Goal: Transaction & Acquisition: Purchase product/service

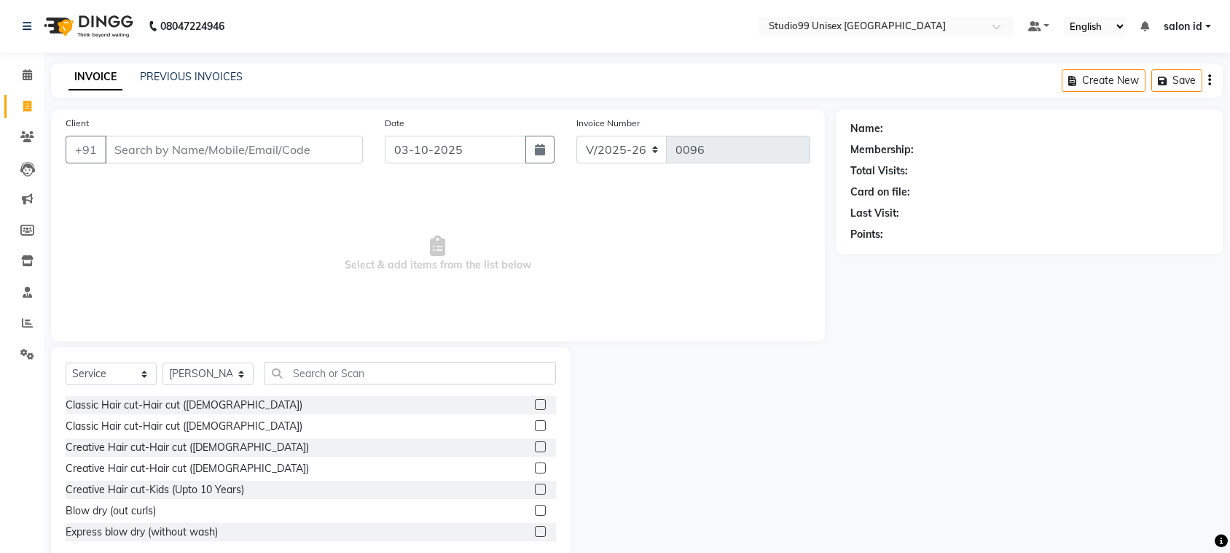
select select "9023"
select select "service"
select select "92948"
type input "HAIR"
click at [535, 474] on div at bounding box center [539, 469] width 9 height 15
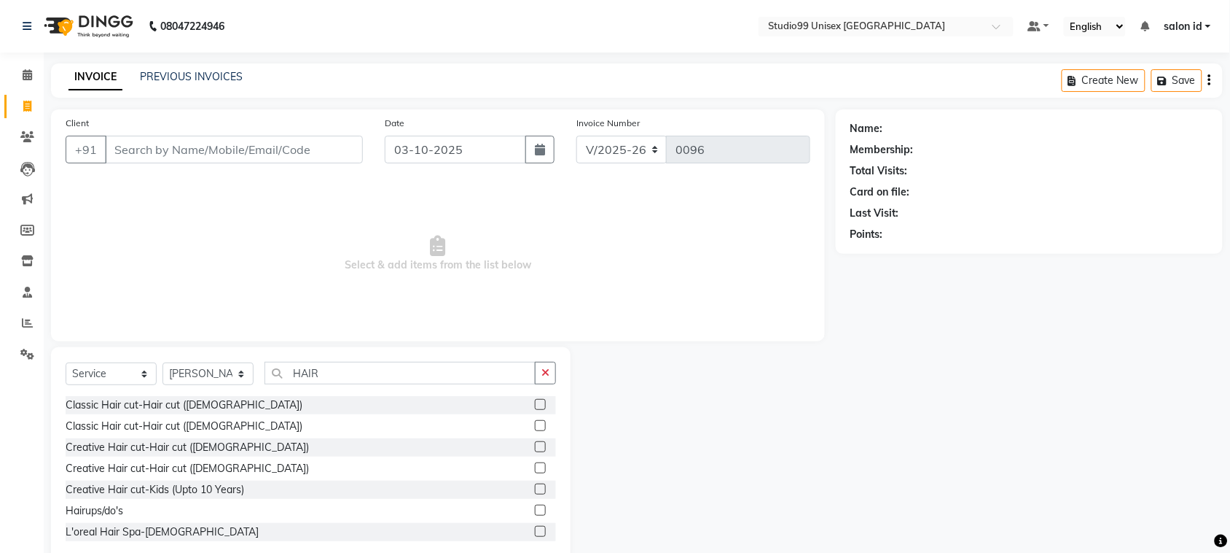
click at [535, 472] on label at bounding box center [540, 467] width 11 height 11
click at [535, 472] on input "checkbox" at bounding box center [539, 468] width 9 height 9
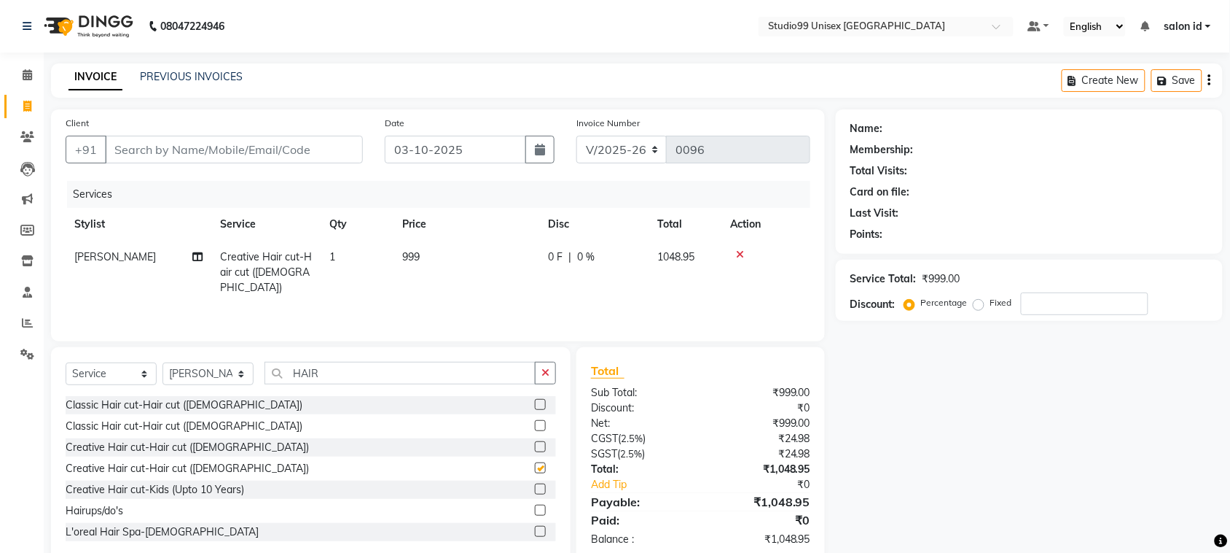
checkbox input "false"
click at [262, 149] on input "Client" at bounding box center [234, 150] width 258 height 28
type input "9"
type input "0"
type input "9619911018"
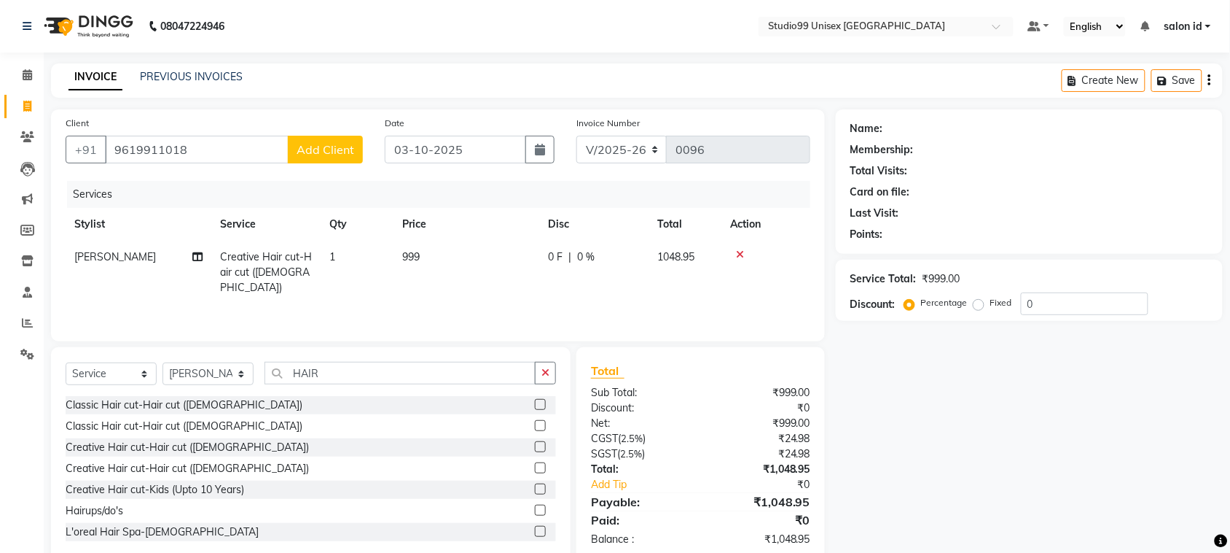
click at [343, 150] on span "Add Client" at bounding box center [326, 149] width 58 height 15
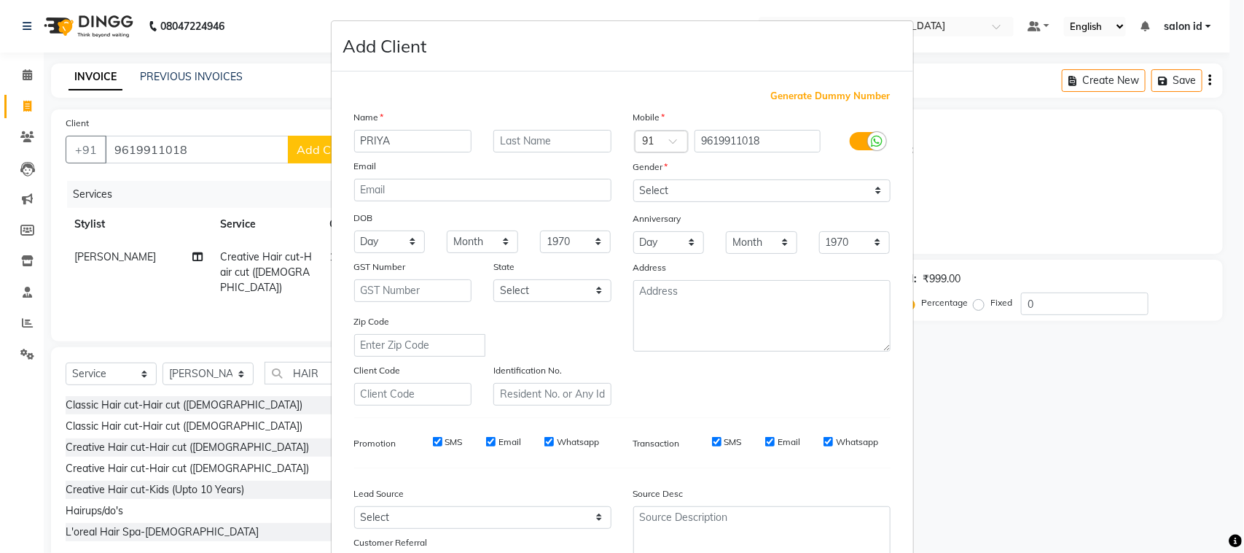
type input "PRIYA"
type input "JAIN"
click at [868, 186] on select "Select [DEMOGRAPHIC_DATA] [DEMOGRAPHIC_DATA] Other Prefer Not To Say" at bounding box center [761, 190] width 257 height 23
select select "[DEMOGRAPHIC_DATA]"
click at [633, 179] on select "Select [DEMOGRAPHIC_DATA] [DEMOGRAPHIC_DATA] Other Prefer Not To Say" at bounding box center [761, 190] width 257 height 23
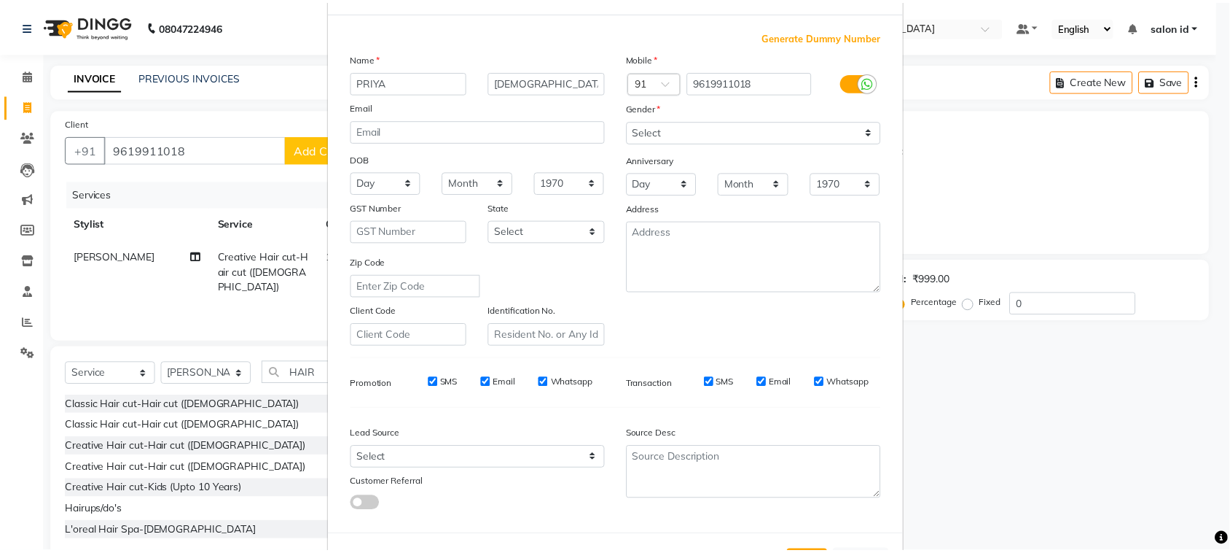
scroll to position [109, 0]
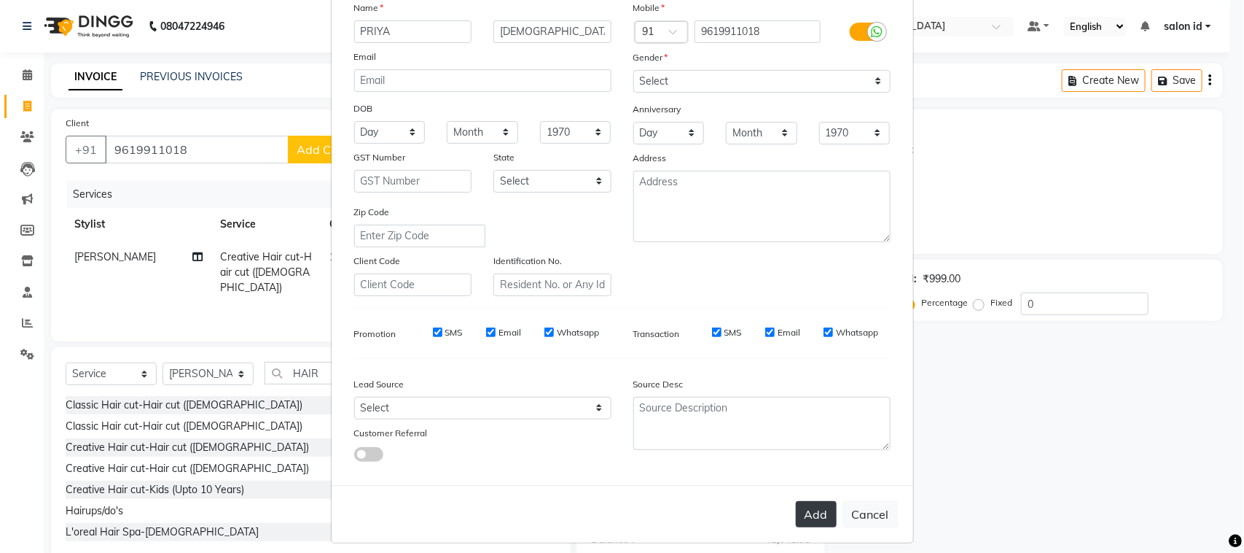
click at [800, 503] on button "Add" at bounding box center [816, 514] width 41 height 26
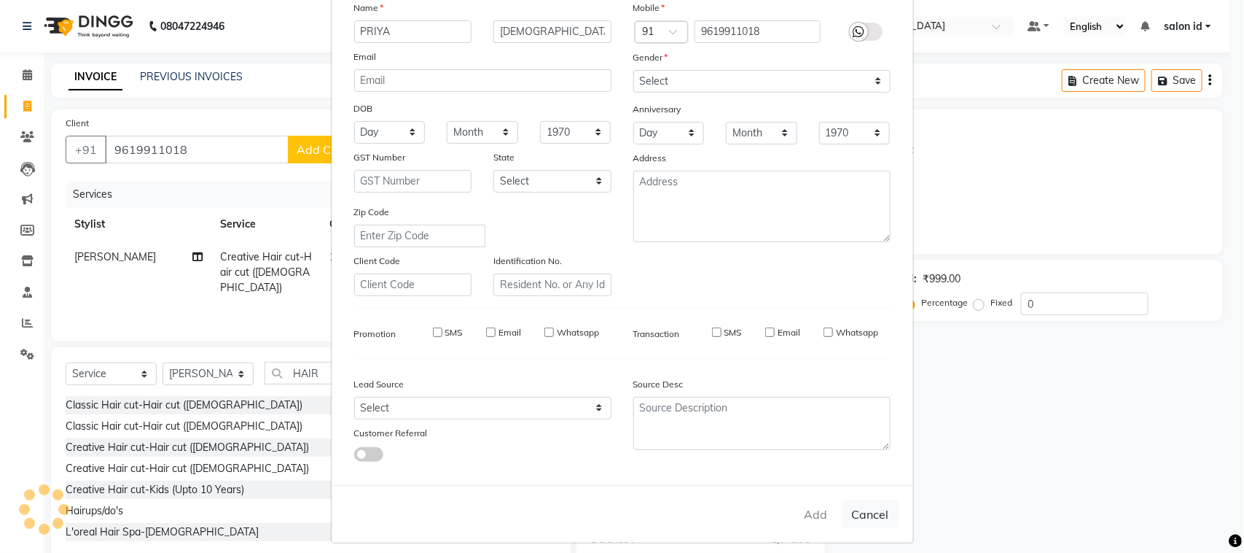
select select
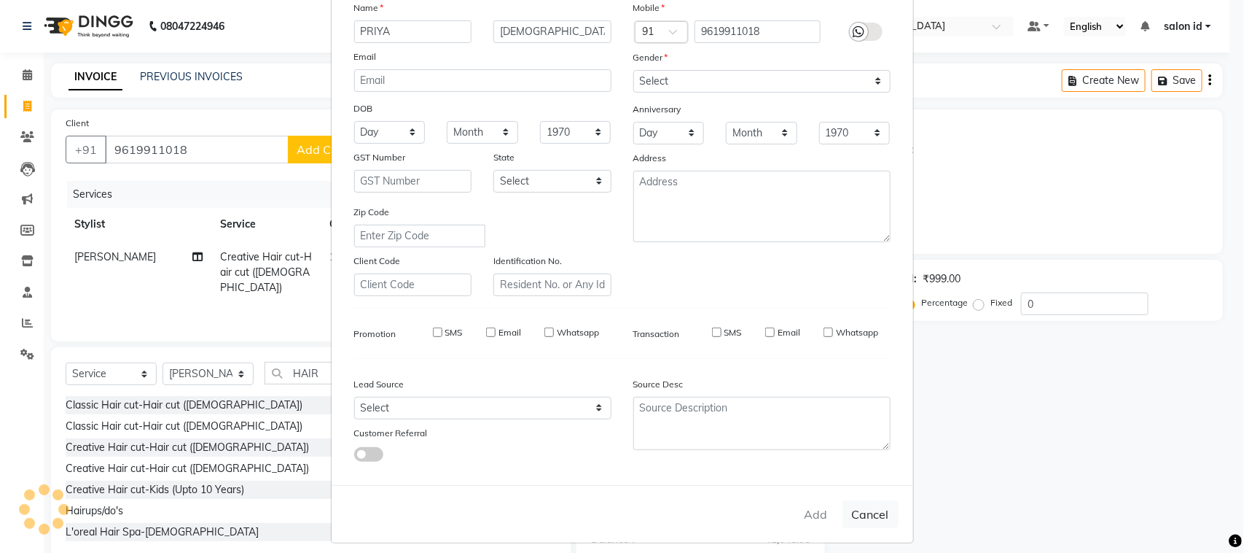
select select
checkbox input "false"
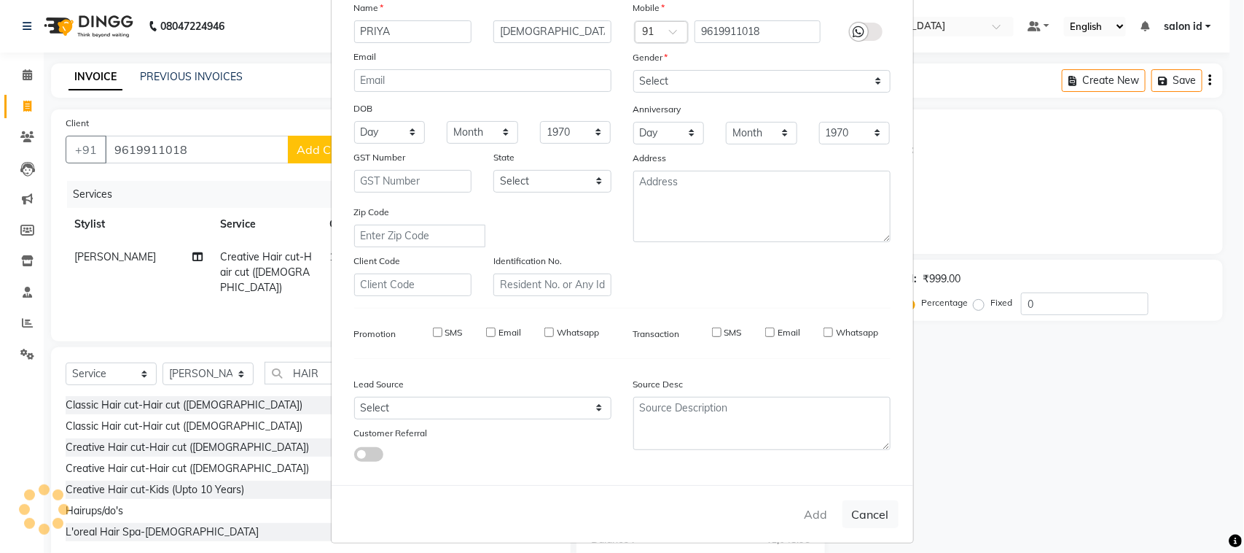
checkbox input "false"
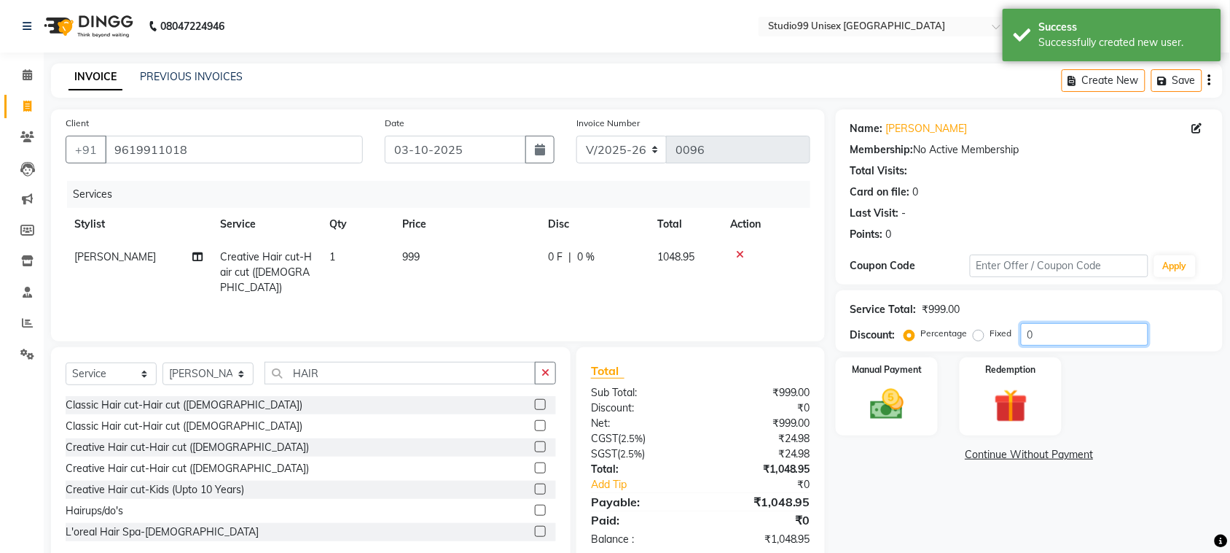
click at [1054, 332] on input "0" at bounding box center [1085, 334] width 128 height 23
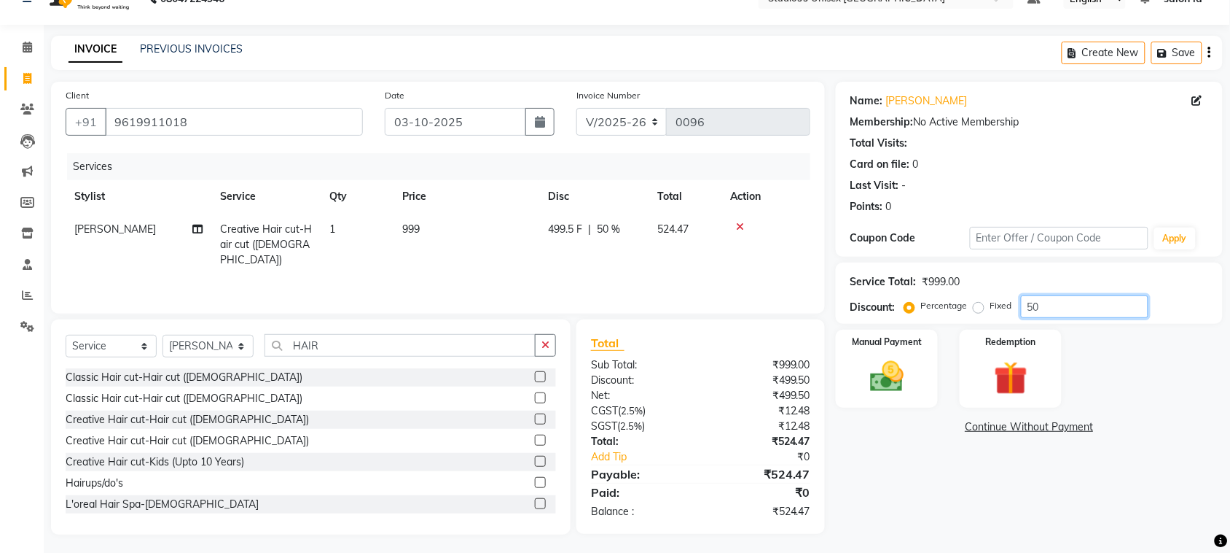
scroll to position [31, 0]
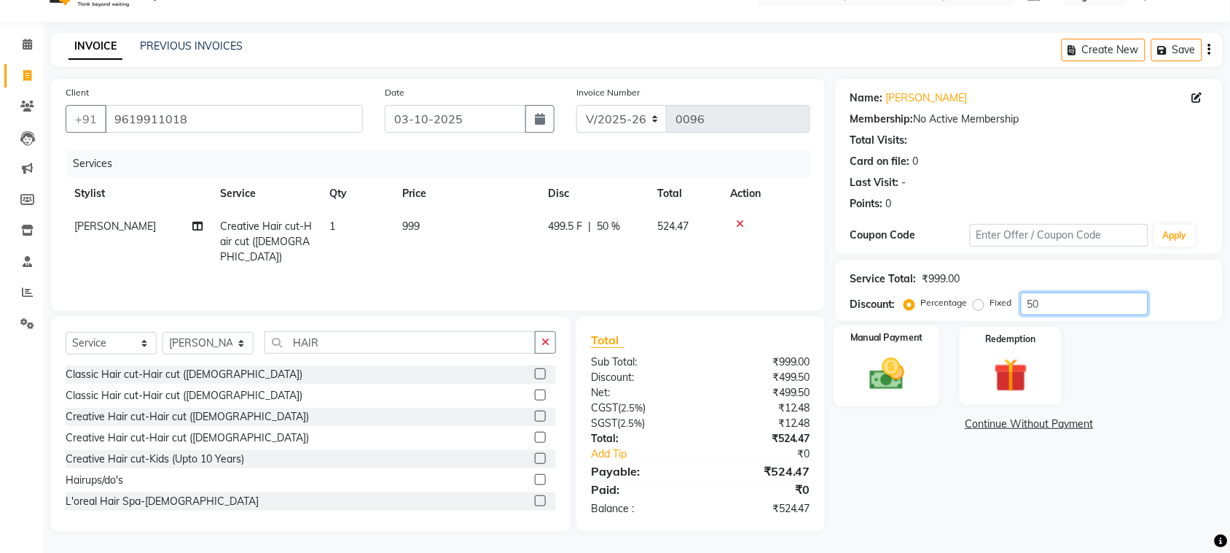
type input "50"
click at [900, 385] on img at bounding box center [887, 374] width 57 height 40
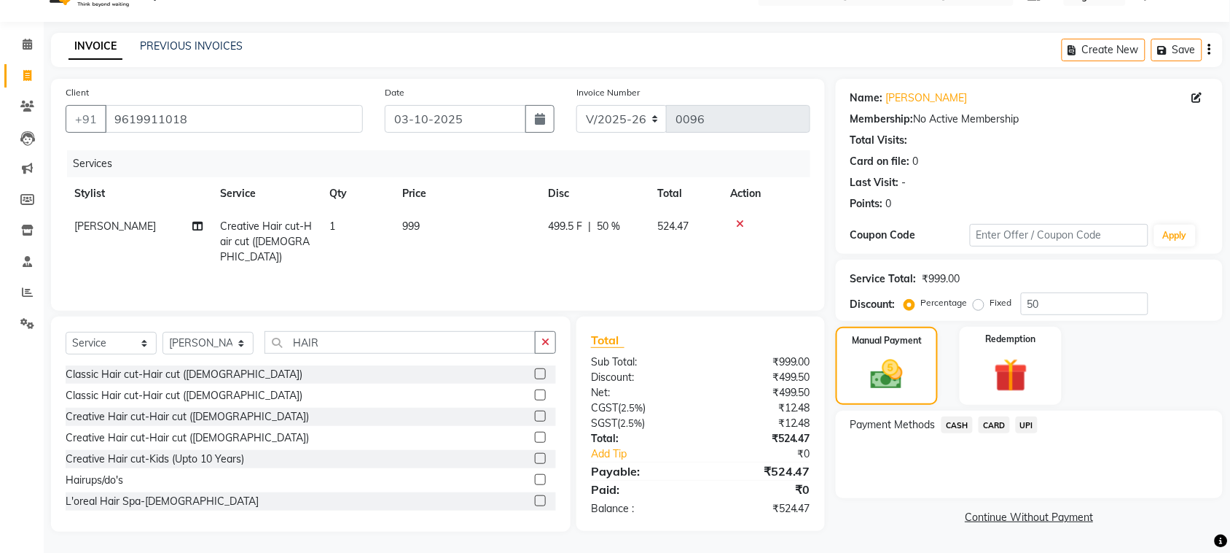
click at [959, 424] on span "CASH" at bounding box center [957, 424] width 31 height 17
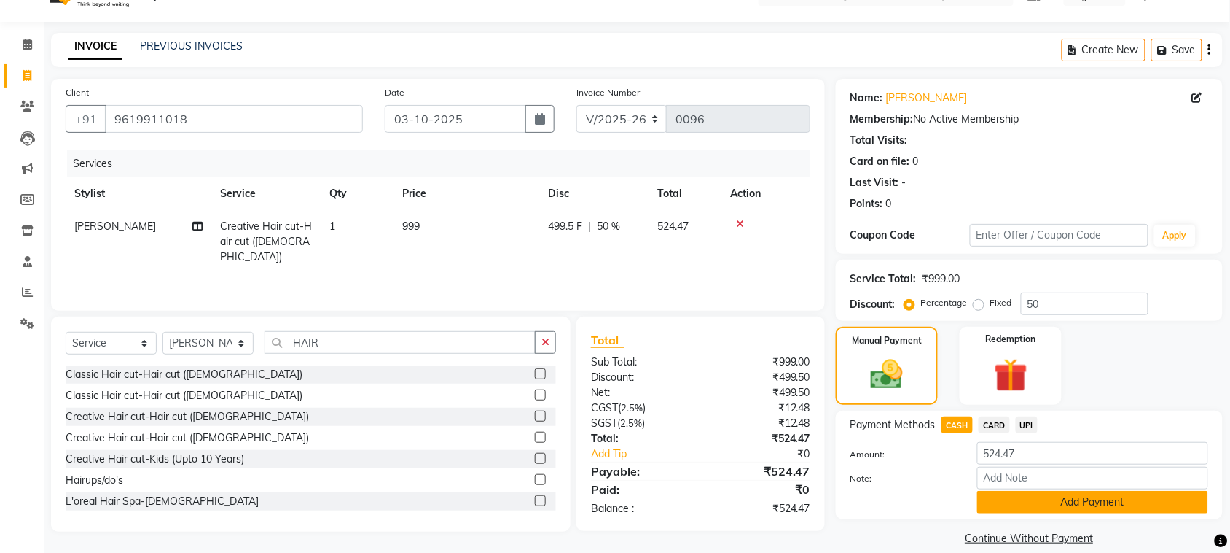
click at [1053, 504] on button "Add Payment" at bounding box center [1093, 502] width 231 height 23
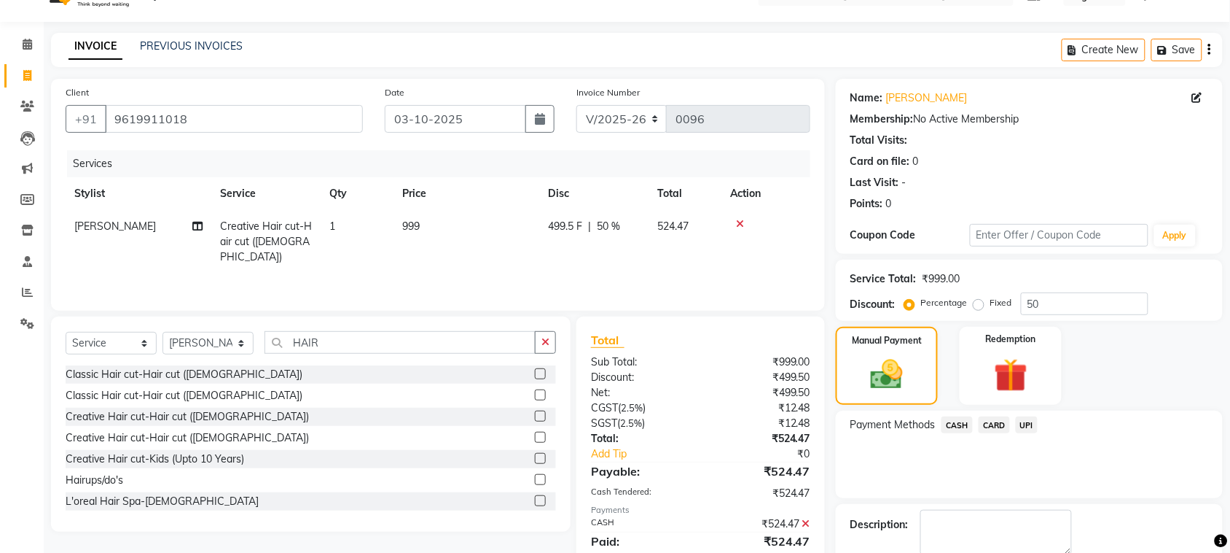
scroll to position [110, 0]
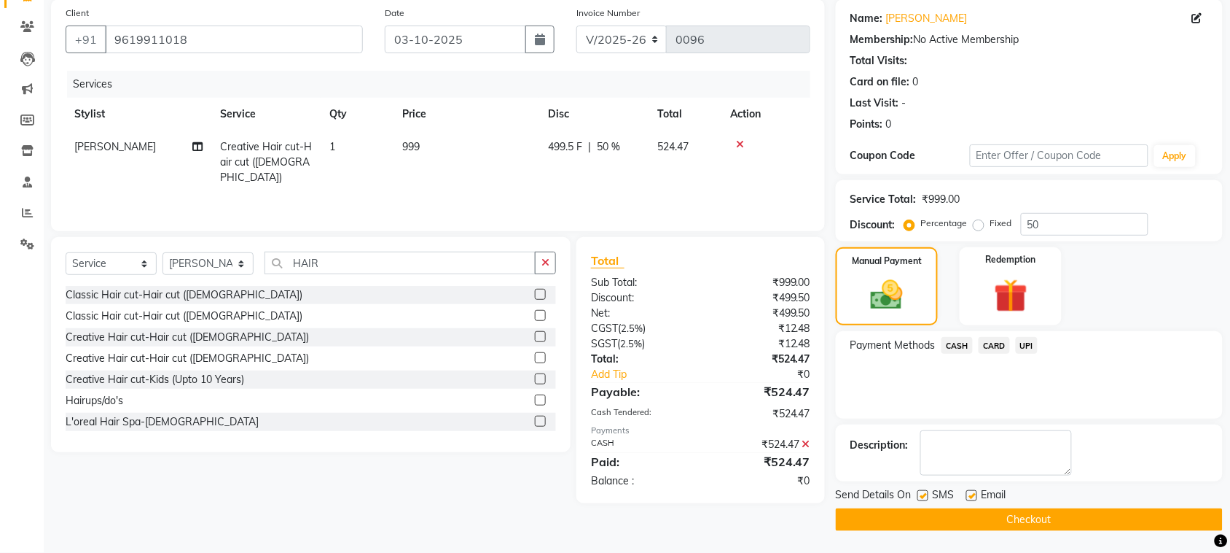
click at [1036, 519] on button "Checkout" at bounding box center [1029, 519] width 387 height 23
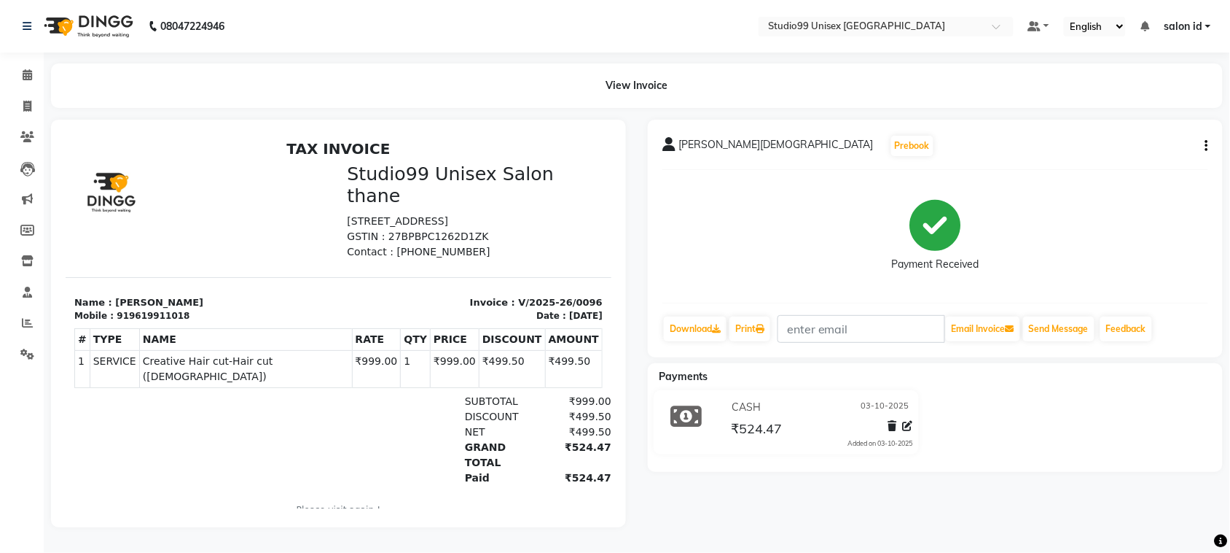
scroll to position [9, 0]
click at [22, 255] on icon at bounding box center [27, 260] width 12 height 11
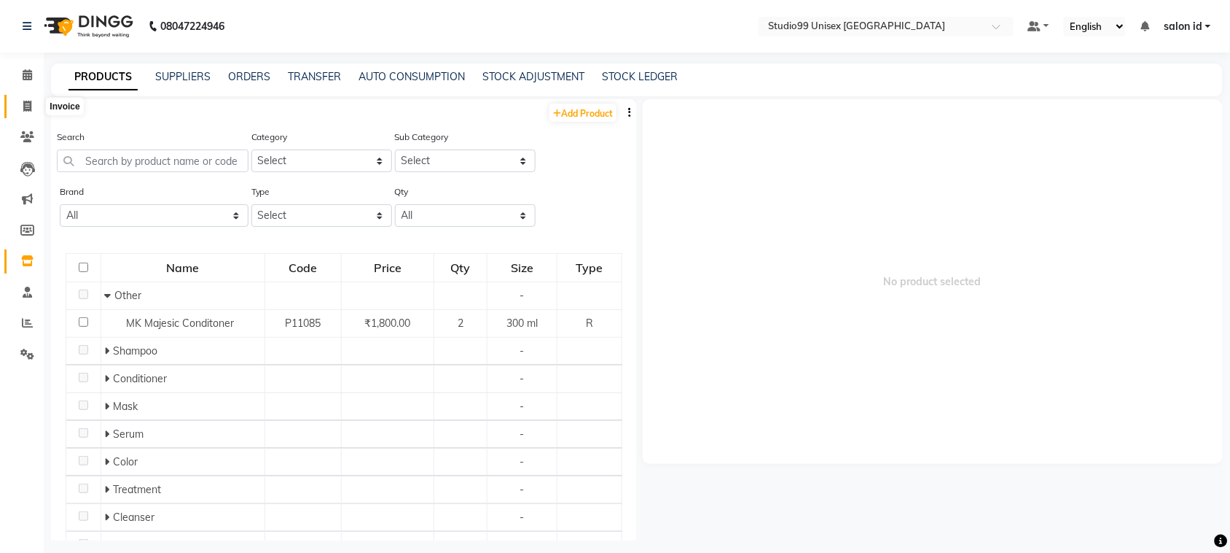
click at [20, 108] on span at bounding box center [28, 106] width 26 height 17
select select "9023"
select select "service"
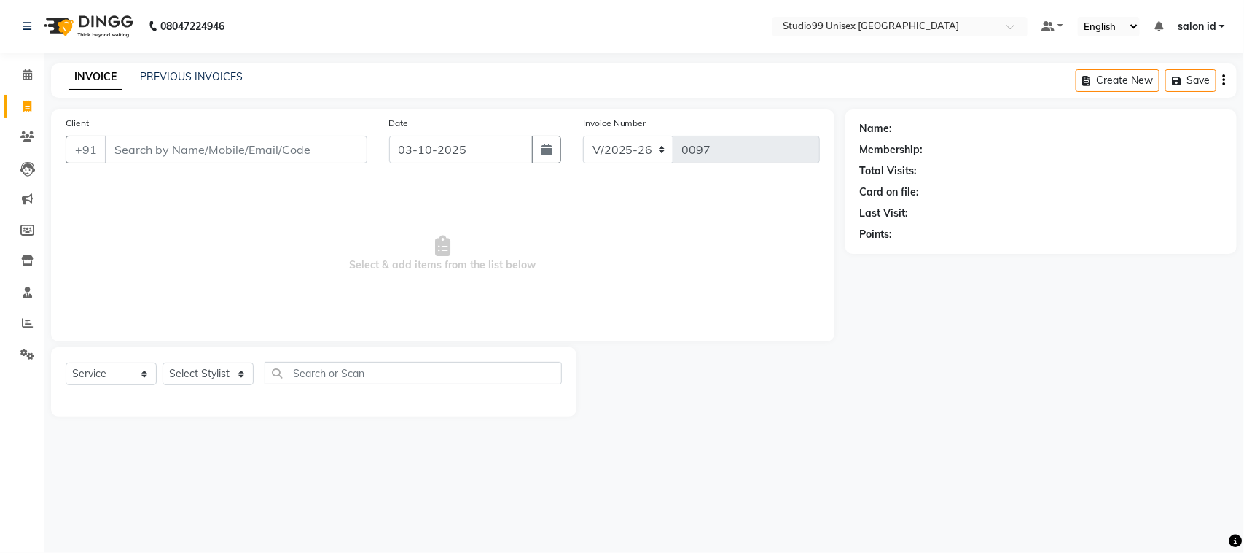
click at [190, 155] on input "Client" at bounding box center [236, 150] width 262 height 28
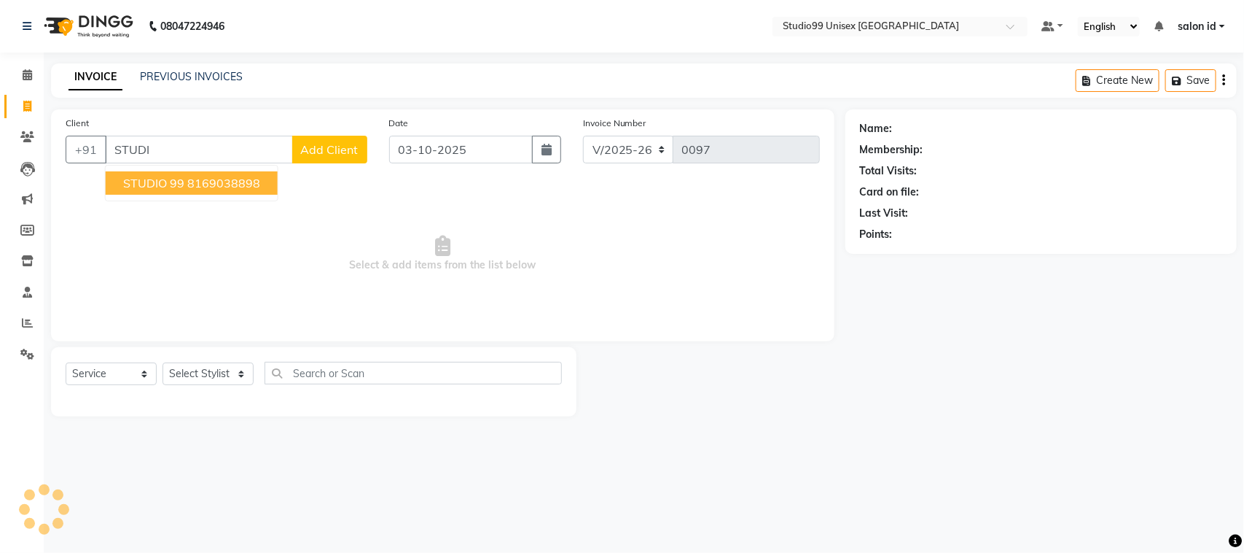
click at [200, 187] on ngb-highlight "8169038898" at bounding box center [223, 183] width 73 height 15
type input "8169038898"
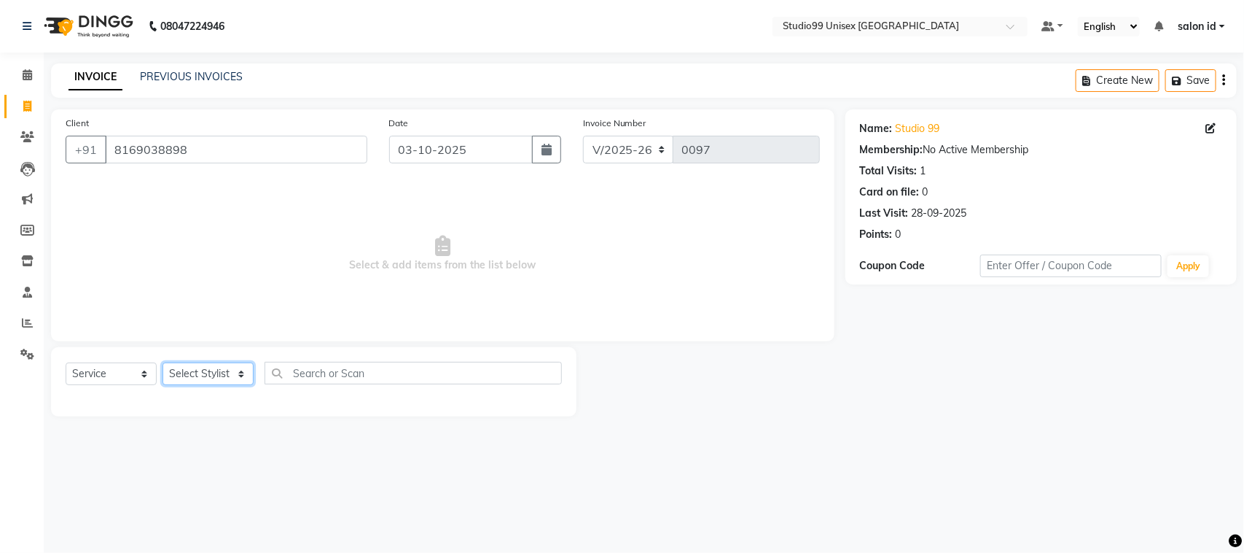
click at [238, 374] on select "Select Stylist [PERSON_NAME] [PERSON_NAME] salon id [PERSON_NAME] [PERSON_NAME]…" at bounding box center [208, 373] width 91 height 23
select select "92948"
click at [163, 362] on select "Select Stylist [PERSON_NAME] [PERSON_NAME] salon id [PERSON_NAME] [PERSON_NAME]…" at bounding box center [208, 373] width 91 height 23
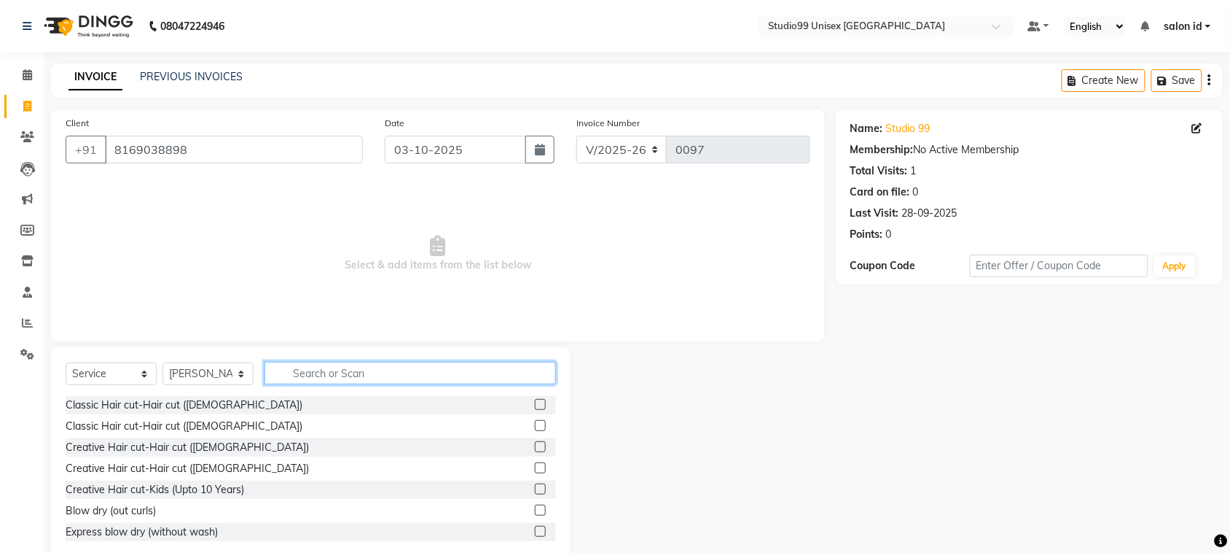
click at [359, 376] on input "text" at bounding box center [411, 373] width 292 height 23
type input "HAIR"
click at [535, 471] on label at bounding box center [540, 467] width 11 height 11
click at [535, 471] on input "checkbox" at bounding box center [539, 468] width 9 height 9
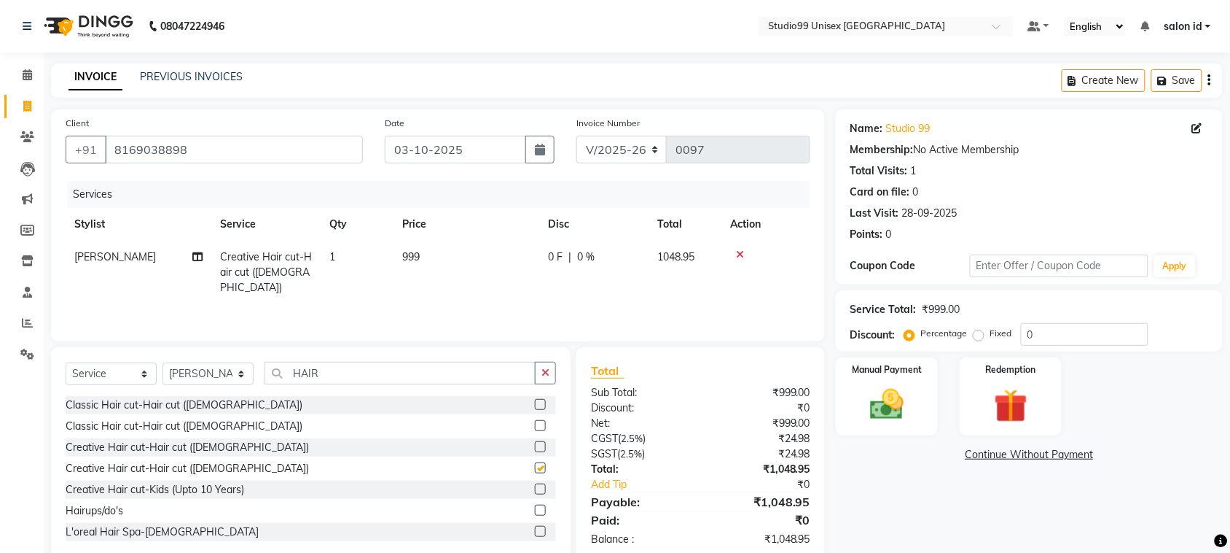
checkbox input "false"
click at [1040, 332] on input "0" at bounding box center [1085, 334] width 128 height 23
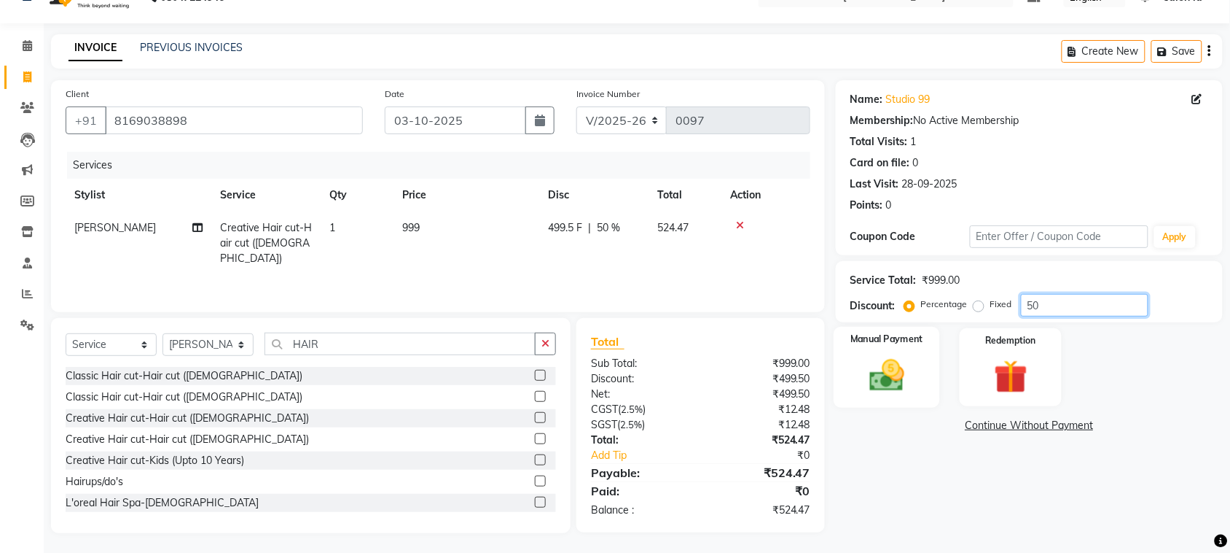
type input "50"
click at [886, 374] on img at bounding box center [887, 375] width 57 height 40
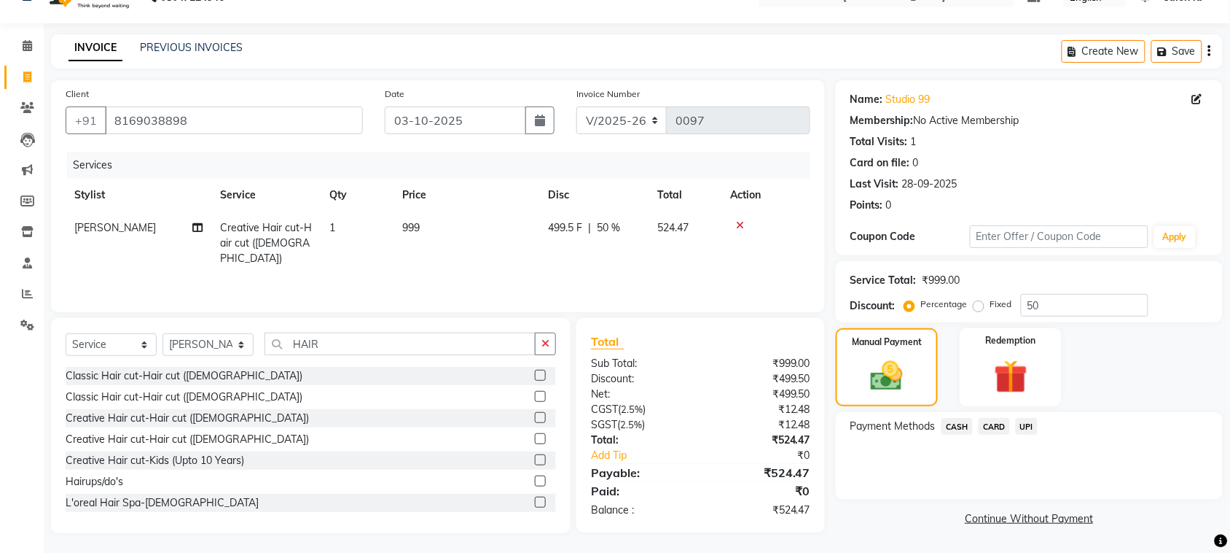
click at [1026, 427] on span "UPI" at bounding box center [1027, 426] width 23 height 17
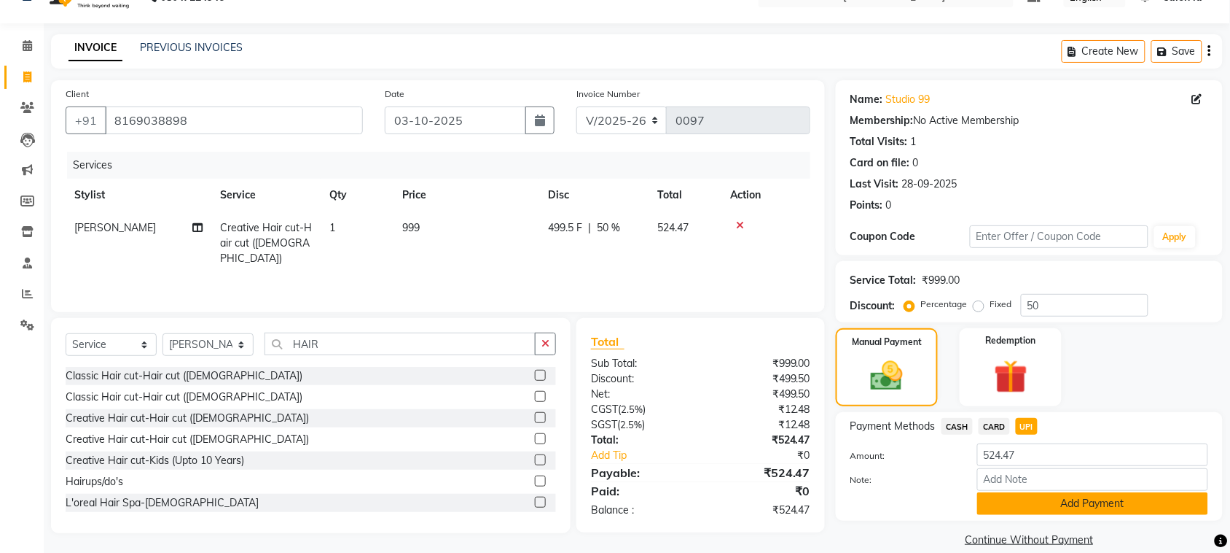
click at [1018, 496] on button "Add Payment" at bounding box center [1093, 503] width 231 height 23
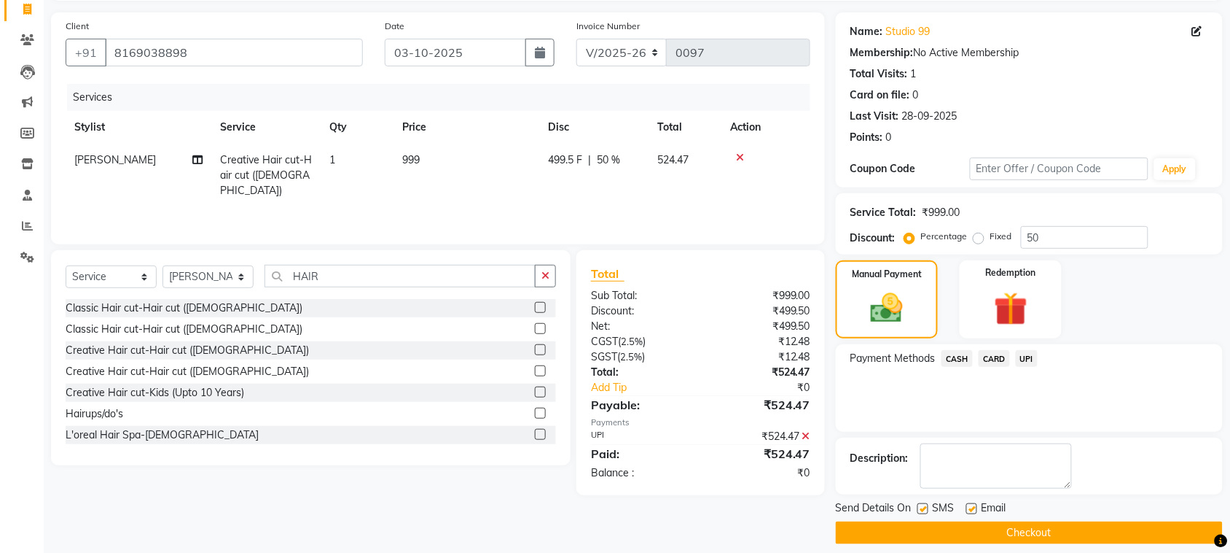
scroll to position [110, 0]
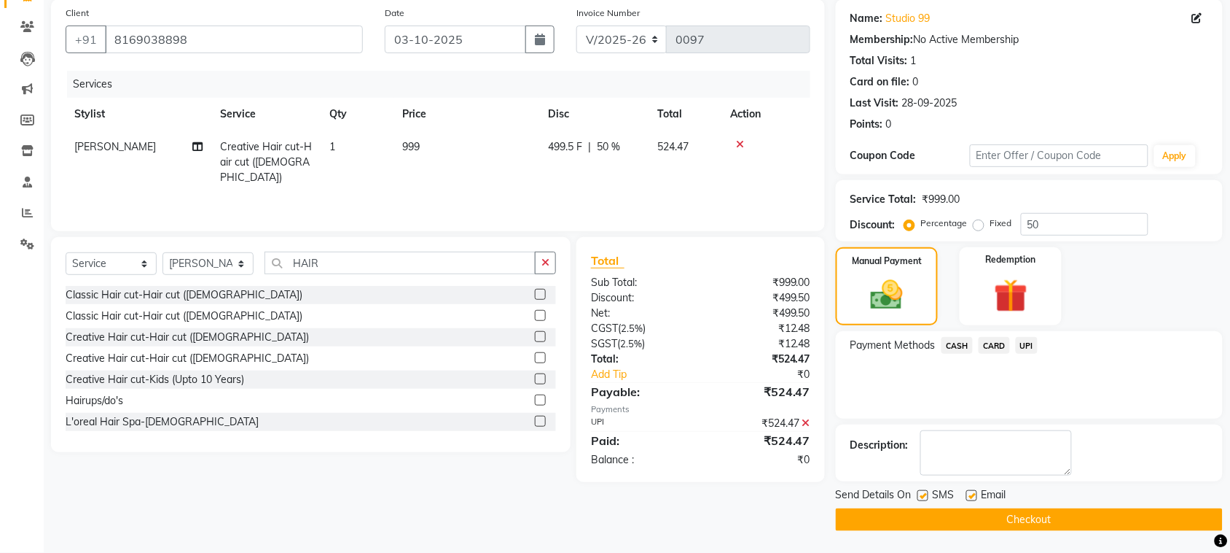
click at [1109, 515] on button "Checkout" at bounding box center [1029, 519] width 387 height 23
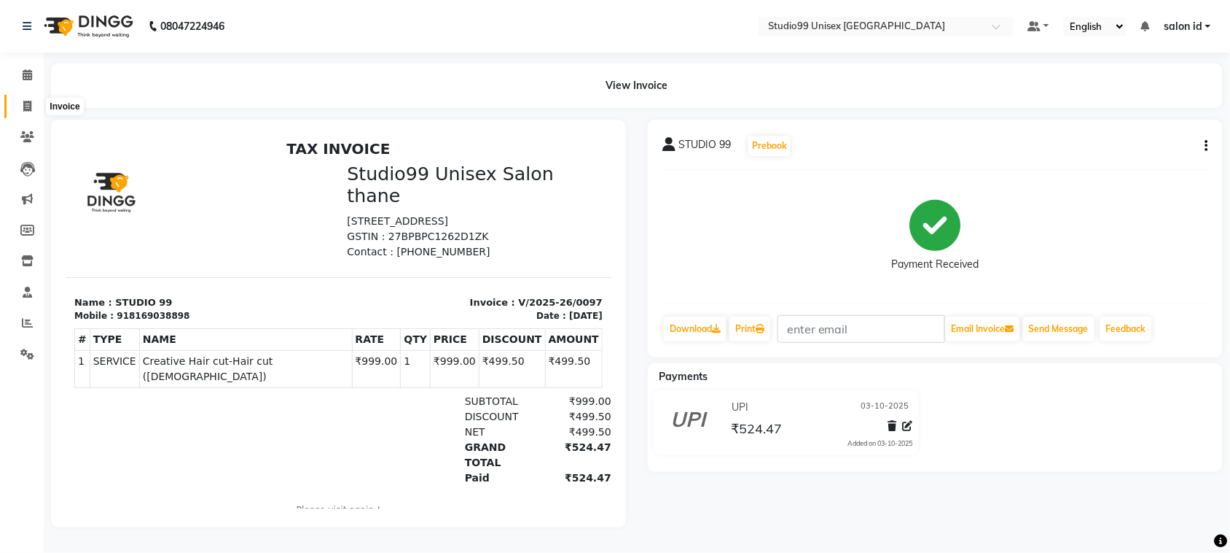
click at [27, 98] on span at bounding box center [28, 106] width 26 height 17
select select "9023"
select select "service"
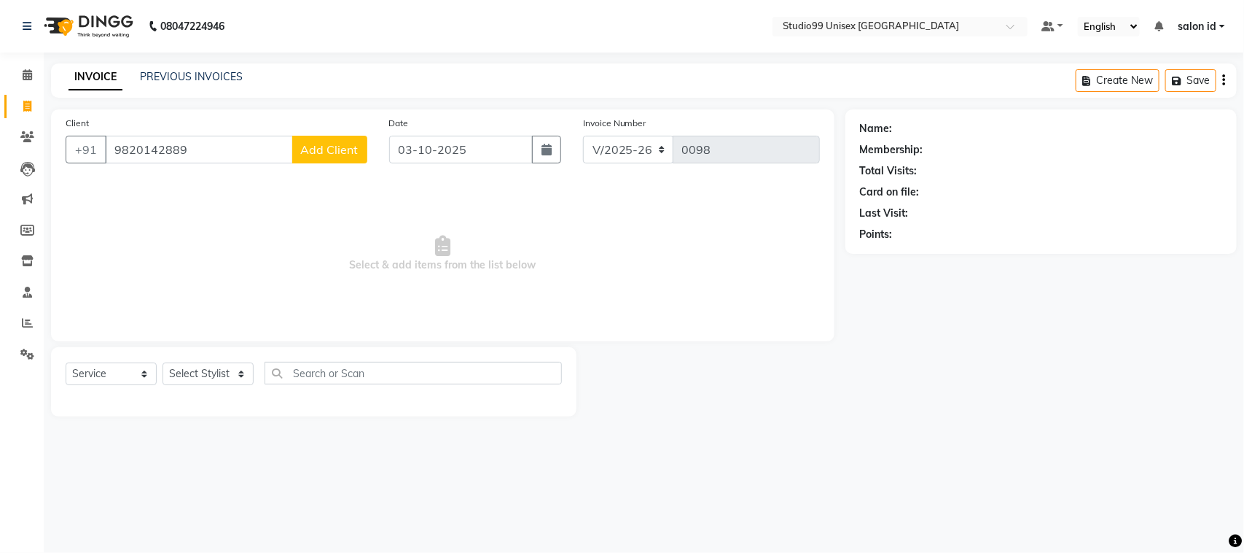
type input "9820142889"
click at [314, 148] on span "Add Client" at bounding box center [330, 149] width 58 height 15
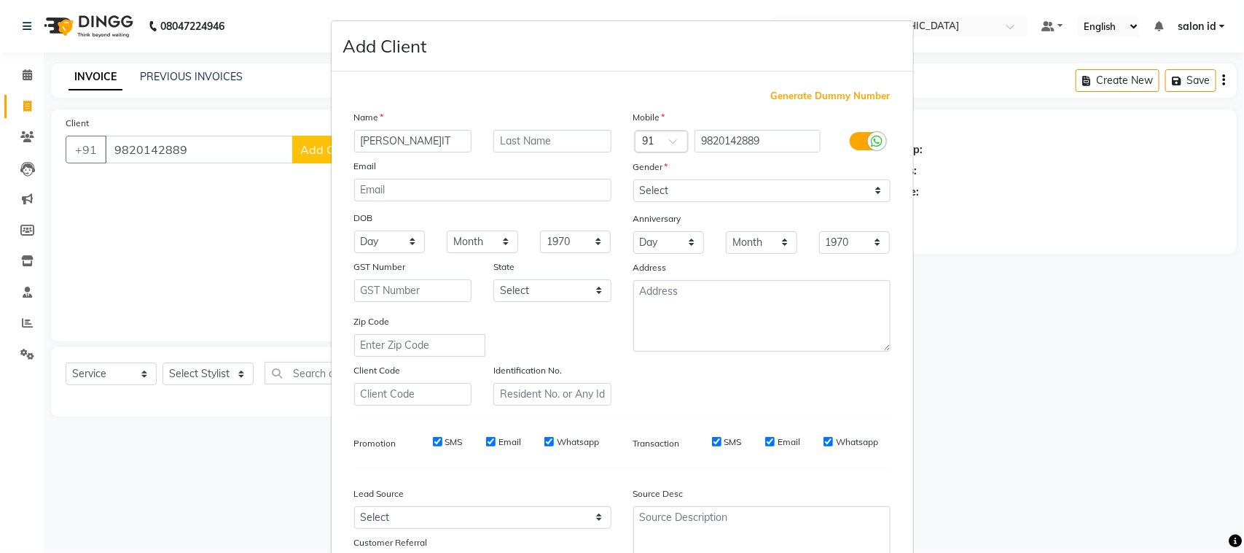
type input "VINIT"
type input "JAIN"
click at [873, 190] on select "Select [DEMOGRAPHIC_DATA] [DEMOGRAPHIC_DATA] Other Prefer Not To Say" at bounding box center [761, 190] width 257 height 23
select select "[DEMOGRAPHIC_DATA]"
click at [633, 179] on select "Select [DEMOGRAPHIC_DATA] [DEMOGRAPHIC_DATA] Other Prefer Not To Say" at bounding box center [761, 190] width 257 height 23
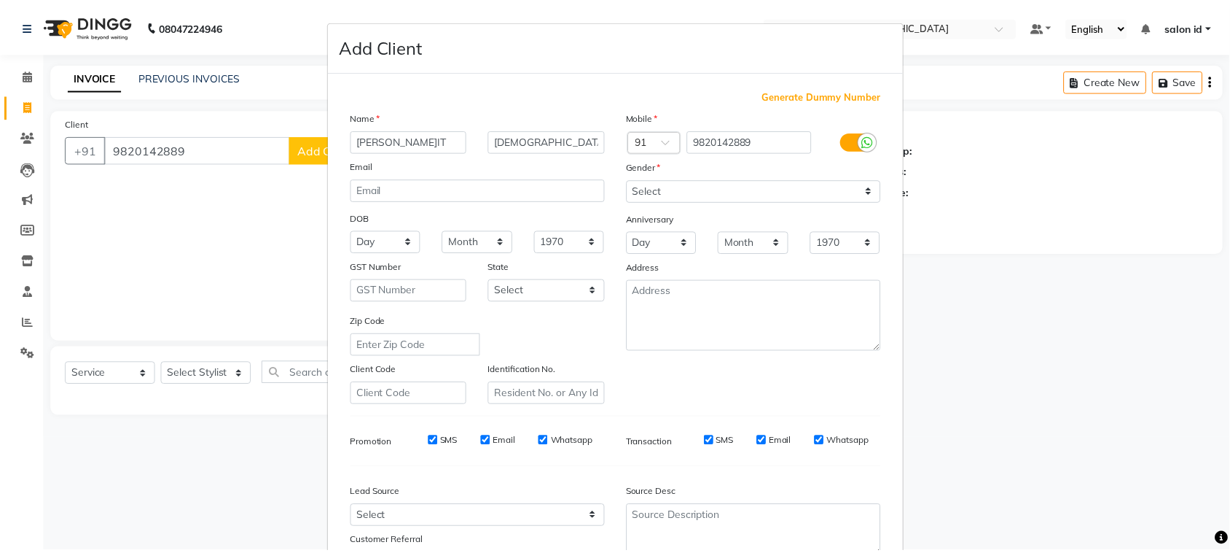
scroll to position [114, 0]
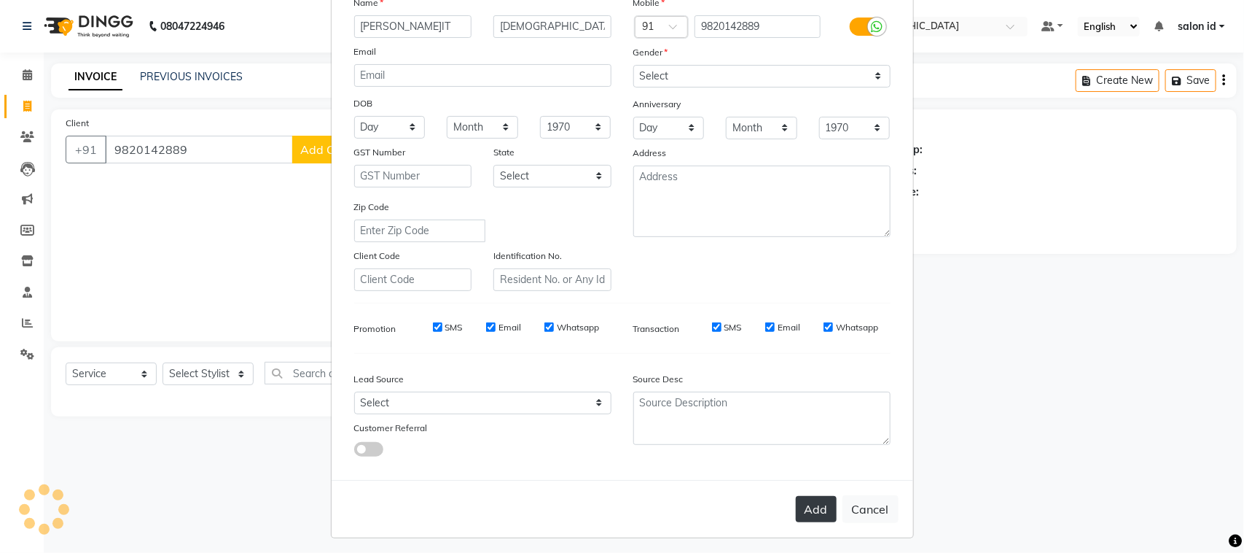
click at [817, 501] on button "Add" at bounding box center [816, 509] width 41 height 26
select select
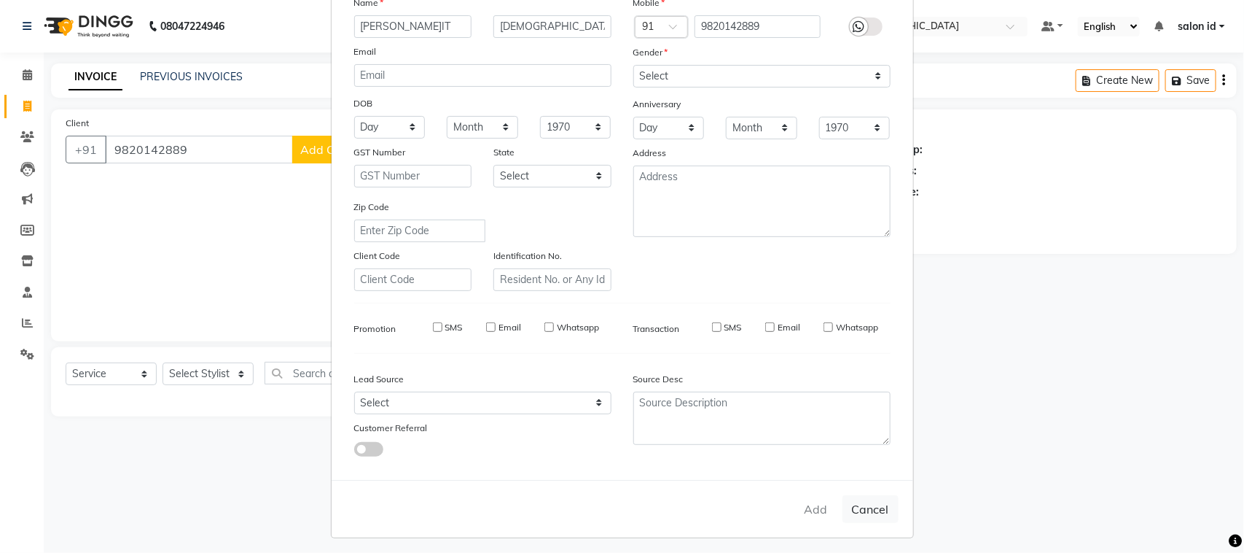
select select
checkbox input "false"
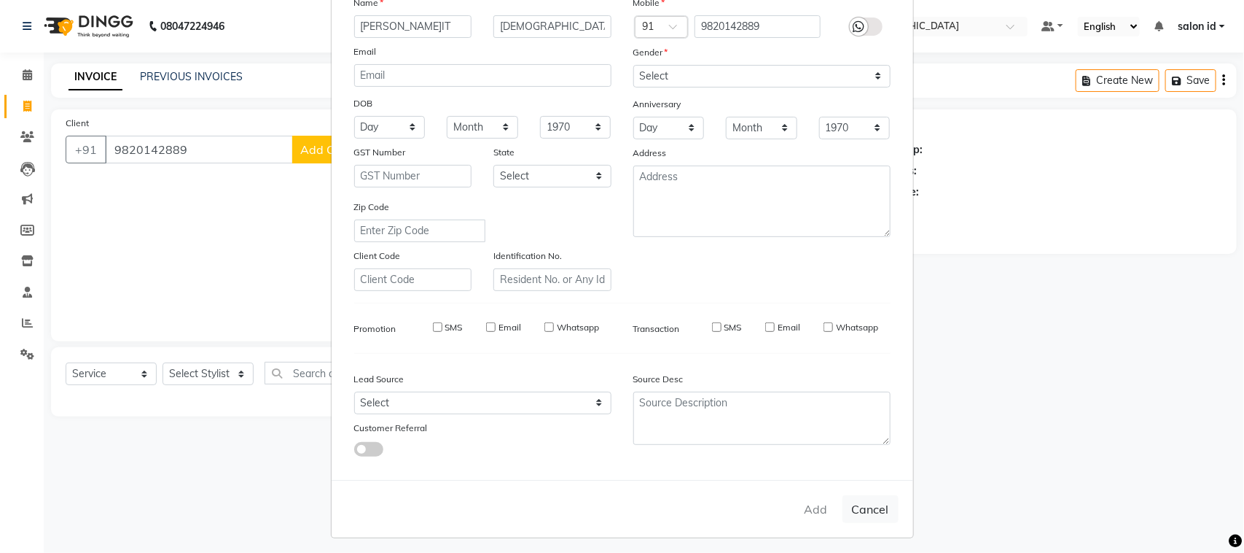
checkbox input "false"
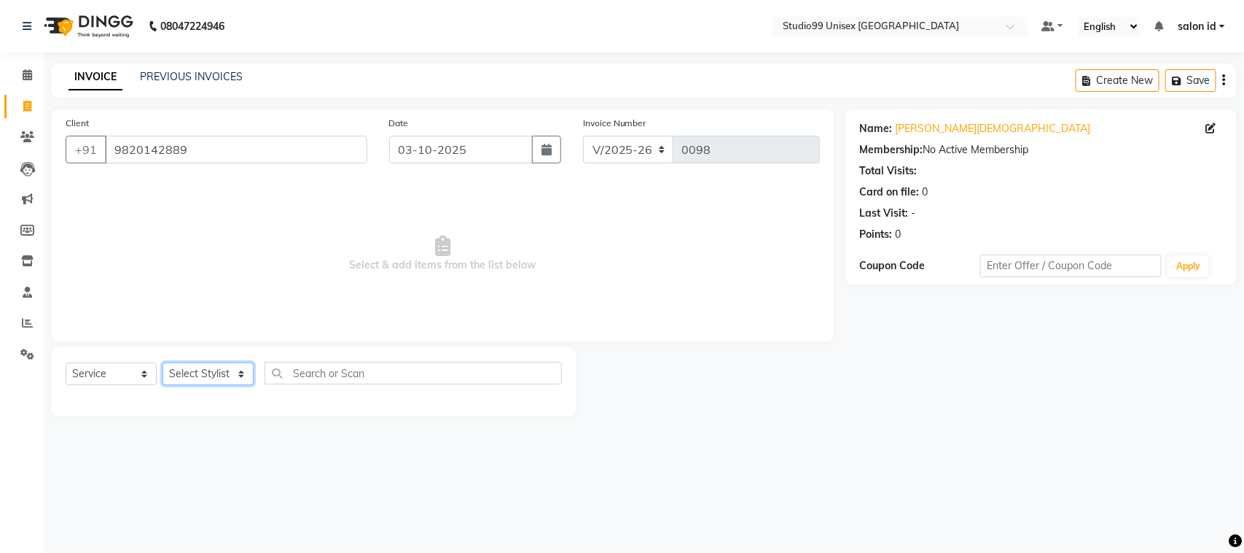
click at [239, 375] on select "Select Stylist [PERSON_NAME] [PERSON_NAME] salon id [PERSON_NAME] [PERSON_NAME]…" at bounding box center [208, 373] width 91 height 23
select select "93463"
click at [163, 362] on select "Select Stylist [PERSON_NAME] [PERSON_NAME] salon id [PERSON_NAME] [PERSON_NAME]…" at bounding box center [208, 373] width 91 height 23
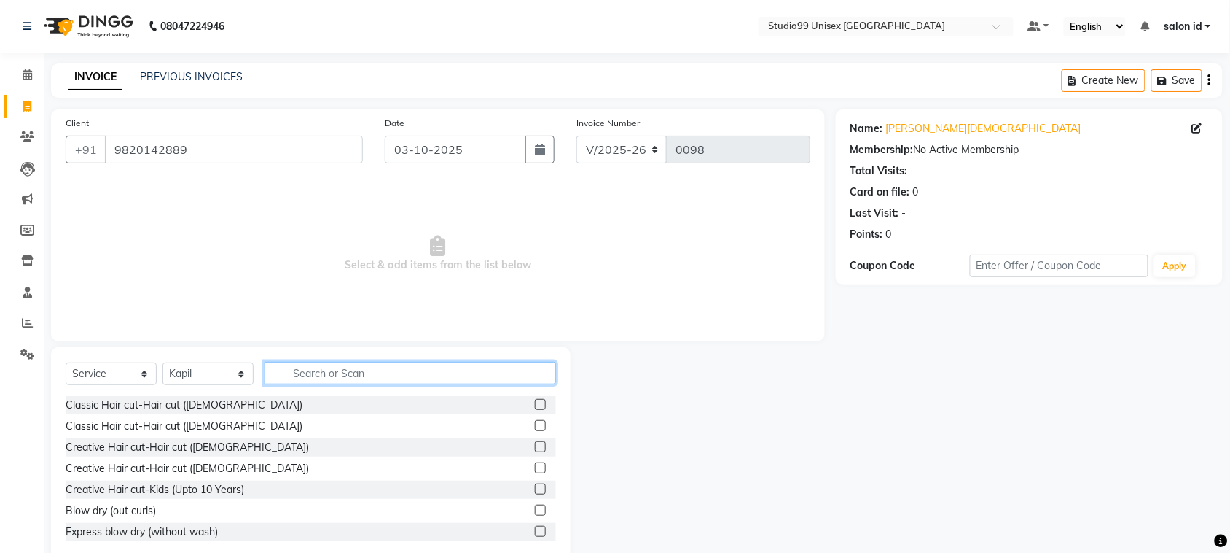
click at [366, 374] on input "text" at bounding box center [411, 373] width 292 height 23
type input "HAIR"
click at [535, 450] on label at bounding box center [540, 446] width 11 height 11
click at [535, 450] on input "checkbox" at bounding box center [539, 446] width 9 height 9
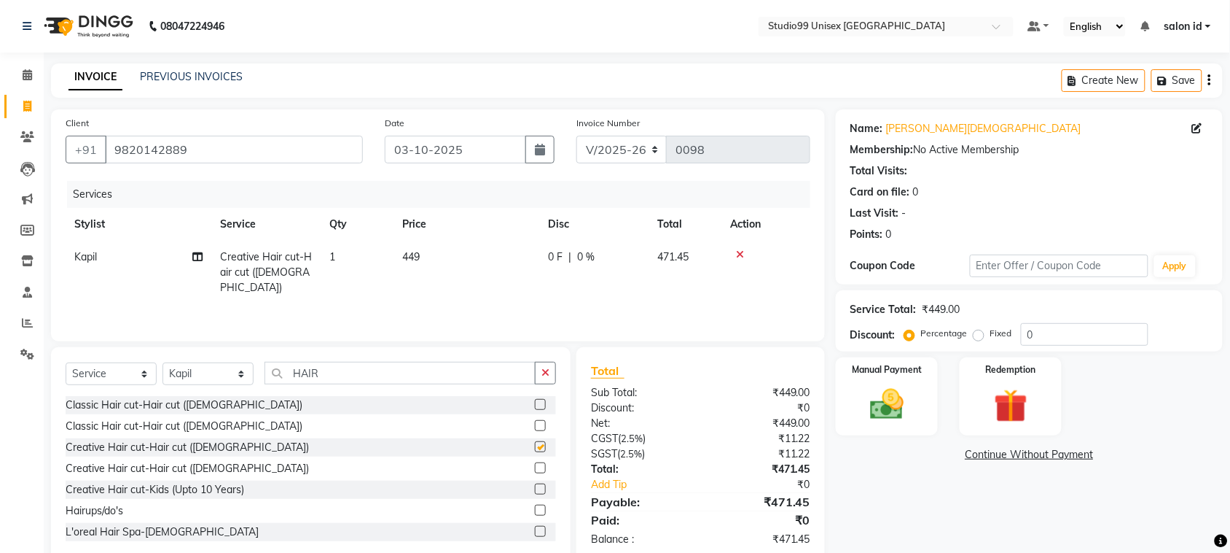
checkbox input "false"
click at [485, 374] on input "HAIR" at bounding box center [400, 373] width 271 height 23
type input "H"
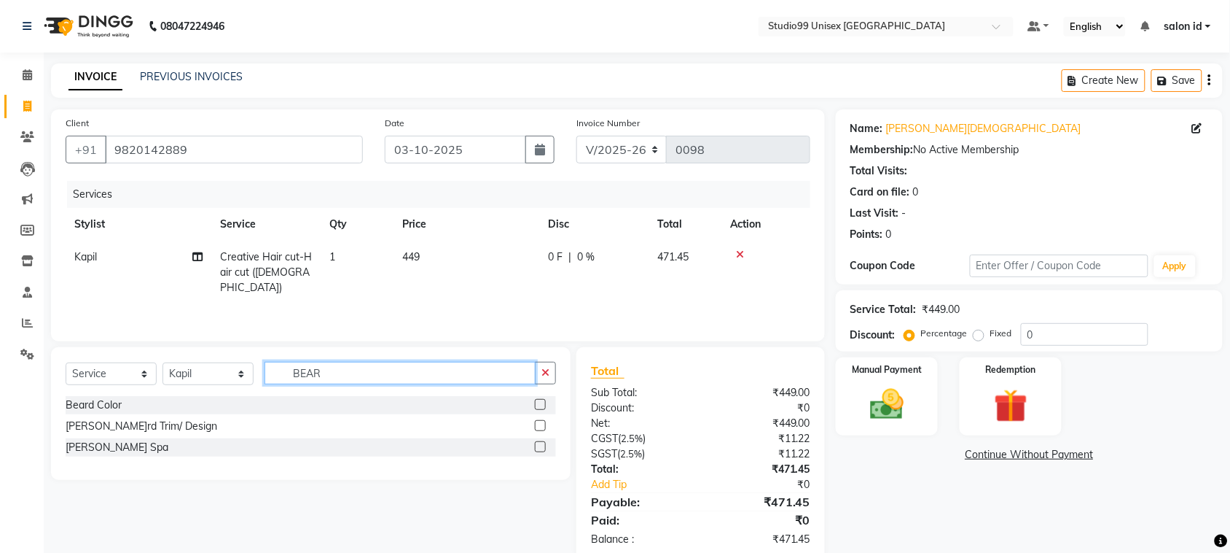
type input "BEAR"
click at [541, 424] on label at bounding box center [540, 425] width 11 height 11
click at [541, 424] on input "checkbox" at bounding box center [539, 425] width 9 height 9
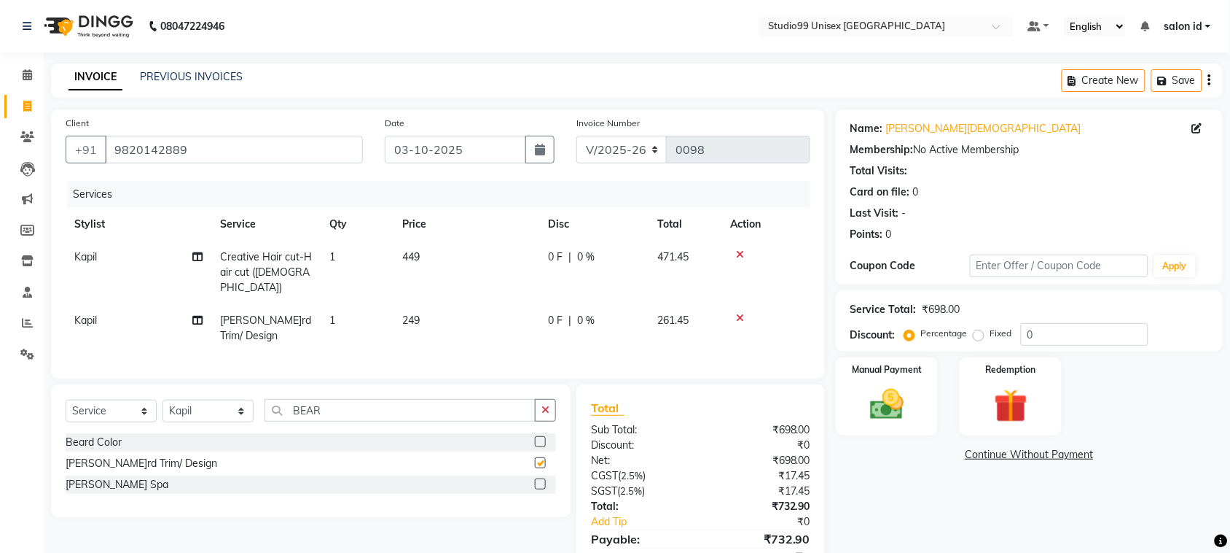
checkbox input "false"
click at [399, 399] on input "BEAR" at bounding box center [400, 410] width 271 height 23
type input "B"
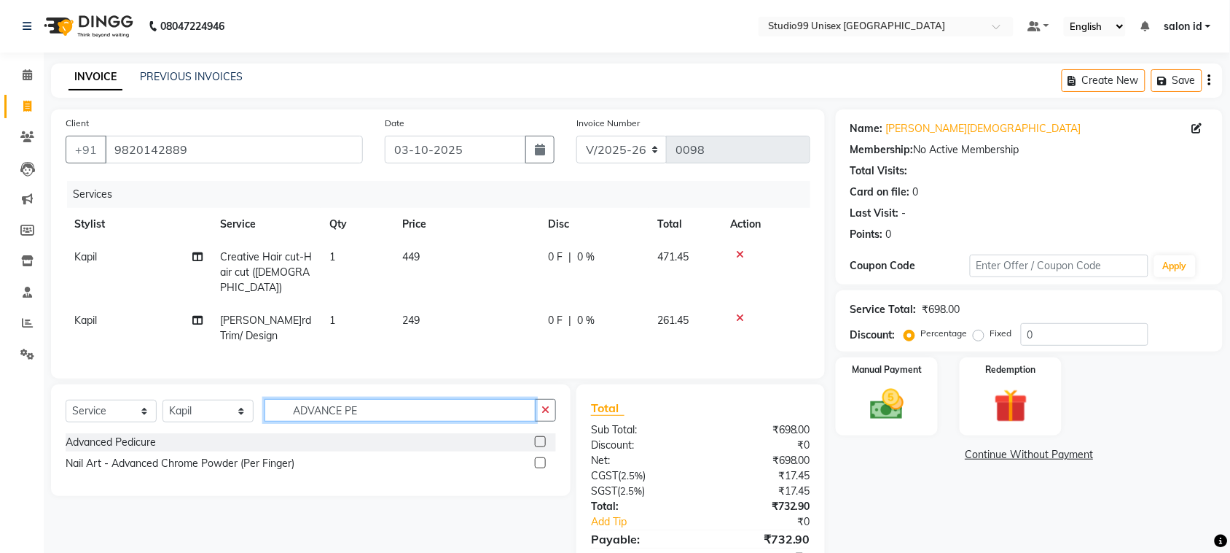
type input "ADVANCE PE"
click at [537, 436] on label at bounding box center [540, 441] width 11 height 11
click at [537, 437] on input "checkbox" at bounding box center [539, 441] width 9 height 9
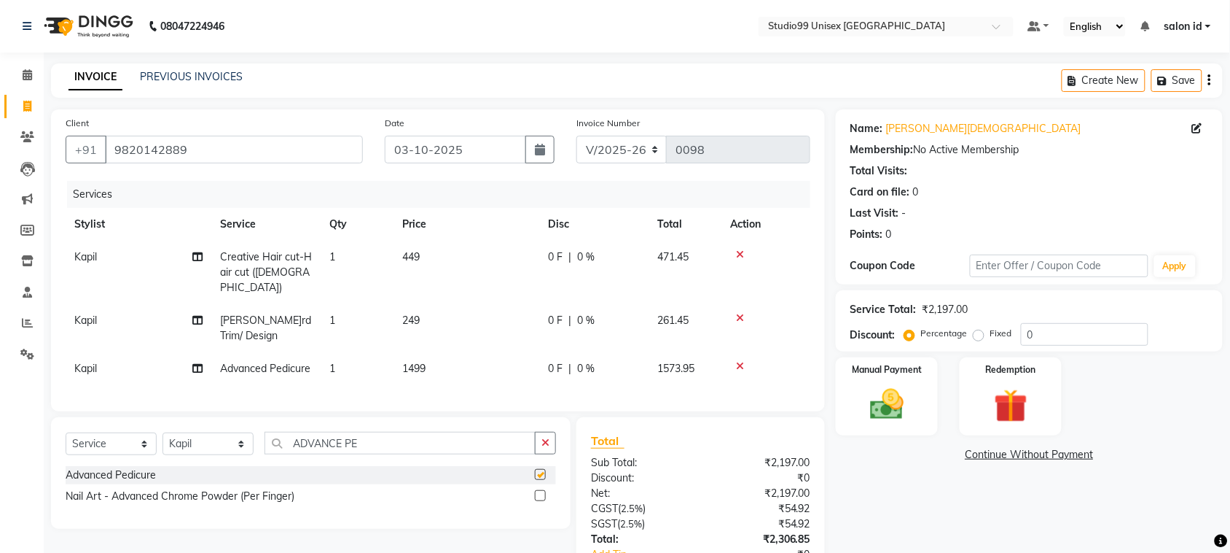
checkbox input "false"
click at [82, 255] on span "Kapil" at bounding box center [85, 256] width 23 height 13
select select "93463"
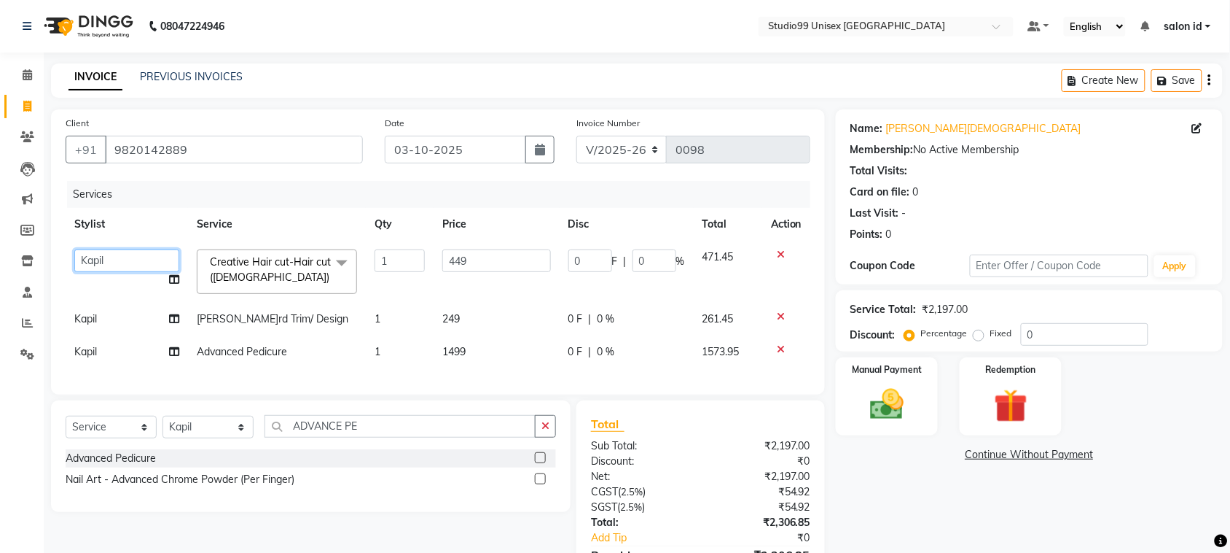
click at [137, 261] on select "AFTAB AFZAL SHAIKH Kapil salon id Saroj pathak SEEMA shadiya baig Smita sonawane" at bounding box center [126, 260] width 105 height 23
click at [89, 319] on span "Kapil" at bounding box center [85, 318] width 23 height 13
select select "93463"
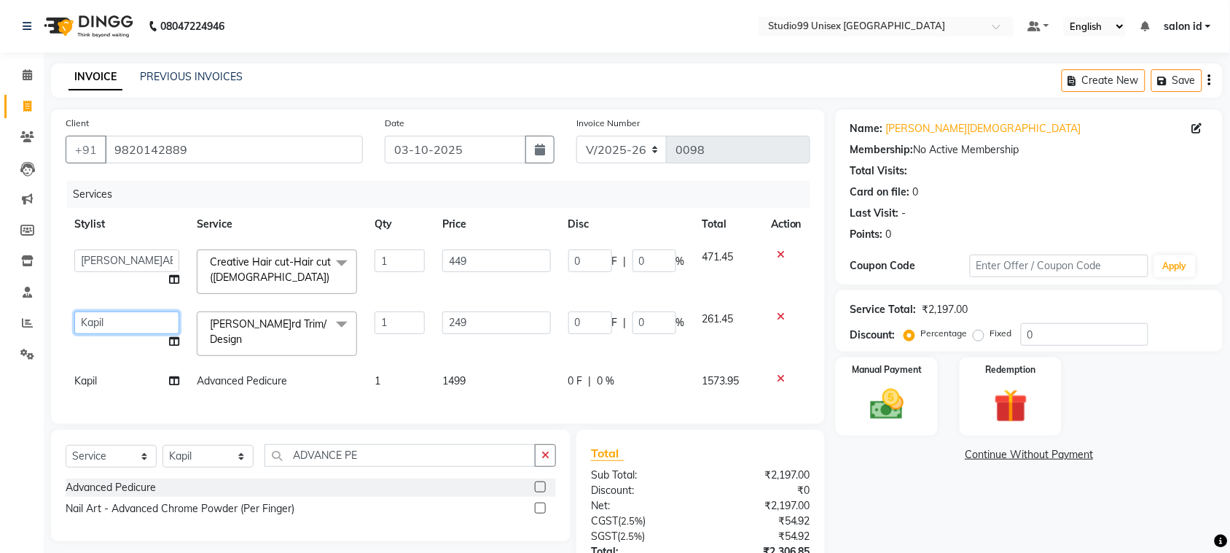
click at [97, 319] on select "AFTAB AFZAL SHAIKH Kapil salon id Saroj pathak SEEMA shadiya baig Smita sonawane" at bounding box center [126, 322] width 105 height 23
click at [1051, 336] on input "0" at bounding box center [1085, 334] width 128 height 23
type input "5"
type input "22.45"
type input "5"
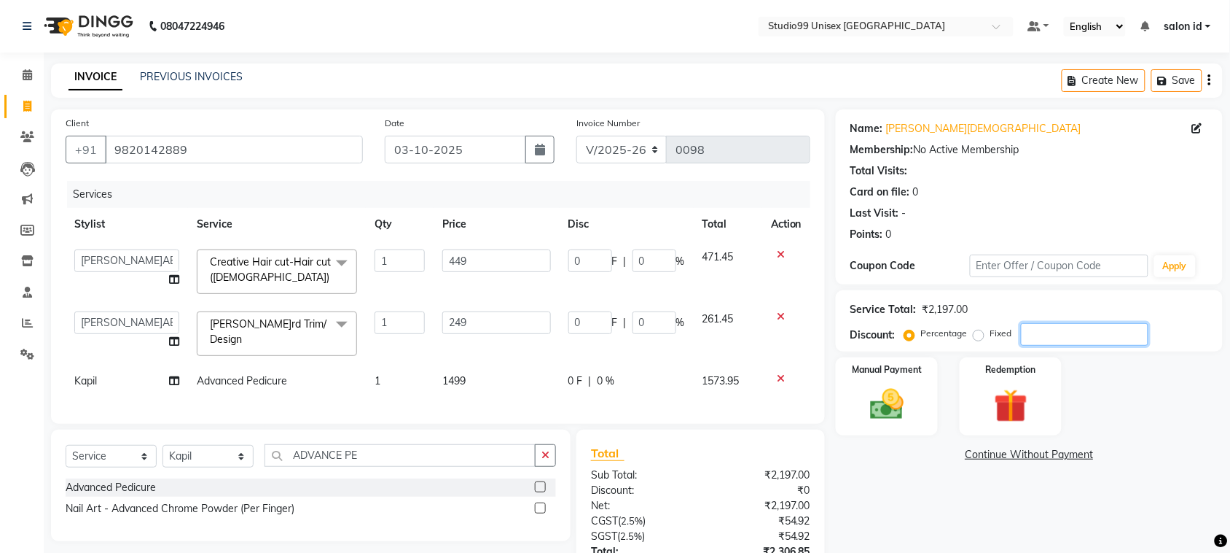
type input "12.45"
type input "5"
type input "50"
type input "224.5"
type input "50"
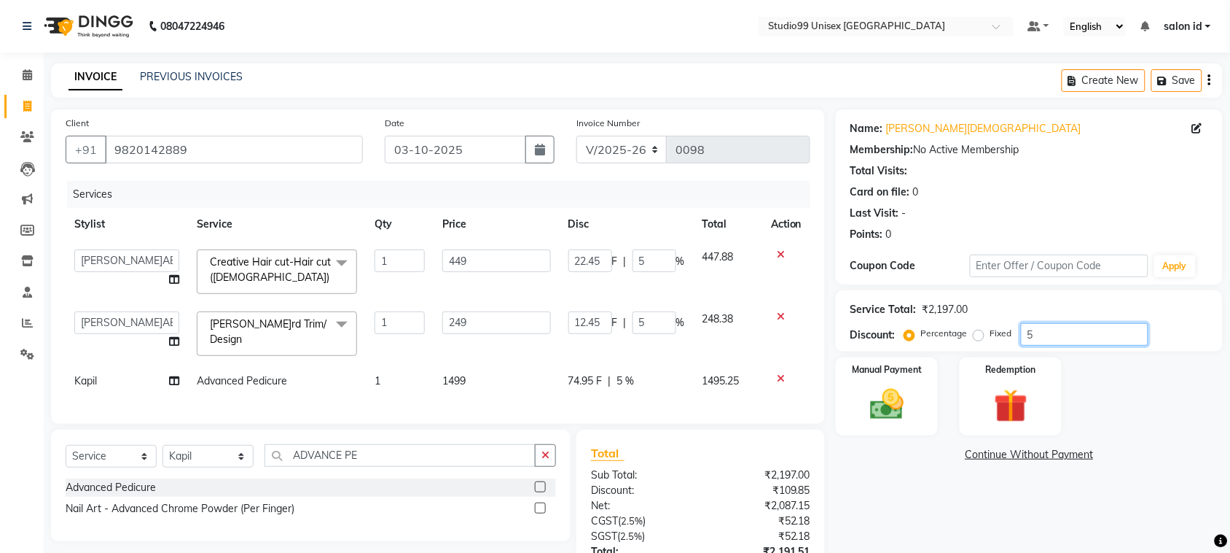
type input "124.5"
type input "50"
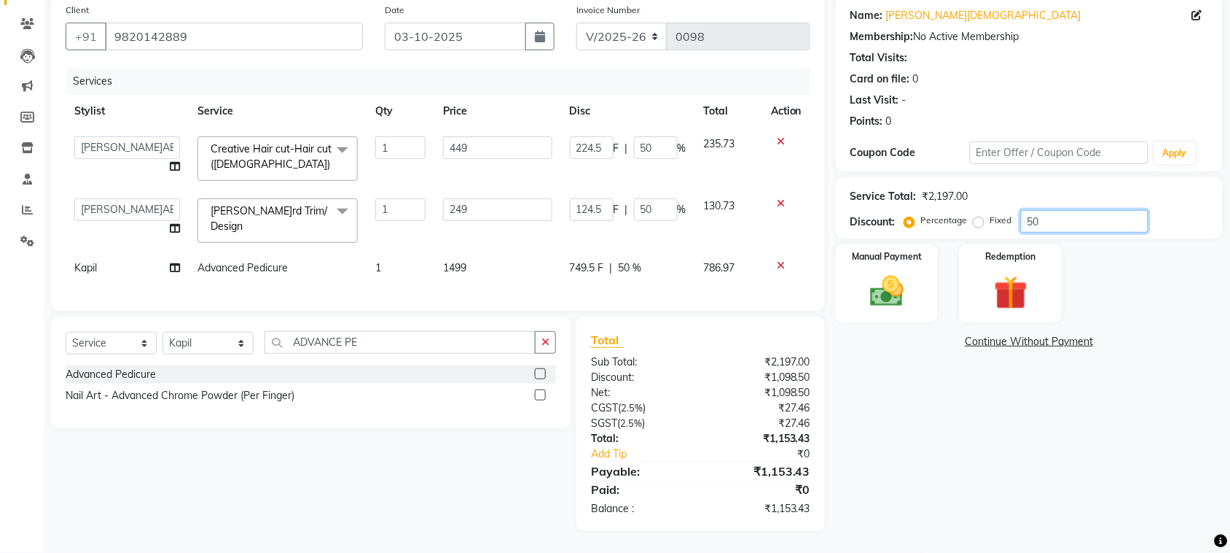
type input "50"
click at [420, 260] on td "1" at bounding box center [401, 267] width 68 height 33
select select "93463"
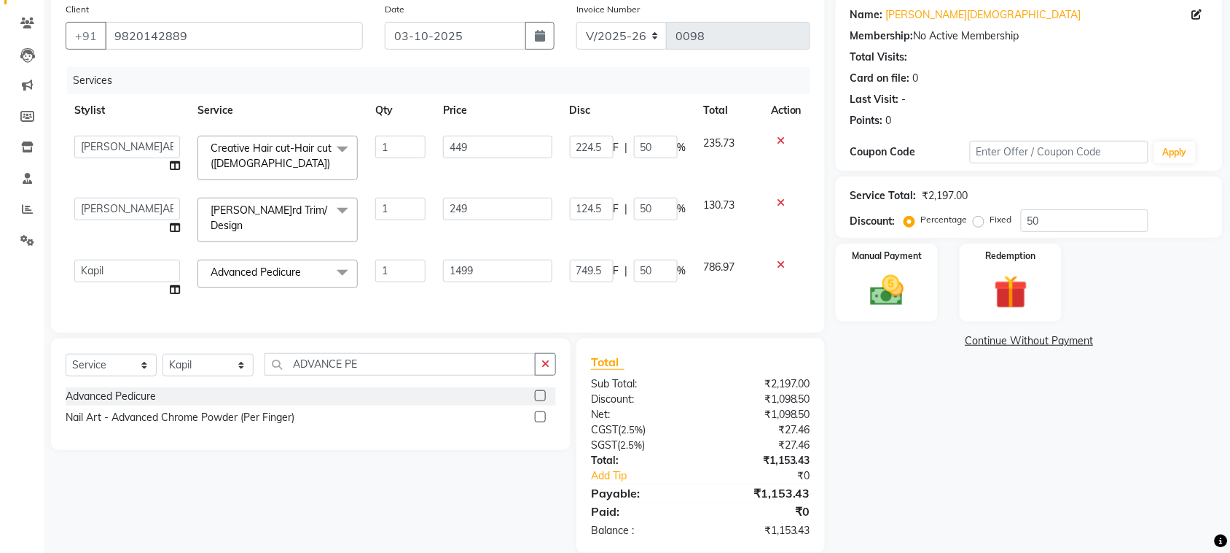
click at [340, 148] on span at bounding box center [342, 150] width 29 height 28
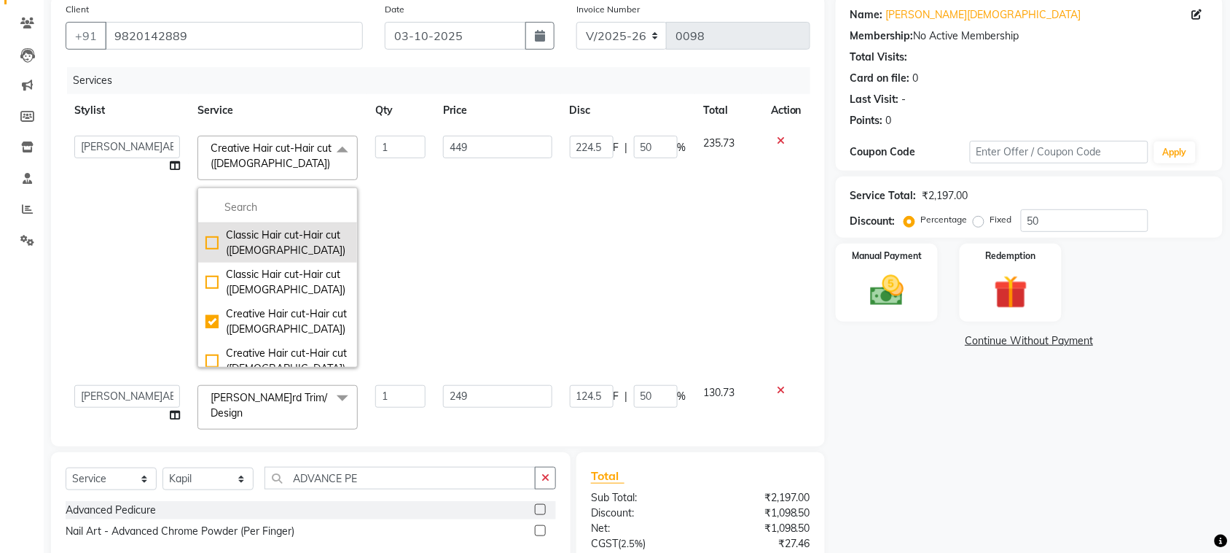
click at [299, 242] on div "Classic Hair cut-Hair cut ([DEMOGRAPHIC_DATA])" at bounding box center [278, 242] width 144 height 31
checkbox input "true"
checkbox input "false"
type input "349"
type input "174.5"
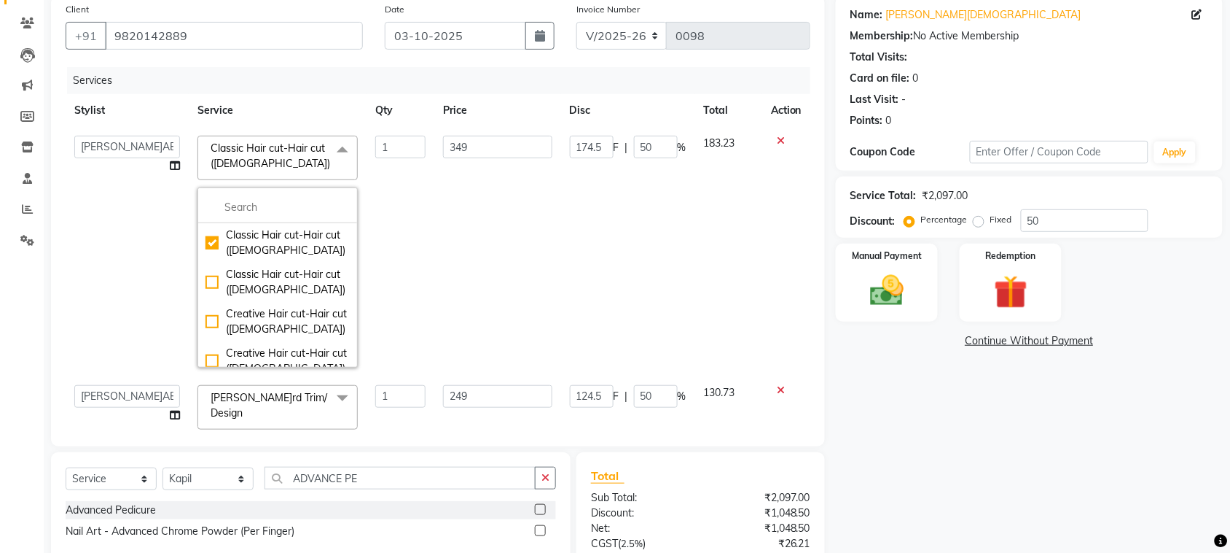
click at [500, 182] on td "349" at bounding box center [497, 251] width 126 height 249
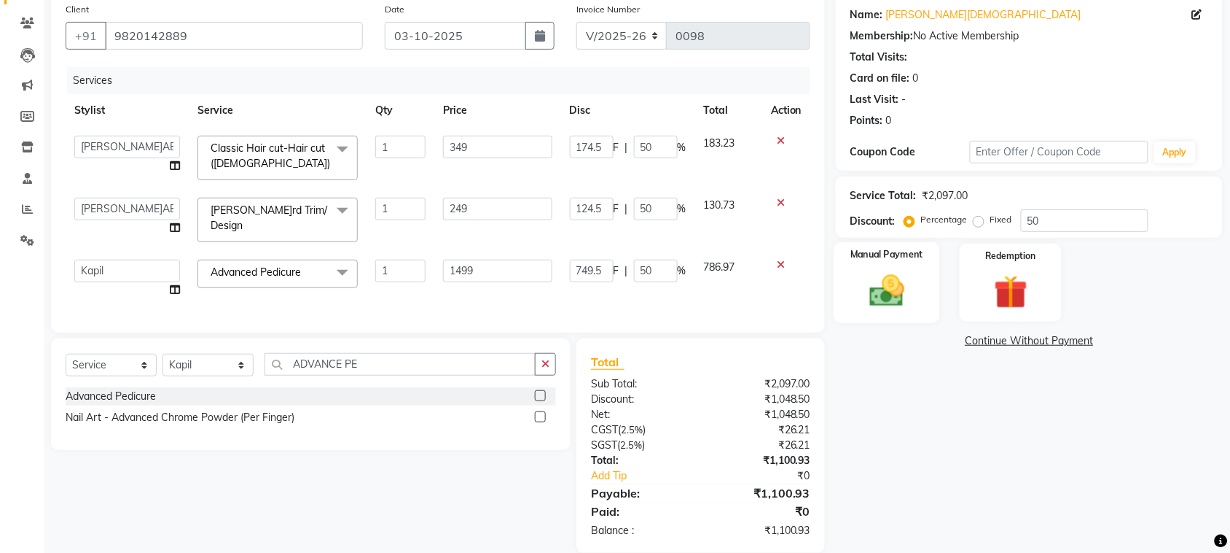
click at [877, 273] on img at bounding box center [887, 290] width 57 height 40
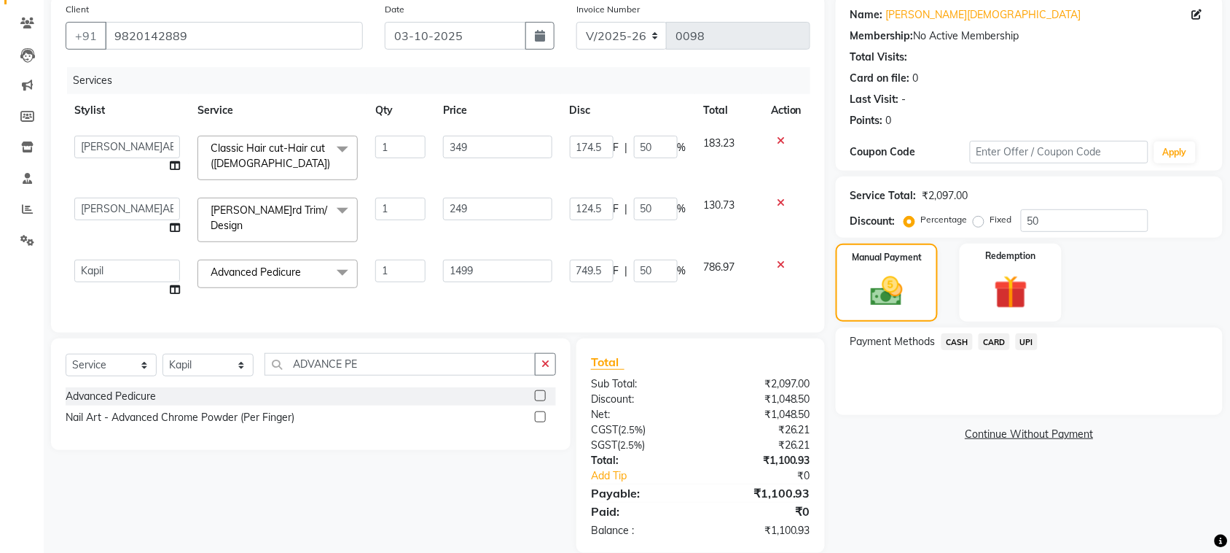
click at [1021, 343] on span "UPI" at bounding box center [1027, 341] width 23 height 17
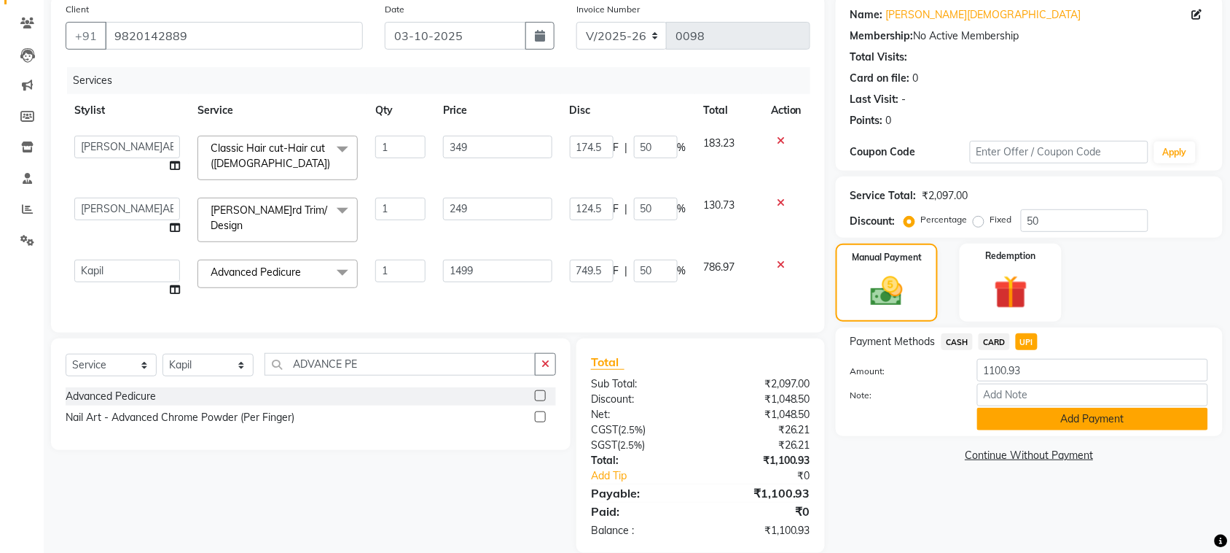
click at [1095, 418] on button "Add Payment" at bounding box center [1093, 418] width 231 height 23
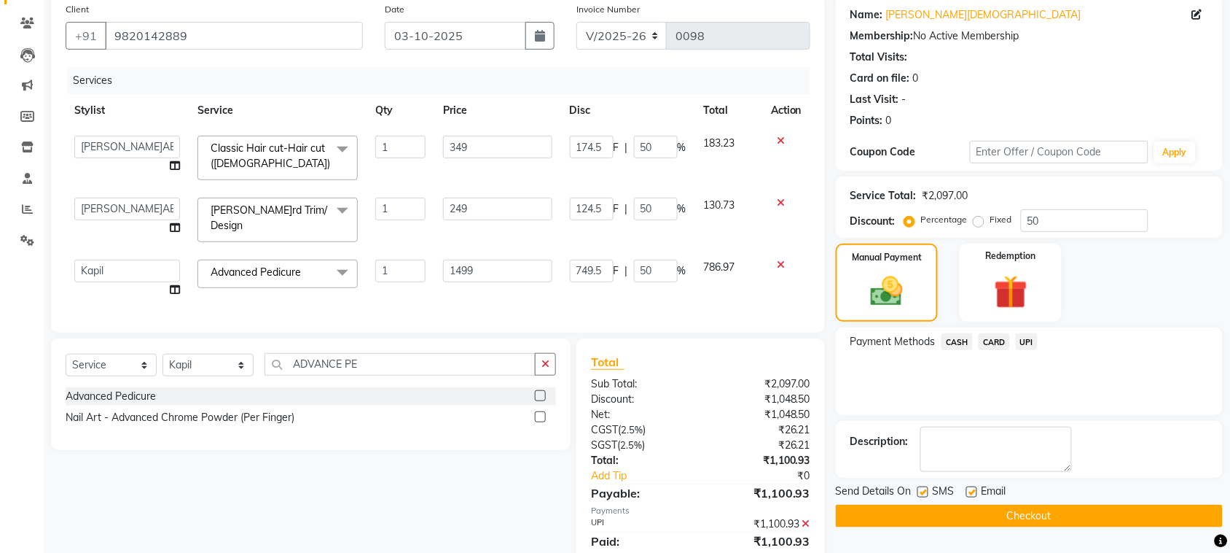
click at [1098, 512] on button "Checkout" at bounding box center [1029, 515] width 387 height 23
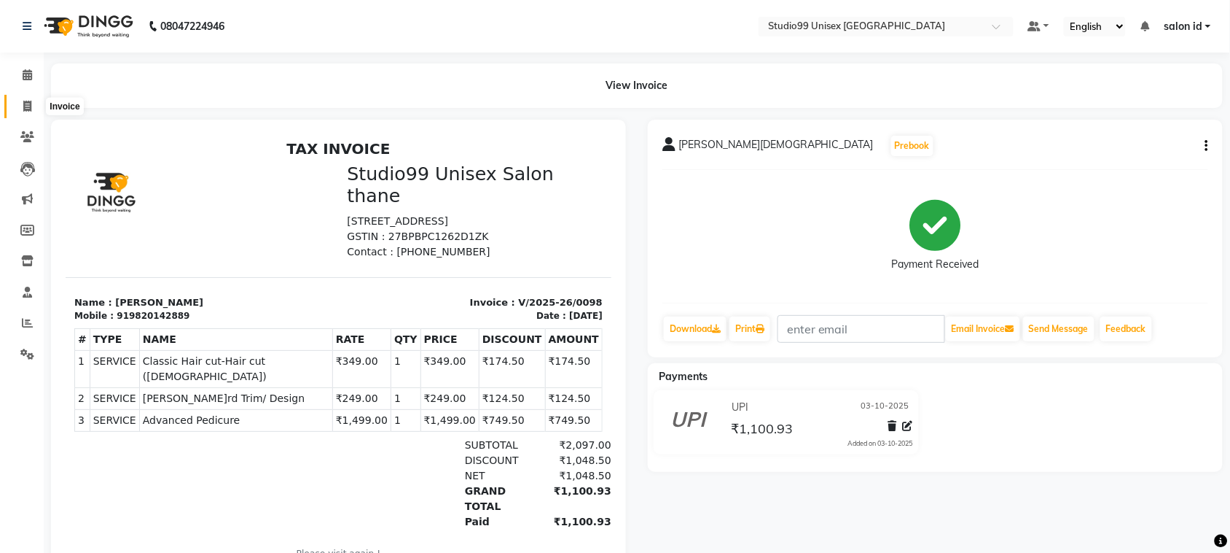
click at [28, 104] on icon at bounding box center [27, 106] width 8 height 11
select select "9023"
select select "service"
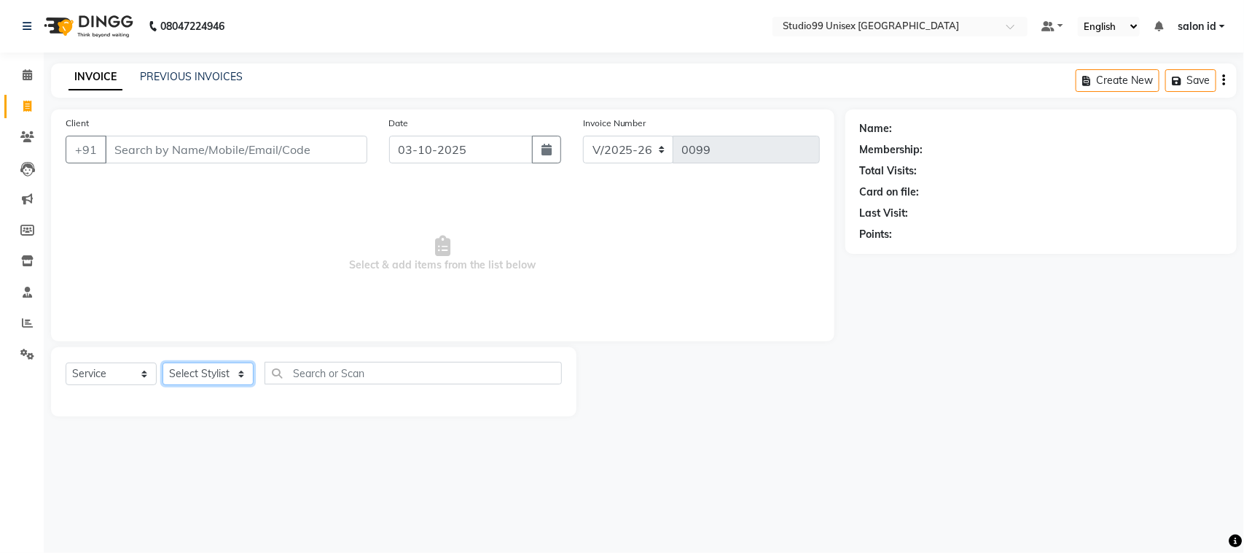
click at [242, 369] on select "Select Stylist [PERSON_NAME] [PERSON_NAME] salon id [PERSON_NAME] [PERSON_NAME]…" at bounding box center [208, 373] width 91 height 23
select select "92954"
click at [163, 362] on select "Select Stylist [PERSON_NAME] [PERSON_NAME] salon id [PERSON_NAME] [PERSON_NAME]…" at bounding box center [208, 373] width 91 height 23
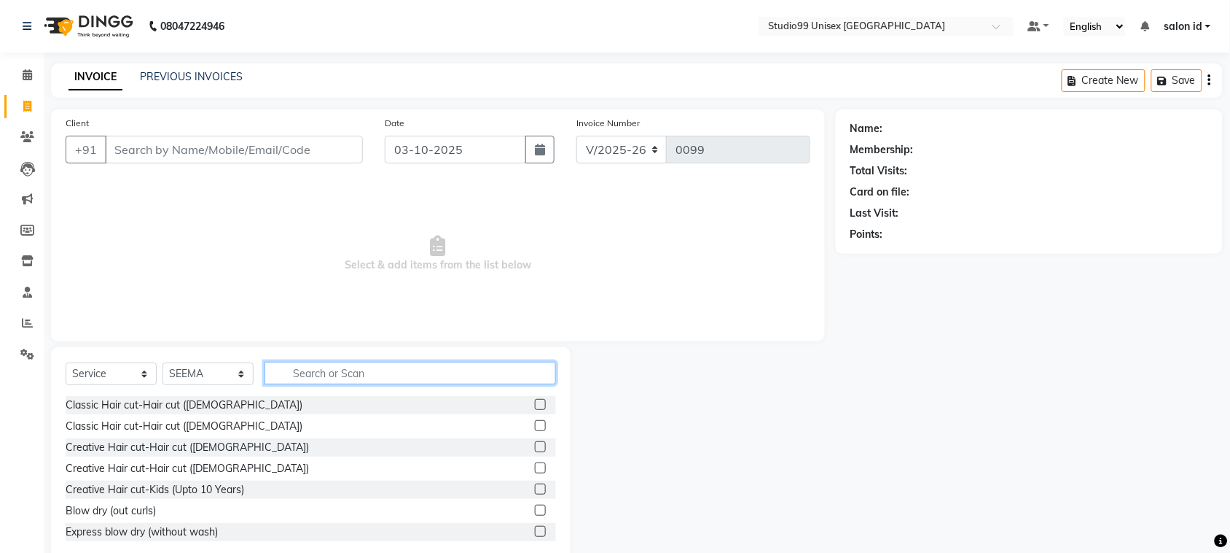
click at [286, 375] on input "text" at bounding box center [411, 373] width 292 height 23
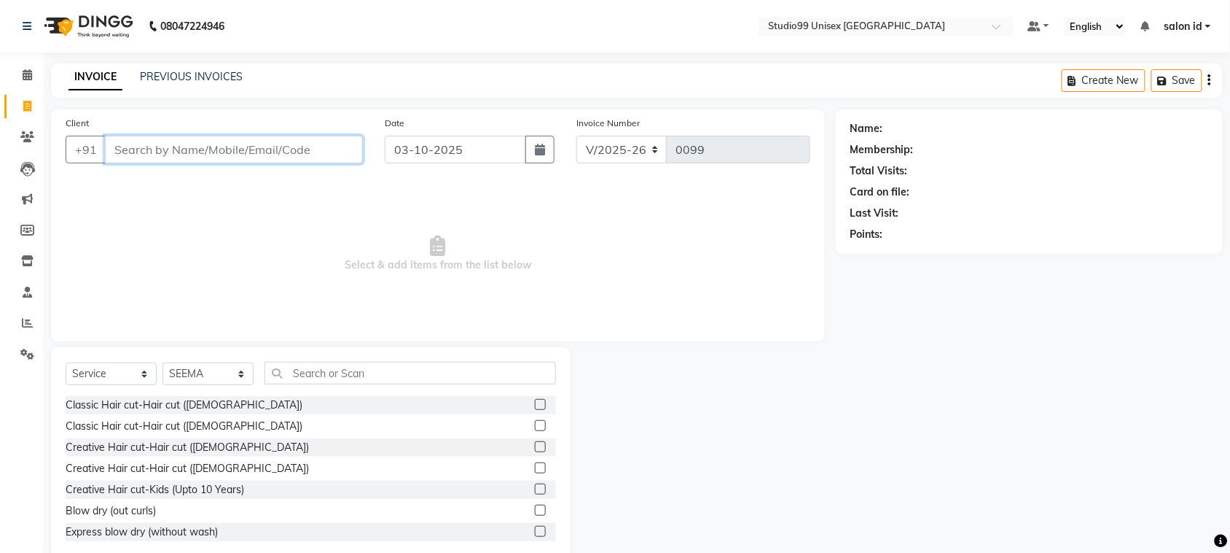
click at [241, 142] on input "Client" at bounding box center [234, 150] width 258 height 28
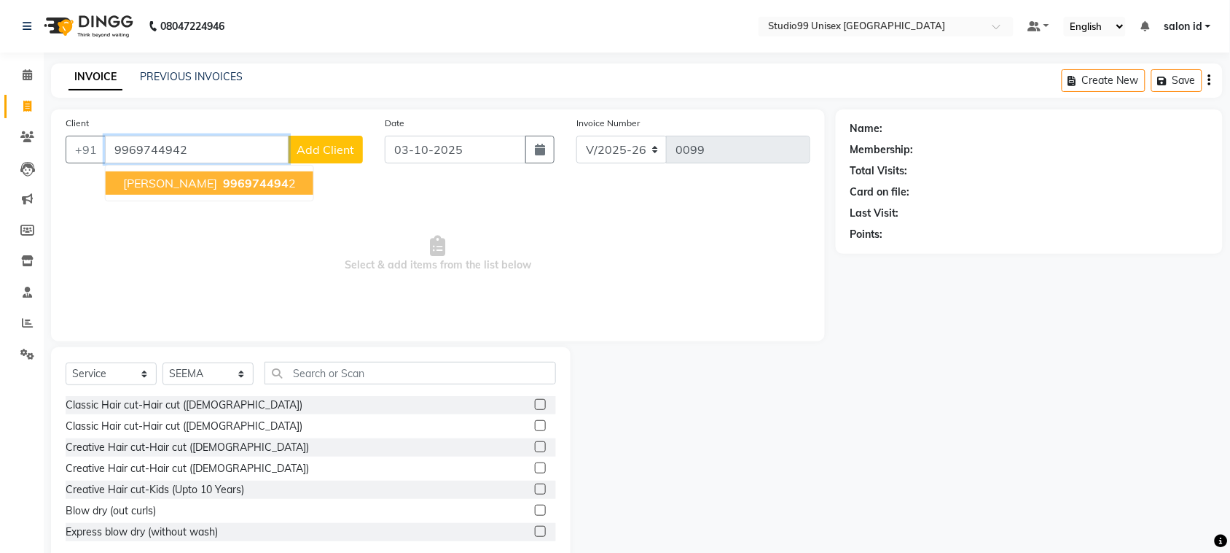
type input "9969744942"
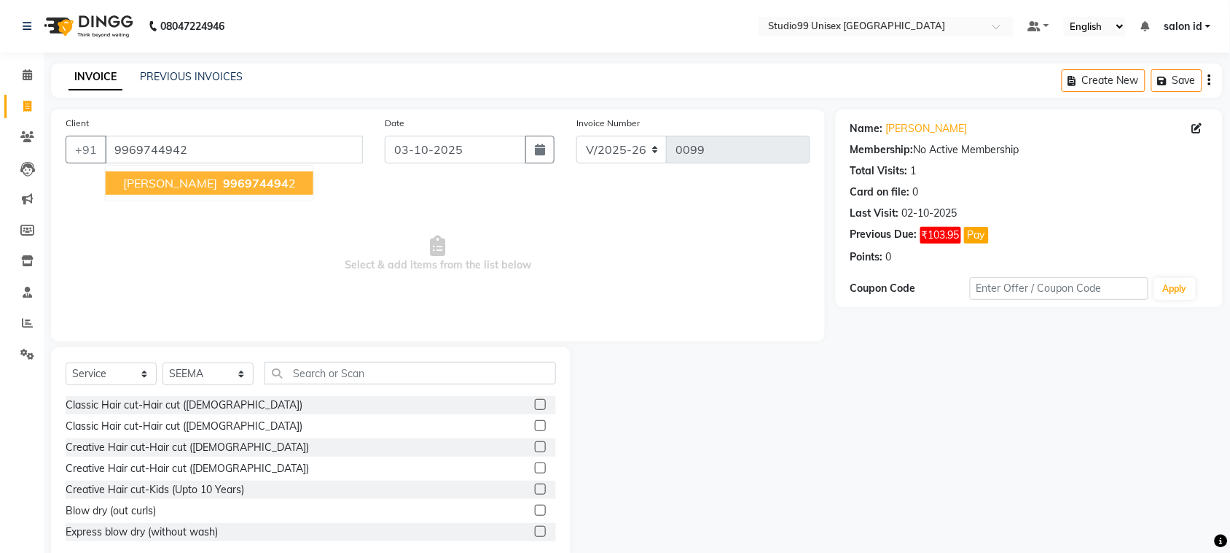
click at [230, 187] on span "996974494" at bounding box center [256, 183] width 66 height 15
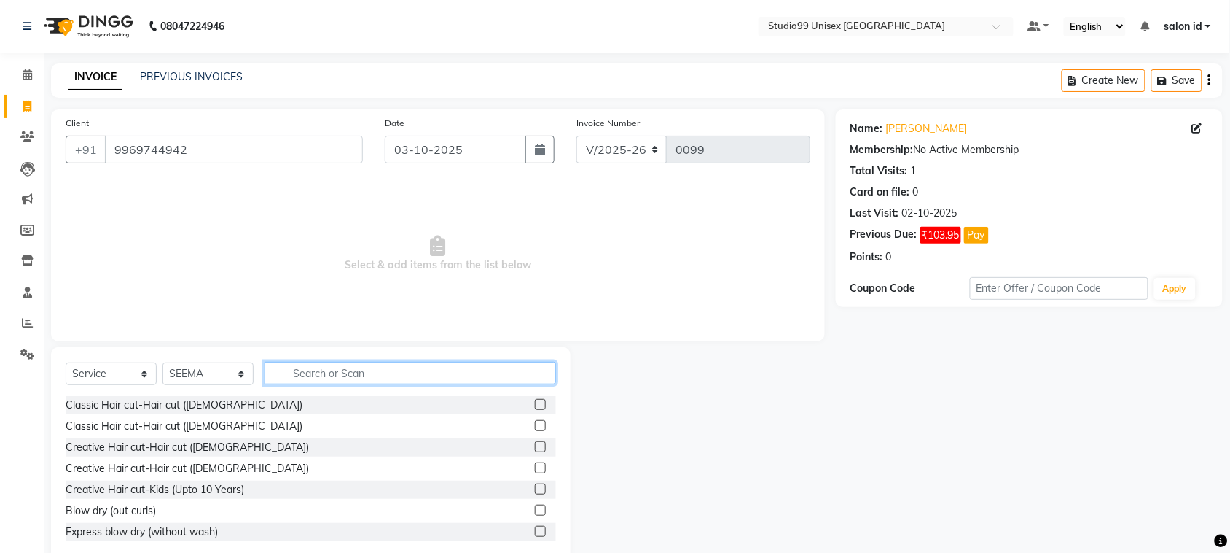
click at [358, 370] on input "text" at bounding box center [411, 373] width 292 height 23
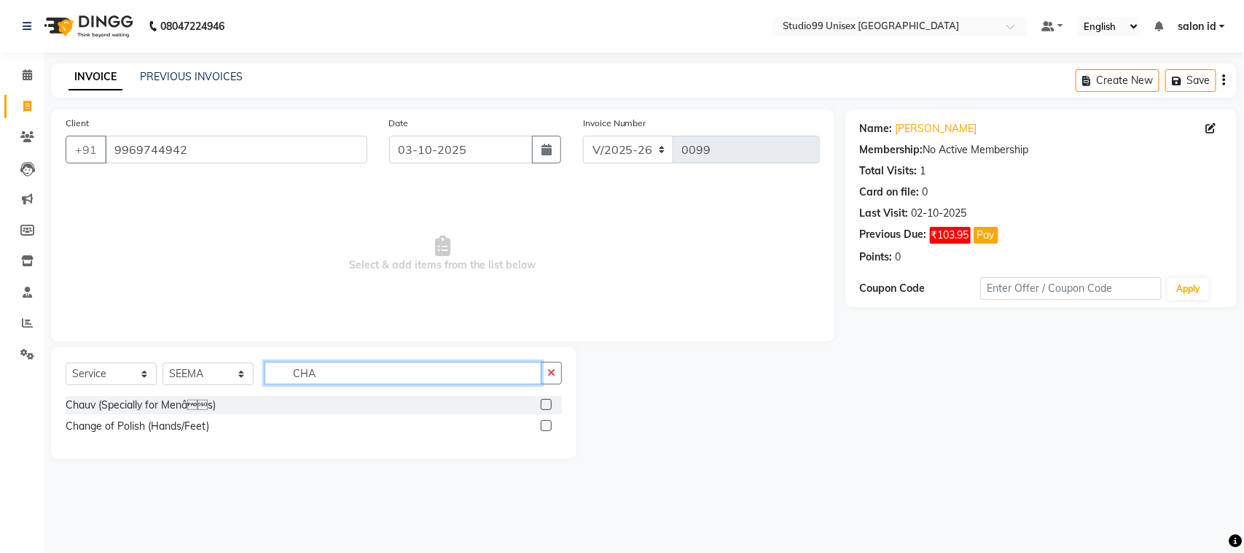
type input "CHA"
click at [545, 405] on label at bounding box center [546, 404] width 11 height 11
click at [545, 405] on input "checkbox" at bounding box center [545, 404] width 9 height 9
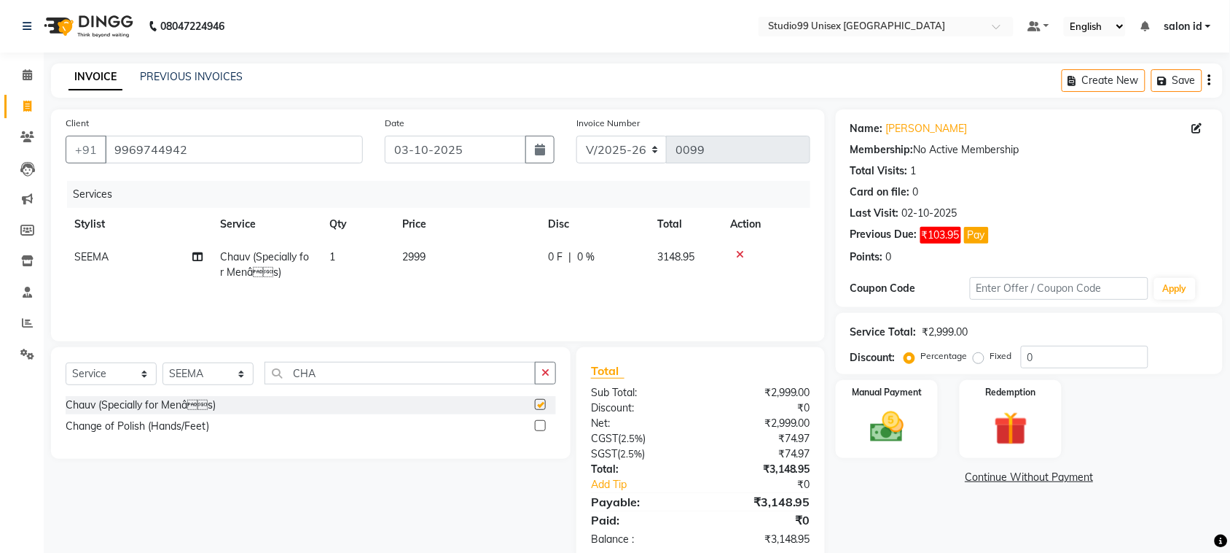
checkbox input "false"
click at [445, 374] on input "CHA" at bounding box center [400, 373] width 271 height 23
type input "C"
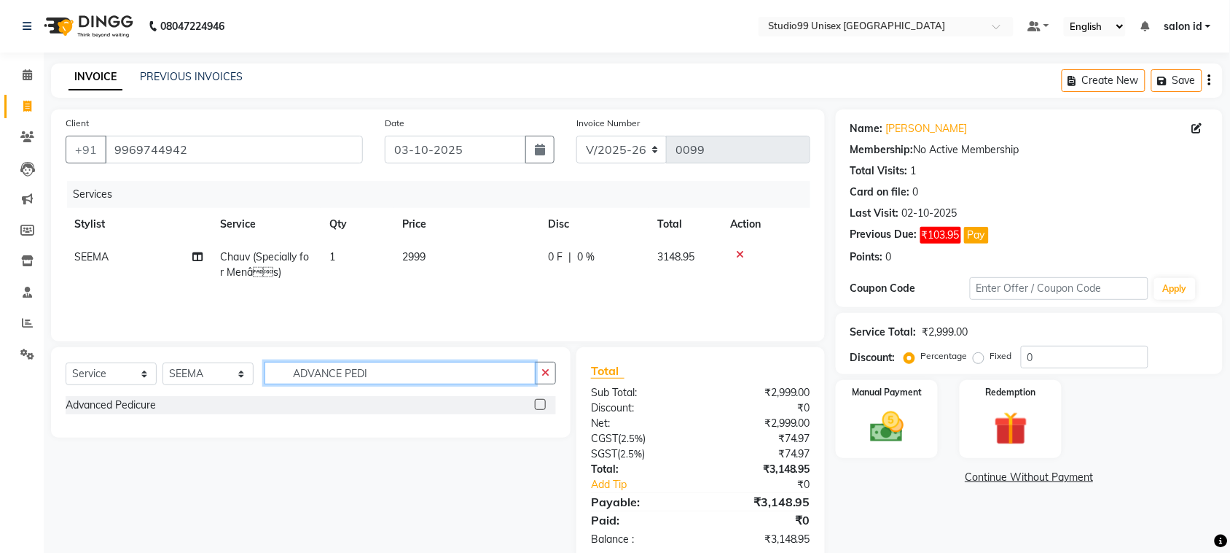
type input "ADVANCE PEDI"
click at [538, 402] on label at bounding box center [540, 404] width 11 height 11
click at [538, 402] on input "checkbox" at bounding box center [539, 404] width 9 height 9
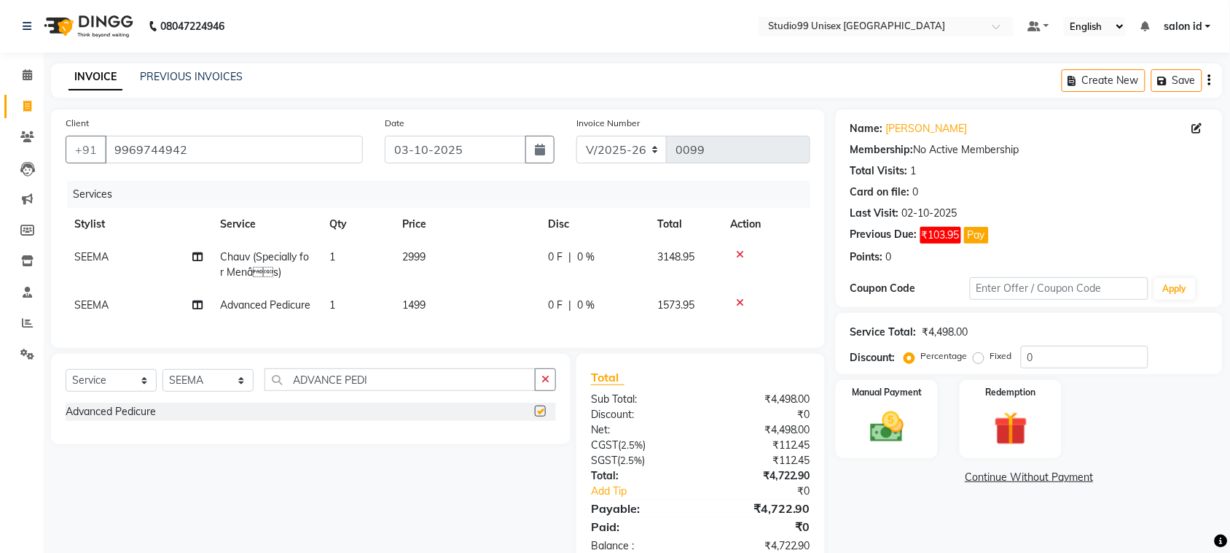
checkbox input "false"
click at [1057, 362] on input "0" at bounding box center [1085, 357] width 128 height 23
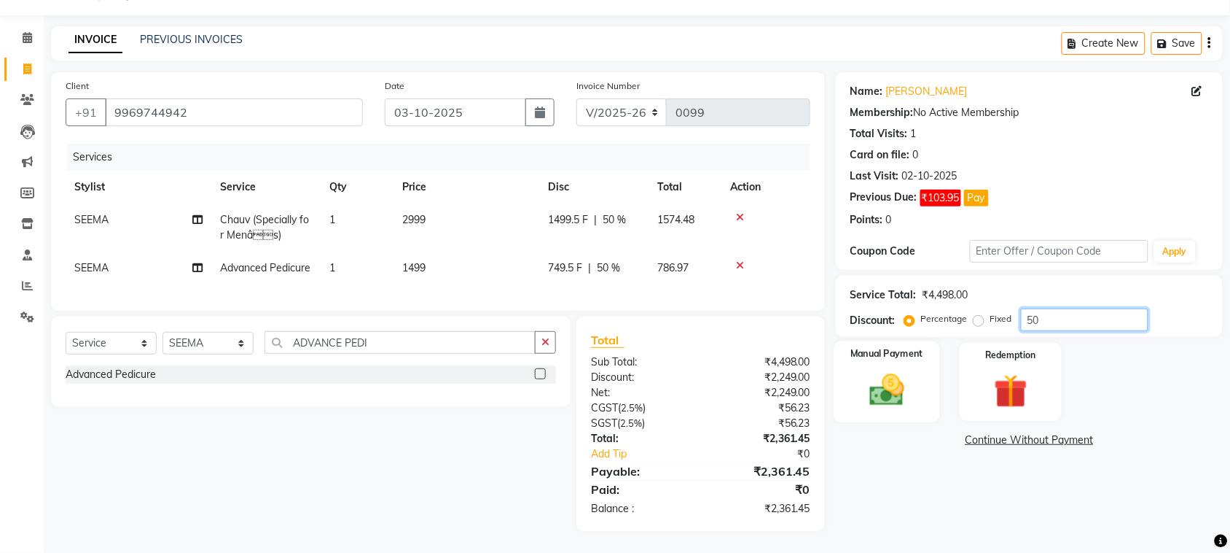
type input "50"
click at [871, 370] on img at bounding box center [887, 390] width 57 height 40
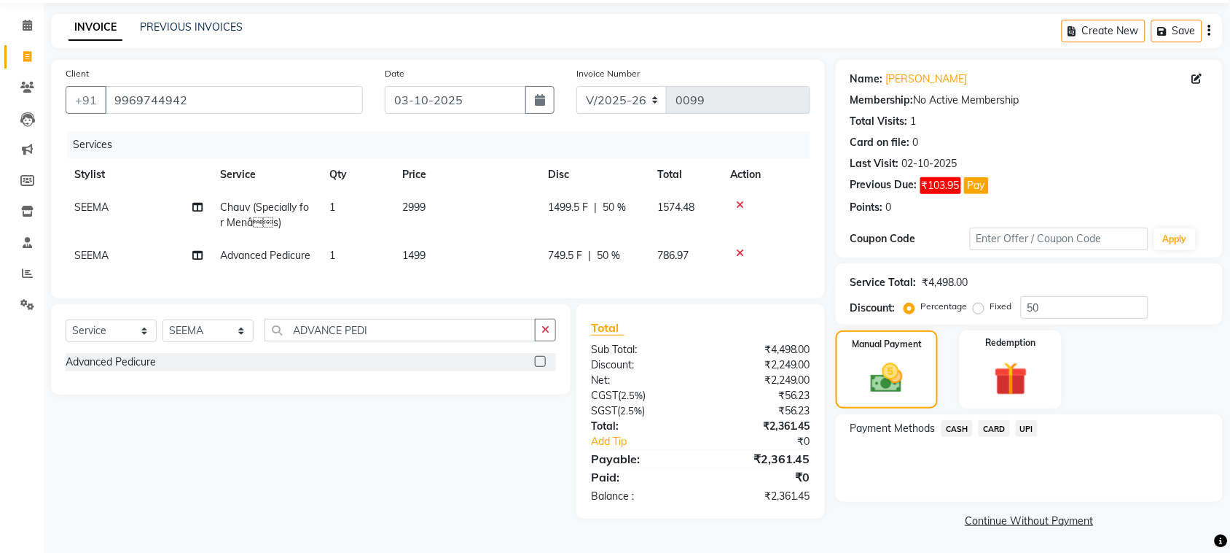
click at [1029, 429] on span "UPI" at bounding box center [1027, 428] width 23 height 17
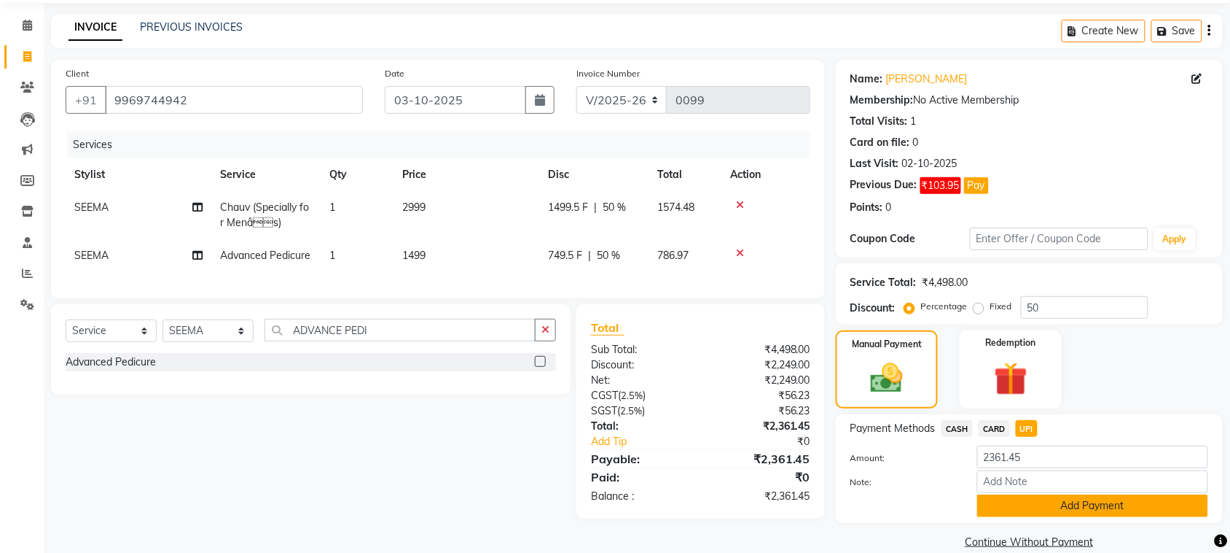
click at [1076, 498] on button "Add Payment" at bounding box center [1093, 505] width 231 height 23
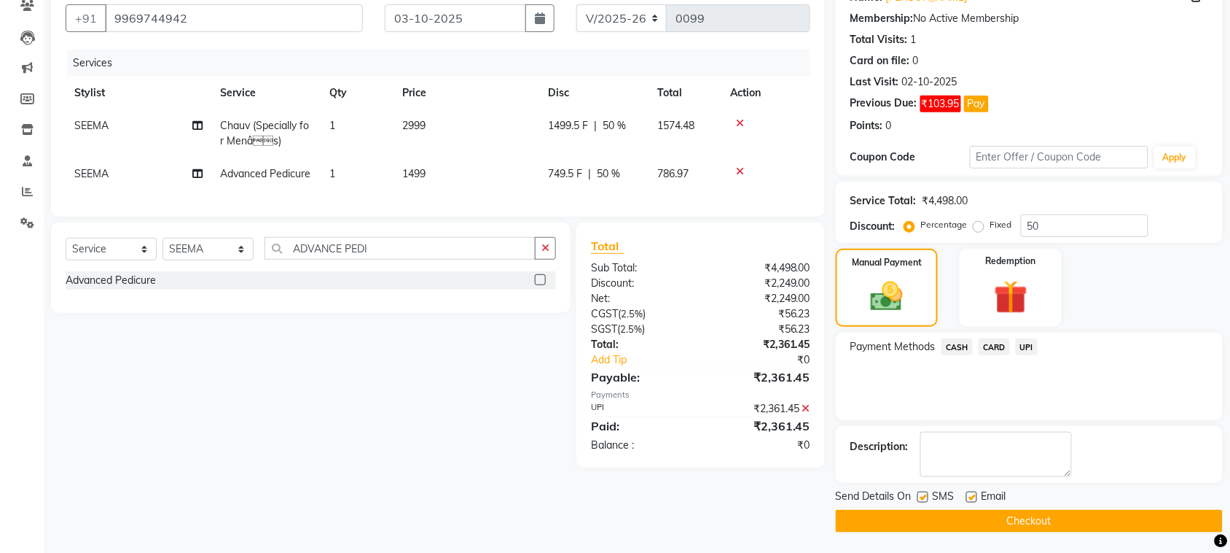
scroll to position [133, 0]
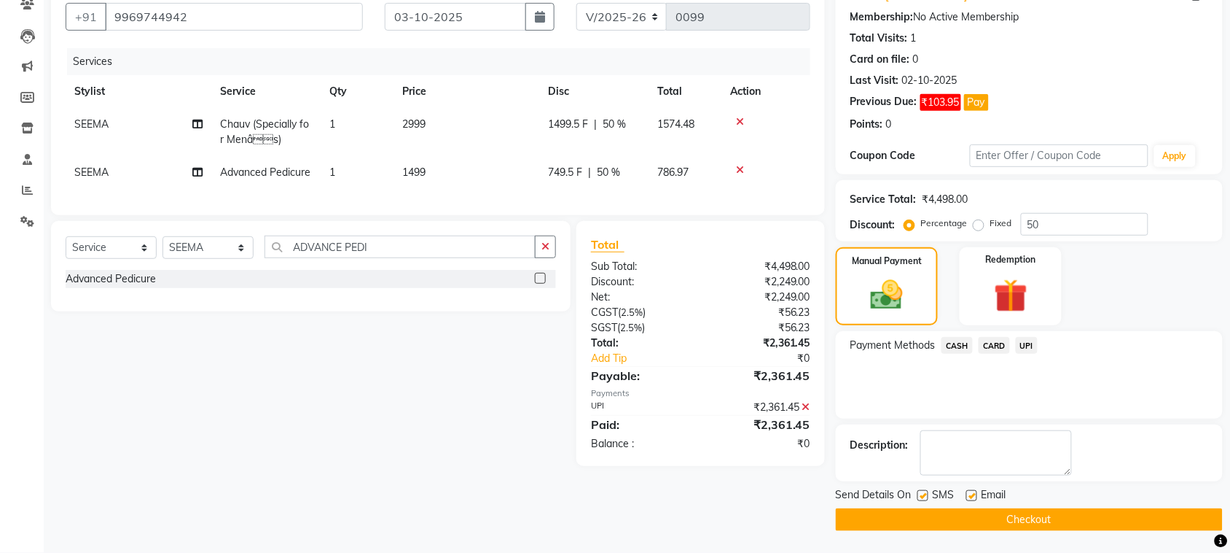
click at [1028, 521] on button "Checkout" at bounding box center [1029, 519] width 387 height 23
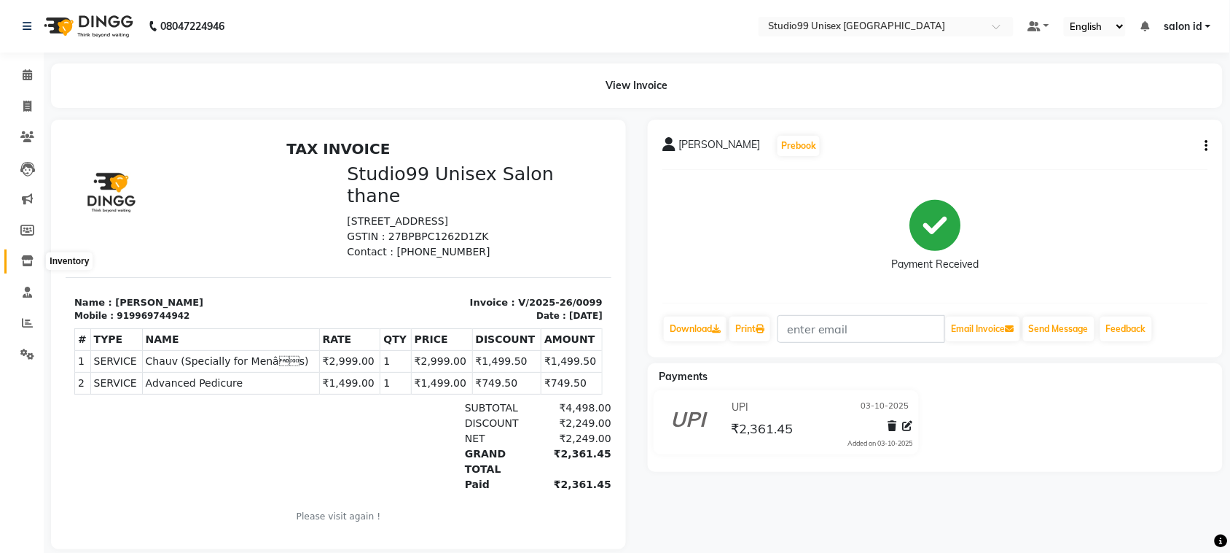
click at [27, 256] on icon at bounding box center [27, 260] width 12 height 11
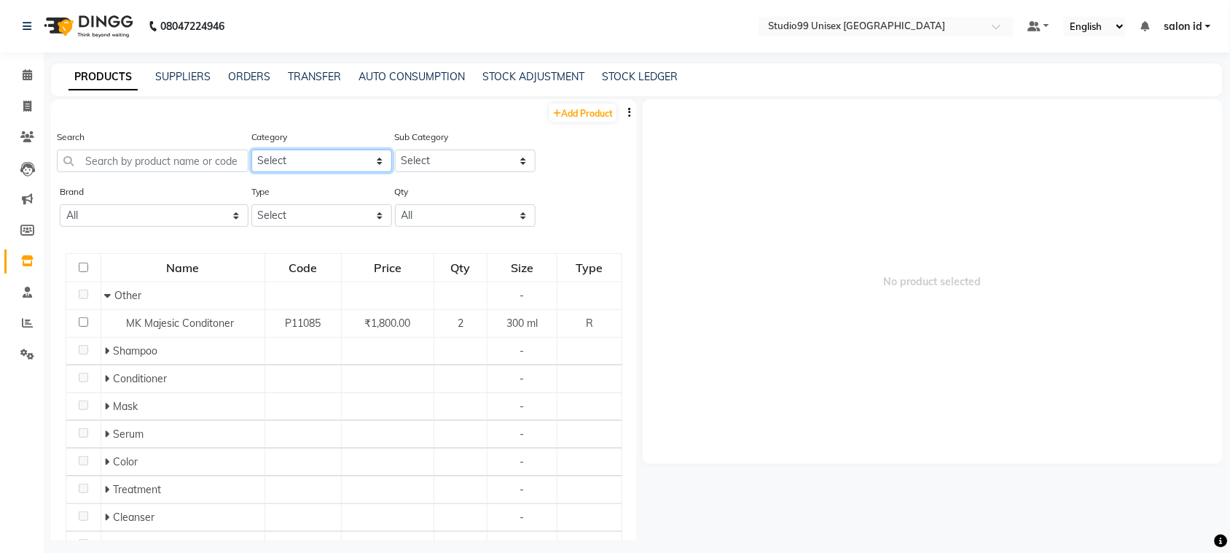
click at [370, 160] on select "Select Skin Hair Personal Care Appliances Beard Disposable Threading Hands and …" at bounding box center [321, 160] width 141 height 23
select select "959401150"
click at [251, 149] on select "Select Skin Hair Personal Care Appliances Beard Disposable Threading Hands and …" at bounding box center [321, 160] width 141 height 23
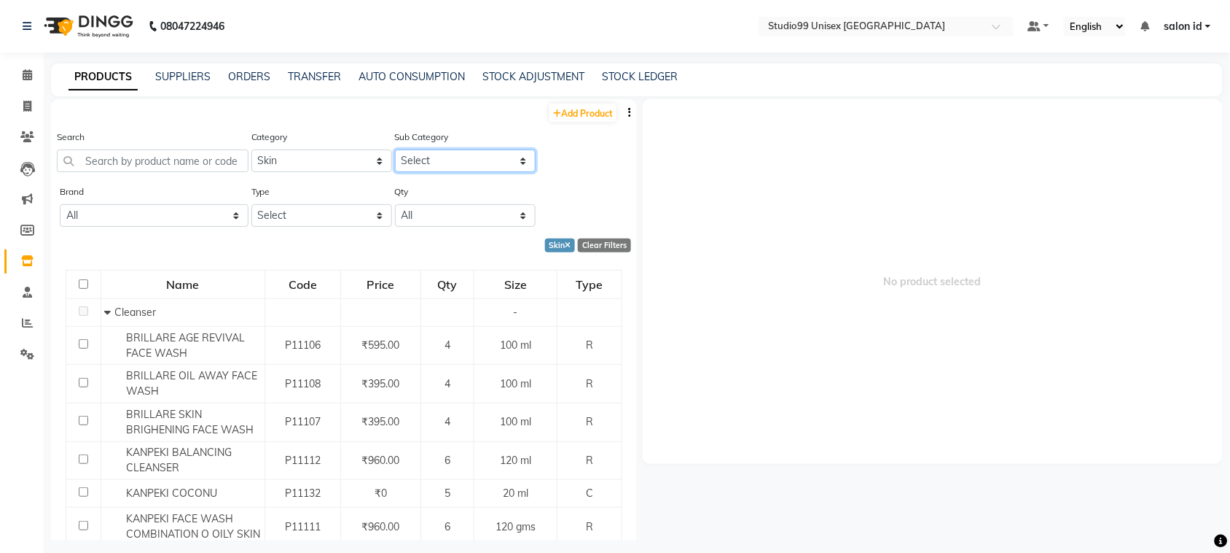
click at [511, 162] on select "Select Cleanser Facial Moisturiser Serum Toner Sun Care Masks Lip Care Eye Care…" at bounding box center [465, 160] width 141 height 23
select select "959401152"
click at [395, 149] on select "Select Cleanser Facial Moisturiser Serum Toner Sun Care Masks Lip Care Eye Care…" at bounding box center [465, 160] width 141 height 23
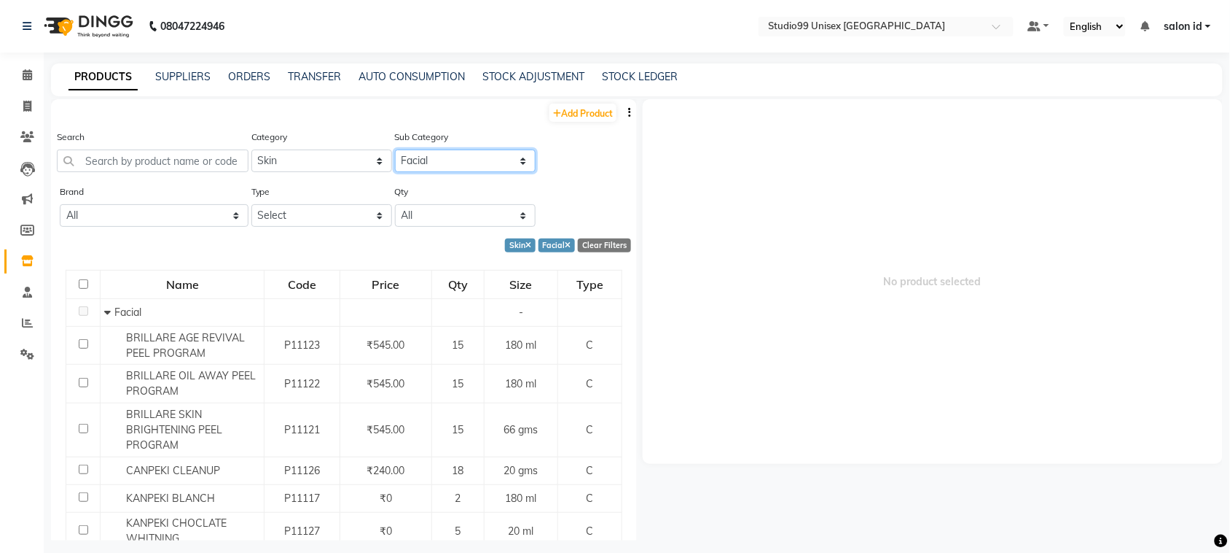
scroll to position [304, 0]
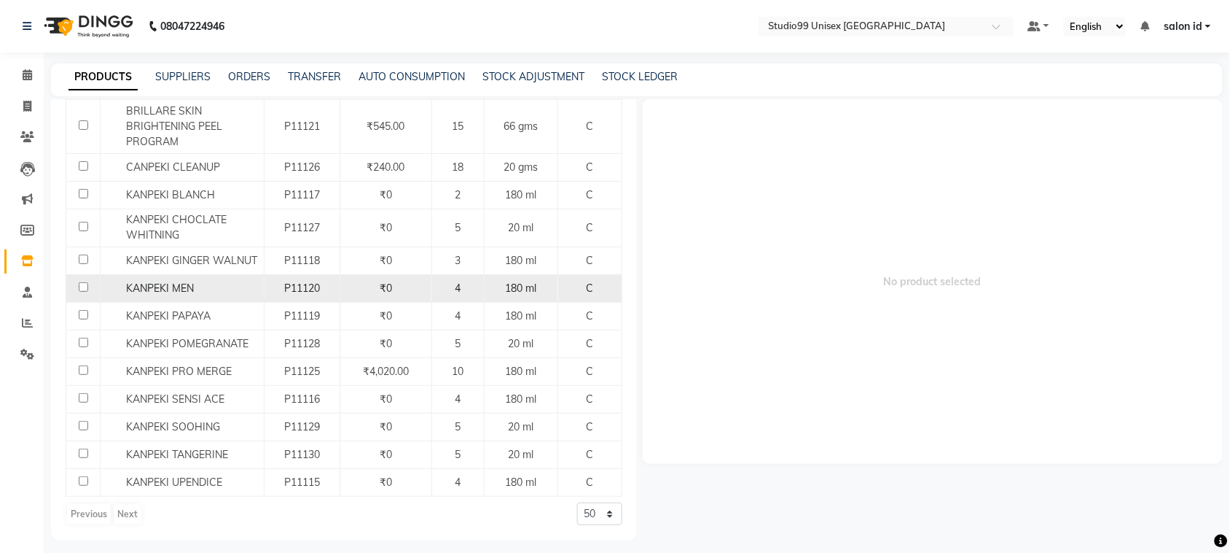
click at [405, 292] on div "₹0" at bounding box center [385, 288] width 79 height 15
select select
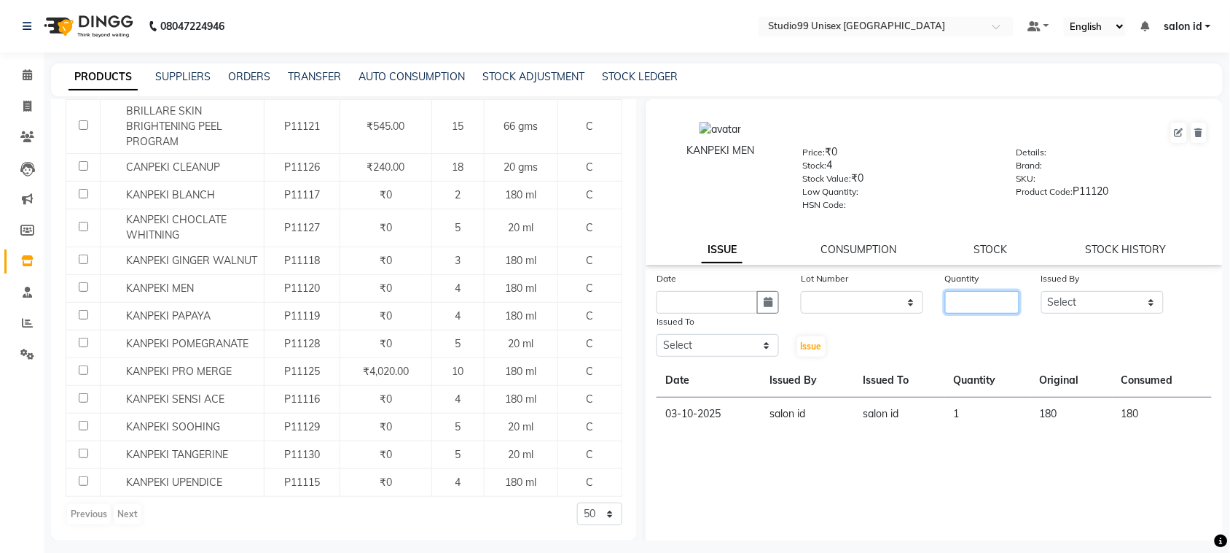
click at [962, 305] on input "number" at bounding box center [982, 302] width 74 height 23
type input "1"
click at [1142, 299] on select "Select AFTAB AFZAL SHAIKH Kapil salon id Saroj pathak SEEMA shadiya baig Smita …" at bounding box center [1103, 302] width 122 height 23
select select "92952"
click at [1042, 291] on select "Select AFTAB AFZAL SHAIKH Kapil salon id Saroj pathak SEEMA shadiya baig Smita …" at bounding box center [1103, 302] width 122 height 23
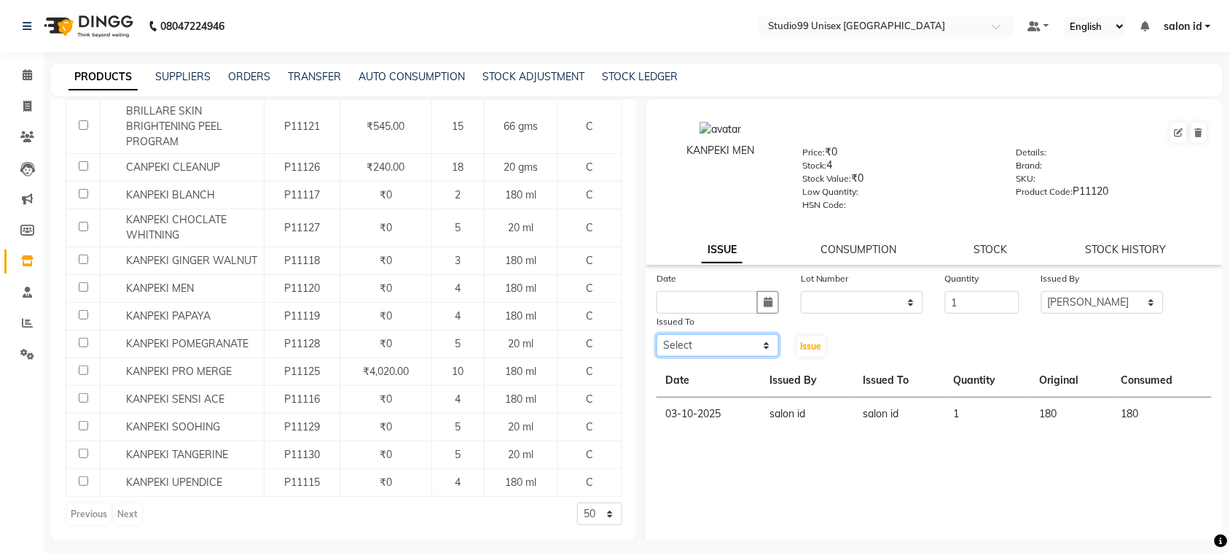
click at [760, 340] on select "Select AFTAB AFZAL SHAIKH Kapil salon id Saroj pathak SEEMA shadiya baig Smita …" at bounding box center [718, 345] width 122 height 23
select select "92954"
click at [657, 334] on select "Select AFTAB AFZAL SHAIKH Kapil salon id Saroj pathak SEEMA shadiya baig Smita …" at bounding box center [718, 345] width 122 height 23
click at [817, 345] on span "Issue" at bounding box center [811, 345] width 21 height 11
click at [764, 303] on icon "button" at bounding box center [768, 302] width 9 height 10
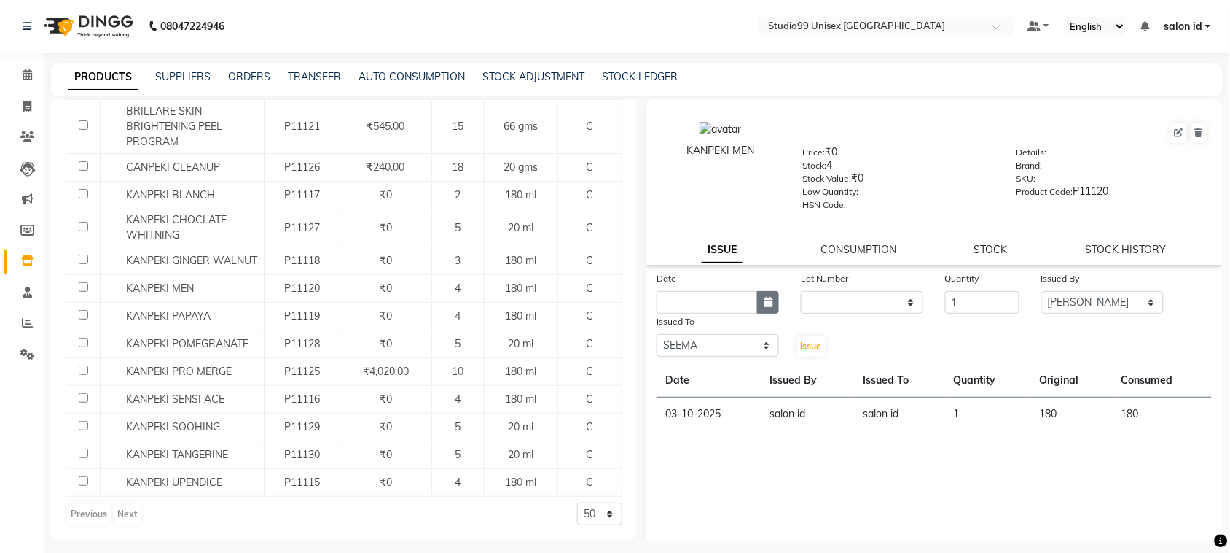
select select "10"
select select "2025"
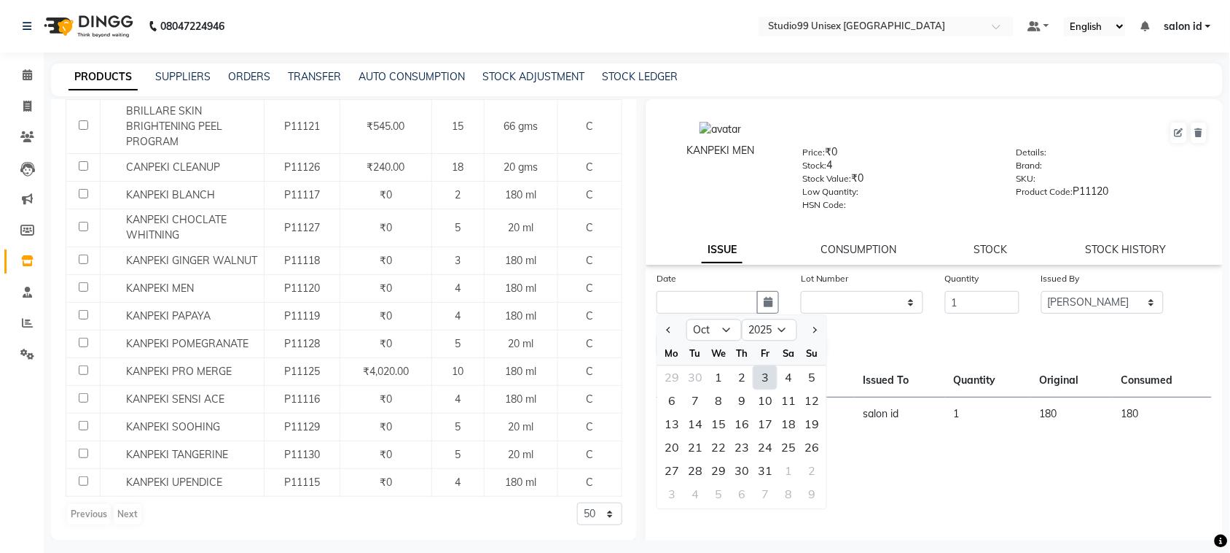
click at [768, 375] on div "3" at bounding box center [765, 377] width 23 height 23
type input "03-10-2025"
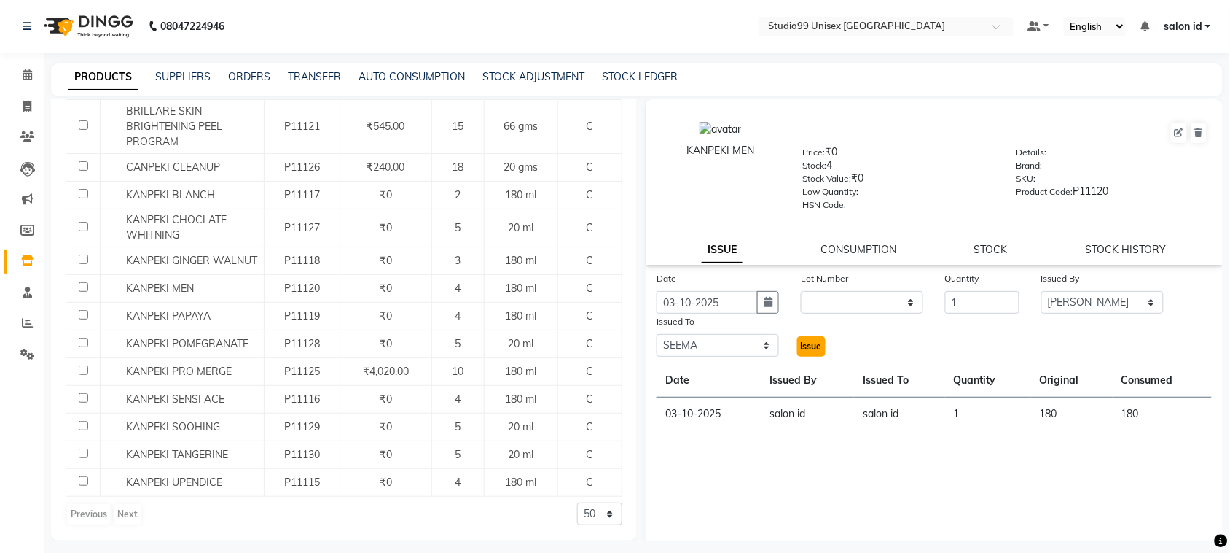
click at [801, 340] on span "Issue" at bounding box center [811, 345] width 21 height 11
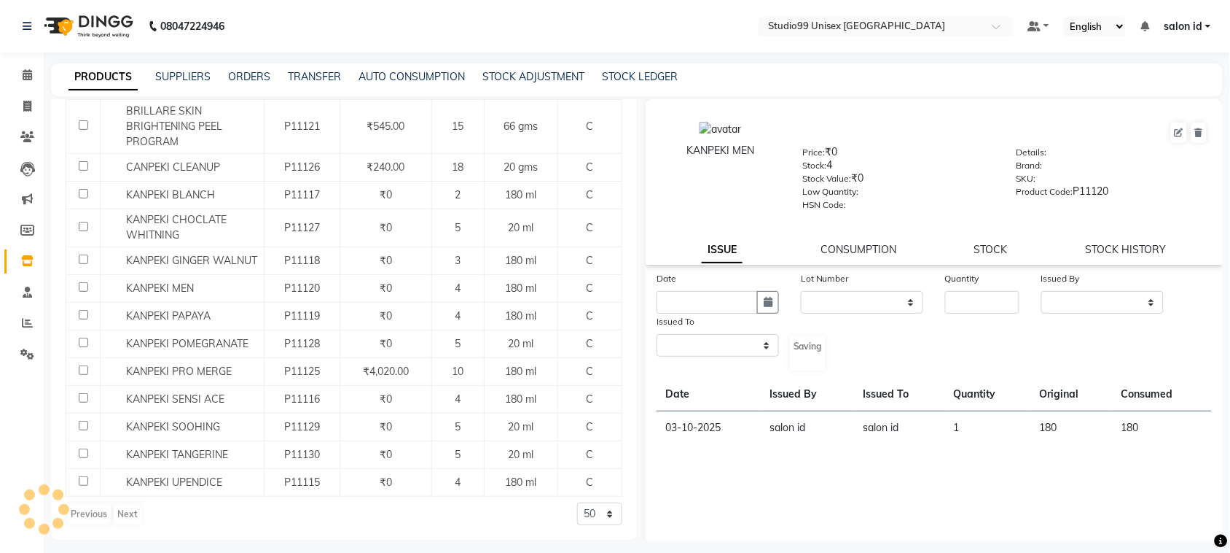
select select
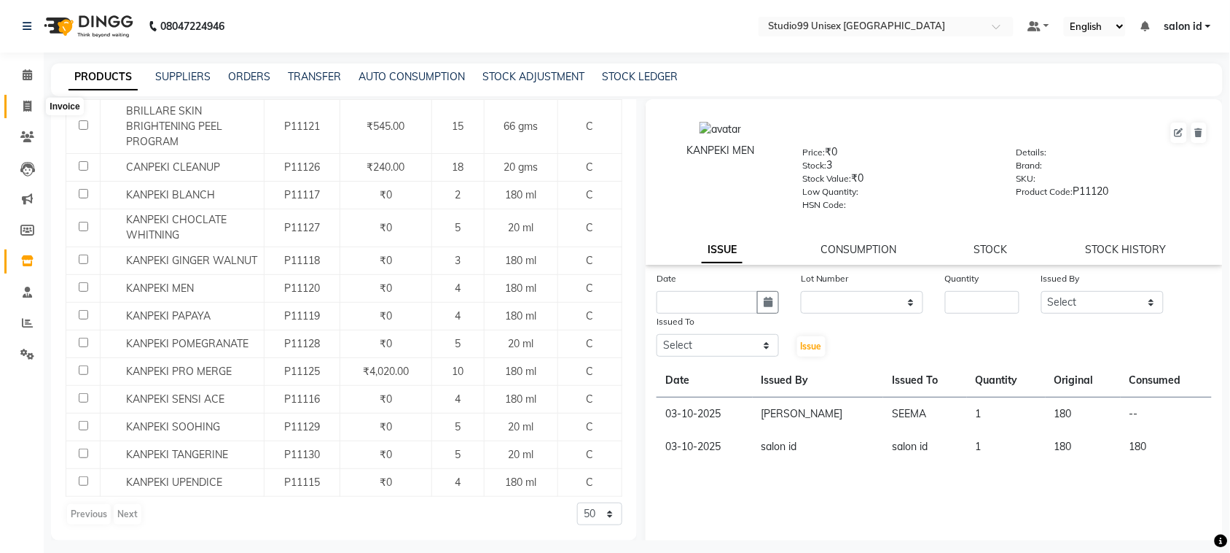
click at [23, 106] on icon at bounding box center [27, 106] width 8 height 11
select select "service"
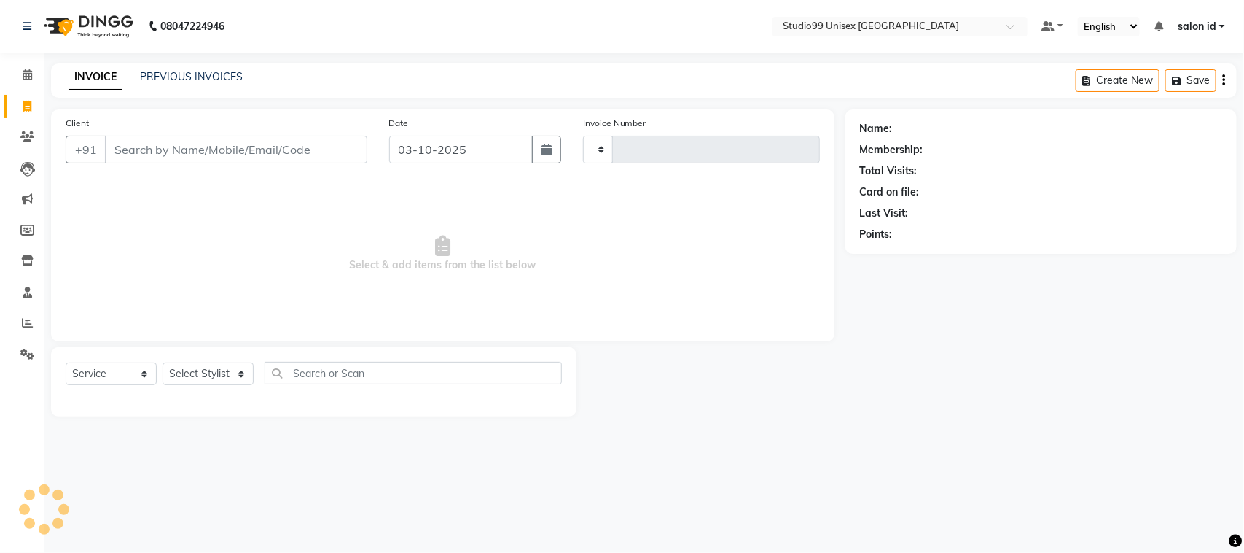
type input "0100"
select select "9023"
click at [238, 375] on select "Select Stylist [PERSON_NAME] [PERSON_NAME] salon id [PERSON_NAME] [PERSON_NAME]…" at bounding box center [208, 373] width 91 height 23
select select "92949"
click at [163, 362] on select "Select Stylist [PERSON_NAME] [PERSON_NAME] salon id [PERSON_NAME] [PERSON_NAME]…" at bounding box center [208, 373] width 91 height 23
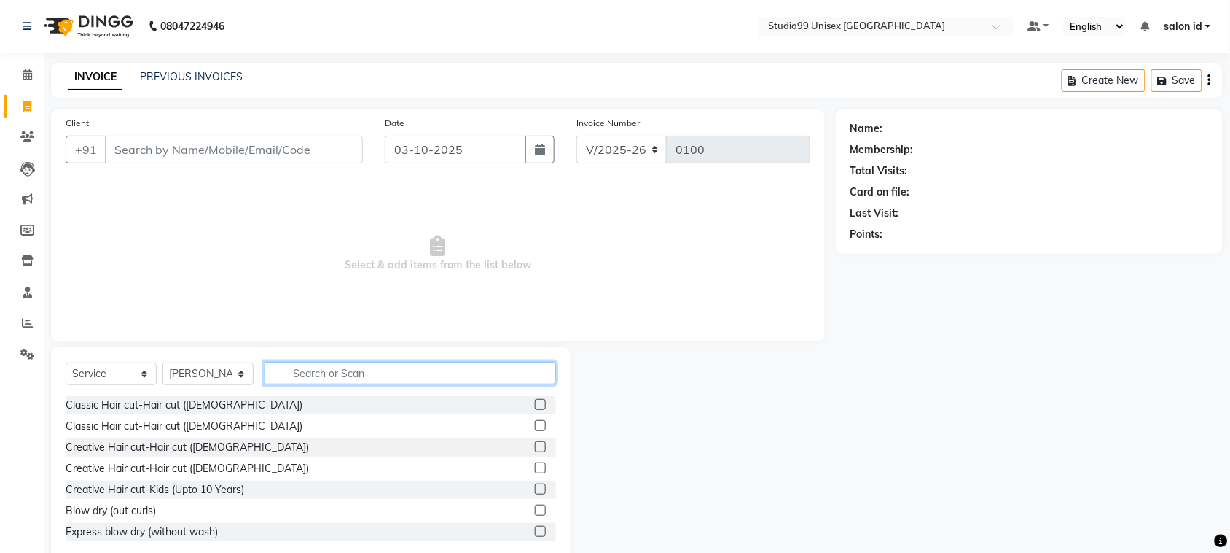
click at [286, 372] on input "text" at bounding box center [411, 373] width 292 height 23
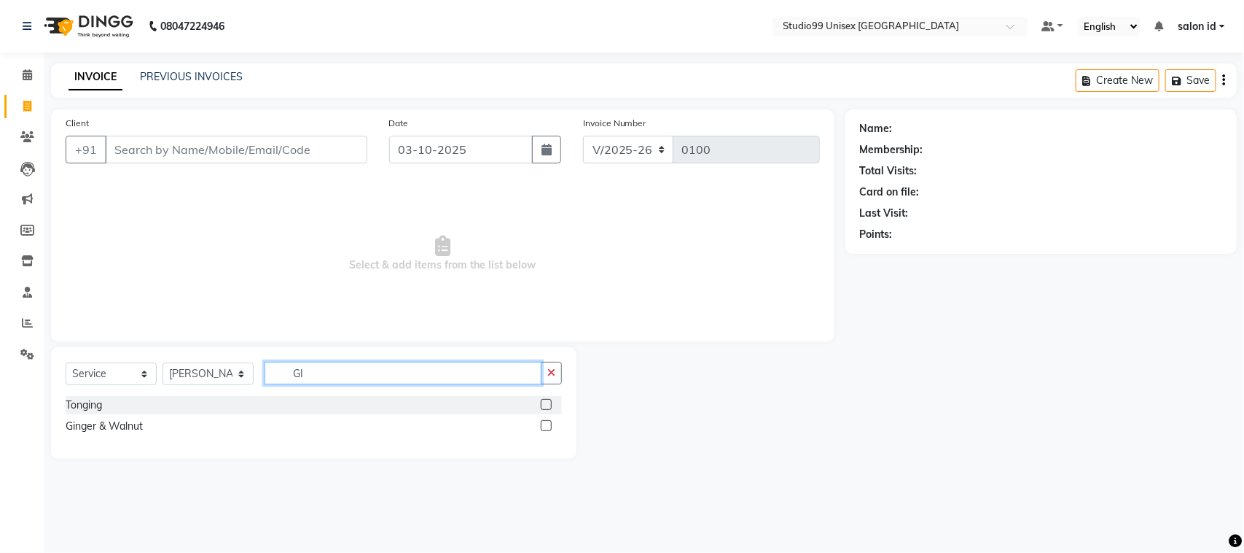
type input "GI"
click at [545, 424] on label at bounding box center [546, 425] width 11 height 11
click at [545, 424] on input "checkbox" at bounding box center [545, 425] width 9 height 9
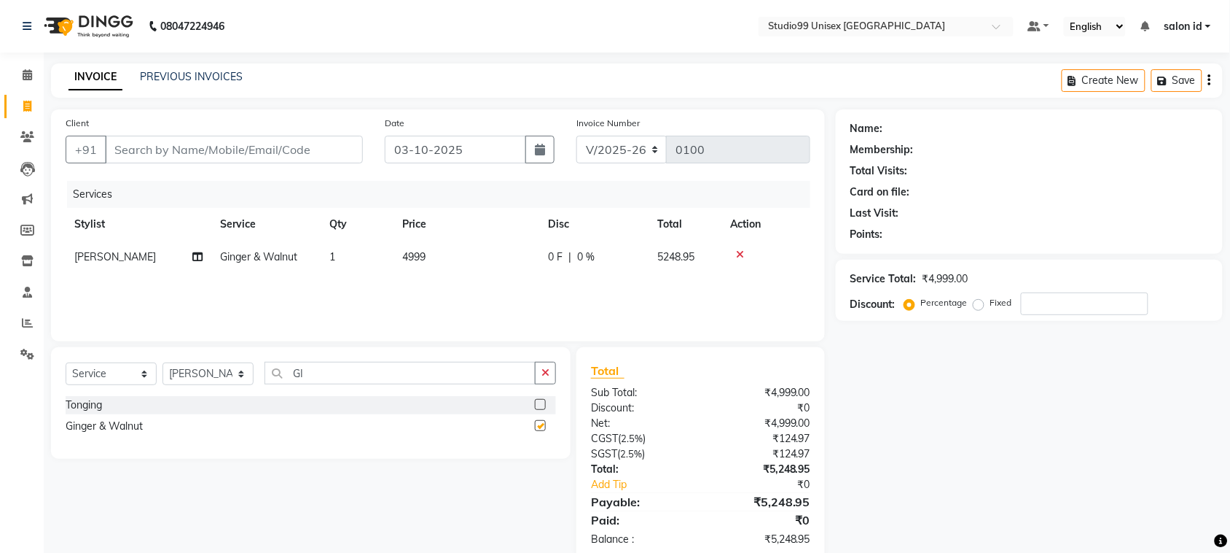
checkbox input "false"
click at [336, 373] on input "GI" at bounding box center [400, 373] width 271 height 23
type input "G"
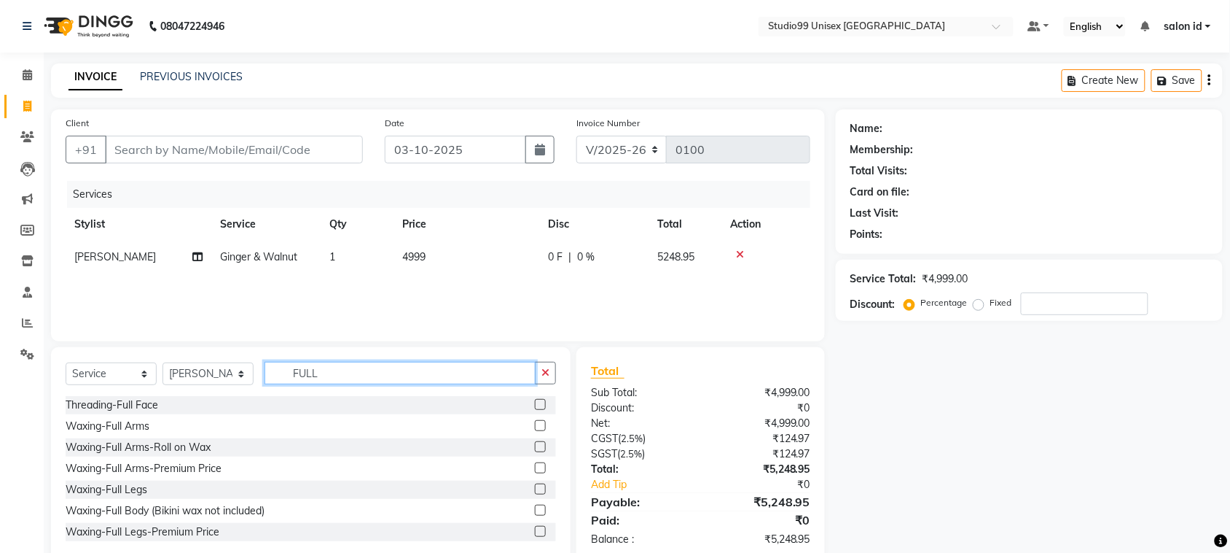
type input "FULL"
click at [535, 464] on label at bounding box center [540, 467] width 11 height 11
click at [535, 464] on input "checkbox" at bounding box center [539, 468] width 9 height 9
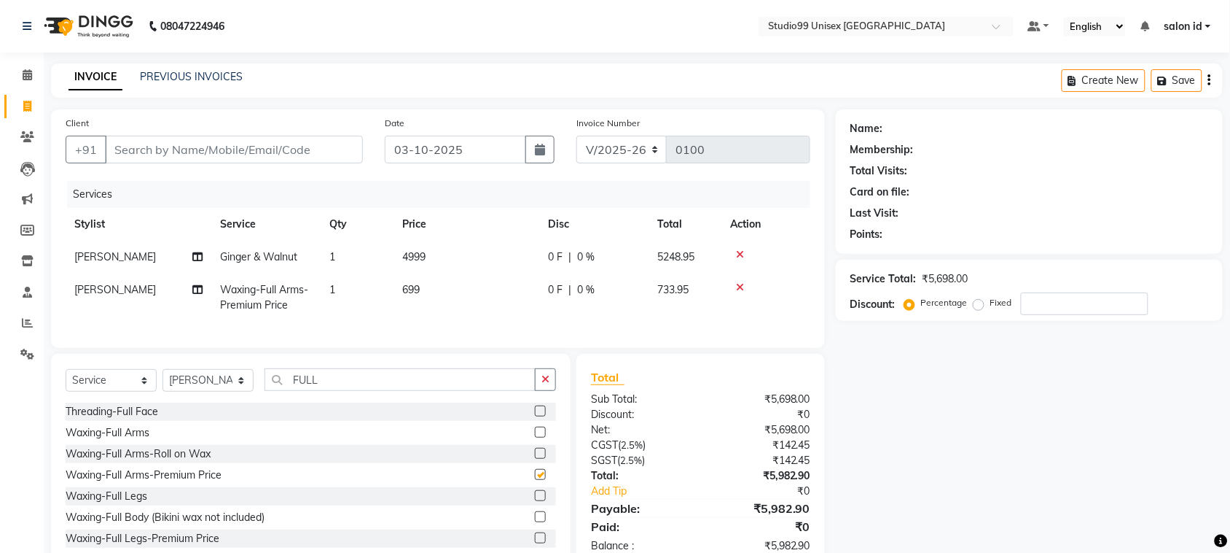
checkbox input "false"
click at [383, 391] on input "FULL" at bounding box center [400, 379] width 271 height 23
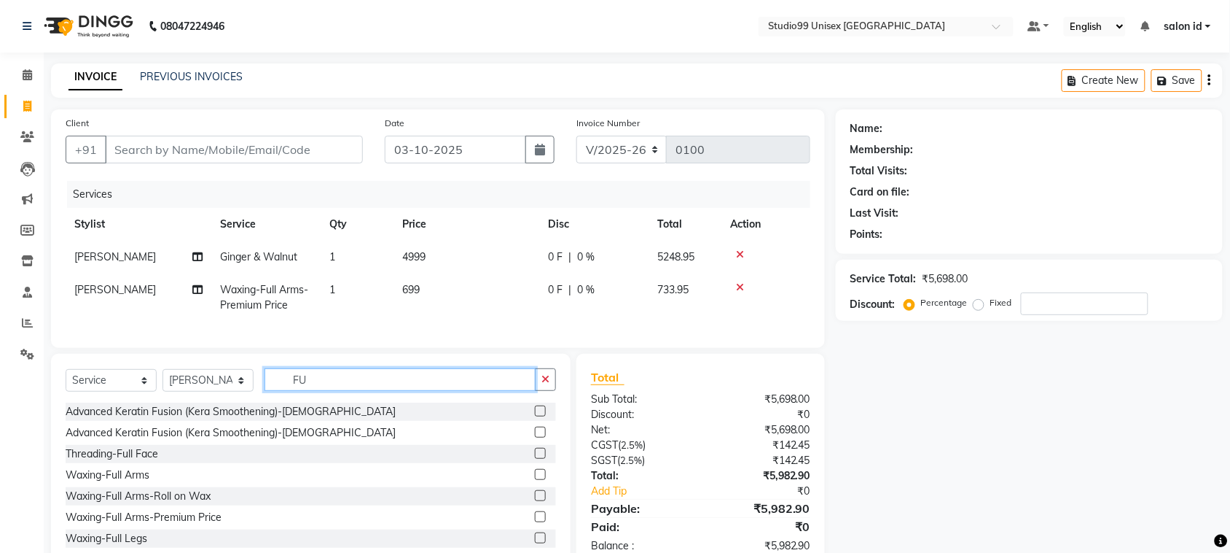
type input "F"
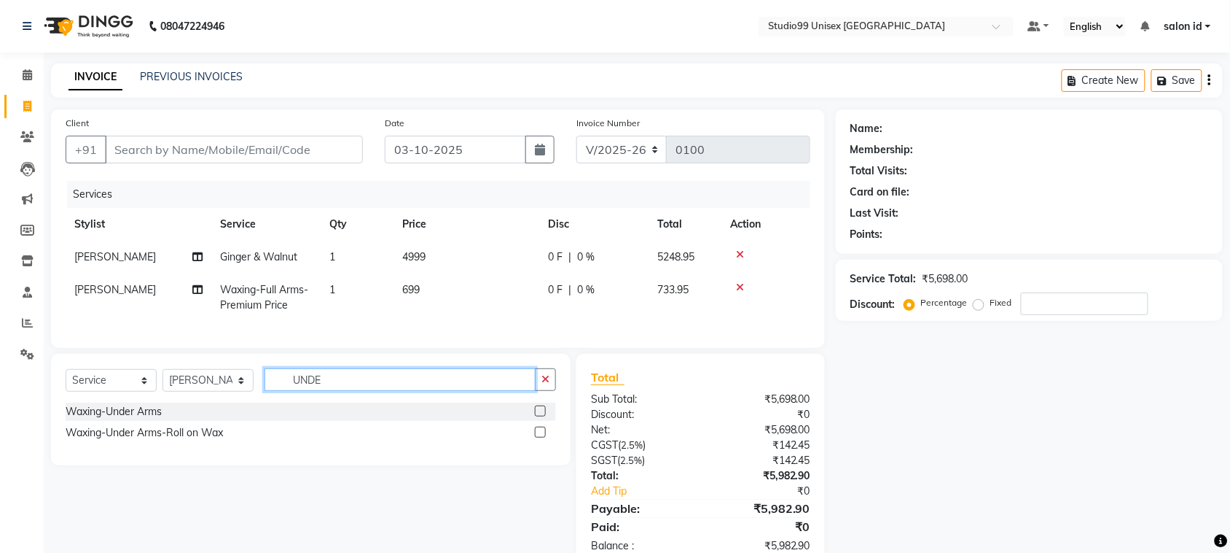
type input "UNDE"
click at [538, 416] on label at bounding box center [540, 410] width 11 height 11
click at [538, 416] on input "checkbox" at bounding box center [539, 411] width 9 height 9
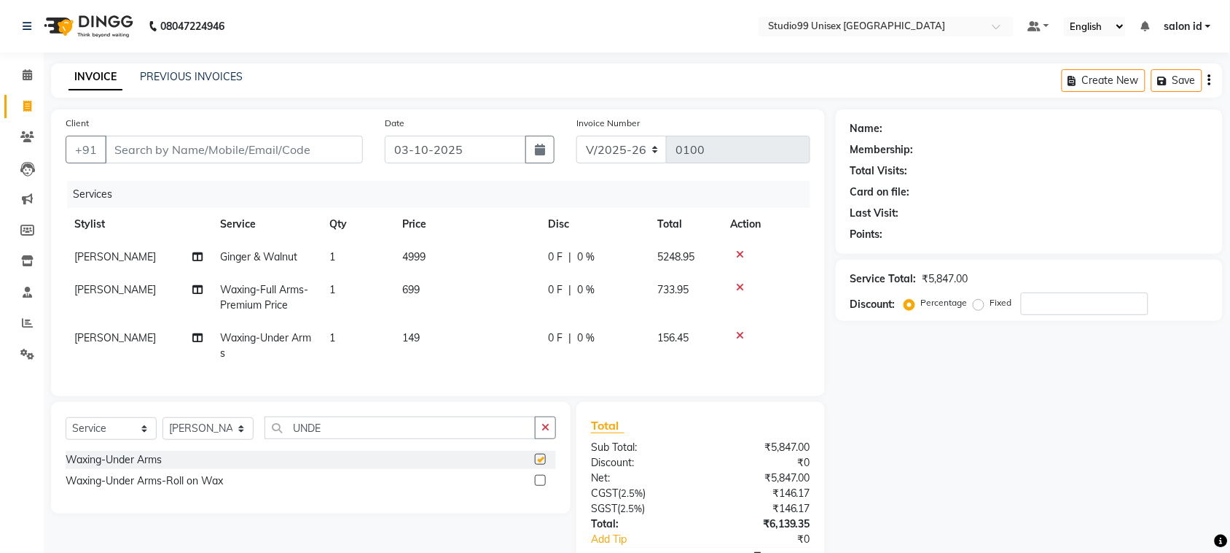
checkbox input "false"
click at [446, 439] on input "UNDE" at bounding box center [400, 427] width 271 height 23
type input "U"
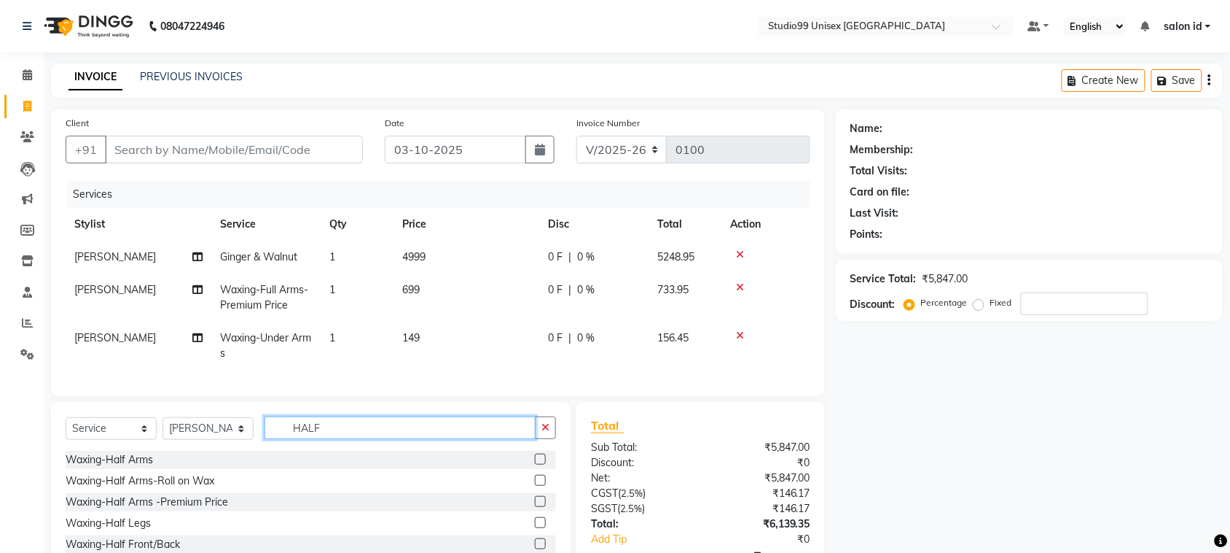
type input "HALF"
click at [535, 528] on label at bounding box center [540, 522] width 11 height 11
click at [535, 528] on input "checkbox" at bounding box center [539, 522] width 9 height 9
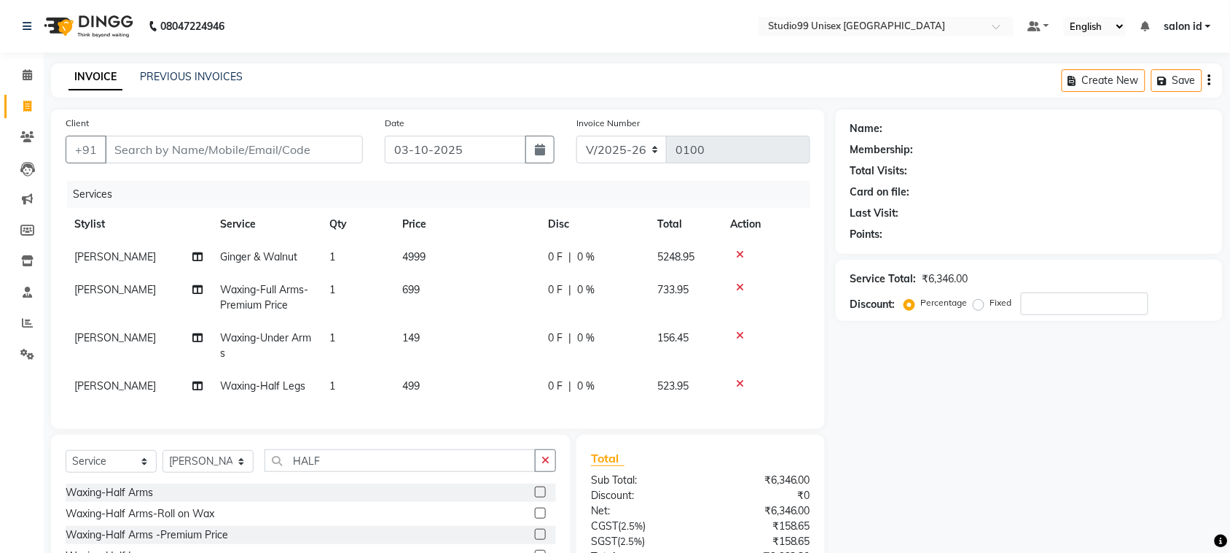
checkbox input "false"
click at [376, 472] on input "HALF" at bounding box center [400, 460] width 271 height 23
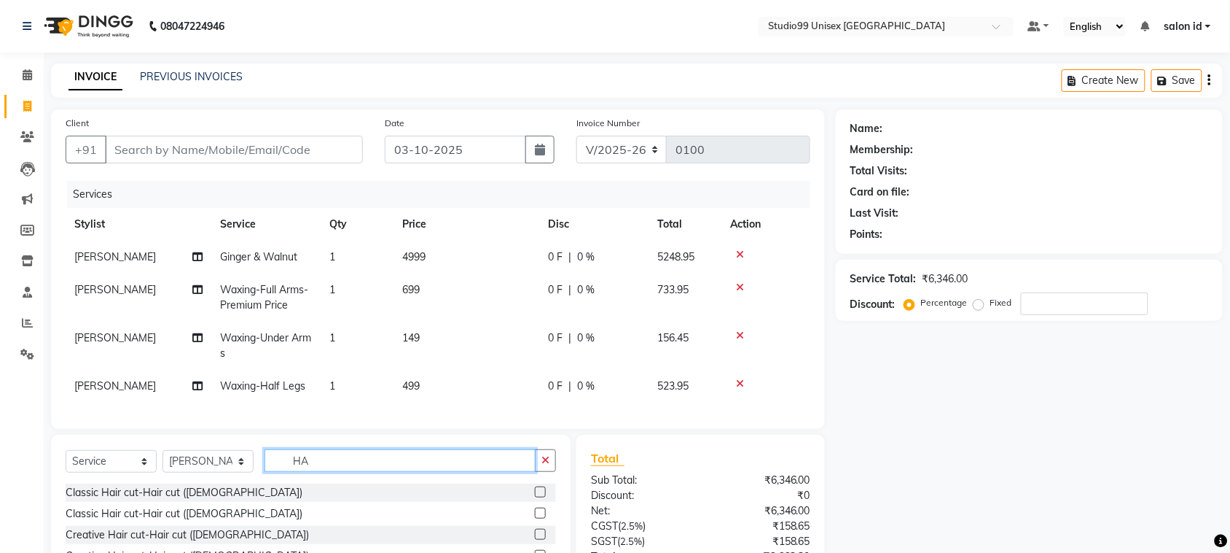
type input "H"
type input "EYE"
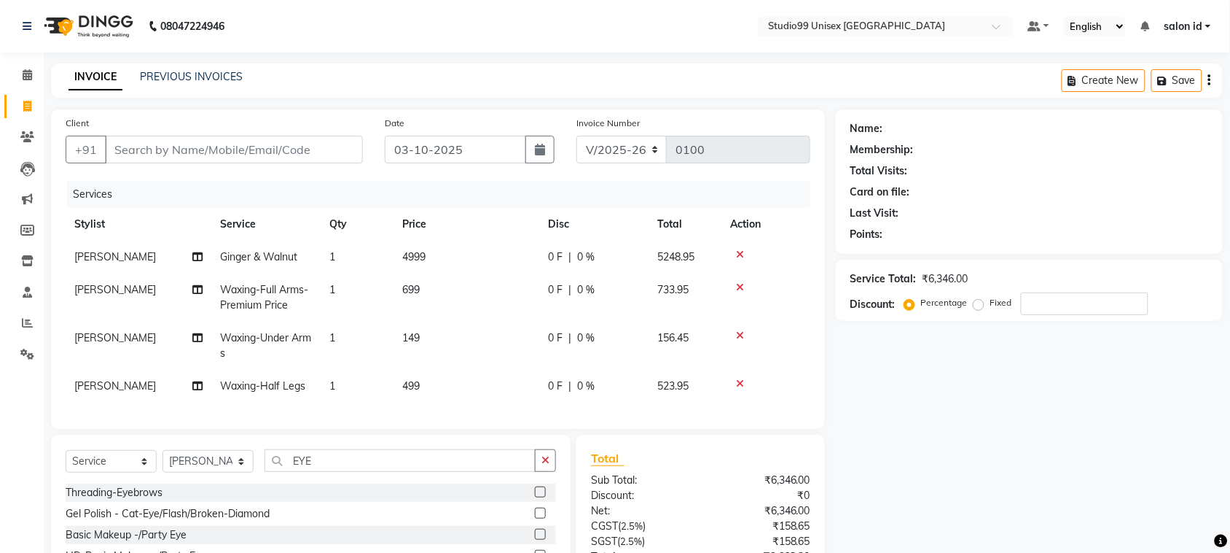
click at [538, 497] on label at bounding box center [540, 491] width 11 height 11
click at [538, 497] on input "checkbox" at bounding box center [539, 492] width 9 height 9
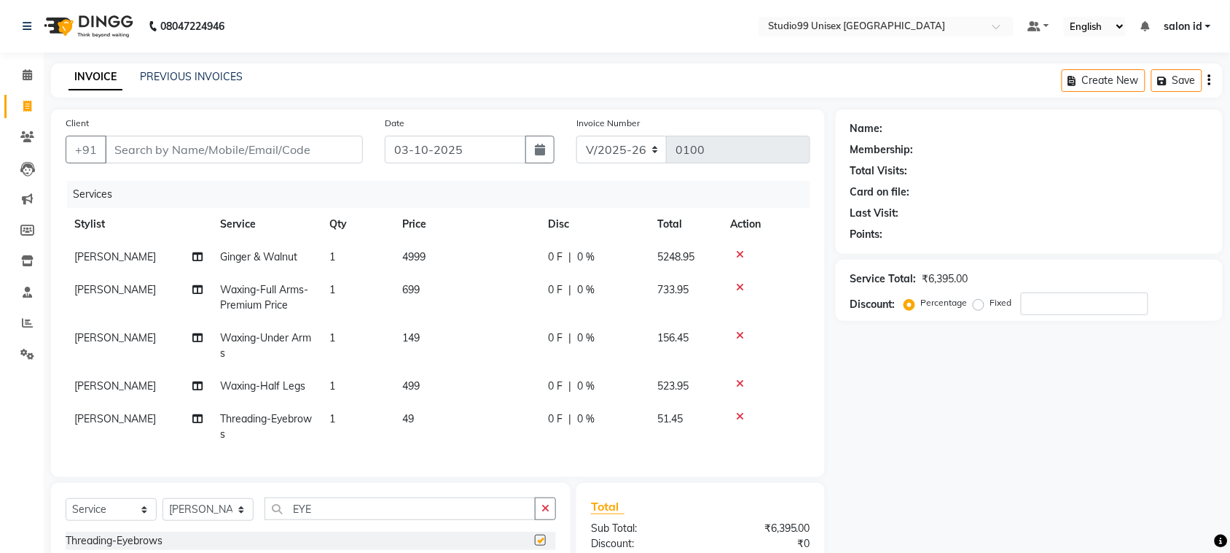
checkbox input "false"
click at [356, 512] on input "EYE" at bounding box center [400, 508] width 271 height 23
type input "E"
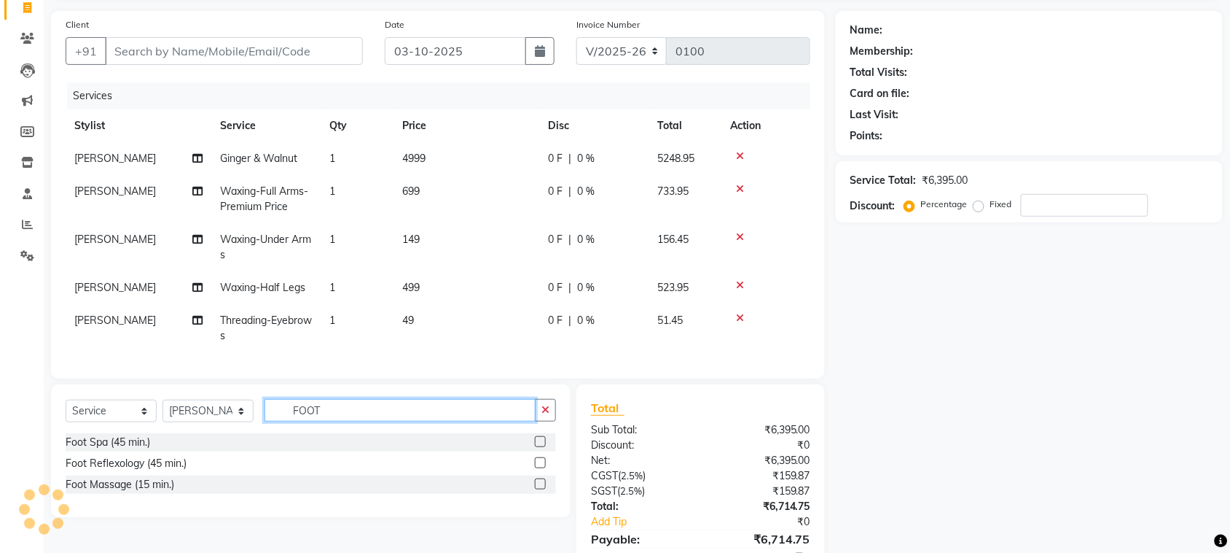
scroll to position [109, 0]
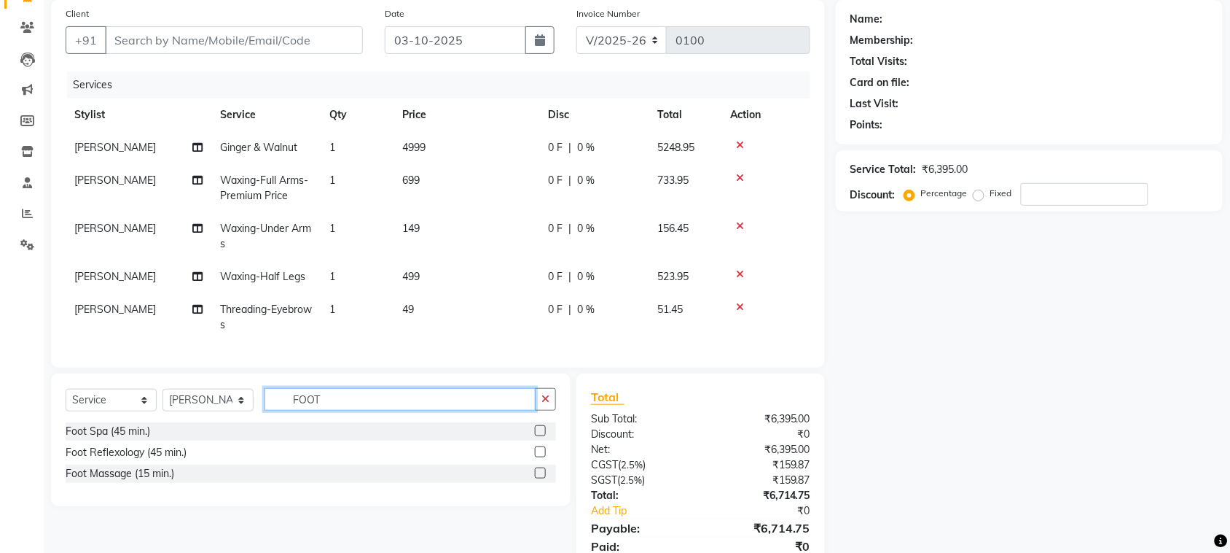
type input "FOOT"
click at [537, 436] on label at bounding box center [540, 430] width 11 height 11
click at [537, 436] on input "checkbox" at bounding box center [539, 430] width 9 height 9
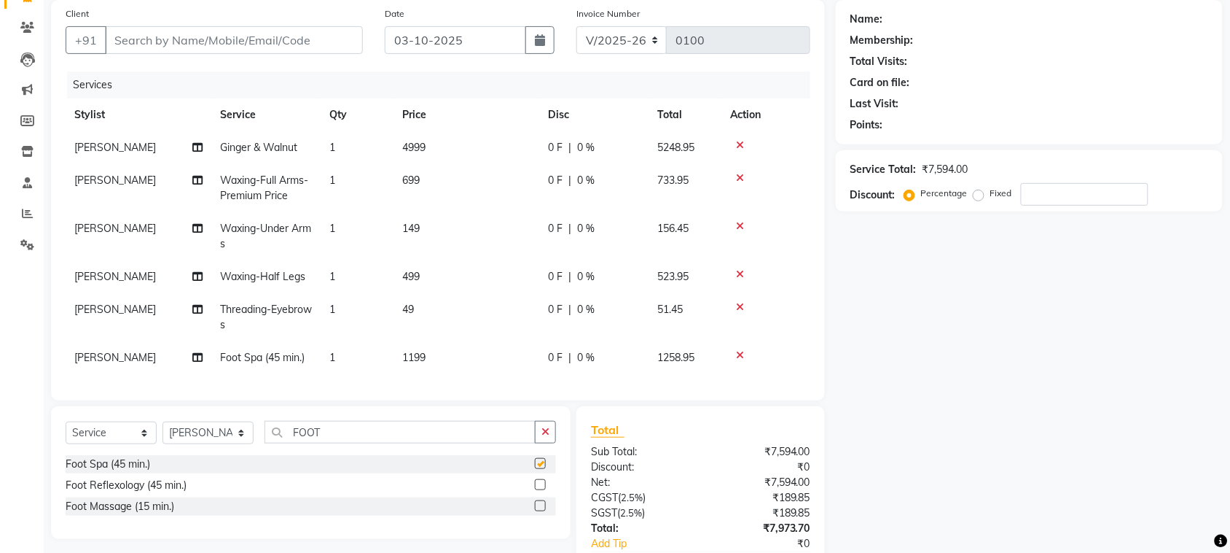
checkbox input "false"
click at [369, 443] on input "FOOT" at bounding box center [400, 432] width 271 height 23
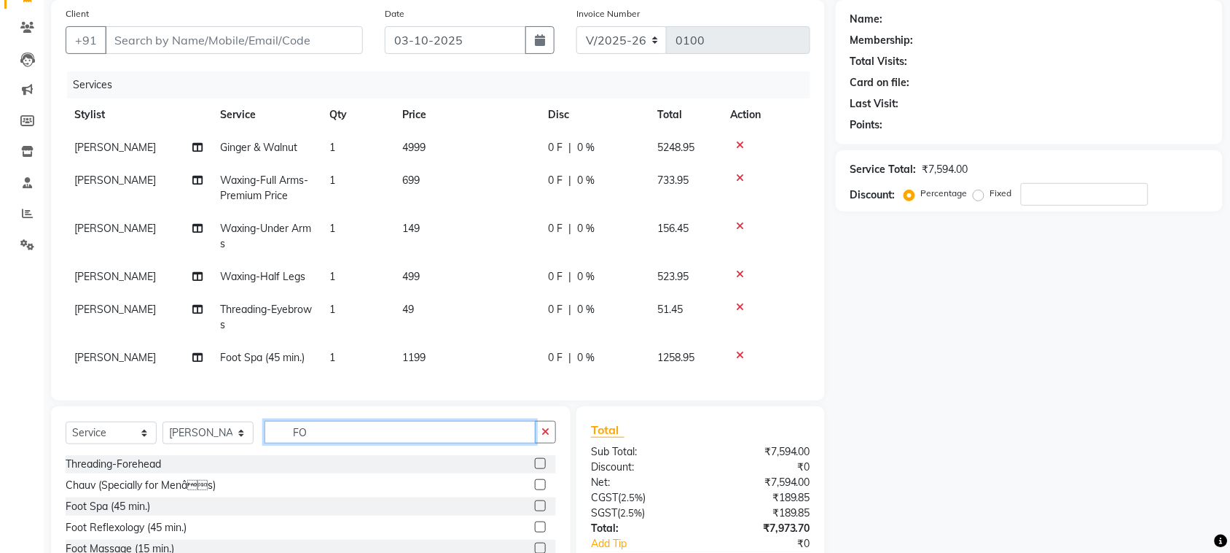
type input "F"
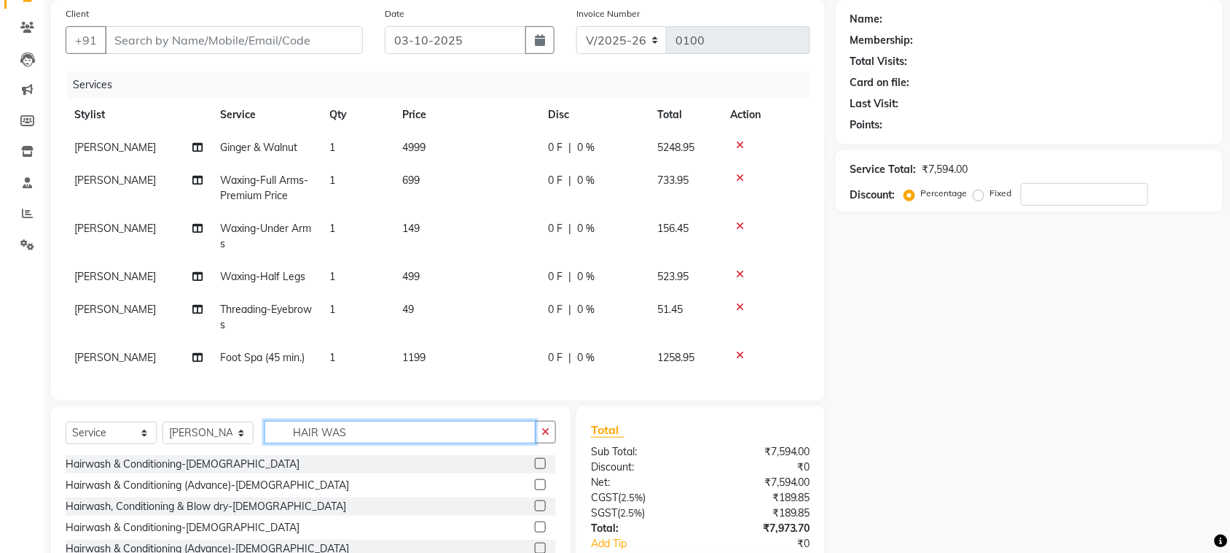
scroll to position [136, 0]
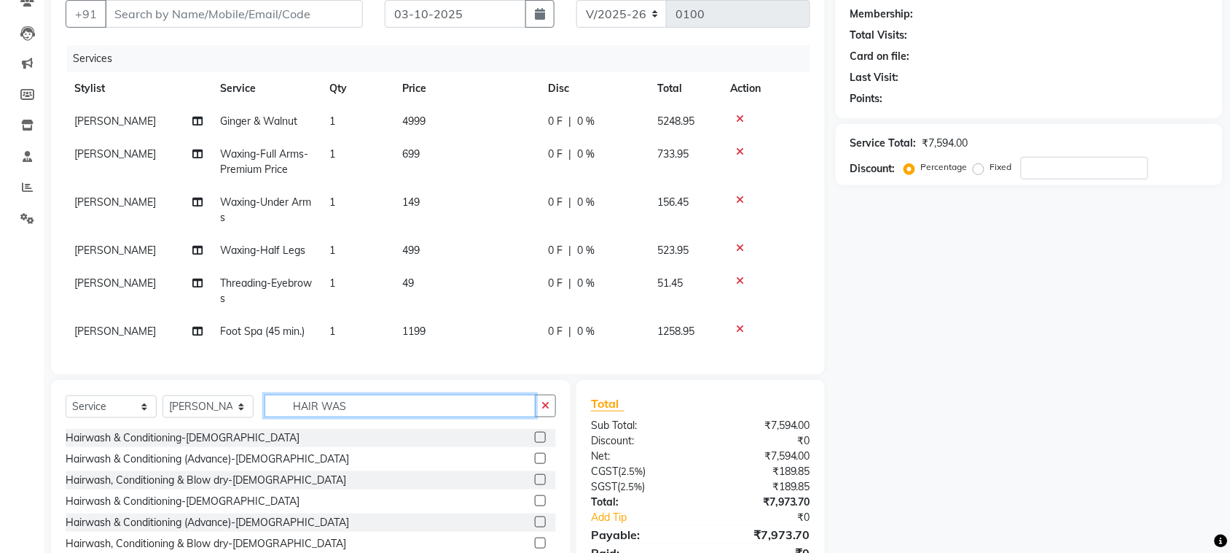
type input "HAIR WAS"
click at [537, 506] on label at bounding box center [540, 500] width 11 height 11
click at [537, 506] on input "checkbox" at bounding box center [539, 500] width 9 height 9
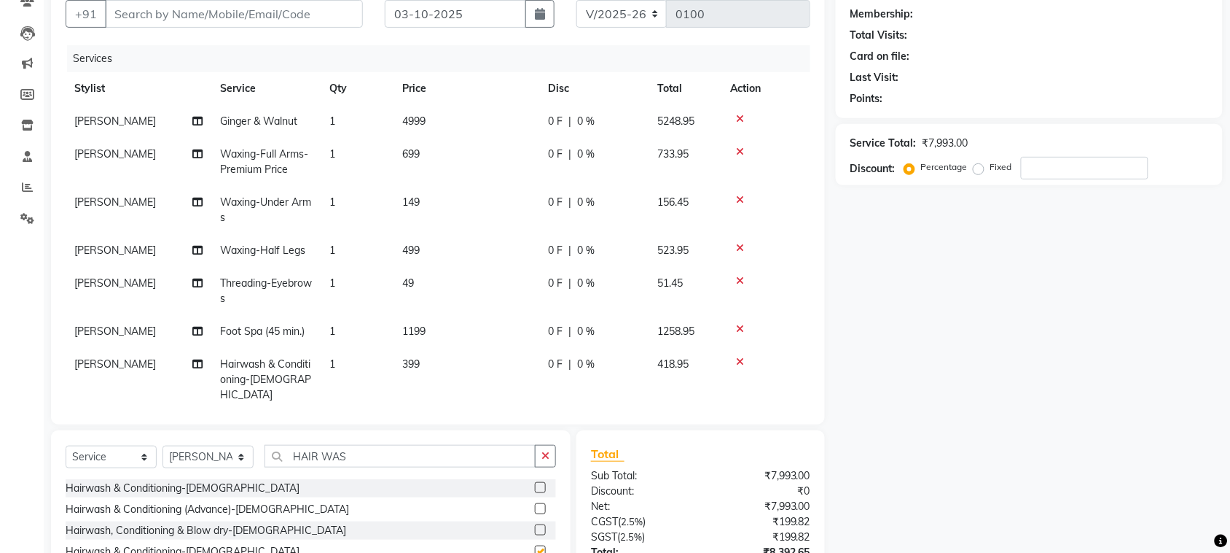
checkbox input "false"
click at [741, 359] on icon at bounding box center [740, 361] width 8 height 10
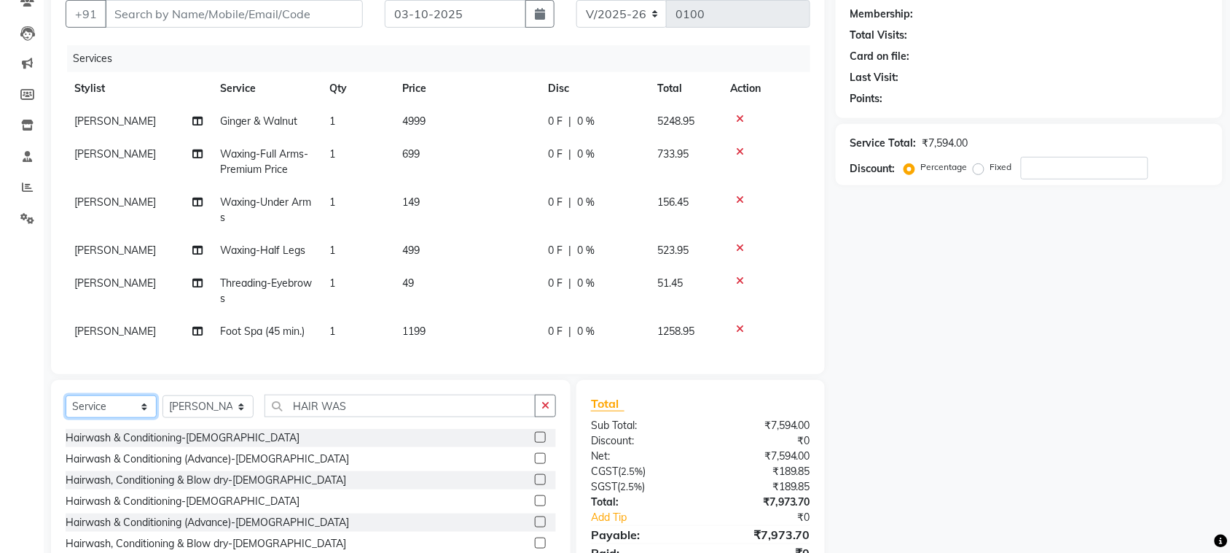
click at [144, 409] on select "Select Service Product Membership Package Voucher Prepaid Gift Card" at bounding box center [111, 406] width 91 height 23
click at [204, 362] on div "Client +91 Date 03-10-2025 Invoice Number V/2025 V/2025-26 0100 Services Stylis…" at bounding box center [438, 174] width 774 height 400
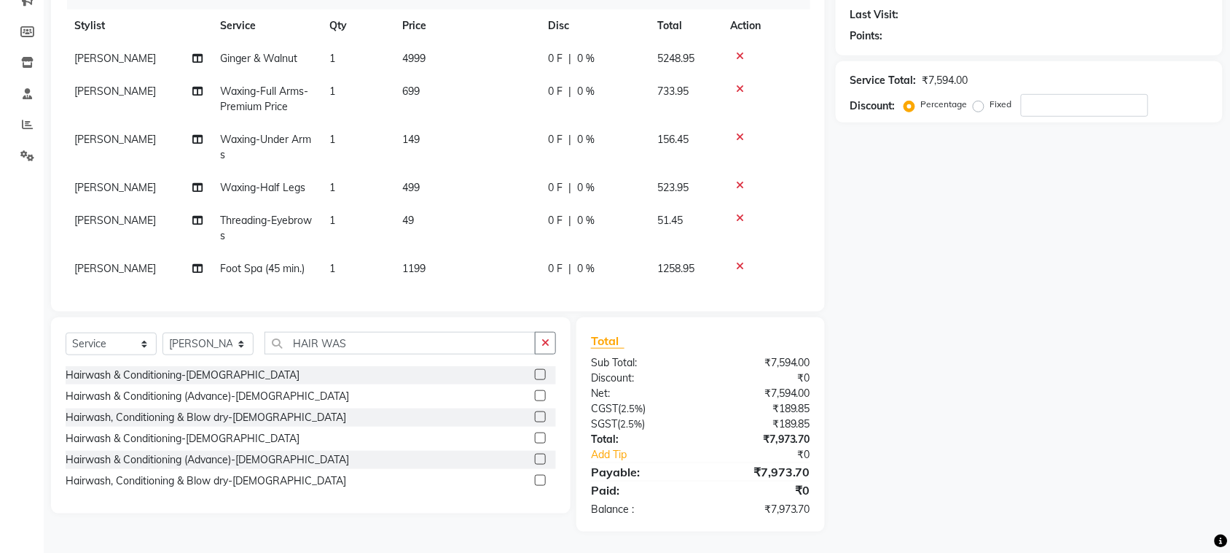
scroll to position [0, 0]
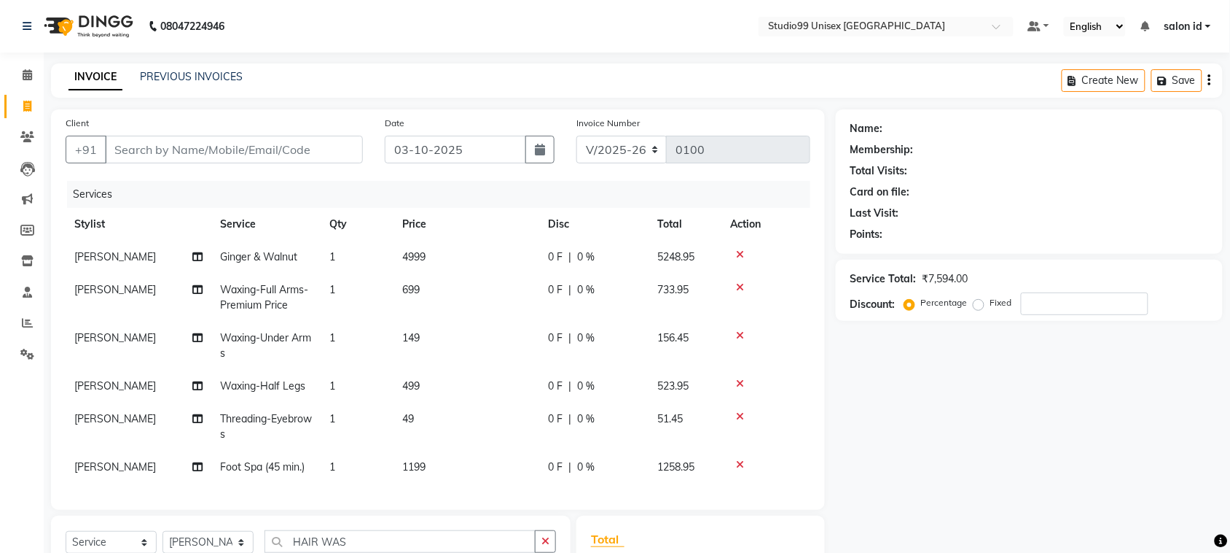
click at [740, 464] on icon at bounding box center [740, 464] width 8 height 10
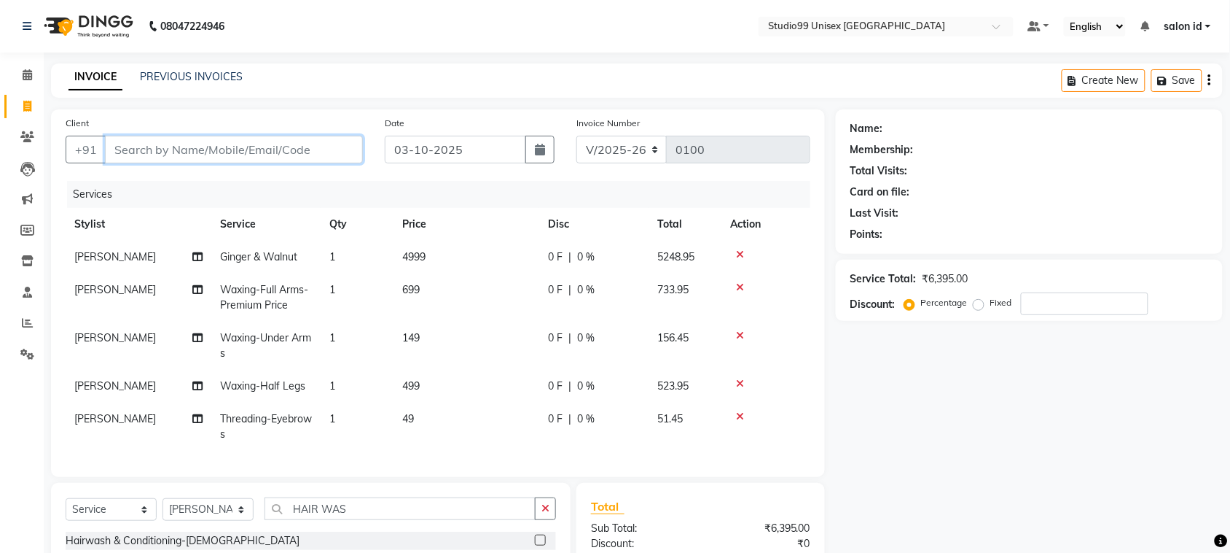
click at [221, 147] on input "Client" at bounding box center [234, 150] width 258 height 28
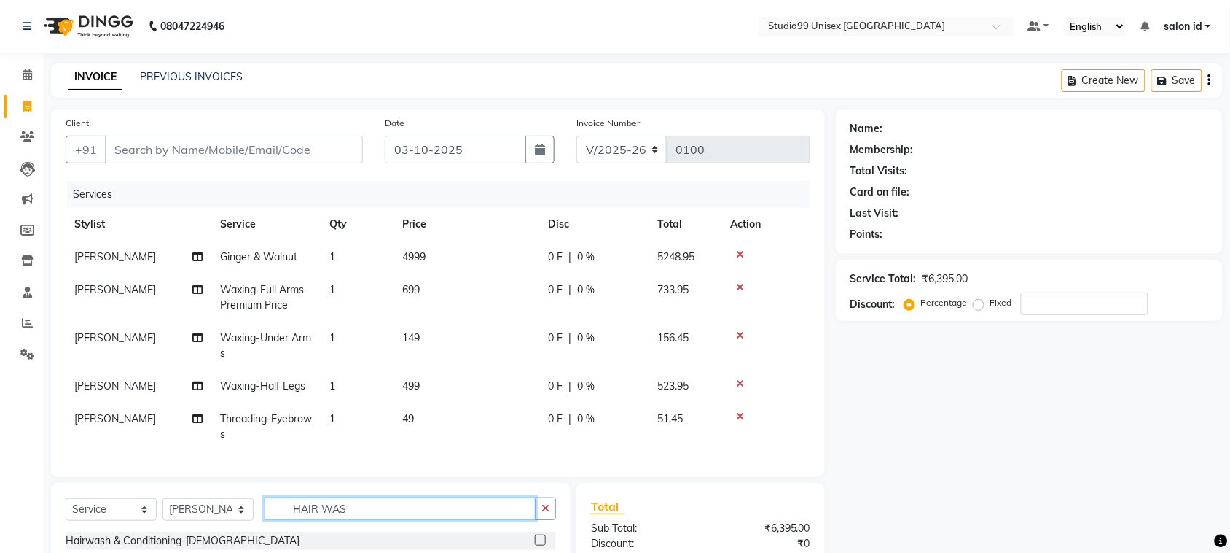
drag, startPoint x: 350, startPoint y: 519, endPoint x: 255, endPoint y: 505, distance: 95.8
type input "F"
type input "R"
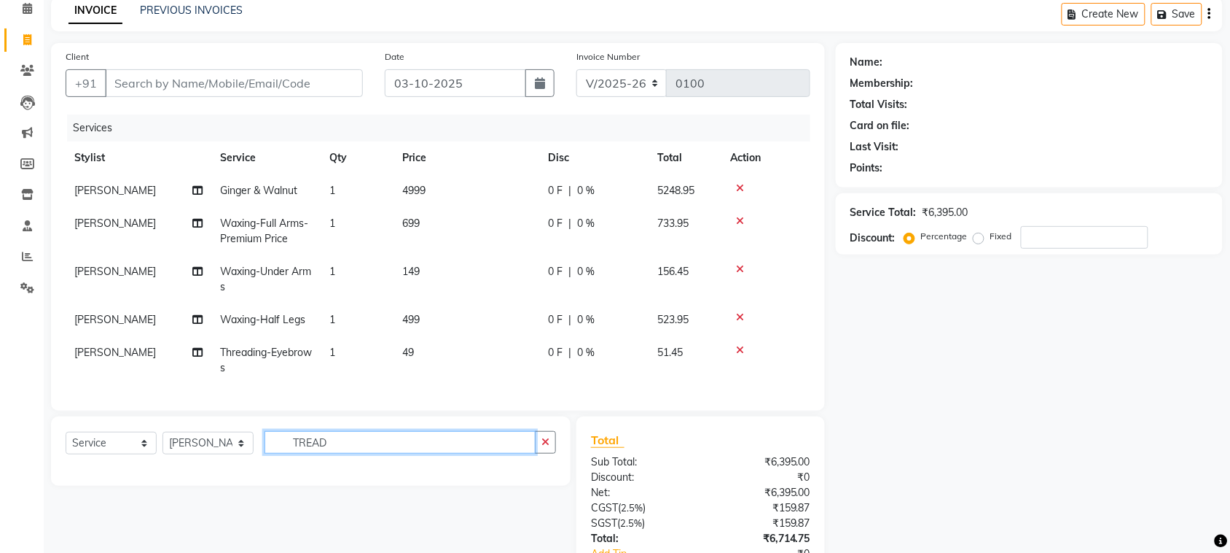
scroll to position [168, 0]
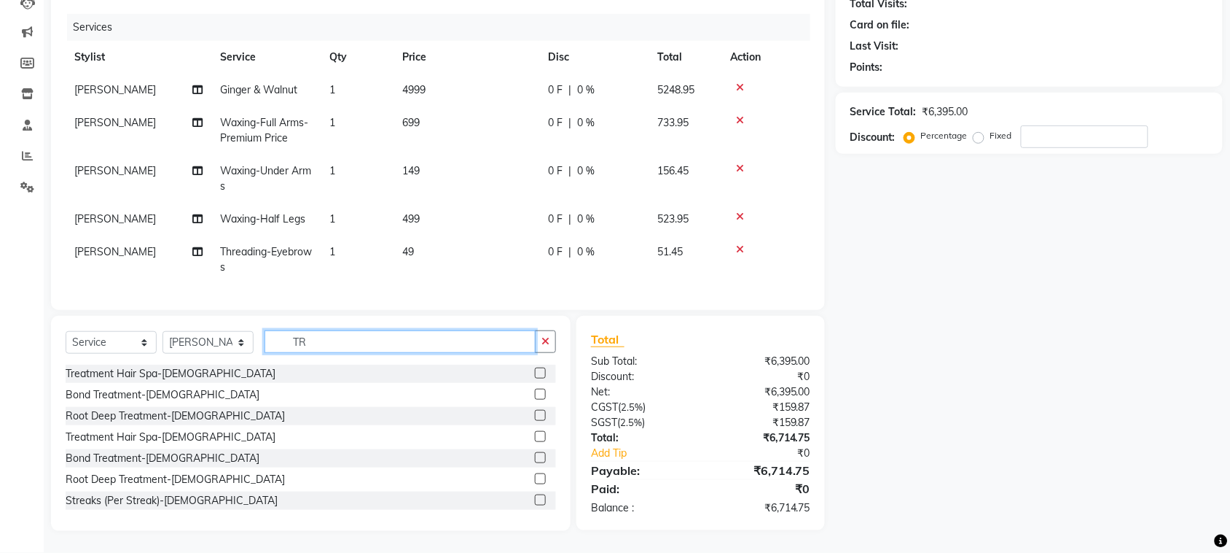
type input "T"
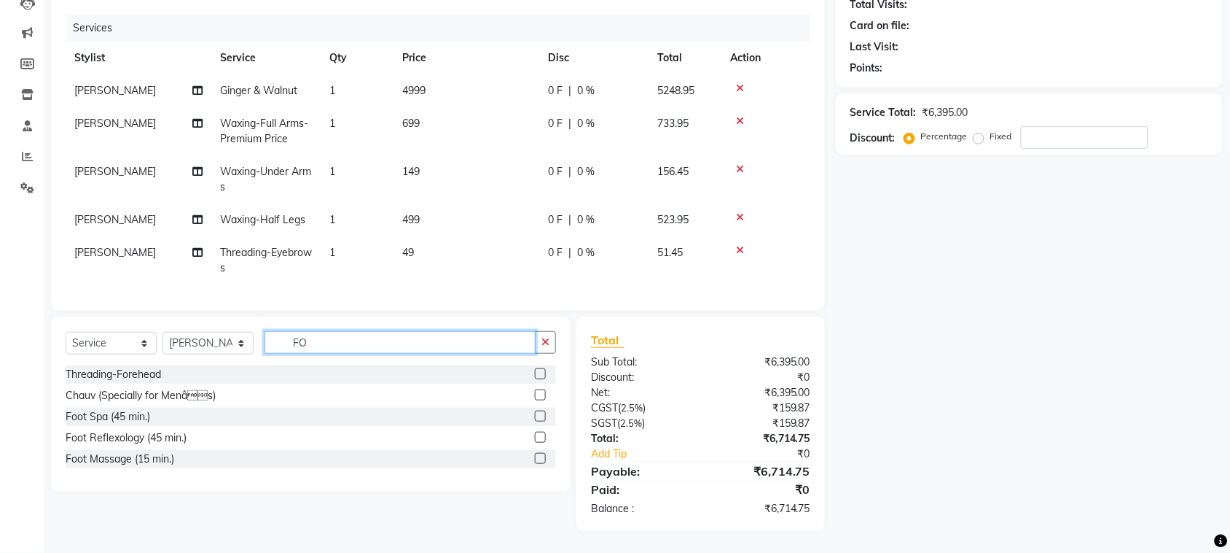
type input "FO"
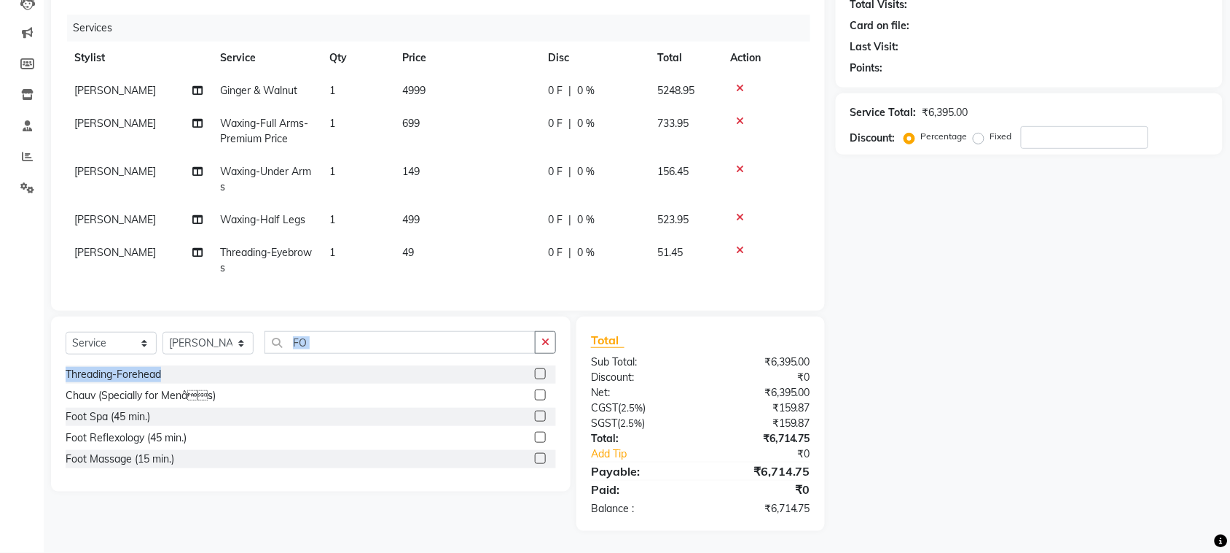
drag, startPoint x: 528, startPoint y: 374, endPoint x: 540, endPoint y: 381, distance: 13.8
click at [540, 381] on div "Select Service Product Membership Package Voucher Prepaid Gift Card Select Styl…" at bounding box center [311, 403] width 520 height 175
click at [540, 379] on label at bounding box center [540, 373] width 11 height 11
click at [540, 379] on input "checkbox" at bounding box center [539, 374] width 9 height 9
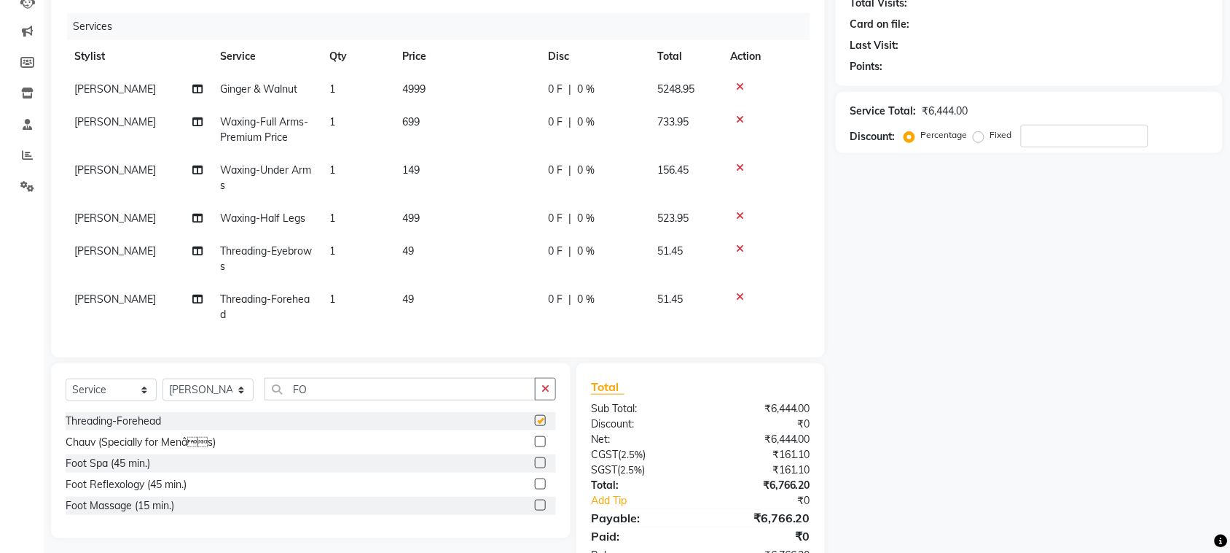
checkbox input "false"
click at [366, 400] on input "FO" at bounding box center [400, 389] width 271 height 23
type input "F"
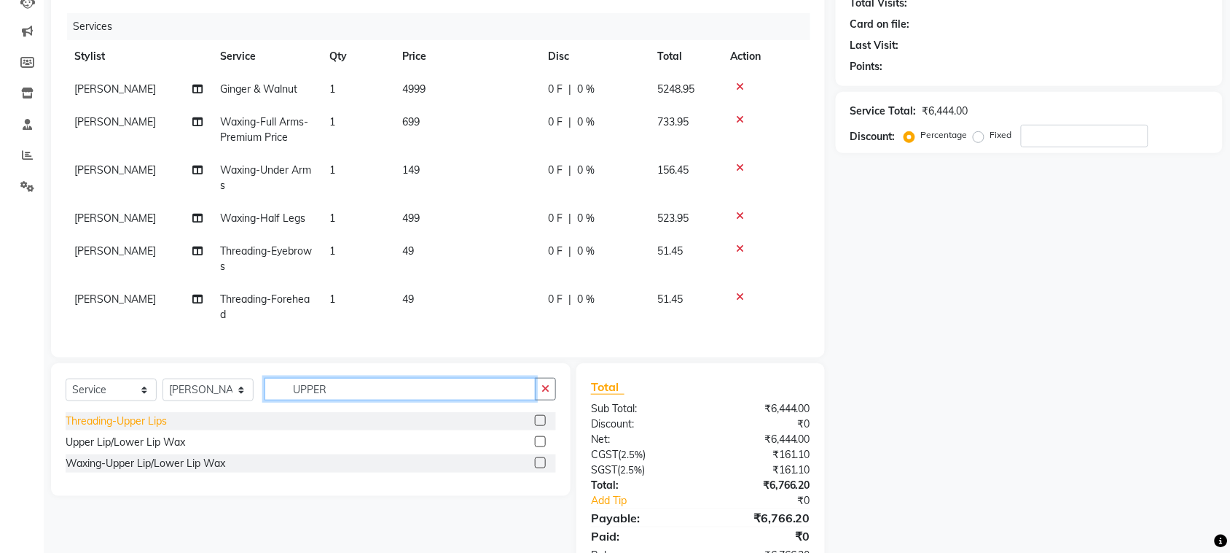
type input "UPPER"
click at [148, 429] on div "Threading-Upper Lips" at bounding box center [116, 420] width 101 height 15
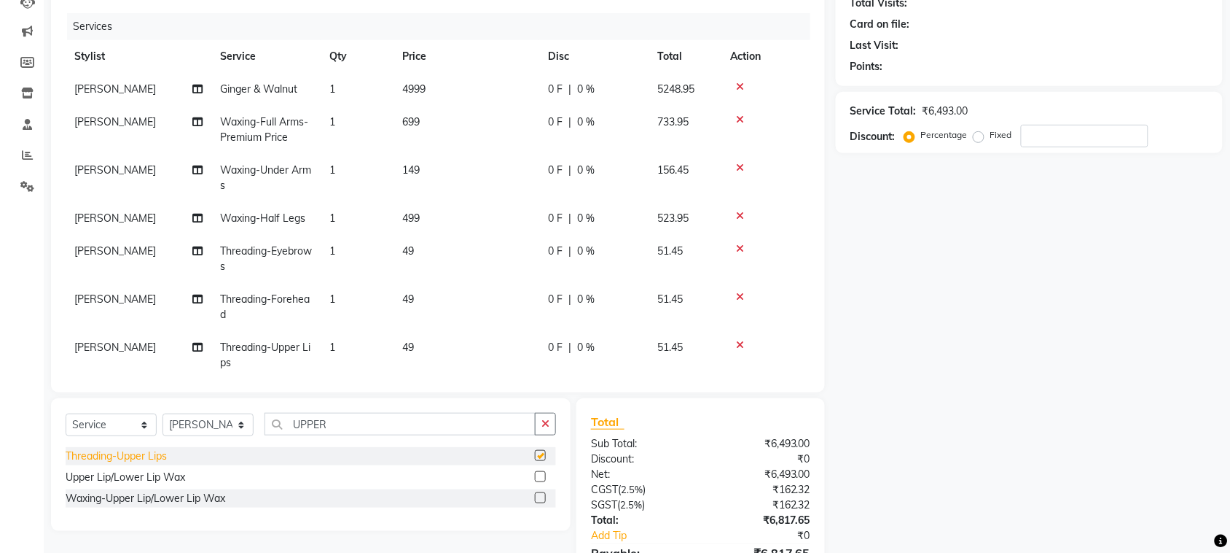
checkbox input "false"
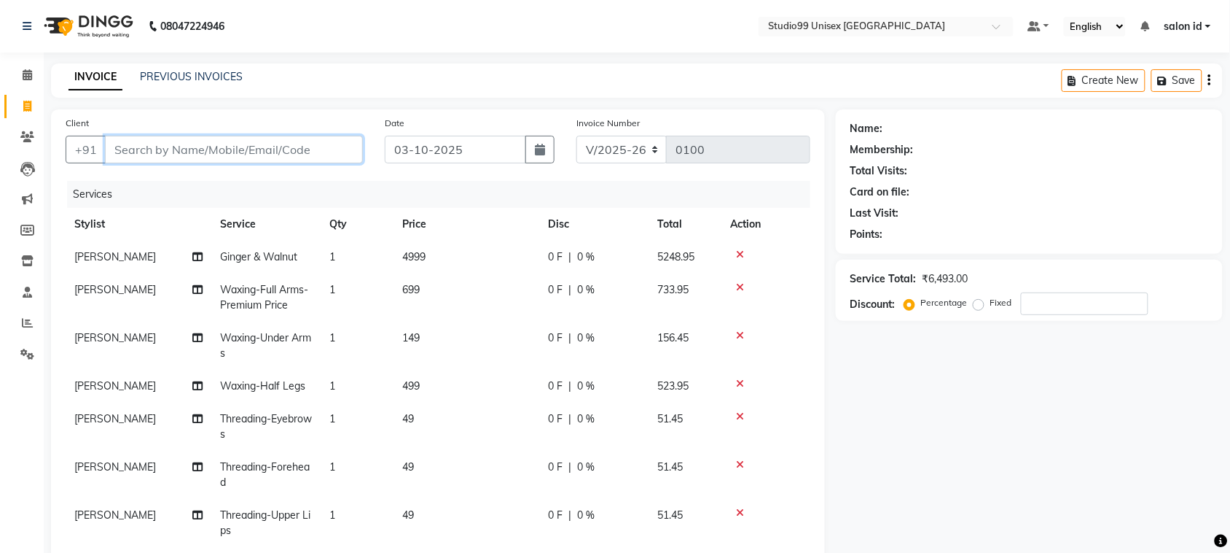
click at [243, 157] on input "Client" at bounding box center [234, 150] width 258 height 28
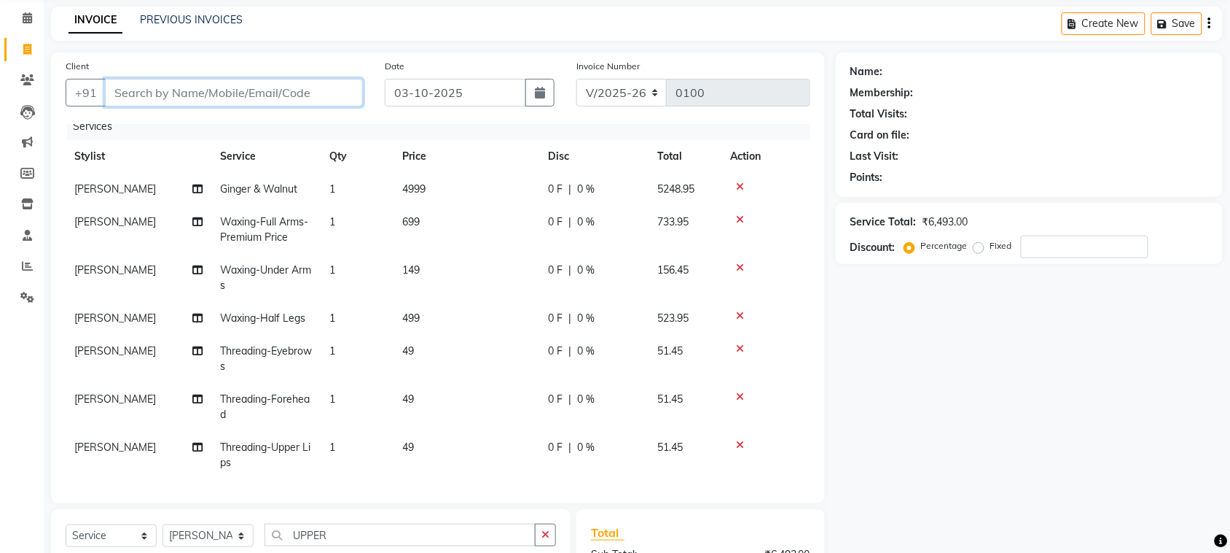
scroll to position [26, 0]
click at [573, 179] on div "0 F | 0 %" at bounding box center [594, 186] width 92 height 15
select select "92949"
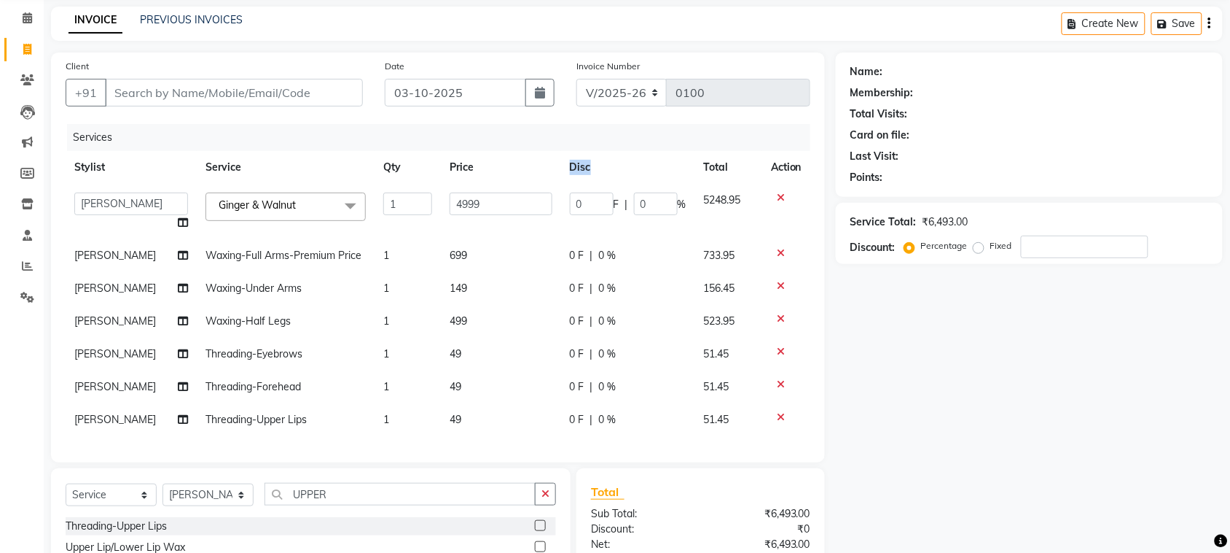
scroll to position [0, 0]
click at [573, 172] on th "Disc" at bounding box center [628, 167] width 134 height 33
click at [636, 206] on input "0" at bounding box center [656, 203] width 44 height 23
type input "50"
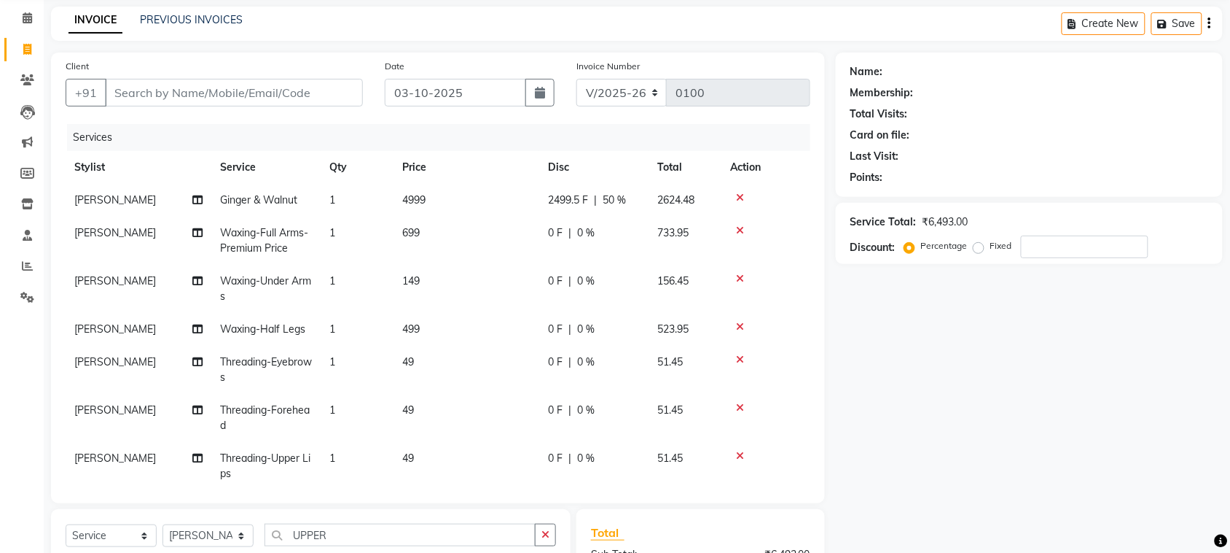
click at [300, 260] on td "Waxing-Full Arms-Premium Price" at bounding box center [265, 241] width 109 height 48
select select "92949"
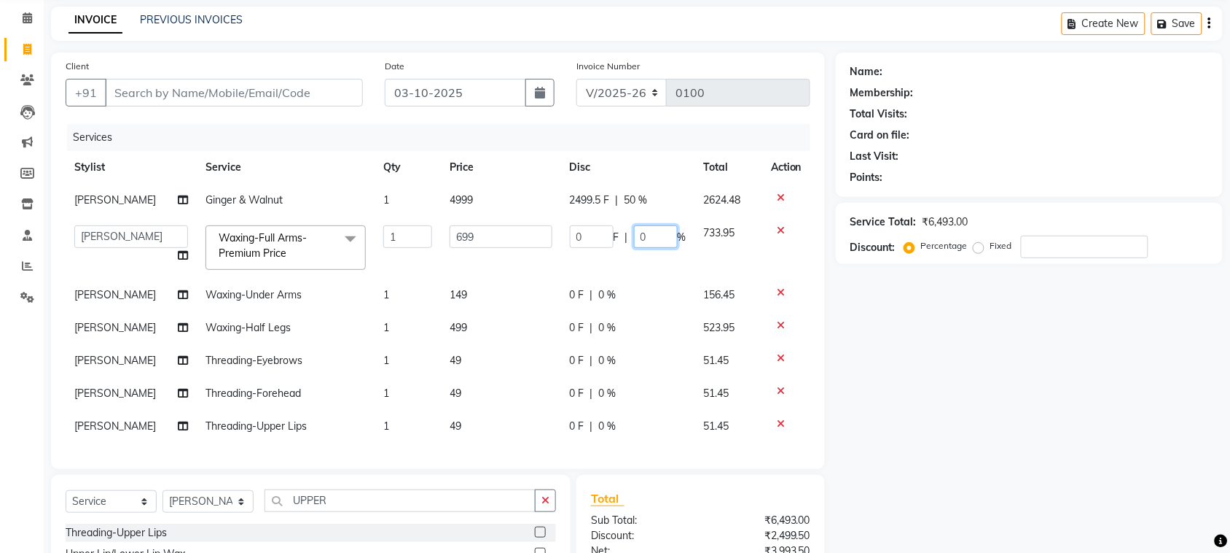
click at [640, 245] on input "0" at bounding box center [656, 236] width 44 height 23
type input "50"
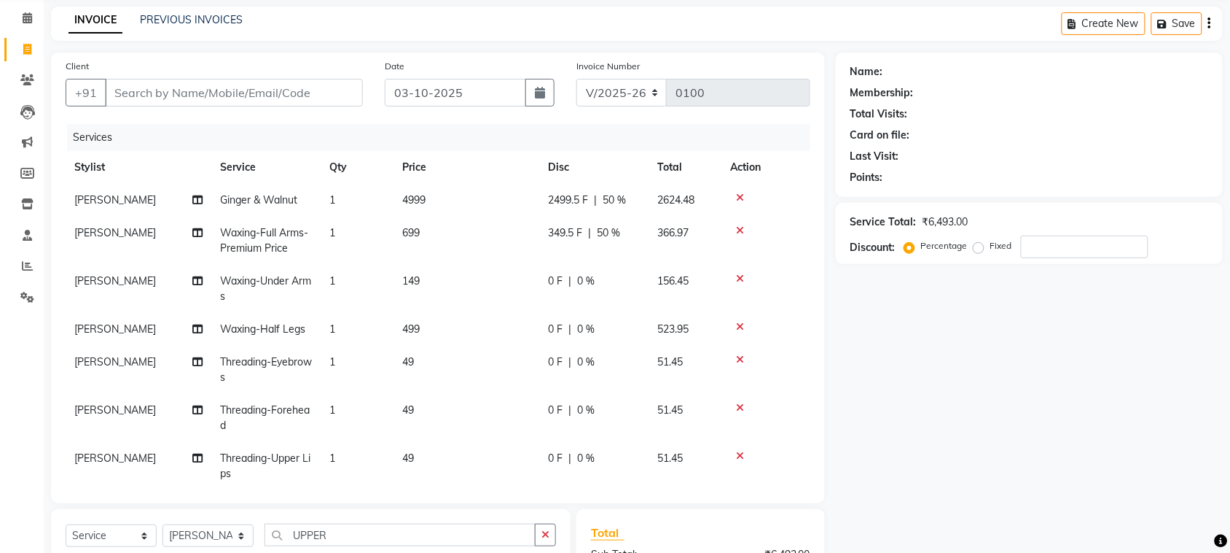
click at [883, 313] on div "Name: Membership: Total Visits: Card on file: Last Visit: Points: Service Total…" at bounding box center [1035, 387] width 398 height 671
click at [574, 329] on div "0 F | 0 %" at bounding box center [594, 328] width 92 height 15
select select "92949"
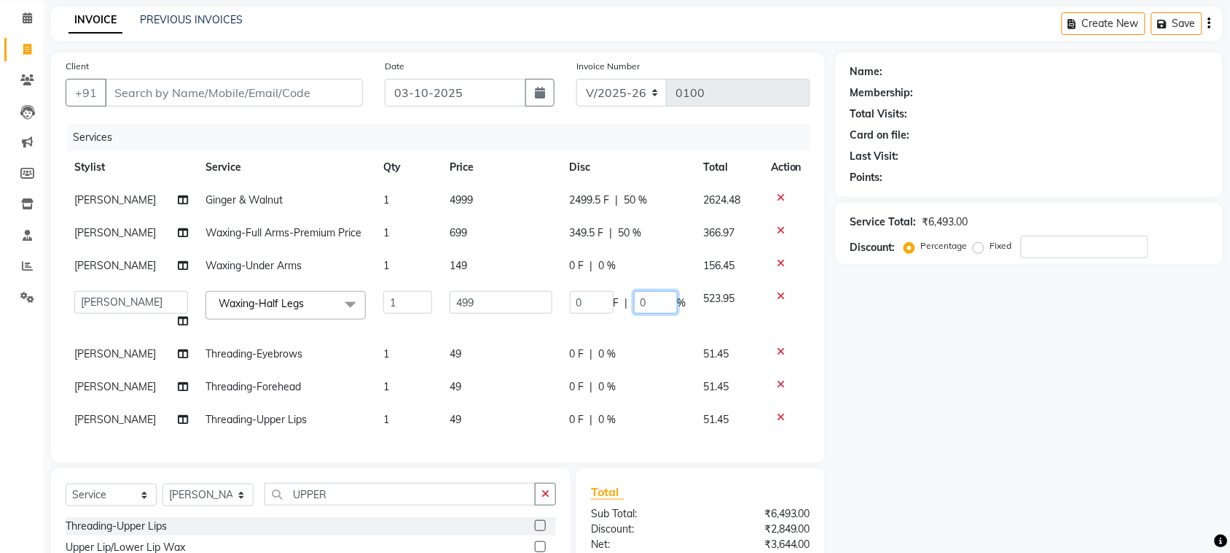
click at [639, 303] on input "0" at bounding box center [656, 302] width 44 height 23
type input "50"
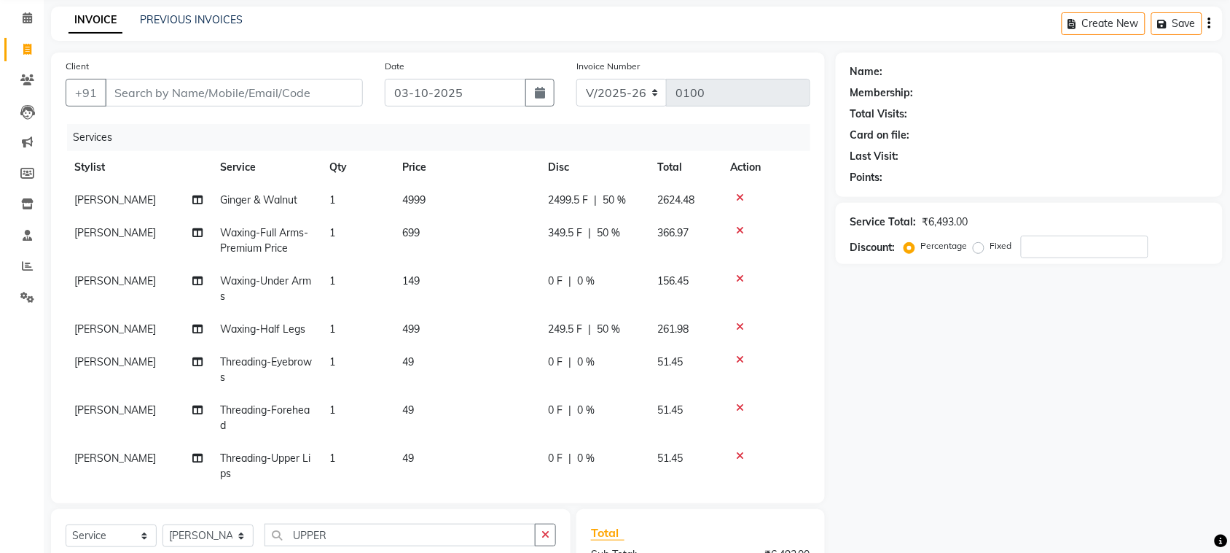
click at [913, 330] on div "Name: Membership: Total Visits: Card on file: Last Visit: Points: Service Total…" at bounding box center [1035, 387] width 398 height 671
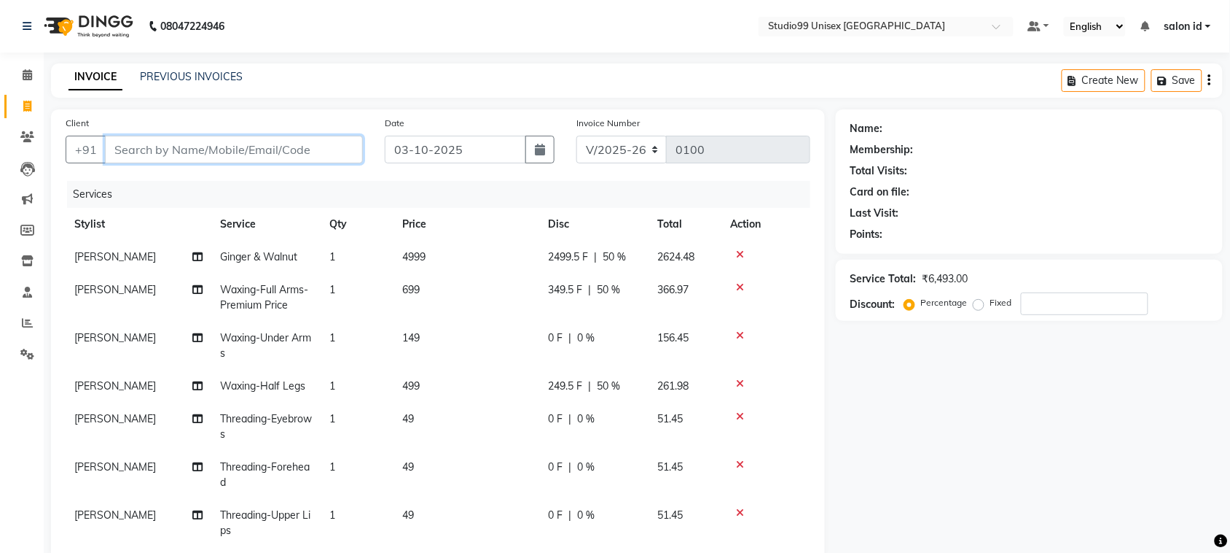
click at [282, 157] on input "Client" at bounding box center [234, 150] width 258 height 28
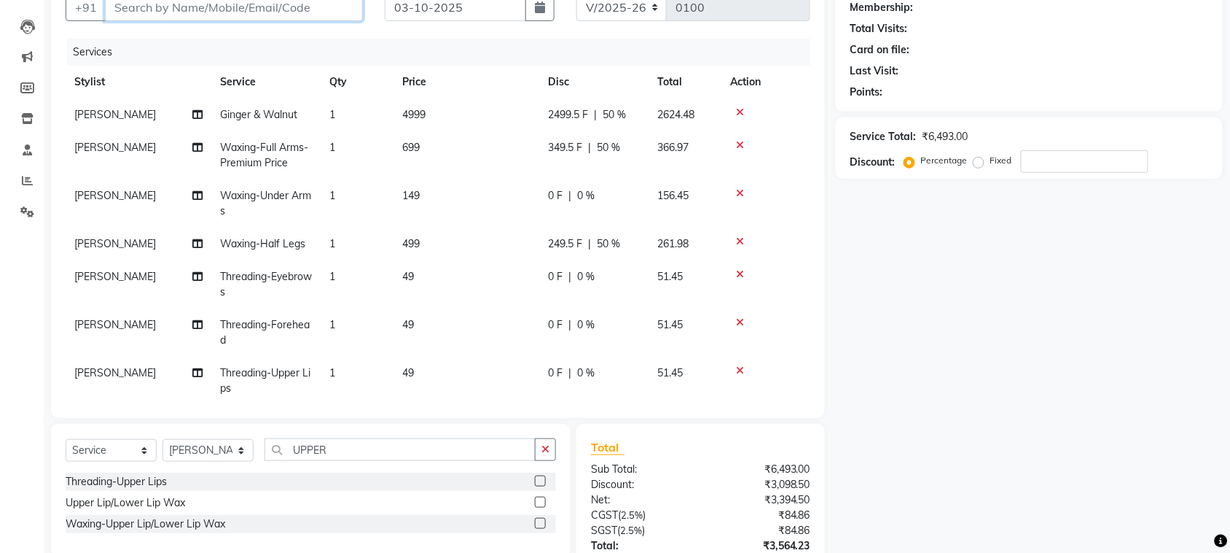
click at [168, 9] on input "Client" at bounding box center [234, 7] width 258 height 28
type input "7"
type input "0"
type input "7506327672"
click at [329, 11] on span "Add Client" at bounding box center [326, 7] width 58 height 15
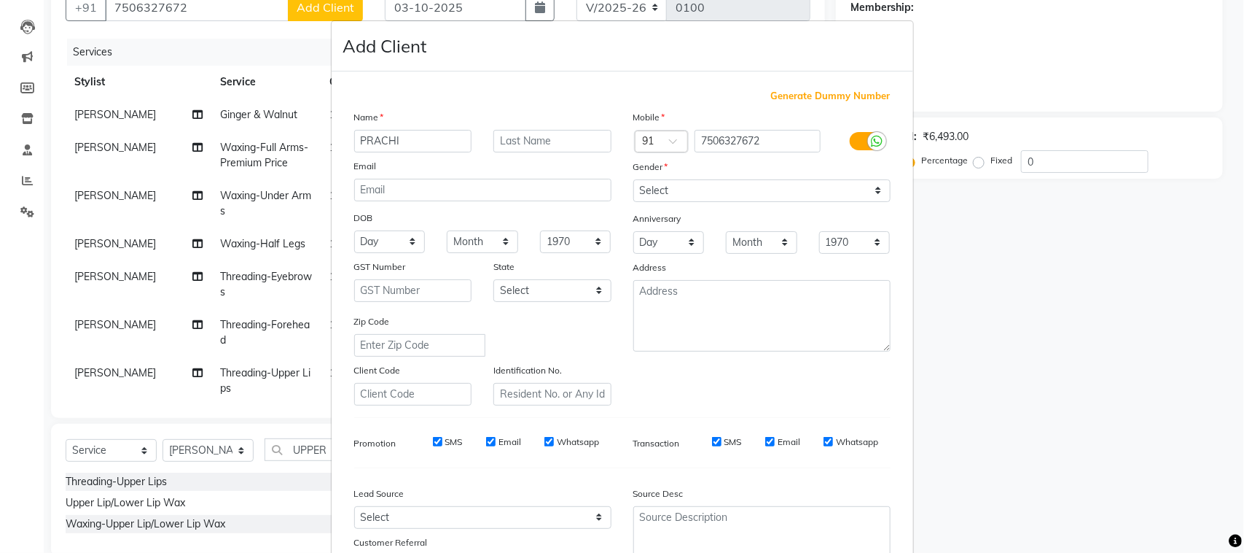
type input "PRACHI"
click at [870, 192] on select "Select [DEMOGRAPHIC_DATA] [DEMOGRAPHIC_DATA] Other Prefer Not To Say" at bounding box center [761, 190] width 257 height 23
select select "female"
click at [633, 179] on select "Select [DEMOGRAPHIC_DATA] [DEMOGRAPHIC_DATA] Other Prefer Not To Say" at bounding box center [761, 190] width 257 height 23
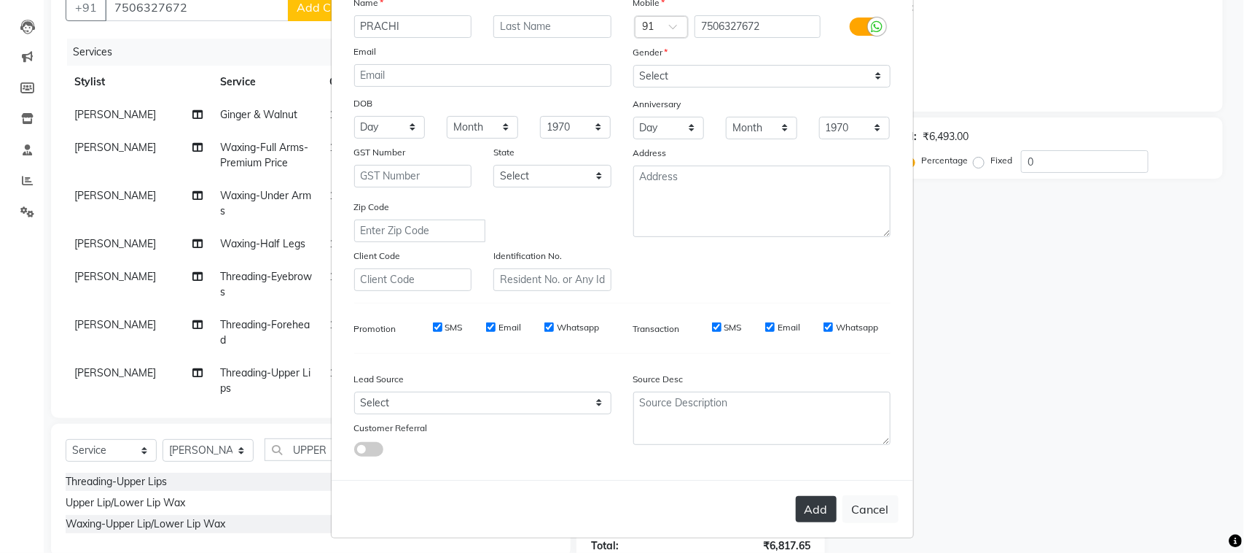
click at [804, 500] on button "Add" at bounding box center [816, 509] width 41 height 26
select select
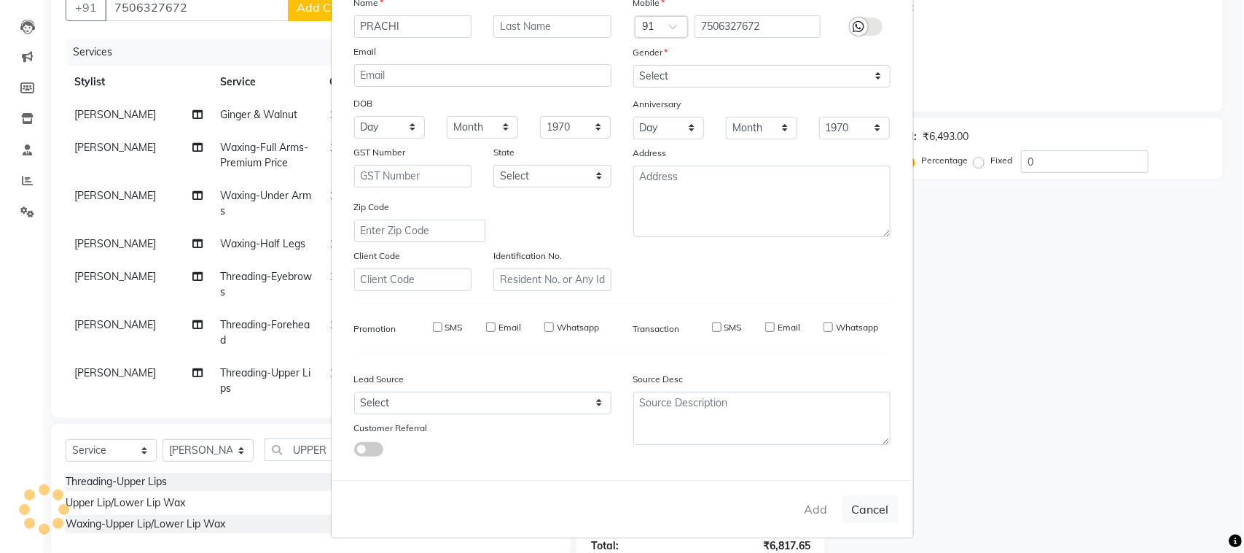
select select
checkbox input "false"
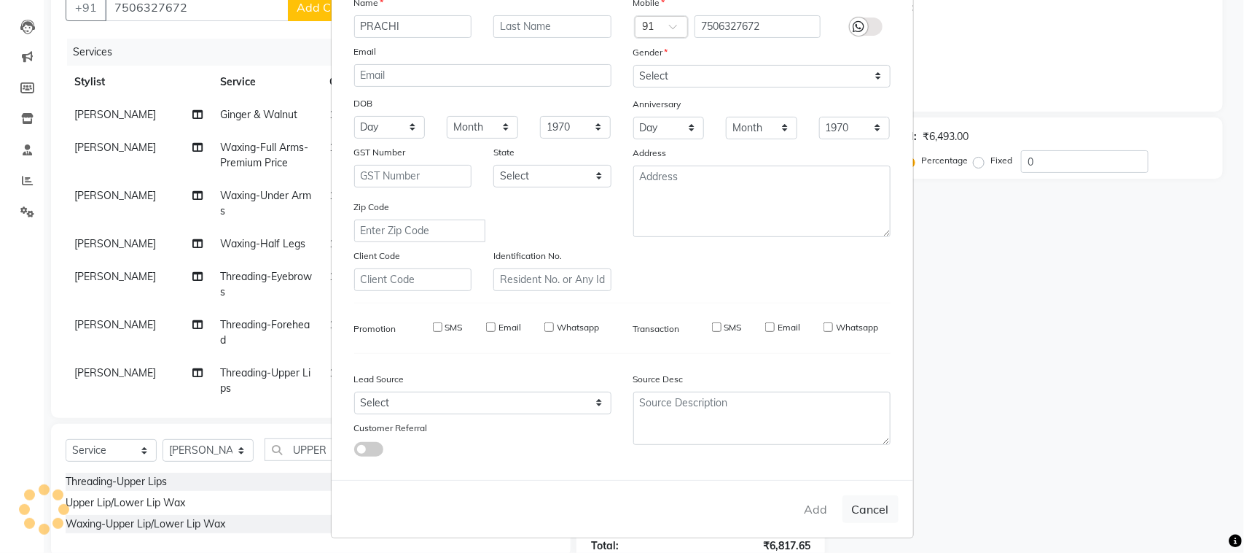
checkbox input "false"
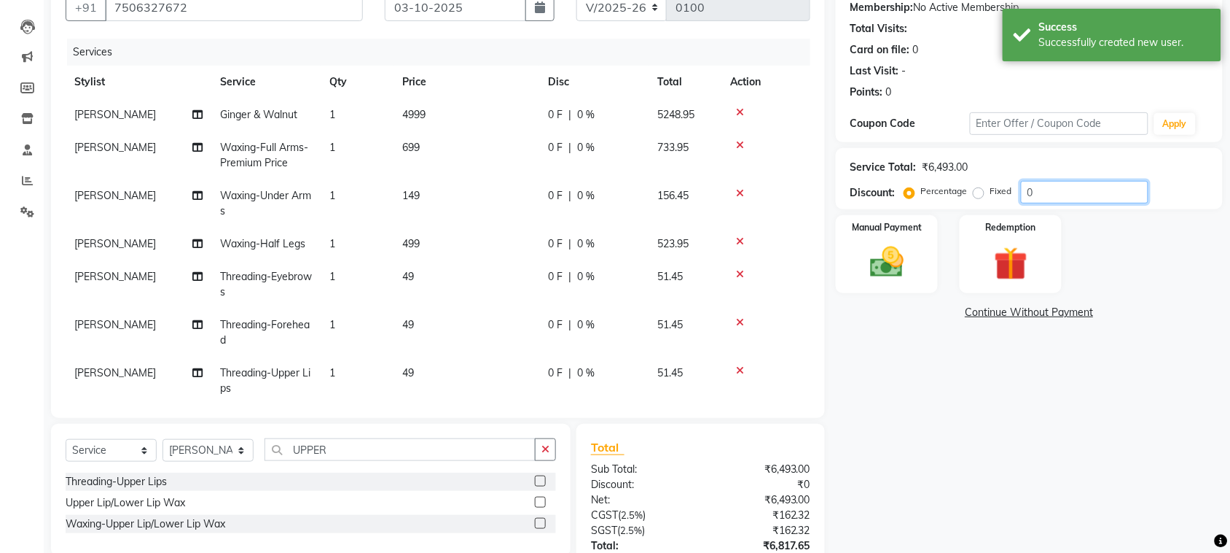
click at [1050, 188] on input "0" at bounding box center [1085, 192] width 128 height 23
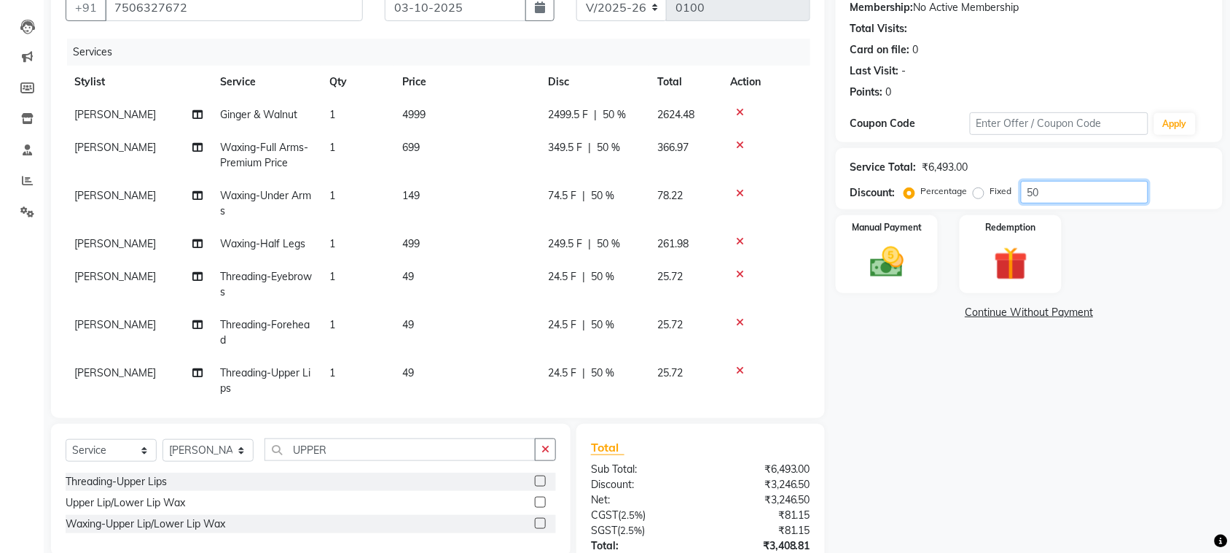
type input "50"
click at [1150, 445] on div "Name: Prachi Membership: No Active Membership Total Visits: Card on file: 0 Las…" at bounding box center [1035, 302] width 398 height 671
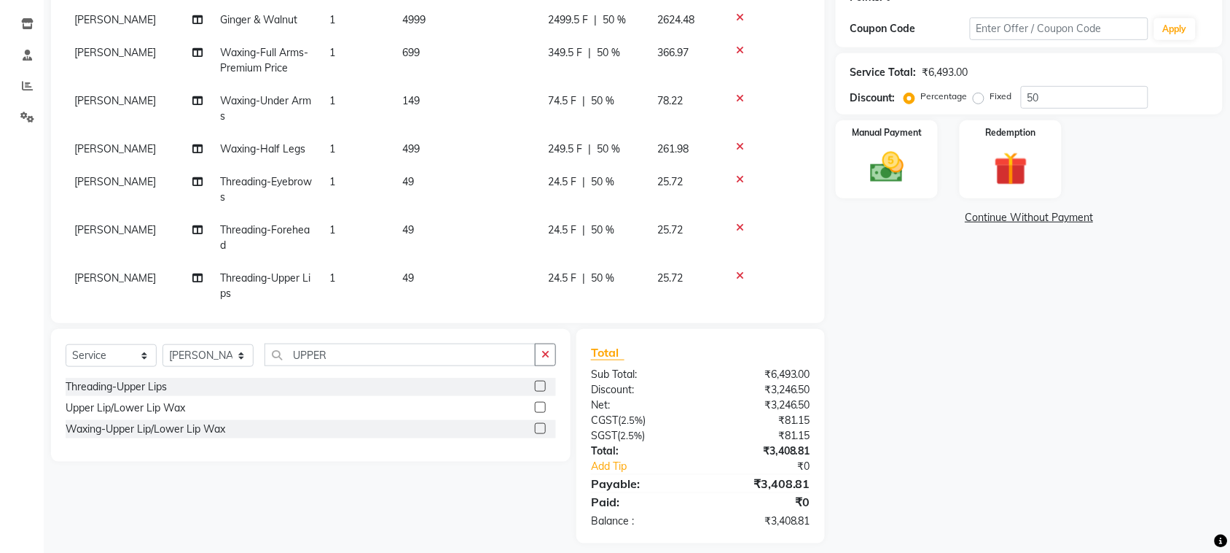
scroll to position [235, 0]
click at [899, 155] on img at bounding box center [887, 169] width 57 height 40
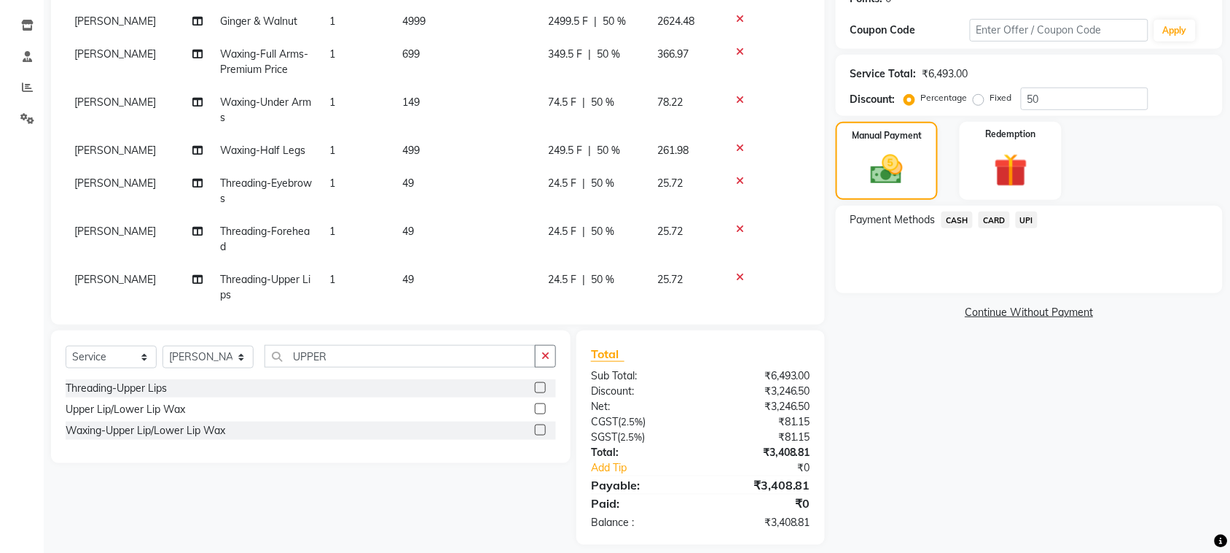
click at [1023, 219] on span "UPI" at bounding box center [1027, 219] width 23 height 17
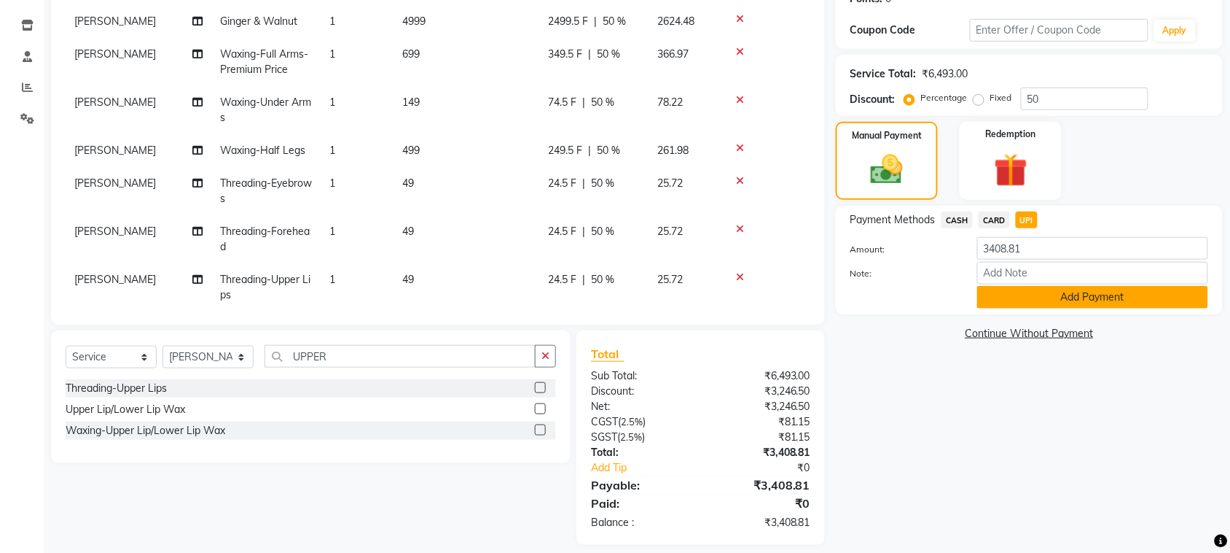
click at [1066, 295] on button "Add Payment" at bounding box center [1093, 297] width 231 height 23
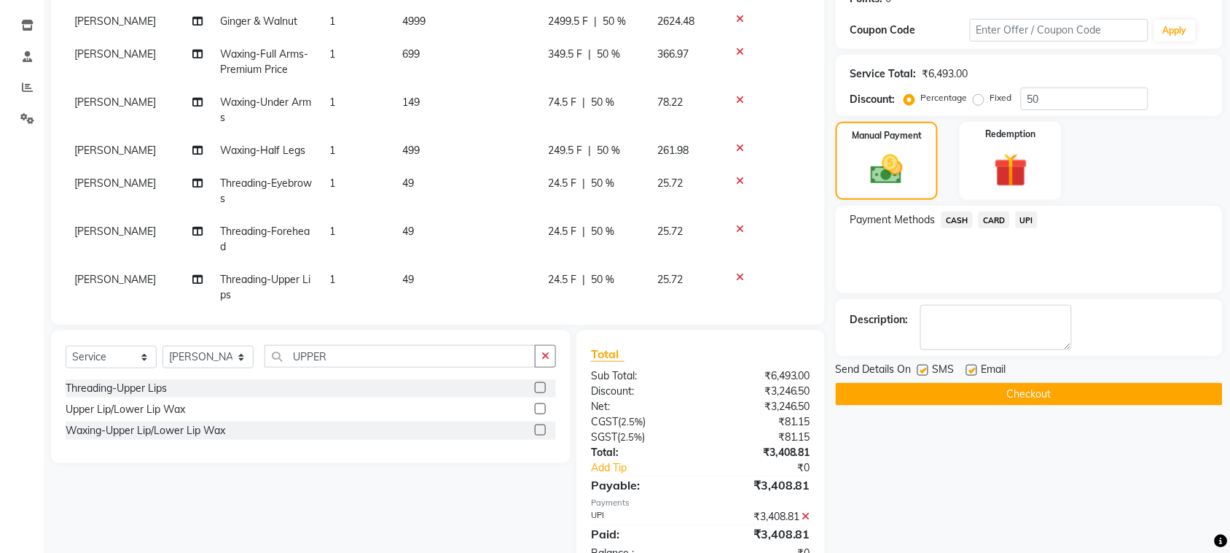
click at [1056, 396] on button "Checkout" at bounding box center [1029, 394] width 387 height 23
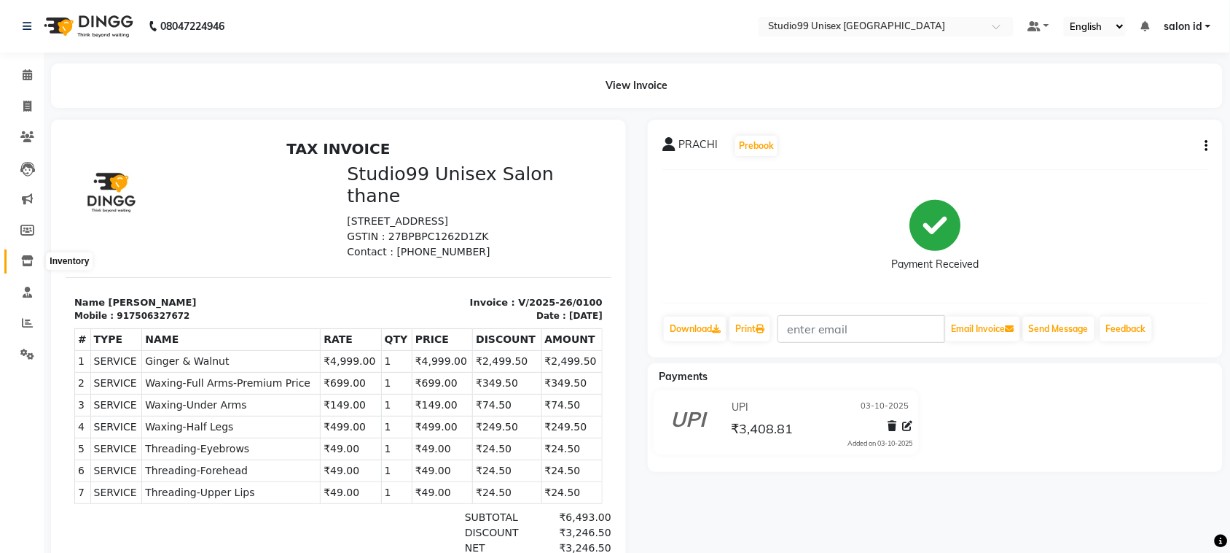
click at [31, 261] on icon at bounding box center [27, 260] width 12 height 11
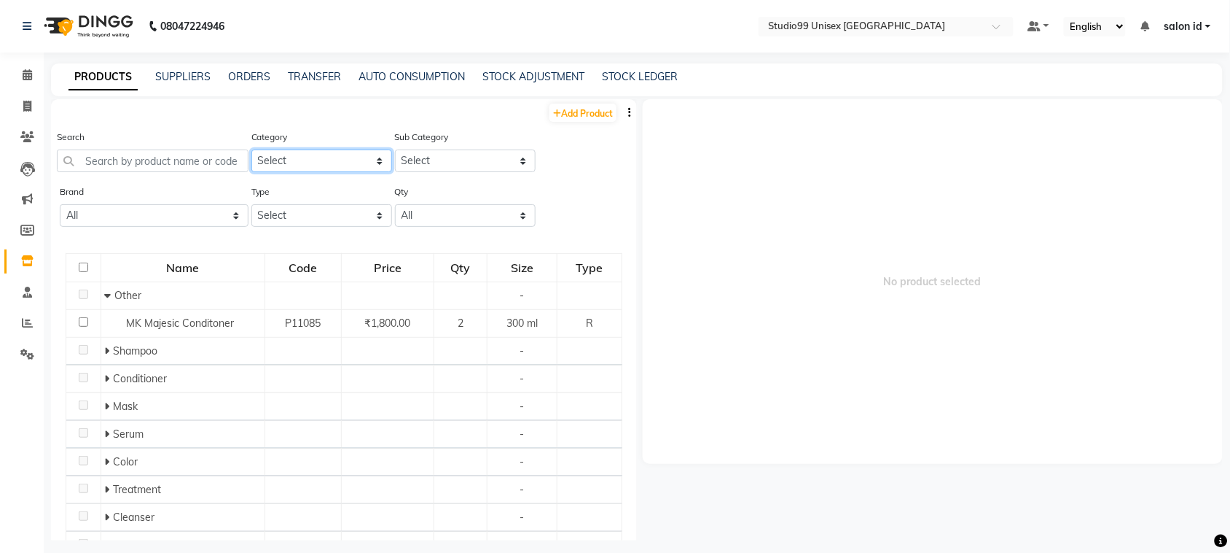
click at [367, 157] on select "Select Skin Hair Personal Care Appliances Beard Disposable Threading Hands and …" at bounding box center [321, 160] width 141 height 23
select select "959401150"
click at [251, 149] on select "Select Skin Hair Personal Care Appliances Beard Disposable Threading Hands and …" at bounding box center [321, 160] width 141 height 23
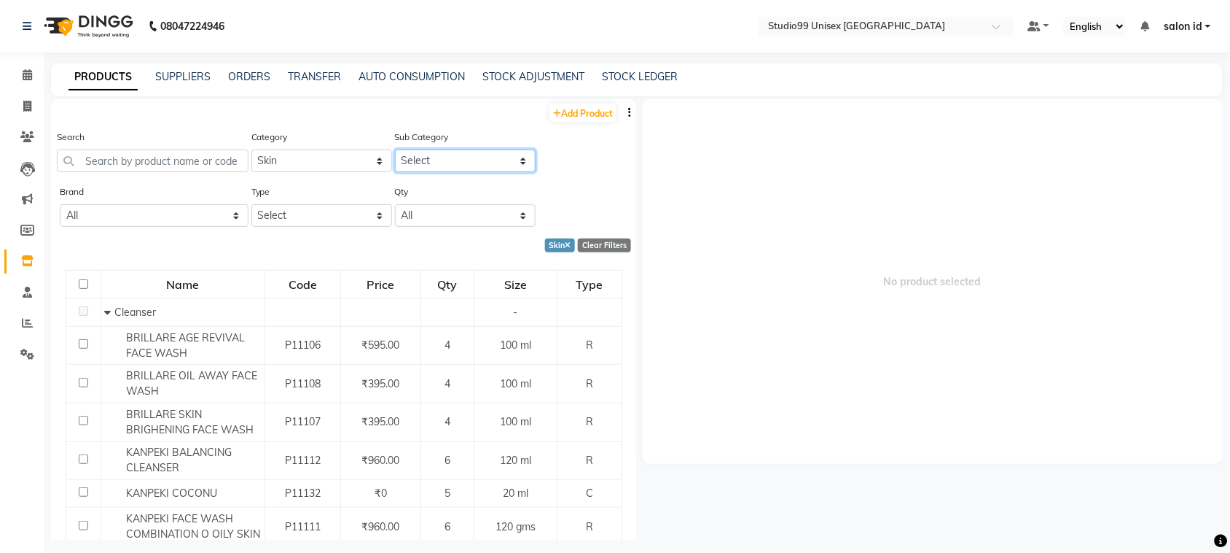
click at [512, 157] on select "Select Cleanser Facial Moisturiser Serum Toner Sun Care Masks Lip Care Eye Care…" at bounding box center [465, 160] width 141 height 23
select select "959401152"
click at [395, 149] on select "Select Cleanser Facial Moisturiser Serum Toner Sun Care Masks Lip Care Eye Care…" at bounding box center [465, 160] width 141 height 23
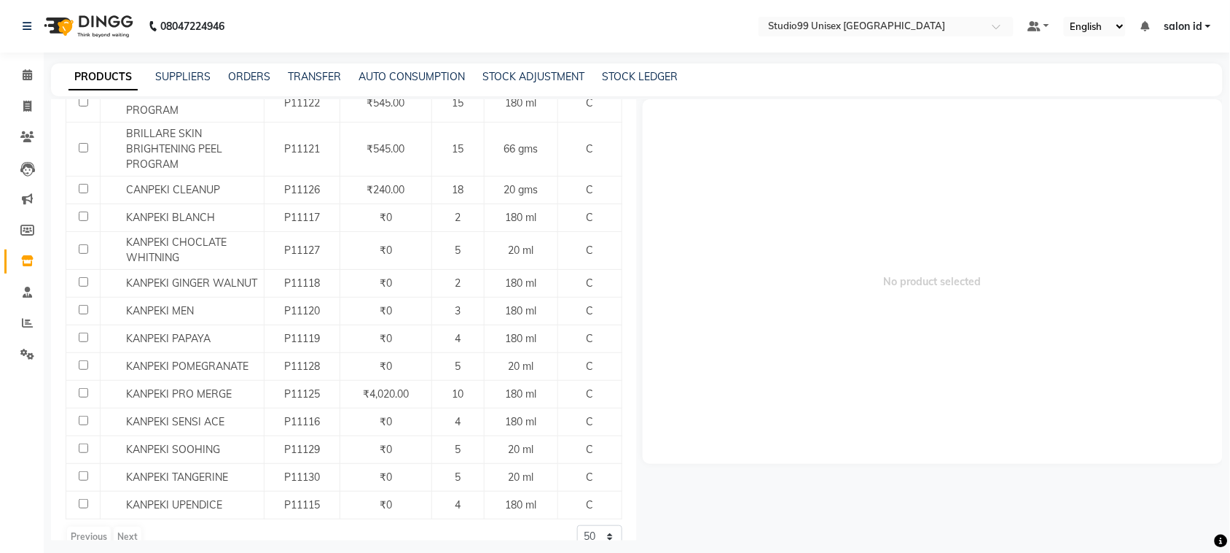
scroll to position [304, 0]
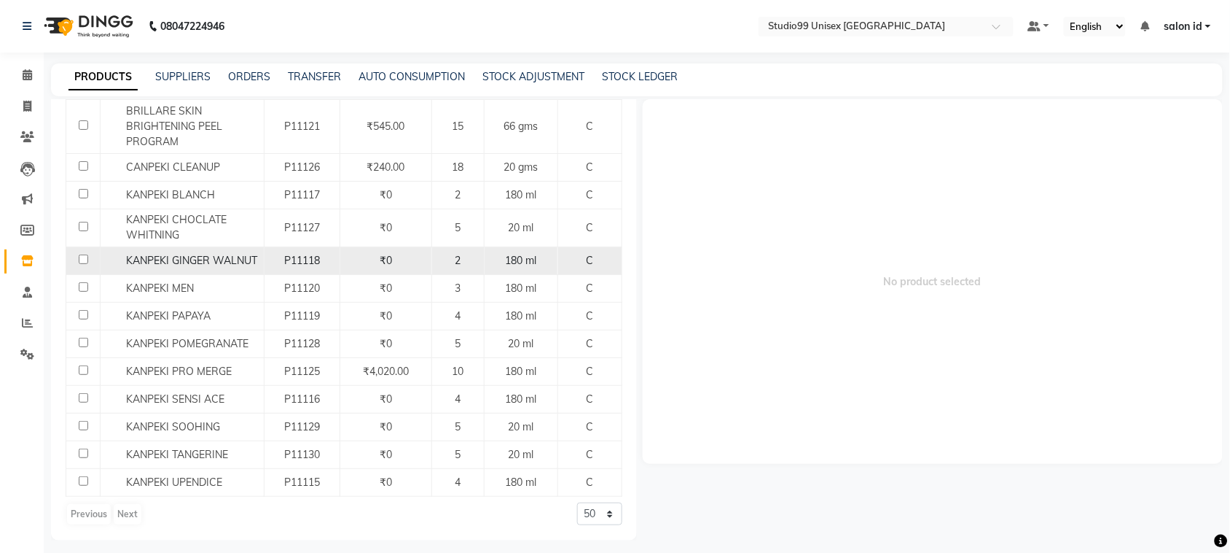
click at [467, 263] on div "2" at bounding box center [458, 260] width 40 height 15
select select
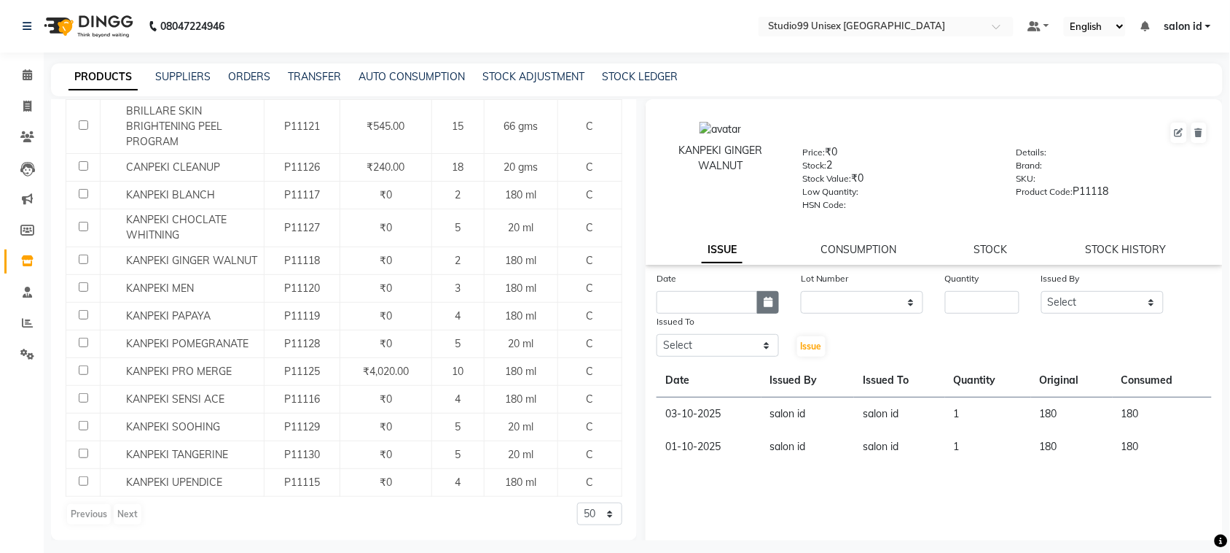
click at [767, 297] on icon "button" at bounding box center [768, 302] width 9 height 10
select select "10"
select select "2025"
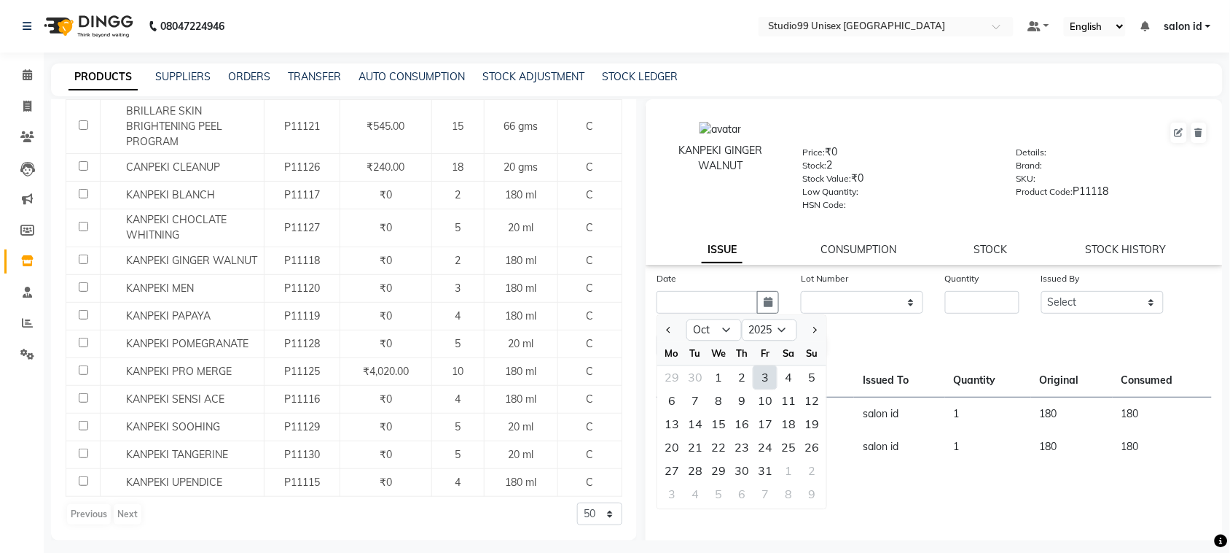
click at [769, 377] on div "3" at bounding box center [765, 377] width 23 height 23
type input "03-10-2025"
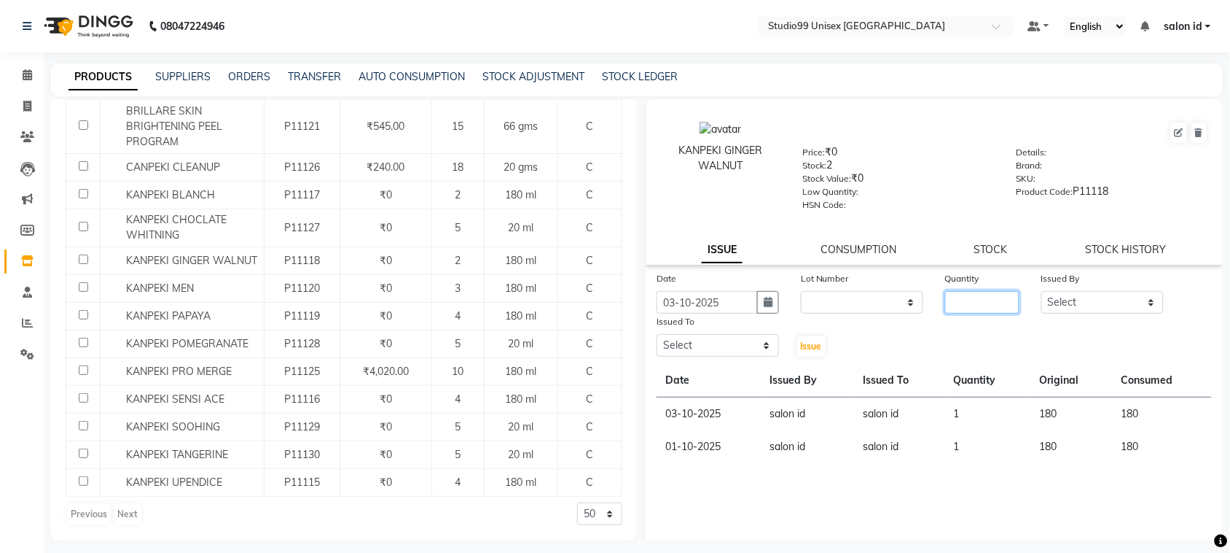
click at [970, 296] on input "number" at bounding box center [982, 302] width 74 height 23
type input "2"
click at [1142, 297] on select "Select AFTAB AFZAL SHAIKH Kapil salon id Saroj pathak SEEMA shadiya baig Smita …" at bounding box center [1103, 302] width 122 height 23
select select "92952"
click at [1042, 291] on select "Select AFTAB AFZAL SHAIKH Kapil salon id Saroj pathak SEEMA shadiya baig Smita …" at bounding box center [1103, 302] width 122 height 23
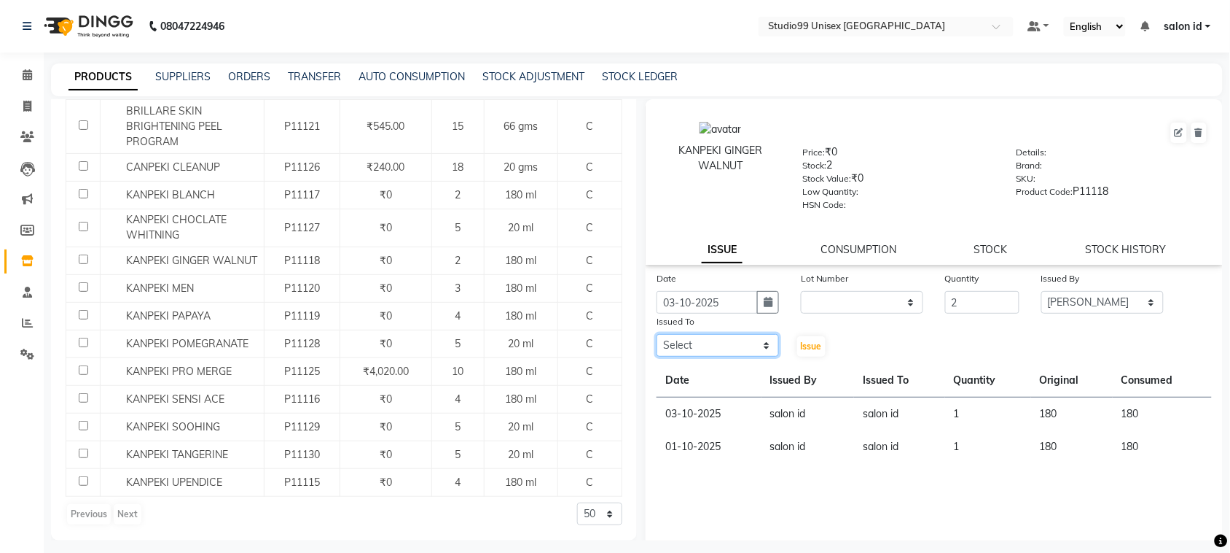
click at [764, 338] on select "Select AFTAB AFZAL SHAIKH Kapil salon id Saroj pathak SEEMA shadiya baig Smita …" at bounding box center [718, 345] width 122 height 23
select select "92949"
click at [657, 334] on select "Select AFTAB AFZAL SHAIKH Kapil salon id Saroj pathak SEEMA shadiya baig Smita …" at bounding box center [718, 345] width 122 height 23
click at [811, 344] on span "Issue" at bounding box center [811, 345] width 21 height 11
select select
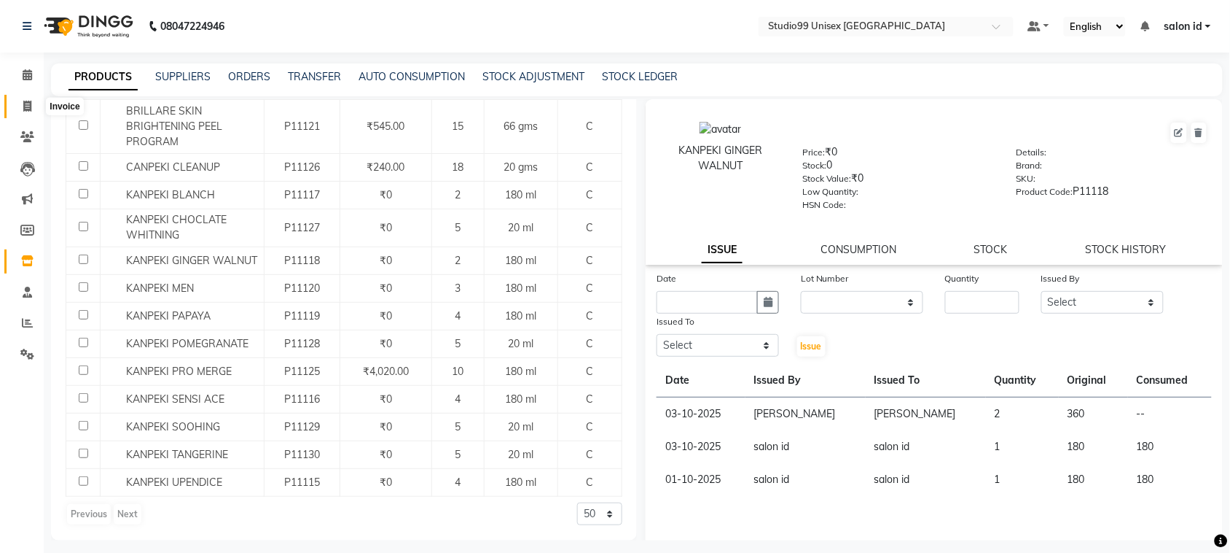
click at [28, 108] on icon at bounding box center [27, 106] width 8 height 11
select select "9023"
select select "service"
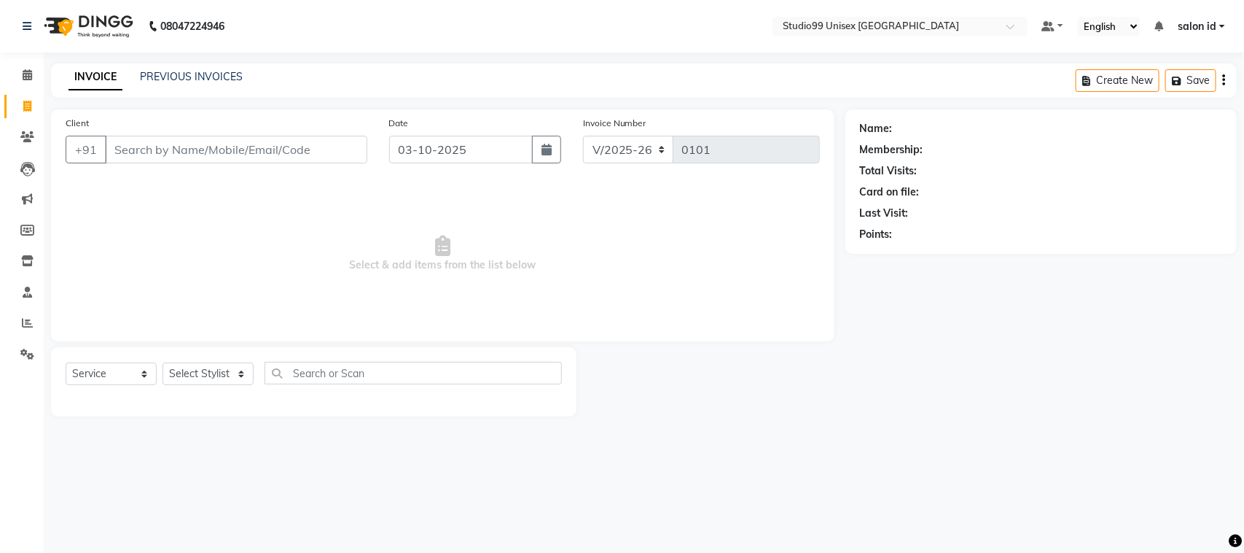
click at [253, 144] on input "Client" at bounding box center [236, 150] width 262 height 28
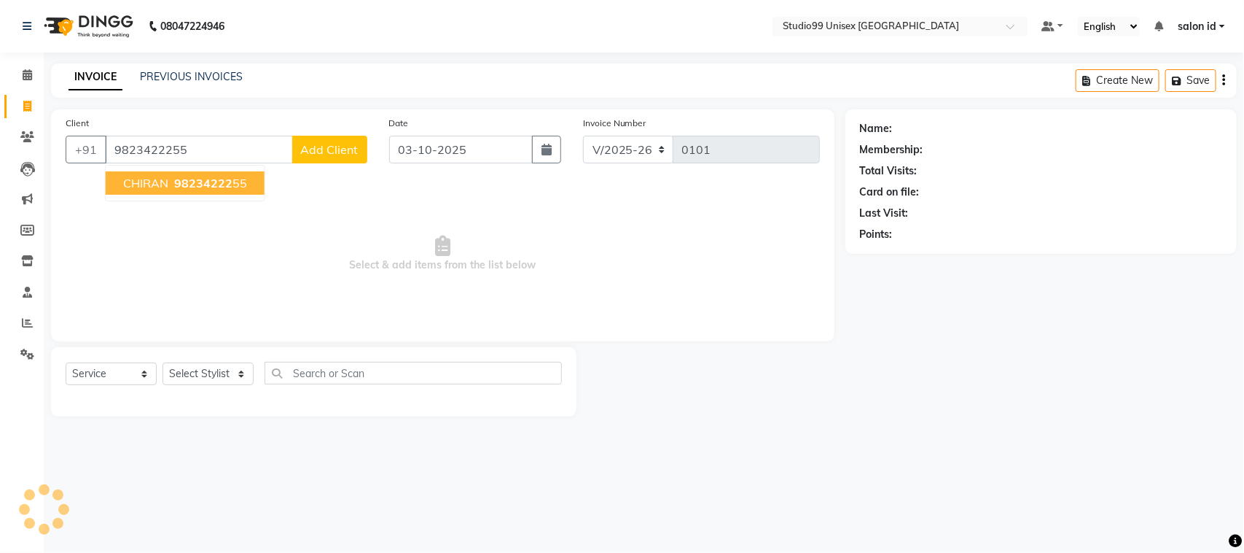
type input "9823422255"
select select "1: Object"
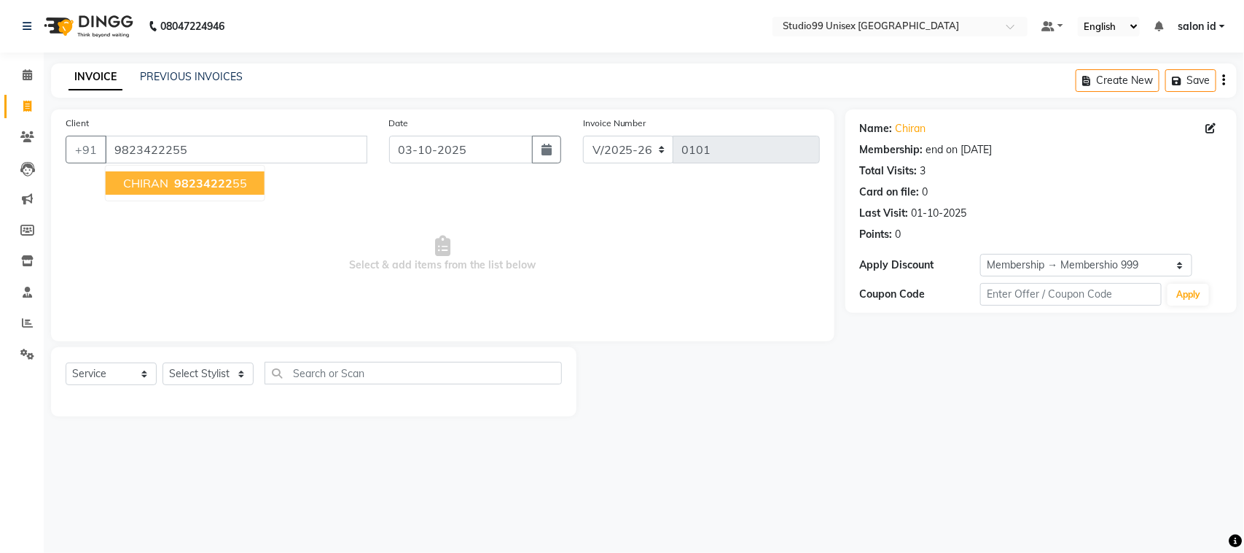
click at [212, 177] on span "98234222" at bounding box center [203, 183] width 58 height 15
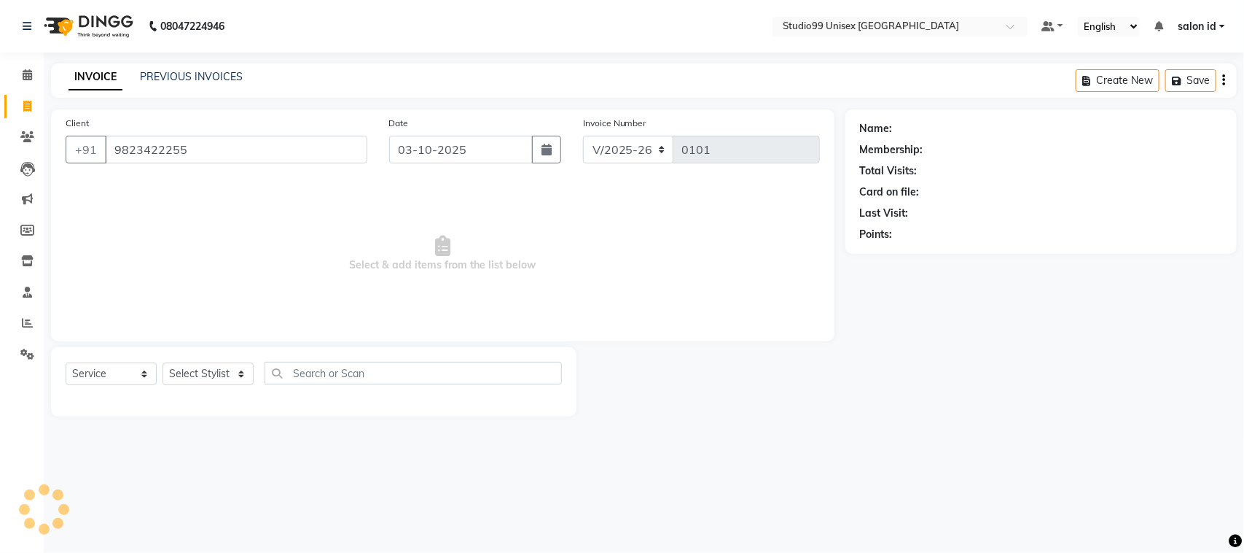
select select "1: Object"
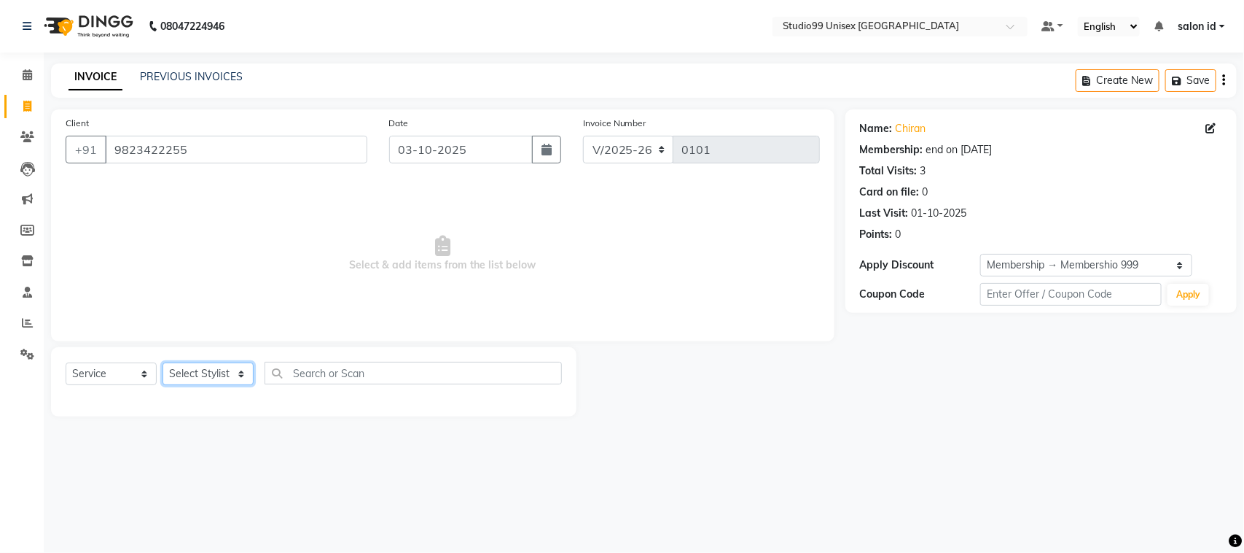
click at [227, 370] on select "Select Stylist [PERSON_NAME] [PERSON_NAME] salon id [PERSON_NAME] [PERSON_NAME]…" at bounding box center [208, 373] width 91 height 23
select select "92933"
click at [163, 362] on select "Select Stylist [PERSON_NAME] [PERSON_NAME] salon id [PERSON_NAME] [PERSON_NAME]…" at bounding box center [208, 373] width 91 height 23
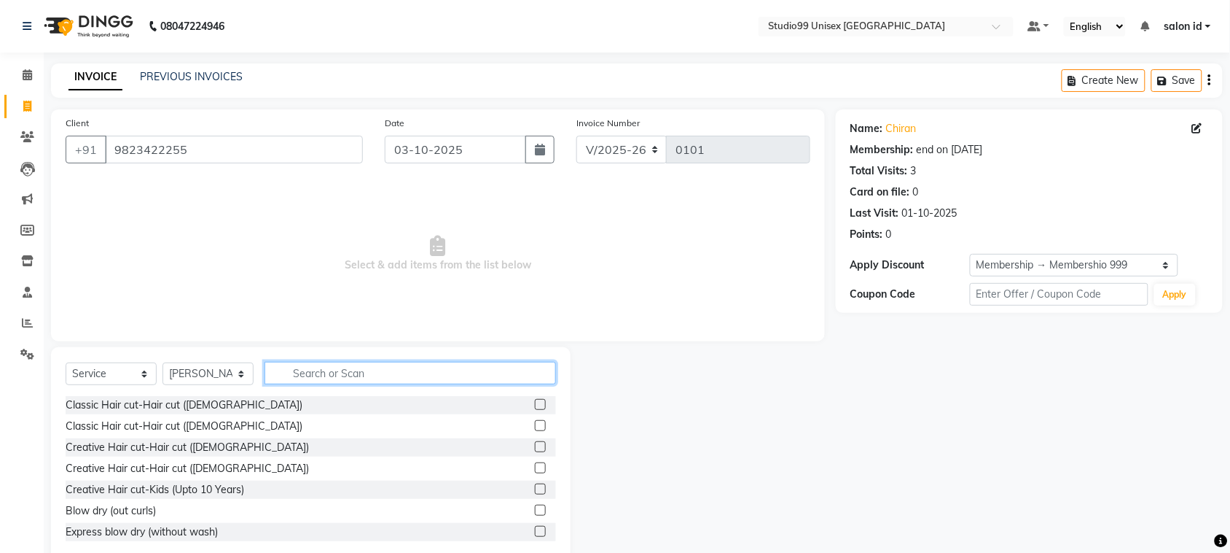
click at [308, 370] on input "text" at bounding box center [411, 373] width 292 height 23
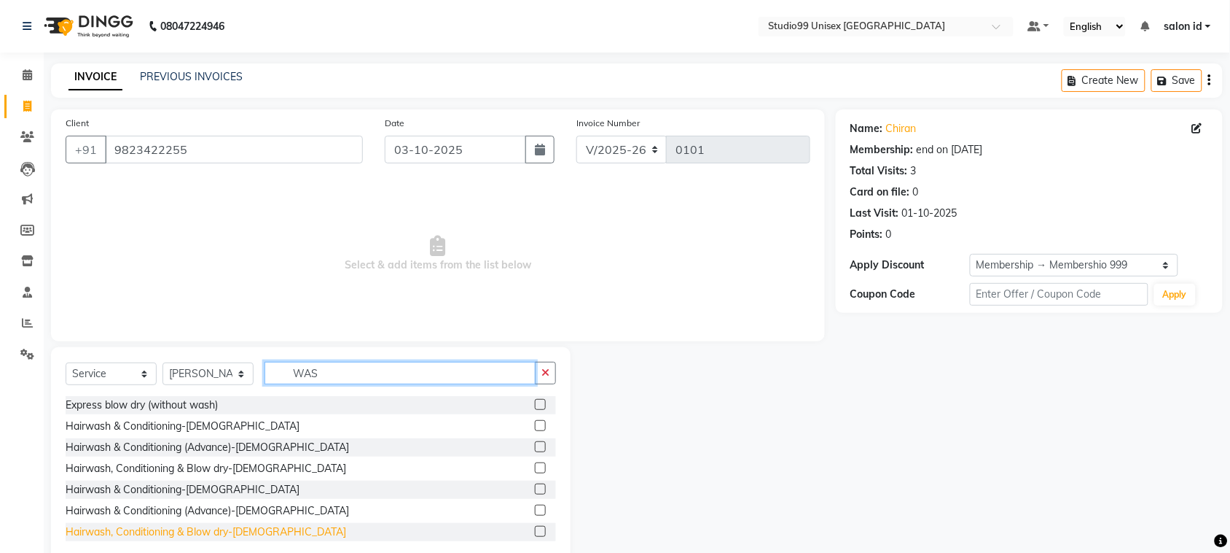
type input "WAS"
click at [267, 530] on div "Hairwash, Conditioning & Blow dry-[DEMOGRAPHIC_DATA]" at bounding box center [206, 531] width 281 height 15
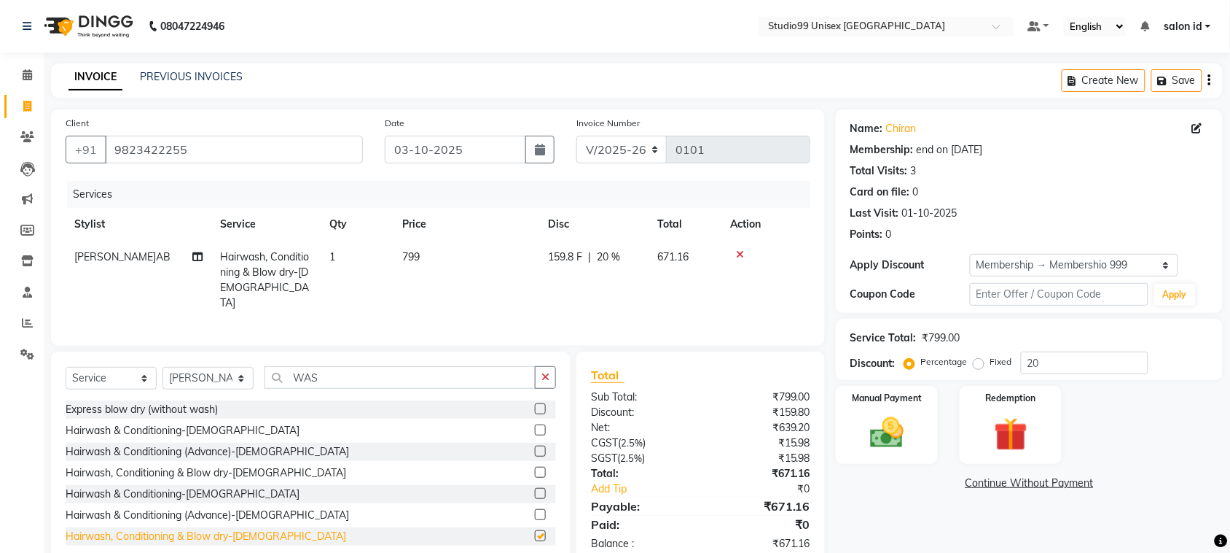
checkbox input "false"
click at [603, 257] on span "20 %" at bounding box center [608, 256] width 23 height 15
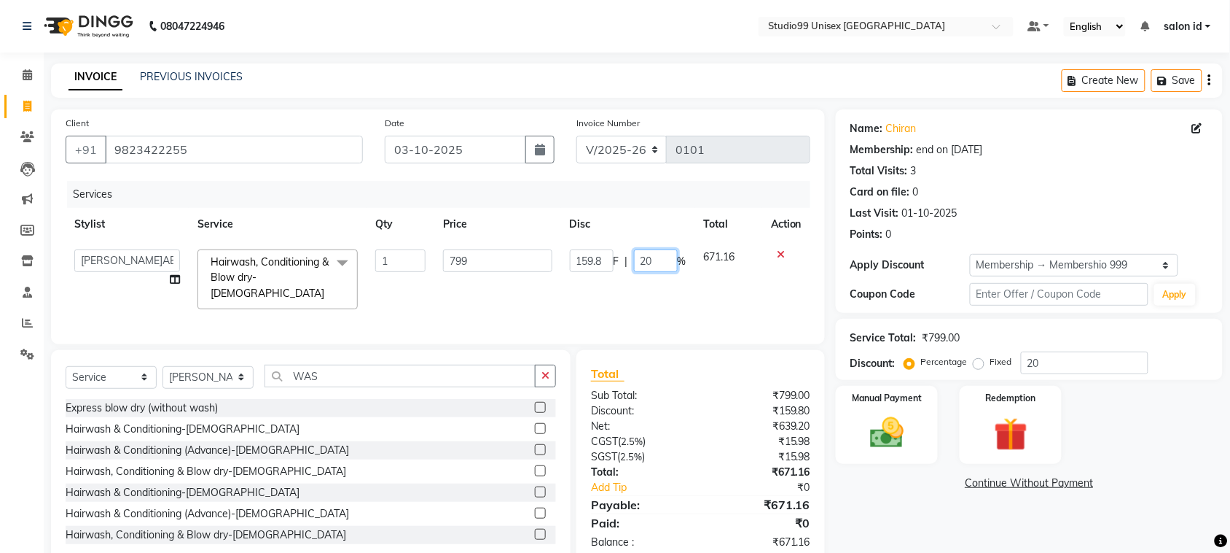
drag, startPoint x: 654, startPoint y: 259, endPoint x: 647, endPoint y: 279, distance: 21.7
click at [647, 279] on td "159.8 F | 20 %" at bounding box center [628, 279] width 134 height 77
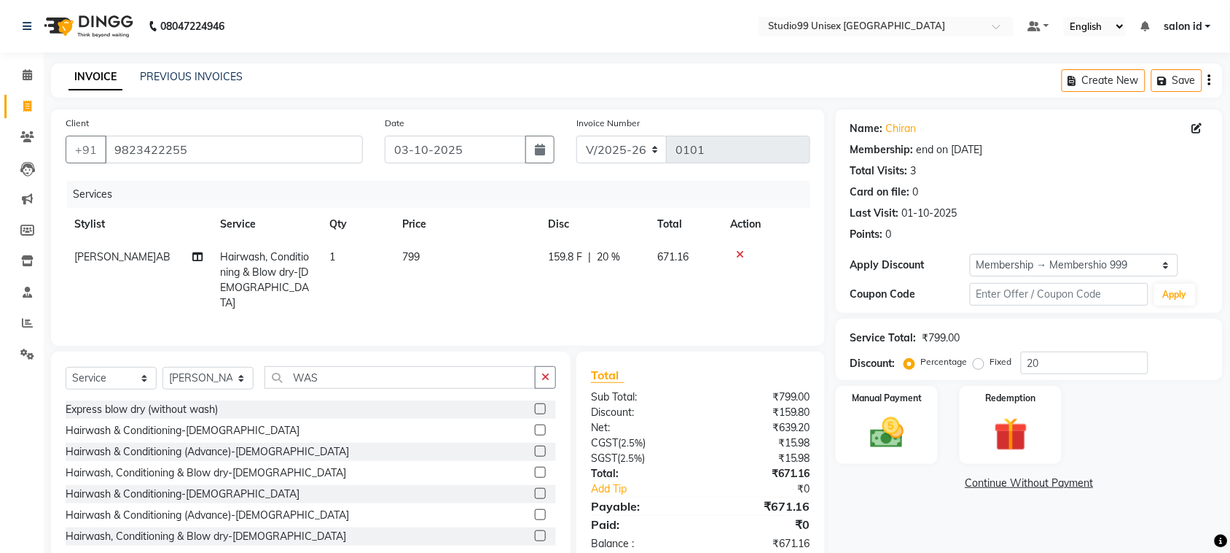
click at [647, 279] on td "159.8 F | 20 %" at bounding box center [593, 280] width 109 height 79
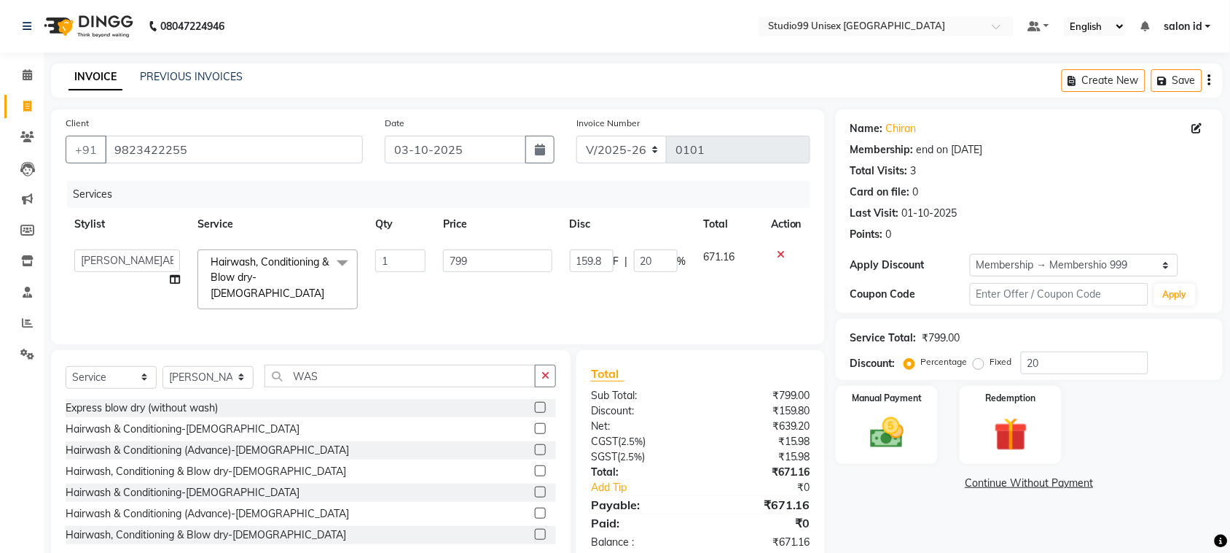
scroll to position [31, 0]
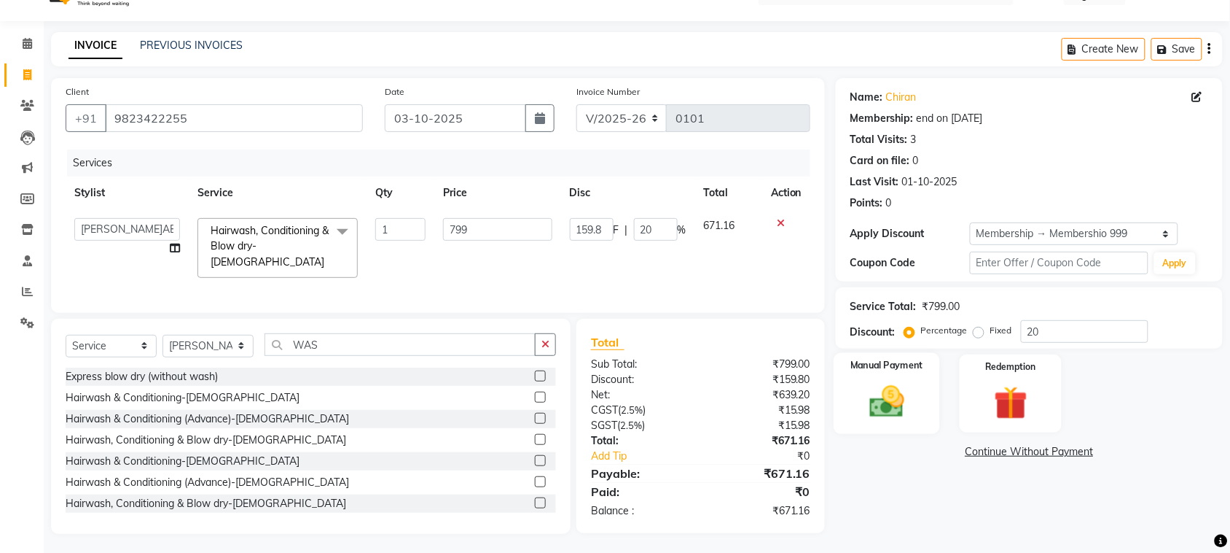
click at [909, 387] on img at bounding box center [887, 401] width 57 height 40
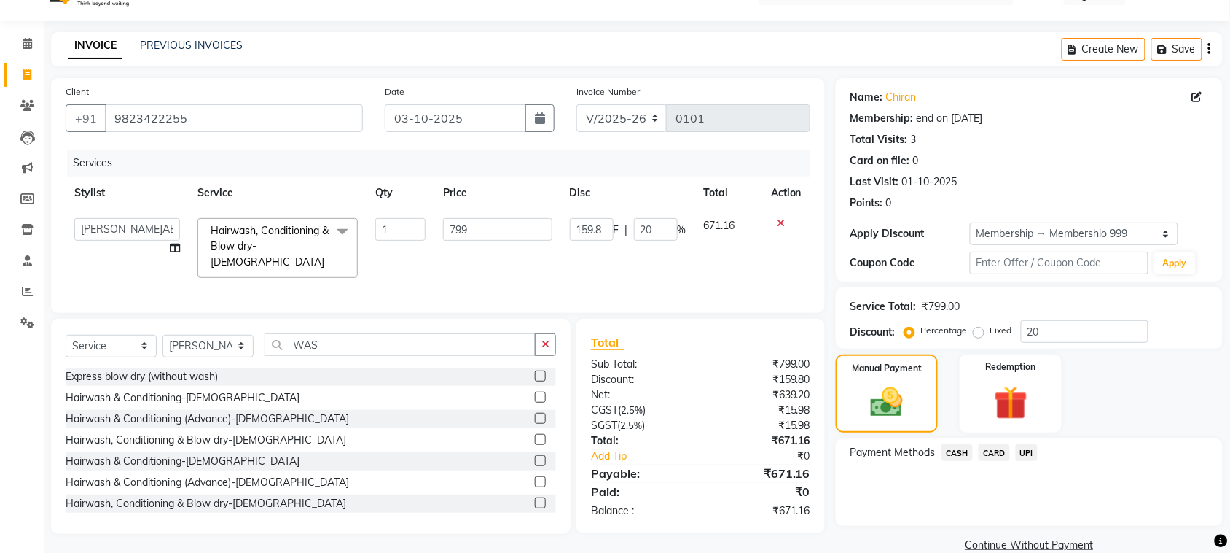
click at [961, 451] on span "CASH" at bounding box center [957, 452] width 31 height 17
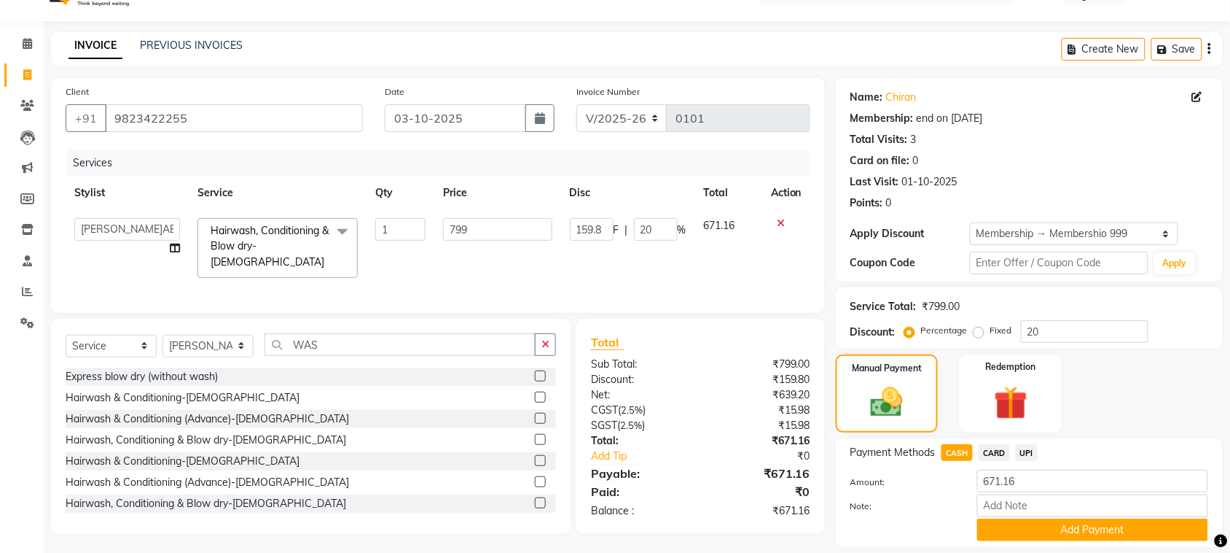
scroll to position [77, 0]
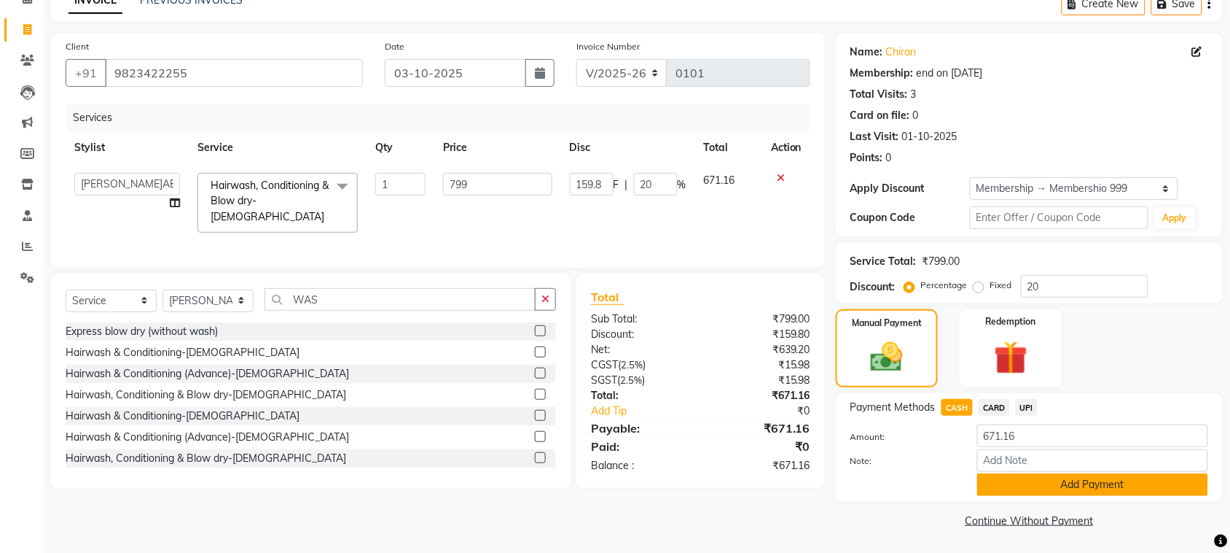
click at [1139, 491] on button "Add Payment" at bounding box center [1093, 484] width 231 height 23
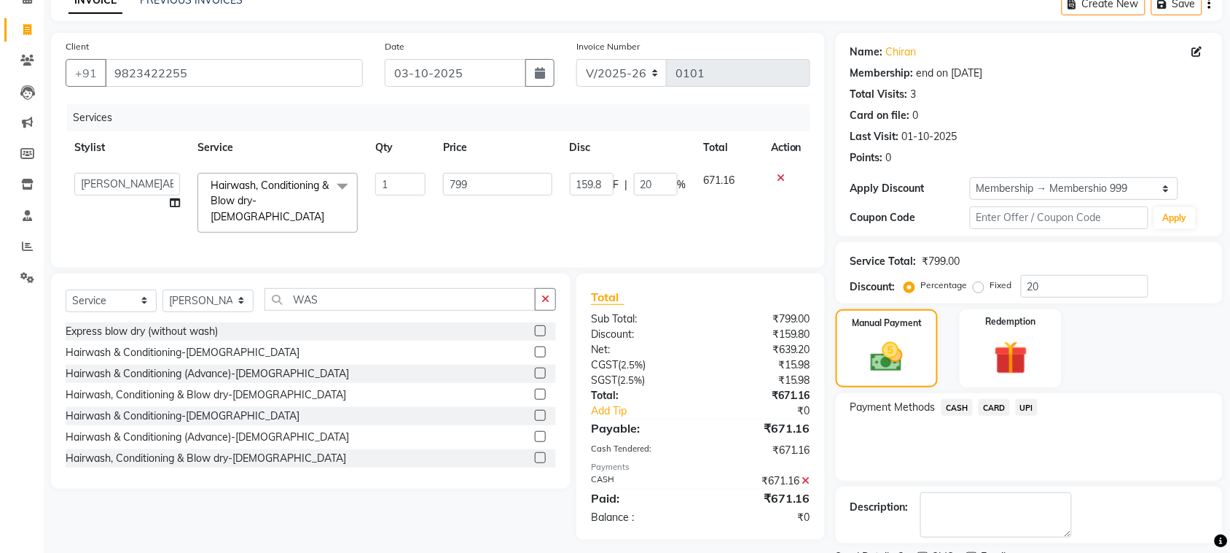
scroll to position [139, 0]
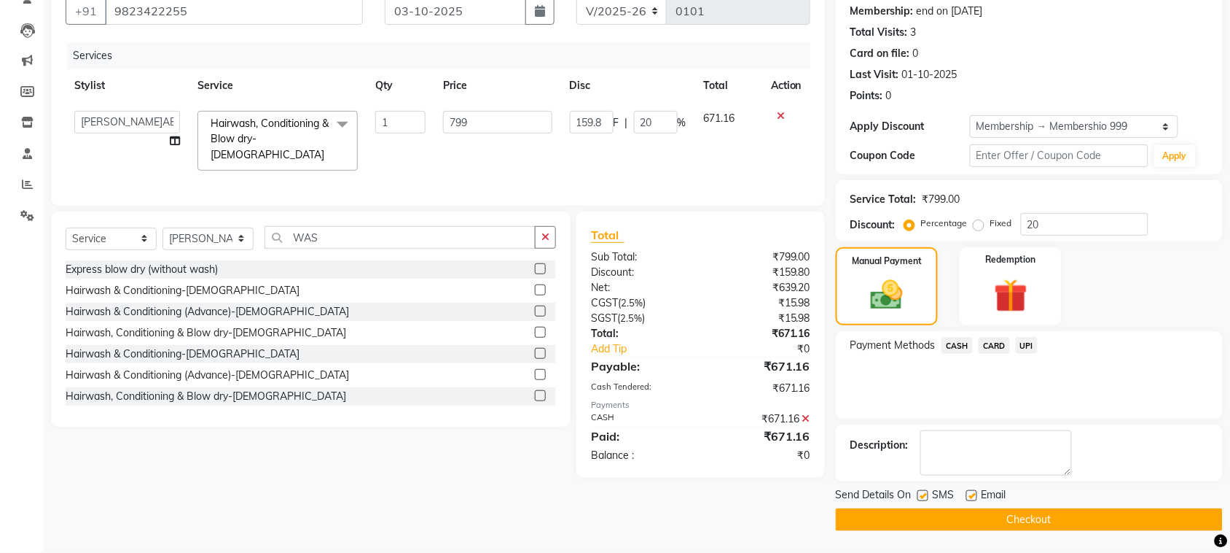
click at [1144, 526] on button "Checkout" at bounding box center [1029, 519] width 387 height 23
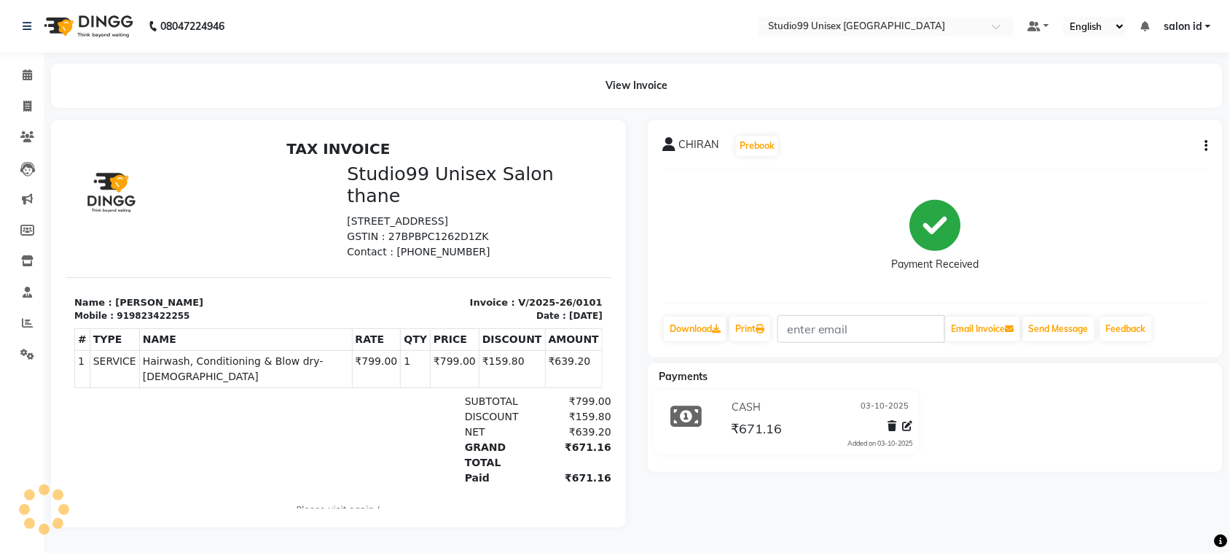
scroll to position [9, 0]
click at [34, 289] on span at bounding box center [28, 292] width 26 height 17
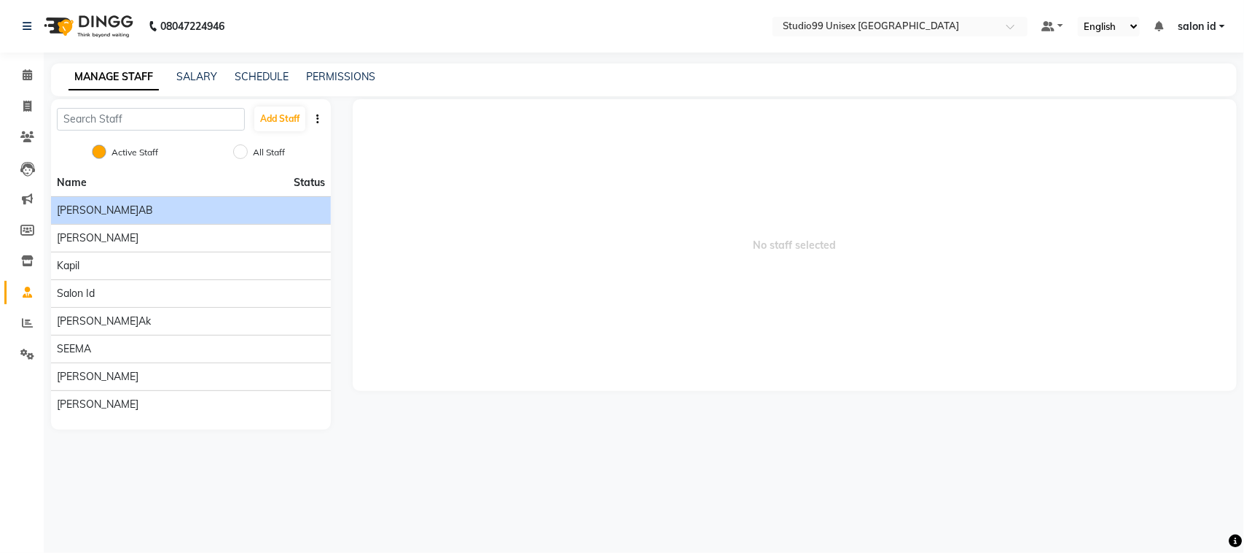
click at [92, 211] on div "[PERSON_NAME]" at bounding box center [191, 210] width 268 height 15
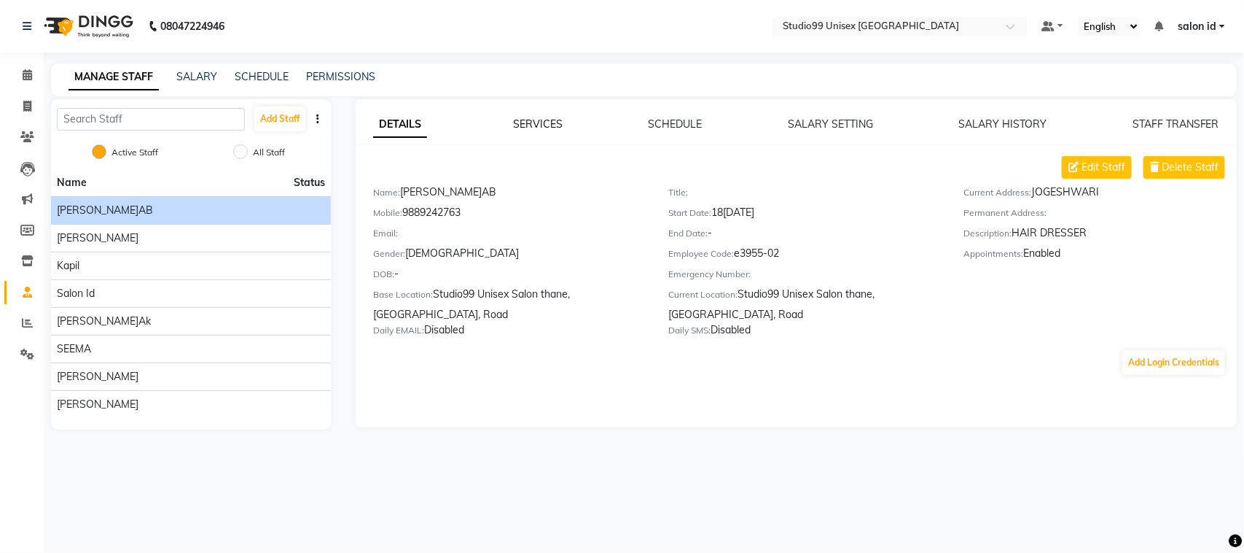
click at [526, 122] on link "SERVICES" at bounding box center [538, 123] width 50 height 13
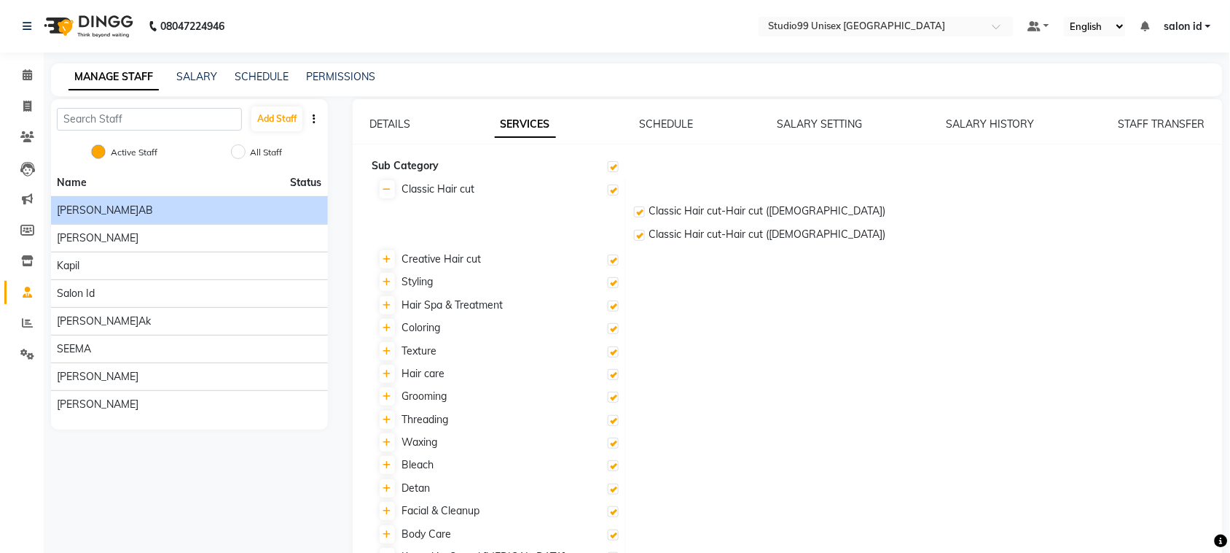
click at [249, 204] on div "[PERSON_NAME]" at bounding box center [189, 210] width 265 height 15
click at [24, 107] on icon at bounding box center [27, 106] width 8 height 11
select select "service"
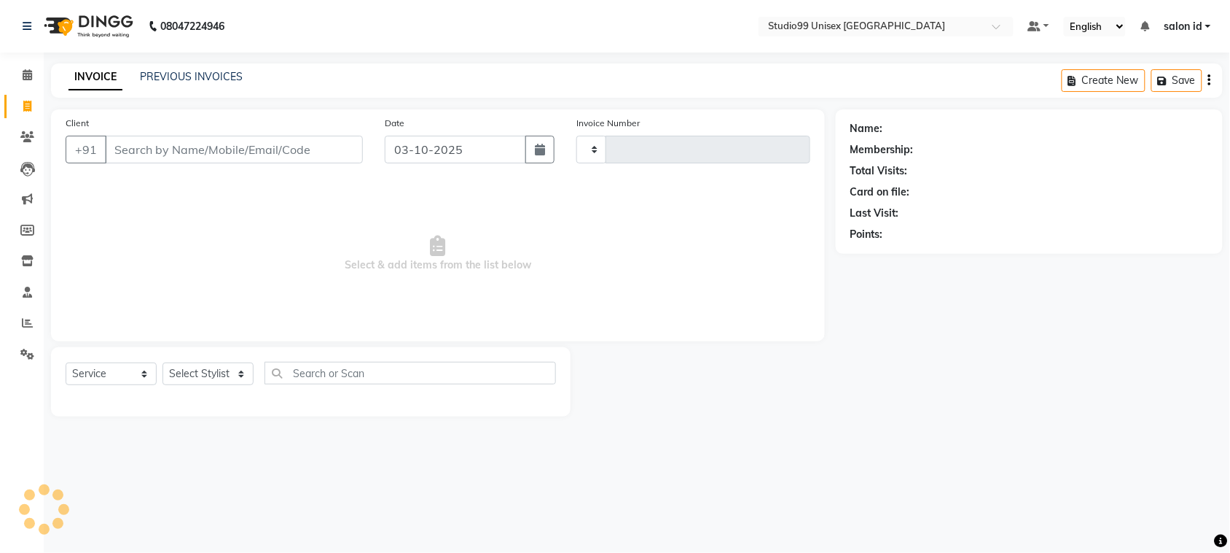
type input "0102"
select select "9023"
click at [27, 80] on icon at bounding box center [27, 74] width 9 height 11
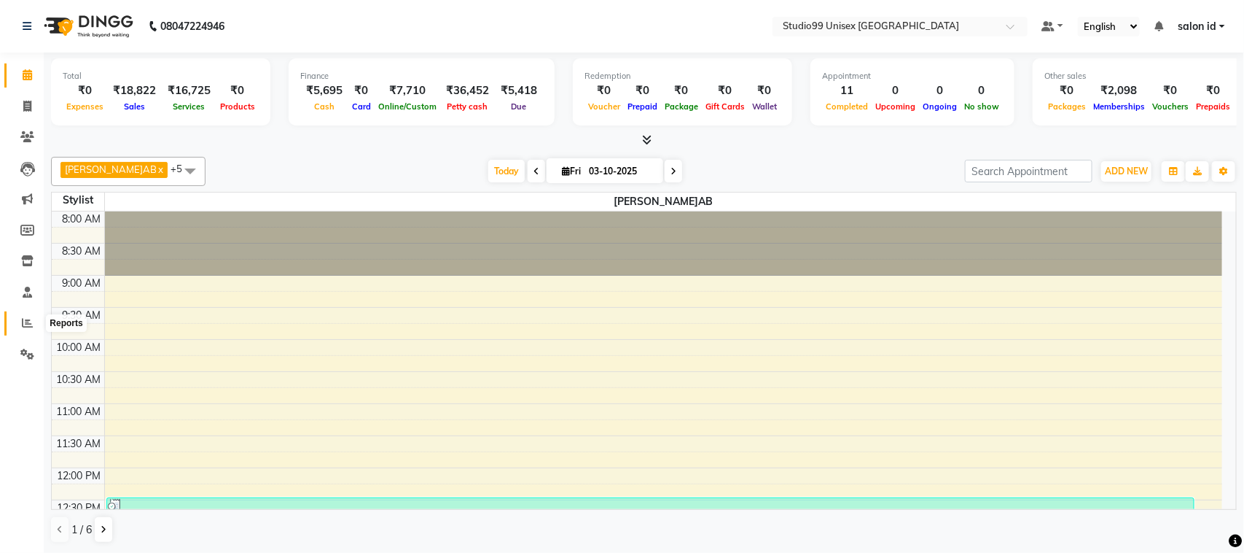
click at [31, 319] on icon at bounding box center [27, 322] width 11 height 11
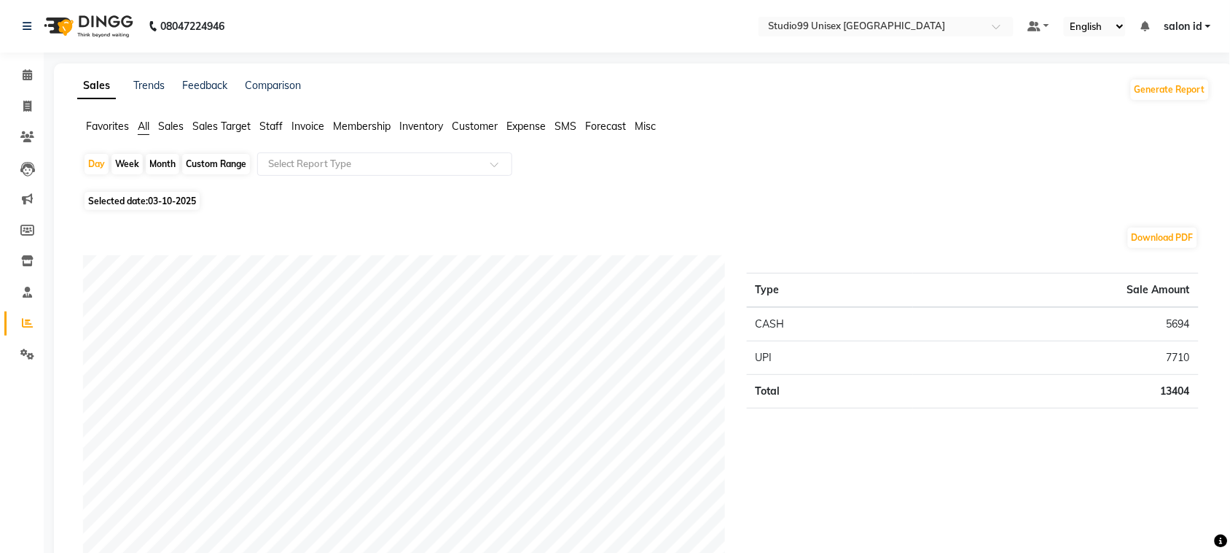
click at [303, 125] on span "Invoice" at bounding box center [308, 126] width 33 height 13
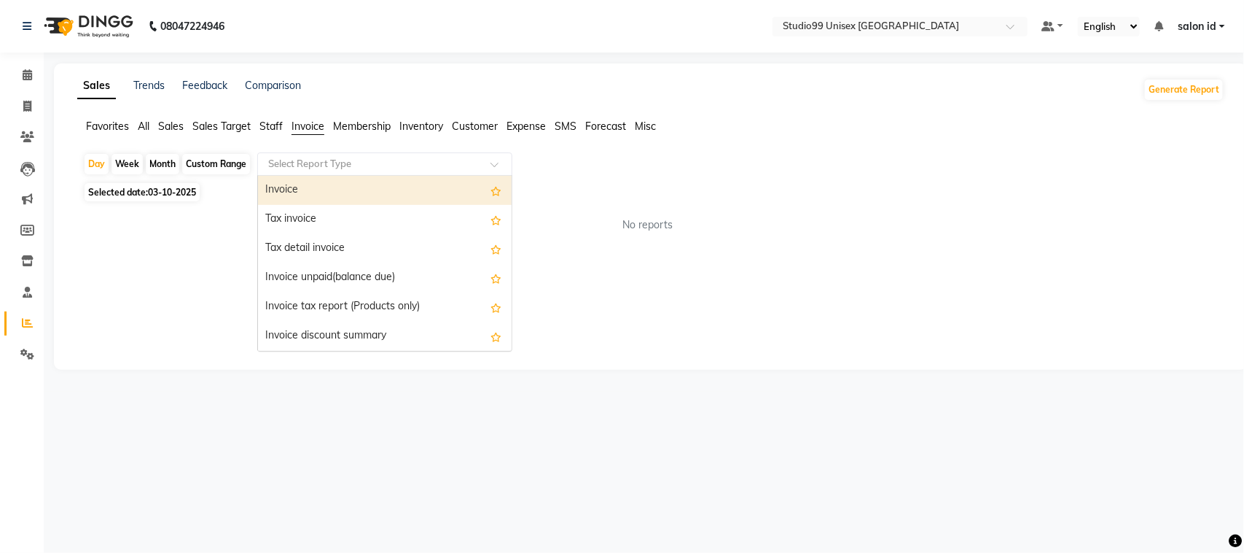
click at [494, 165] on span at bounding box center [500, 168] width 18 height 15
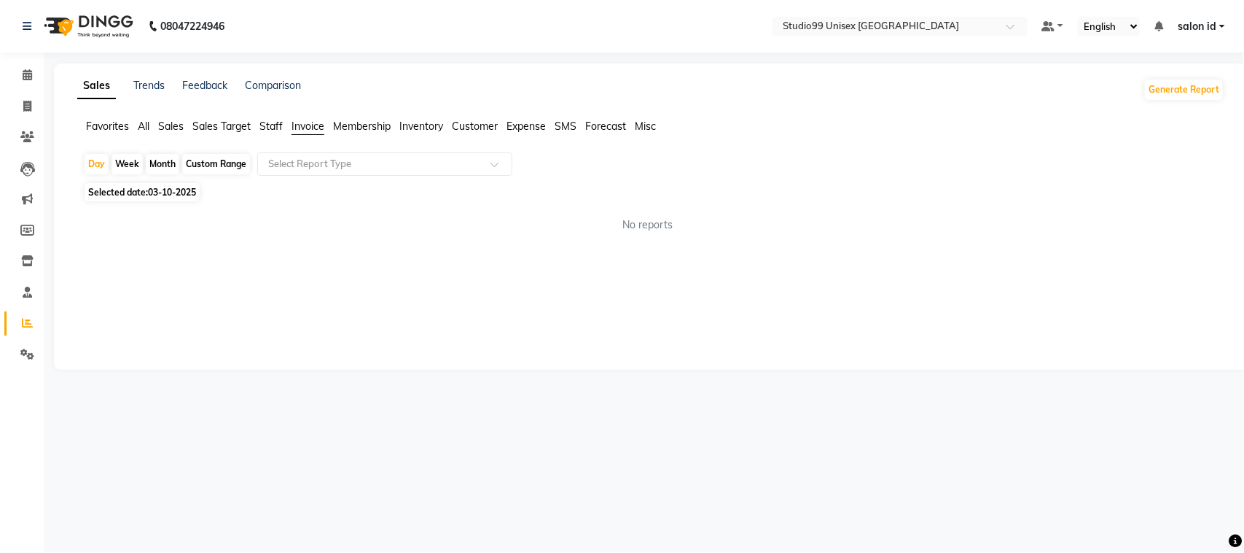
click at [222, 121] on span "Sales Target" at bounding box center [221, 126] width 58 height 13
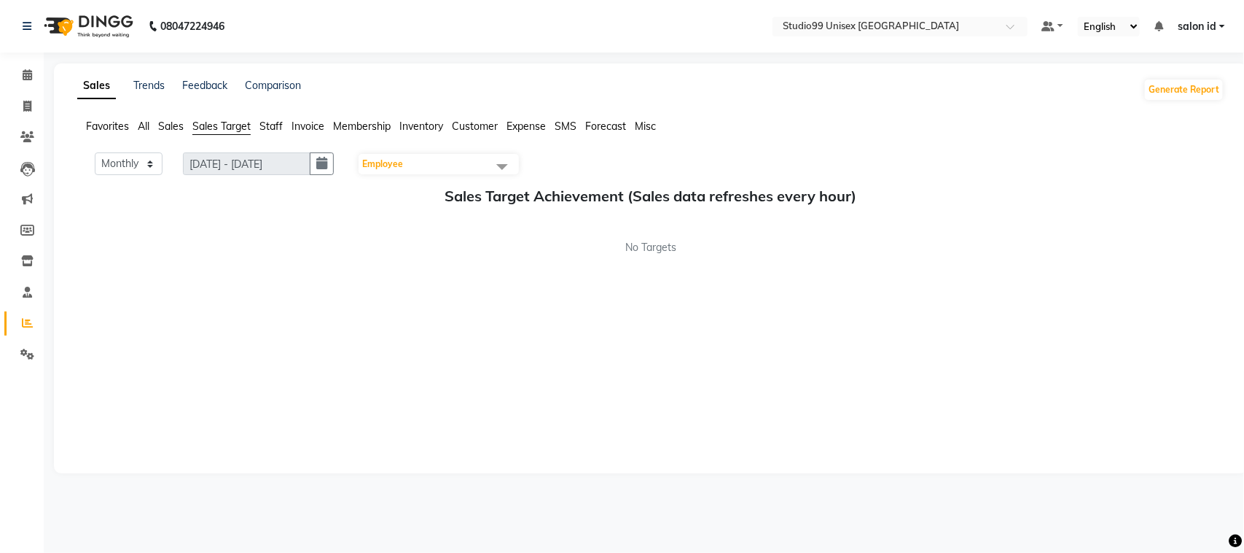
click at [169, 124] on span "Sales" at bounding box center [171, 126] width 26 height 13
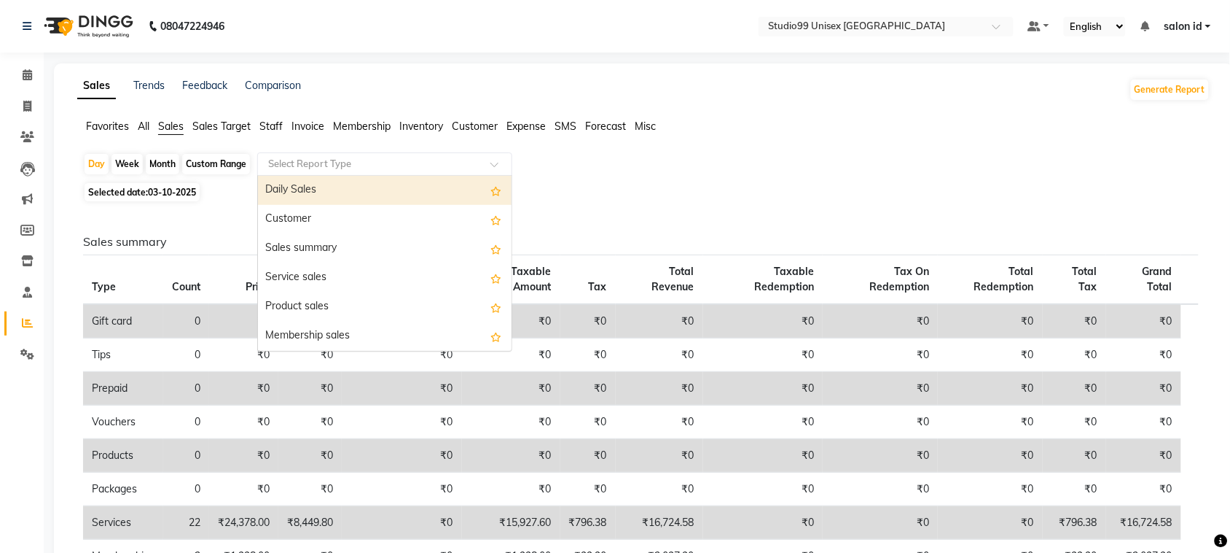
click at [491, 168] on span at bounding box center [500, 168] width 18 height 15
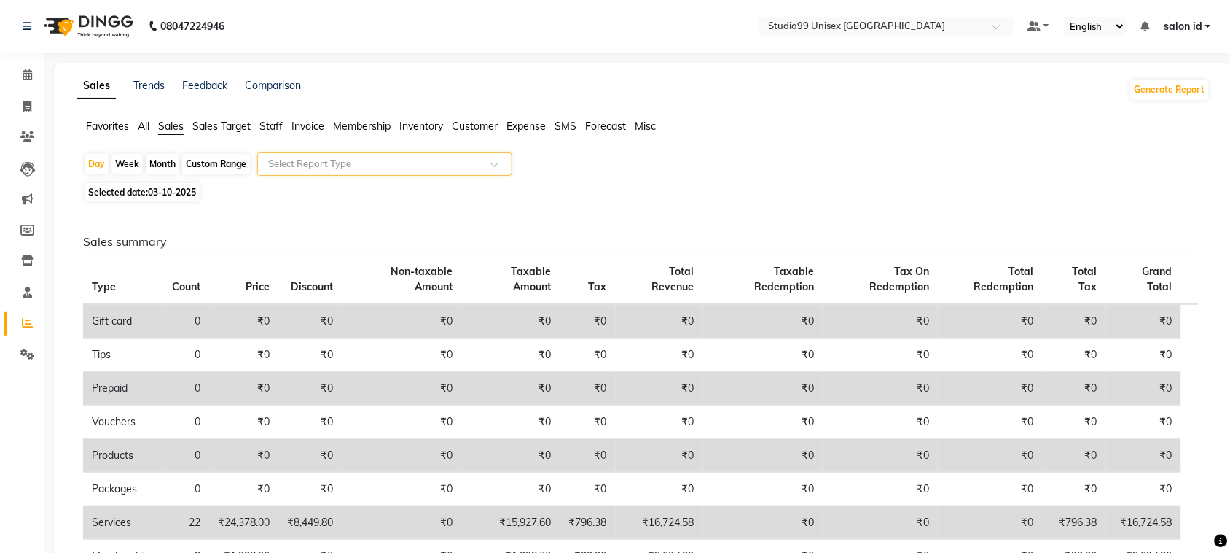
click at [492, 166] on span at bounding box center [500, 168] width 18 height 15
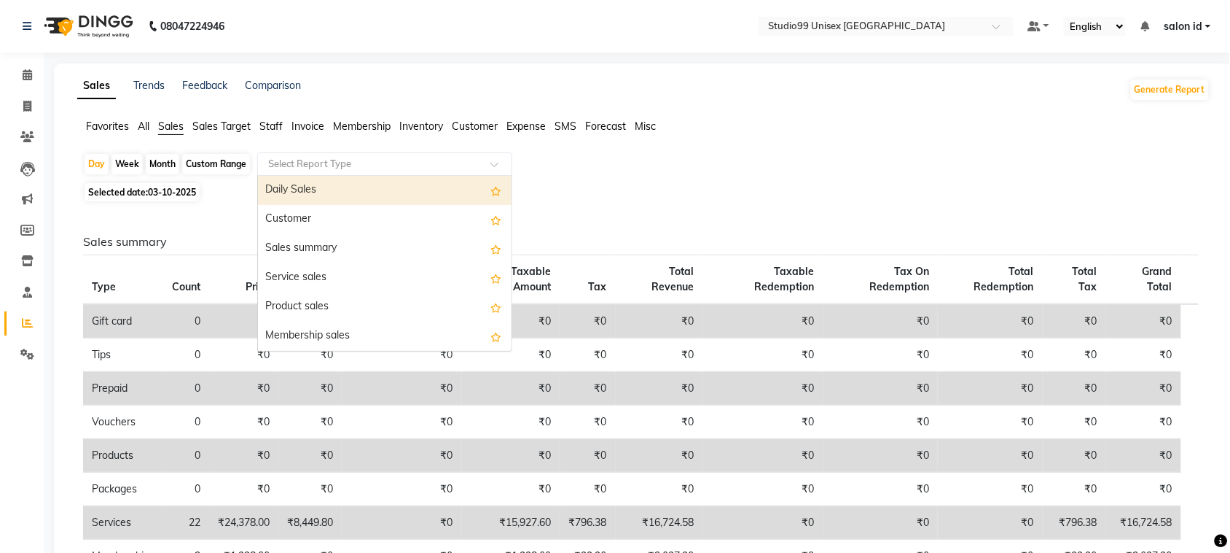
click at [492, 166] on span at bounding box center [500, 168] width 18 height 15
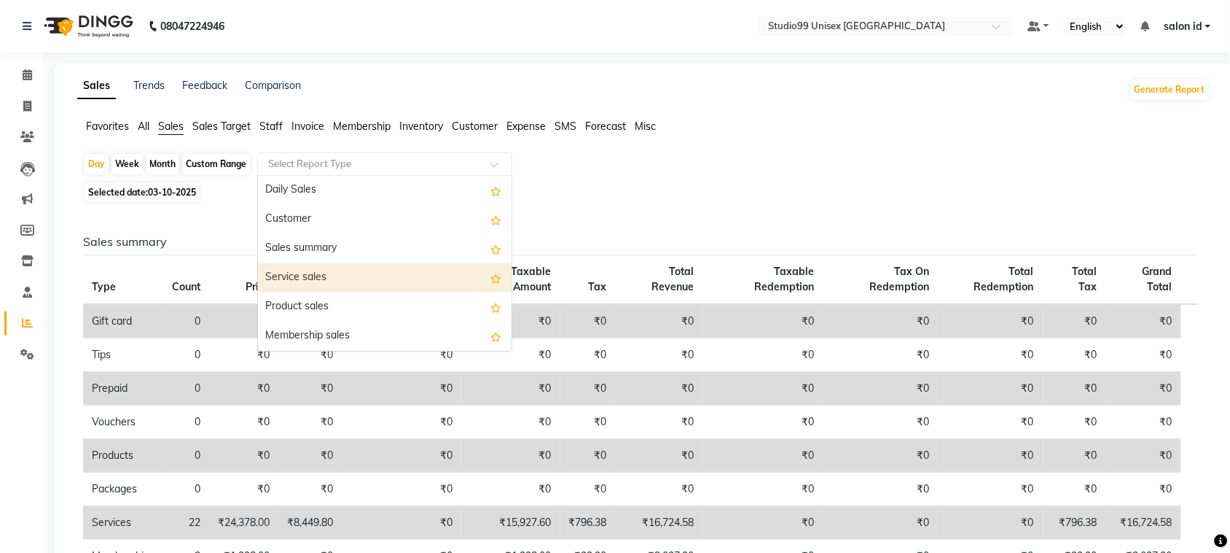
click at [467, 286] on div "Service sales" at bounding box center [385, 277] width 254 height 29
select select "full_report"
select select "csv"
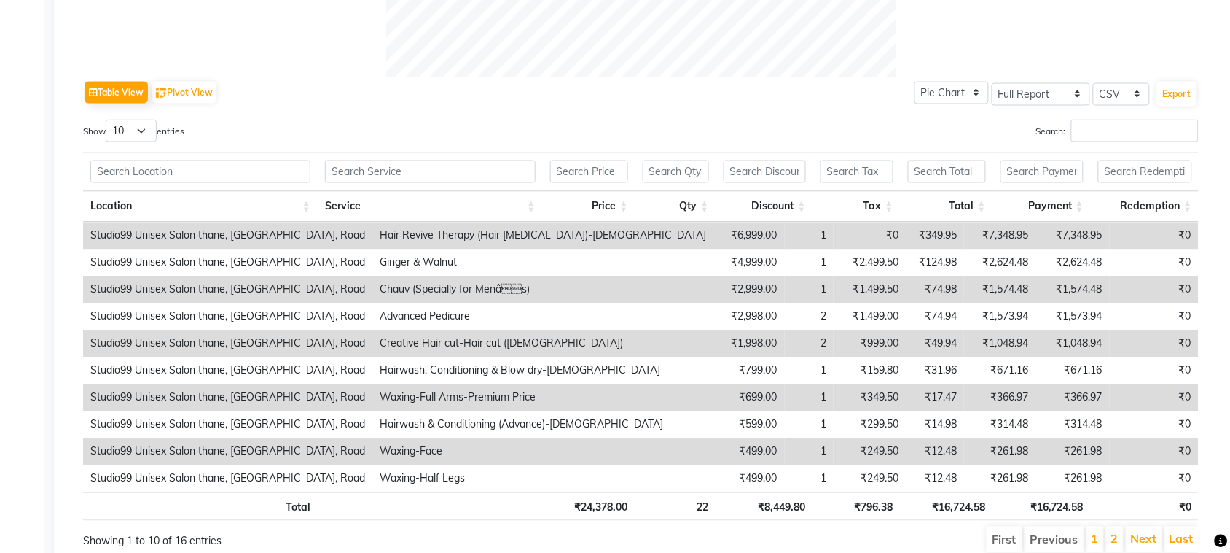
scroll to position [668, 0]
click at [1105, 135] on input "Search:" at bounding box center [1136, 130] width 128 height 23
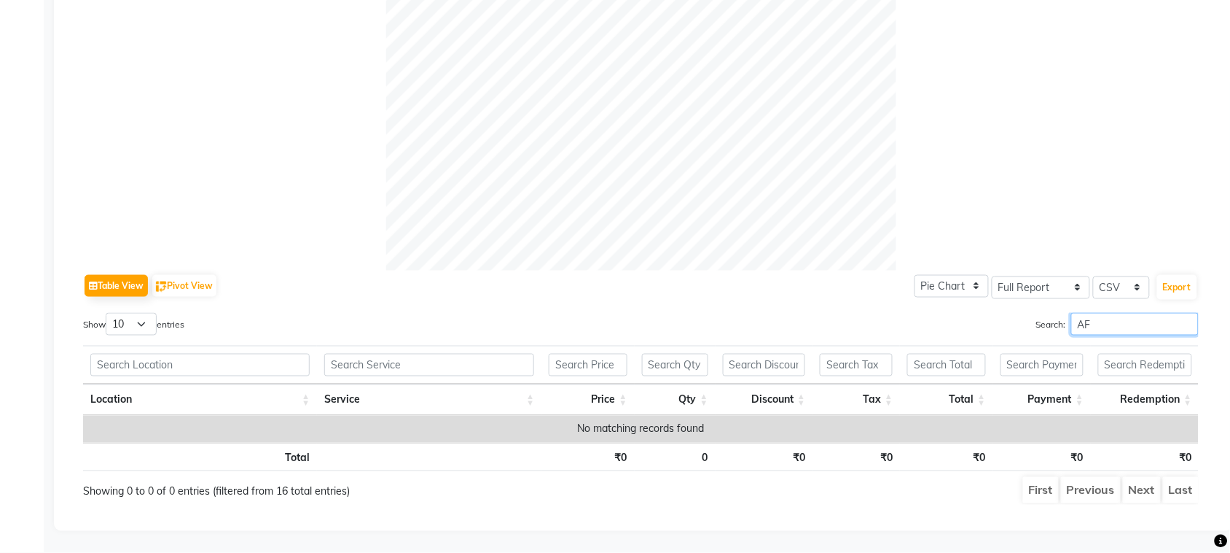
scroll to position [490, 0]
type input "A"
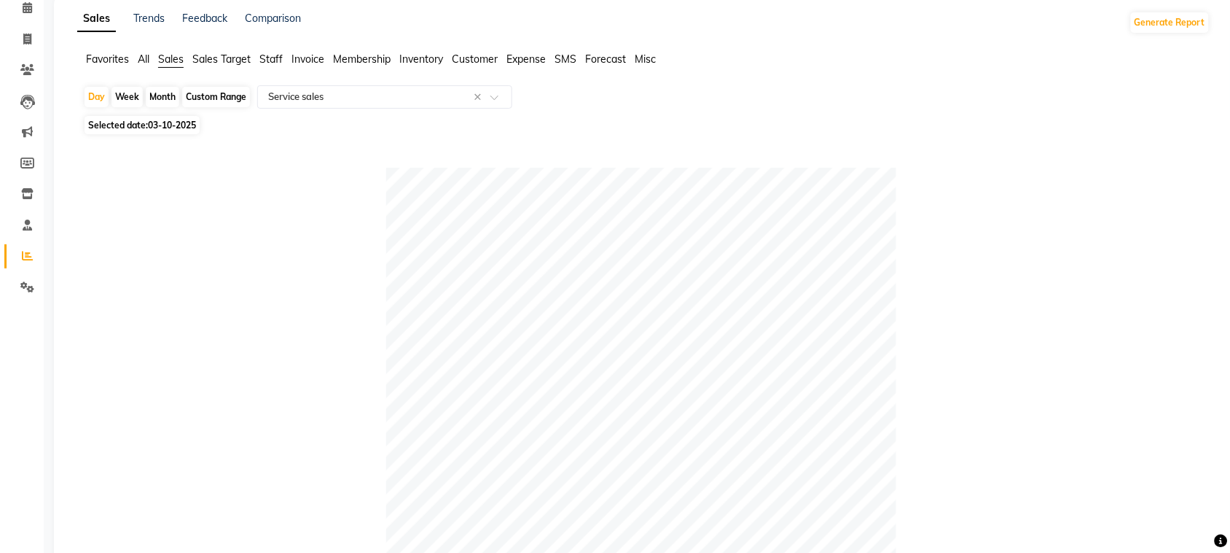
scroll to position [0, 0]
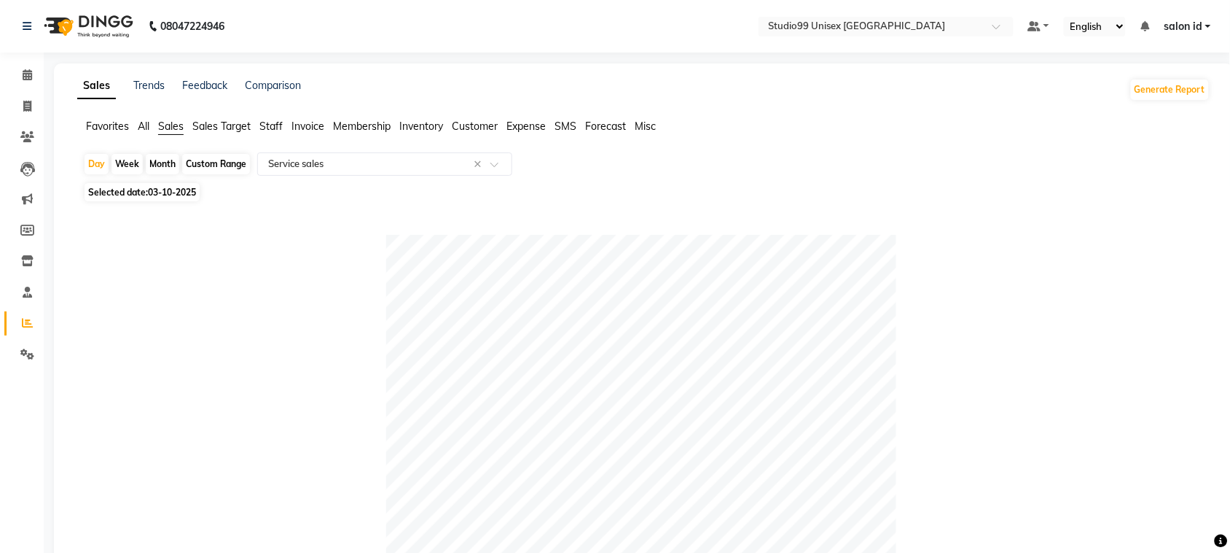
click at [271, 128] on span "Staff" at bounding box center [271, 126] width 23 height 13
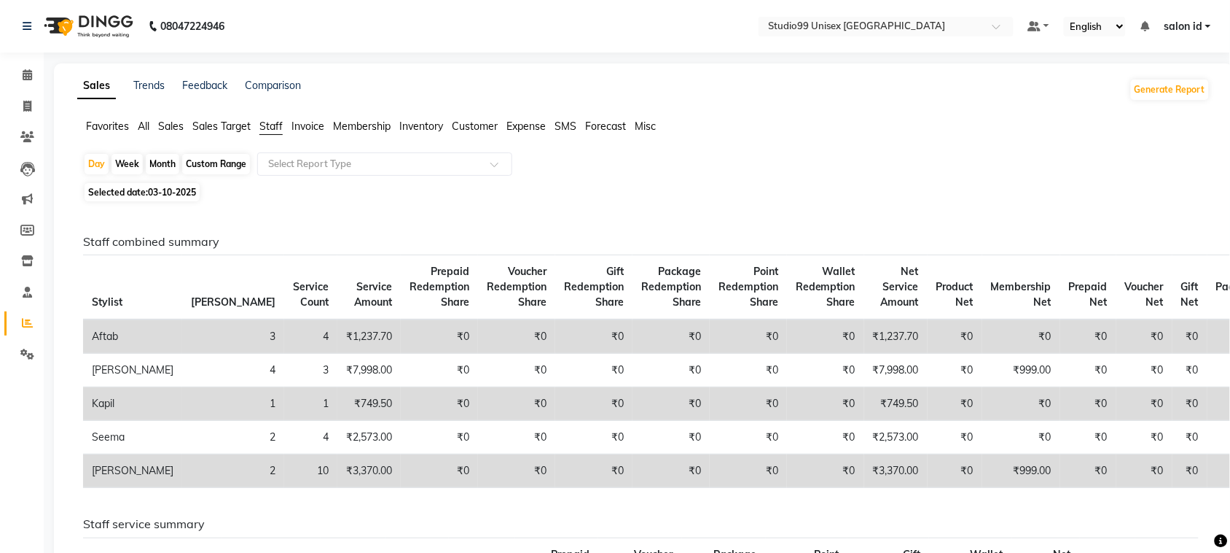
click at [338, 337] on td "₹1,237.70" at bounding box center [369, 336] width 63 height 34
click at [182, 340] on td "3" at bounding box center [233, 336] width 102 height 34
click at [110, 337] on td "Aftab" at bounding box center [132, 336] width 99 height 34
click at [115, 330] on td "Aftab" at bounding box center [132, 336] width 99 height 34
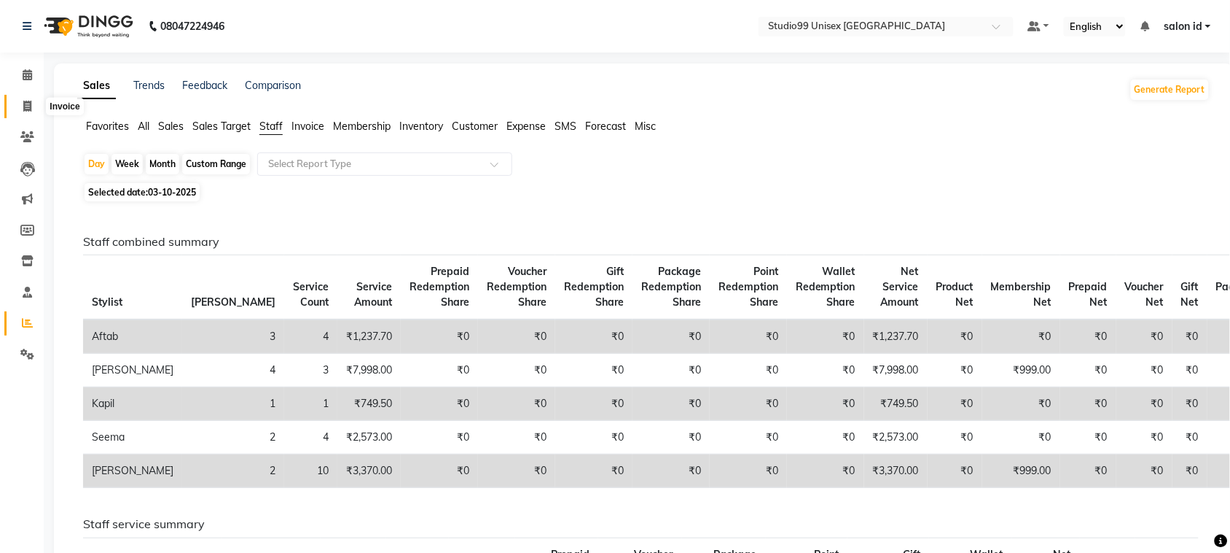
click at [24, 98] on span at bounding box center [28, 106] width 26 height 17
select select "9023"
select select "service"
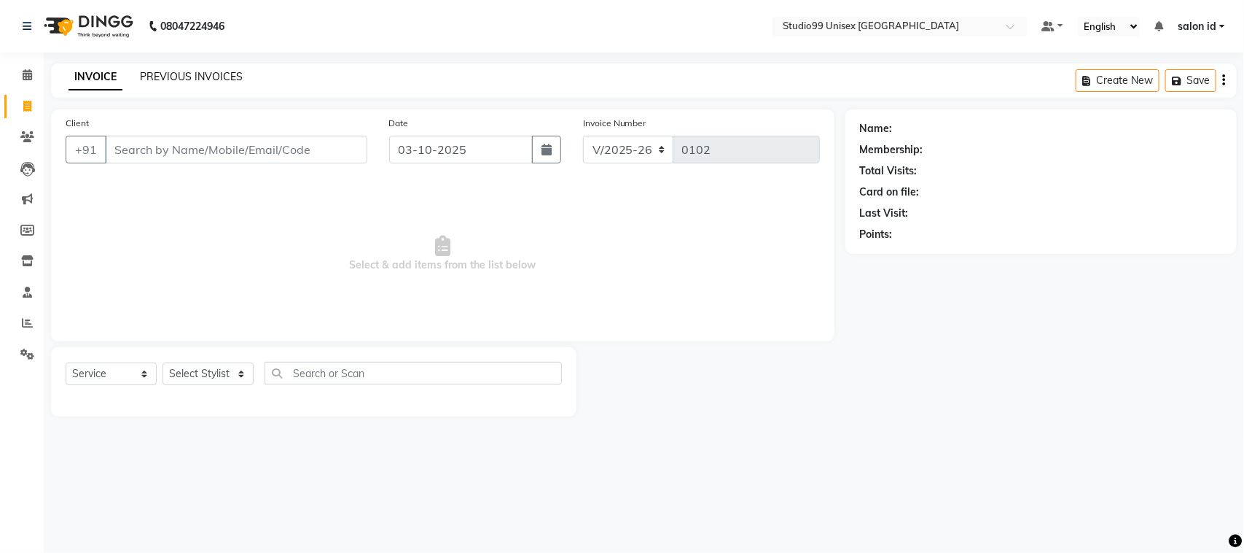
click at [184, 77] on link "PREVIOUS INVOICES" at bounding box center [191, 76] width 103 height 13
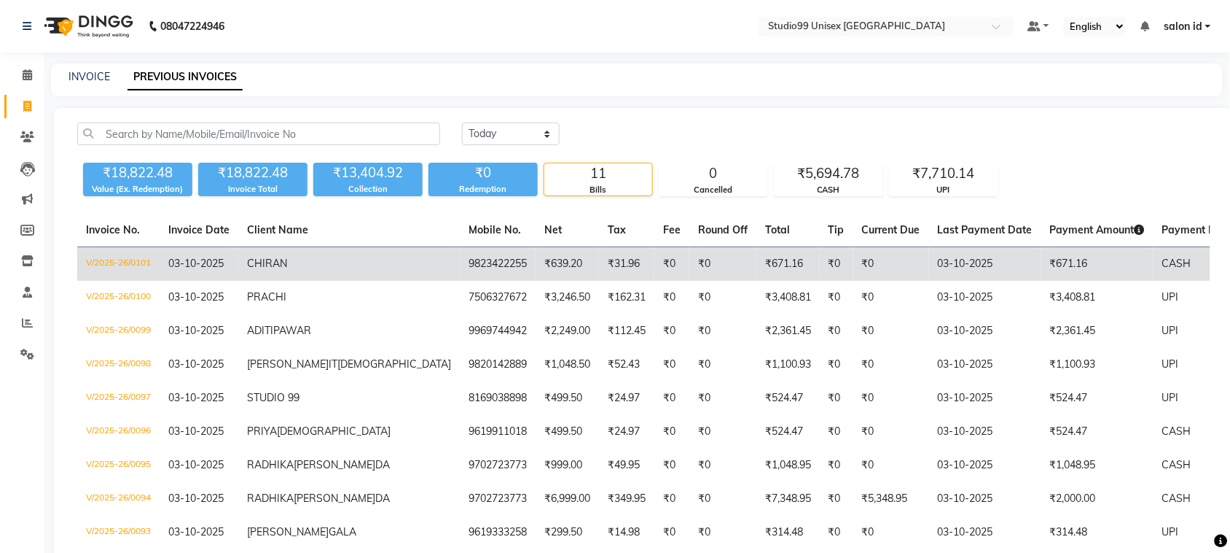
click at [284, 268] on span "CHIRAN" at bounding box center [267, 263] width 40 height 13
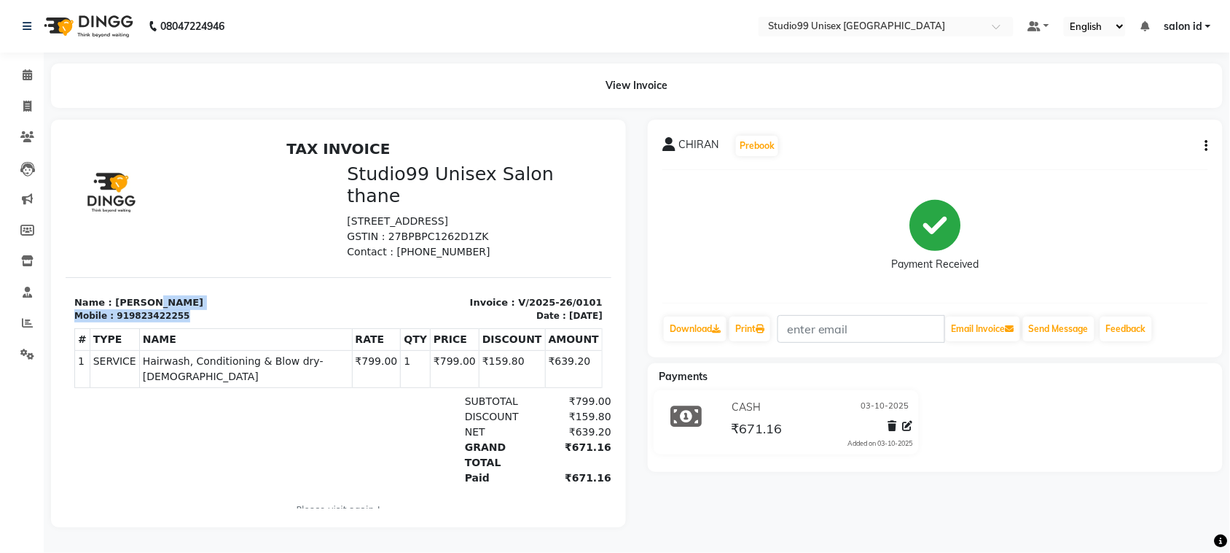
drag, startPoint x: 65, startPoint y: 133, endPoint x: 351, endPoint y: 285, distance: 323.5
click at [351, 285] on div "TAX INVOICE Studio99 Unisex Salon thane [STREET_ADDRESS] GSTIN : 27BPBPC1262D1Z…" at bounding box center [338, 337] width 546 height 396
click at [351, 285] on section "Name : [PERSON_NAME] Mobile : 919823422255 Invoice : V/2025-26/0101 Date : [DAT…" at bounding box center [338, 299] width 546 height 46
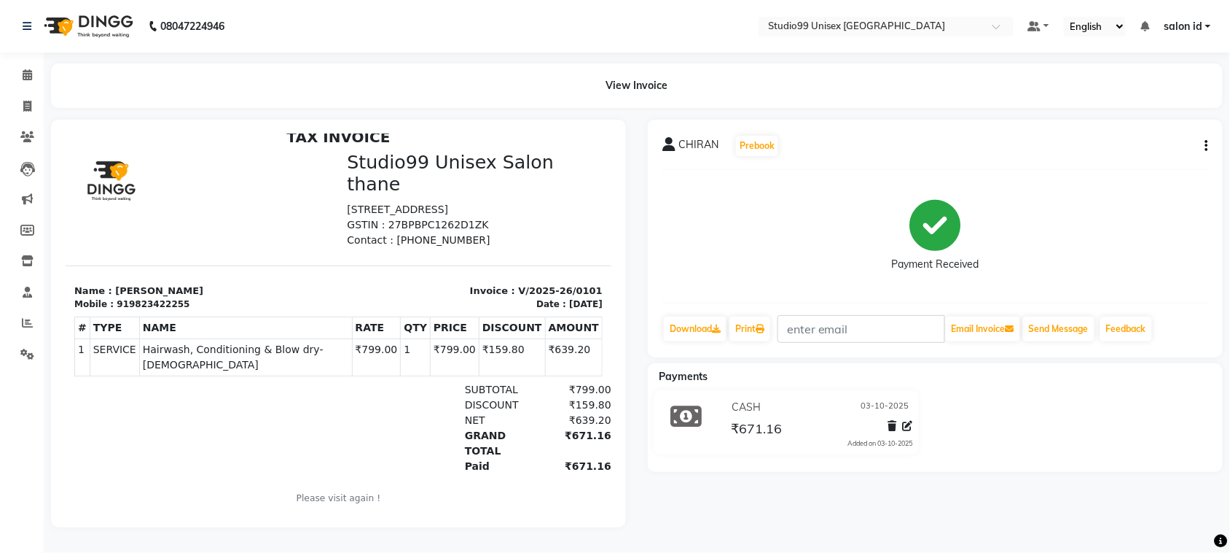
scroll to position [9, 0]
click at [260, 341] on span "Hairwash, Conditioning & Blow dry-[DEMOGRAPHIC_DATA]" at bounding box center [245, 356] width 206 height 31
click at [255, 346] on span "Hairwash, Conditioning & Blow dry-[DEMOGRAPHIC_DATA]" at bounding box center [245, 356] width 206 height 31
click at [1204, 139] on button "button" at bounding box center [1204, 146] width 9 height 15
click at [1150, 157] on div "Edit Invoice" at bounding box center [1135, 164] width 100 height 18
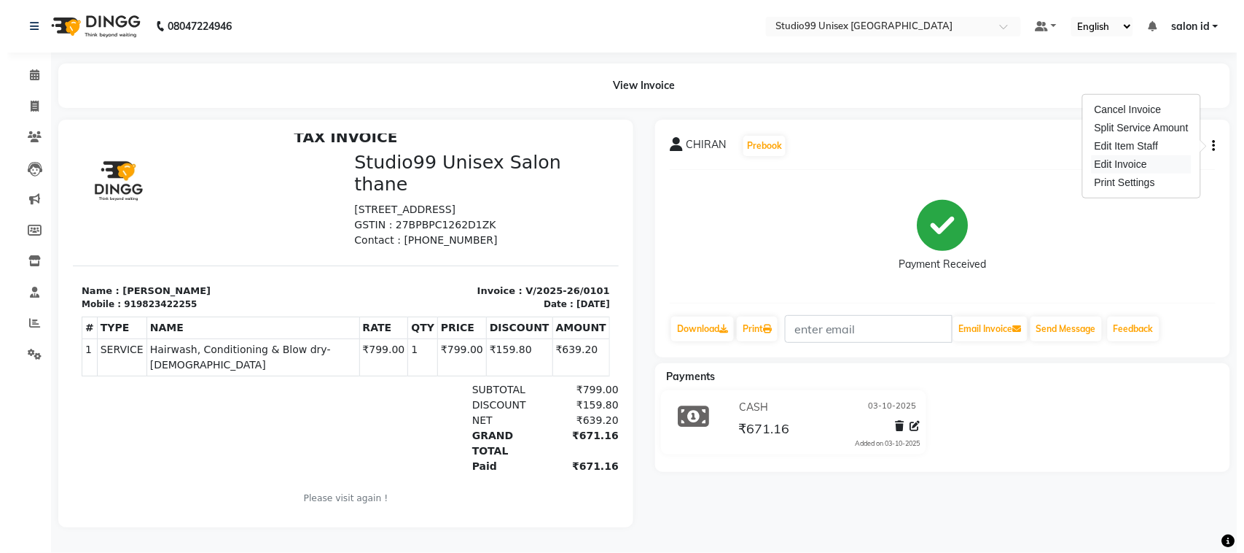
select select "service"
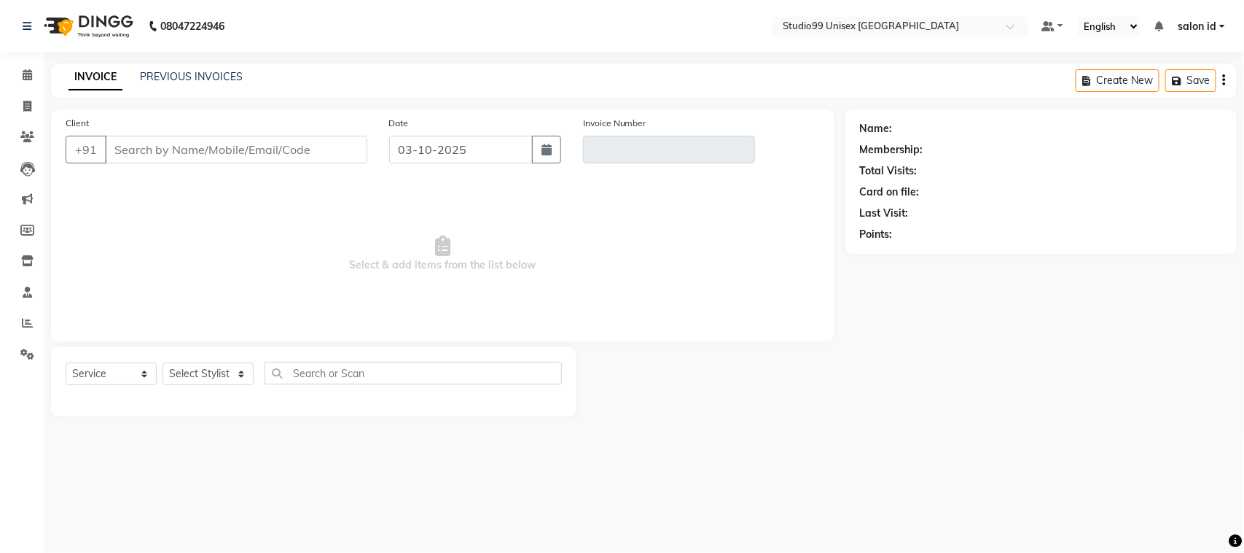
type input "9823422255"
type input "V/2025-26/0101"
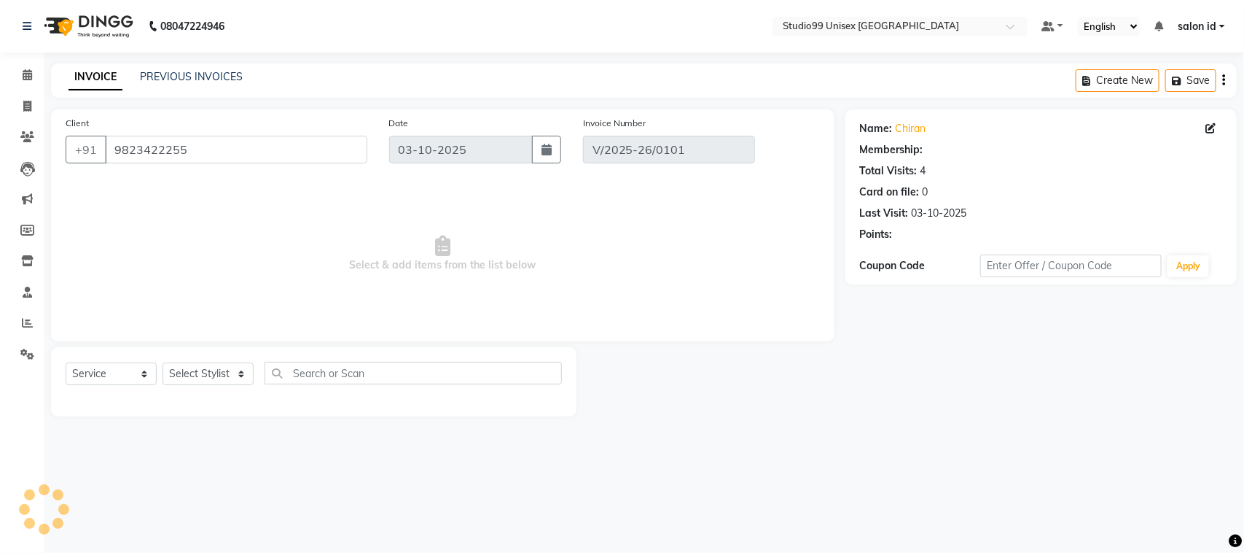
select select "select"
select select "1: Object"
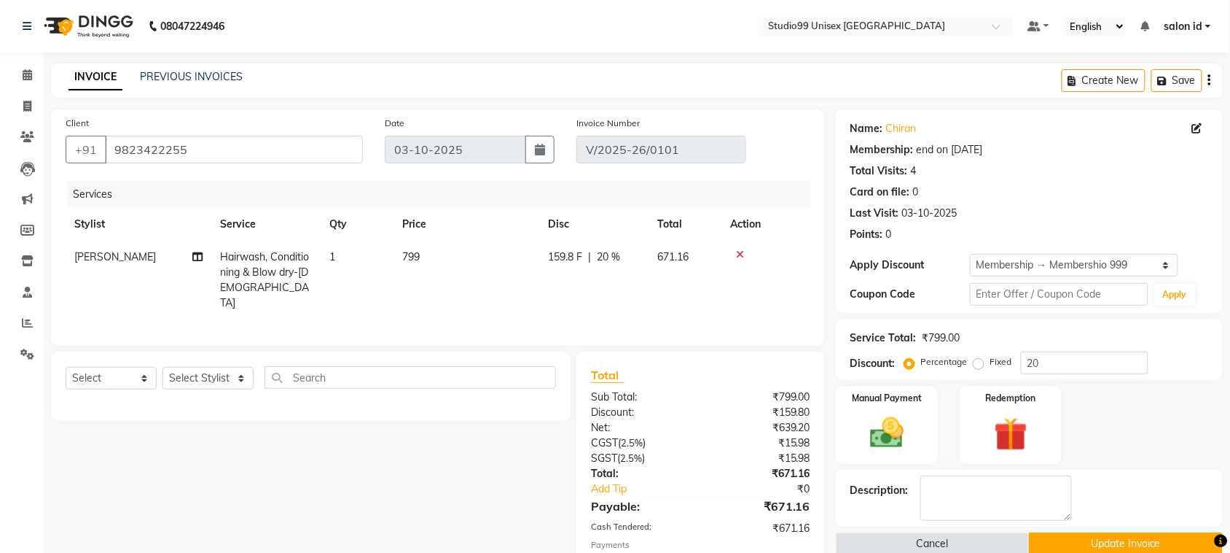
click at [1150, 157] on div "Membership: end on [DATE]" at bounding box center [1030, 149] width 358 height 15
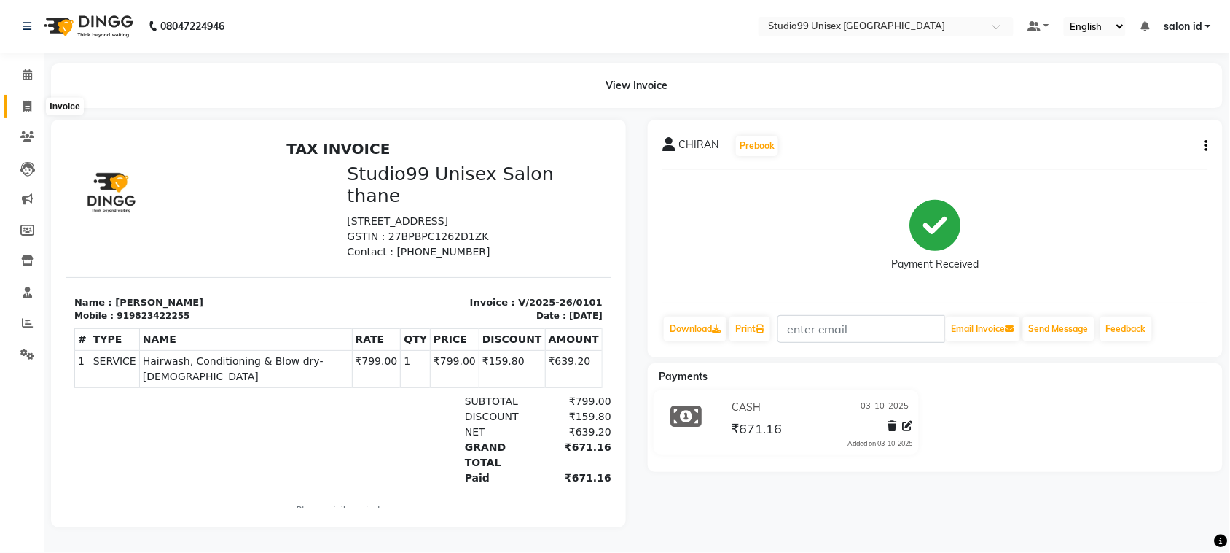
click at [26, 110] on icon at bounding box center [27, 106] width 8 height 11
select select "service"
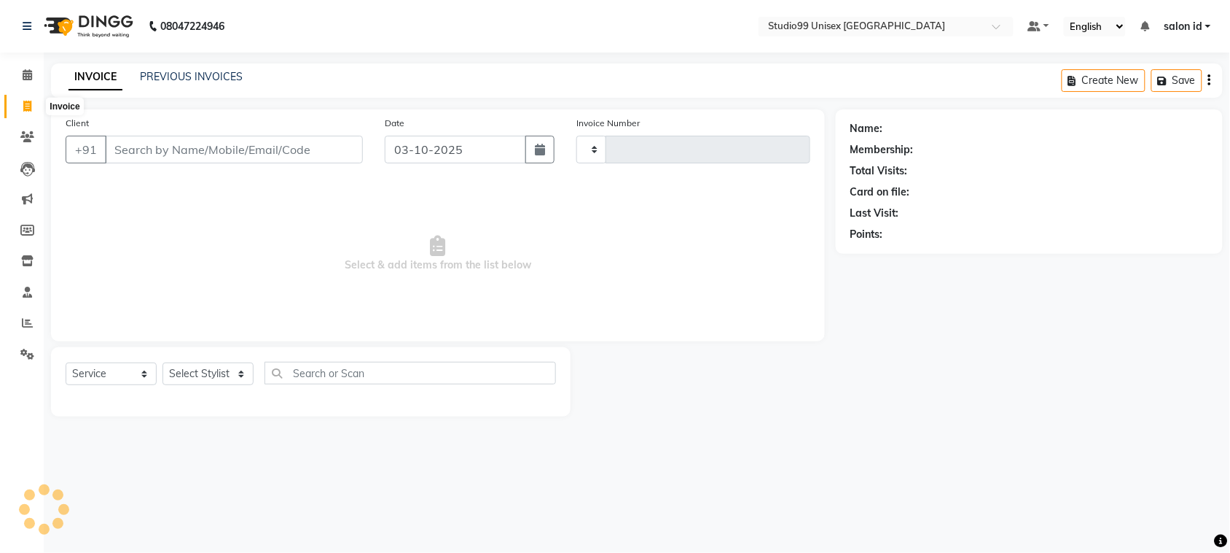
type input "0102"
select select "9023"
click at [241, 381] on select "Select Stylist [PERSON_NAME] [PERSON_NAME] salon id [PERSON_NAME] [PERSON_NAME]…" at bounding box center [208, 373] width 91 height 23
select select "92933"
click at [163, 362] on select "Select Stylist [PERSON_NAME] [PERSON_NAME] salon id [PERSON_NAME] [PERSON_NAME]…" at bounding box center [208, 373] width 91 height 23
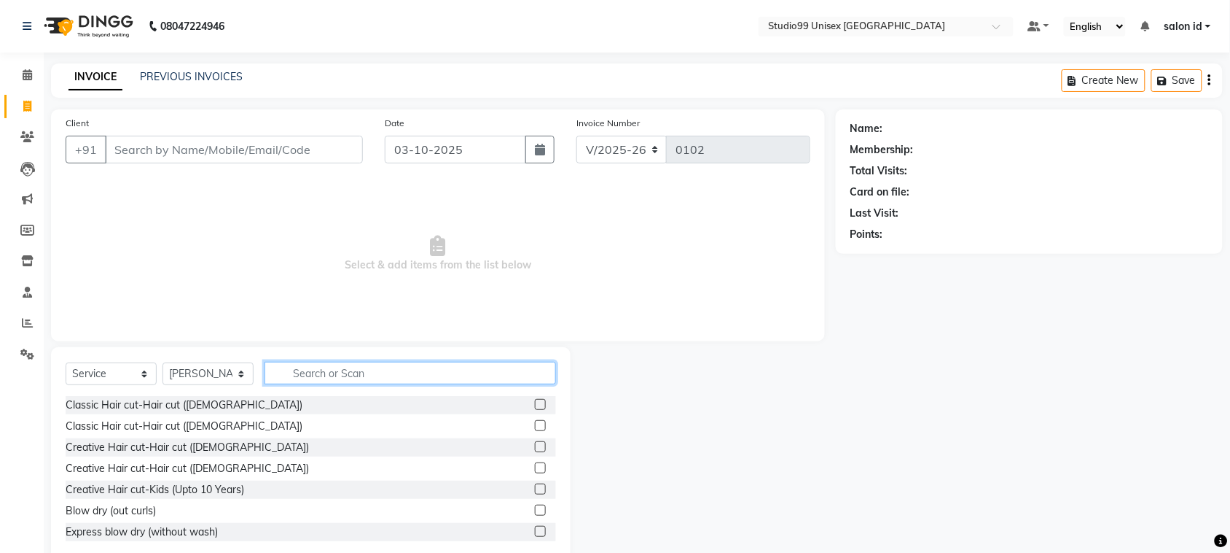
click at [340, 370] on input "text" at bounding box center [411, 373] width 292 height 23
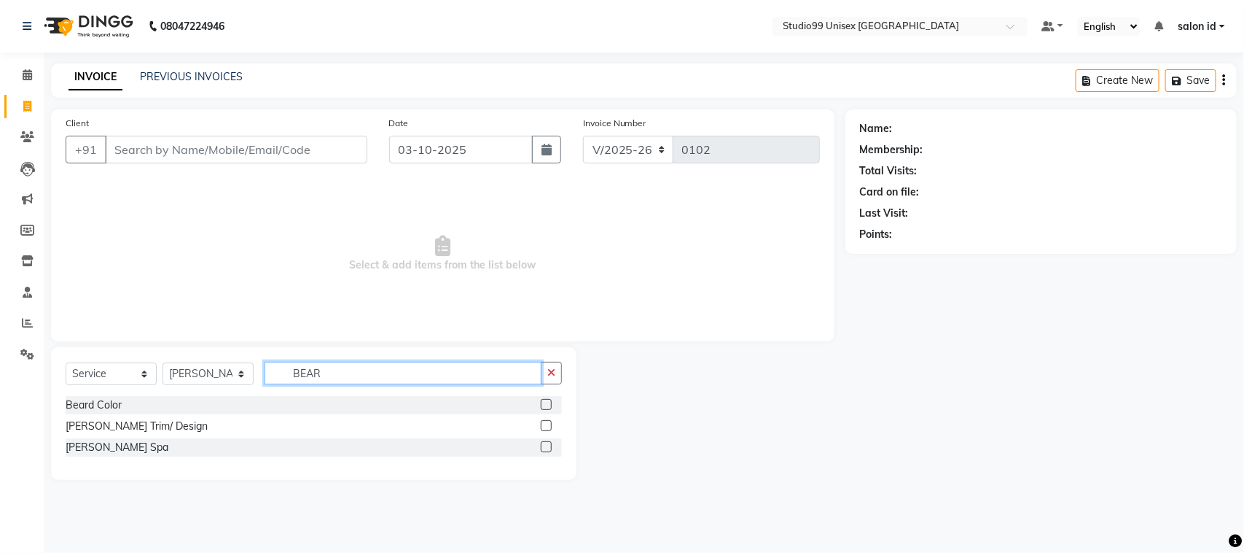
type input "BEAR"
click at [542, 424] on label at bounding box center [546, 425] width 11 height 11
click at [542, 424] on input "checkbox" at bounding box center [545, 425] width 9 height 9
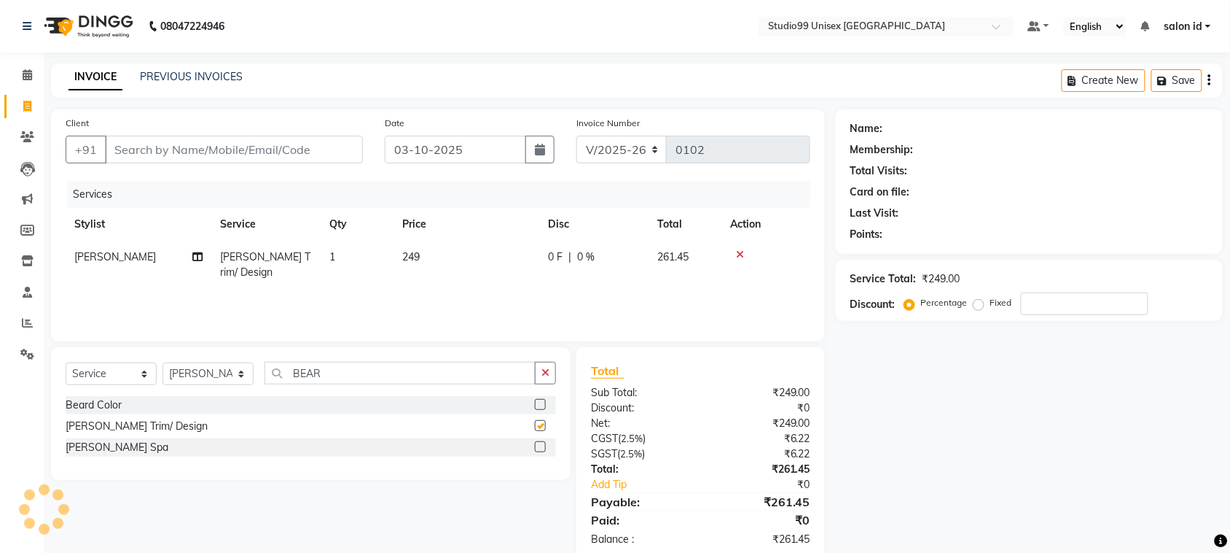
checkbox input "false"
click at [1037, 307] on input "number" at bounding box center [1085, 303] width 128 height 23
type input "50"
click at [1176, 432] on div "Name: Membership: Total Visits: Card on file: Last Visit: Points: Service Total…" at bounding box center [1035, 335] width 398 height 452
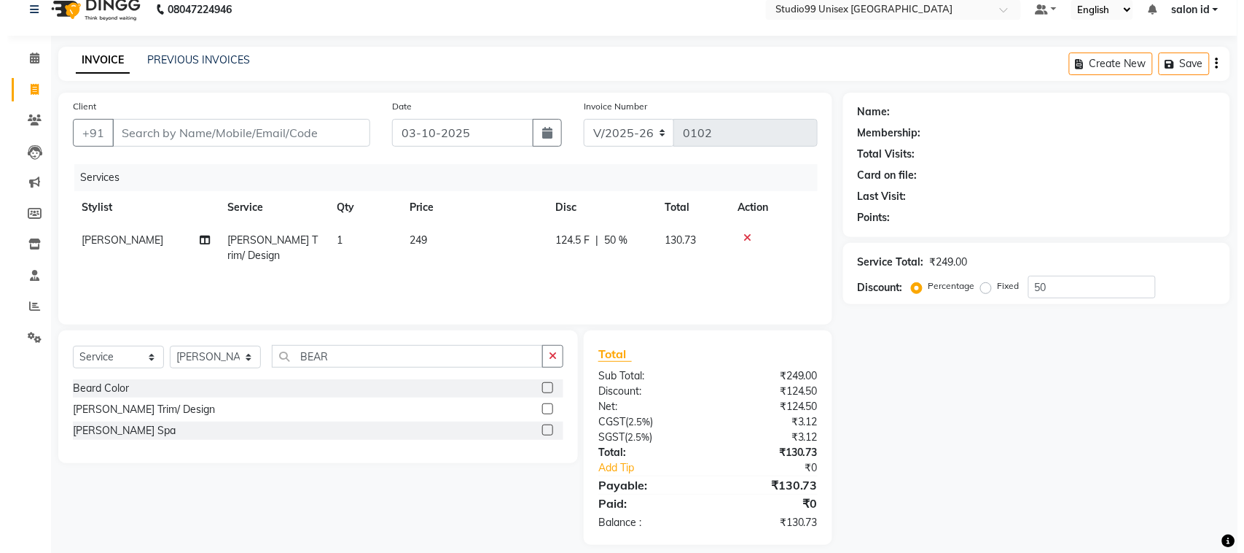
scroll to position [30, 0]
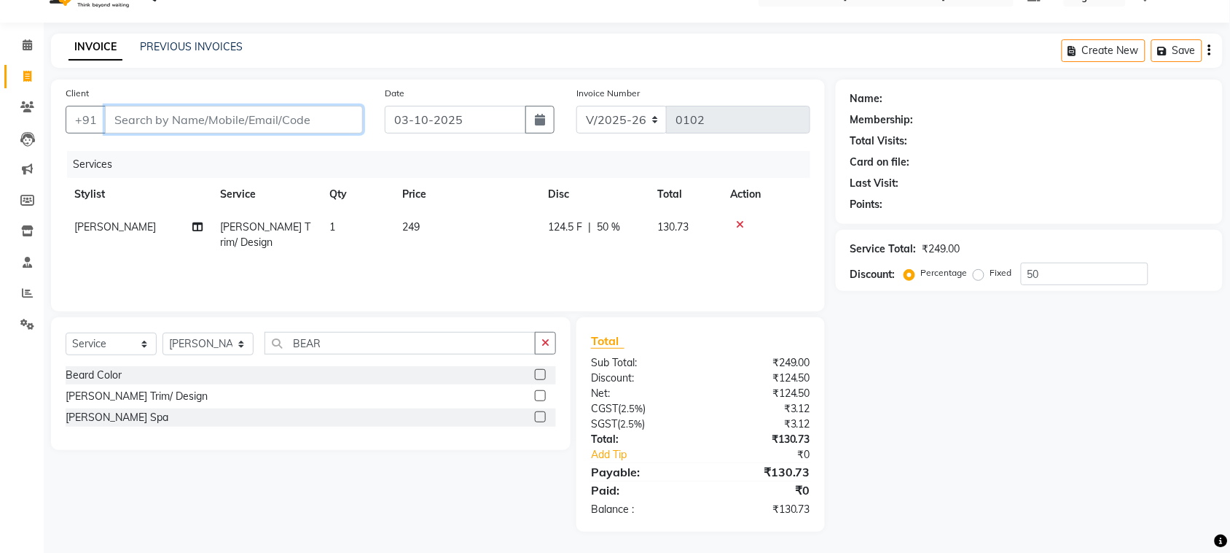
click at [251, 114] on input "Client" at bounding box center [234, 120] width 258 height 28
type input "9"
type input "0"
type input "9029480943"
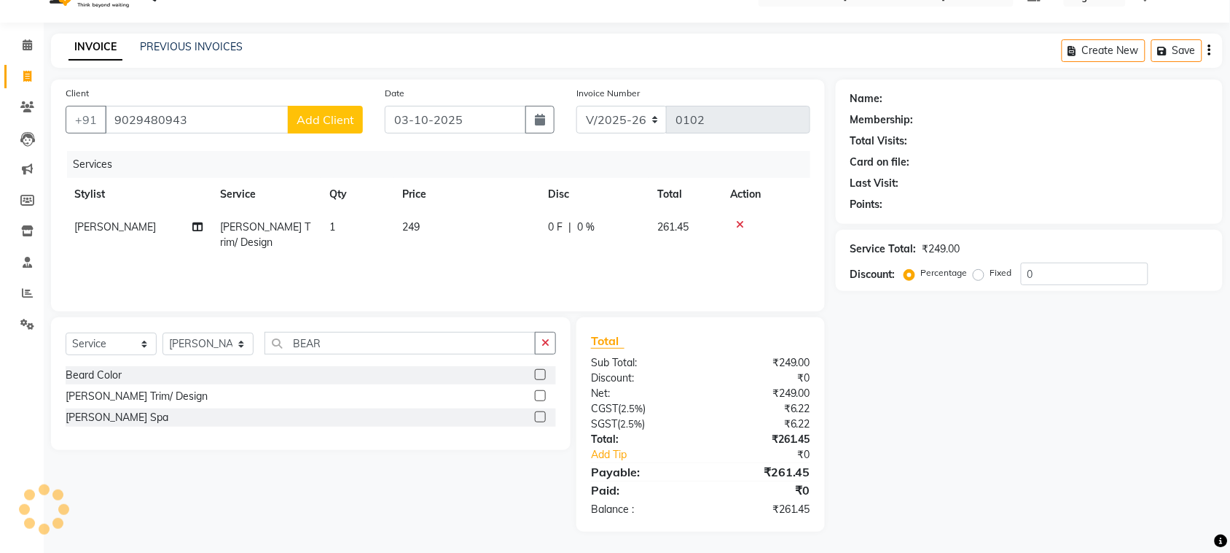
click at [335, 121] on span "Add Client" at bounding box center [326, 119] width 58 height 15
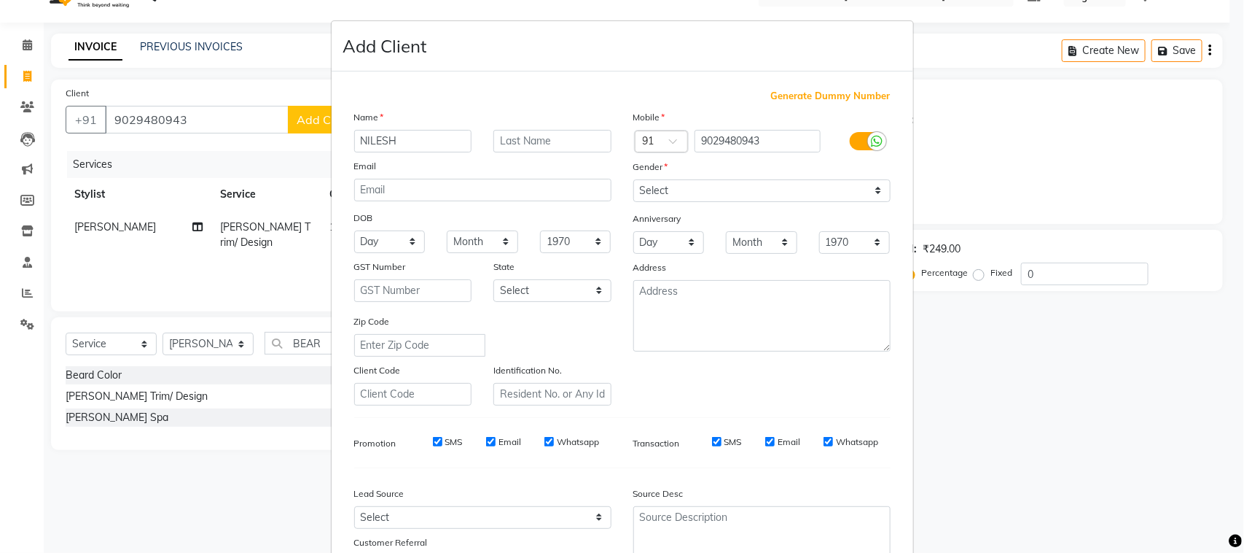
type input "NILESH"
type input "JADHAV"
click at [869, 187] on select "Select [DEMOGRAPHIC_DATA] [DEMOGRAPHIC_DATA] Other Prefer Not To Say" at bounding box center [761, 190] width 257 height 23
select select "[DEMOGRAPHIC_DATA]"
click at [633, 179] on select "Select [DEMOGRAPHIC_DATA] [DEMOGRAPHIC_DATA] Other Prefer Not To Say" at bounding box center [761, 190] width 257 height 23
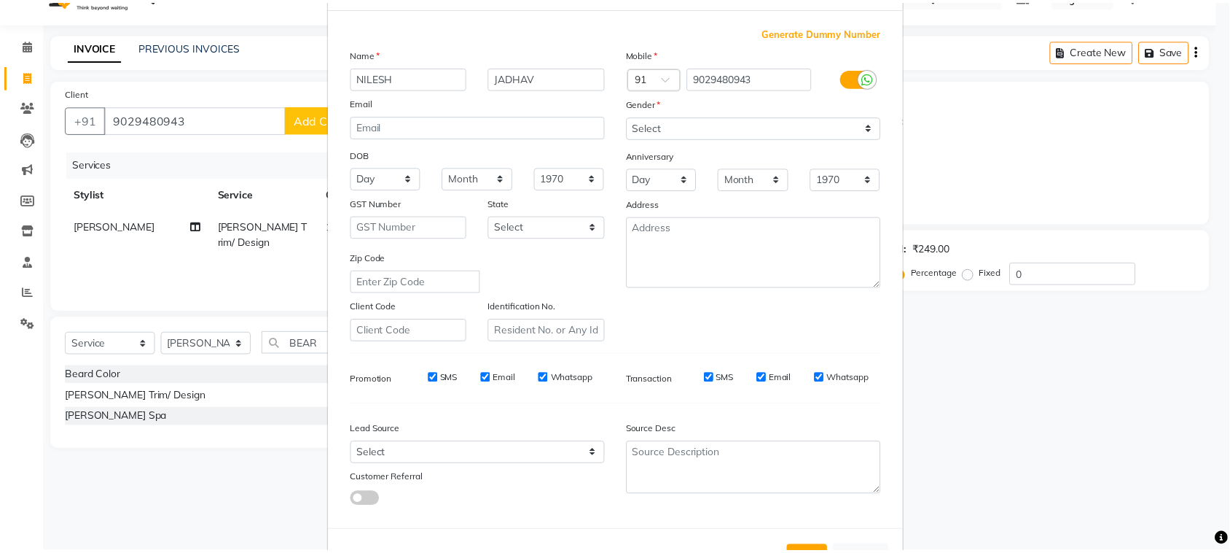
scroll to position [114, 0]
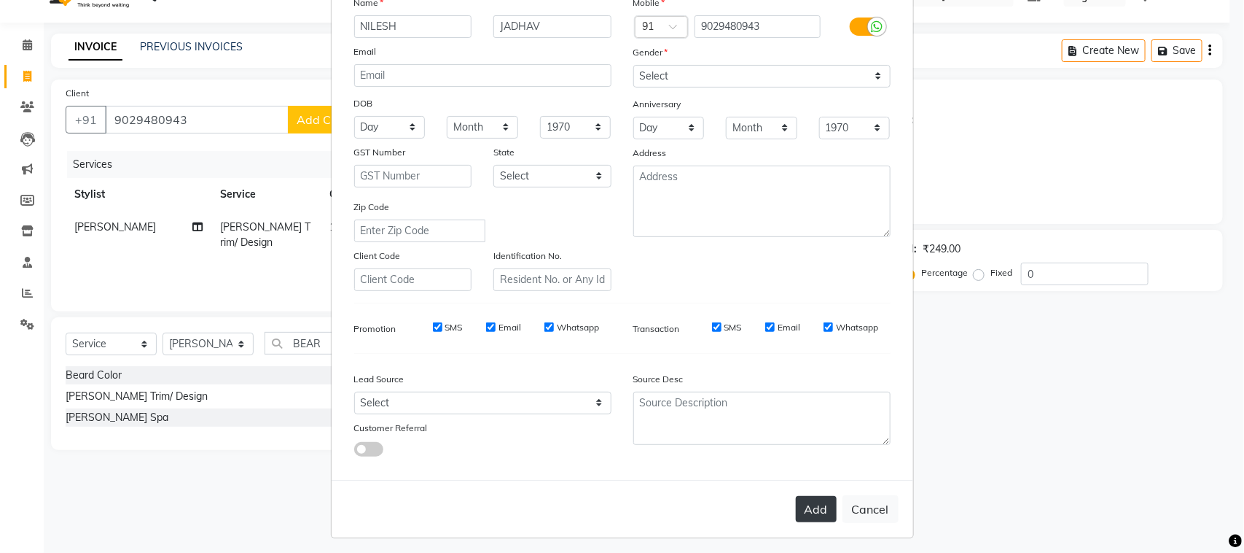
click at [811, 507] on button "Add" at bounding box center [816, 509] width 41 height 26
select select
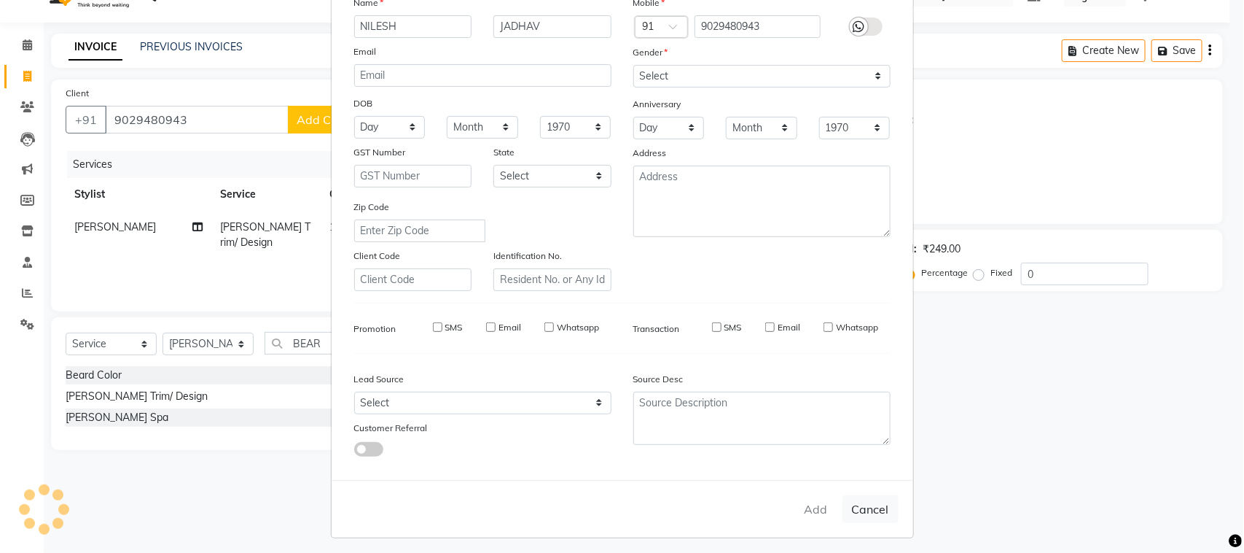
select select
checkbox input "false"
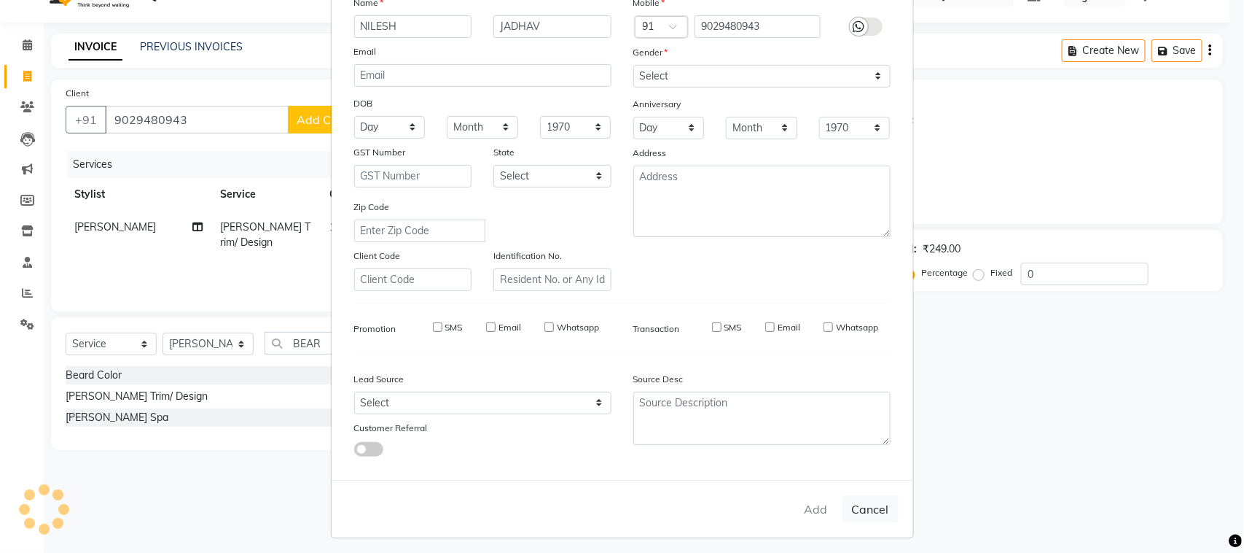
checkbox input "false"
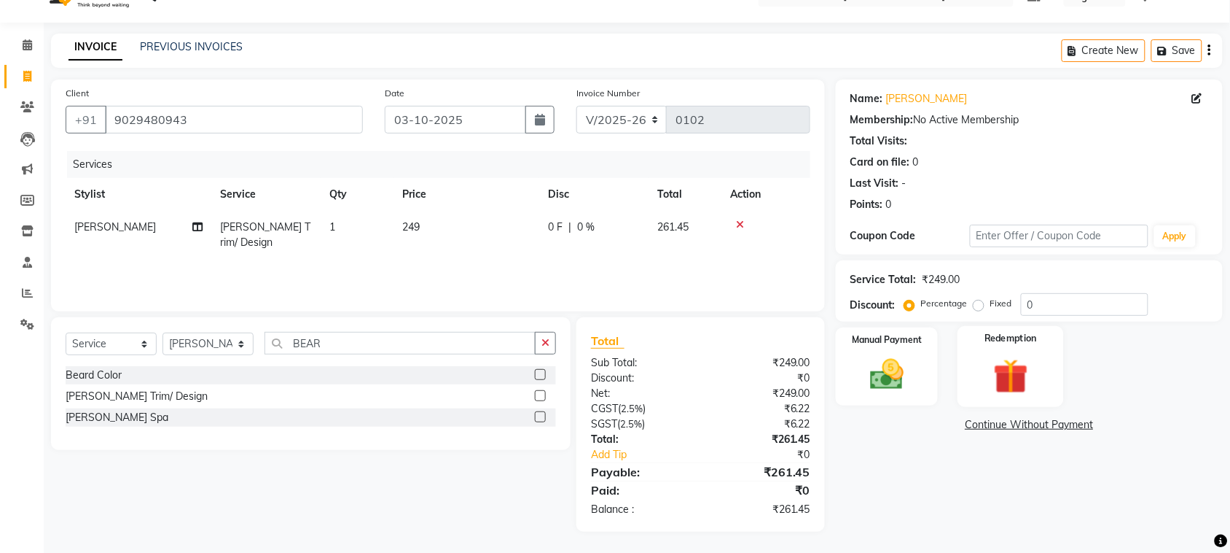
click at [1014, 355] on img at bounding box center [1011, 376] width 57 height 44
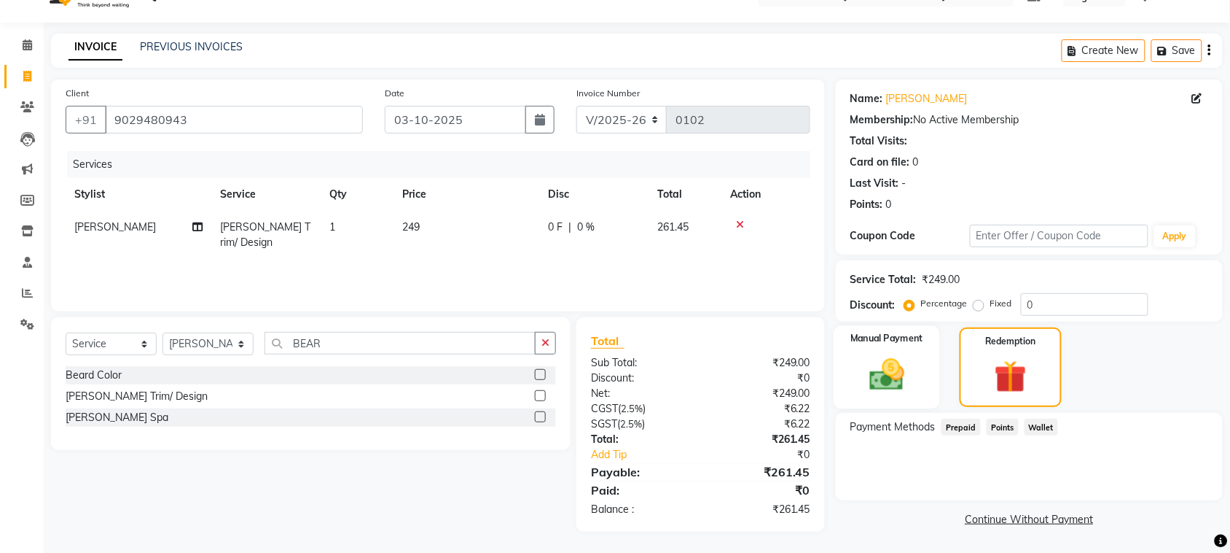
click at [862, 376] on img at bounding box center [887, 374] width 57 height 40
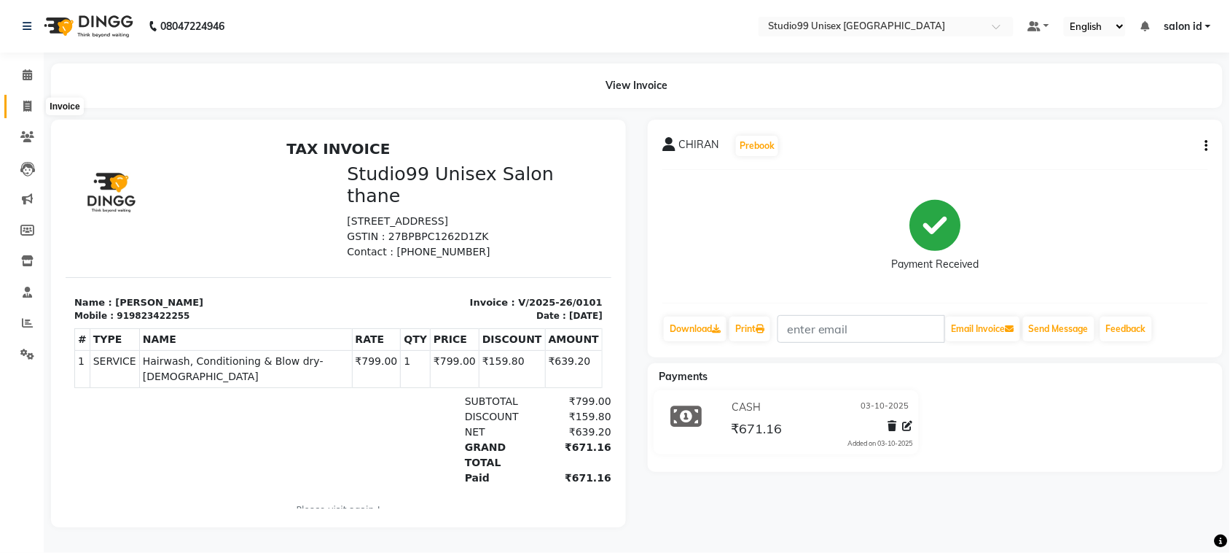
click at [31, 109] on span at bounding box center [28, 106] width 26 height 17
select select "service"
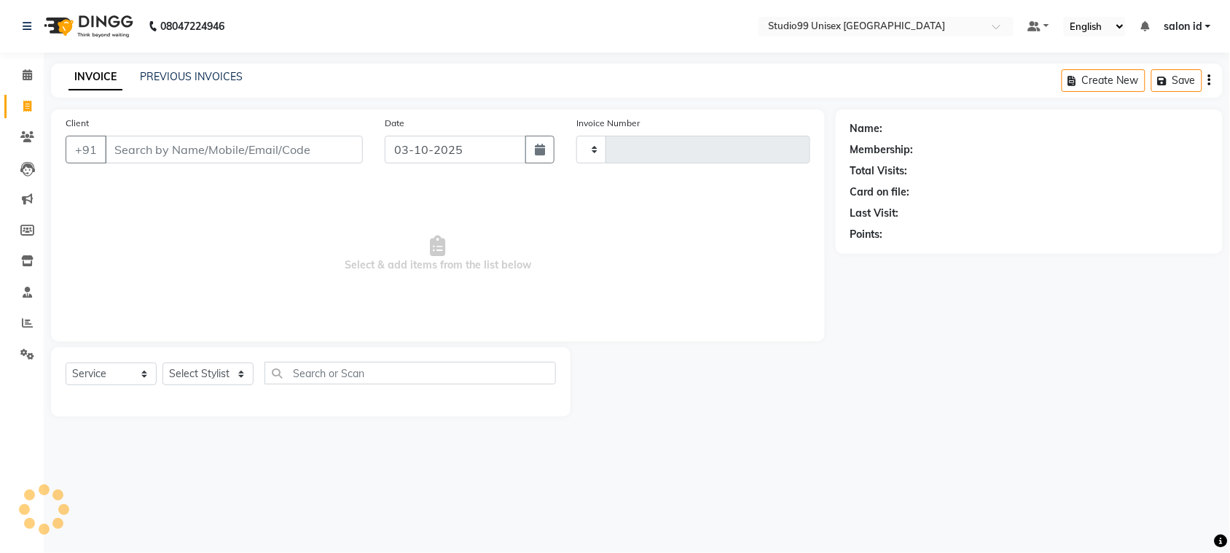
type input "0102"
select select "9023"
click at [238, 373] on select "Select Stylist [PERSON_NAME] [PERSON_NAME] salon id [PERSON_NAME] [PERSON_NAME]…" at bounding box center [208, 373] width 91 height 23
select select "92951"
click at [163, 362] on select "Select Stylist [PERSON_NAME] [PERSON_NAME] salon id [PERSON_NAME] [PERSON_NAME]…" at bounding box center [208, 373] width 91 height 23
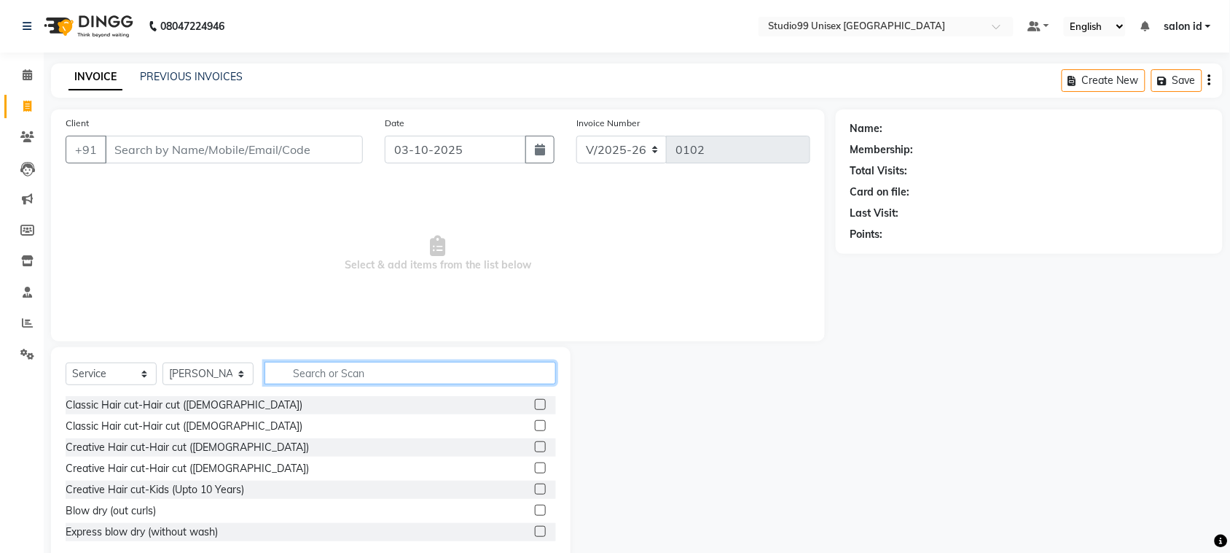
click at [295, 373] on input "text" at bounding box center [411, 373] width 292 height 23
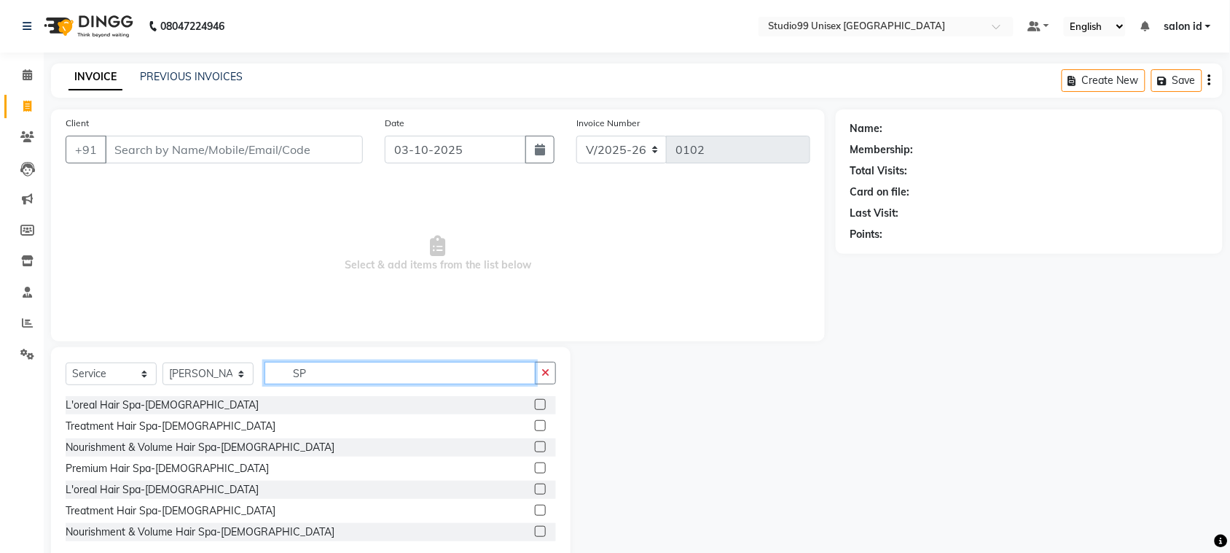
type input "SP"
click at [535, 488] on label at bounding box center [540, 488] width 11 height 11
click at [535, 488] on input "checkbox" at bounding box center [539, 489] width 9 height 9
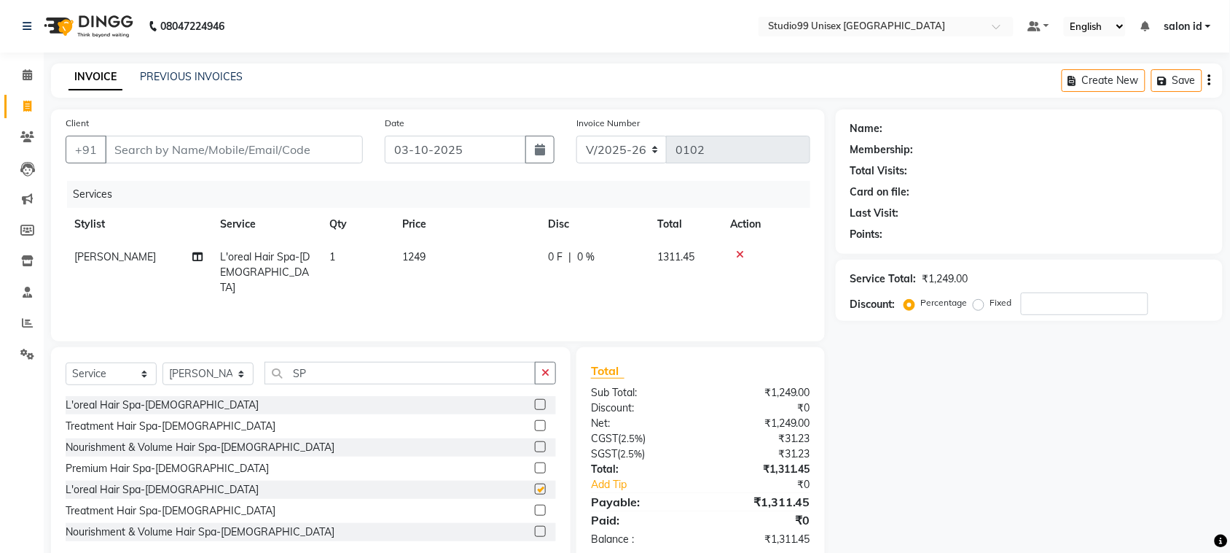
checkbox input "false"
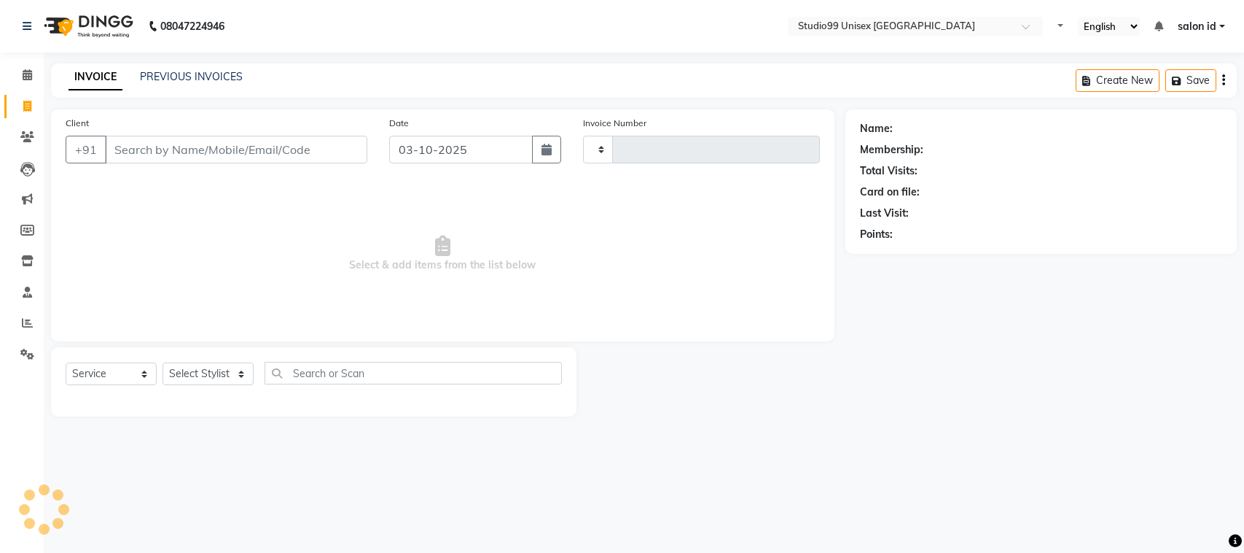
select select "service"
type input "0102"
select select "9023"
click at [238, 373] on select "Select Stylist [PERSON_NAME] [PERSON_NAME] salon id [PERSON_NAME] [PERSON_NAME]…" at bounding box center [208, 373] width 91 height 23
select select "92948"
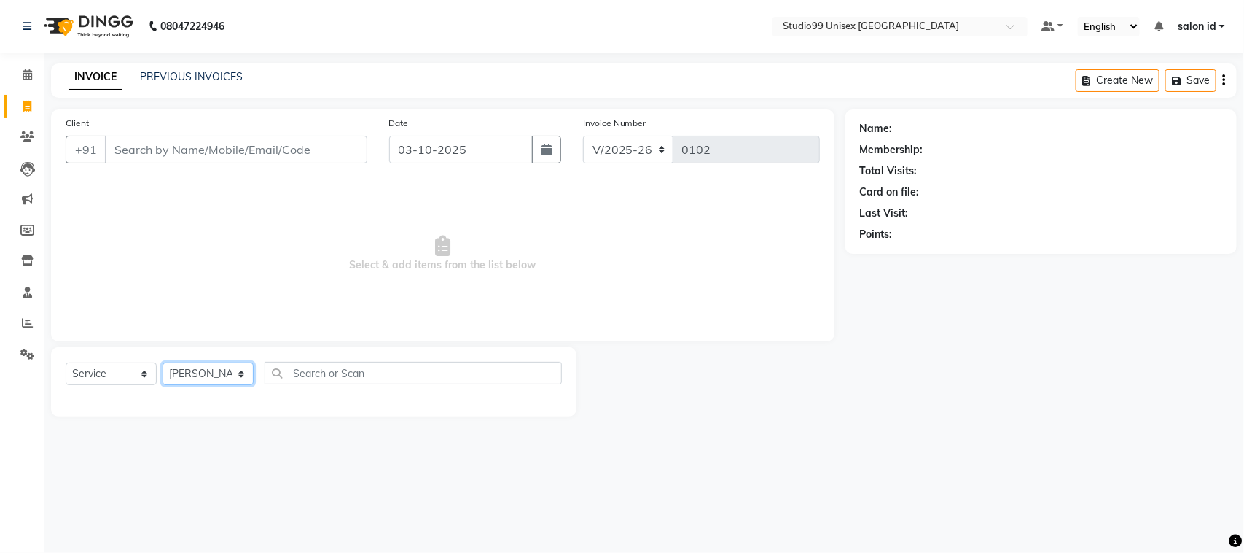
click at [163, 362] on select "Select Stylist [PERSON_NAME] [PERSON_NAME] salon id [PERSON_NAME] [PERSON_NAME]…" at bounding box center [208, 373] width 91 height 23
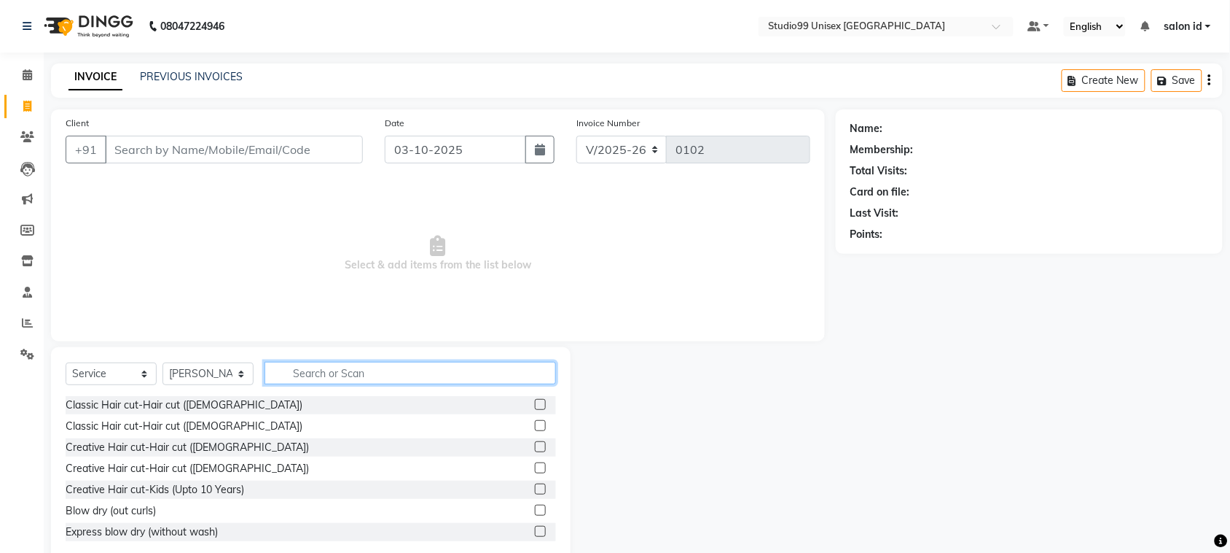
click at [323, 367] on input "text" at bounding box center [411, 373] width 292 height 23
click at [535, 446] on label at bounding box center [540, 446] width 11 height 11
click at [535, 446] on input "checkbox" at bounding box center [539, 446] width 9 height 9
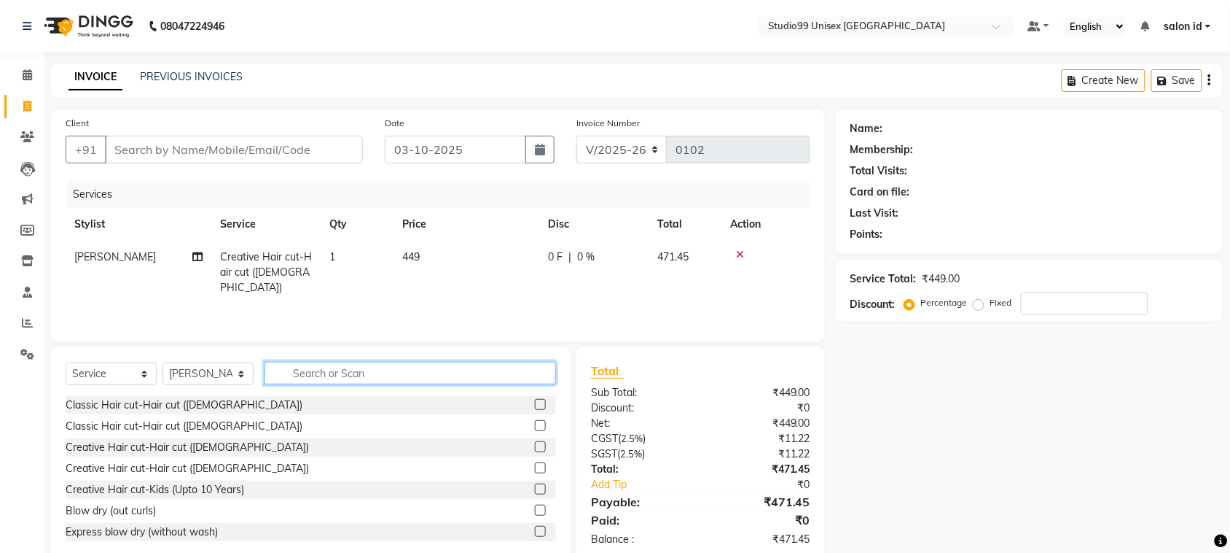
click at [354, 378] on input "text" at bounding box center [411, 373] width 292 height 23
click at [535, 446] on label at bounding box center [540, 446] width 11 height 11
click at [535, 446] on input "checkbox" at bounding box center [539, 446] width 9 height 9
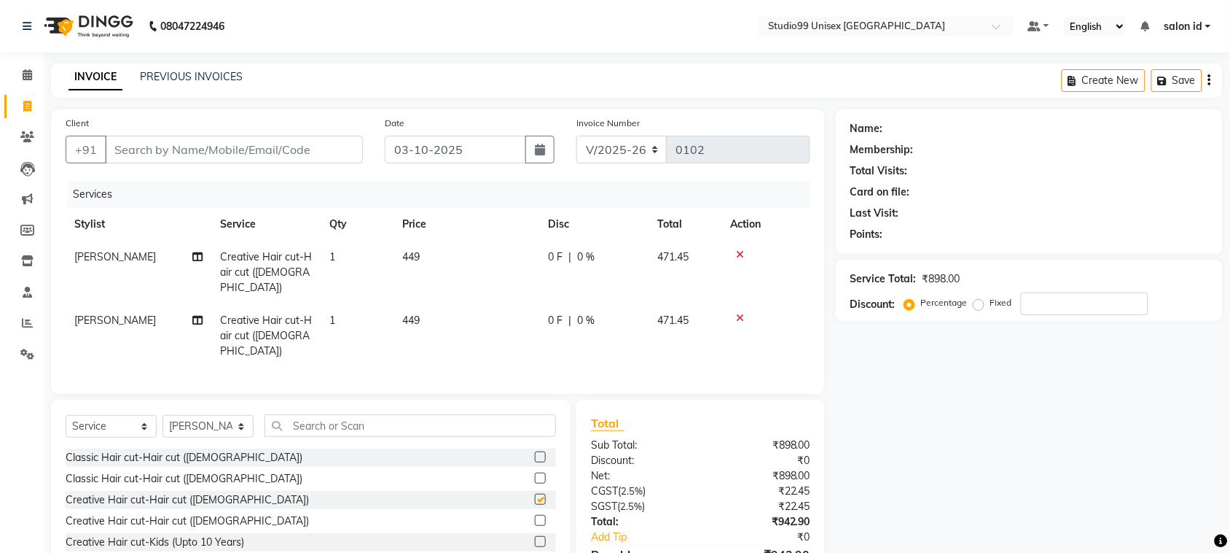
checkbox input "false"
click at [286, 154] on input "Client" at bounding box center [234, 150] width 258 height 28
type input "9"
type input "0"
type input "9833115001"
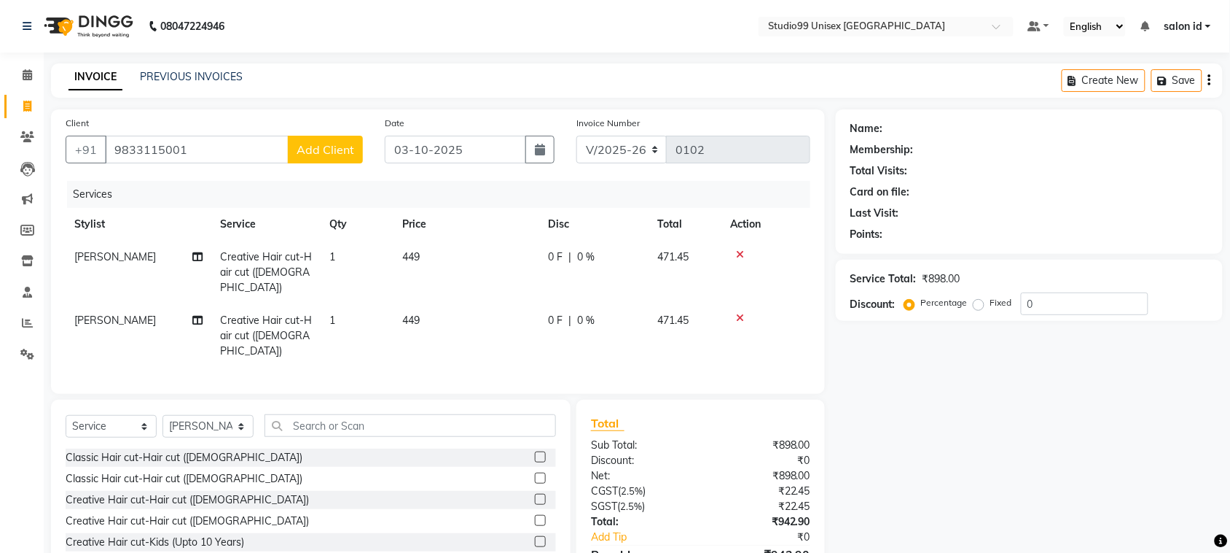
click at [332, 151] on span "Add Client" at bounding box center [326, 149] width 58 height 15
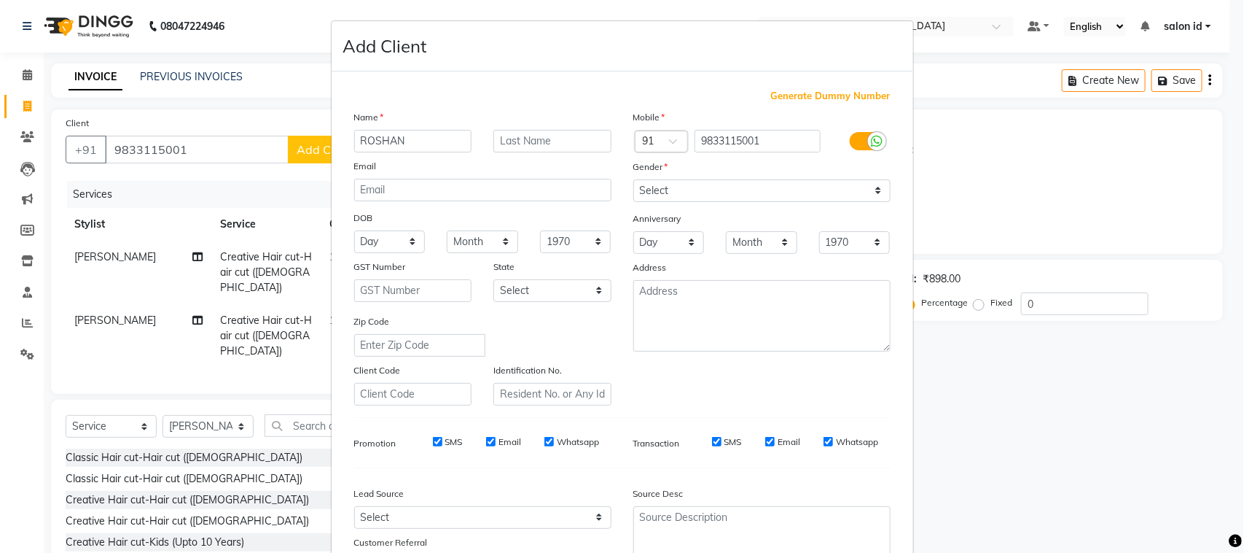
type input "ROSHAN"
click at [872, 190] on select "Select [DEMOGRAPHIC_DATA] [DEMOGRAPHIC_DATA] Other Prefer Not To Say" at bounding box center [761, 190] width 257 height 23
select select "[DEMOGRAPHIC_DATA]"
click at [633, 179] on select "Select [DEMOGRAPHIC_DATA] [DEMOGRAPHIC_DATA] Other Prefer Not To Say" at bounding box center [761, 190] width 257 height 23
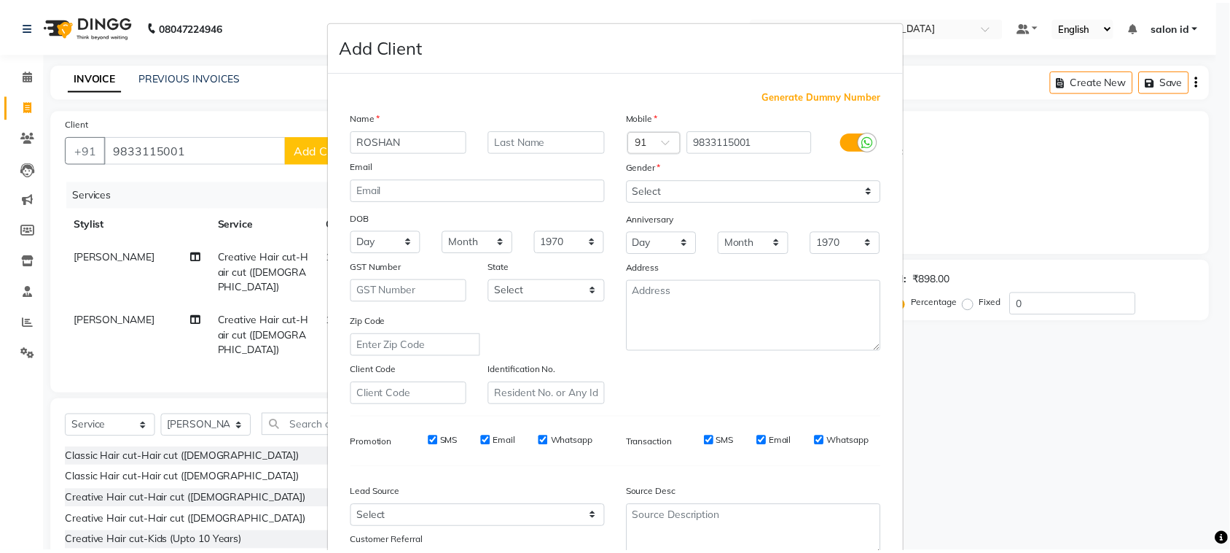
scroll to position [114, 0]
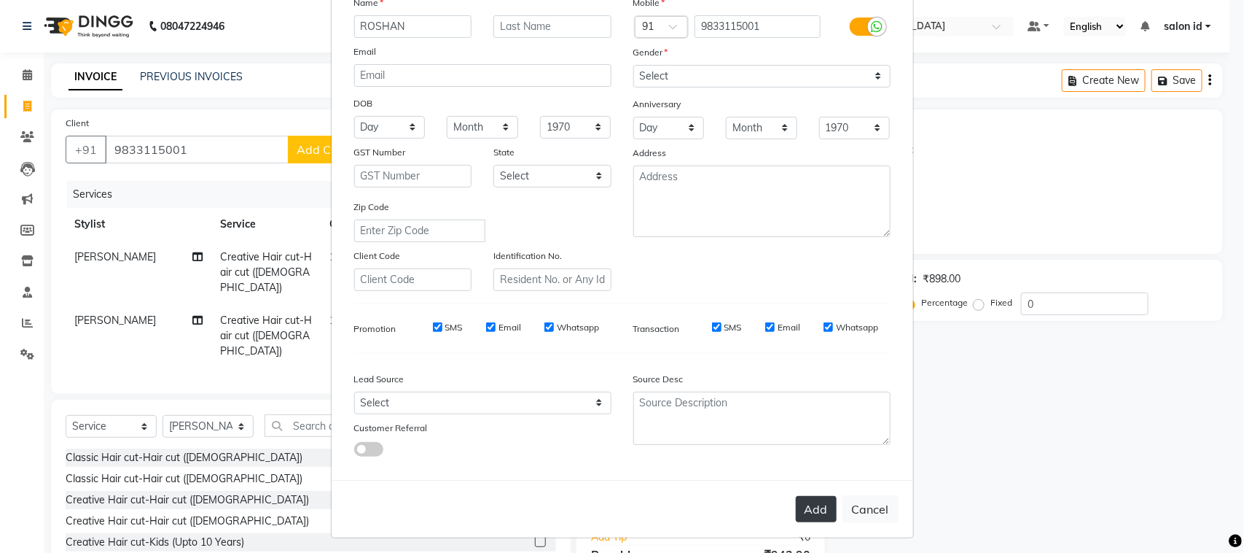
click at [819, 503] on button "Add" at bounding box center [816, 509] width 41 height 26
select select
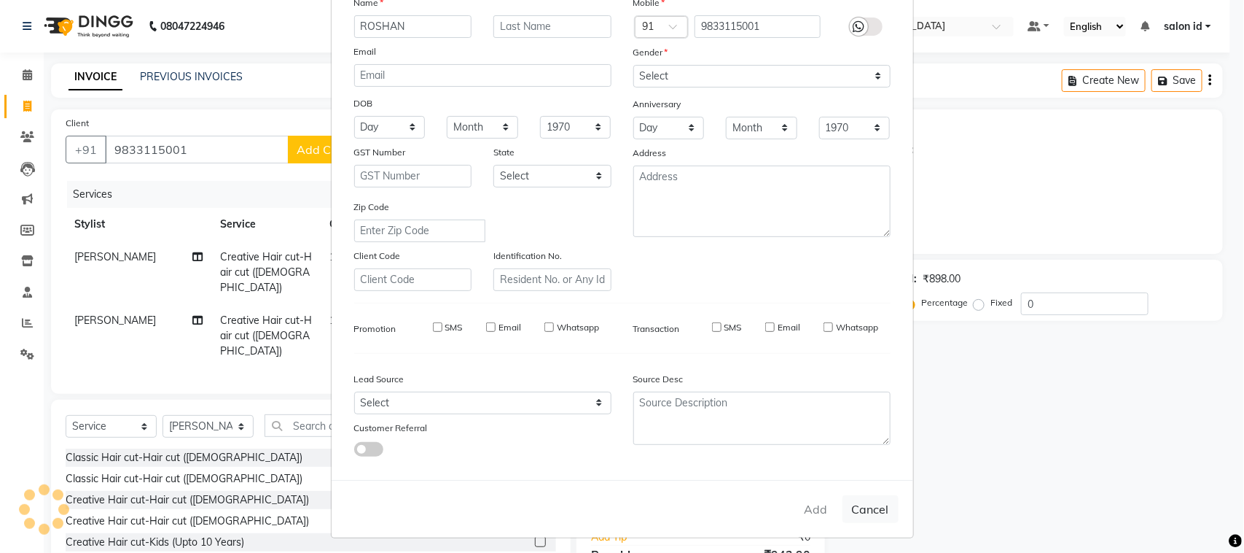
select select
checkbox input "false"
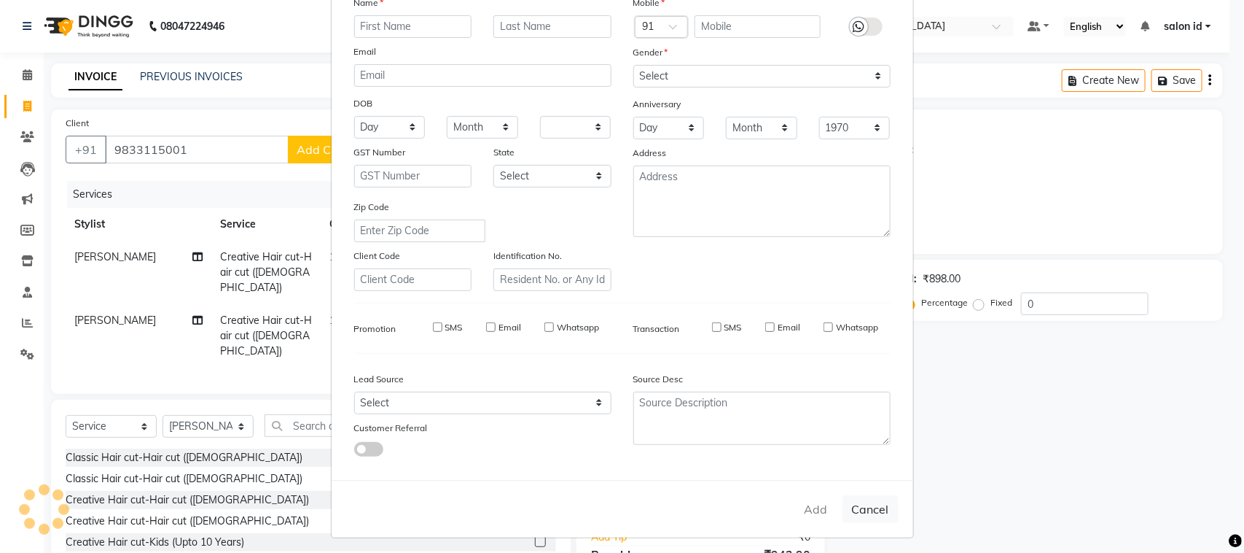
checkbox input "false"
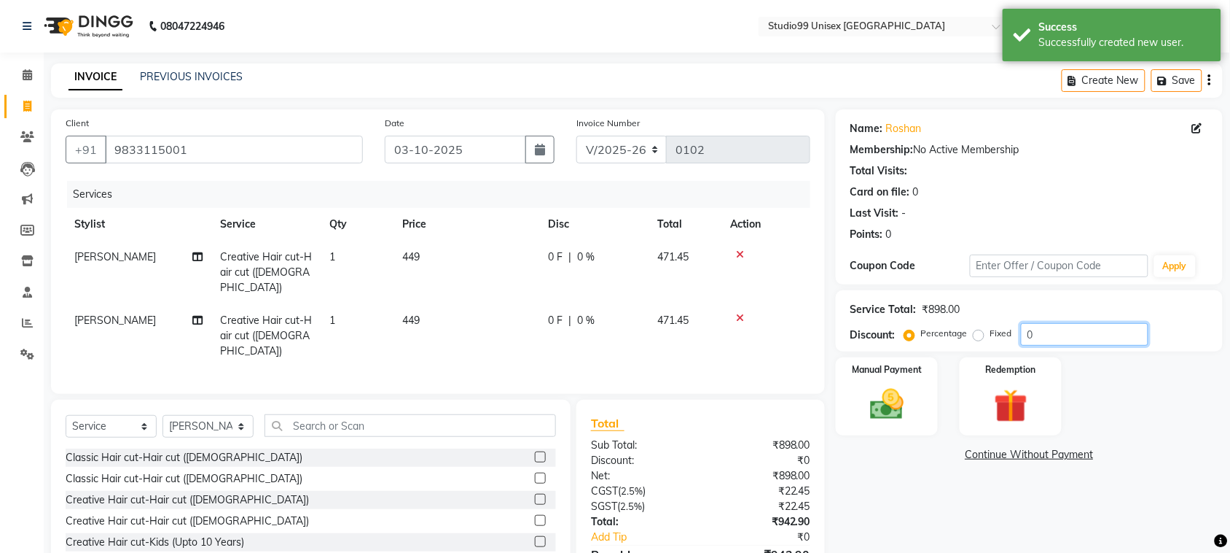
click at [1045, 334] on input "0" at bounding box center [1085, 334] width 128 height 23
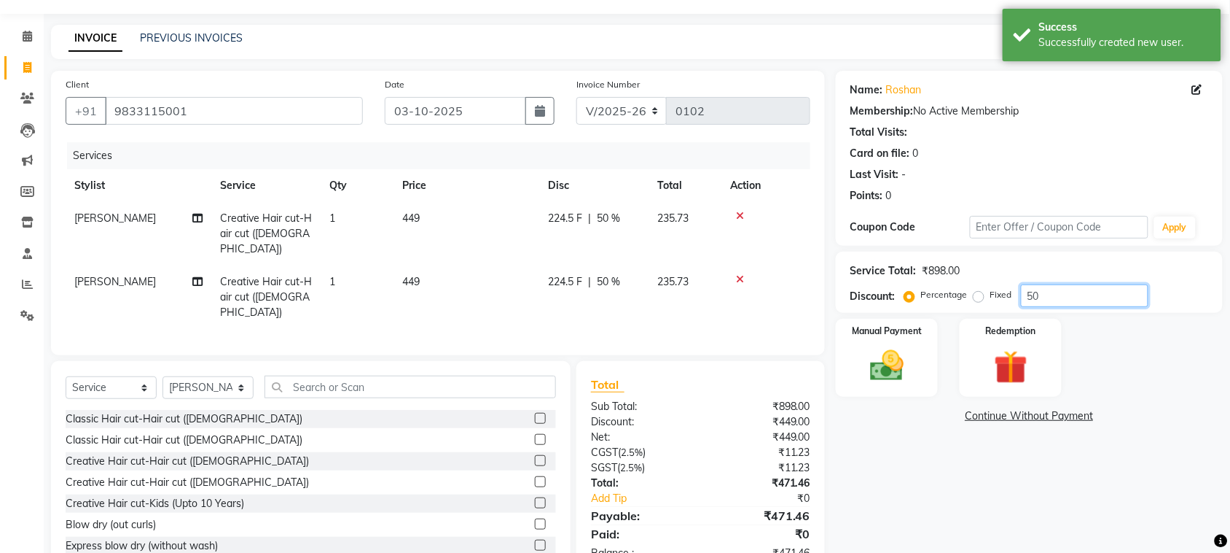
scroll to position [66, 0]
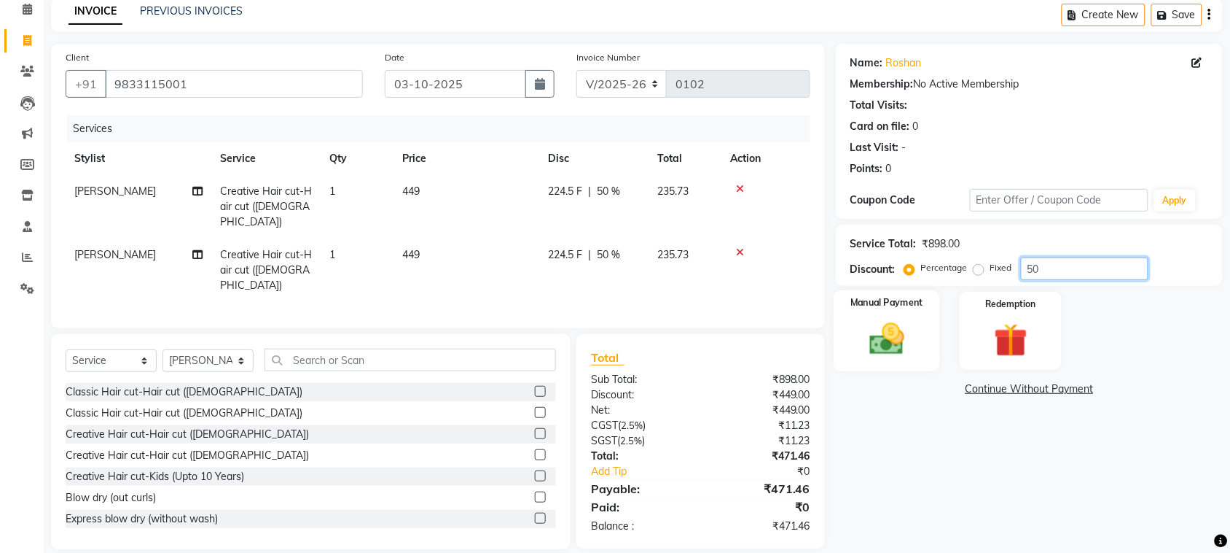
type input "50"
click at [882, 304] on label "Manual Payment" at bounding box center [887, 303] width 73 height 14
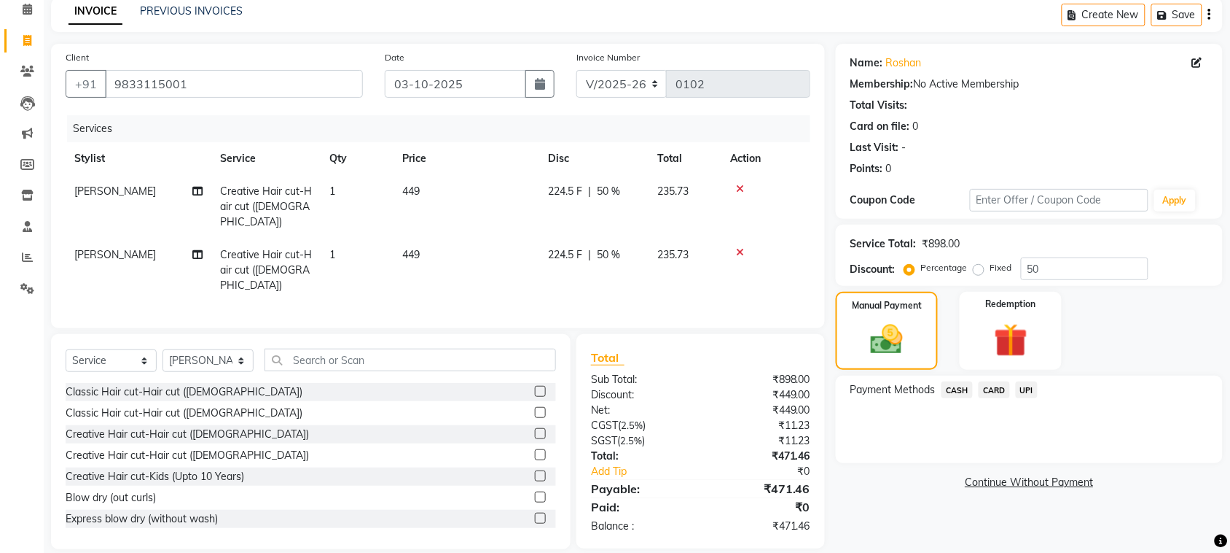
click at [1024, 389] on span "UPI" at bounding box center [1027, 389] width 23 height 17
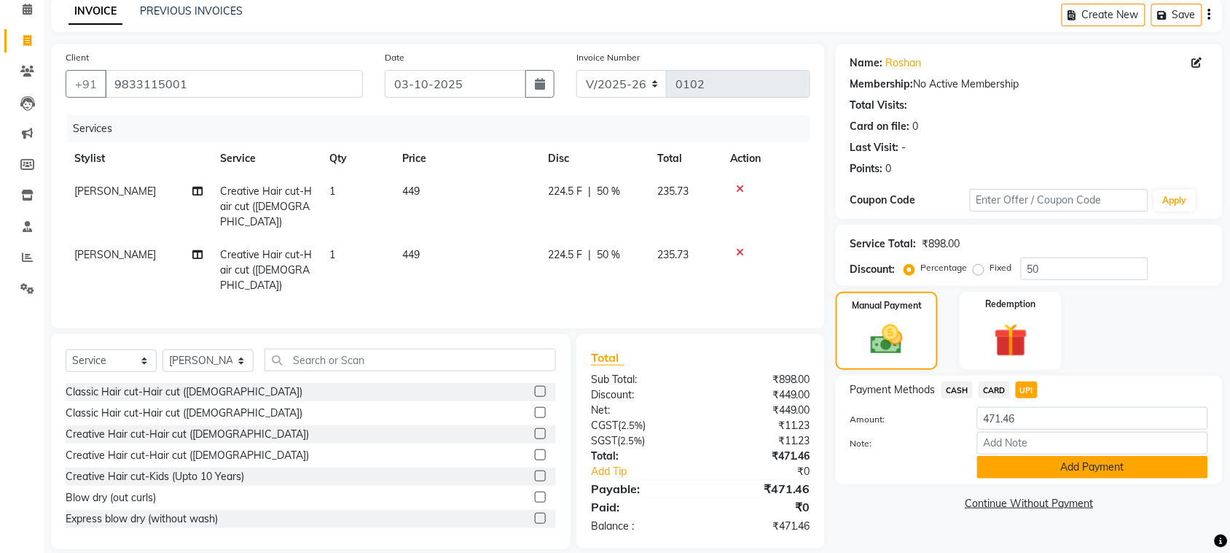
click at [1012, 464] on button "Add Payment" at bounding box center [1093, 467] width 231 height 23
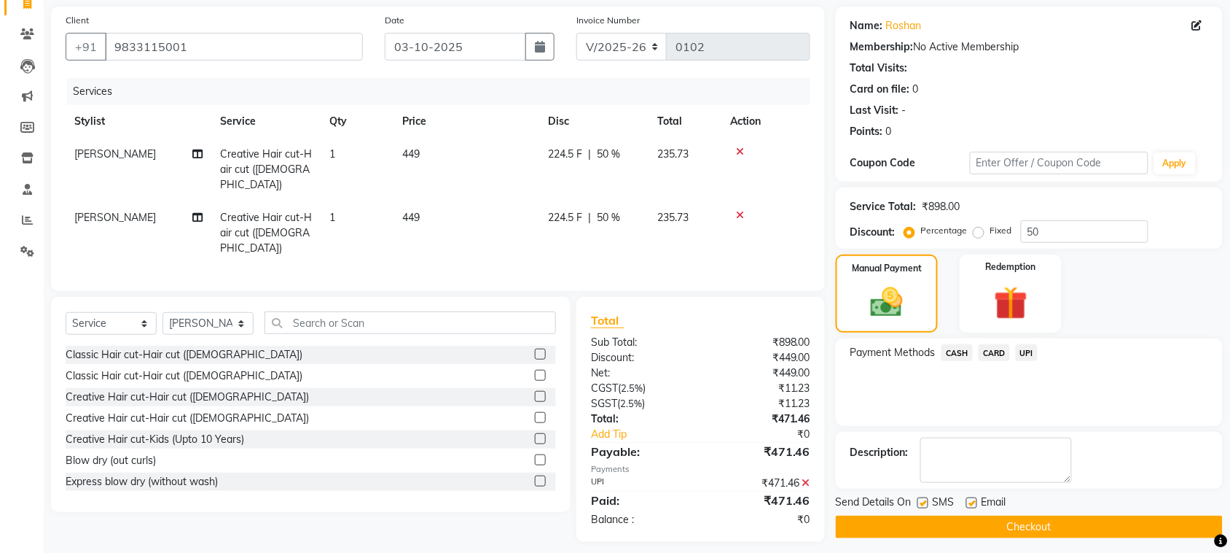
scroll to position [110, 0]
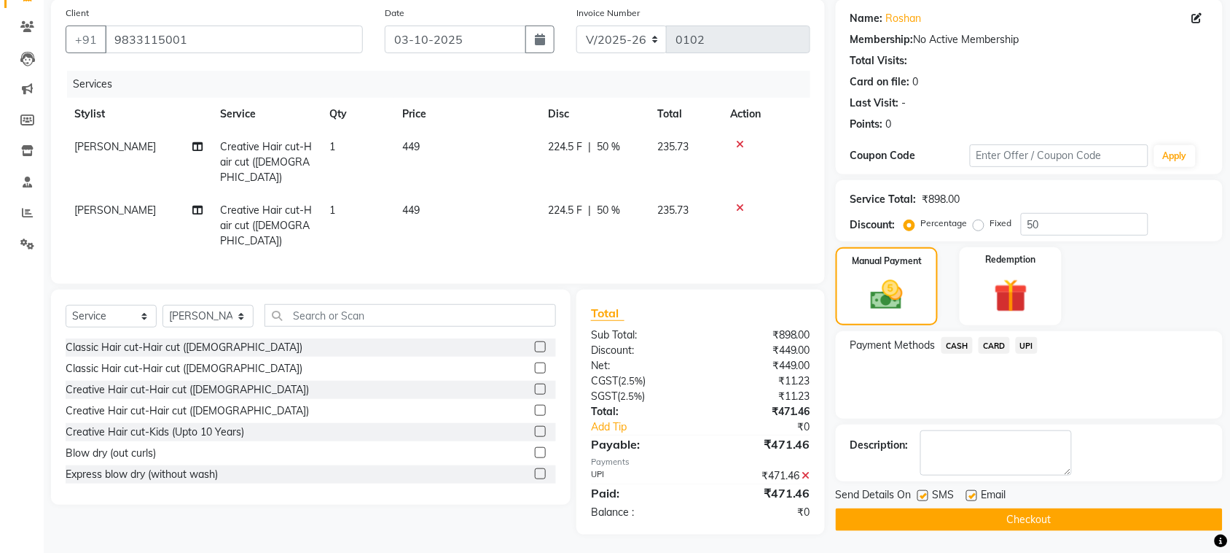
click at [1115, 519] on button "Checkout" at bounding box center [1029, 519] width 387 height 23
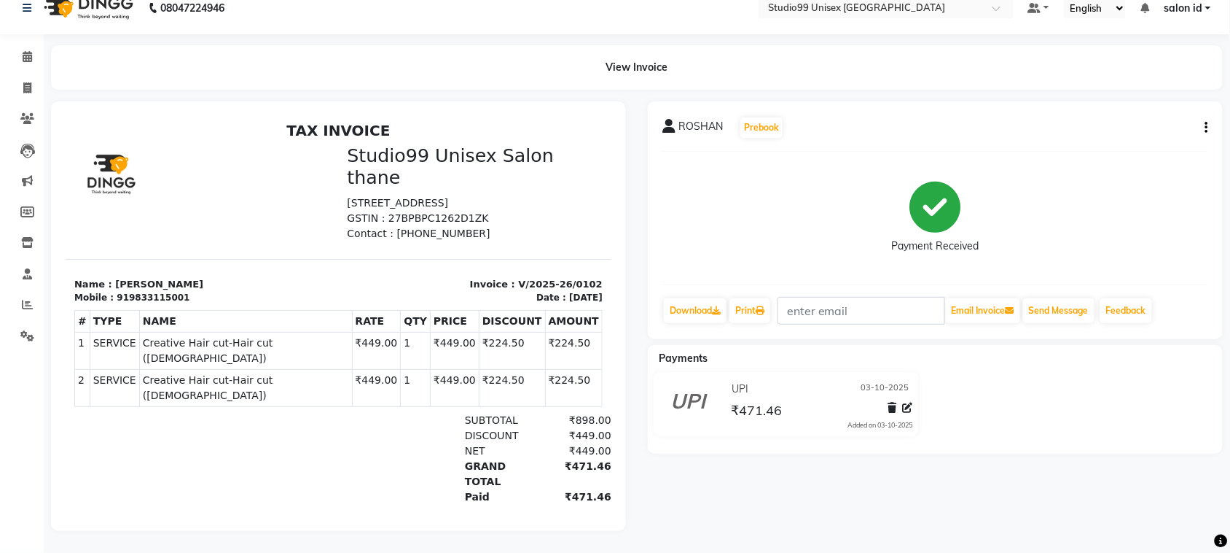
scroll to position [31, 0]
click at [26, 82] on icon at bounding box center [27, 87] width 8 height 11
select select "service"
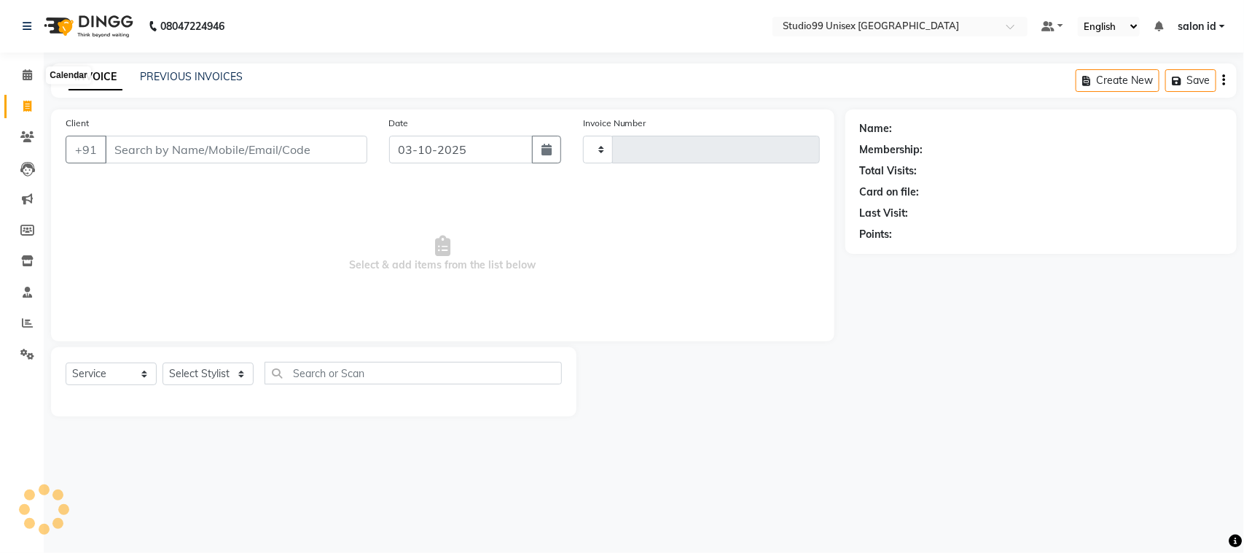
type input "0103"
select select "9023"
drag, startPoint x: 26, startPoint y: 77, endPoint x: 268, endPoint y: 230, distance: 286.8
click at [268, 230] on span "Select & add items from the list below" at bounding box center [443, 254] width 754 height 146
click at [241, 377] on select "Select Stylist [PERSON_NAME] [PERSON_NAME] salon id [PERSON_NAME] [PERSON_NAME]…" at bounding box center [208, 373] width 91 height 23
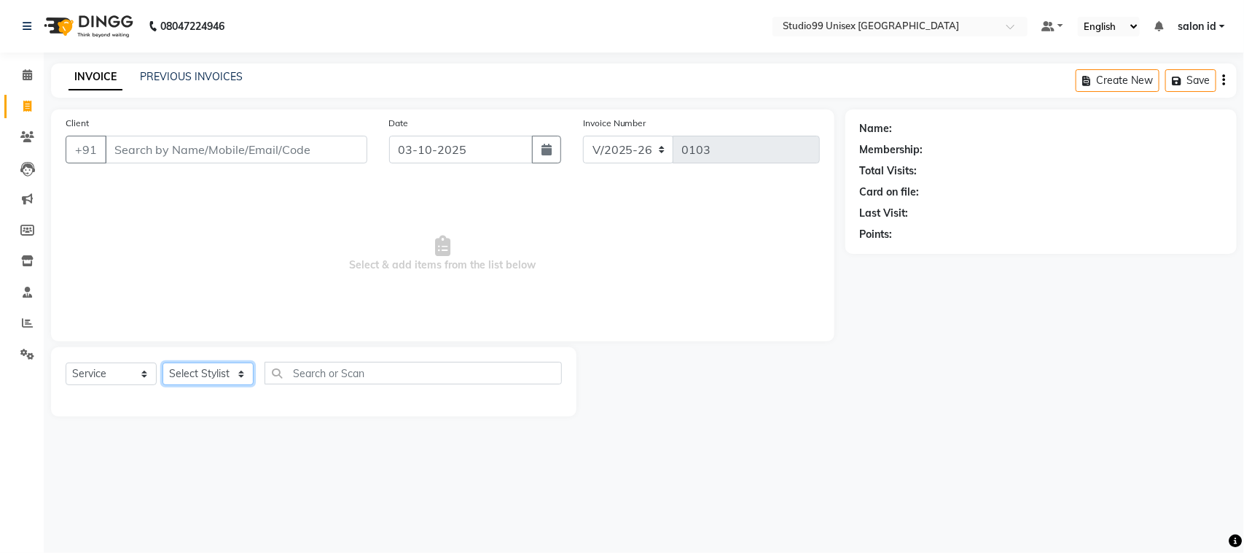
select select "92949"
click at [163, 362] on select "Select Stylist [PERSON_NAME] [PERSON_NAME] salon id [PERSON_NAME] [PERSON_NAME]…" at bounding box center [208, 373] width 91 height 23
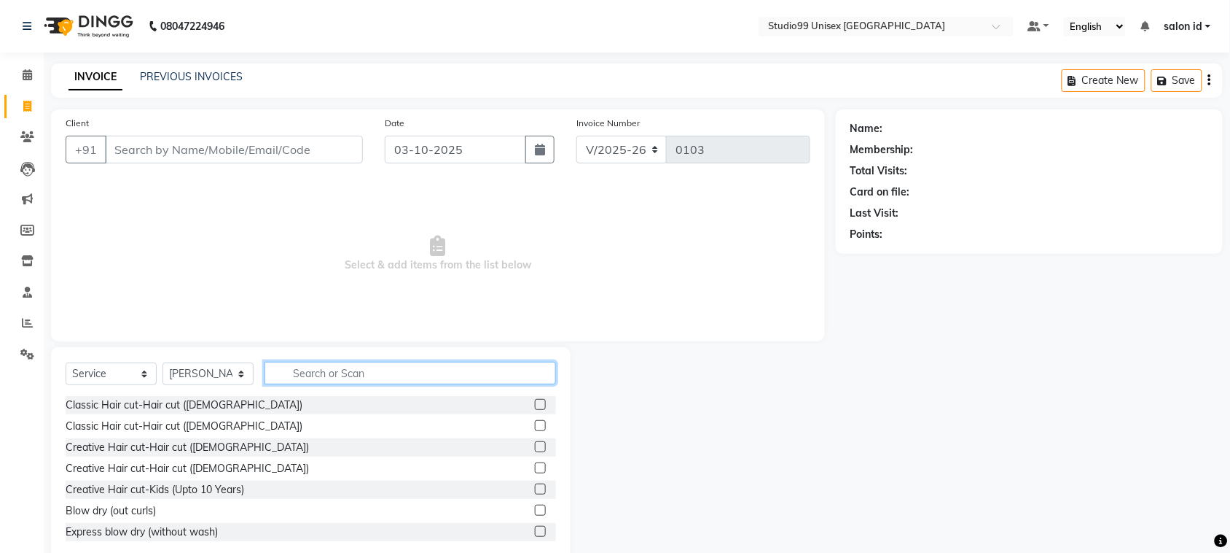
click at [319, 378] on input "text" at bounding box center [411, 373] width 292 height 23
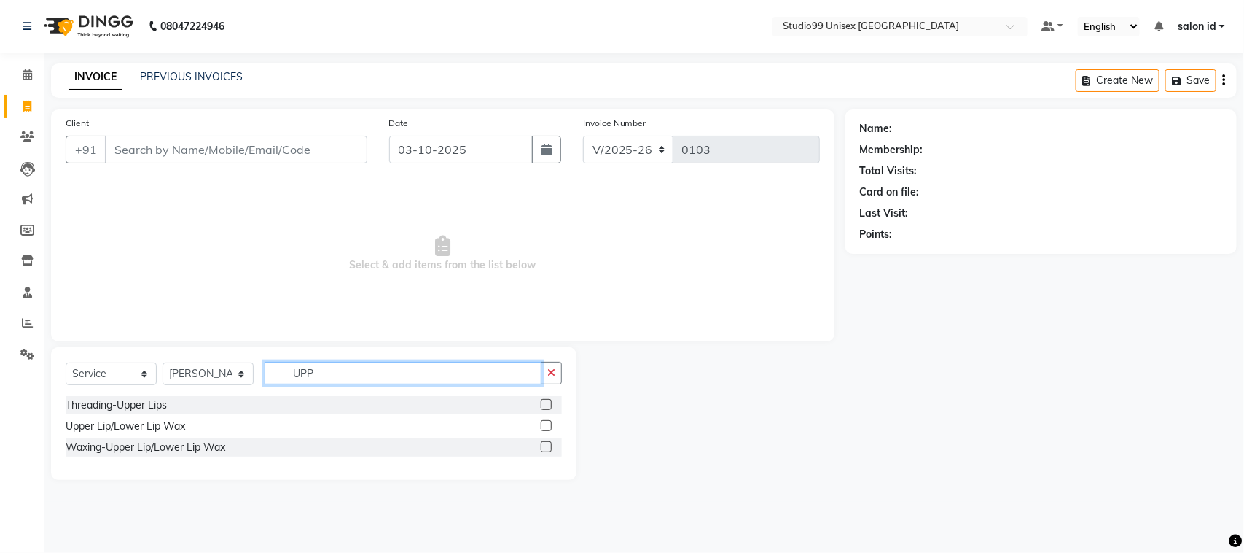
type input "UPP"
click at [544, 445] on label at bounding box center [546, 446] width 11 height 11
click at [544, 445] on input "checkbox" at bounding box center [545, 446] width 9 height 9
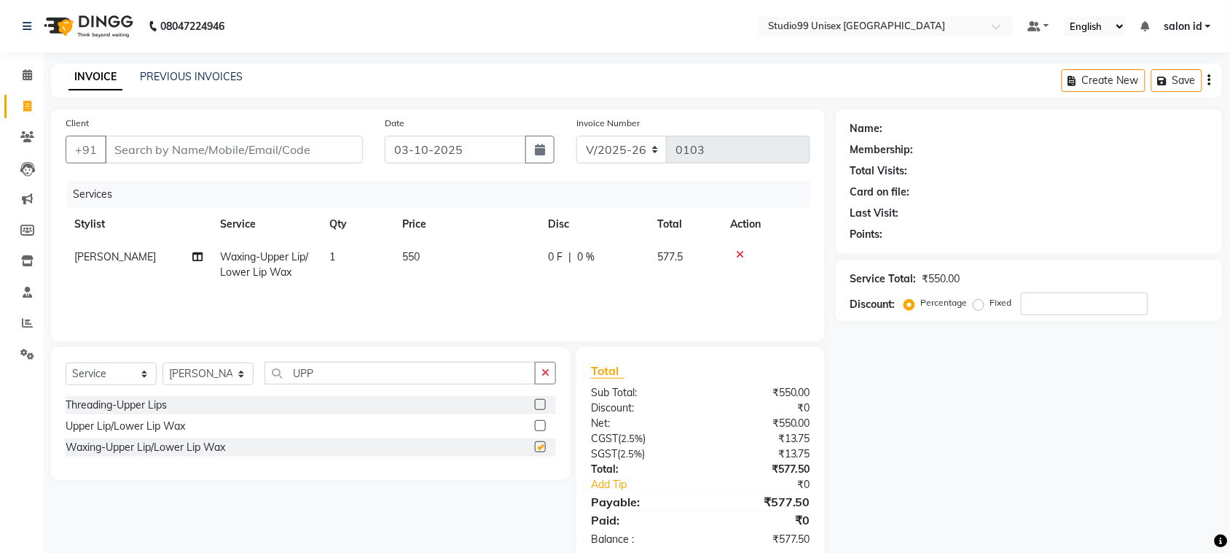
checkbox input "false"
click at [413, 367] on input "UPP" at bounding box center [400, 373] width 271 height 23
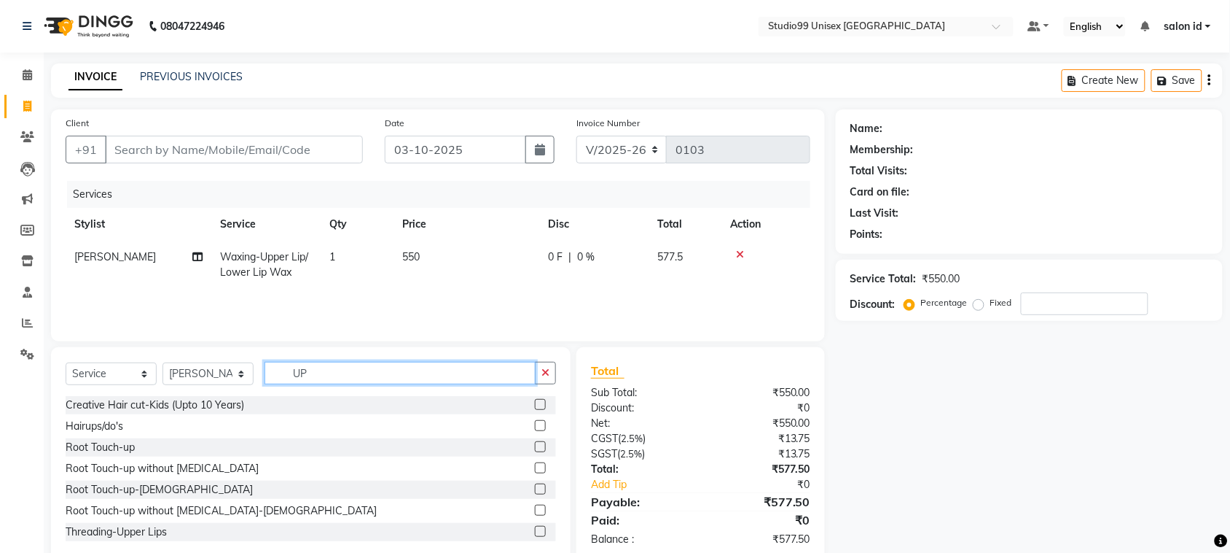
type input "U"
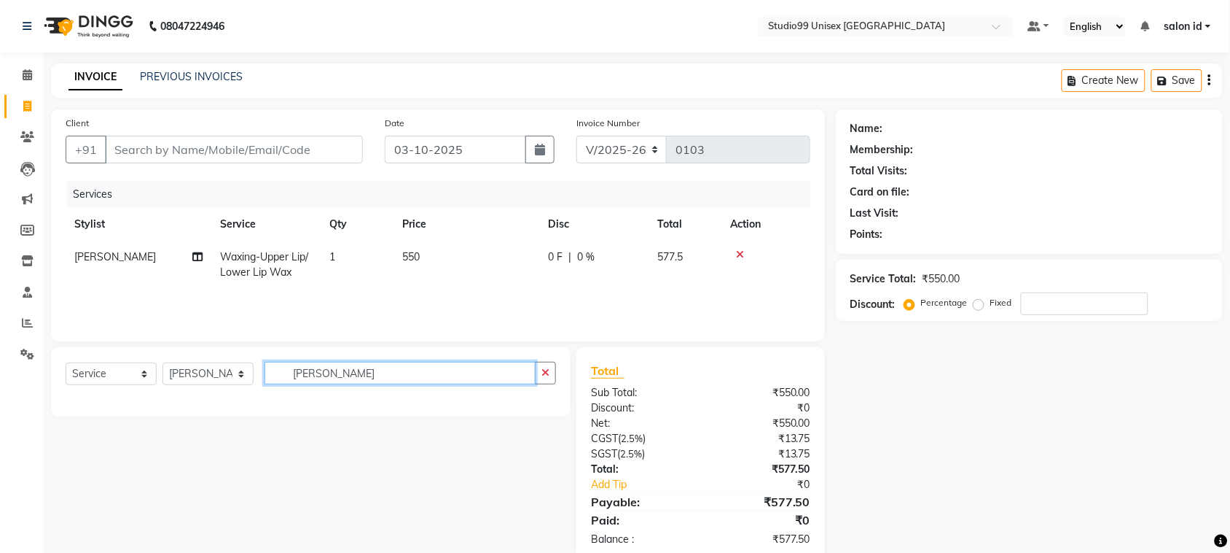
type input "J"
type input "F"
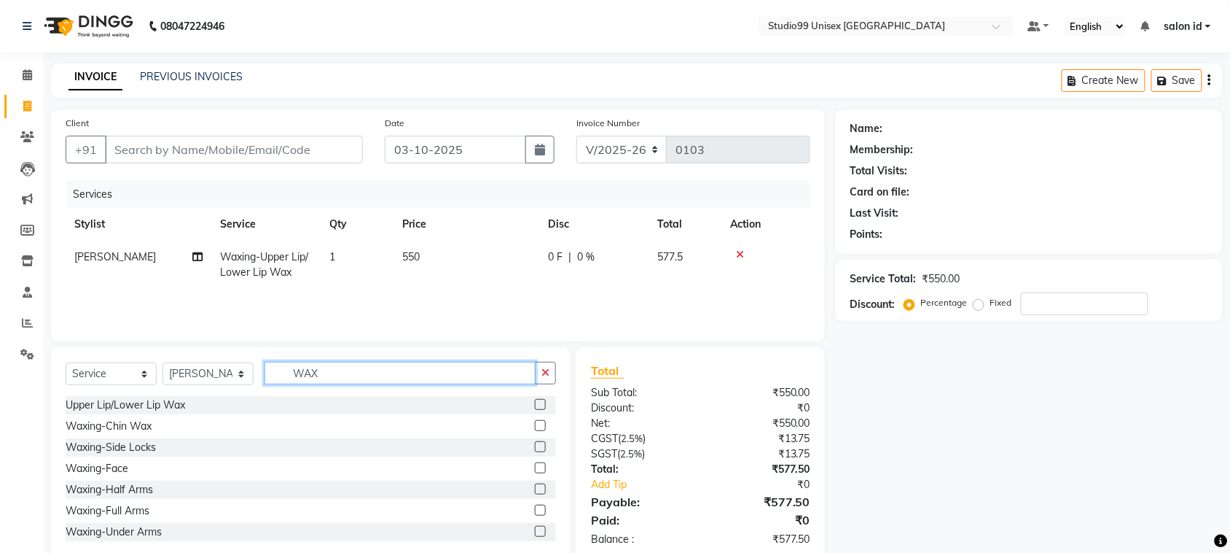
type input "WAX"
click at [535, 446] on label at bounding box center [540, 446] width 11 height 11
click at [535, 446] on input "checkbox" at bounding box center [539, 446] width 9 height 9
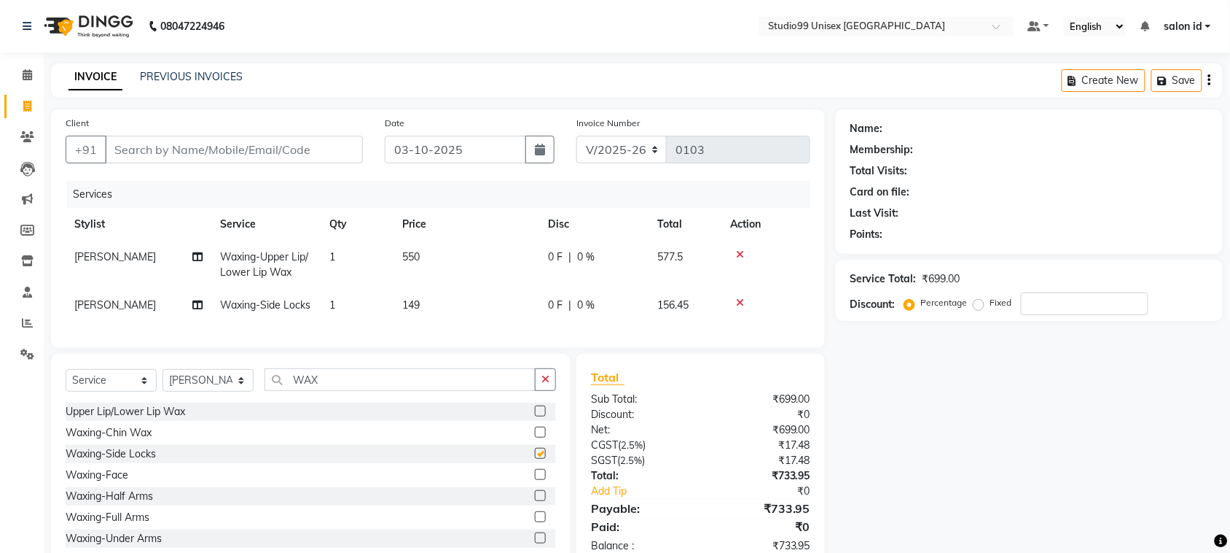
checkbox input "false"
click at [535, 437] on label at bounding box center [540, 431] width 11 height 11
click at [535, 437] on input "checkbox" at bounding box center [539, 432] width 9 height 9
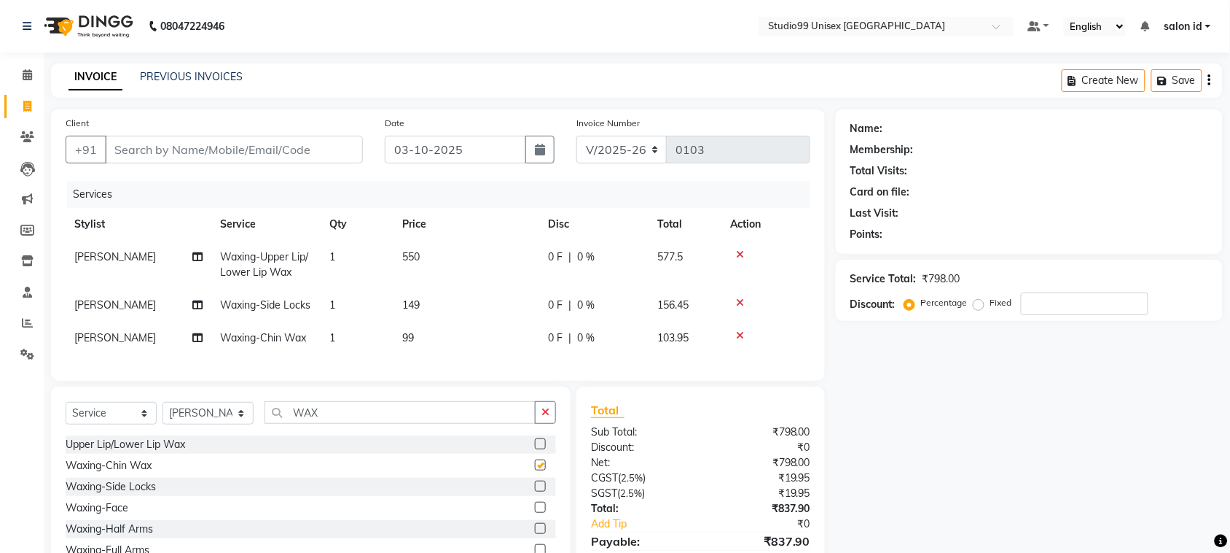
checkbox input "false"
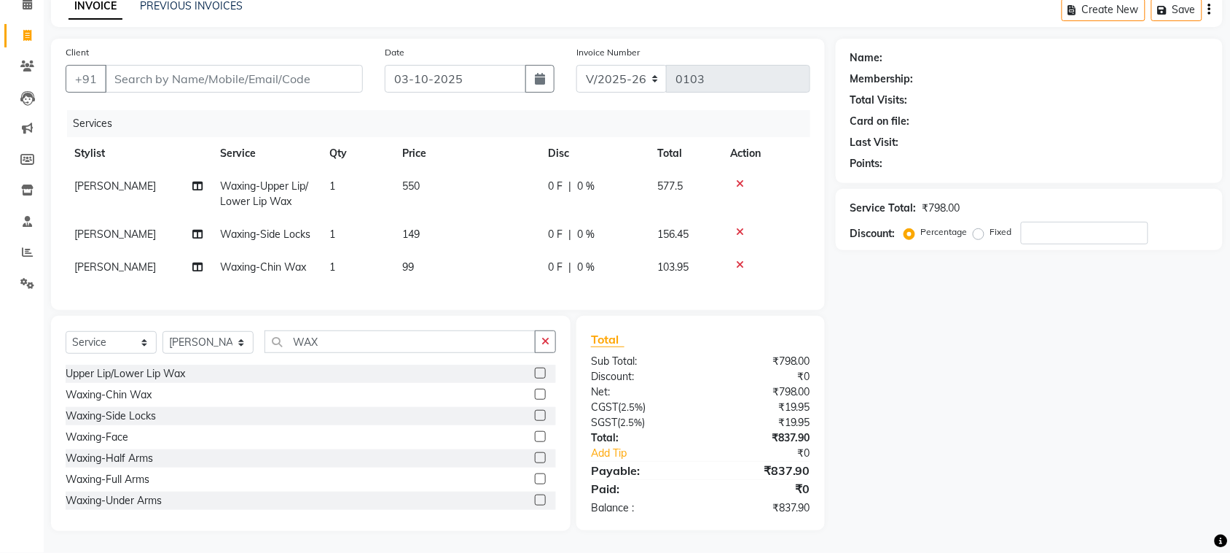
scroll to position [84, 0]
click at [403, 348] on input "WAX" at bounding box center [400, 341] width 271 height 23
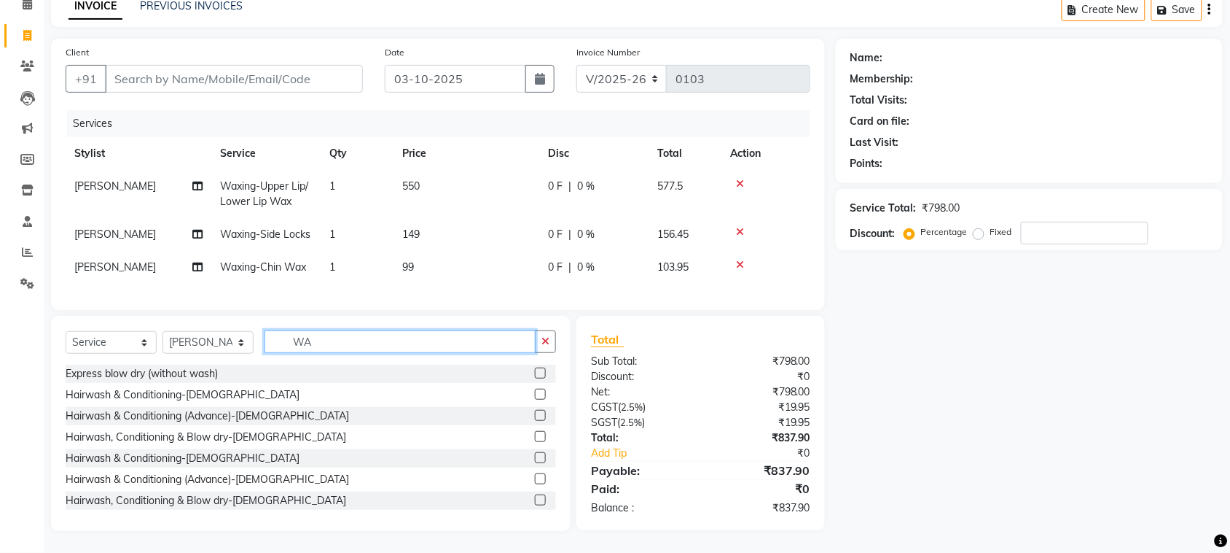
type input "W"
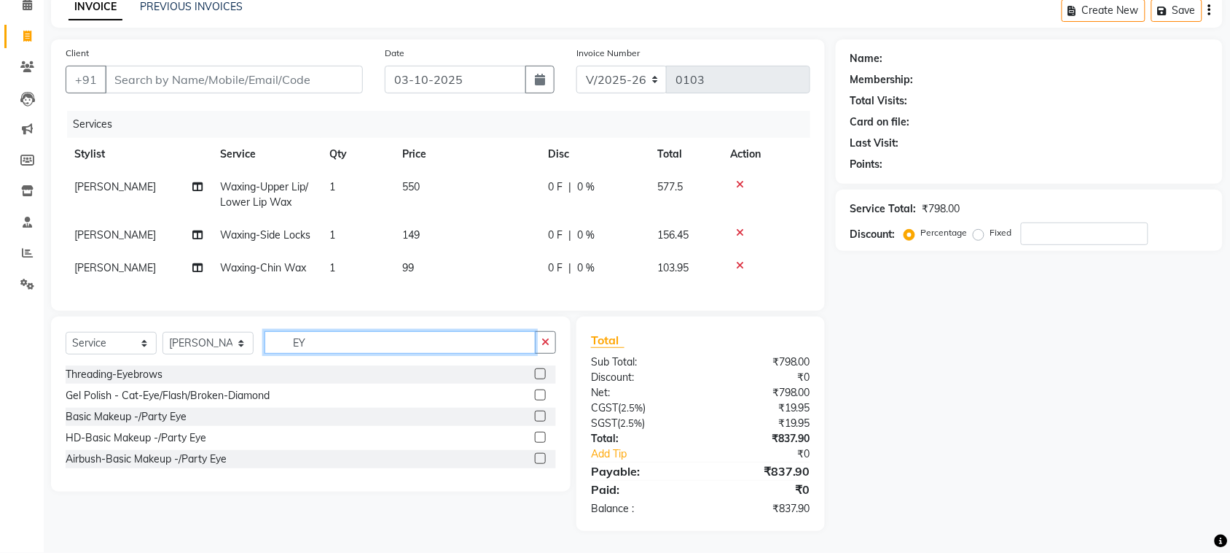
scroll to position [82, 0]
type input "EYE"
click at [542, 374] on label at bounding box center [540, 373] width 11 height 11
click at [542, 374] on input "checkbox" at bounding box center [539, 374] width 9 height 9
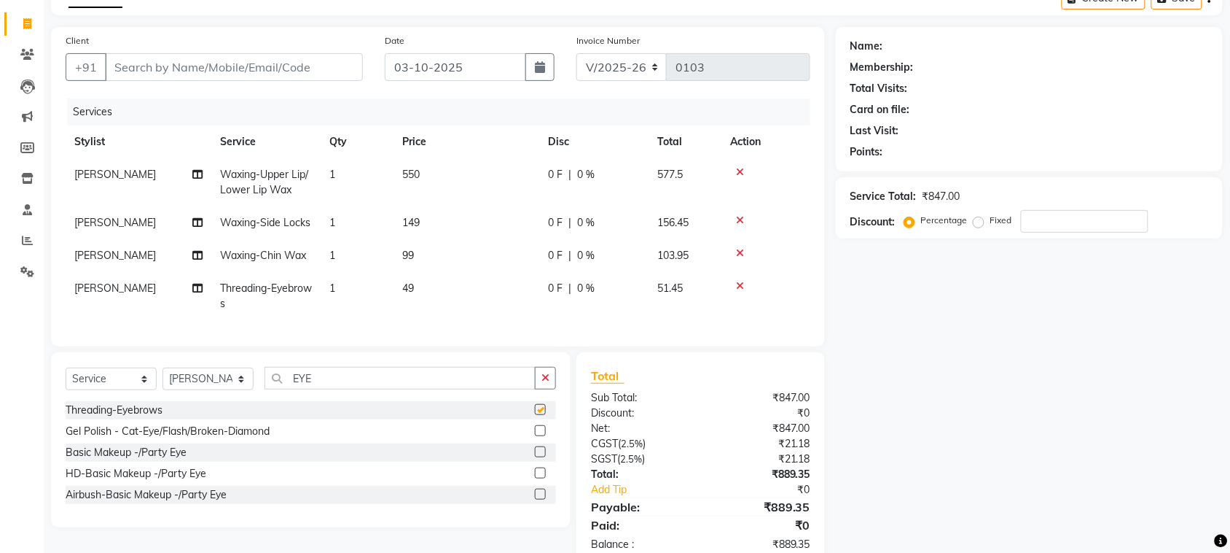
checkbox input "false"
click at [294, 64] on input "Client" at bounding box center [234, 67] width 258 height 28
type input "S"
type input "0"
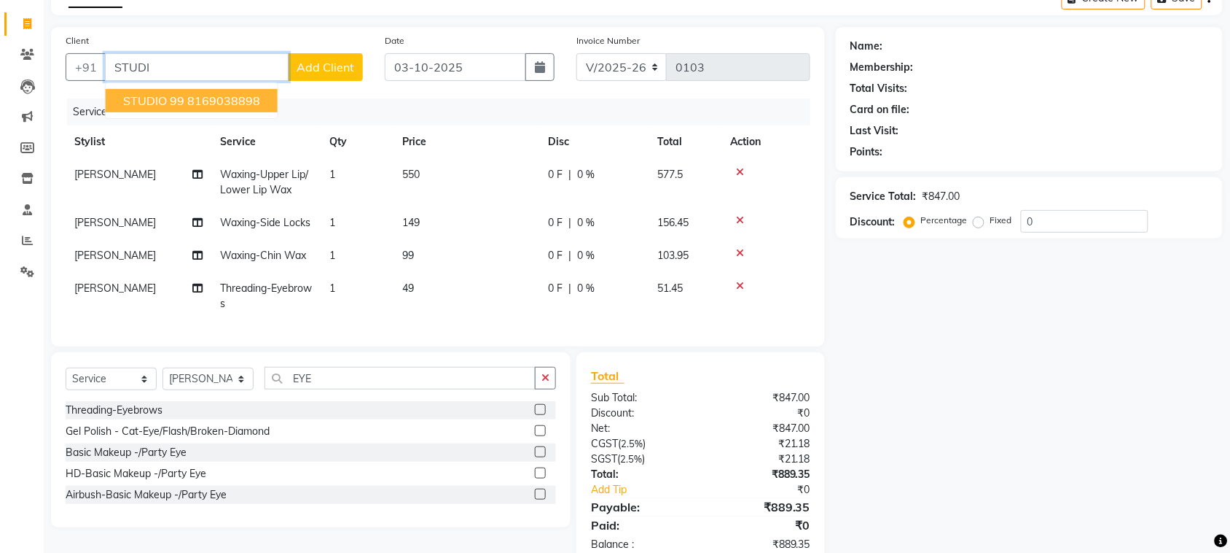
click at [244, 96] on ngb-highlight "8169038898" at bounding box center [223, 100] width 73 height 15
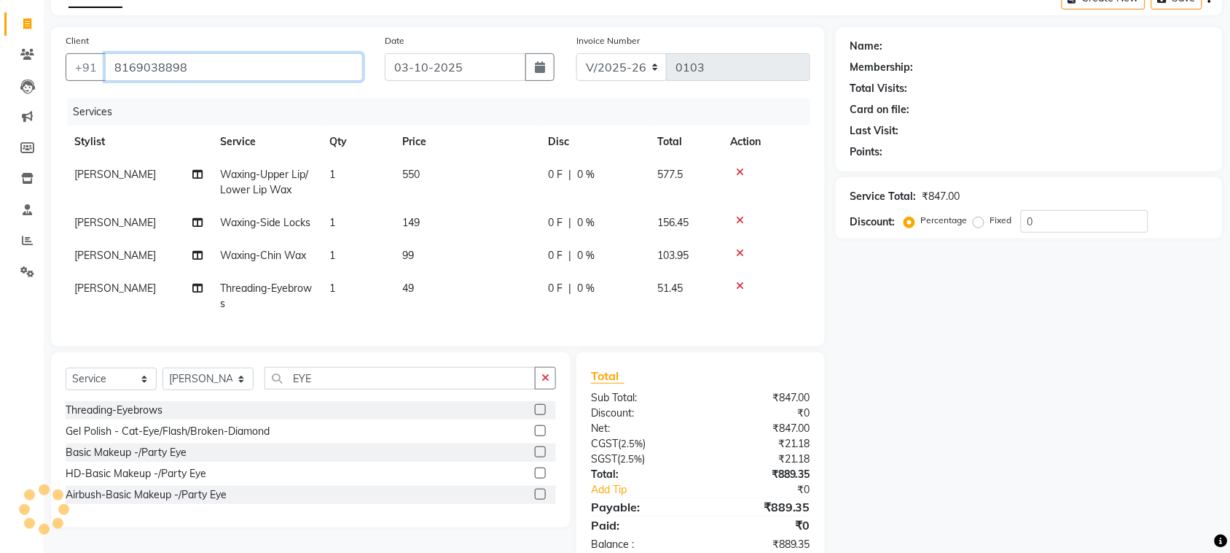
type input "8169038898"
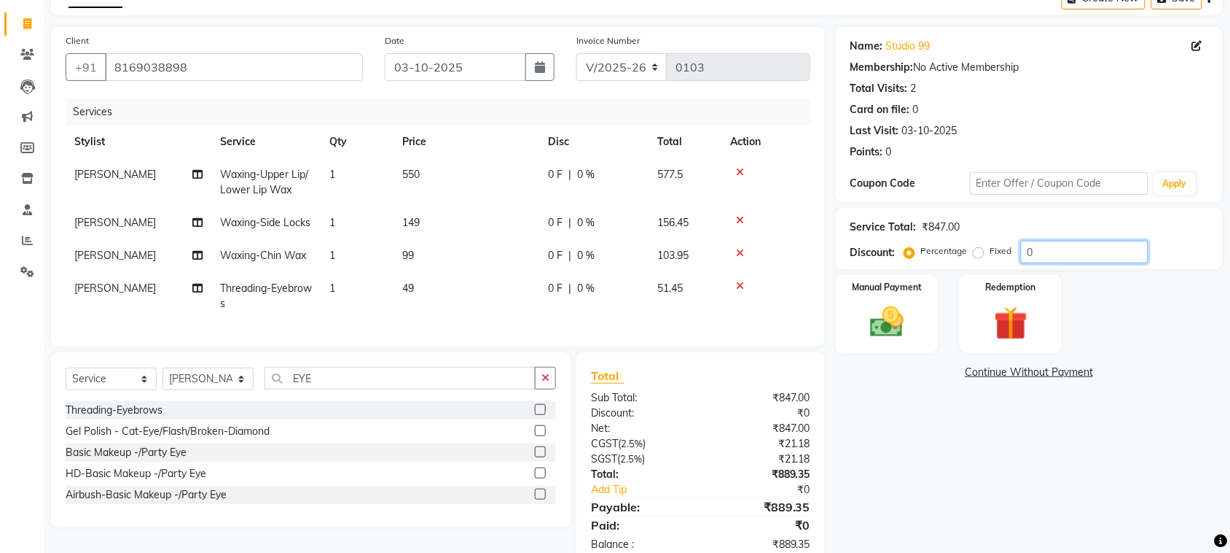
click at [1048, 254] on input "0" at bounding box center [1085, 252] width 128 height 23
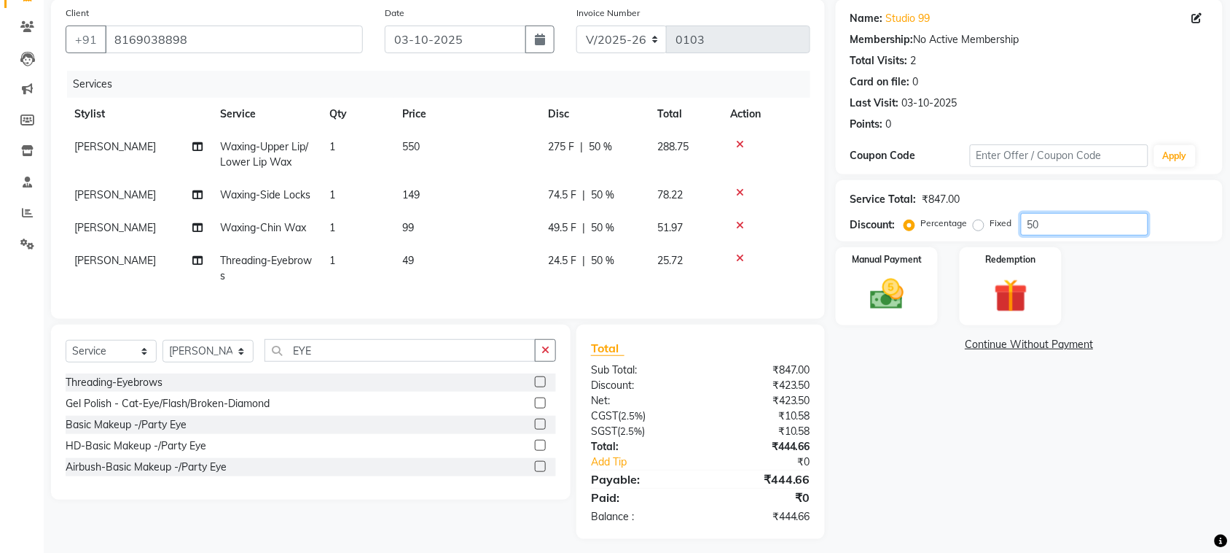
scroll to position [131, 0]
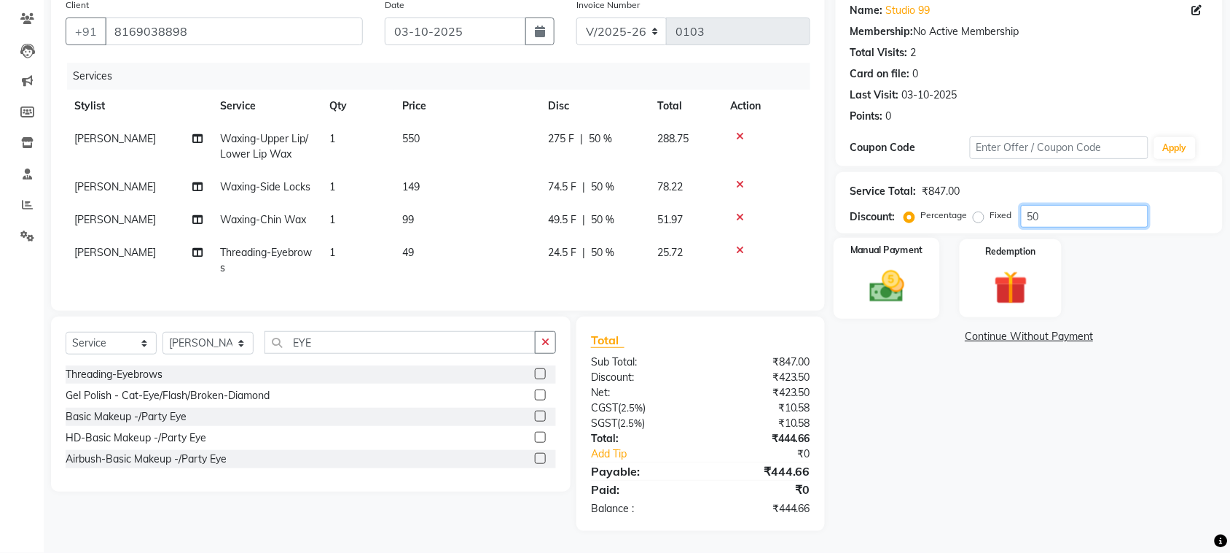
type input "50"
click at [892, 268] on img at bounding box center [887, 286] width 57 height 40
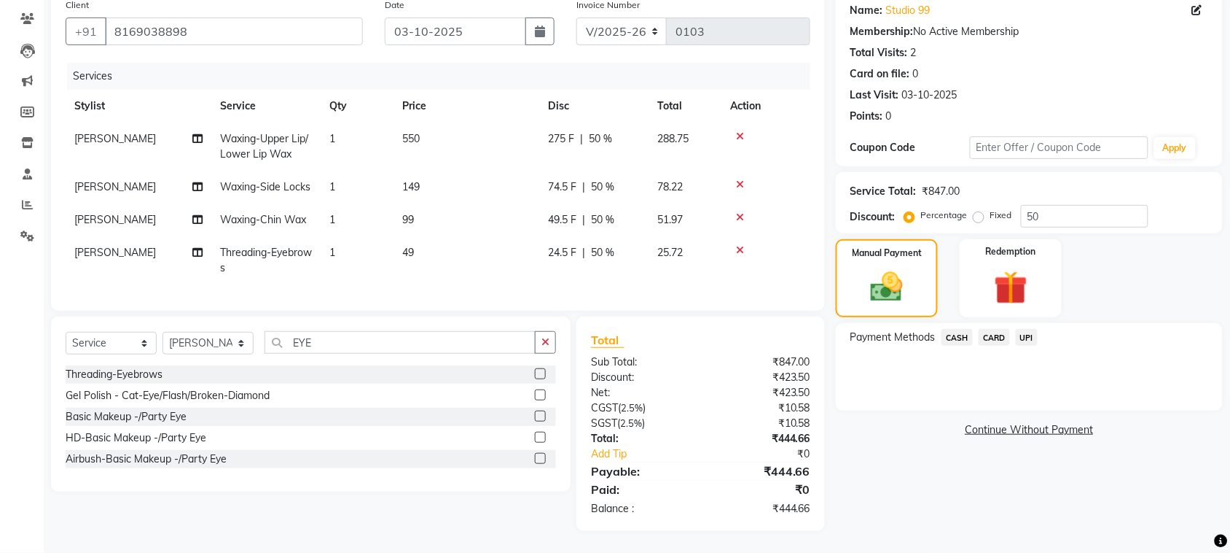
click at [1032, 329] on span "UPI" at bounding box center [1027, 337] width 23 height 17
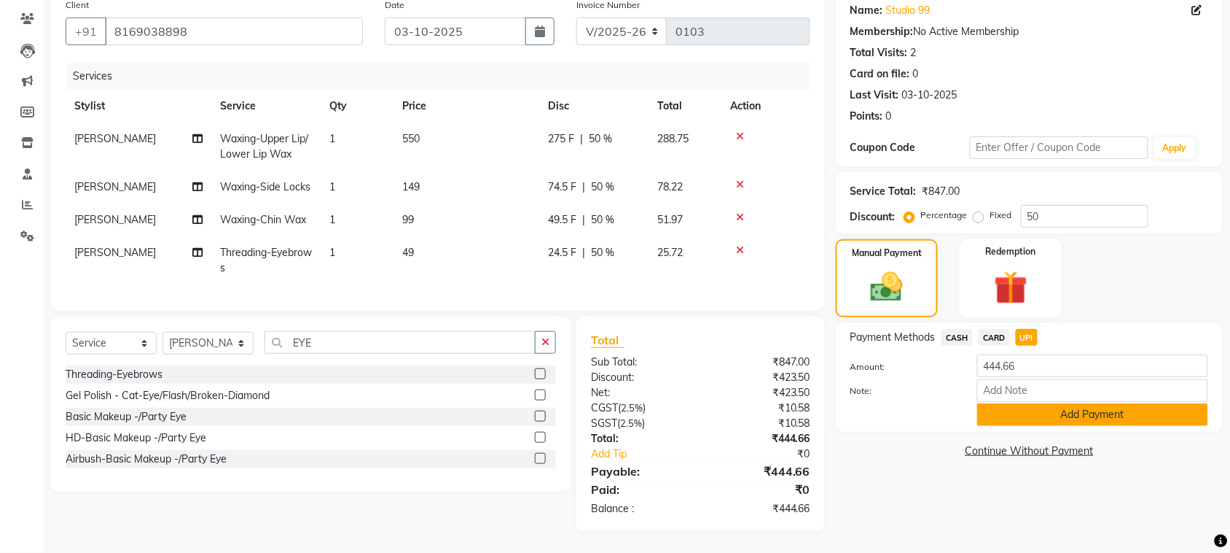
click at [1033, 403] on button "Add Payment" at bounding box center [1093, 414] width 231 height 23
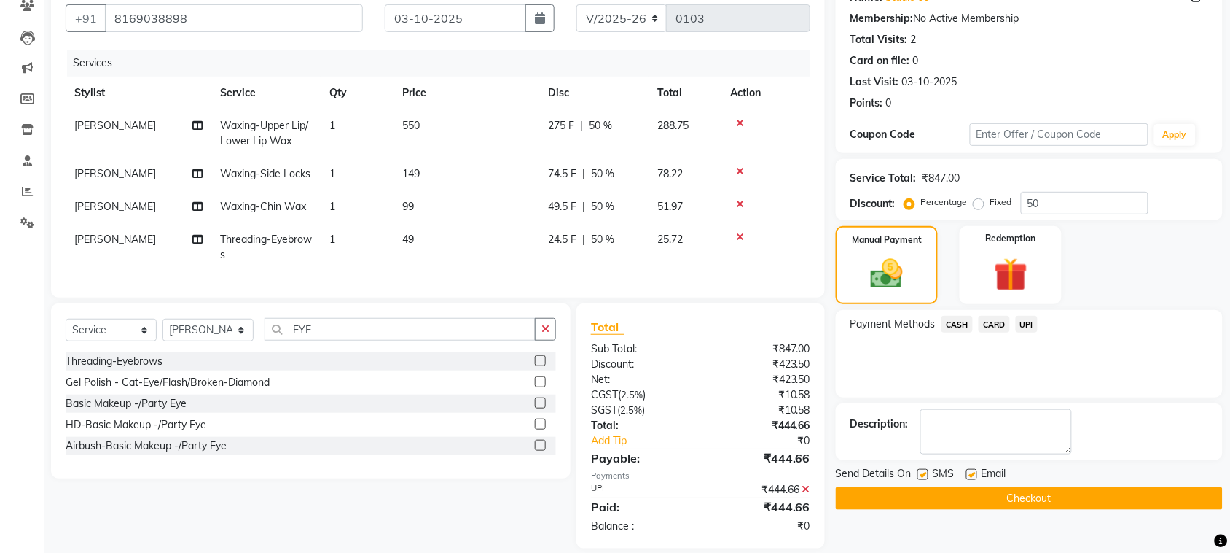
click at [984, 493] on button "Checkout" at bounding box center [1029, 498] width 387 height 23
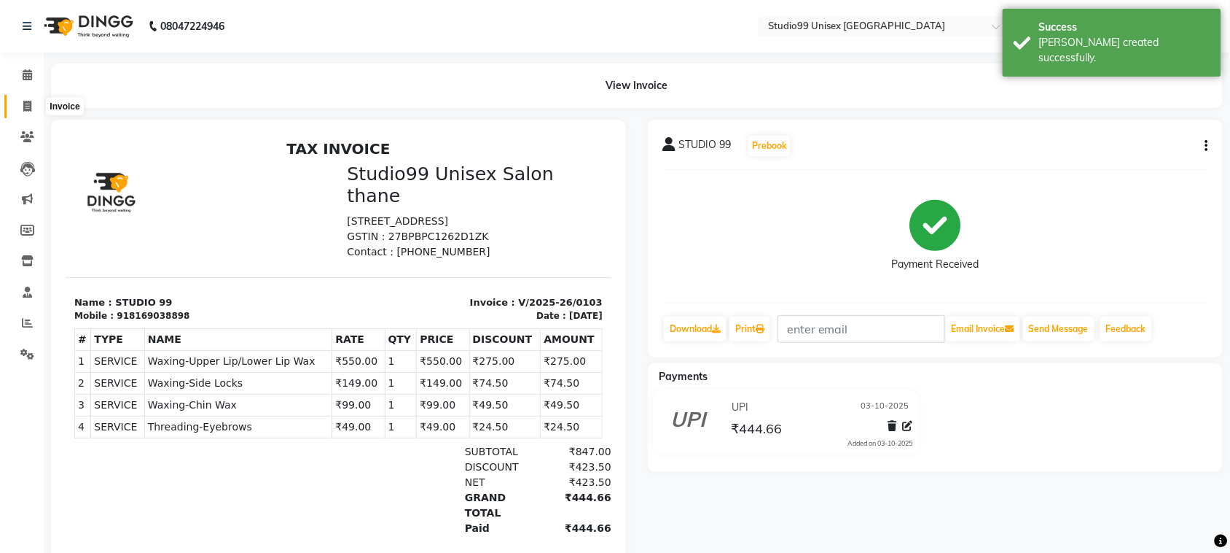
click at [26, 106] on icon at bounding box center [27, 106] width 8 height 11
select select "9023"
select select "service"
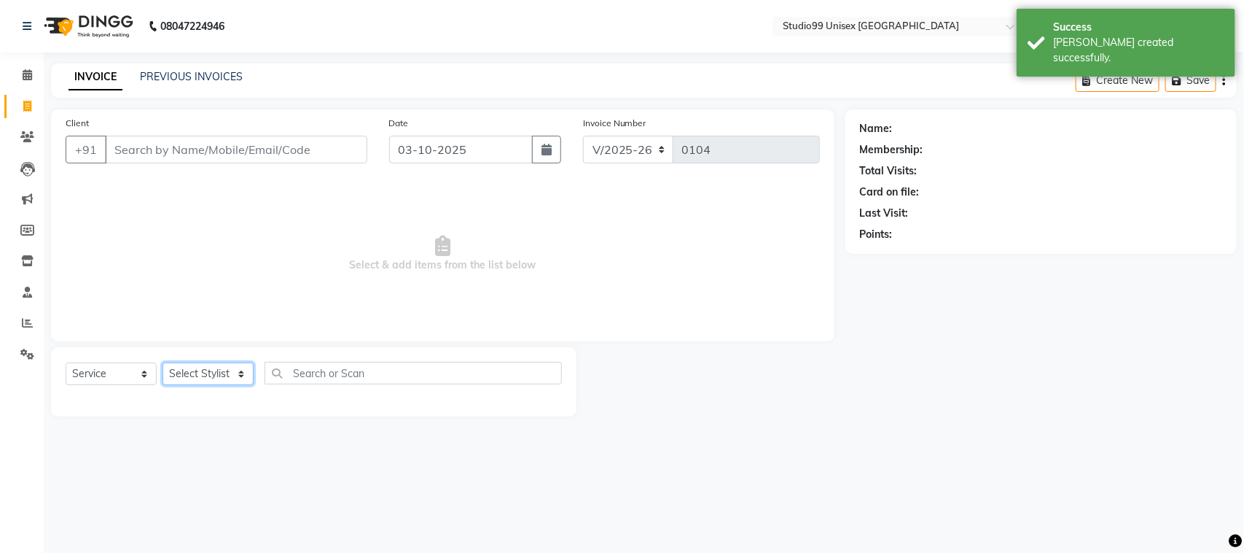
click at [235, 373] on select "Select Stylist [PERSON_NAME] [PERSON_NAME] salon id [PERSON_NAME] [PERSON_NAME]…" at bounding box center [208, 373] width 91 height 23
select select "92933"
click at [163, 362] on select "Select Stylist [PERSON_NAME] [PERSON_NAME] salon id [PERSON_NAME] [PERSON_NAME]…" at bounding box center [208, 373] width 91 height 23
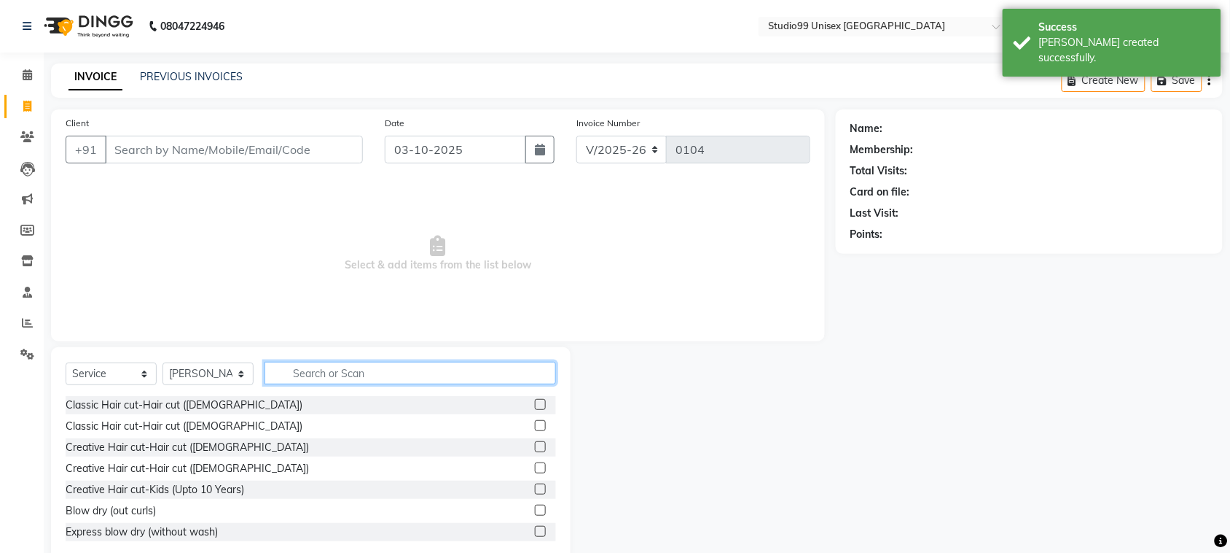
click at [307, 370] on input "text" at bounding box center [411, 373] width 292 height 23
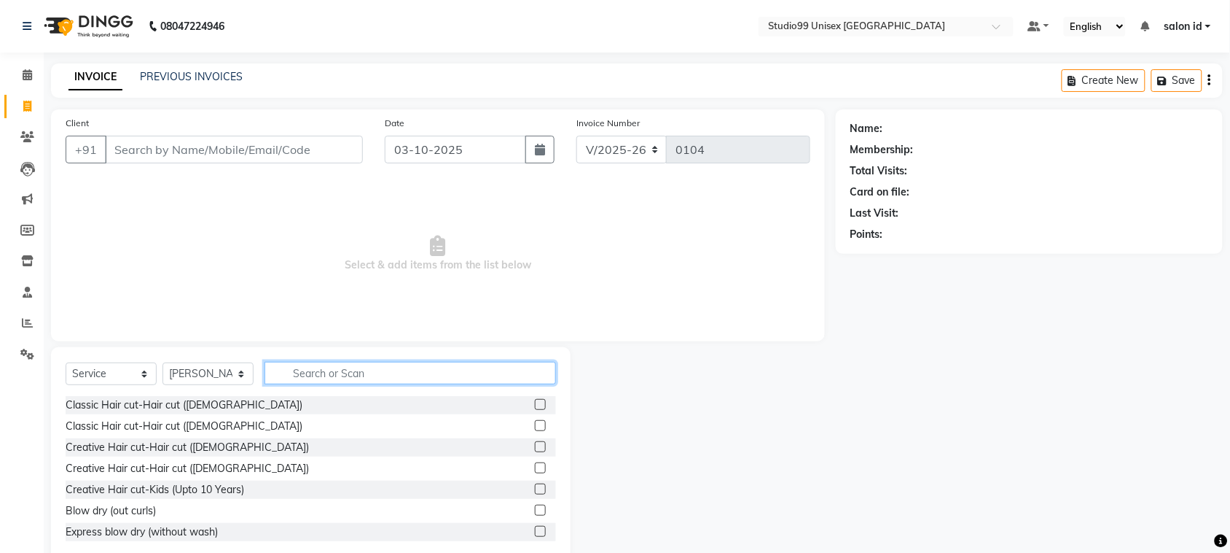
click at [307, 370] on input "text" at bounding box center [411, 373] width 292 height 23
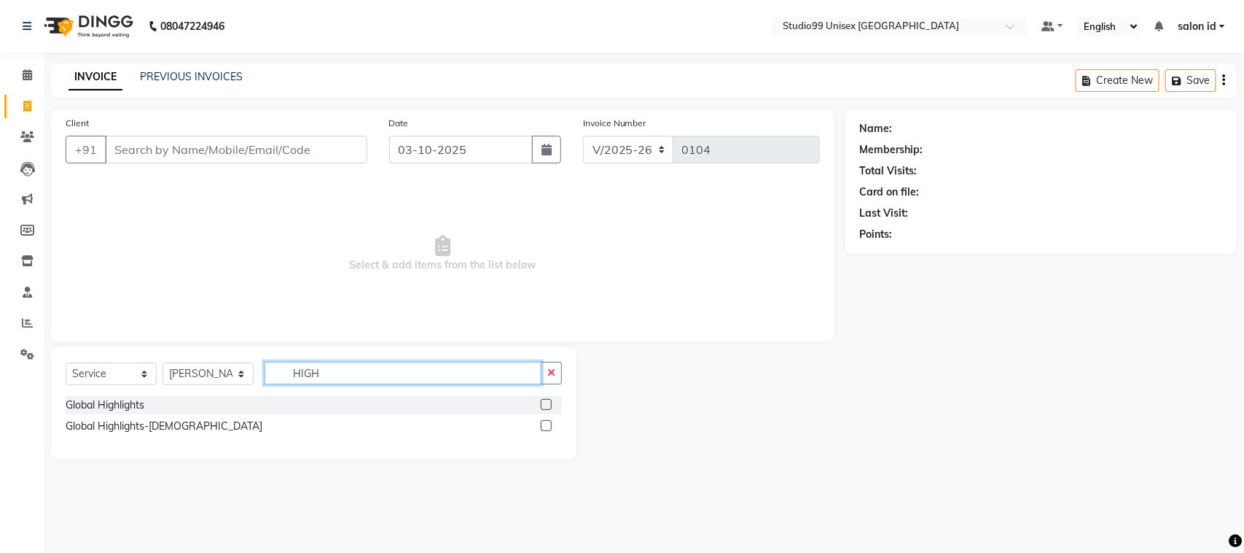
type input "HIGH"
click at [547, 428] on label at bounding box center [546, 425] width 11 height 11
click at [547, 428] on input "checkbox" at bounding box center [545, 425] width 9 height 9
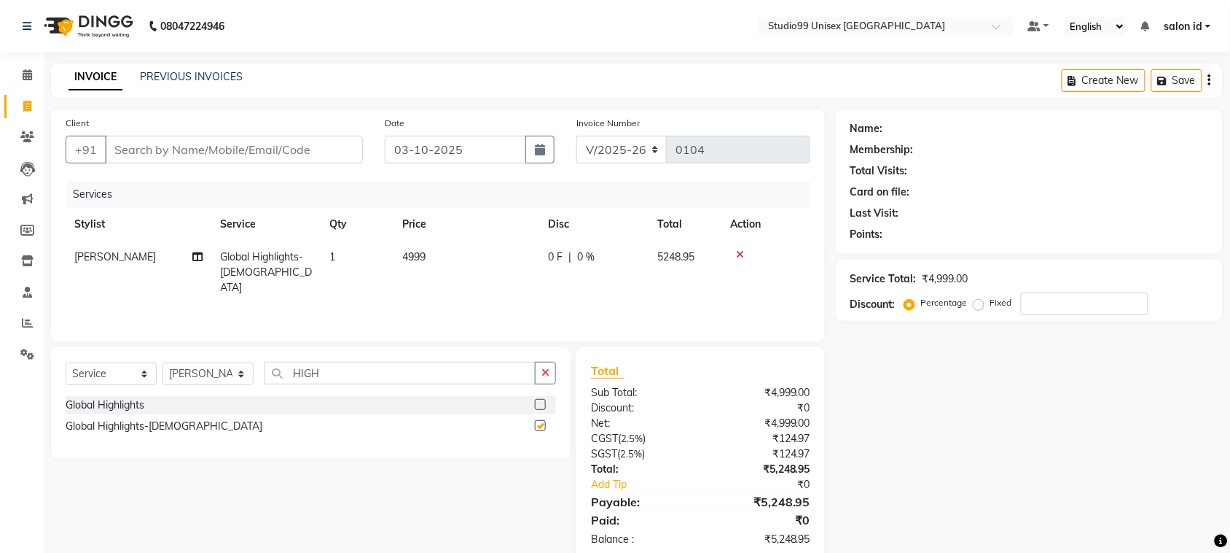
checkbox input "false"
click at [432, 367] on input "HIGH" at bounding box center [400, 373] width 271 height 23
type input "H"
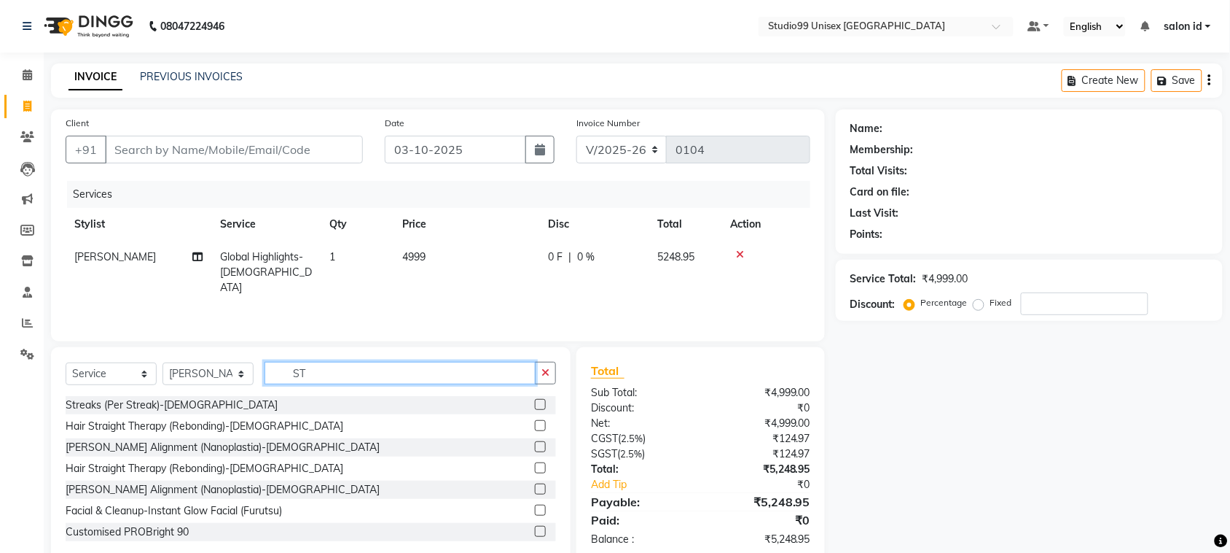
type input "ST"
click at [535, 405] on label at bounding box center [540, 404] width 11 height 11
click at [535, 405] on input "checkbox" at bounding box center [539, 404] width 9 height 9
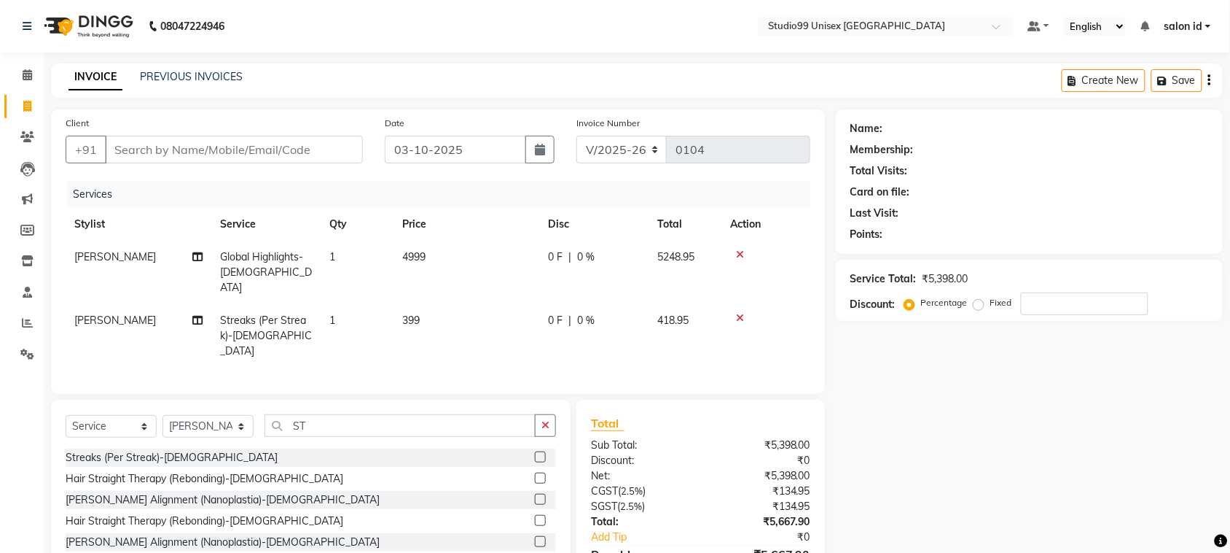
click at [535, 451] on label at bounding box center [540, 456] width 11 height 11
click at [535, 453] on input "checkbox" at bounding box center [539, 457] width 9 height 9
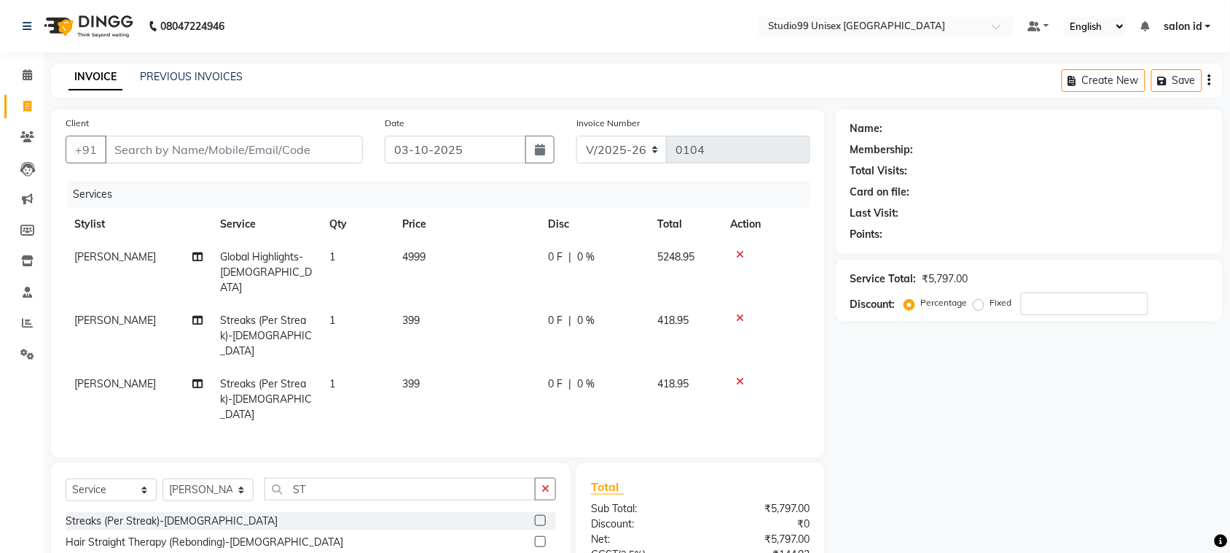
click at [535, 515] on label at bounding box center [540, 520] width 11 height 11
click at [535, 516] on input "checkbox" at bounding box center [539, 520] width 9 height 9
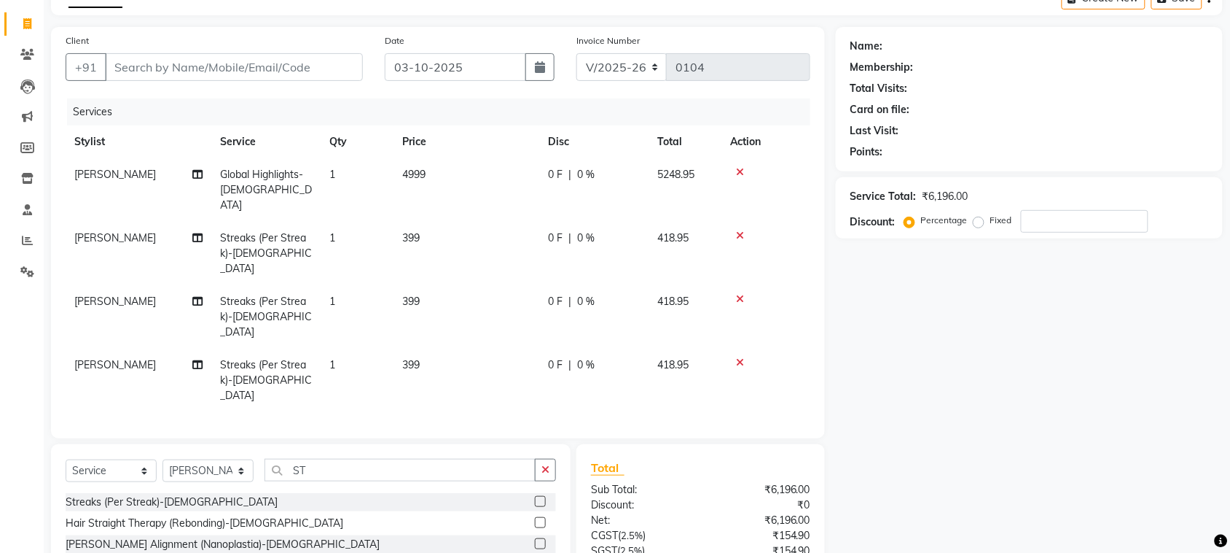
scroll to position [82, 0]
click at [535, 496] on label at bounding box center [540, 501] width 11 height 11
click at [535, 498] on input "checkbox" at bounding box center [539, 502] width 9 height 9
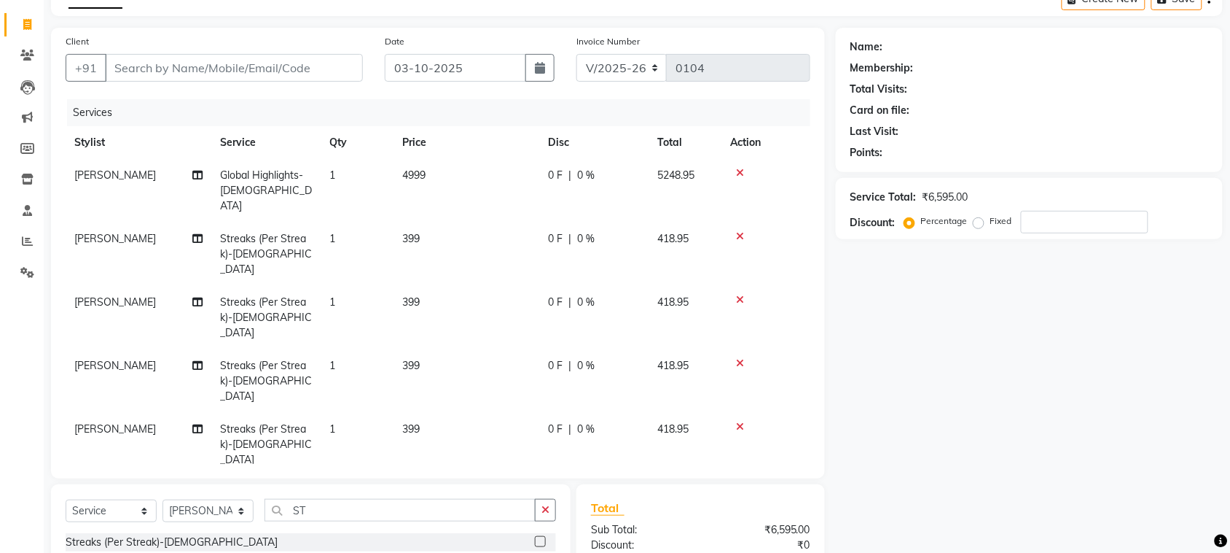
click at [535, 536] on label at bounding box center [540, 541] width 11 height 11
click at [535, 537] on input "checkbox" at bounding box center [539, 541] width 9 height 9
click at [738, 169] on icon at bounding box center [740, 173] width 8 height 10
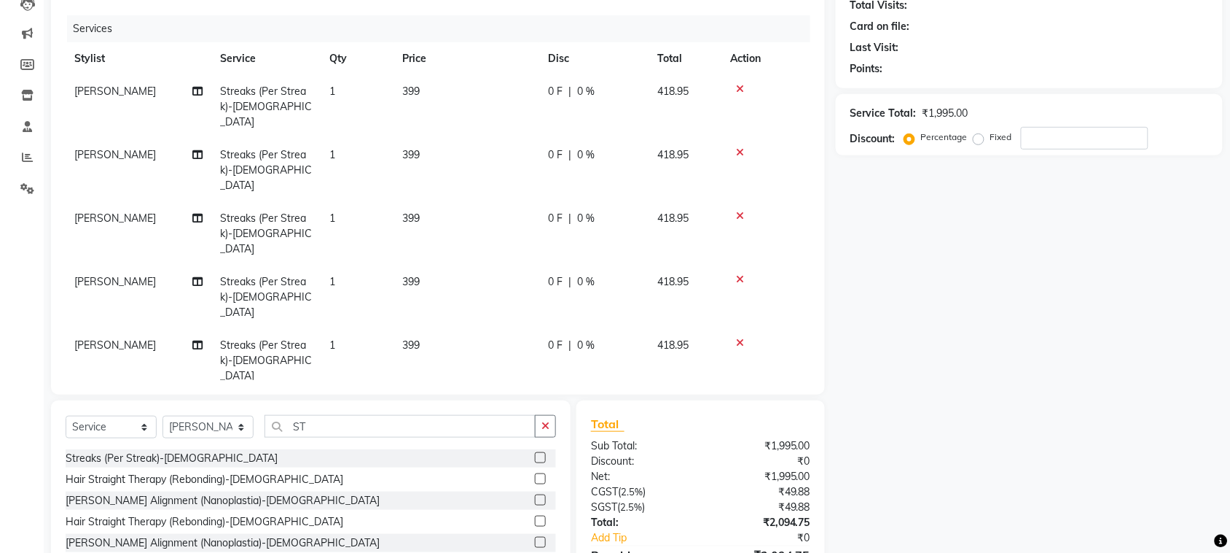
scroll to position [197, 0]
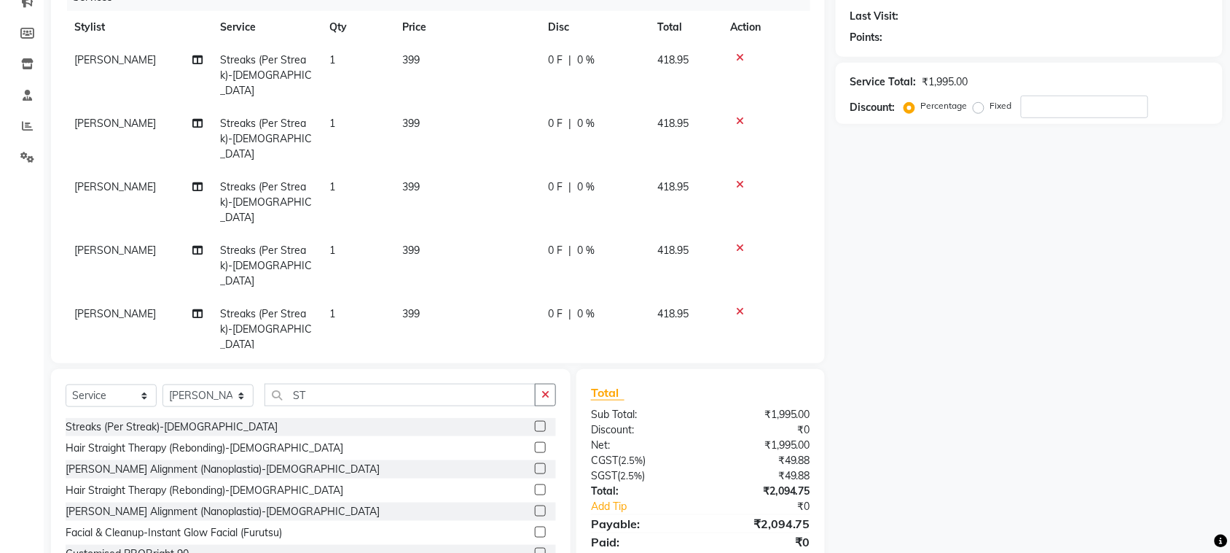
click at [535, 421] on label at bounding box center [540, 426] width 11 height 11
click at [535, 422] on input "checkbox" at bounding box center [539, 426] width 9 height 9
click at [535, 421] on label at bounding box center [540, 426] width 11 height 11
click at [535, 422] on input "checkbox" at bounding box center [539, 426] width 9 height 9
click at [535, 426] on label at bounding box center [540, 426] width 11 height 11
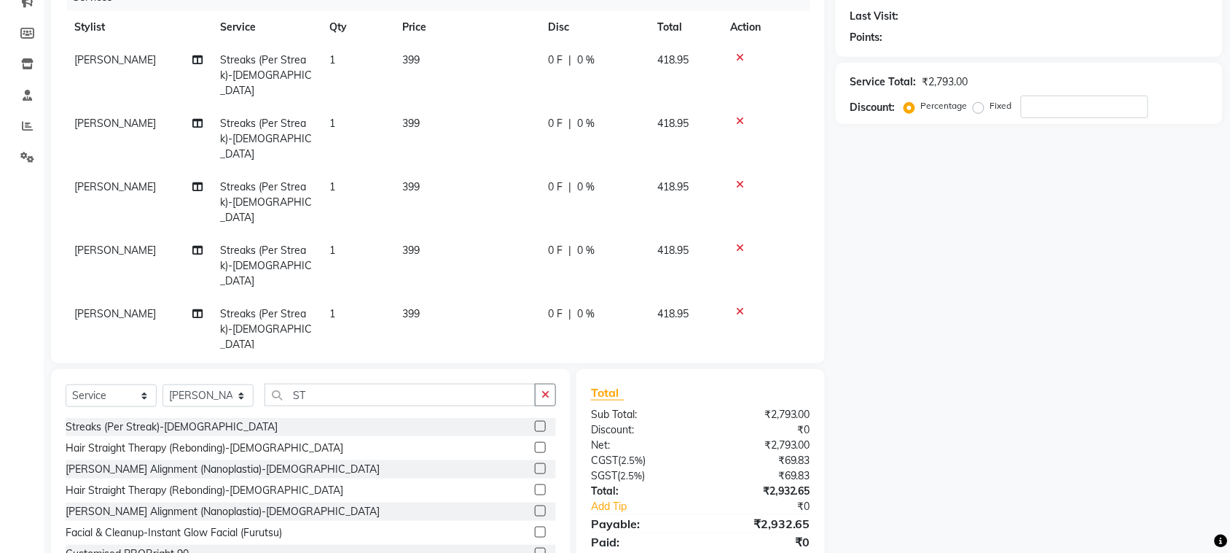
click at [535, 426] on input "checkbox" at bounding box center [539, 426] width 9 height 9
checkbox input "false"
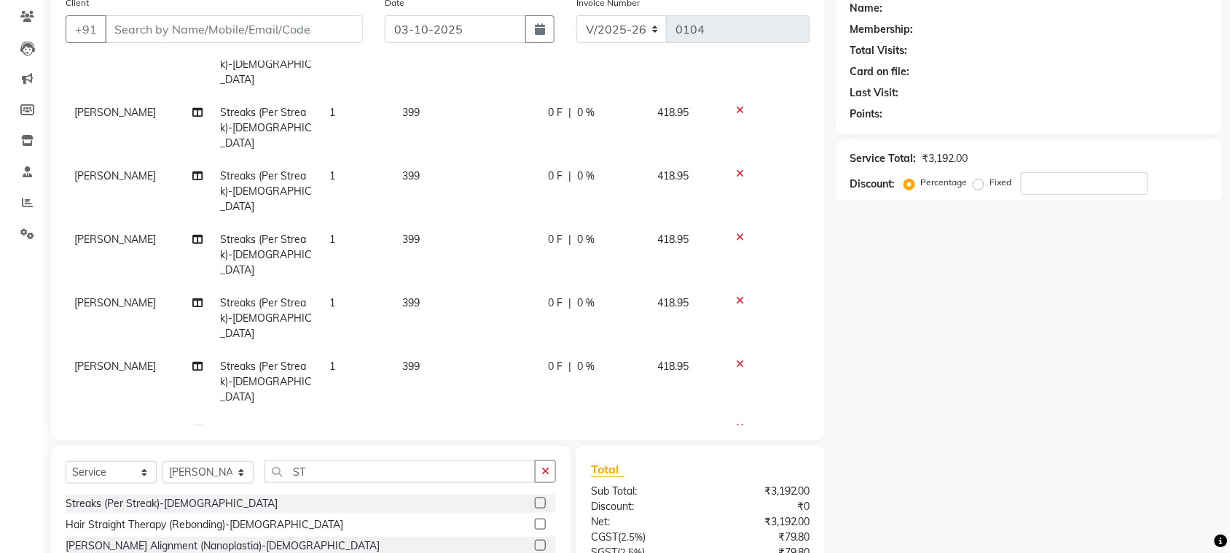
scroll to position [69, 0]
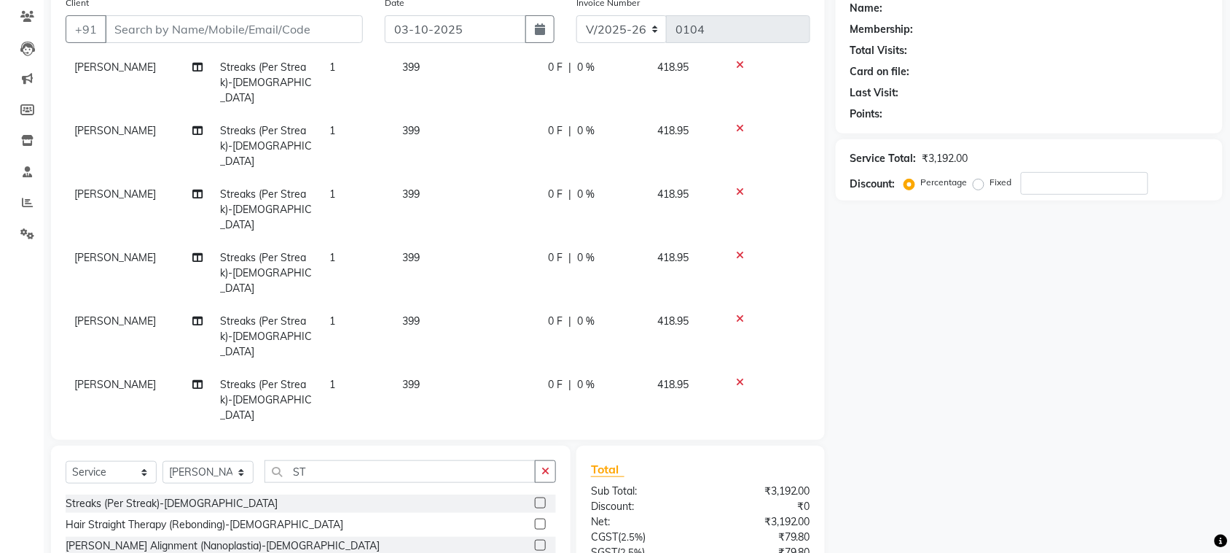
click at [396, 66] on td "399" at bounding box center [467, 82] width 146 height 63
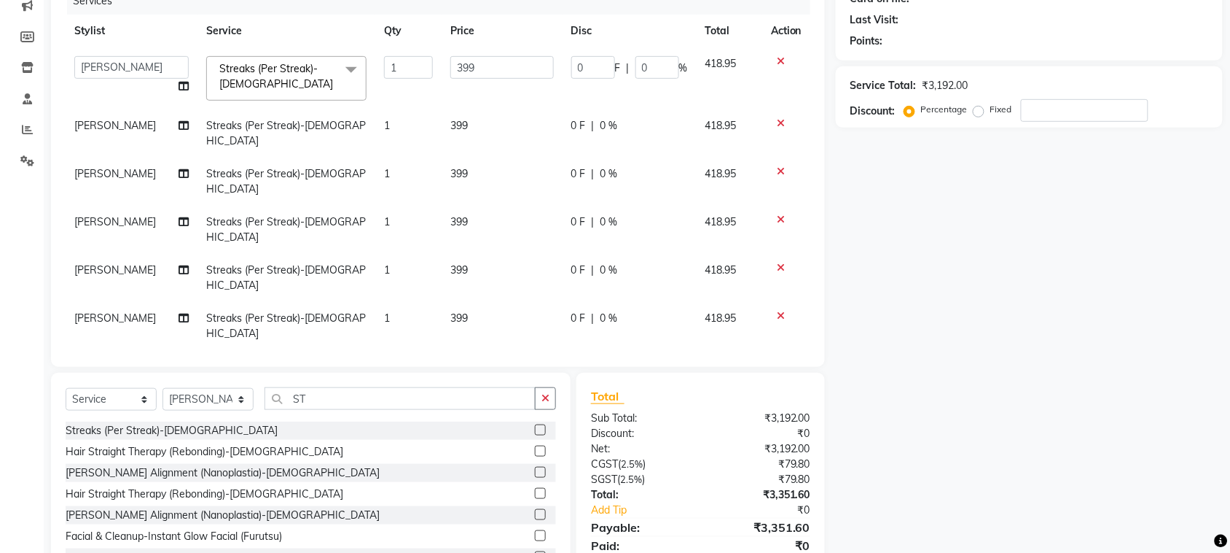
scroll to position [12, 0]
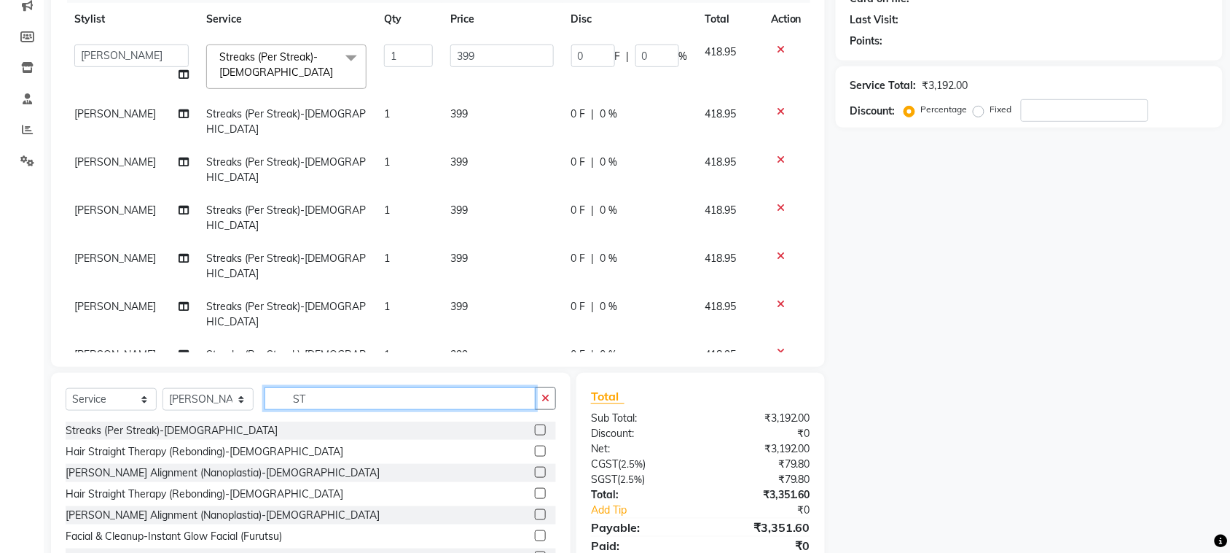
click at [394, 399] on input "ST" at bounding box center [400, 398] width 271 height 23
type input "S"
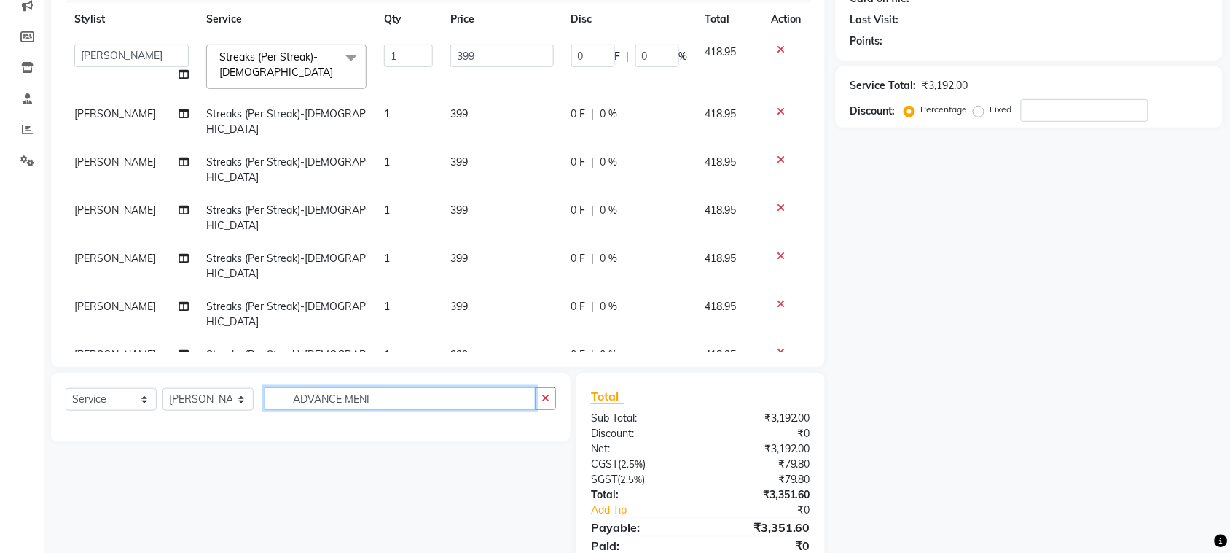
type input "ADVANCE MENI"
click at [237, 395] on select "Select Stylist [PERSON_NAME] [PERSON_NAME] salon id [PERSON_NAME] [PERSON_NAME]…" at bounding box center [208, 399] width 91 height 23
select select "93463"
click at [163, 388] on select "Select Stylist [PERSON_NAME] [PERSON_NAME] salon id [PERSON_NAME] [PERSON_NAME]…" at bounding box center [208, 399] width 91 height 23
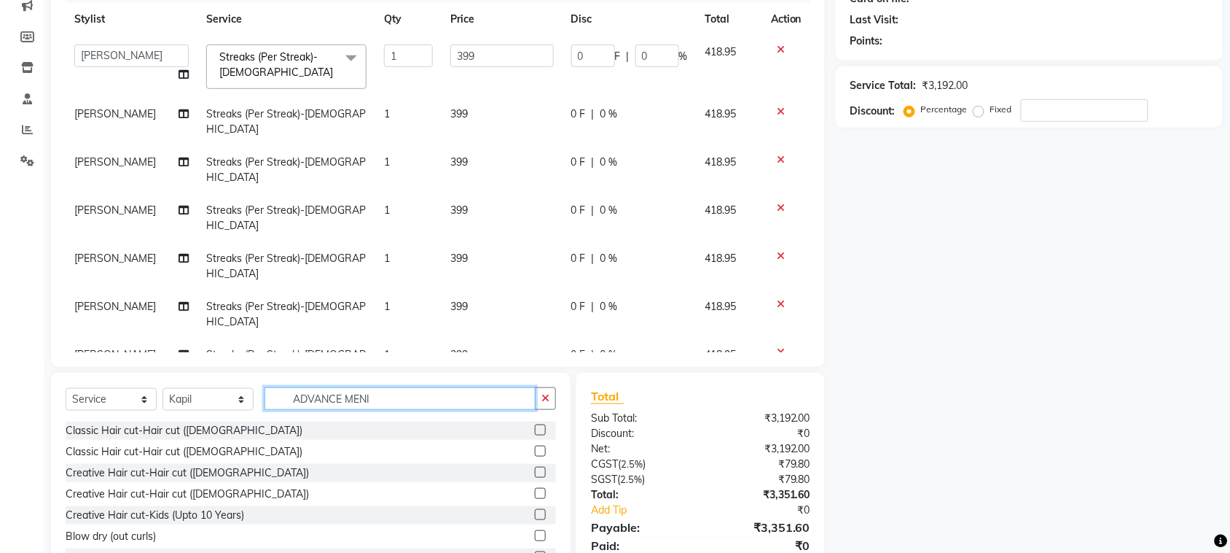
click at [418, 396] on input "ADVANCE MENI" at bounding box center [400, 398] width 271 height 23
type input "ADVANCE"
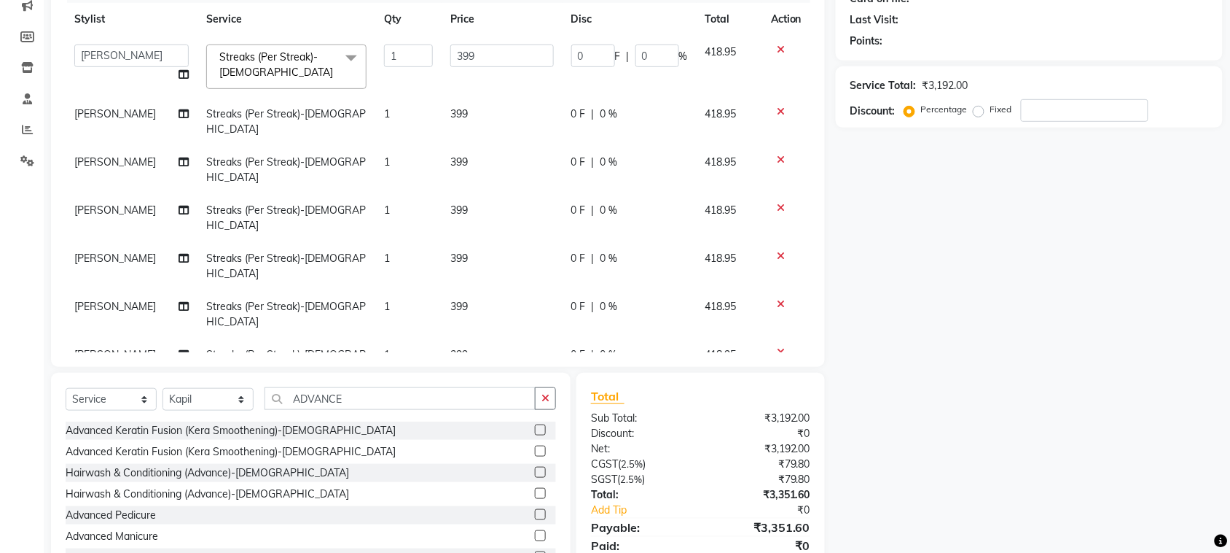
click at [535, 510] on label at bounding box center [540, 514] width 11 height 11
click at [535, 510] on input "checkbox" at bounding box center [539, 514] width 9 height 9
checkbox input "false"
click at [535, 534] on label at bounding box center [540, 535] width 11 height 11
click at [535, 534] on input "checkbox" at bounding box center [539, 535] width 9 height 9
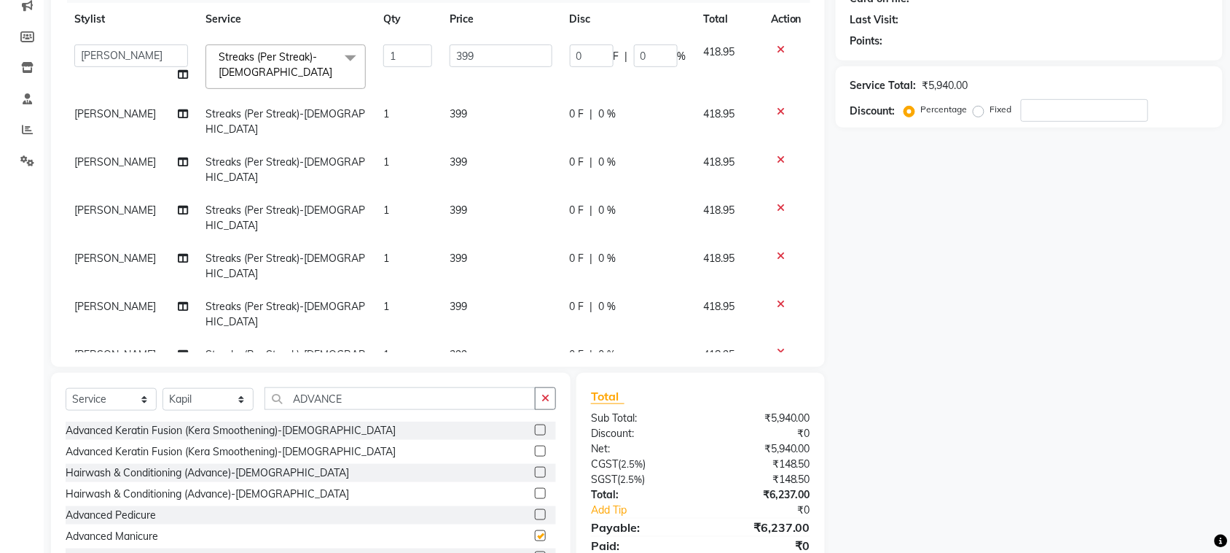
checkbox input "false"
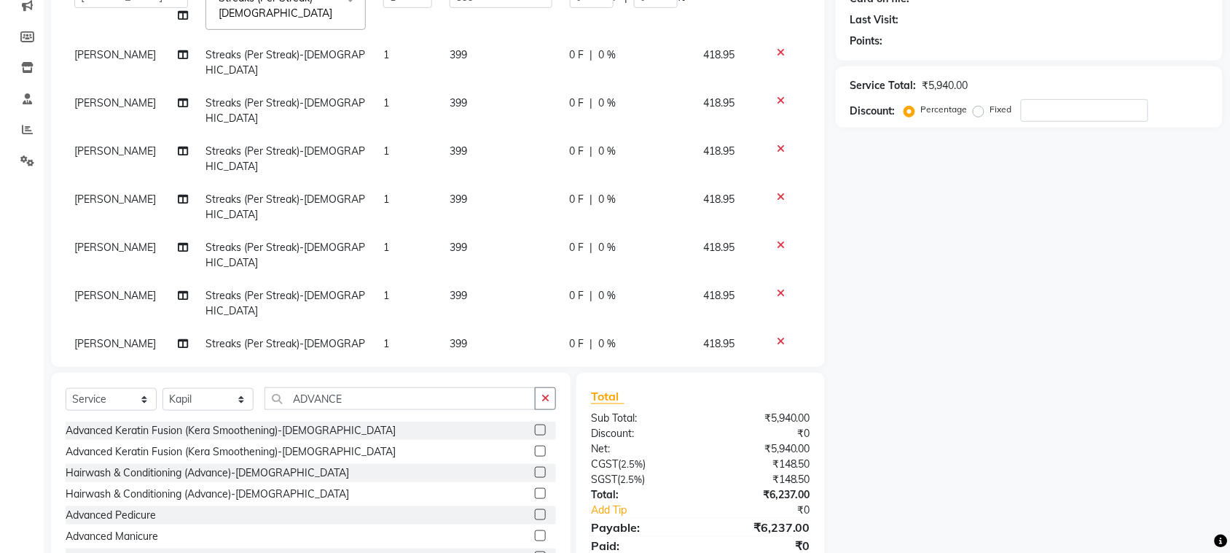
scroll to position [77, 0]
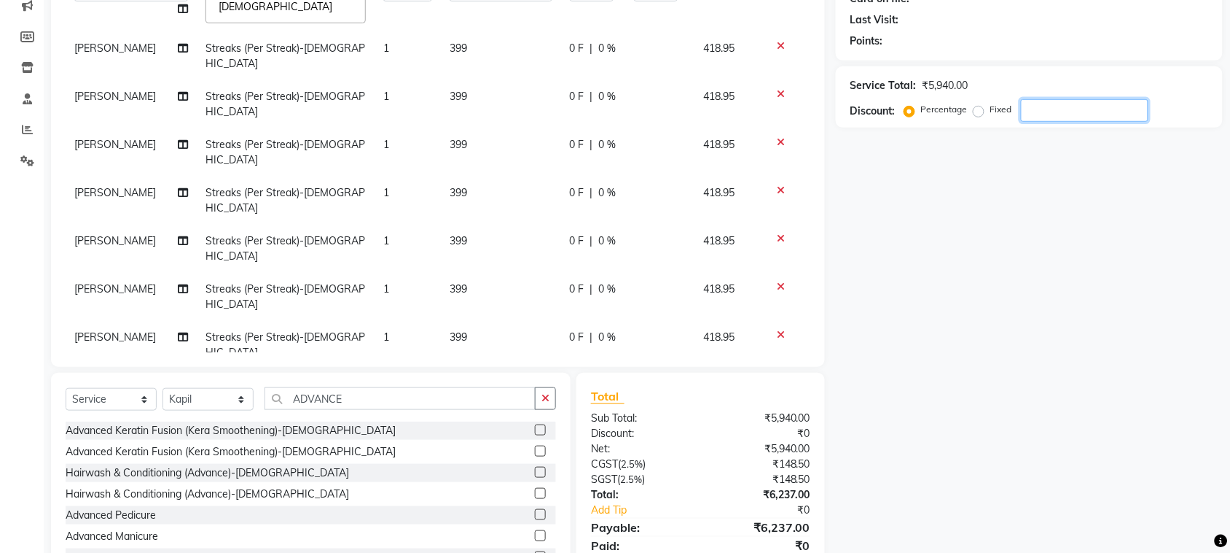
click at [1092, 106] on input "number" at bounding box center [1085, 110] width 128 height 23
click at [237, 398] on select "Select Stylist [PERSON_NAME] [PERSON_NAME] salon id [PERSON_NAME] [PERSON_NAME]…" at bounding box center [208, 399] width 91 height 23
select select "92948"
click at [163, 388] on select "Select Stylist [PERSON_NAME] [PERSON_NAME] salon id [PERSON_NAME] [PERSON_NAME]…" at bounding box center [208, 399] width 91 height 23
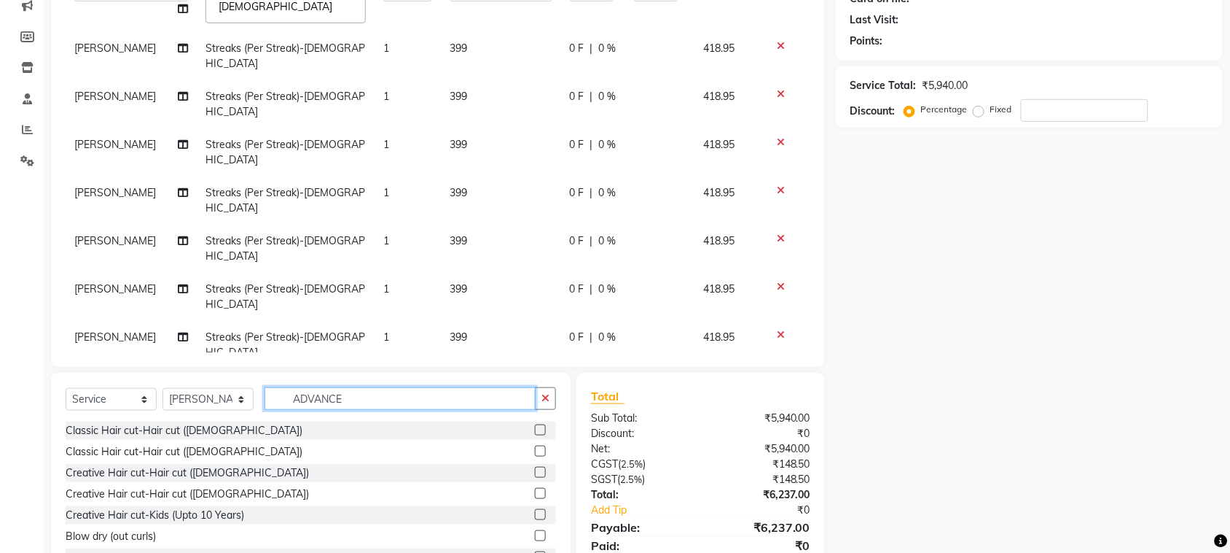
click at [373, 399] on input "ADVANCE" at bounding box center [400, 398] width 271 height 23
type input "A"
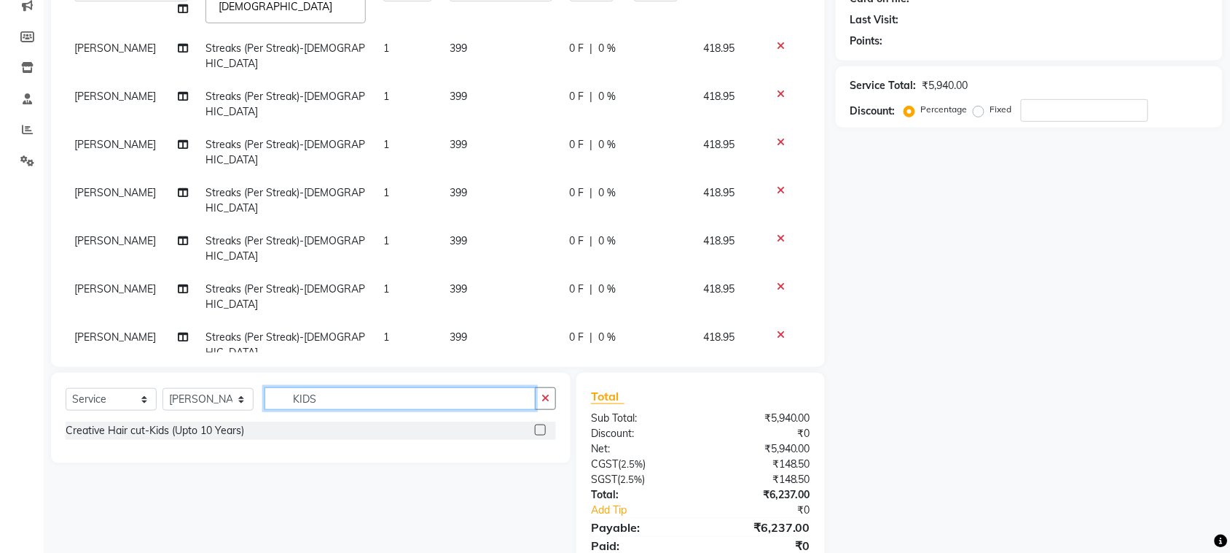
type input "KIDS"
click at [542, 429] on label at bounding box center [540, 429] width 11 height 11
click at [542, 429] on input "checkbox" at bounding box center [539, 430] width 9 height 9
checkbox input "false"
click at [1046, 113] on input "number" at bounding box center [1085, 110] width 128 height 23
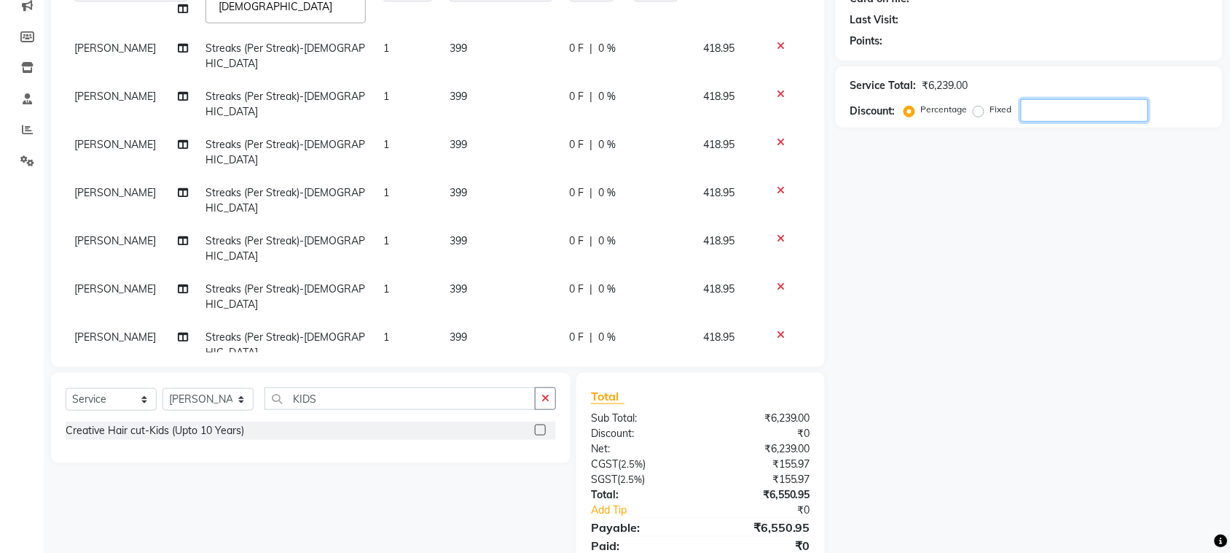
type input "3"
type input "11.97"
type input "3"
type input "30"
type input "119.7"
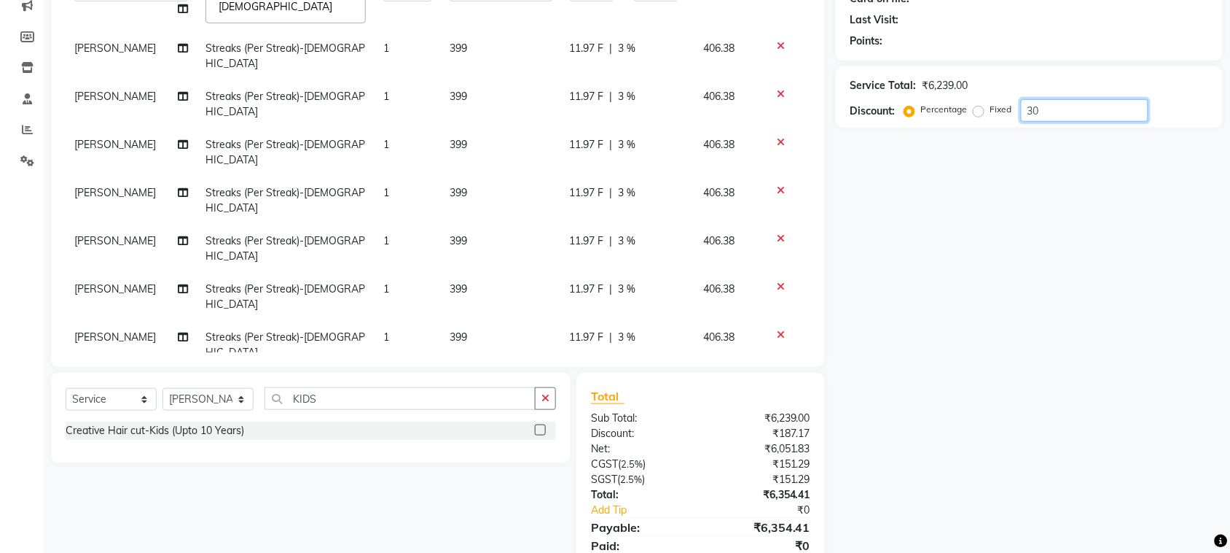
type input "30"
click at [619, 378] on span "30 %" at bounding box center [630, 385] width 23 height 15
select select "93463"
click at [643, 378] on input "30" at bounding box center [656, 389] width 44 height 23
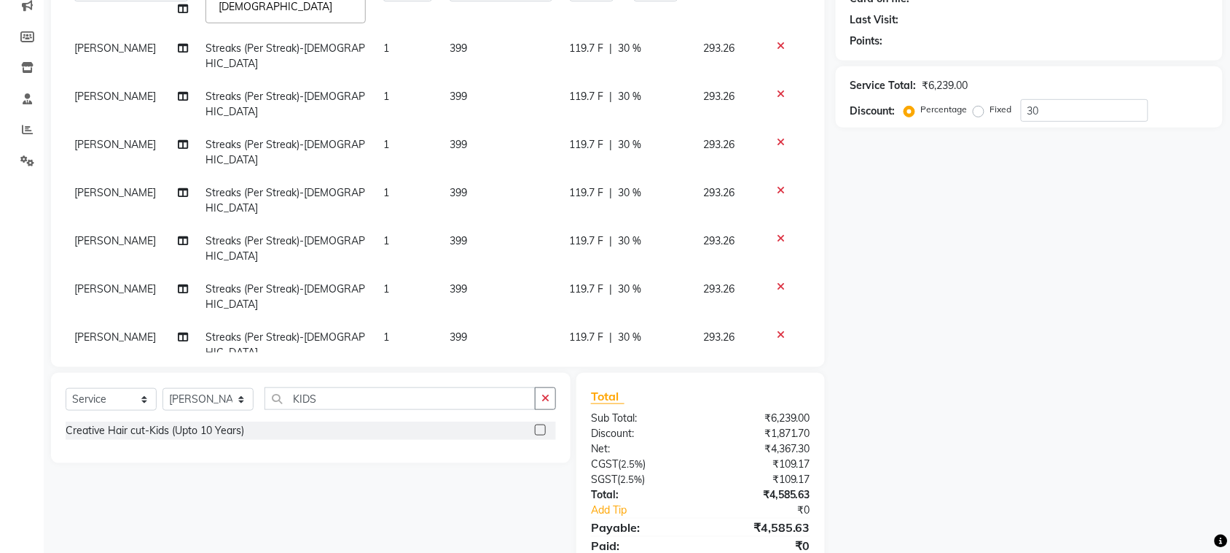
type input "3"
type input "50"
click at [617, 330] on tbody "AFTAB AFZAL SHAIKH Kapil salon id Saroj pathak SEEMA shadiya baig Smita sonawan…" at bounding box center [438, 226] width 745 height 512
click at [620, 410] on span "30 %" at bounding box center [631, 417] width 23 height 15
select select "93463"
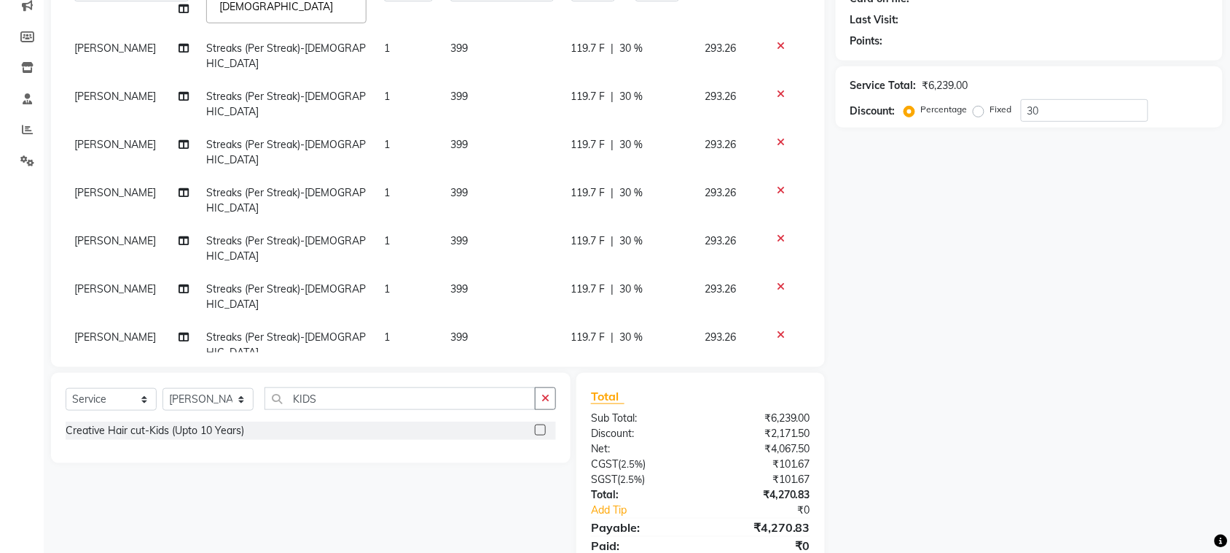
click at [639, 410] on input "30" at bounding box center [658, 421] width 44 height 23
type input "3"
type input "50"
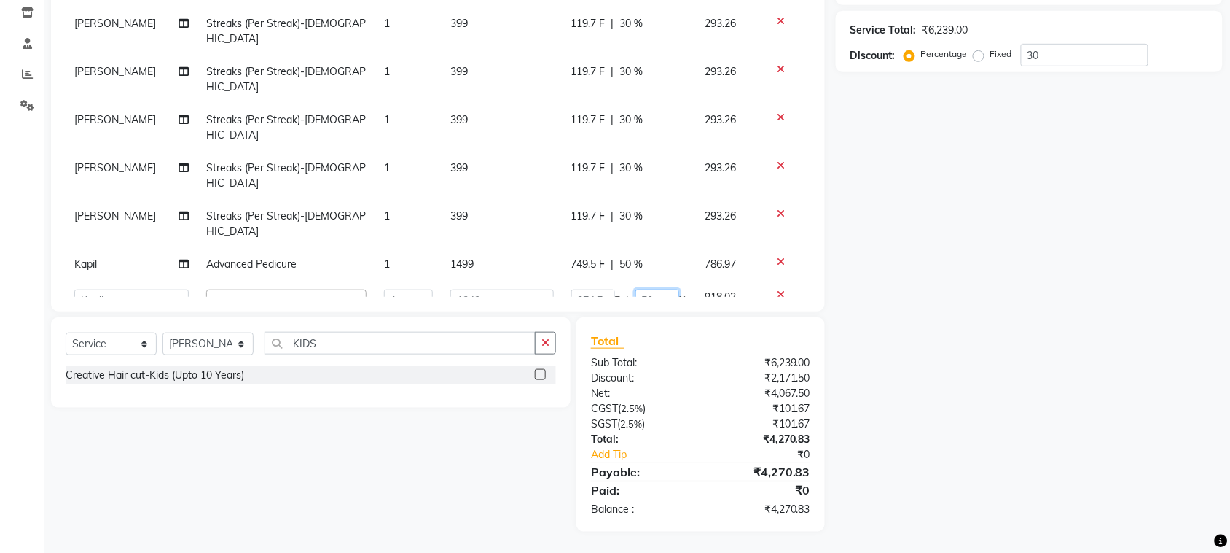
scroll to position [148, 0]
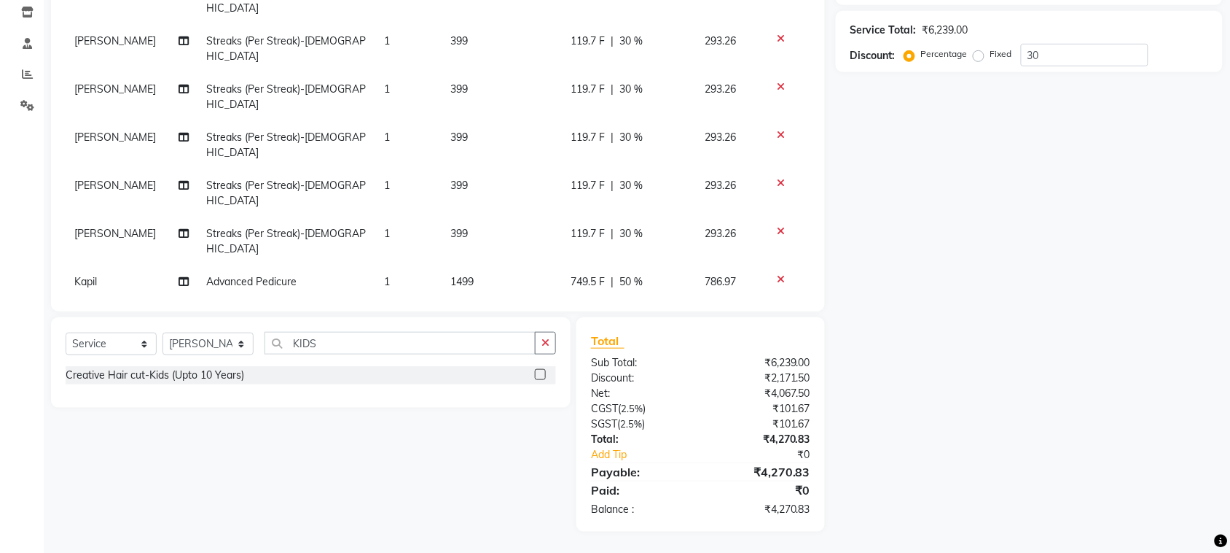
click at [615, 362] on span "30 %" at bounding box center [626, 369] width 23 height 15
select select "92948"
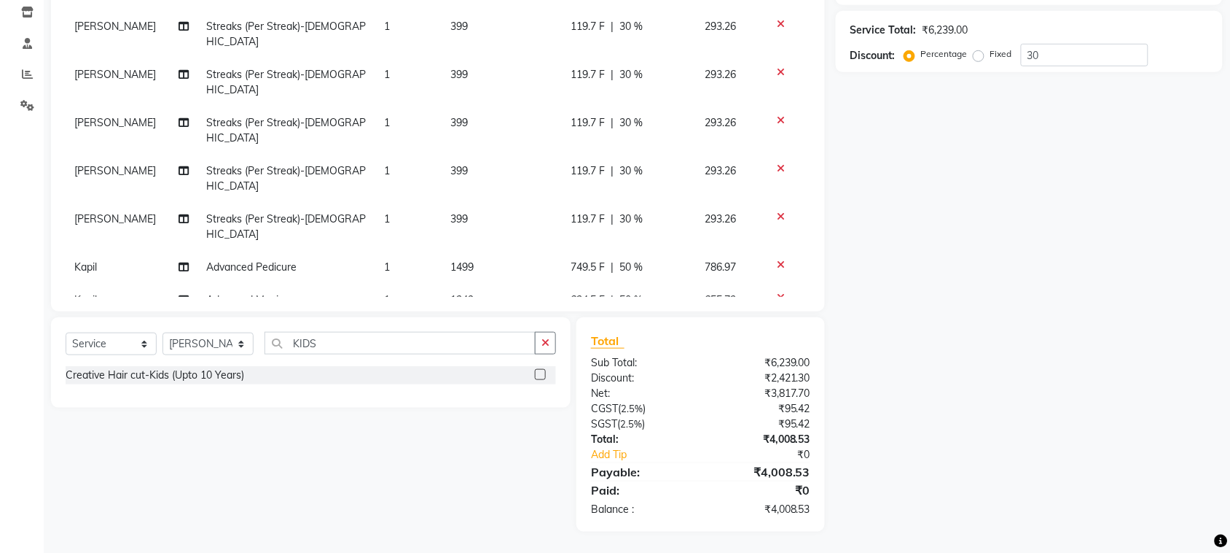
click at [642, 325] on input "30" at bounding box center [658, 336] width 44 height 23
type input "3"
type input "50"
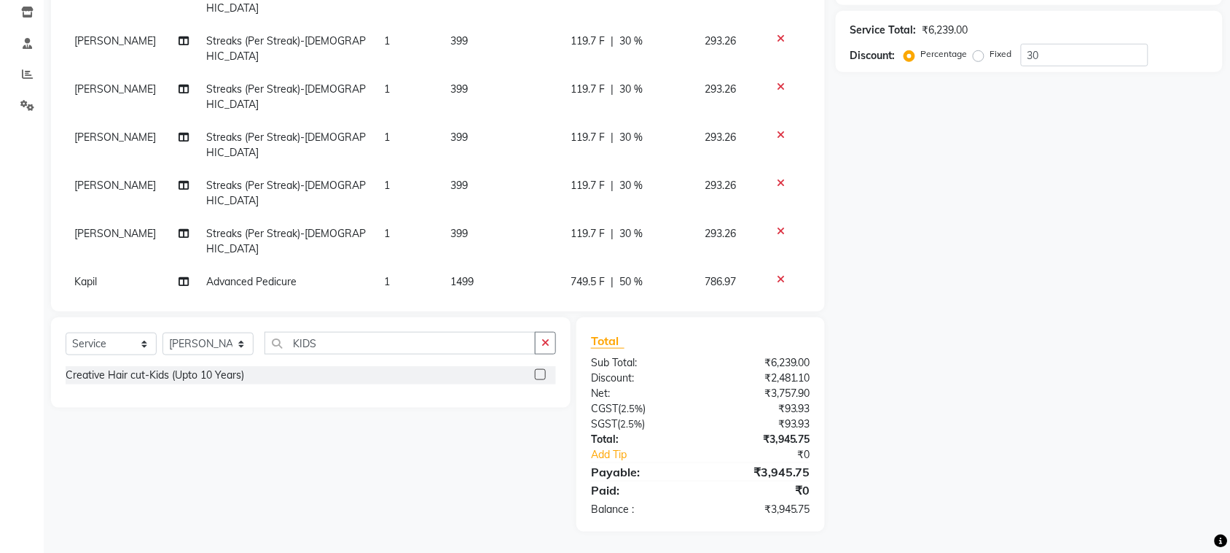
click at [902, 348] on div "Name: Membership: Total Visits: Card on file: Last Visit: Points: Service Total…" at bounding box center [1035, 196] width 398 height 671
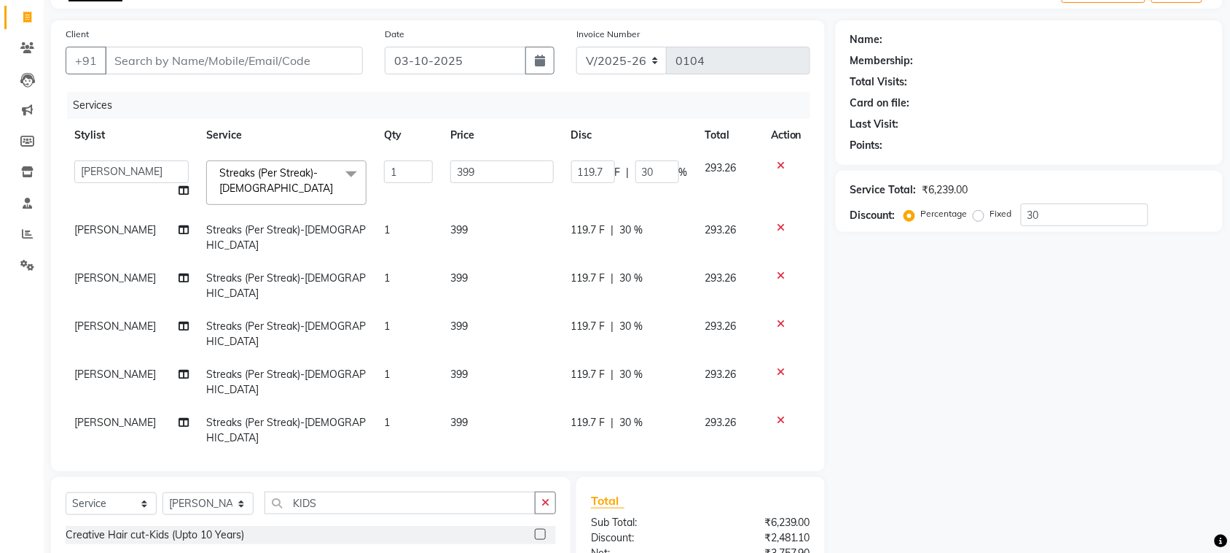
scroll to position [0, 0]
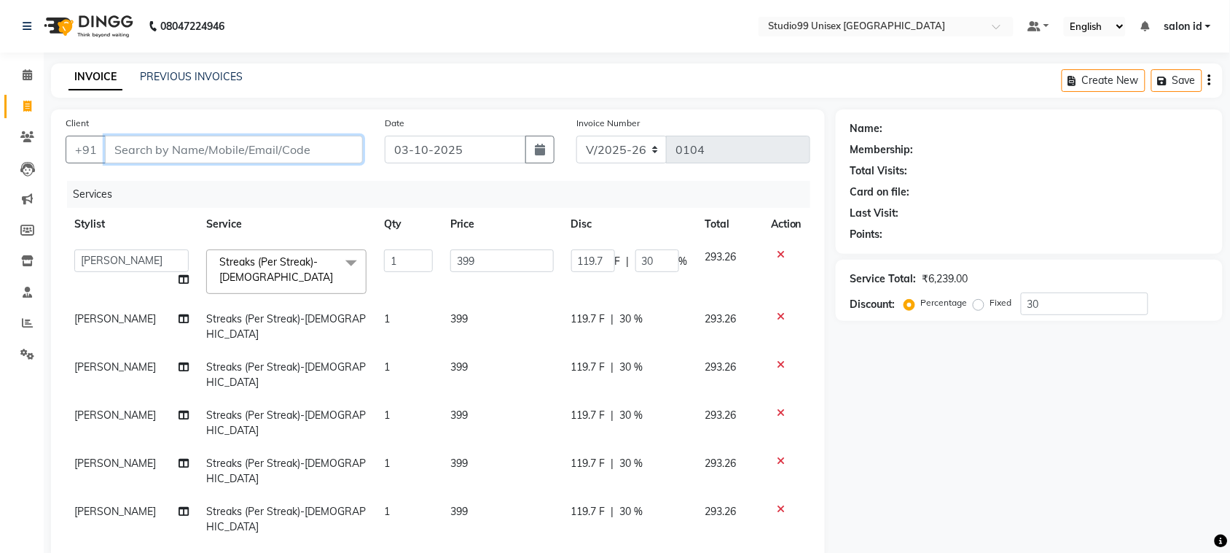
click at [242, 158] on input "Client" at bounding box center [234, 150] width 258 height 28
type input "9"
type input "0"
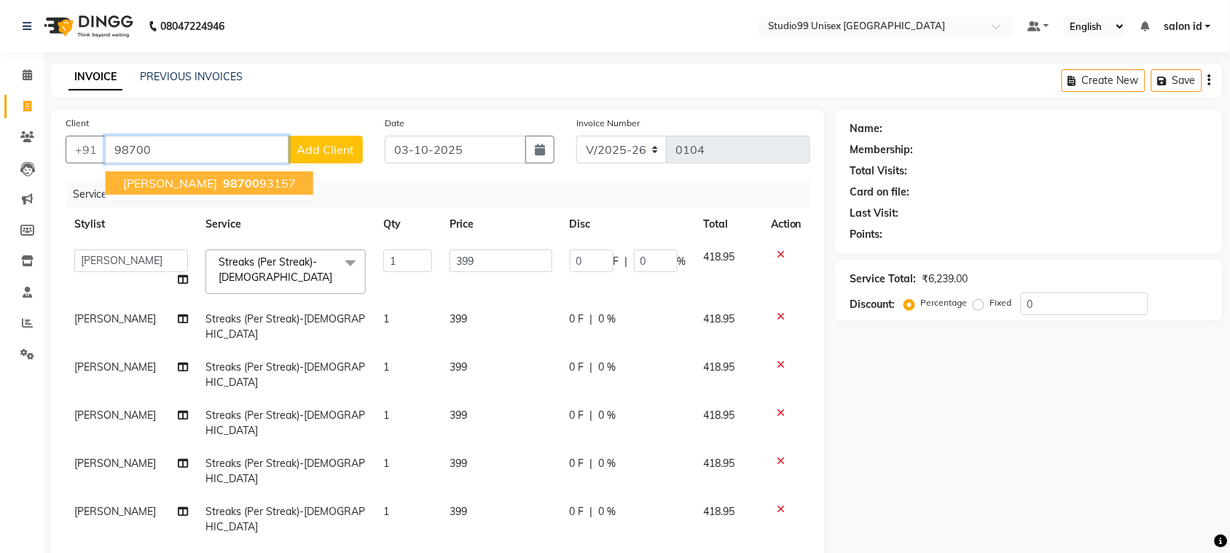
click at [241, 186] on span "98700" at bounding box center [241, 183] width 36 height 15
type input "9870093157"
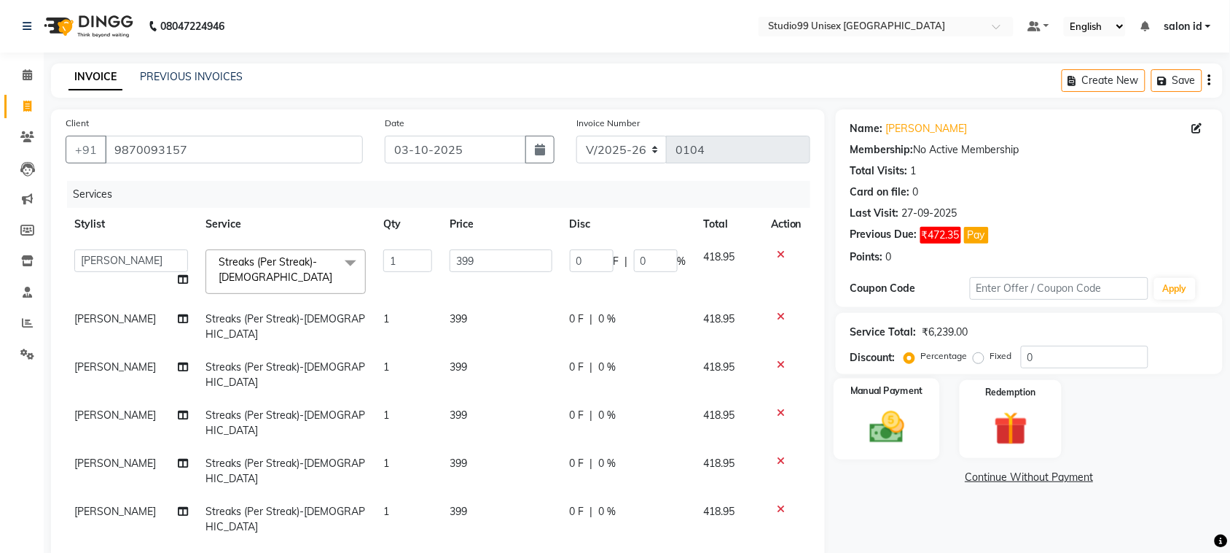
click at [912, 409] on img at bounding box center [887, 427] width 57 height 40
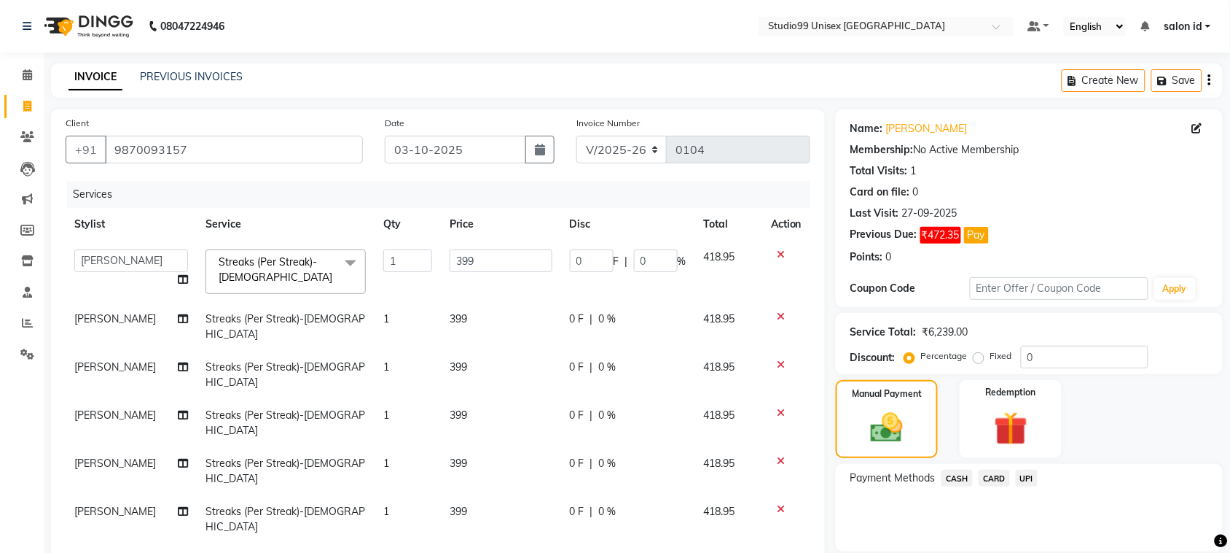
click at [1033, 478] on span "UPI" at bounding box center [1027, 477] width 23 height 17
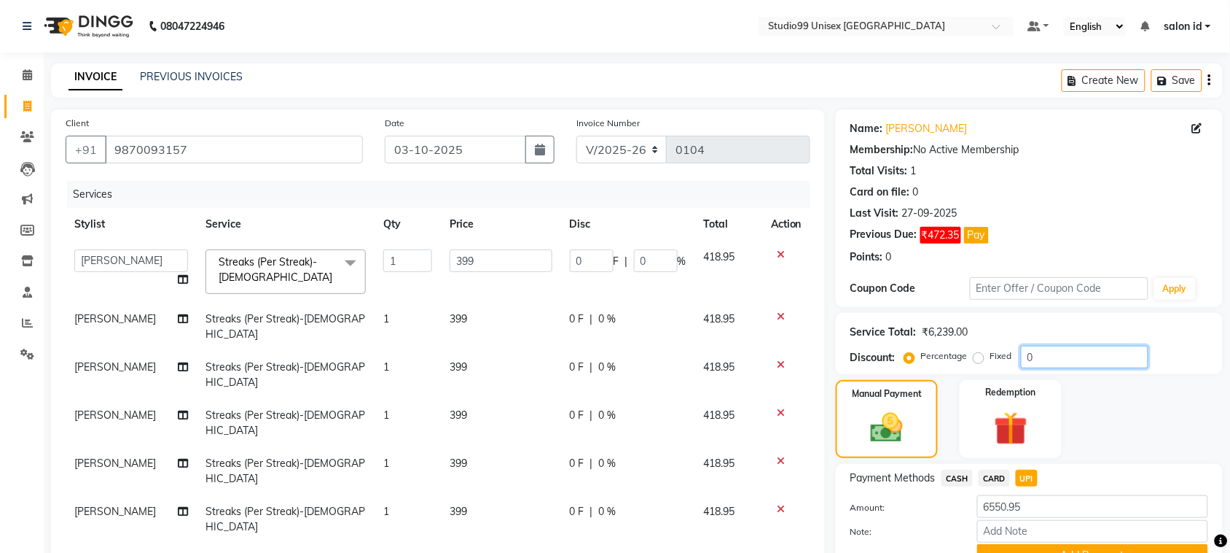
click at [1042, 361] on input "0" at bounding box center [1085, 357] width 128 height 23
type input "3"
type input "11.97"
type input "3"
type input "30"
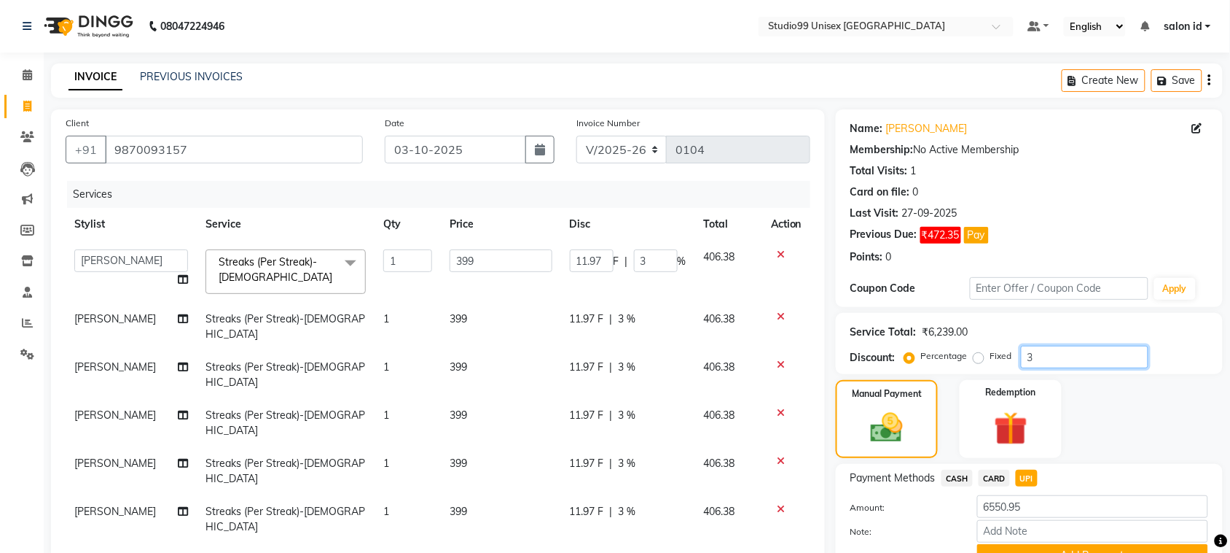
type input "119.7"
type input "30"
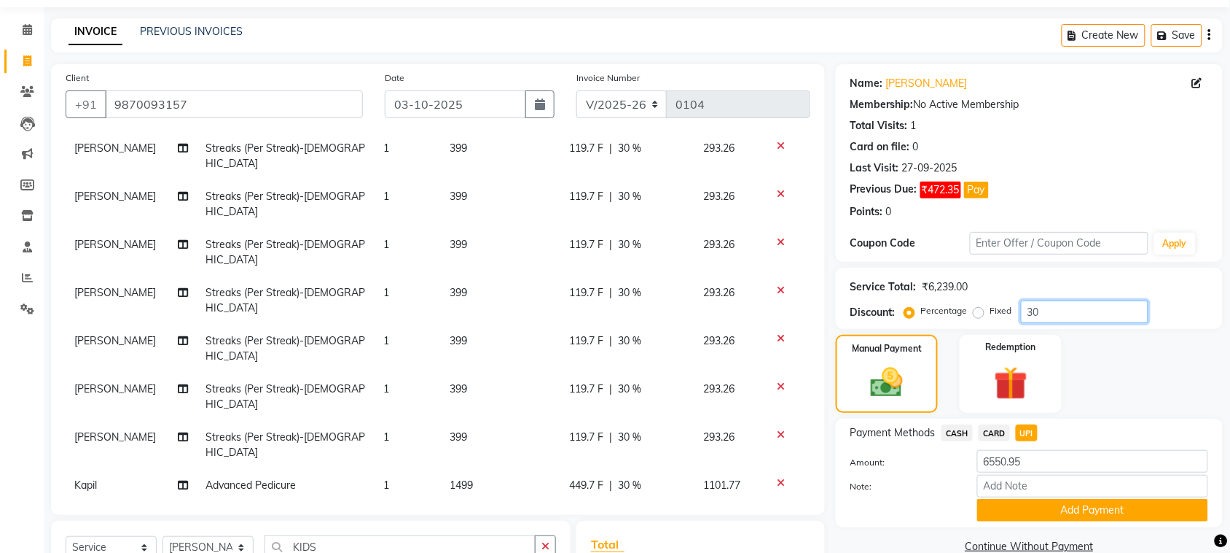
scroll to position [46, 0]
type input "30"
click at [613, 542] on span "30 %" at bounding box center [624, 549] width 23 height 15
select select "92948"
click at [634, 542] on input "30" at bounding box center [656, 553] width 44 height 23
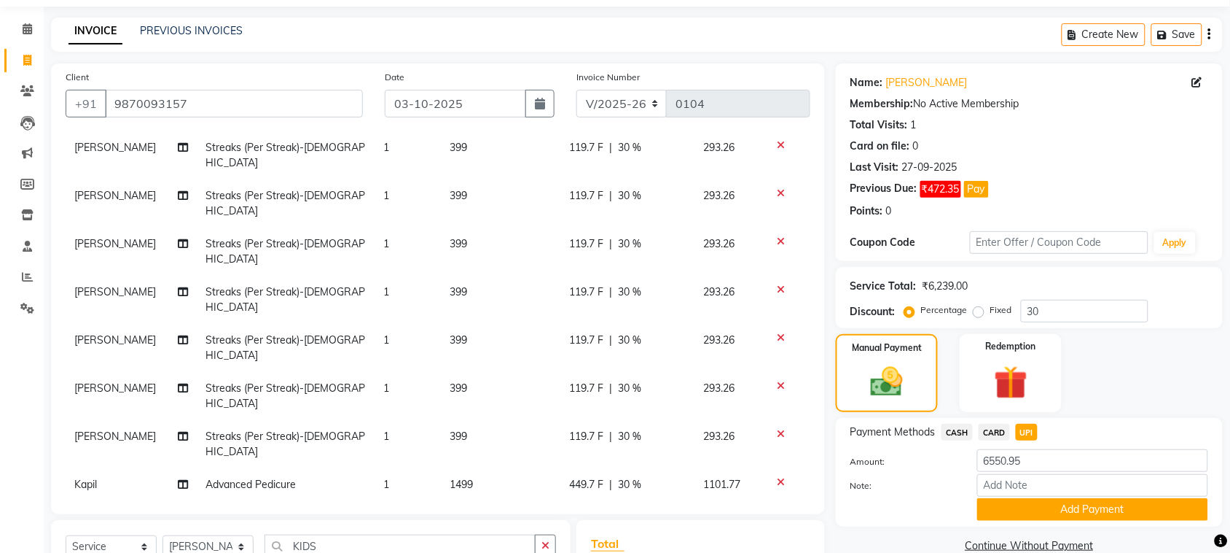
type input "50"
click at [619, 510] on span "30 %" at bounding box center [630, 517] width 23 height 15
select select "93463"
click at [634, 510] on input "30" at bounding box center [656, 521] width 44 height 23
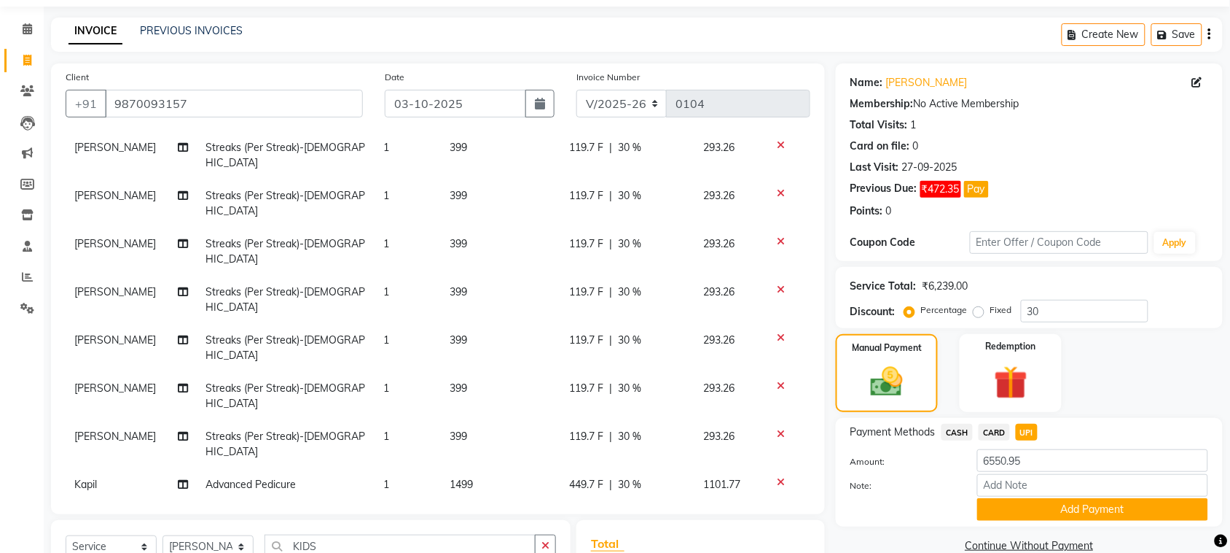
type input "50"
click at [619, 477] on span "30 %" at bounding box center [630, 484] width 23 height 15
select select "93463"
click at [634, 477] on input "30" at bounding box center [656, 488] width 44 height 23
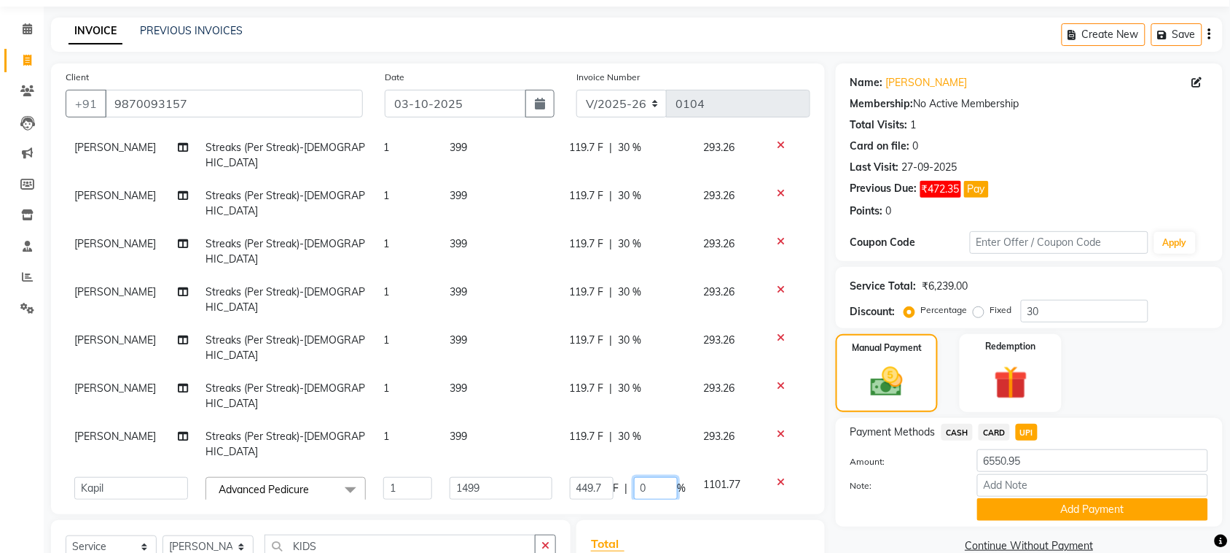
type input "50"
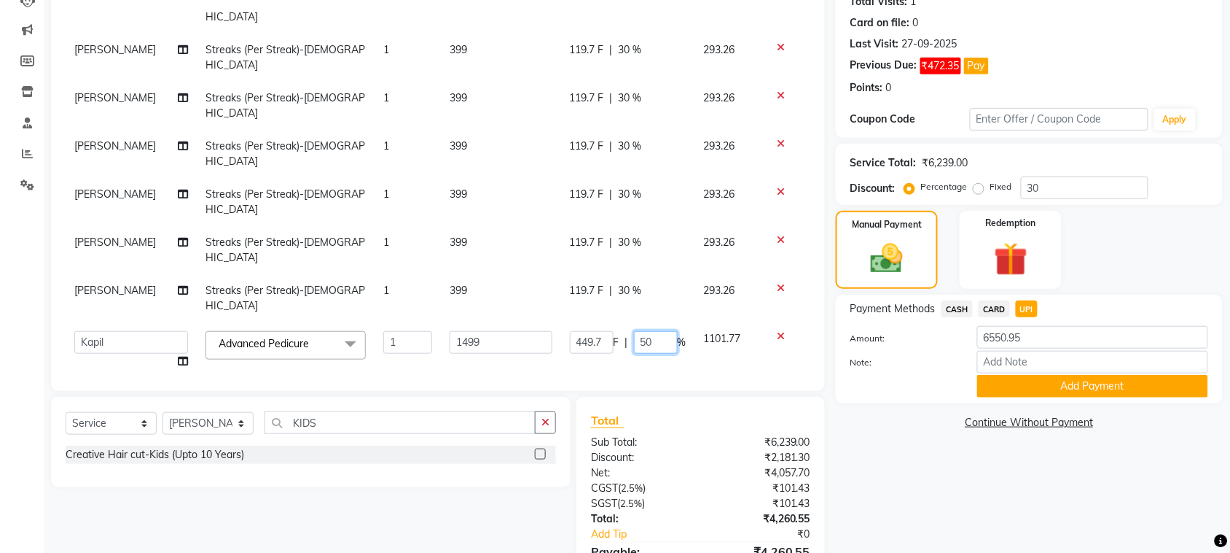
scroll to position [249, 0]
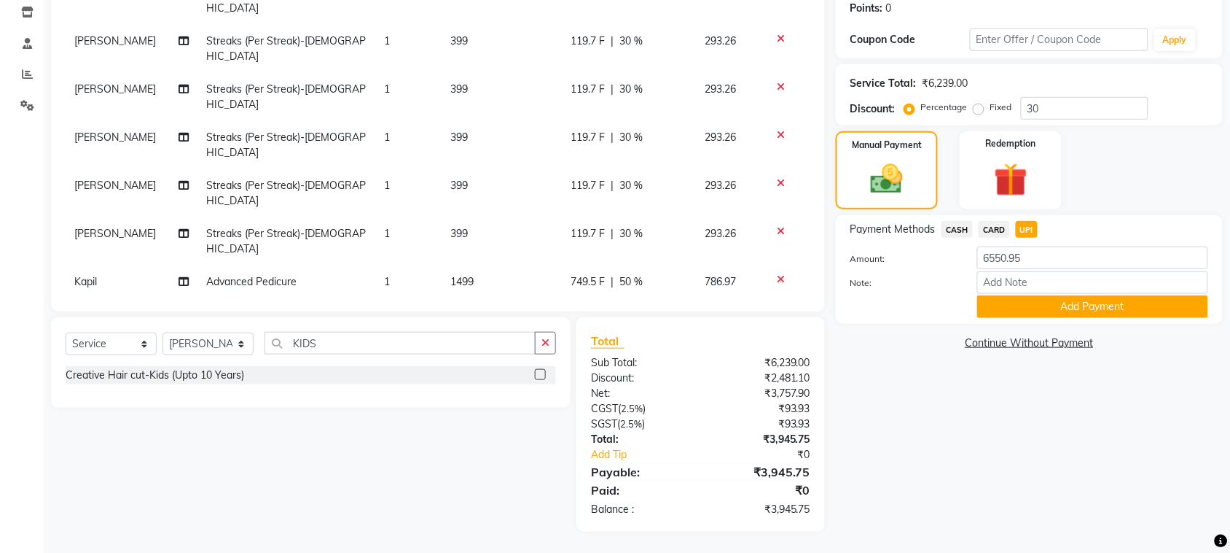
click at [697, 331] on td "156.98" at bounding box center [730, 355] width 66 height 48
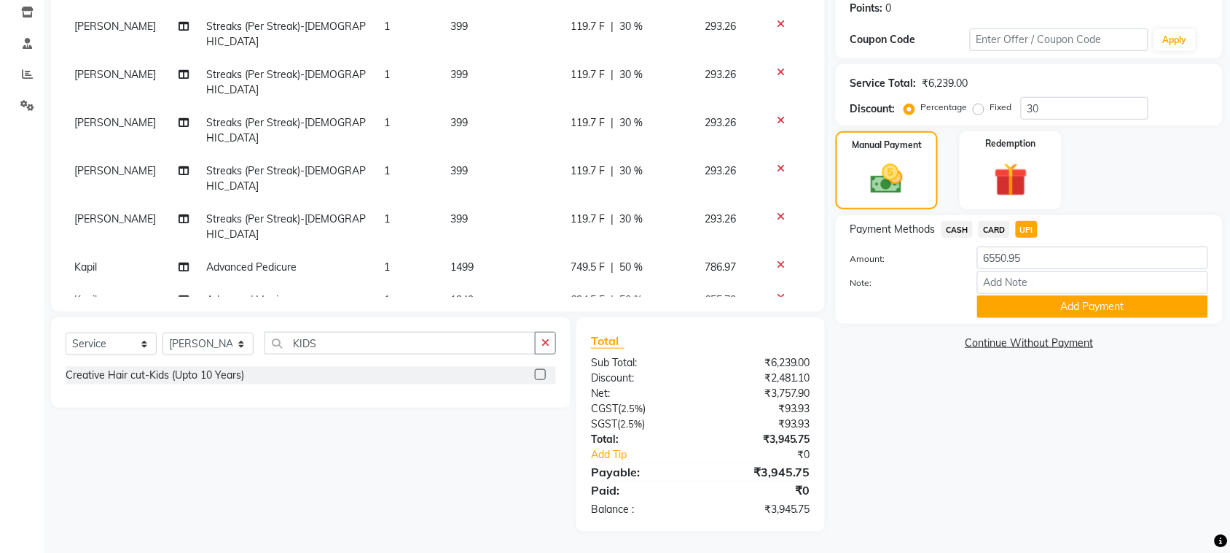
select select "92948"
click at [740, 316] on td "156.98" at bounding box center [730, 347] width 66 height 62
click at [889, 184] on img at bounding box center [887, 179] width 55 height 39
click at [916, 200] on div "Manual Payment" at bounding box center [887, 171] width 106 height 82
click at [964, 227] on span "CASH" at bounding box center [957, 229] width 31 height 17
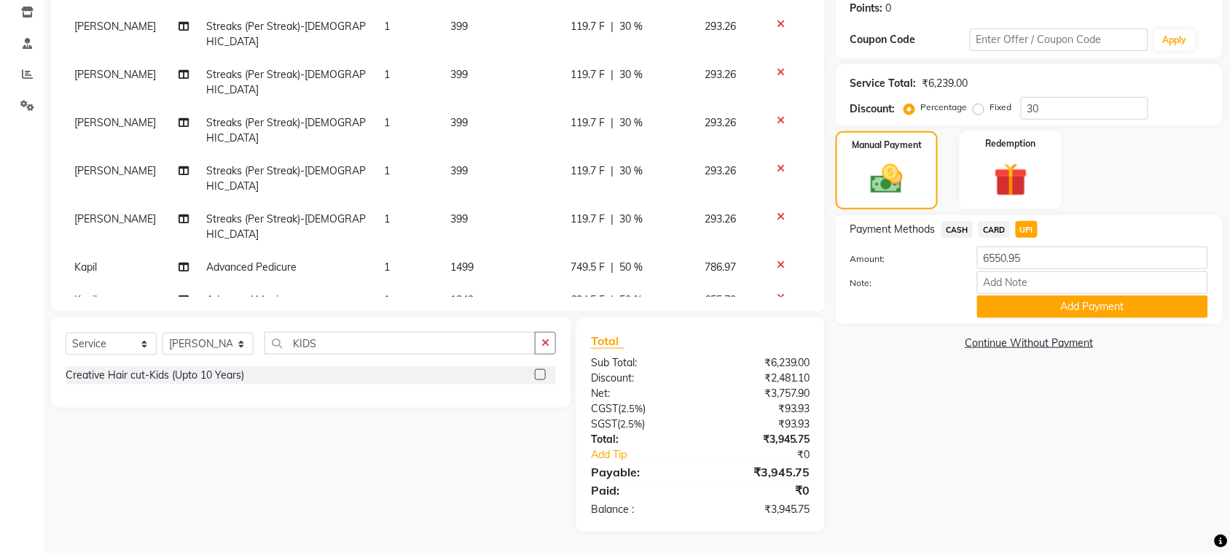
type input "3945.75"
click at [1021, 225] on span "UPI" at bounding box center [1027, 229] width 23 height 17
click at [1047, 314] on button "Add Payment" at bounding box center [1093, 306] width 231 height 23
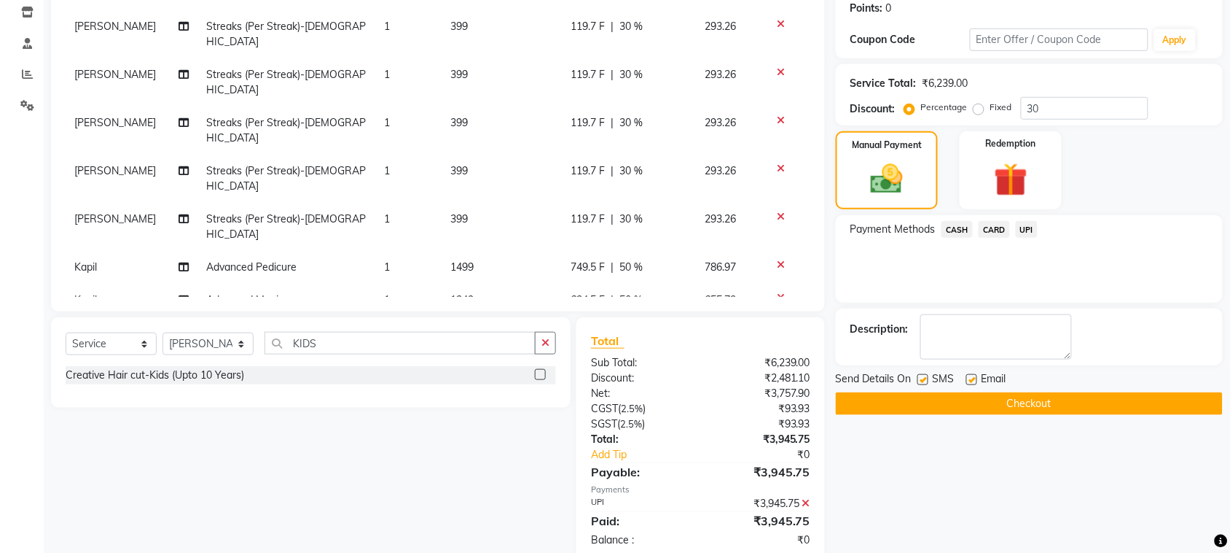
click at [991, 403] on button "Checkout" at bounding box center [1029, 403] width 387 height 23
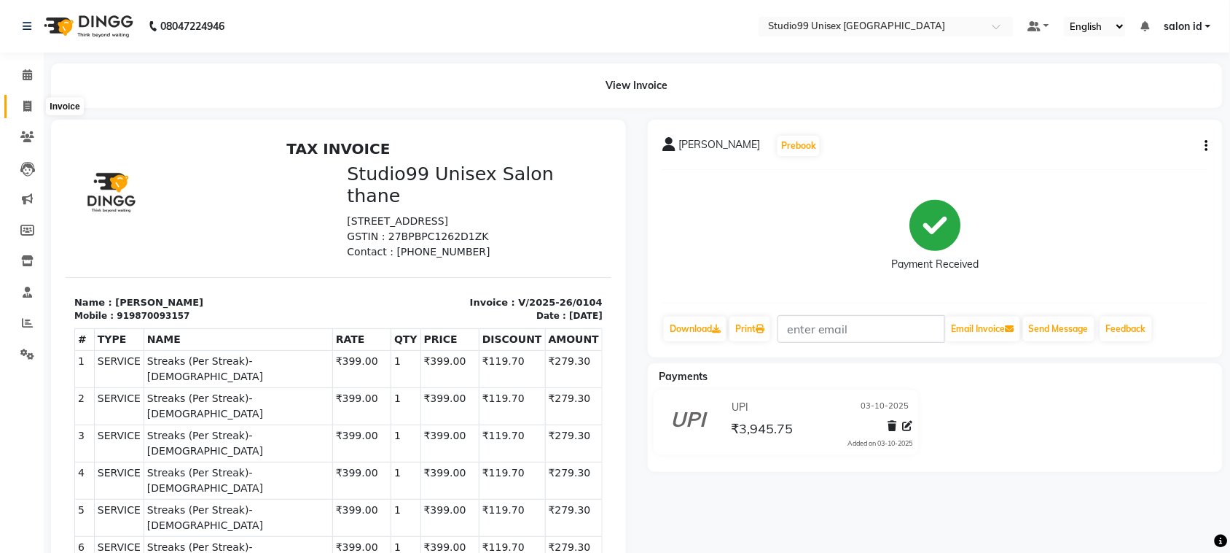
click at [28, 101] on icon at bounding box center [27, 106] width 8 height 11
select select "service"
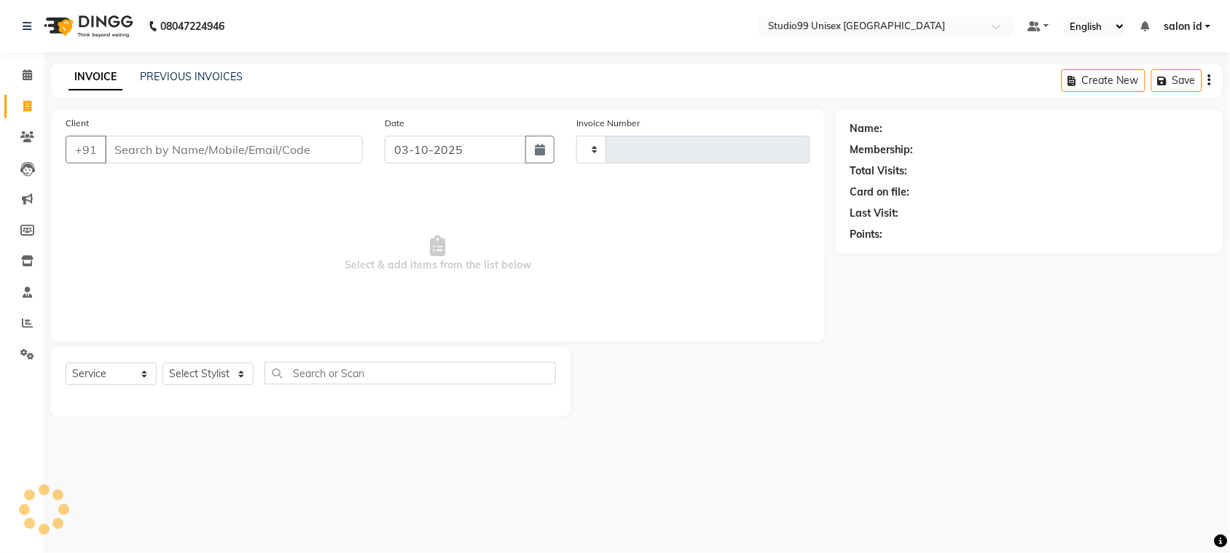
type input "0105"
select select "9023"
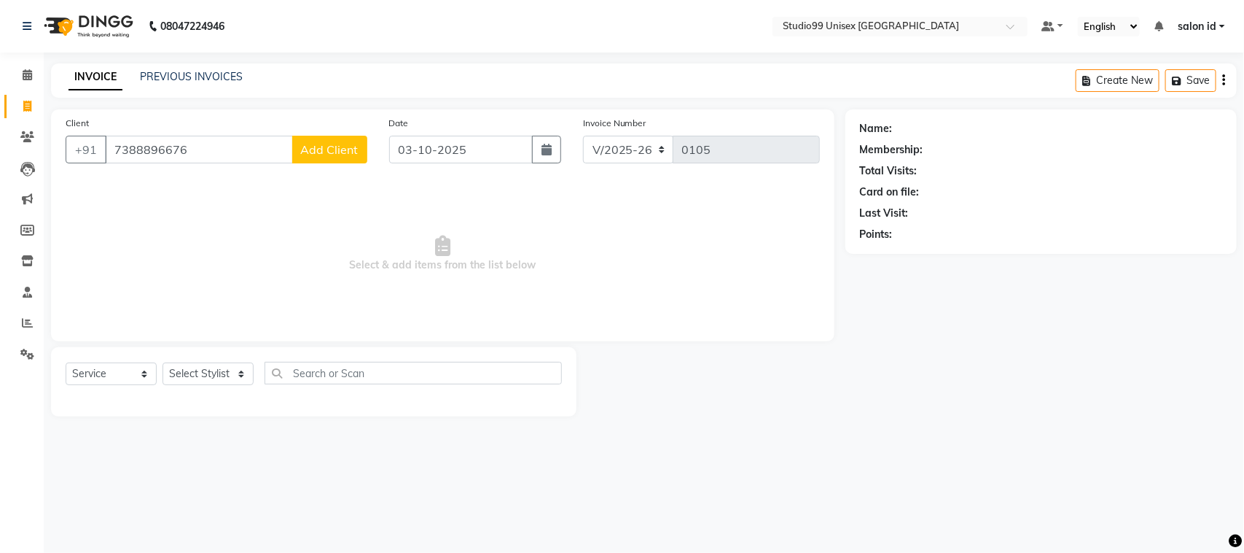
type input "7388896676"
click at [324, 152] on span "Add Client" at bounding box center [330, 149] width 58 height 15
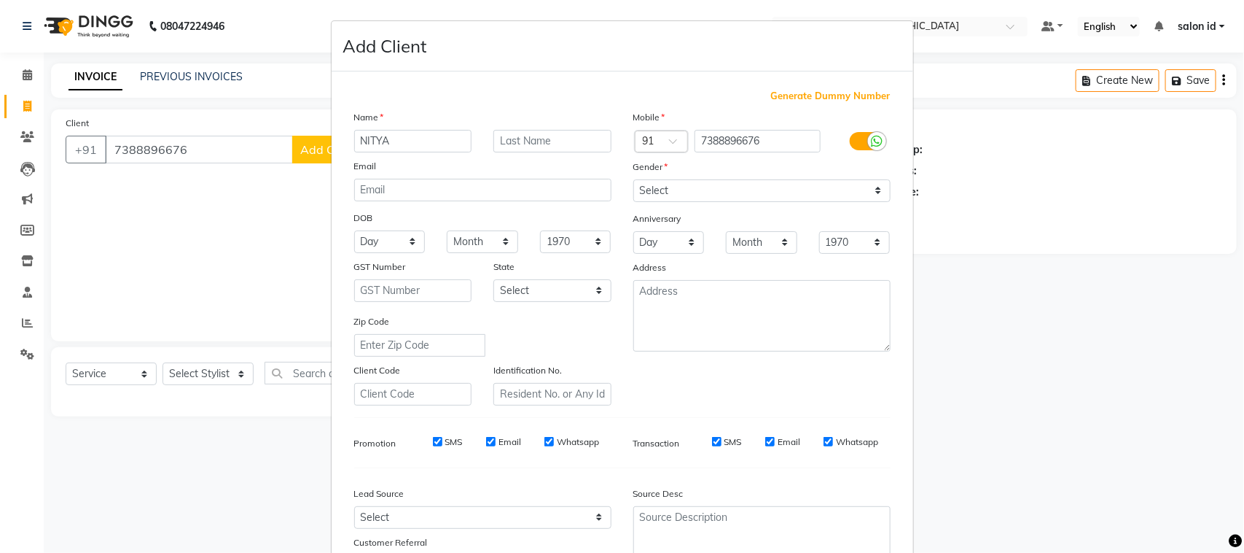
type input "NITYA"
click at [757, 181] on select "Select [DEMOGRAPHIC_DATA] [DEMOGRAPHIC_DATA] Other Prefer Not To Say" at bounding box center [761, 190] width 257 height 23
select select "female"
click at [633, 179] on select "Select [DEMOGRAPHIC_DATA] [DEMOGRAPHIC_DATA] Other Prefer Not To Say" at bounding box center [761, 190] width 257 height 23
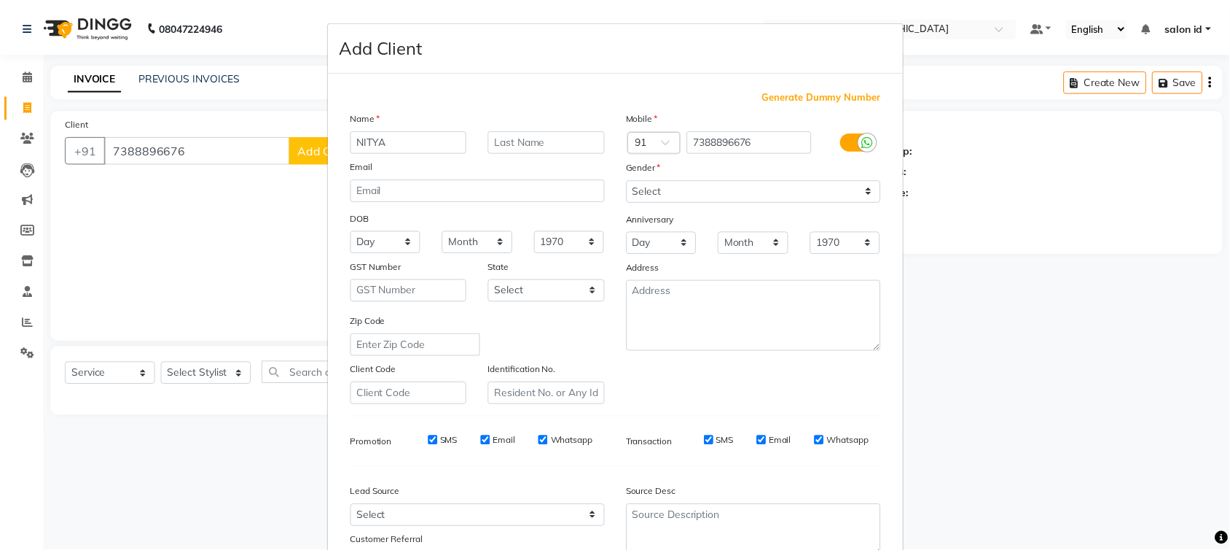
scroll to position [114, 0]
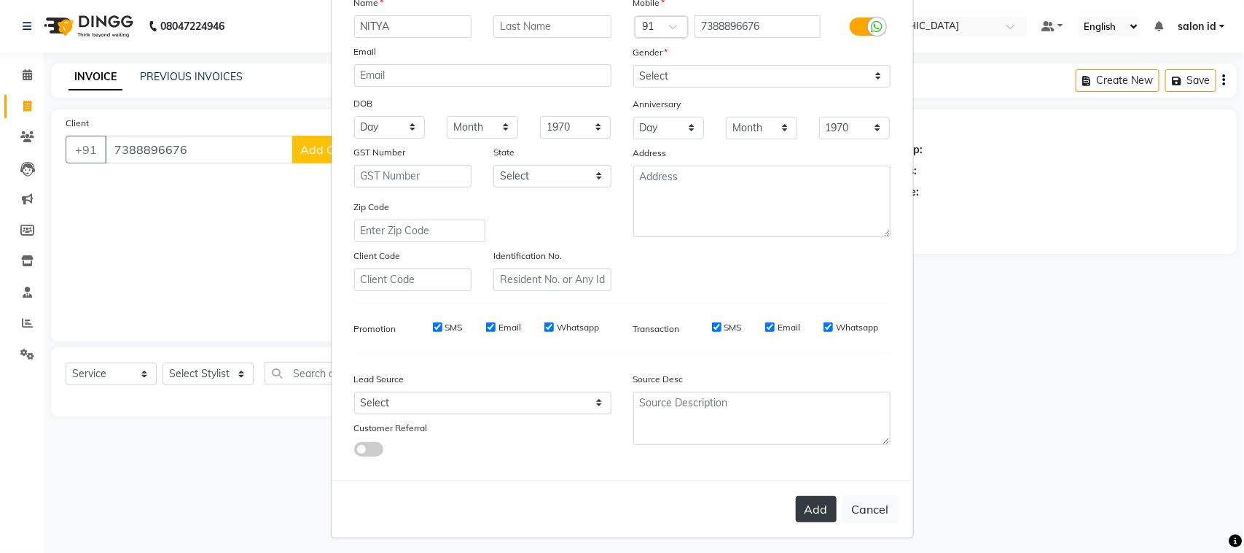
click at [811, 500] on button "Add" at bounding box center [816, 509] width 41 height 26
select select
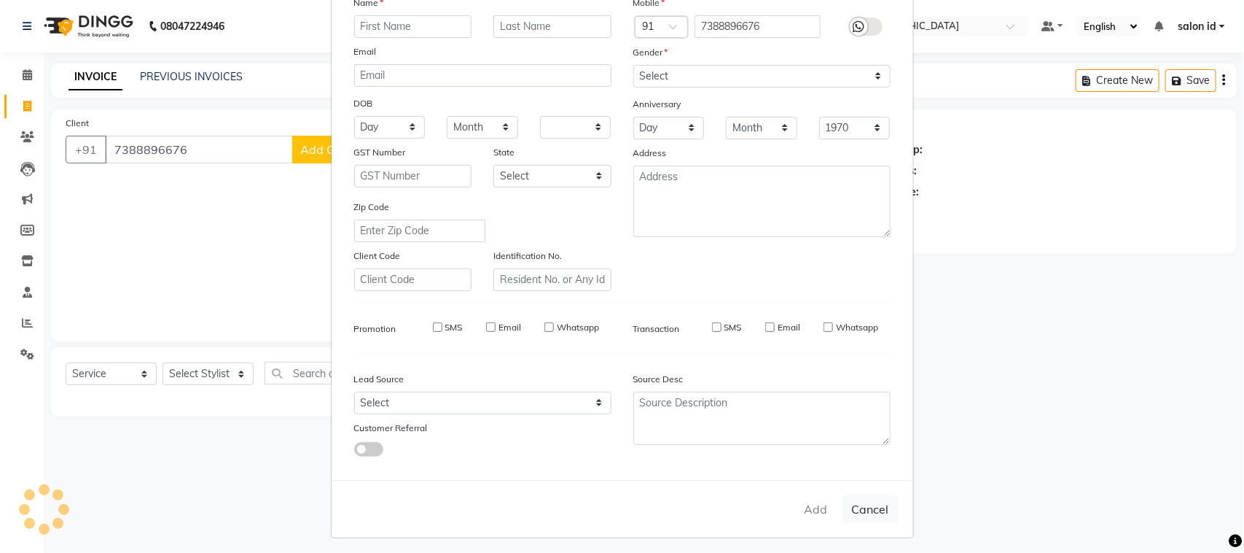
select select
checkbox input "false"
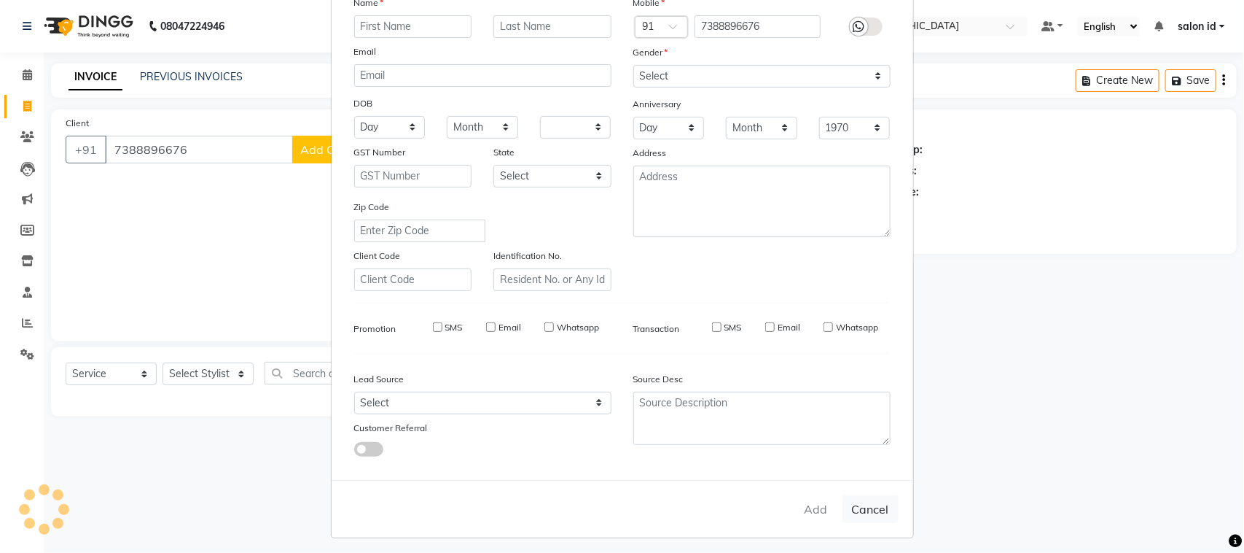
checkbox input "false"
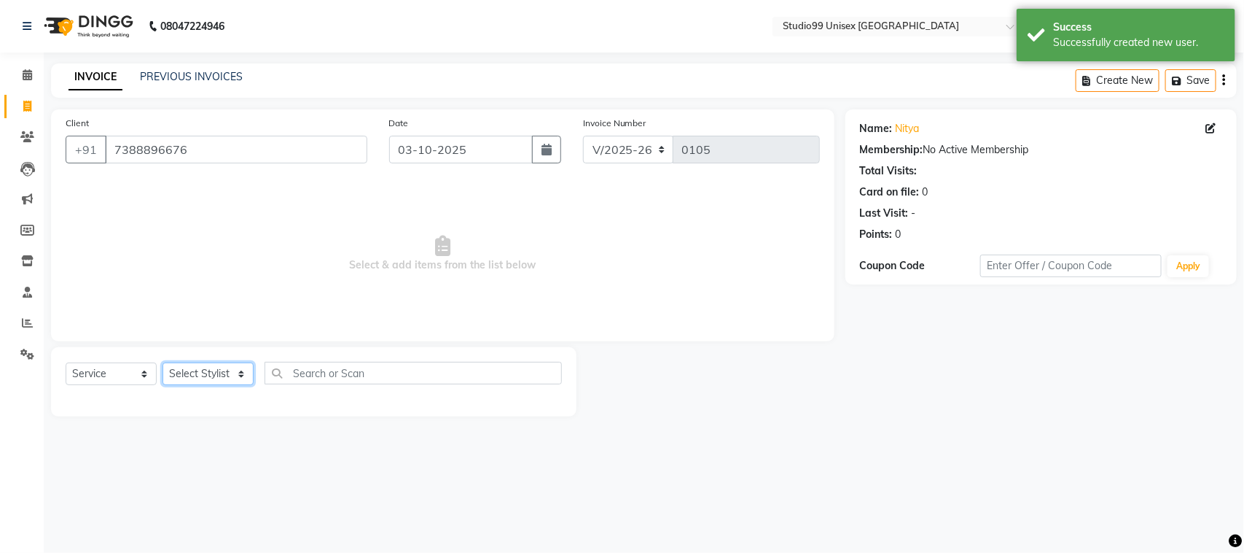
click at [233, 370] on select "Select Stylist [PERSON_NAME] [PERSON_NAME] salon id [PERSON_NAME] [PERSON_NAME]…" at bounding box center [208, 373] width 91 height 23
select select "92954"
click at [163, 362] on select "Select Stylist [PERSON_NAME] [PERSON_NAME] salon id [PERSON_NAME] [PERSON_NAME]…" at bounding box center [208, 373] width 91 height 23
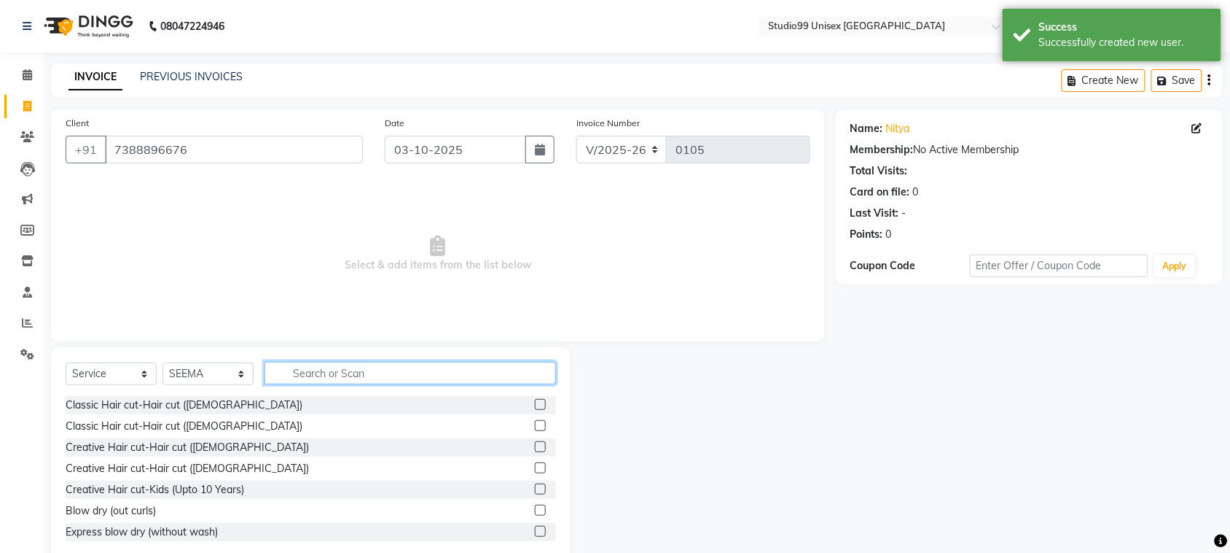
click at [321, 373] on input "text" at bounding box center [411, 373] width 292 height 23
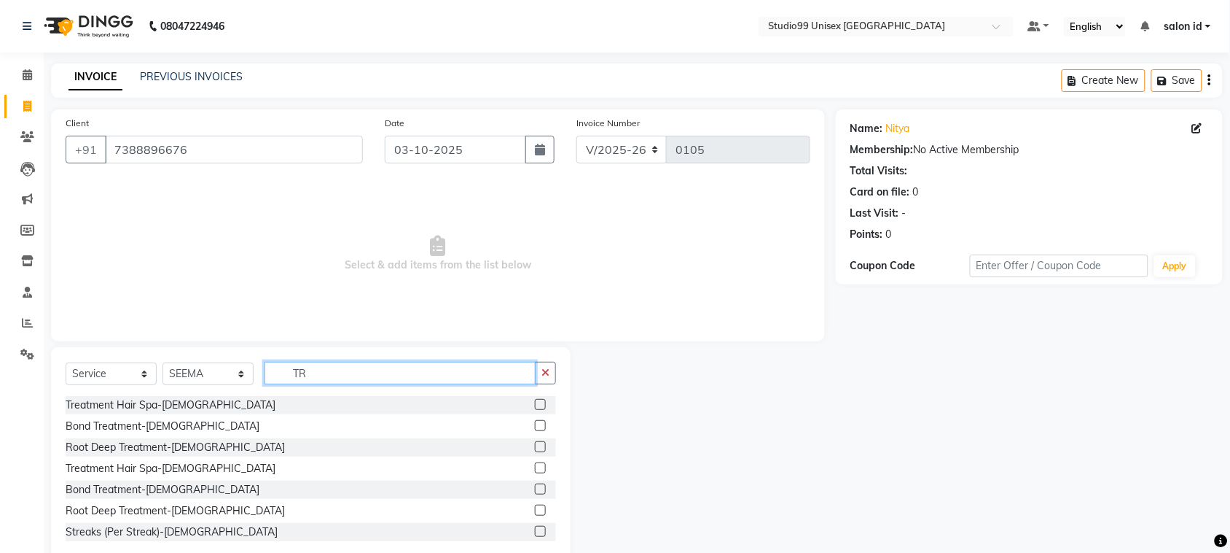
type input "T"
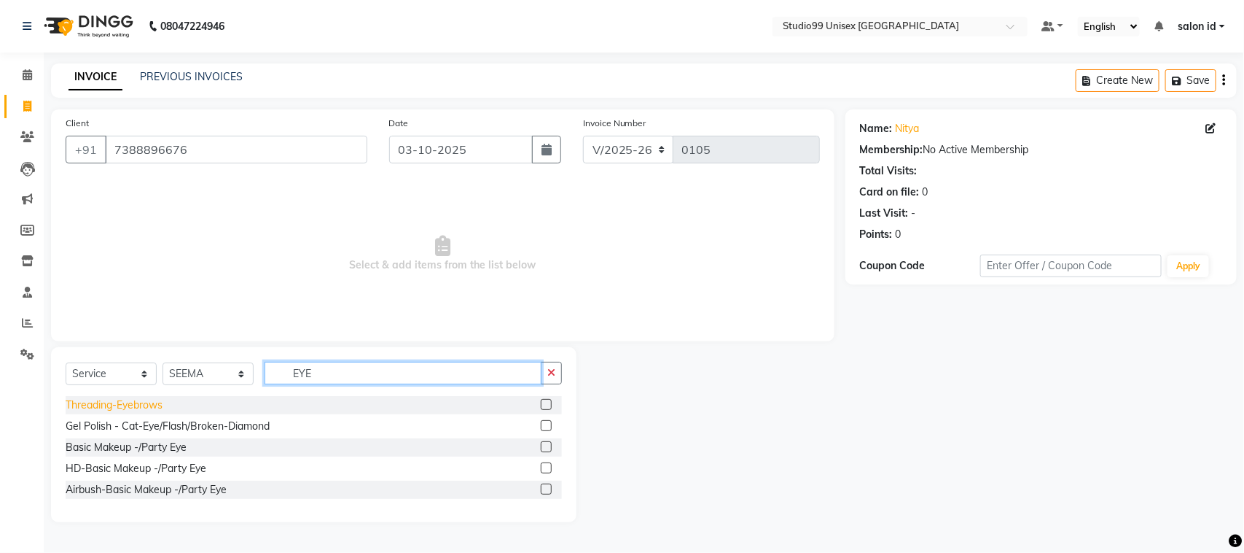
type input "EYE"
click at [155, 401] on div "Threading-Eyebrows" at bounding box center [114, 404] width 97 height 15
checkbox input "false"
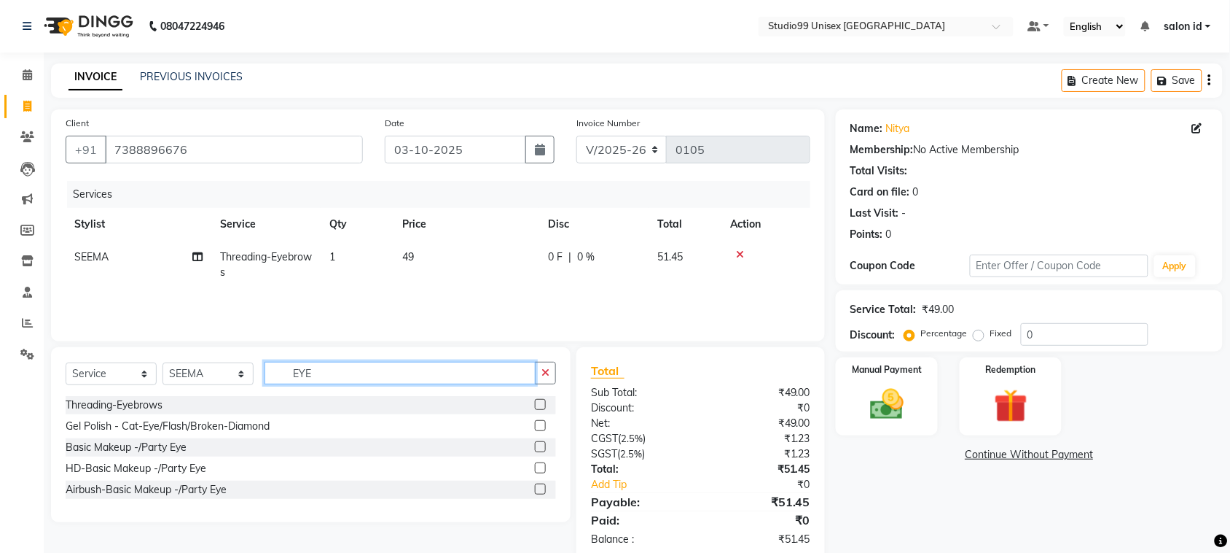
click at [406, 373] on input "EYE" at bounding box center [400, 373] width 271 height 23
type input "E"
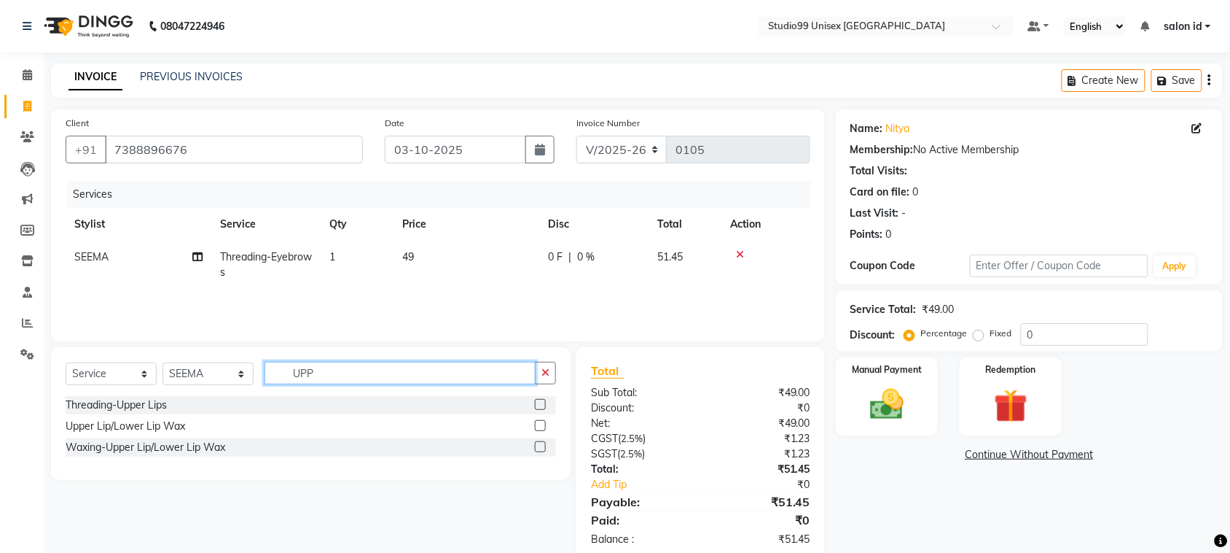
type input "UPP"
click at [198, 407] on div "Threading-Upper Lips" at bounding box center [311, 405] width 491 height 18
click at [122, 406] on div "Threading-Upper Lips" at bounding box center [116, 404] width 101 height 15
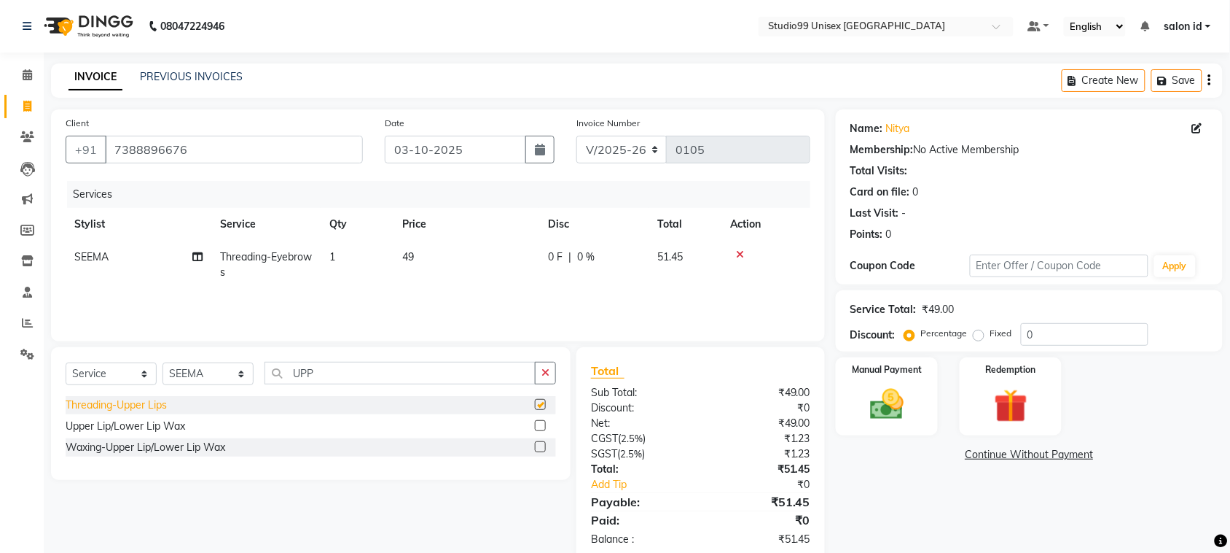
checkbox input "false"
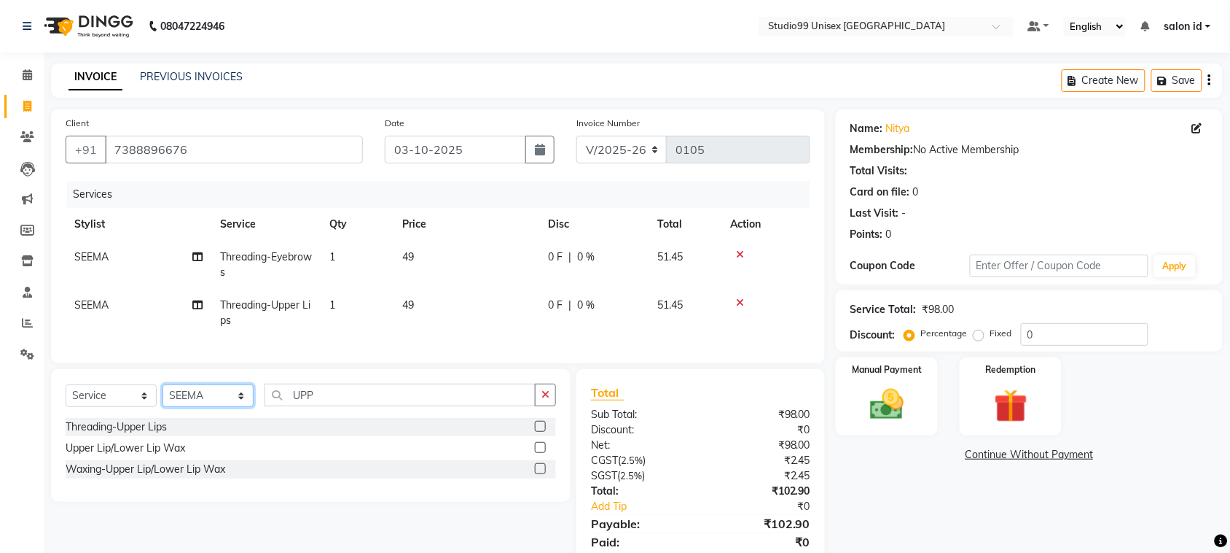
click at [223, 402] on select "Select Stylist [PERSON_NAME] [PERSON_NAME] salon id [PERSON_NAME] [PERSON_NAME]…" at bounding box center [208, 395] width 91 height 23
select select "92948"
click at [163, 397] on select "Select Stylist [PERSON_NAME] [PERSON_NAME] salon id [PERSON_NAME] [PERSON_NAME]…" at bounding box center [208, 395] width 91 height 23
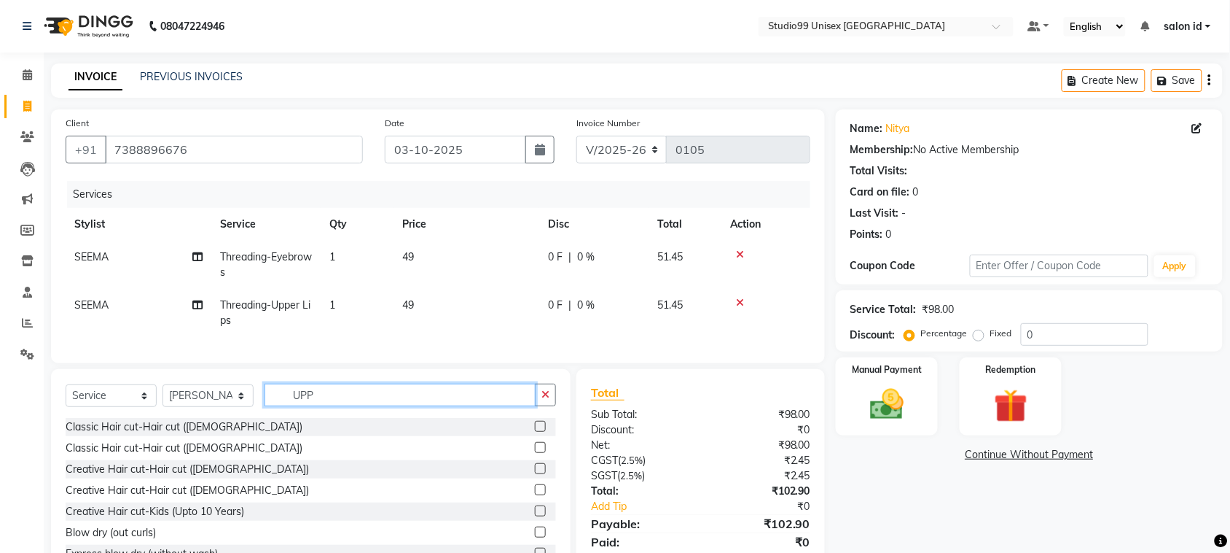
click at [330, 406] on input "UPP" at bounding box center [400, 394] width 271 height 23
type input "U"
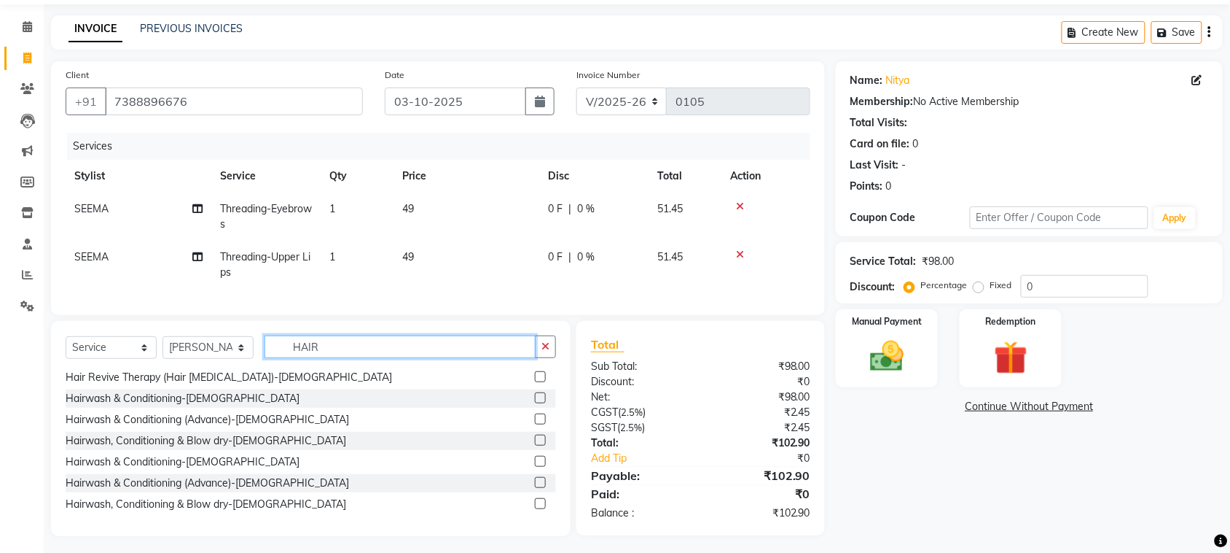
scroll to position [66, 0]
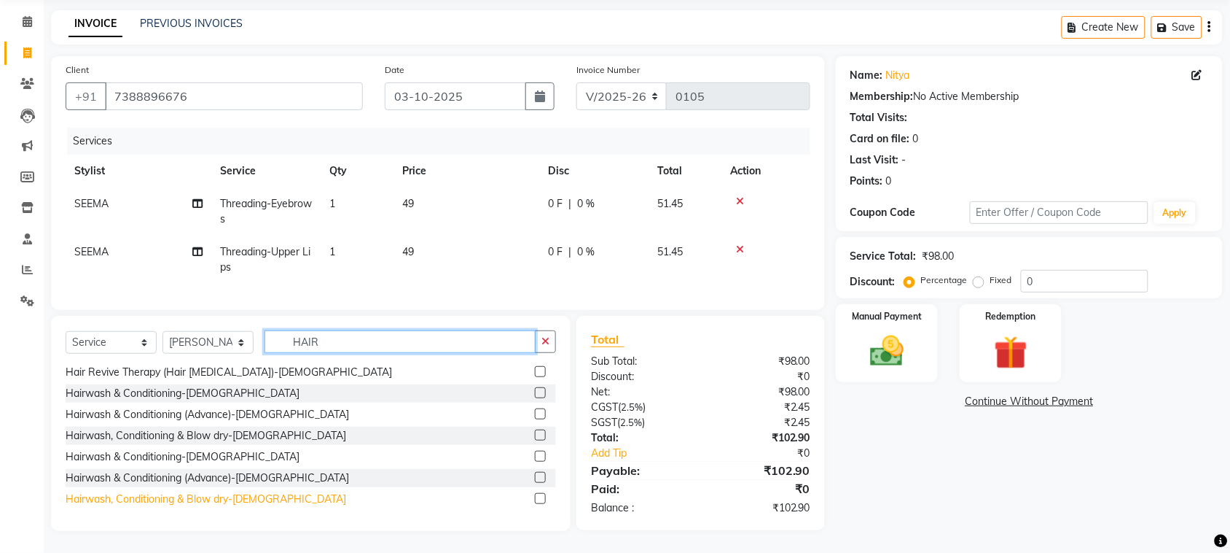
type input "HAIR"
click at [244, 494] on div "Hairwash, Conditioning & Blow dry-[DEMOGRAPHIC_DATA]" at bounding box center [206, 498] width 281 height 15
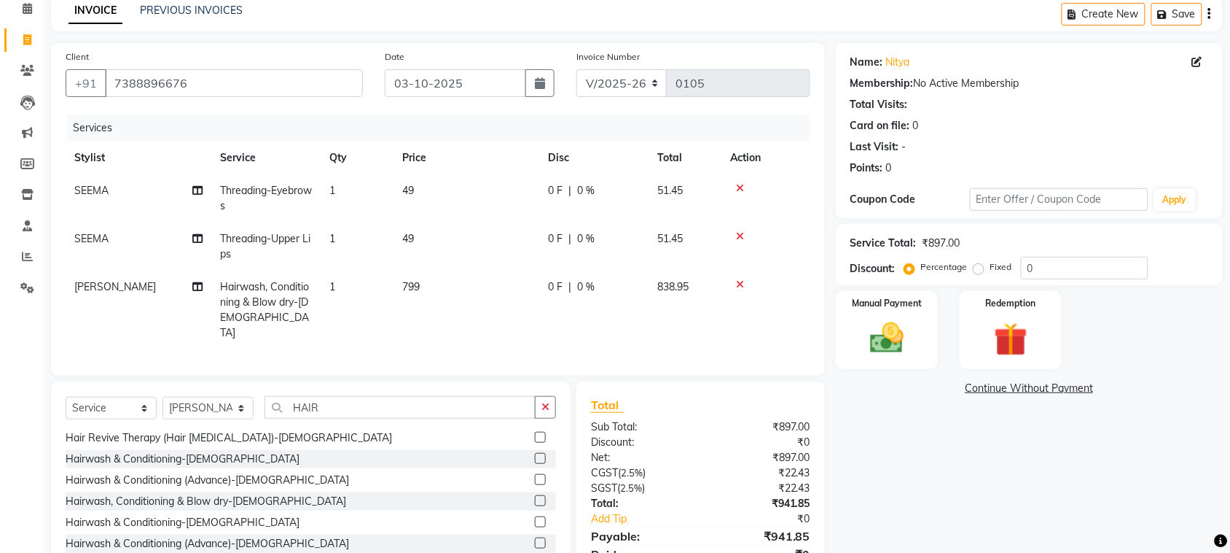
checkbox input "false"
click at [577, 283] on span "0 %" at bounding box center [585, 286] width 17 height 15
select select "92948"
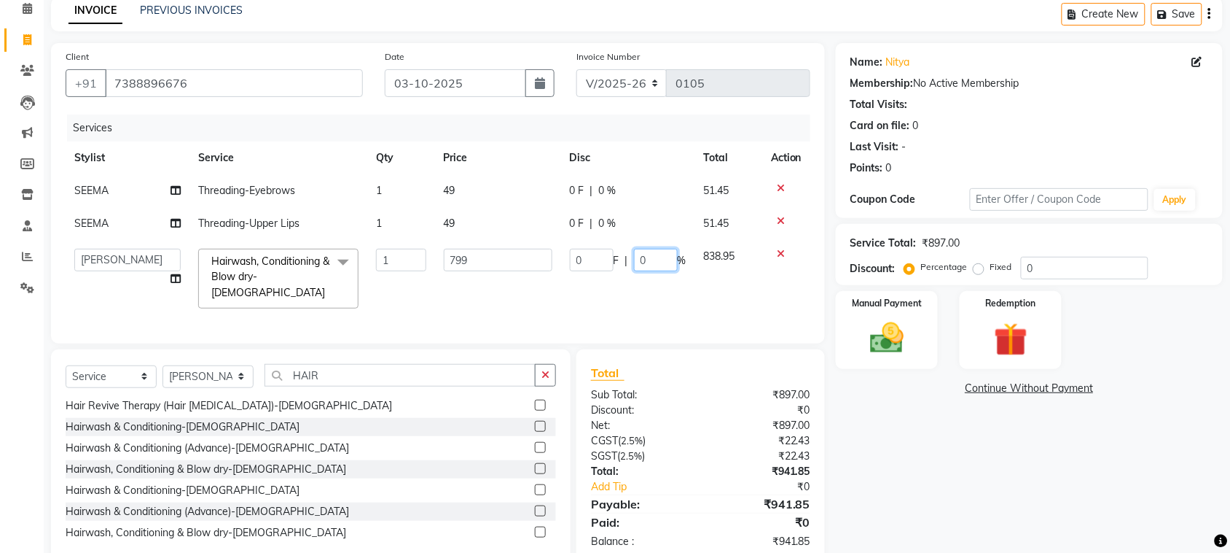
click at [639, 264] on input "0" at bounding box center [656, 260] width 44 height 23
type input "50"
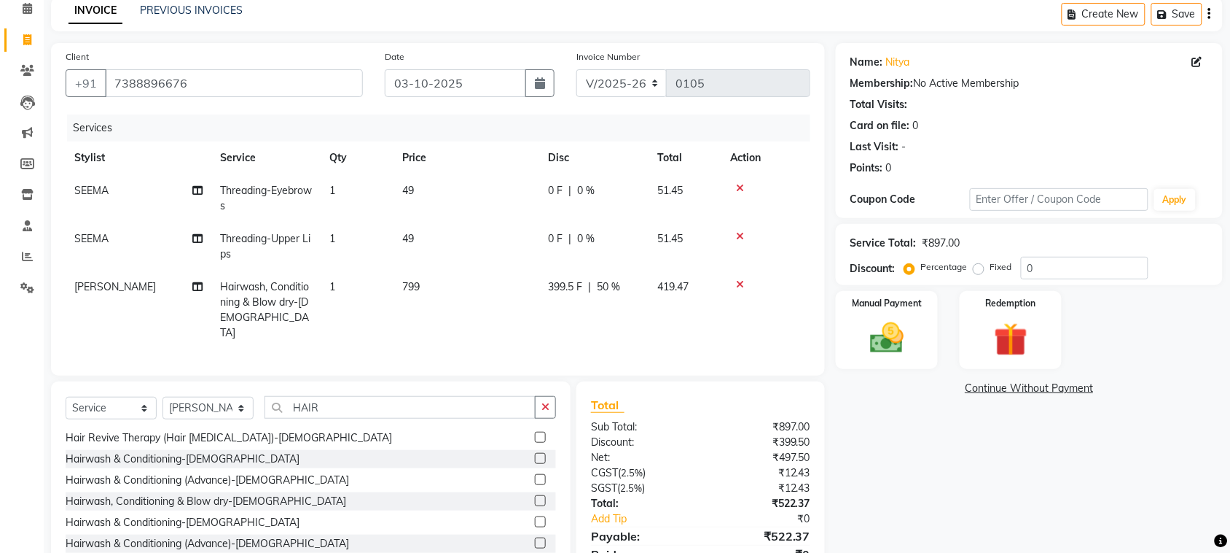
click at [851, 389] on link "Continue Without Payment" at bounding box center [1029, 388] width 381 height 15
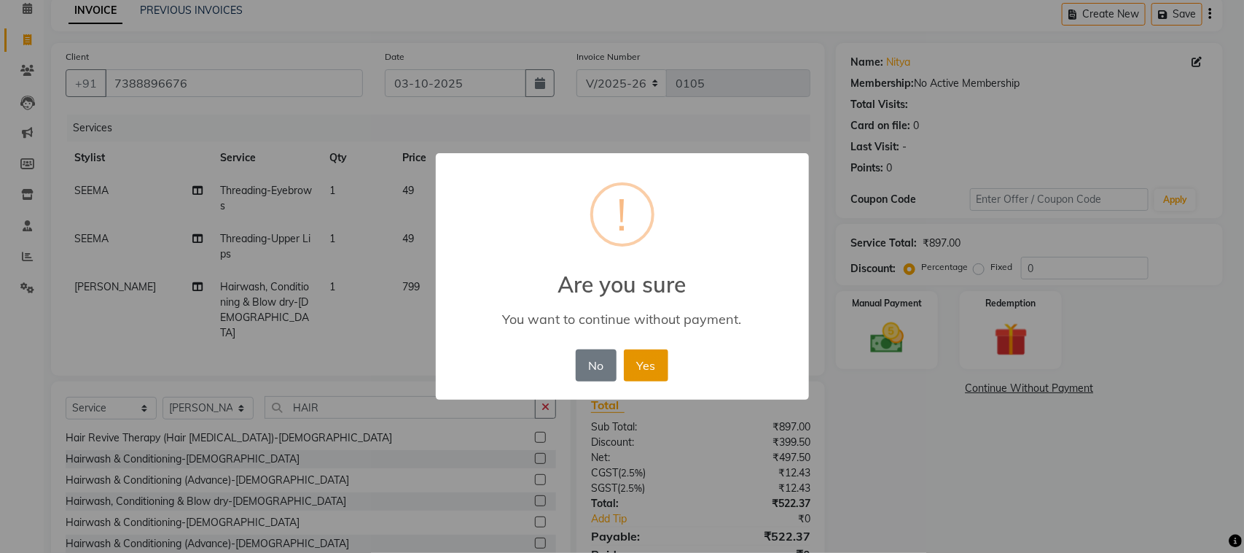
click at [639, 375] on button "Yes" at bounding box center [646, 365] width 44 height 32
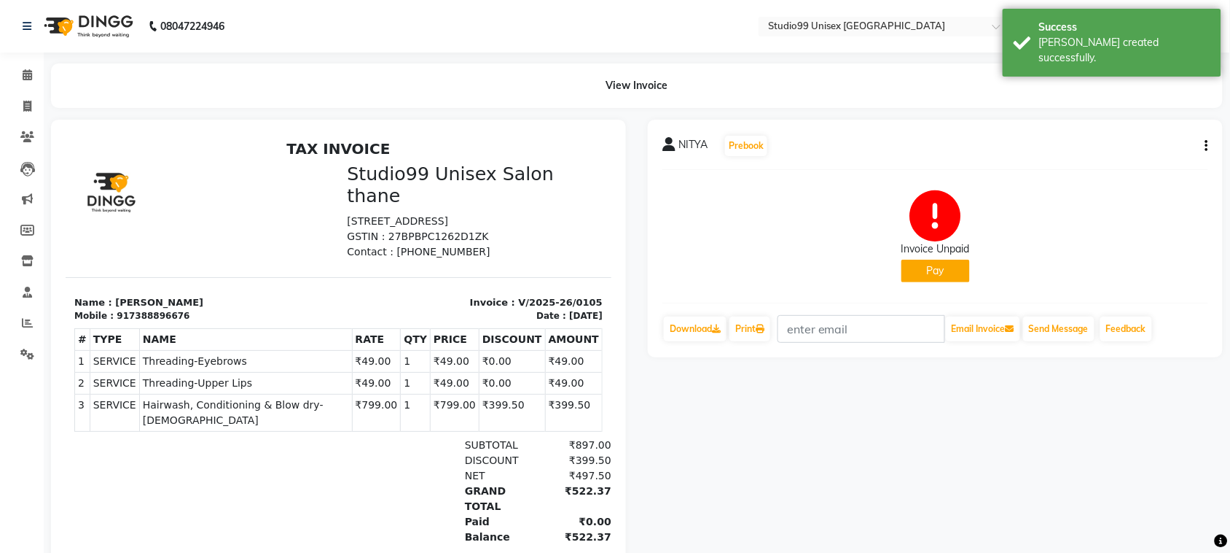
click at [1206, 147] on icon "button" at bounding box center [1207, 146] width 3 height 1
click at [1125, 163] on div "Edit Invoice" at bounding box center [1135, 164] width 100 height 18
select select "service"
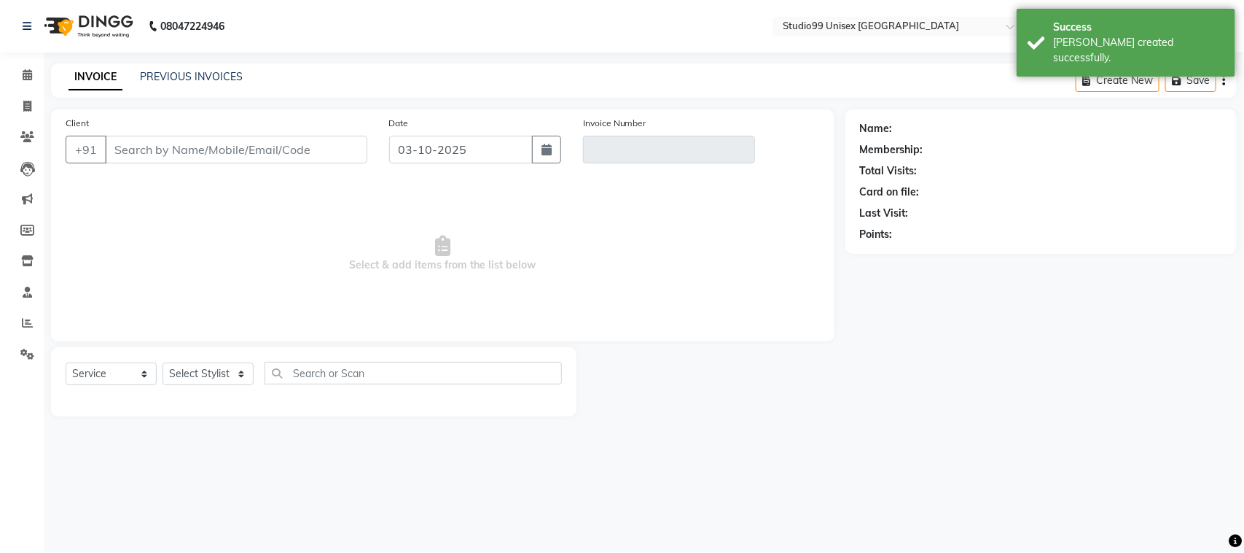
type input "7388896676"
type input "V/2025-26/0105"
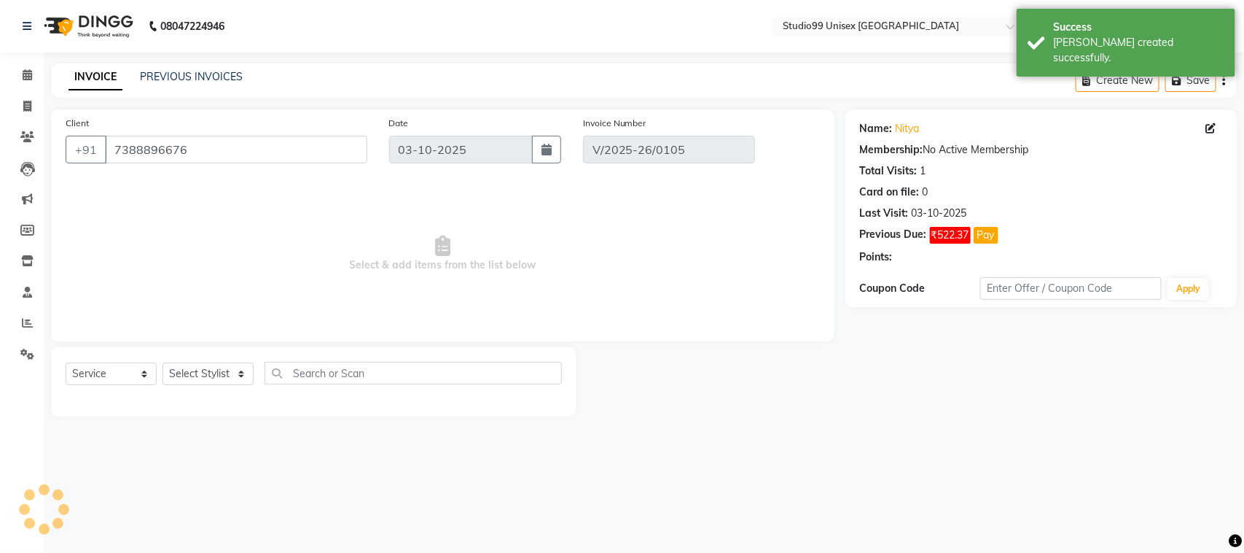
select select "select"
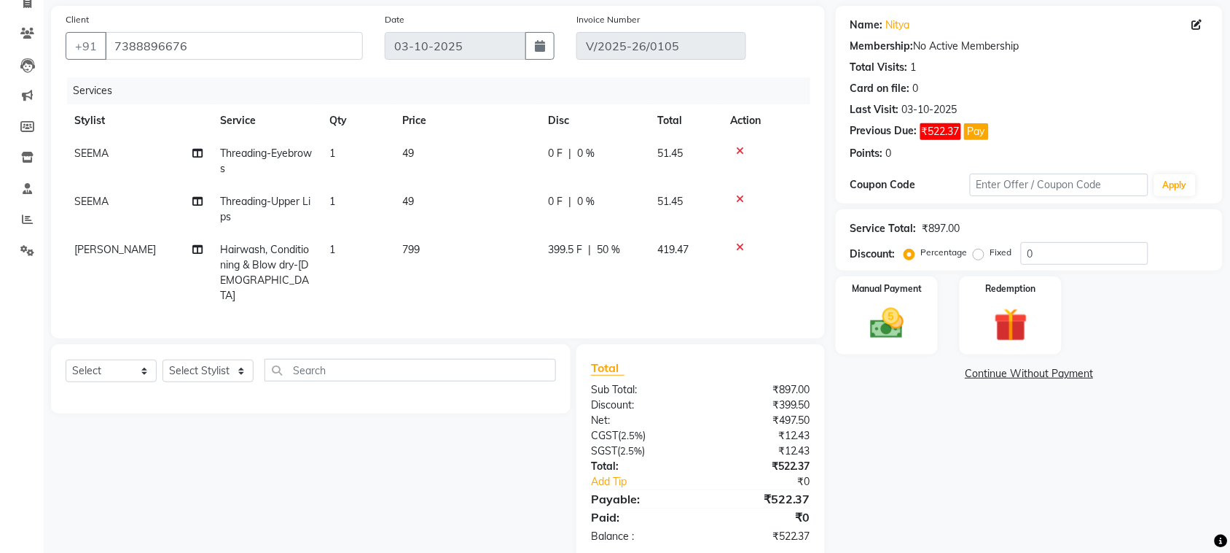
scroll to position [107, 0]
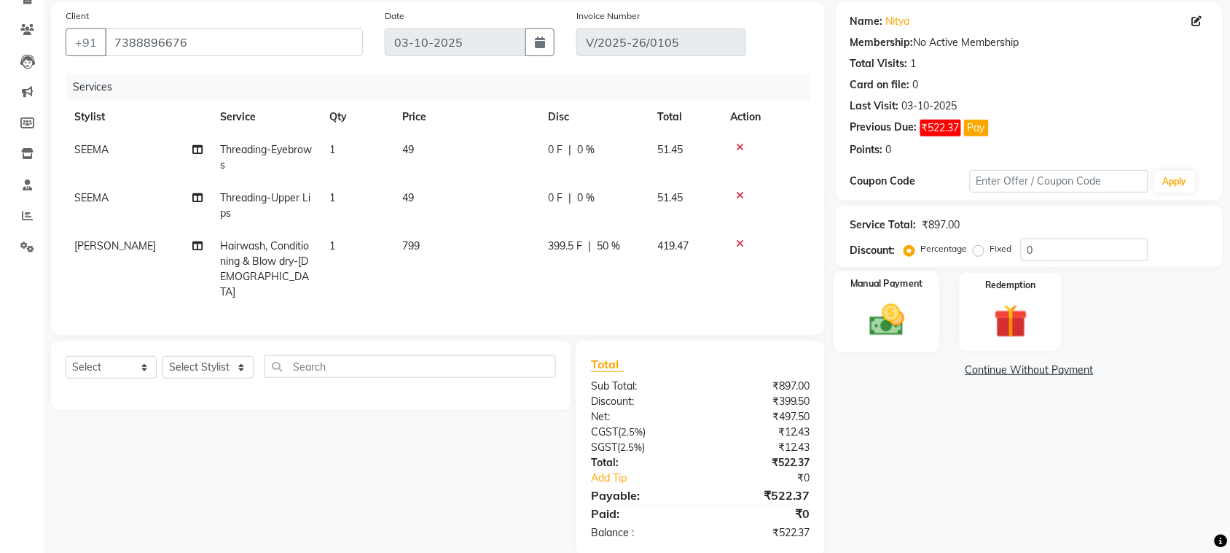
click at [886, 311] on img at bounding box center [887, 320] width 57 height 40
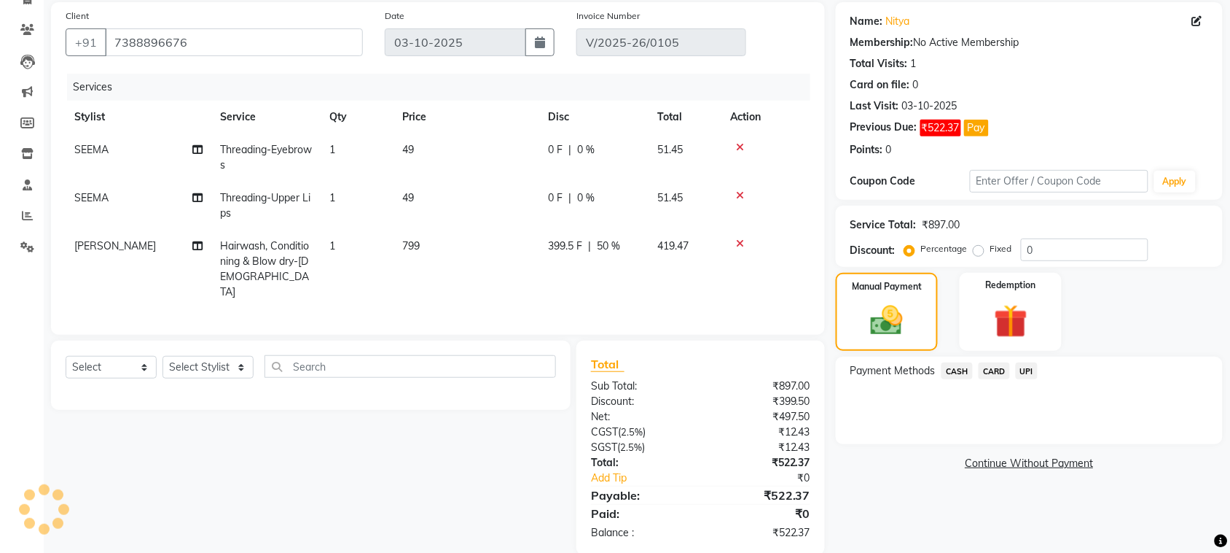
click at [1023, 373] on span "UPI" at bounding box center [1027, 370] width 23 height 17
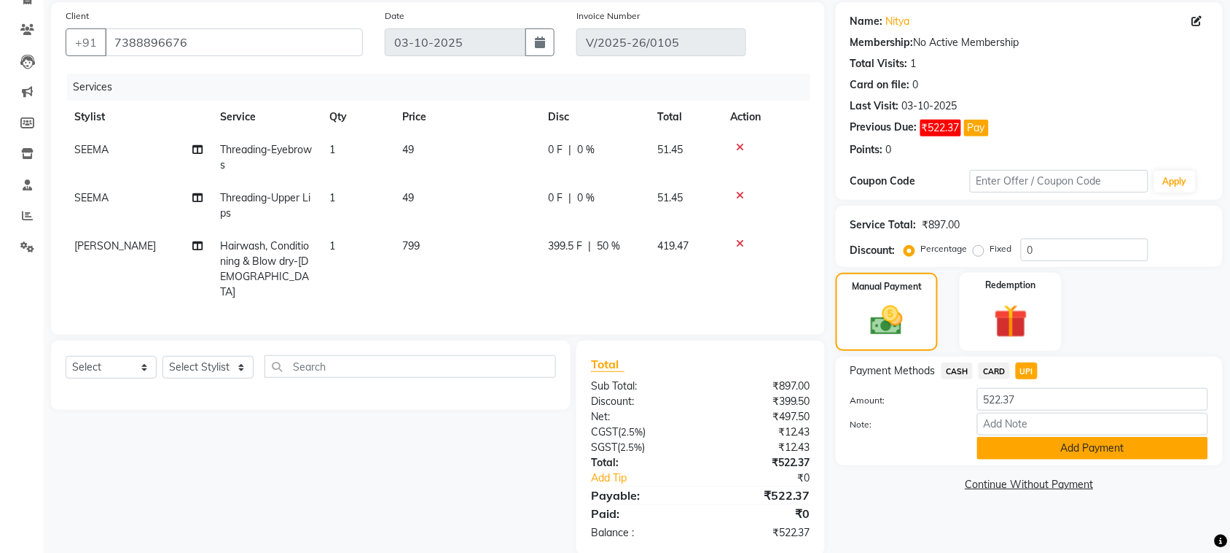
click at [1099, 456] on button "Add Payment" at bounding box center [1093, 448] width 231 height 23
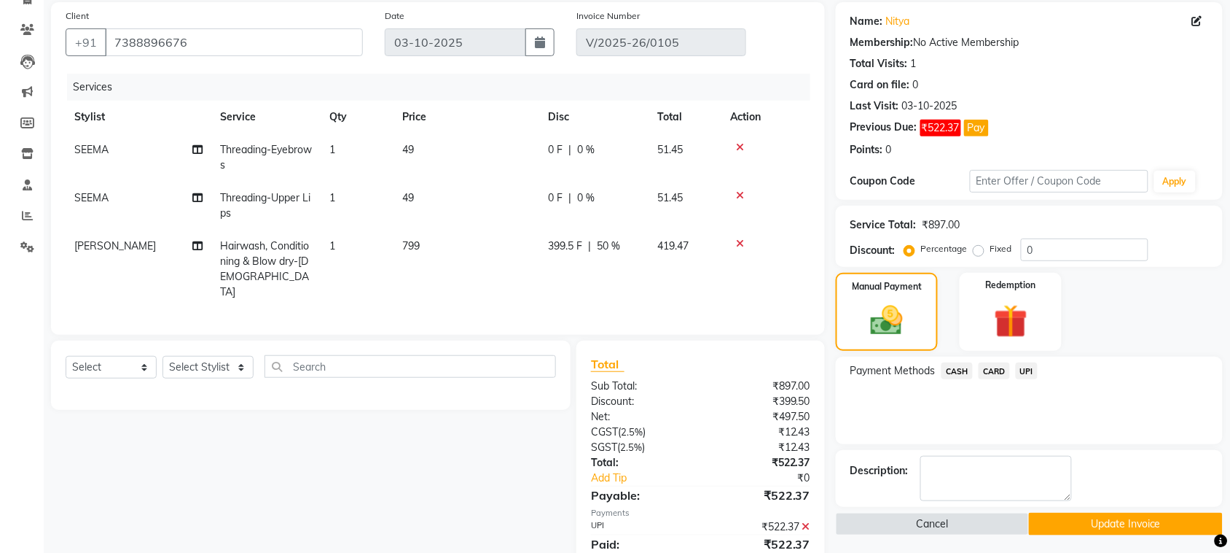
click at [1112, 523] on button "Update Invoice" at bounding box center [1125, 523] width 193 height 23
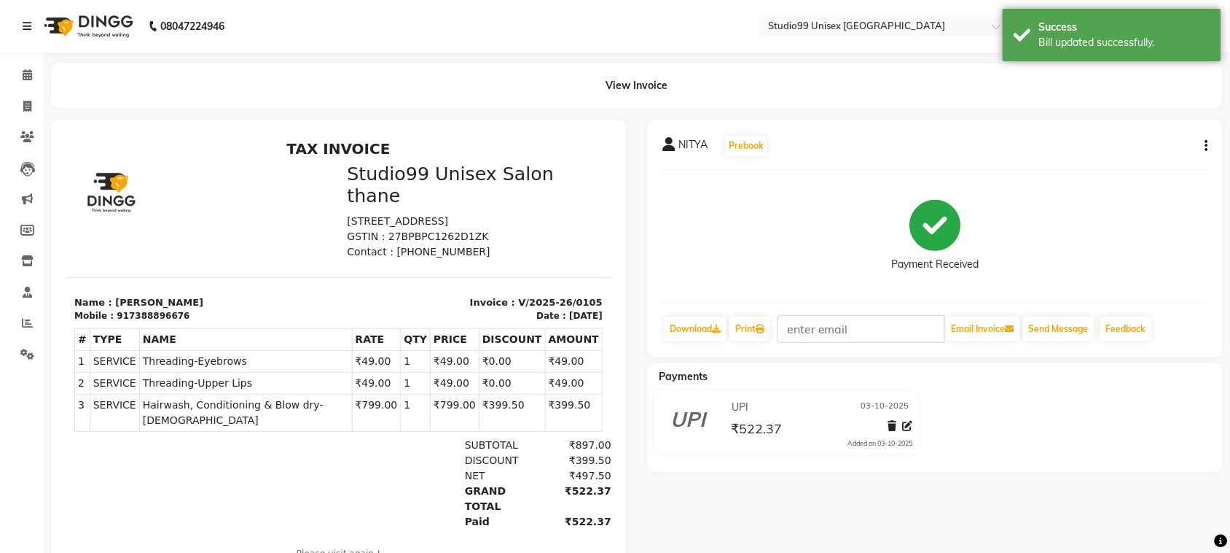
scroll to position [53, 0]
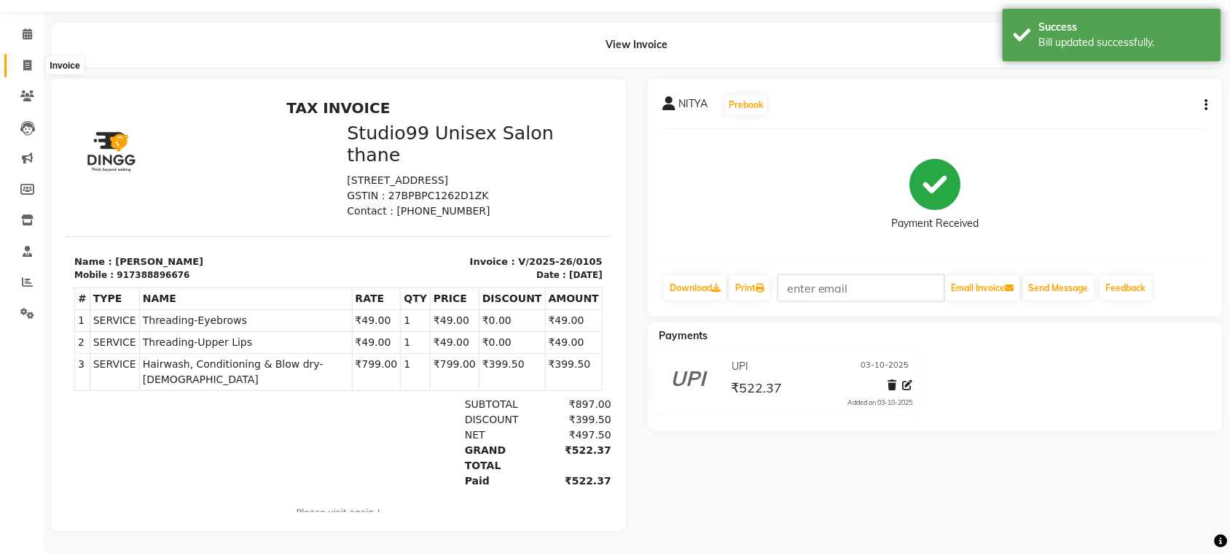
click at [17, 58] on span at bounding box center [28, 66] width 26 height 17
select select "service"
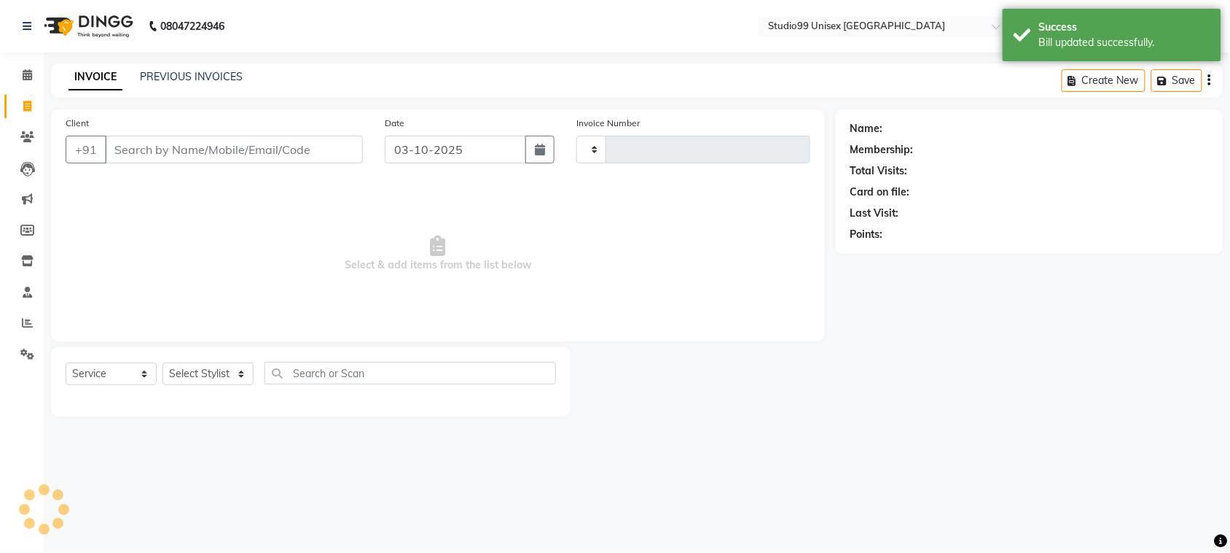
type input "0106"
select select "9023"
click at [140, 144] on input "Client" at bounding box center [236, 150] width 262 height 28
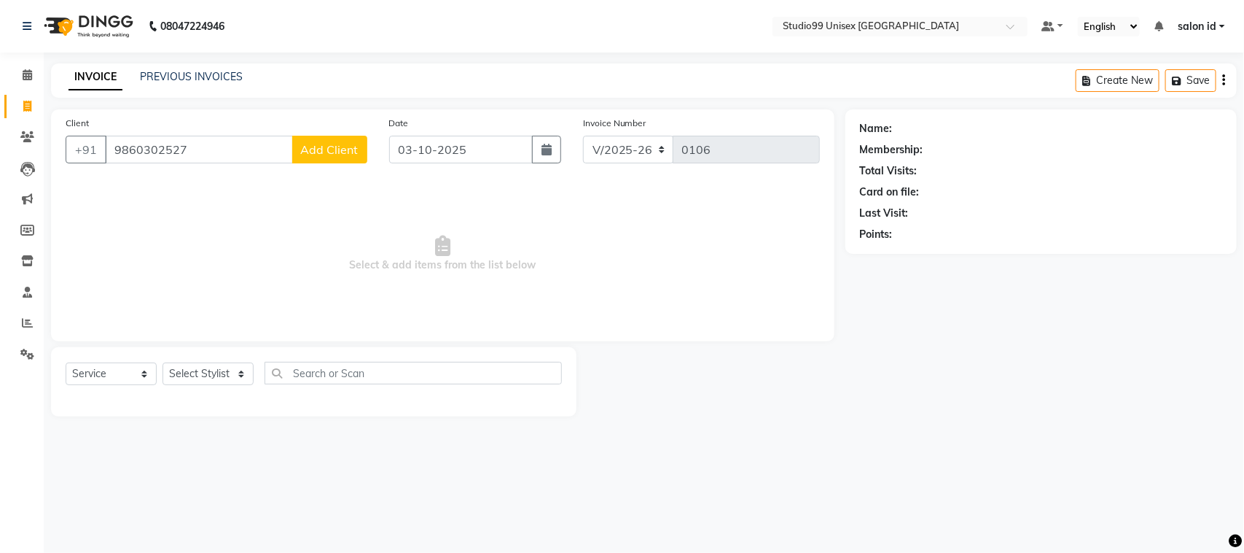
type input "9860302527"
click at [319, 148] on span "Add Client" at bounding box center [330, 149] width 58 height 15
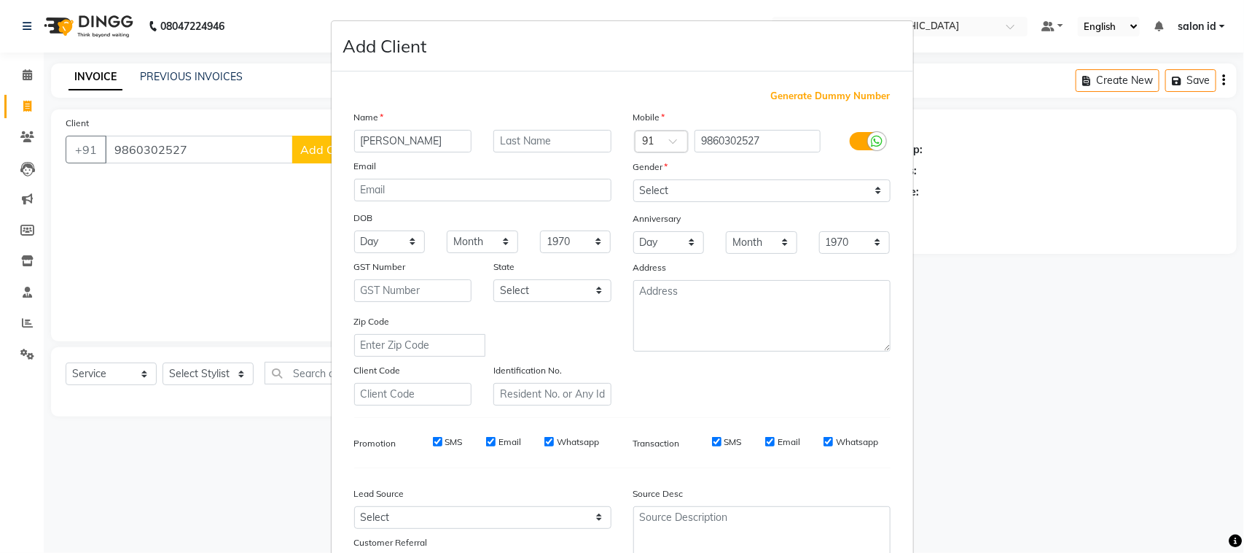
type input "WILFRED"
click at [781, 198] on select "Select [DEMOGRAPHIC_DATA] [DEMOGRAPHIC_DATA] Other Prefer Not To Say" at bounding box center [761, 190] width 257 height 23
select select "[DEMOGRAPHIC_DATA]"
click at [633, 179] on select "Select [DEMOGRAPHIC_DATA] [DEMOGRAPHIC_DATA] Other Prefer Not To Say" at bounding box center [761, 190] width 257 height 23
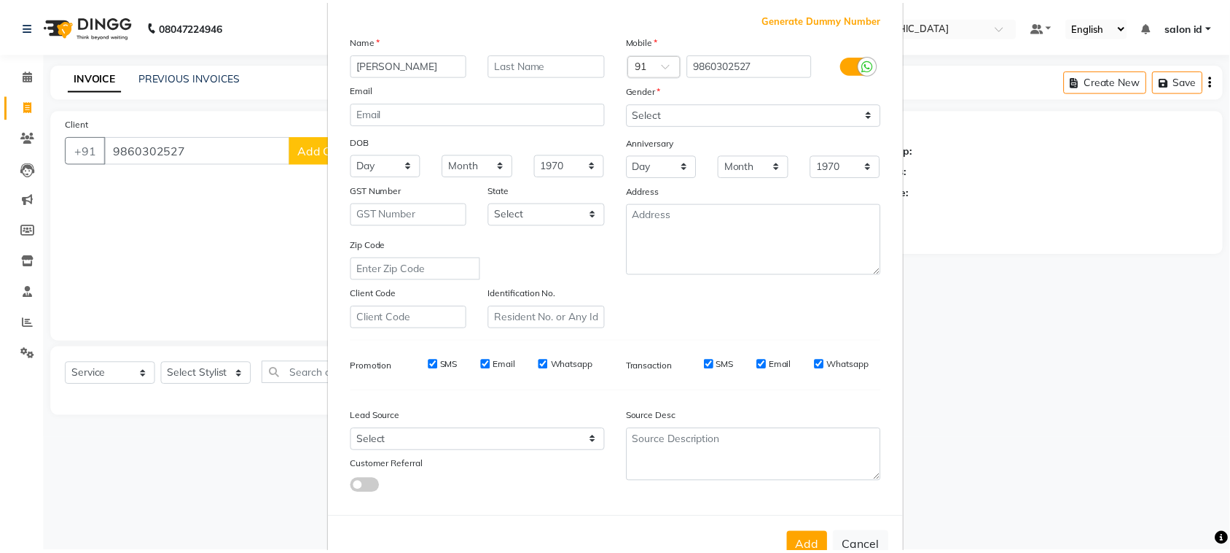
scroll to position [114, 0]
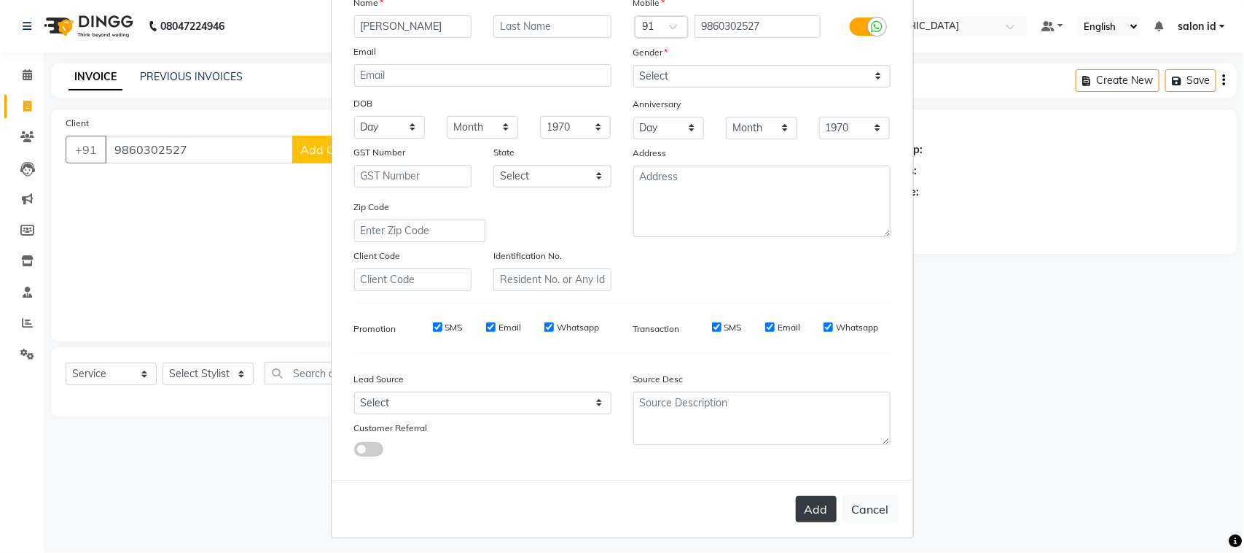
click at [811, 502] on button "Add" at bounding box center [816, 509] width 41 height 26
select select
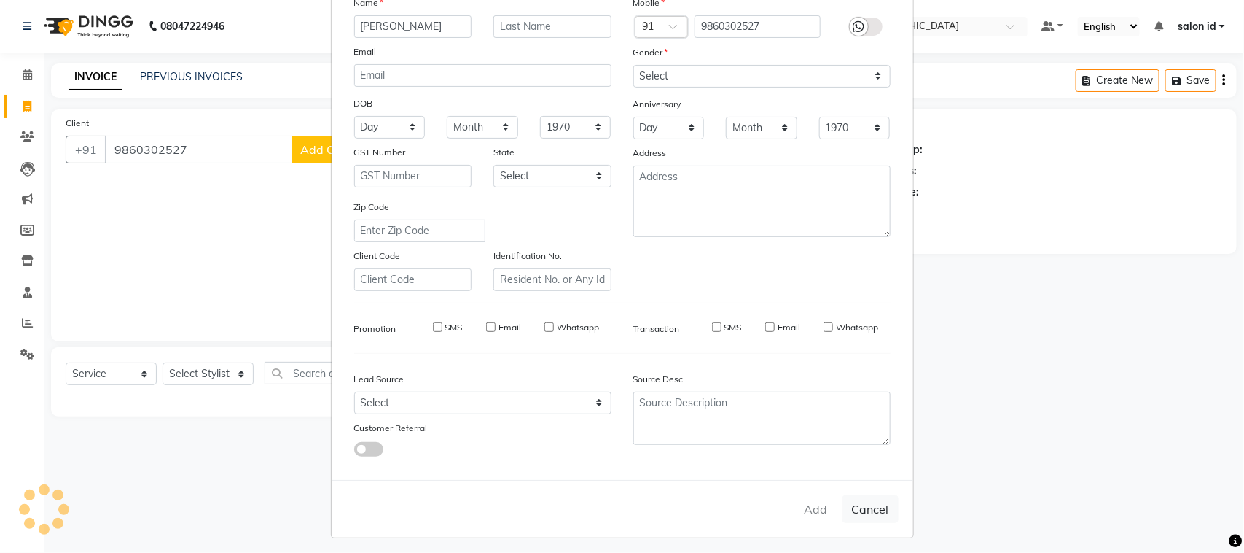
select select
checkbox input "false"
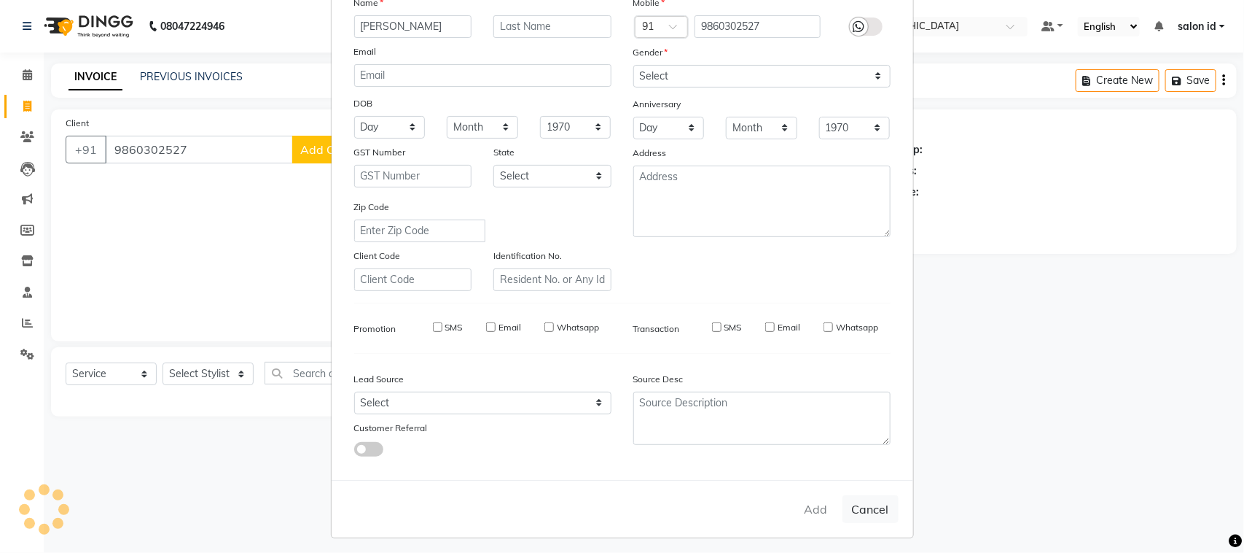
checkbox input "false"
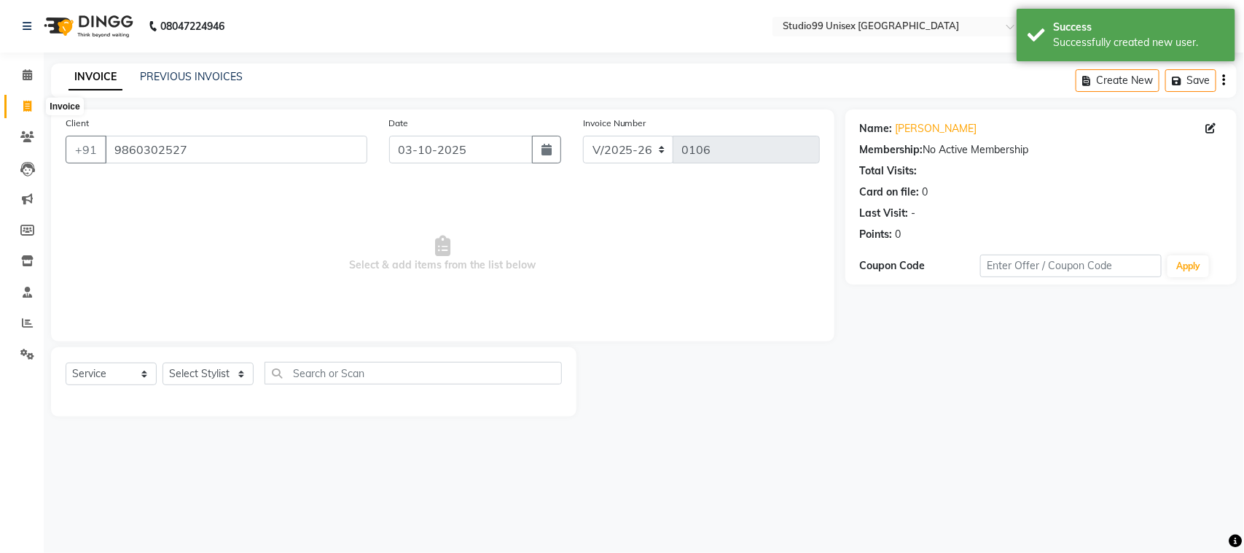
click at [34, 106] on span at bounding box center [28, 106] width 26 height 17
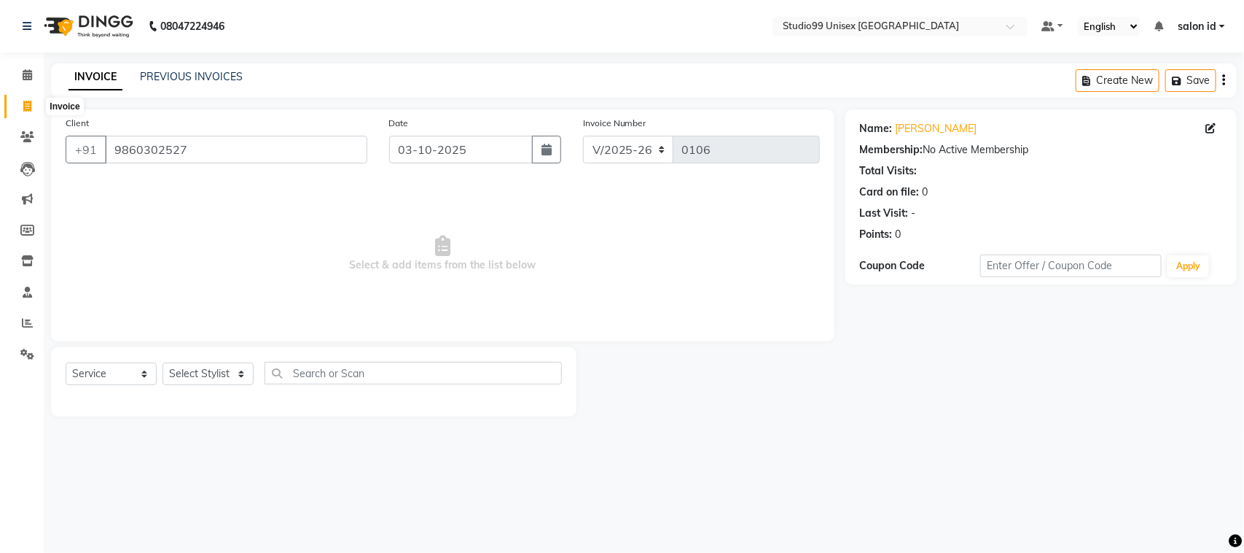
click at [23, 112] on span at bounding box center [28, 106] width 26 height 17
select select "service"
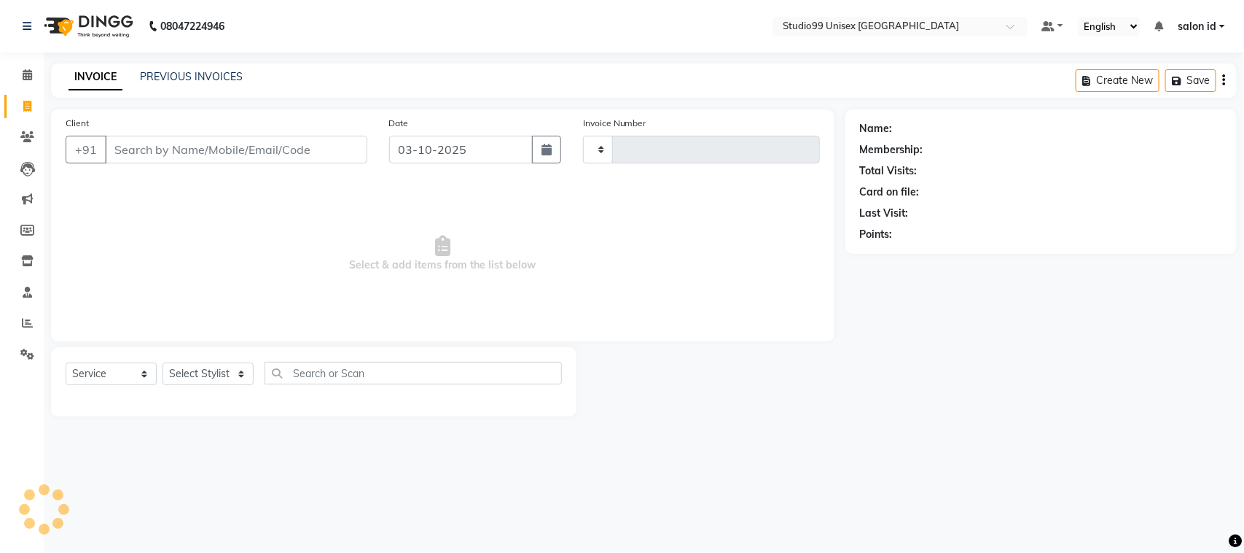
type input "0106"
select select "9023"
click at [213, 82] on link "PREVIOUS INVOICES" at bounding box center [191, 76] width 103 height 13
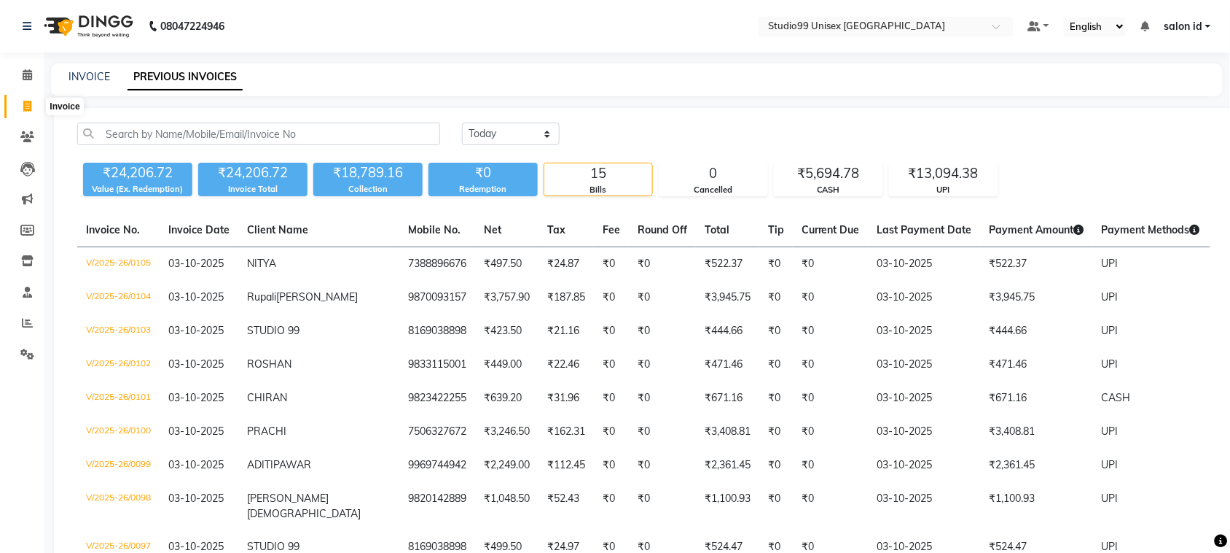
click at [22, 109] on span at bounding box center [28, 106] width 26 height 17
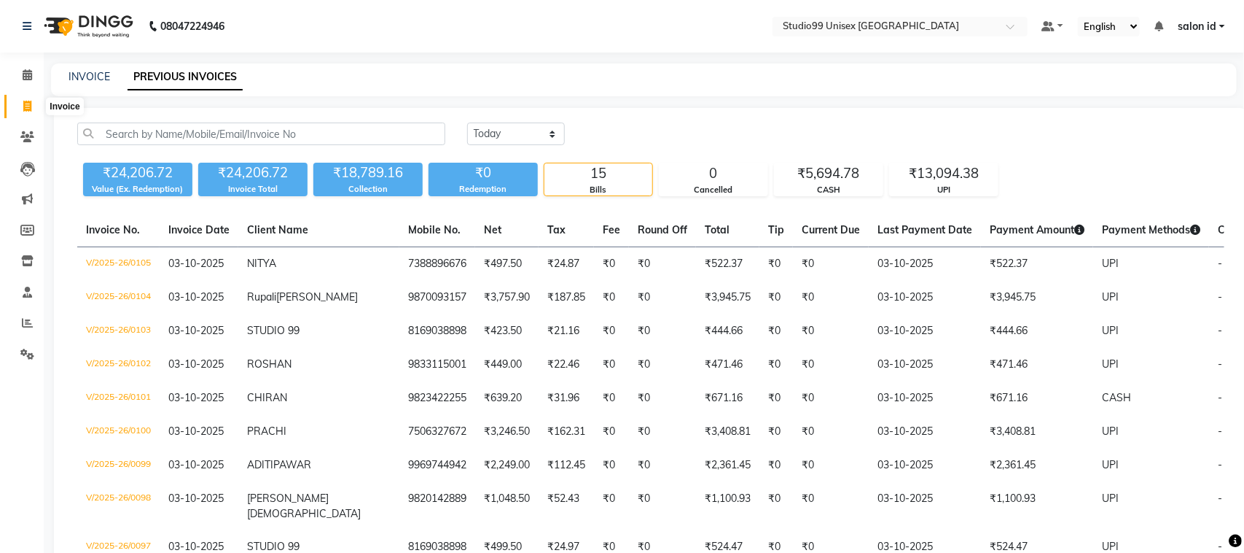
select select "9023"
select select "service"
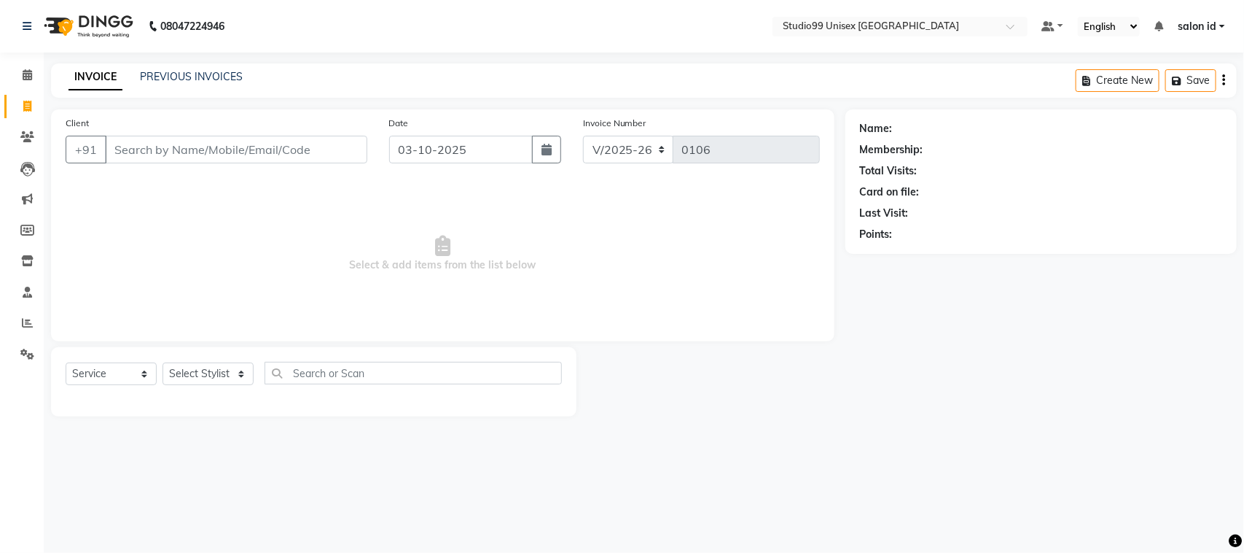
click at [160, 154] on input "Client" at bounding box center [236, 150] width 262 height 28
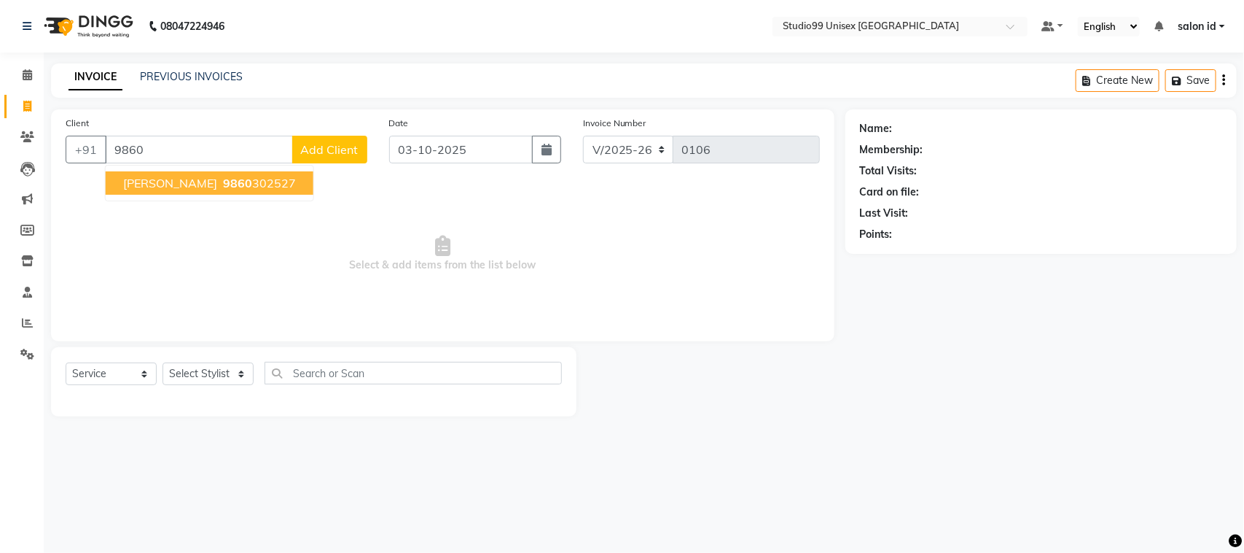
click at [164, 184] on span "WILFRED" at bounding box center [170, 183] width 94 height 15
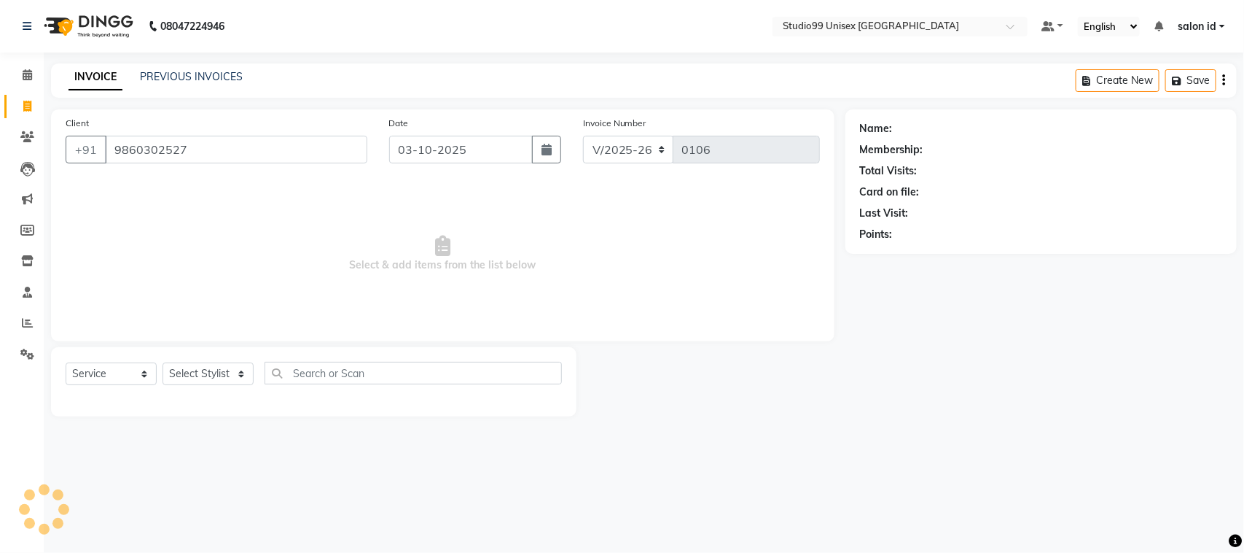
type input "9860302527"
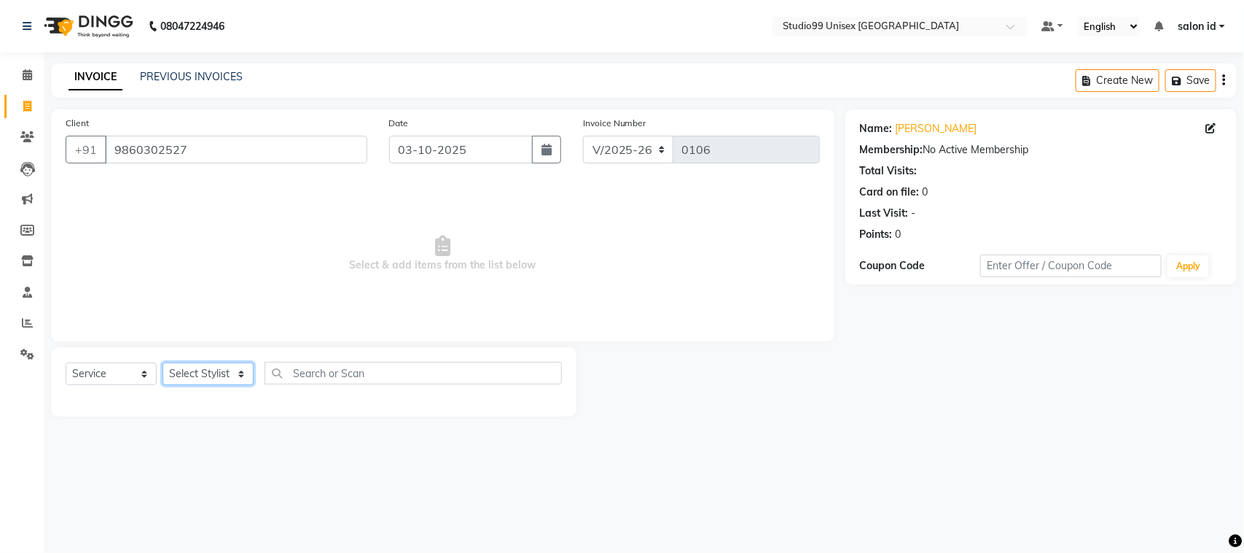
click at [231, 373] on select "Select Stylist [PERSON_NAME] [PERSON_NAME] salon id [PERSON_NAME] [PERSON_NAME]…" at bounding box center [208, 373] width 91 height 23
select select "92933"
click at [163, 362] on select "Select Stylist [PERSON_NAME] [PERSON_NAME] salon id [PERSON_NAME] [PERSON_NAME]…" at bounding box center [208, 373] width 91 height 23
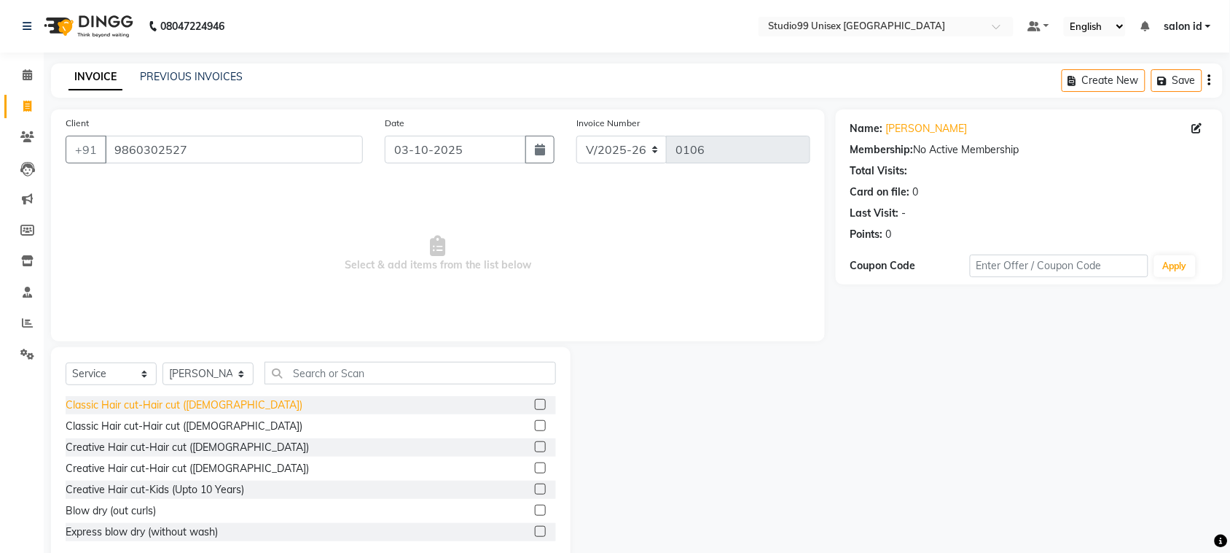
click at [180, 407] on div "Classic Hair cut-Hair cut ([DEMOGRAPHIC_DATA])" at bounding box center [184, 404] width 237 height 15
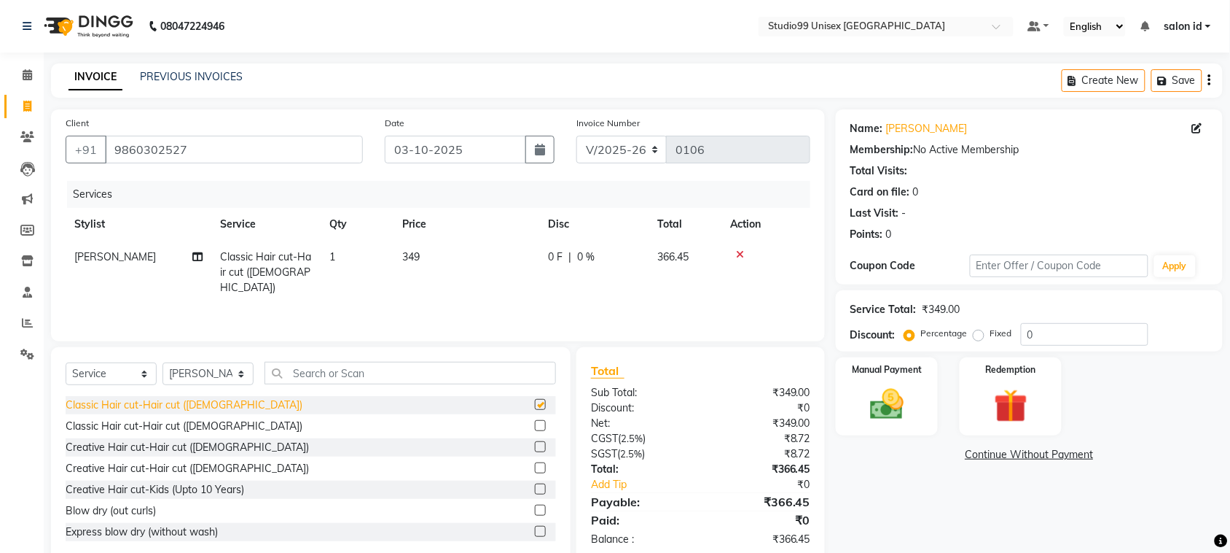
checkbox input "false"
click at [587, 251] on span "0 %" at bounding box center [585, 256] width 17 height 15
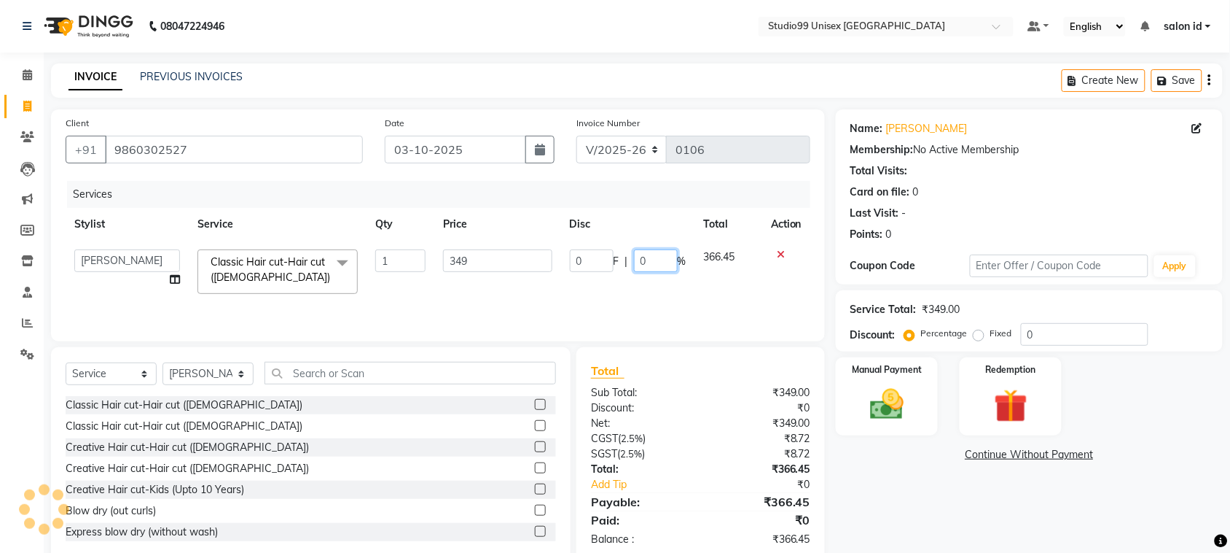
click at [641, 259] on input "0" at bounding box center [656, 260] width 44 height 23
type input "50"
click at [632, 303] on div "Services Stylist Service Qty Price Disc Total Action AFTAB AFZAL SHAIKH Kapil s…" at bounding box center [438, 254] width 745 height 146
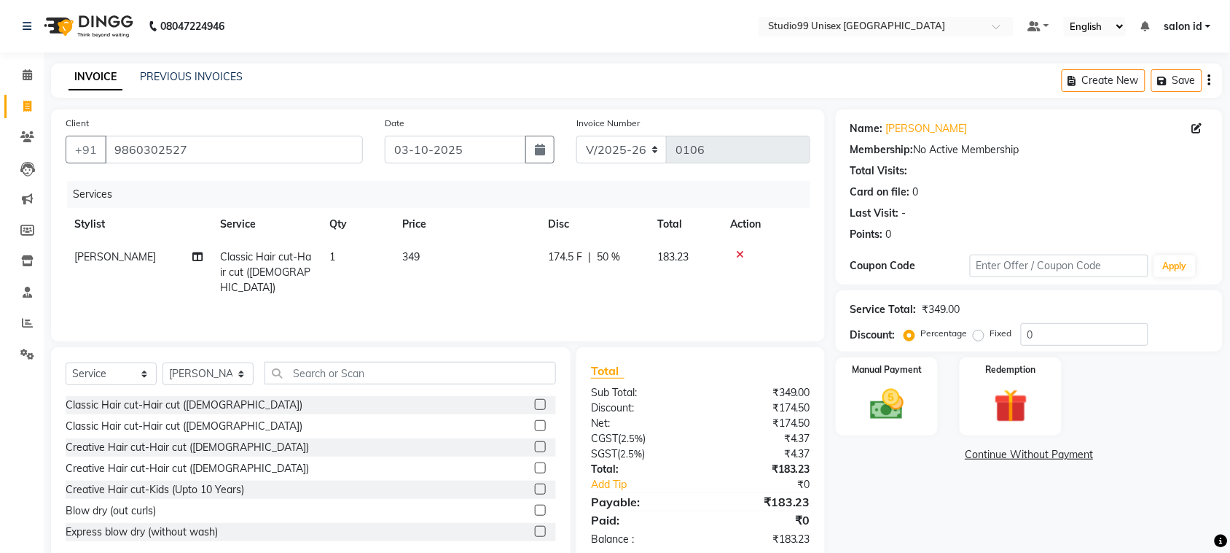
scroll to position [30, 0]
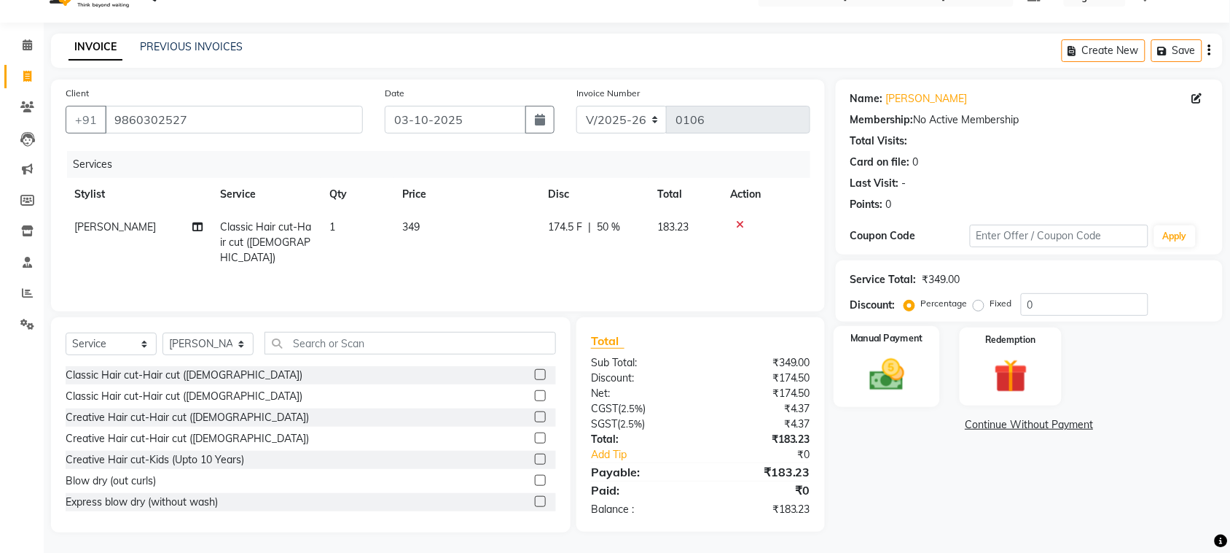
click at [900, 364] on img at bounding box center [887, 374] width 57 height 40
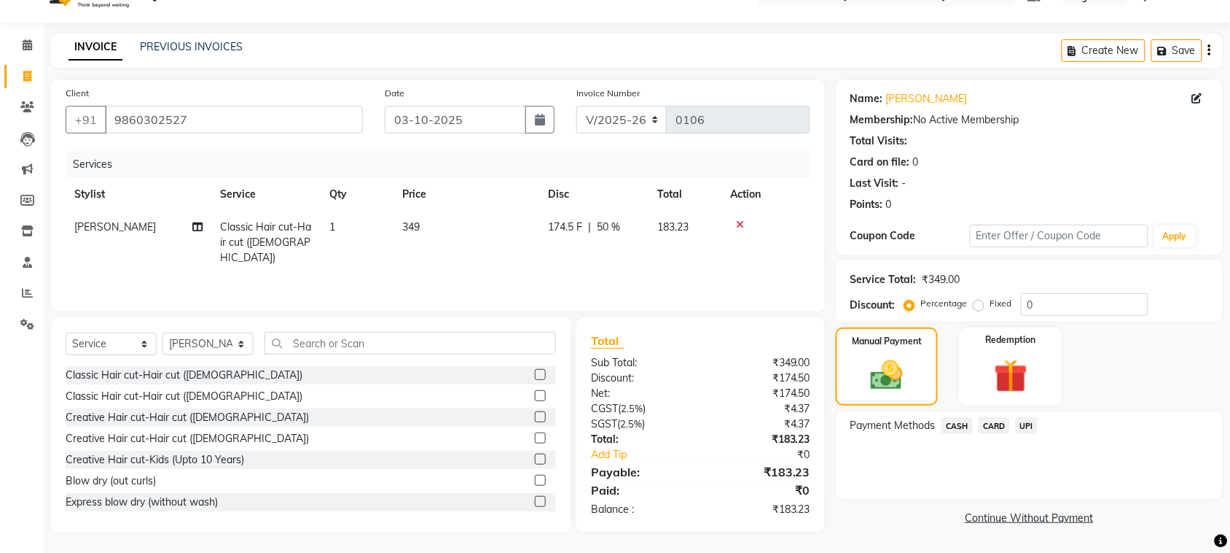
click at [1029, 425] on span "UPI" at bounding box center [1027, 425] width 23 height 17
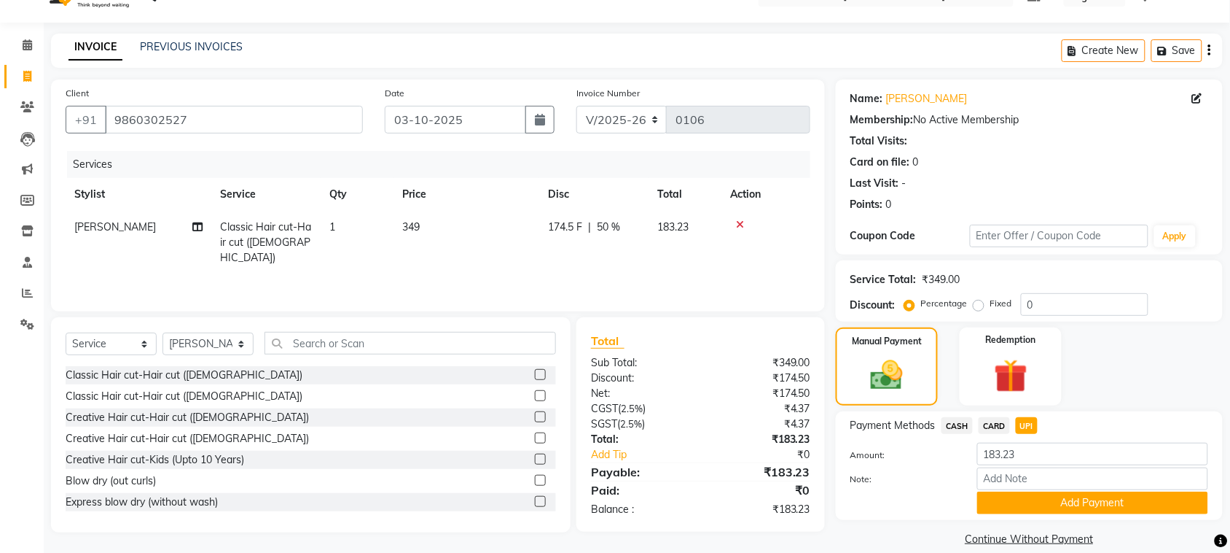
click at [1024, 425] on span "UPI" at bounding box center [1027, 425] width 23 height 17
click at [1080, 501] on button "Add Payment" at bounding box center [1093, 502] width 231 height 23
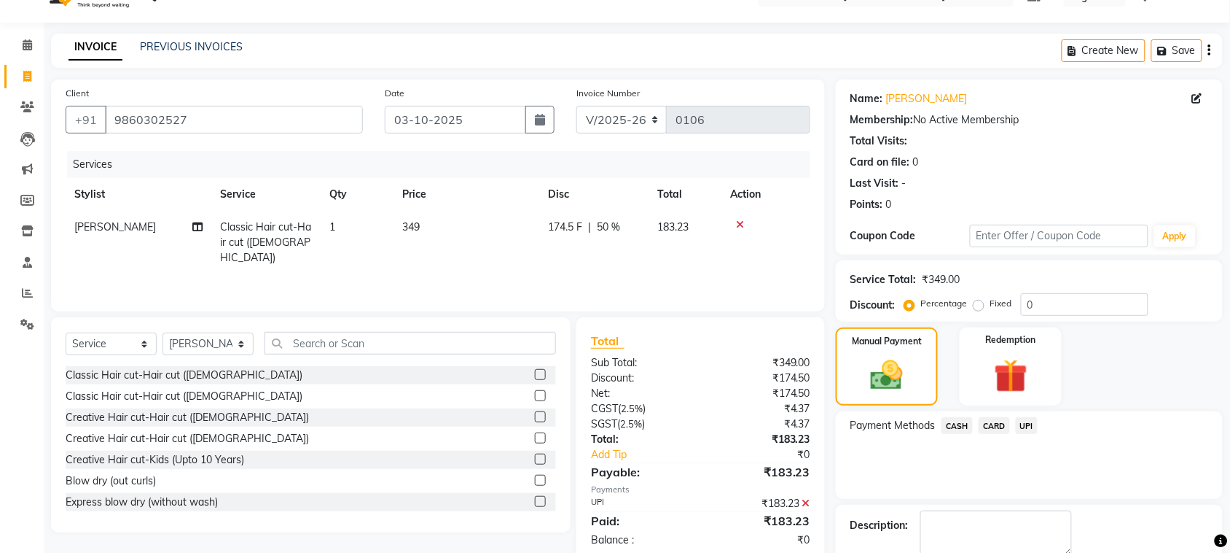
scroll to position [110, 0]
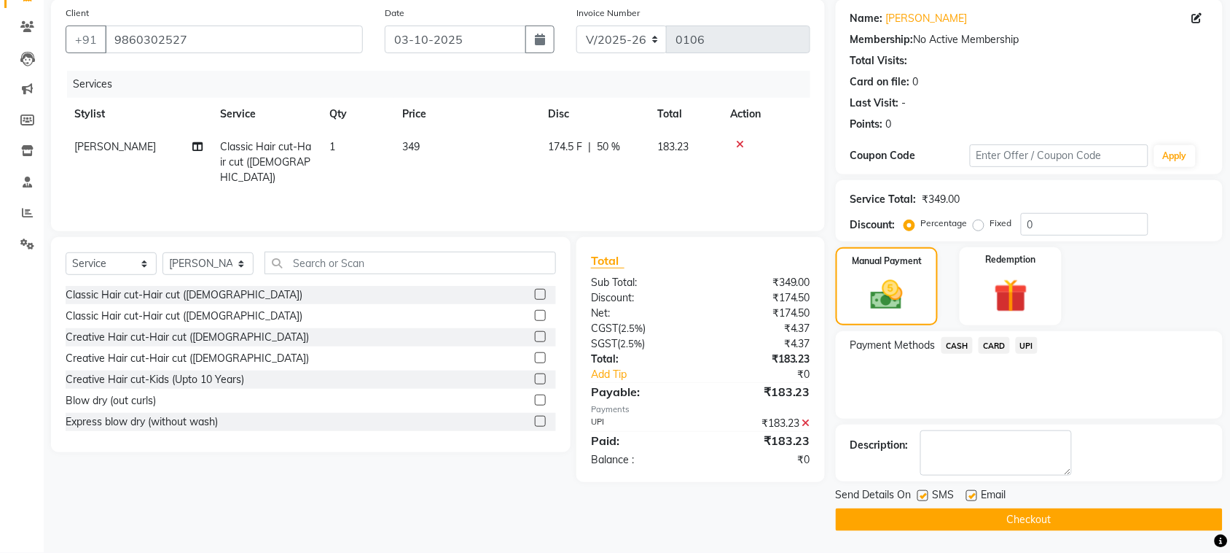
click at [1064, 516] on button "Checkout" at bounding box center [1029, 519] width 387 height 23
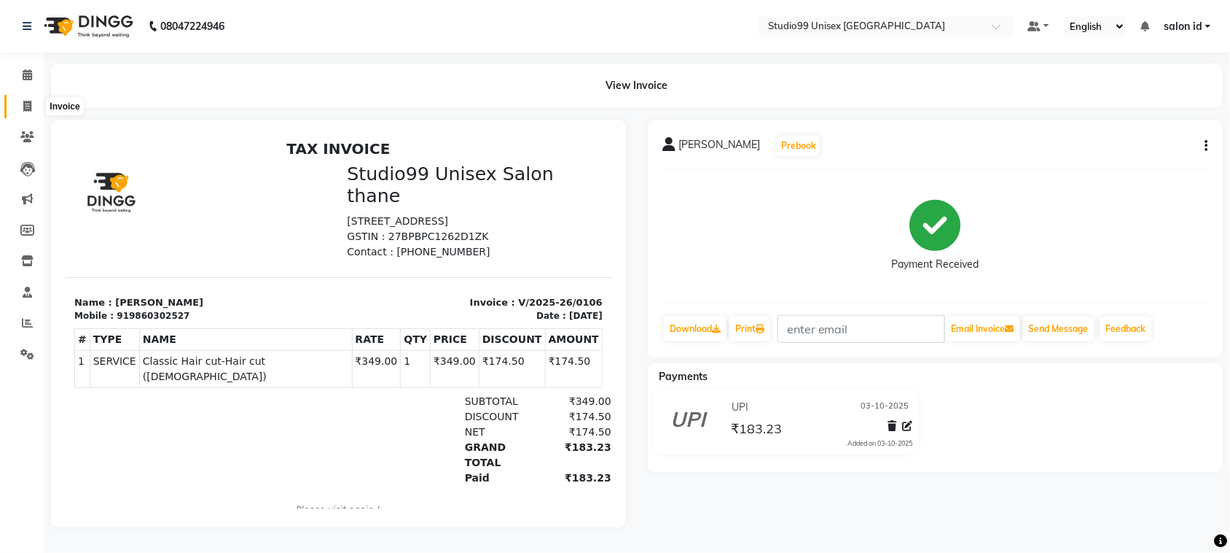
click at [22, 113] on span at bounding box center [28, 106] width 26 height 17
select select "9023"
select select "service"
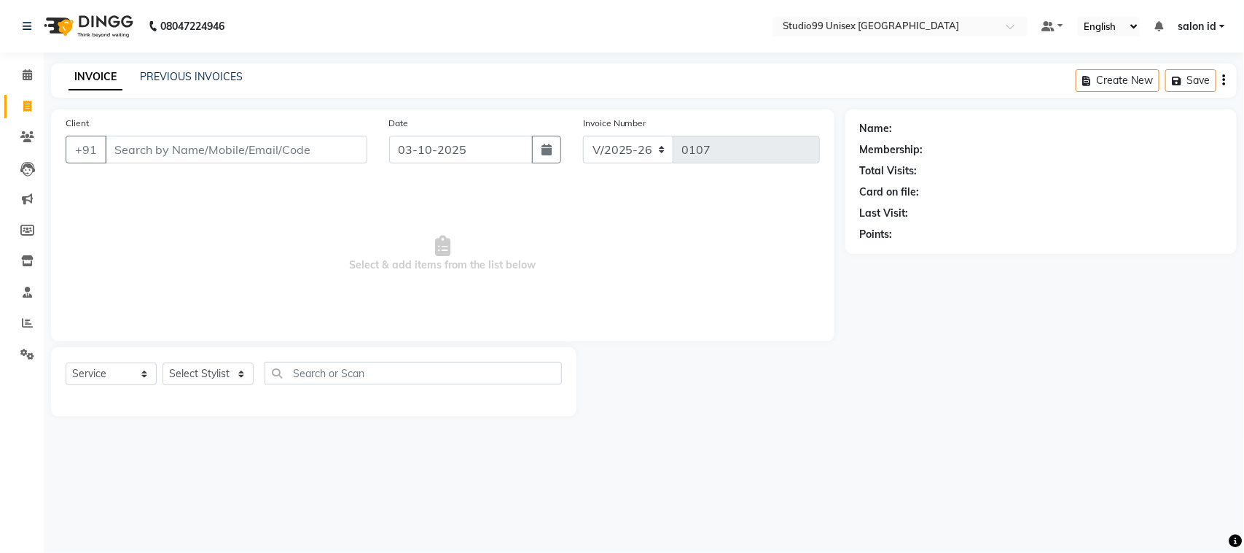
click at [204, 144] on input "Client" at bounding box center [236, 150] width 262 height 28
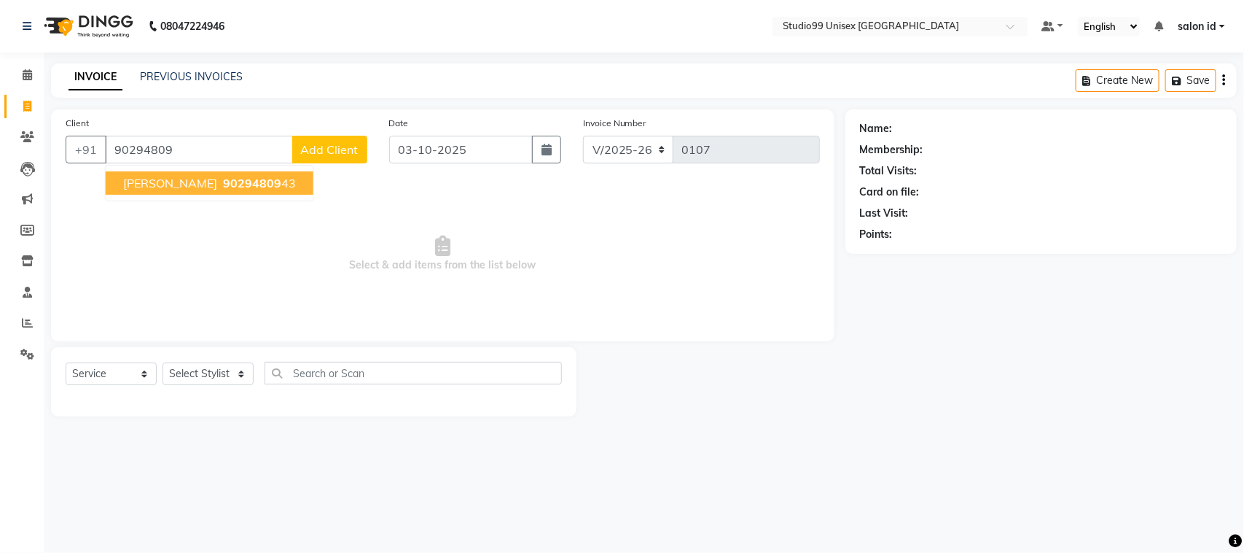
click at [198, 176] on span "NILESH JADHAV" at bounding box center [170, 183] width 94 height 15
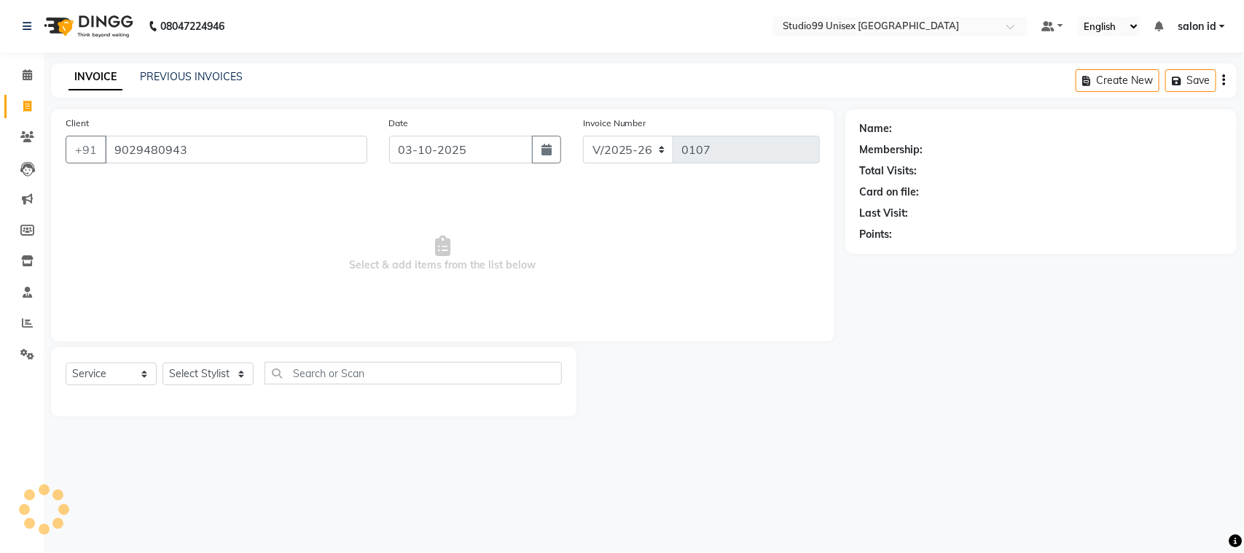
type input "9029480943"
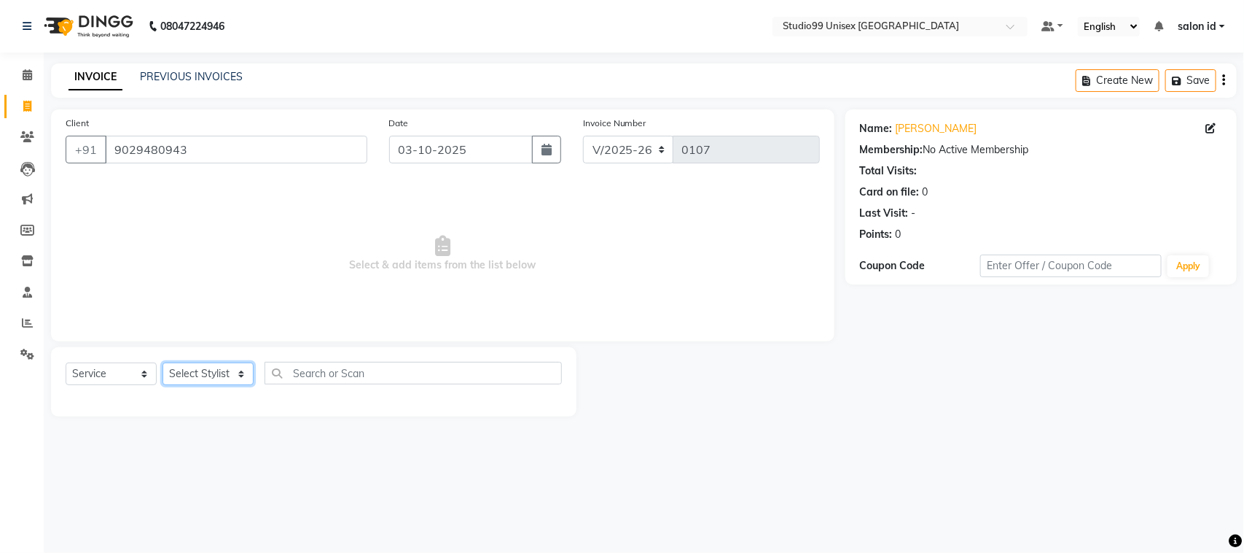
click at [181, 377] on select "Select Stylist [PERSON_NAME] [PERSON_NAME] salon id [PERSON_NAME] [PERSON_NAME]…" at bounding box center [208, 373] width 91 height 23
select select "92933"
click at [163, 362] on select "Select Stylist [PERSON_NAME] [PERSON_NAME] salon id [PERSON_NAME] [PERSON_NAME]…" at bounding box center [208, 373] width 91 height 23
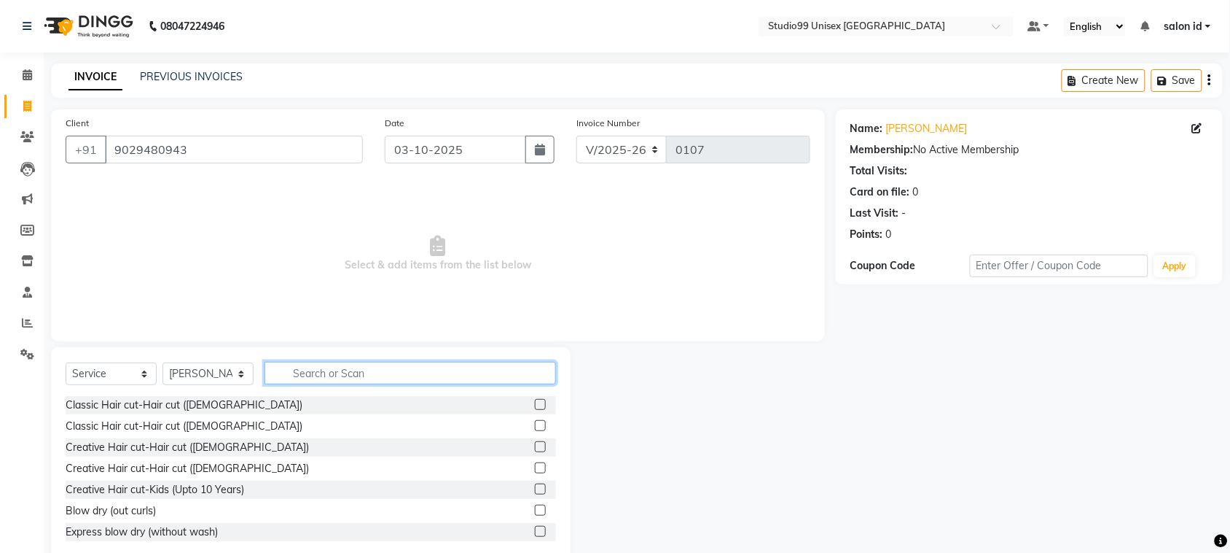
click at [304, 375] on input "text" at bounding box center [411, 373] width 292 height 23
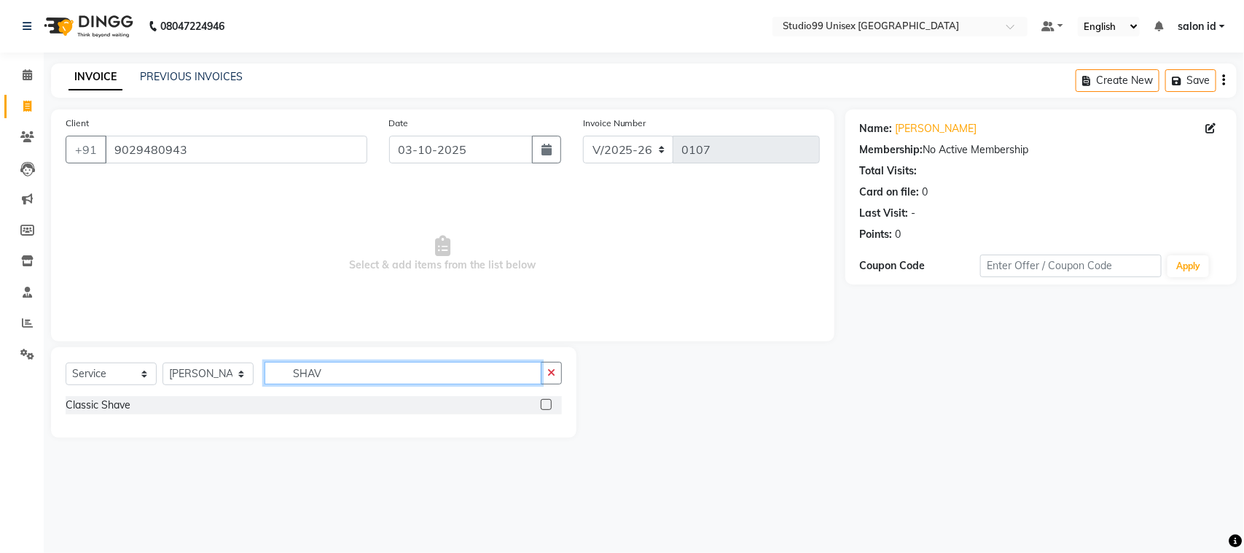
type input "SHAV"
click at [179, 402] on div "Classic Shave" at bounding box center [314, 405] width 496 height 18
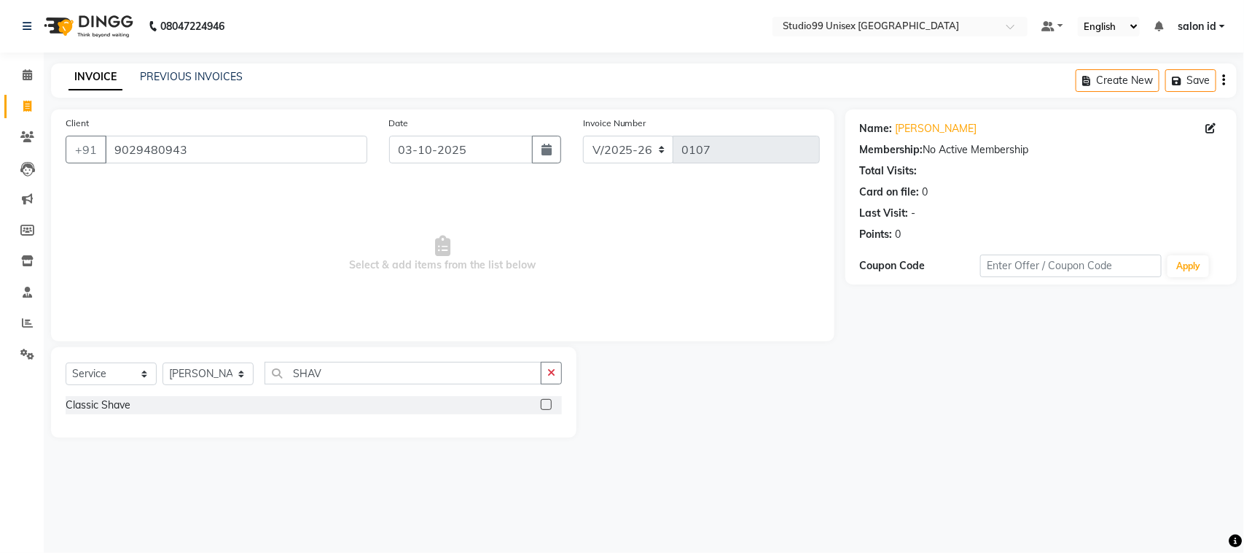
drag, startPoint x: 179, startPoint y: 402, endPoint x: 550, endPoint y: 399, distance: 371.8
click at [550, 399] on div "Classic Shave" at bounding box center [314, 405] width 496 height 18
click at [550, 399] on label at bounding box center [546, 404] width 11 height 11
click at [550, 400] on input "checkbox" at bounding box center [545, 404] width 9 height 9
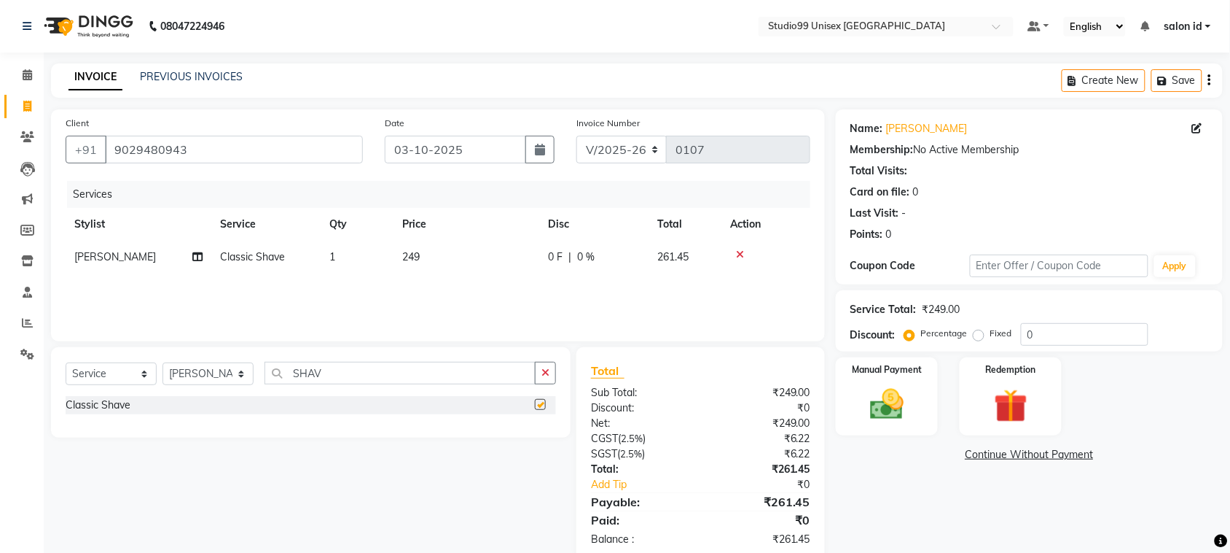
checkbox input "false"
click at [572, 256] on div "0 F | 0 %" at bounding box center [594, 256] width 92 height 15
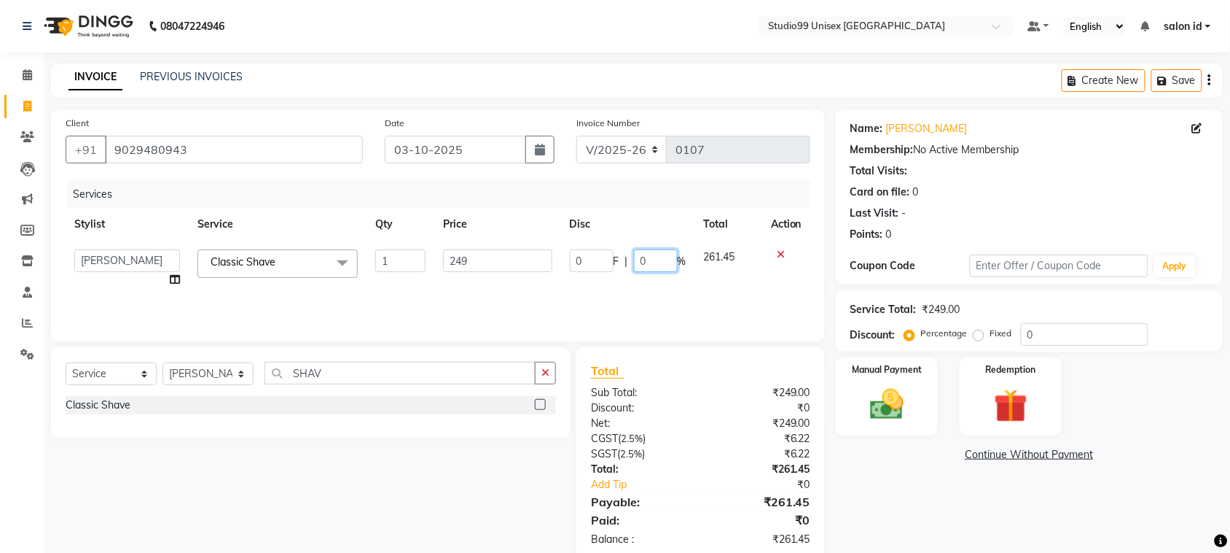
click at [640, 259] on input "0" at bounding box center [656, 260] width 44 height 23
type input "50"
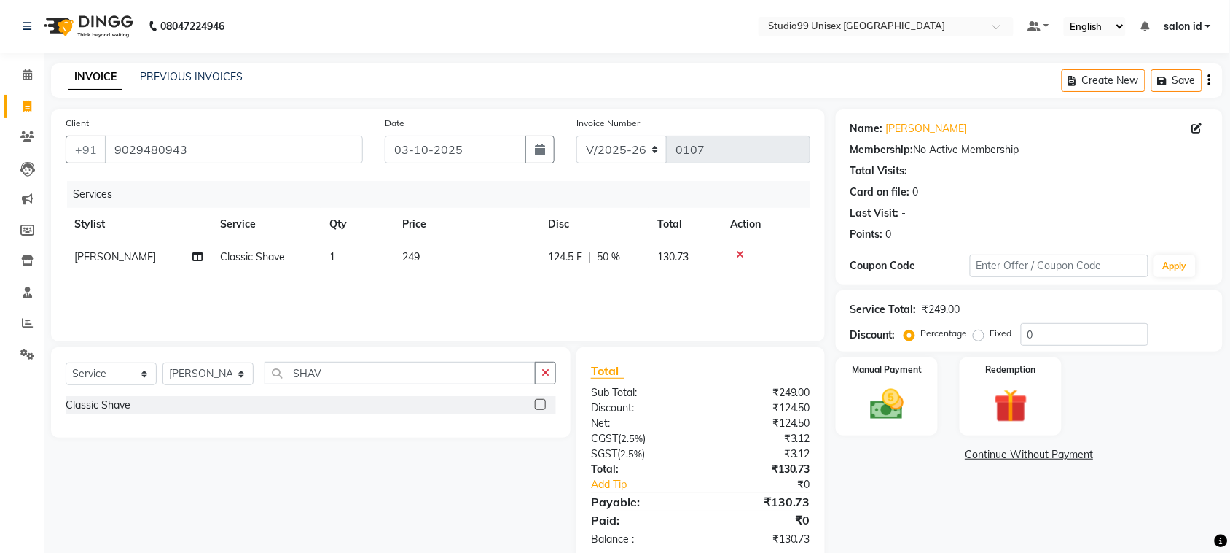
click at [628, 297] on div "Services Stylist Service Qty Price Disc Total Action AFTAB Classic Shave 1 249 …" at bounding box center [438, 254] width 745 height 146
click at [198, 365] on select "Select Stylist [PERSON_NAME] [PERSON_NAME] salon id [PERSON_NAME] [PERSON_NAME]…" at bounding box center [208, 373] width 91 height 23
select select "92954"
click at [163, 362] on select "Select Stylist [PERSON_NAME] [PERSON_NAME] salon id [PERSON_NAME] [PERSON_NAME]…" at bounding box center [208, 373] width 91 height 23
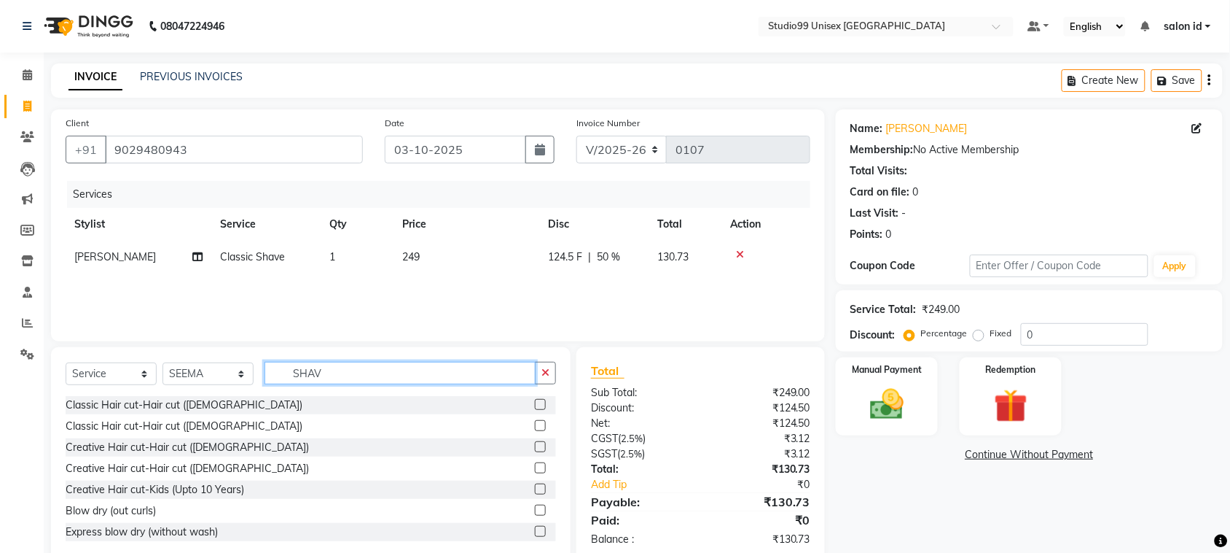
drag, startPoint x: 335, startPoint y: 370, endPoint x: 239, endPoint y: 381, distance: 96.9
click at [239, 381] on div "Select Service Product Membership Package Voucher Prepaid Gift Card Select Styl…" at bounding box center [311, 379] width 491 height 34
type input "CLE"
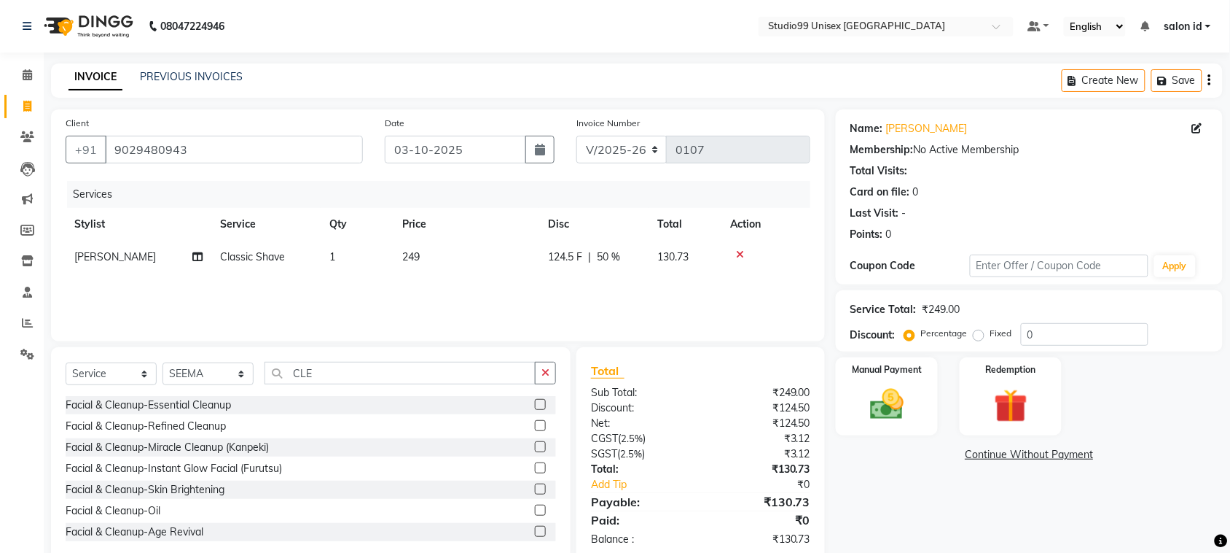
click at [535, 402] on label at bounding box center [540, 404] width 11 height 11
click at [535, 402] on input "checkbox" at bounding box center [539, 404] width 9 height 9
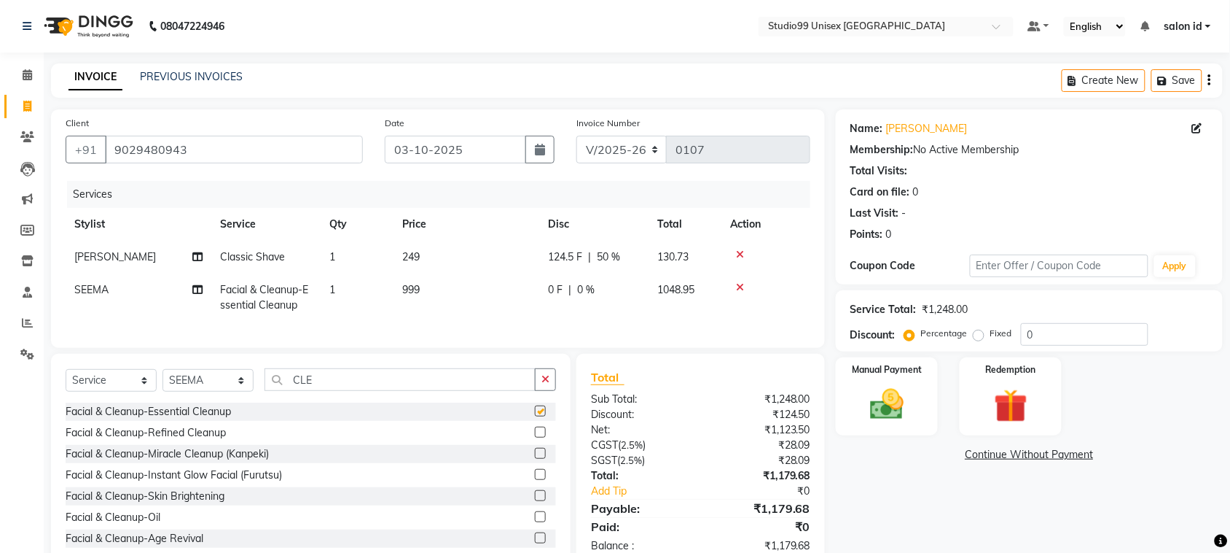
checkbox input "false"
click at [401, 288] on td "999" at bounding box center [467, 297] width 146 height 48
select select "92954"
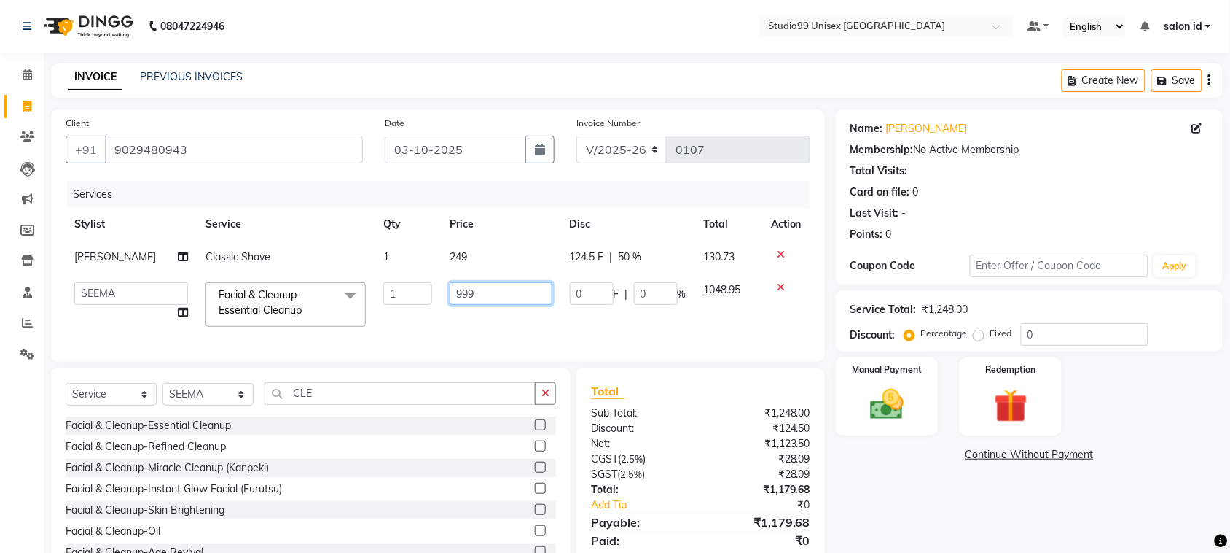
click at [451, 295] on input "999" at bounding box center [501, 293] width 103 height 23
type input "1999"
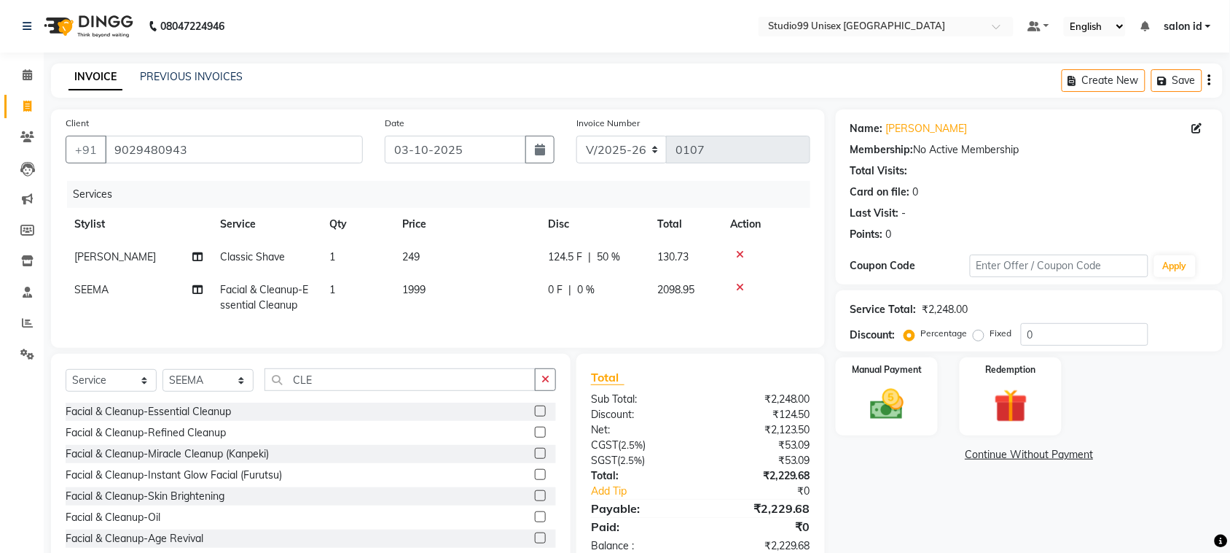
click at [461, 321] on div "Services Stylist Service Qty Price Disc Total Action AFTAB Classic Shave 1 249 …" at bounding box center [438, 257] width 745 height 152
click at [738, 285] on icon at bounding box center [740, 287] width 8 height 10
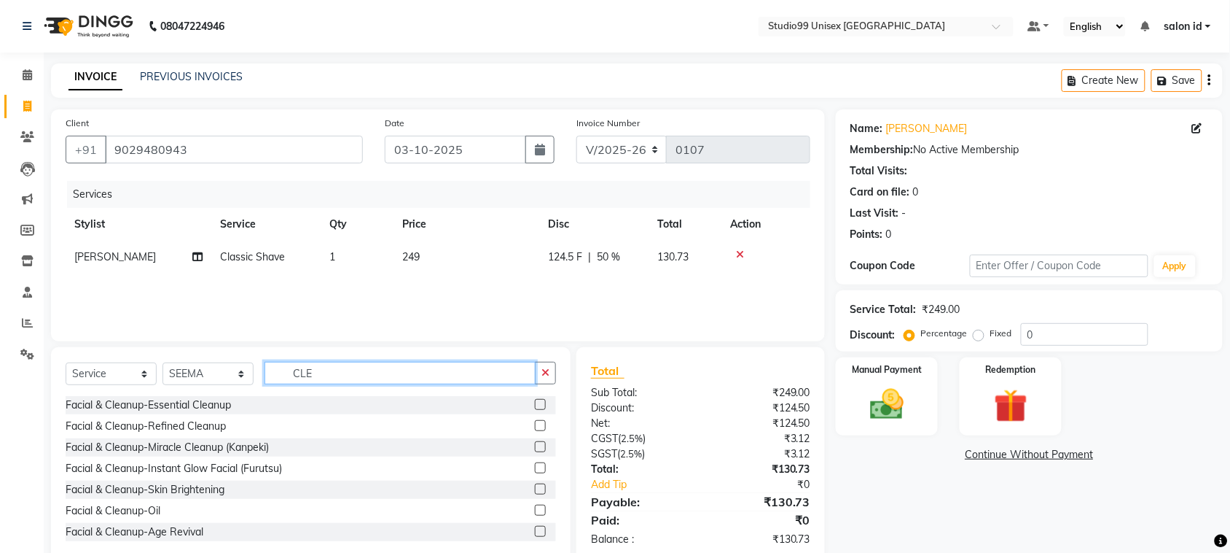
click at [319, 373] on input "CLE" at bounding box center [400, 373] width 271 height 23
click at [226, 406] on div "Facial & Cleanup-Essential Cleanup" at bounding box center [148, 404] width 165 height 15
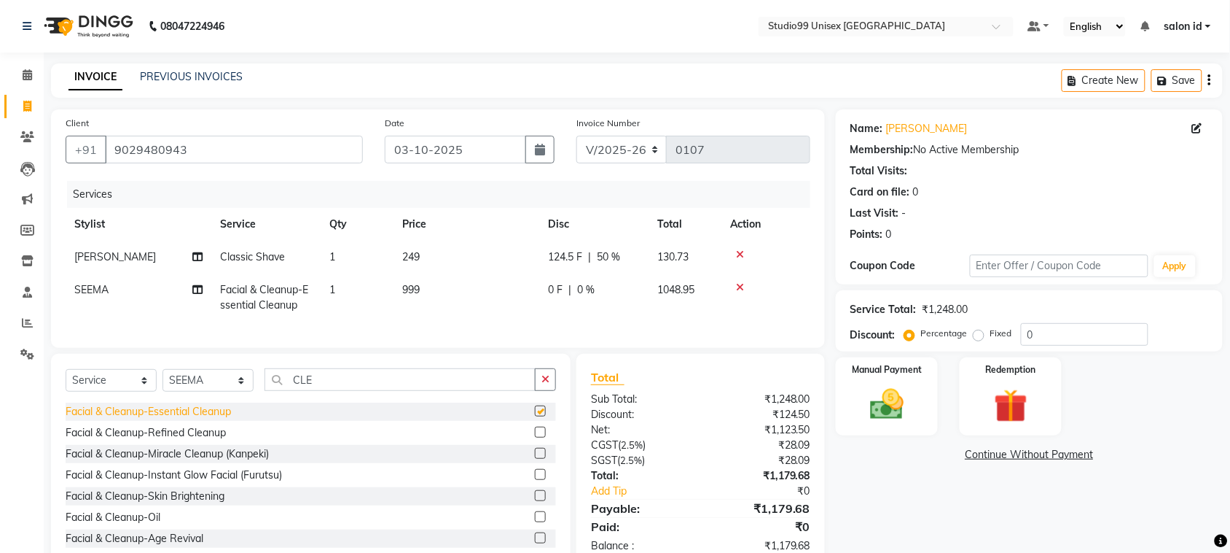
checkbox input "false"
click at [399, 285] on td "999" at bounding box center [467, 297] width 146 height 48
select select "92954"
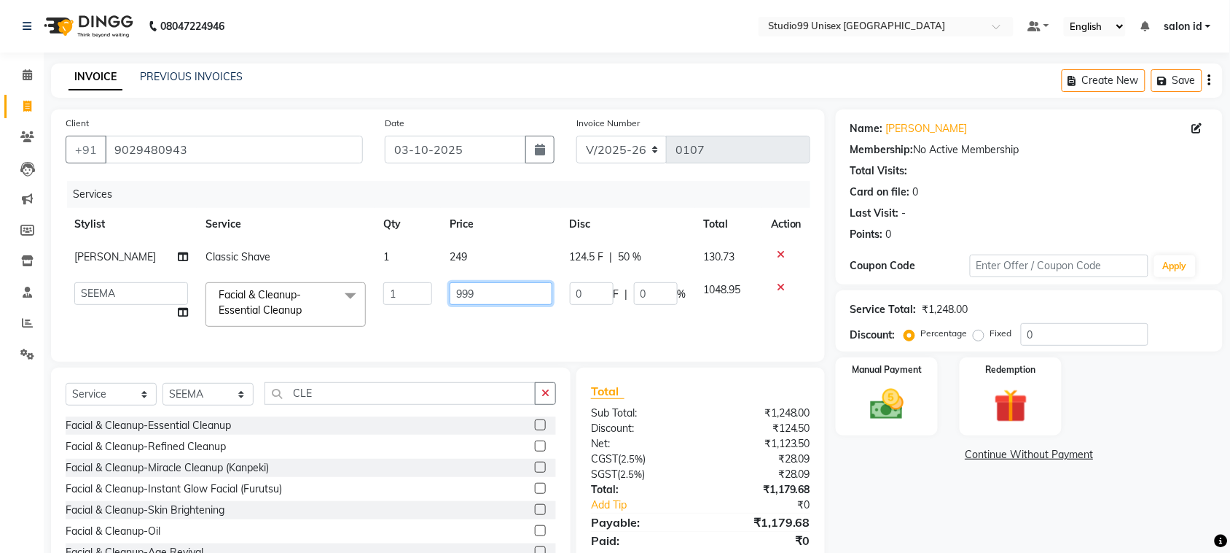
click at [450, 293] on input "999" at bounding box center [501, 293] width 103 height 23
type input "1999"
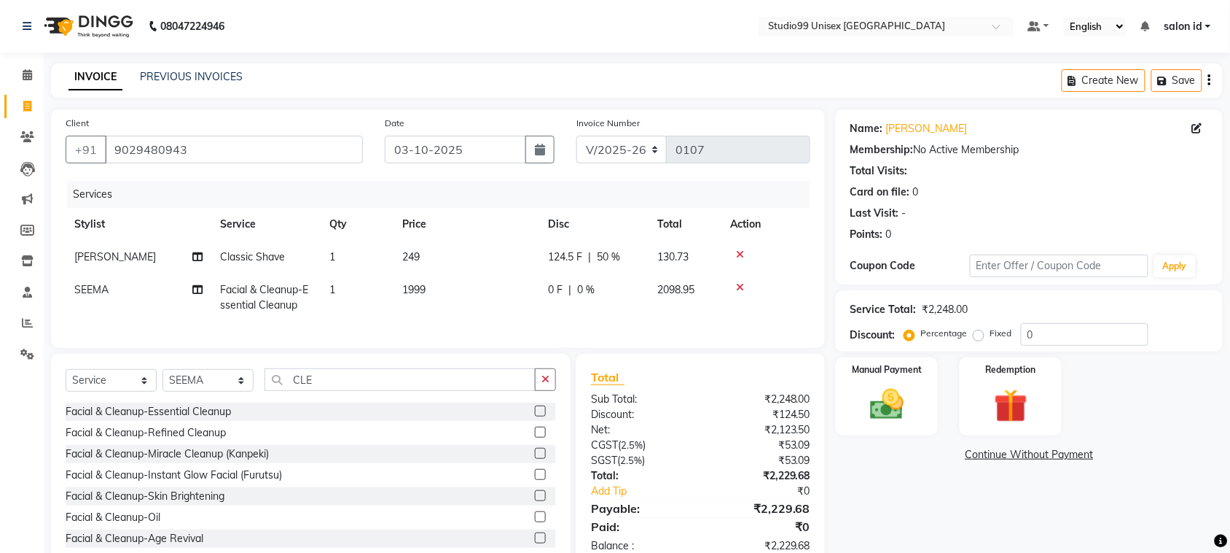
click at [588, 289] on span "0 %" at bounding box center [585, 289] width 17 height 15
select select "92954"
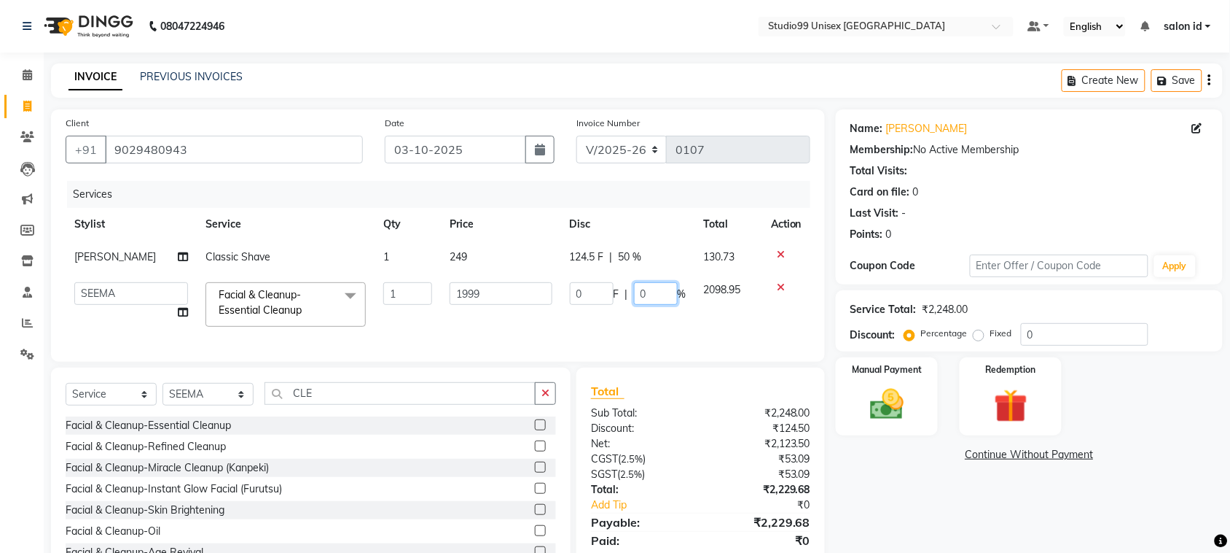
click at [636, 294] on input "0" at bounding box center [656, 293] width 44 height 23
type input "50"
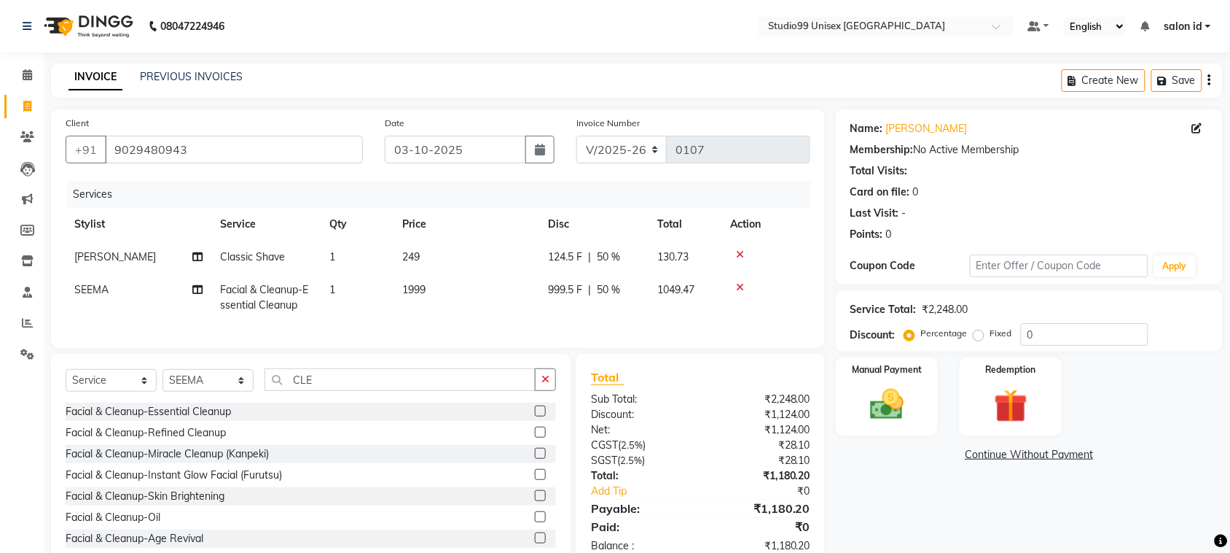
click at [631, 319] on td "999.5 F | 50 %" at bounding box center [593, 297] width 109 height 48
select select "92954"
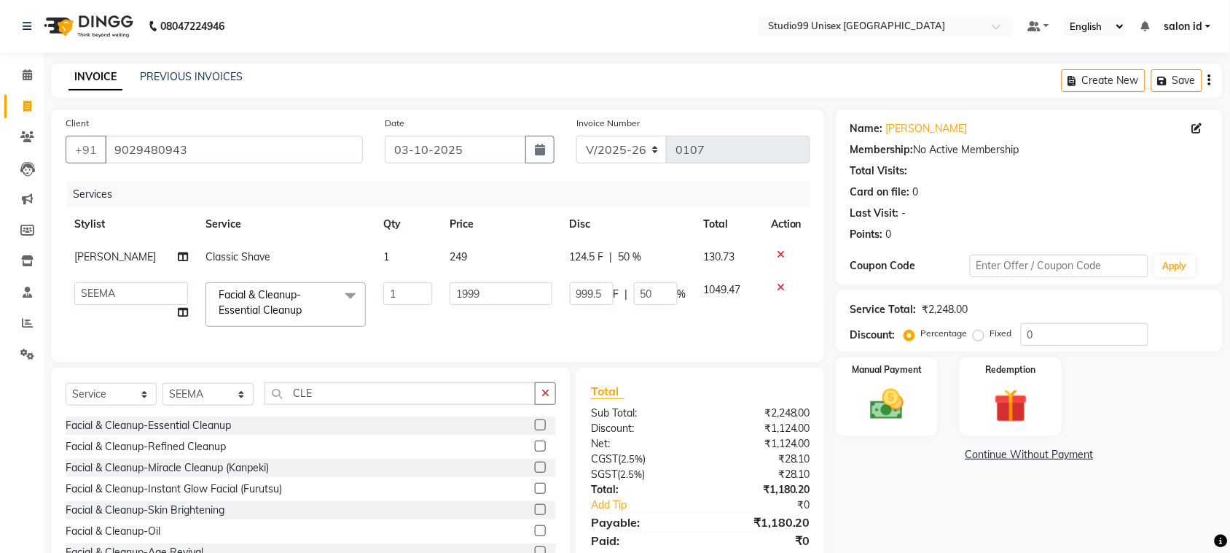
click at [689, 333] on td "999.5 F | 50 %" at bounding box center [628, 304] width 134 height 62
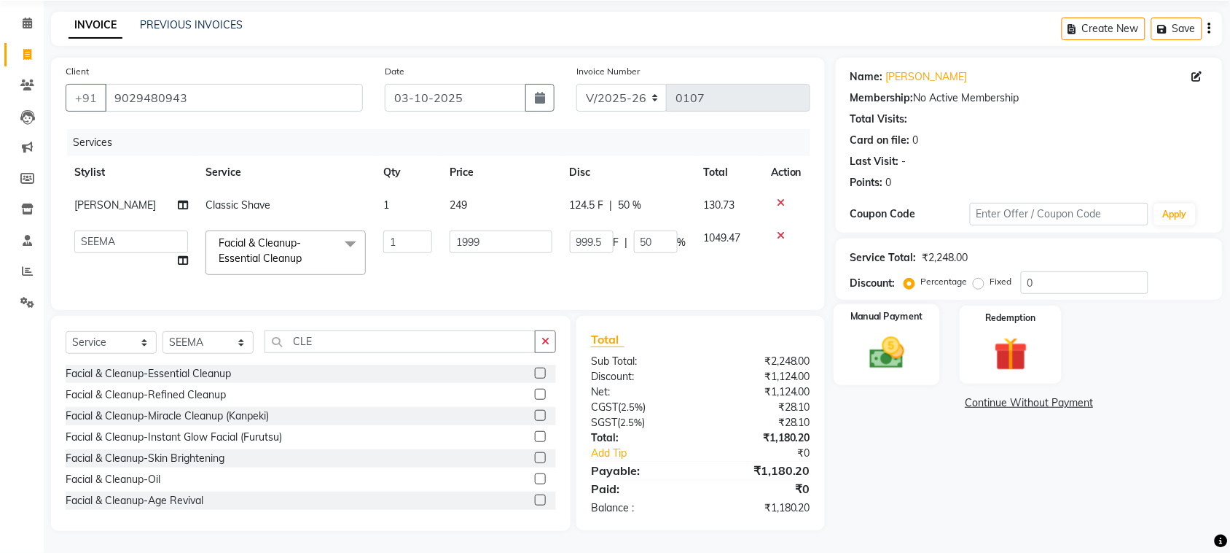
click at [906, 332] on img at bounding box center [887, 352] width 57 height 40
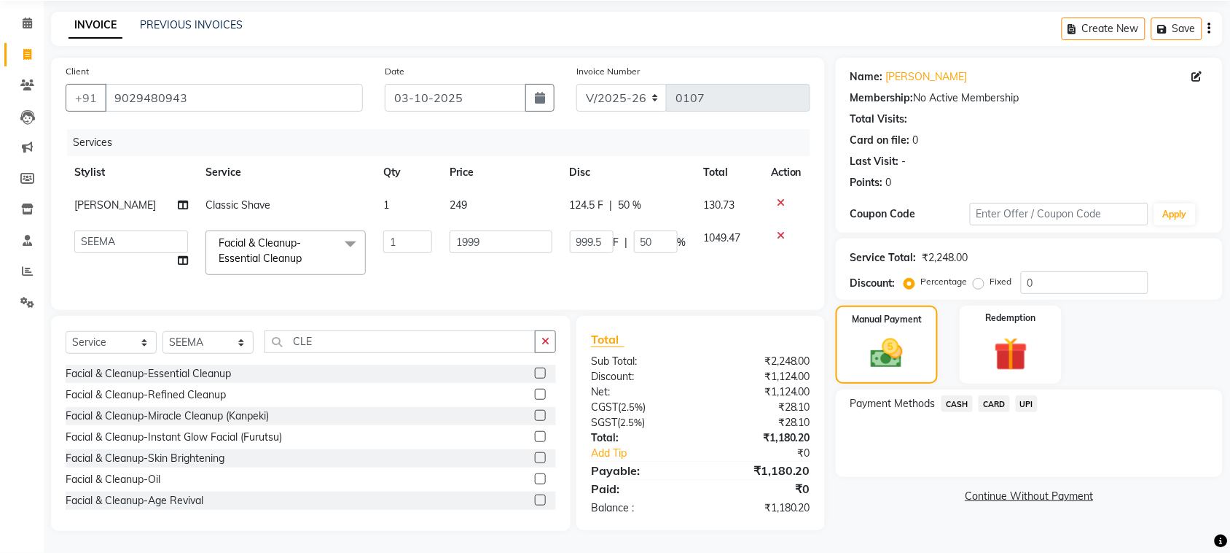
click at [960, 395] on span "CASH" at bounding box center [957, 403] width 31 height 17
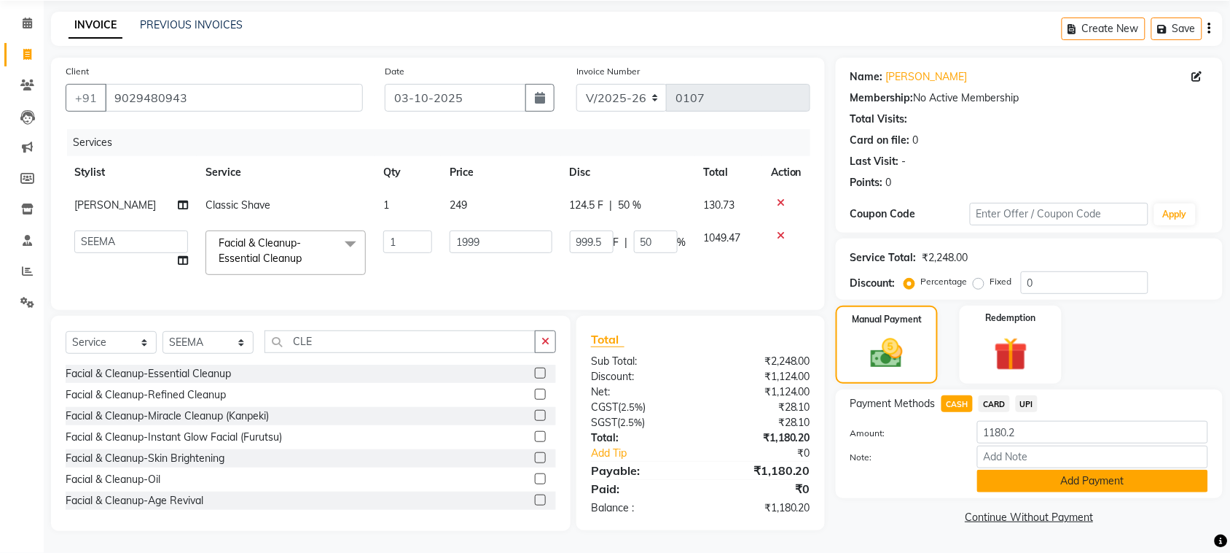
click at [1061, 472] on button "Add Payment" at bounding box center [1093, 480] width 231 height 23
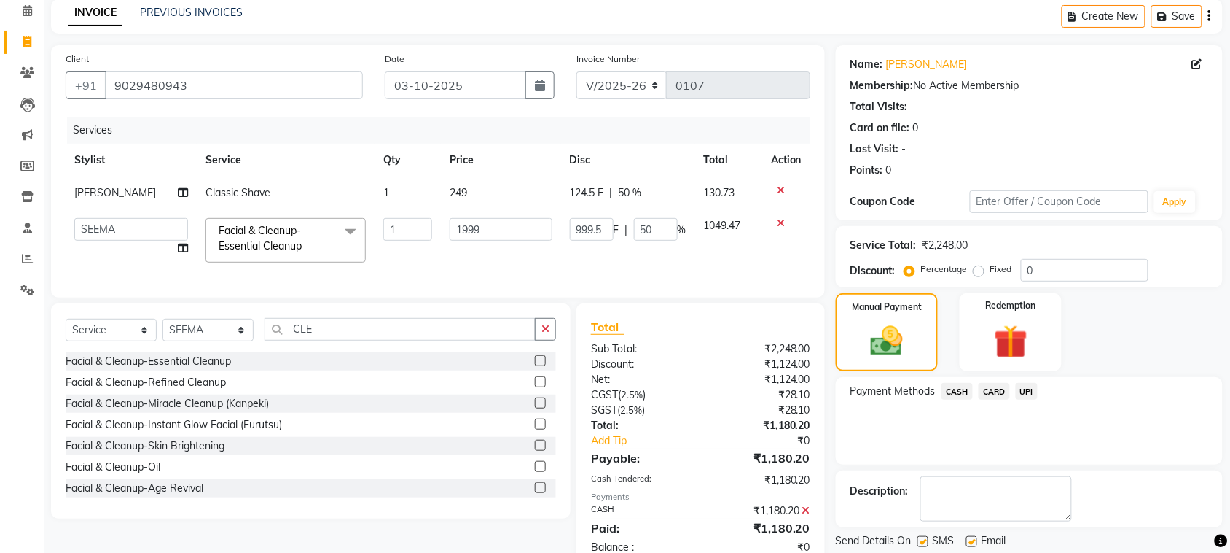
scroll to position [115, 0]
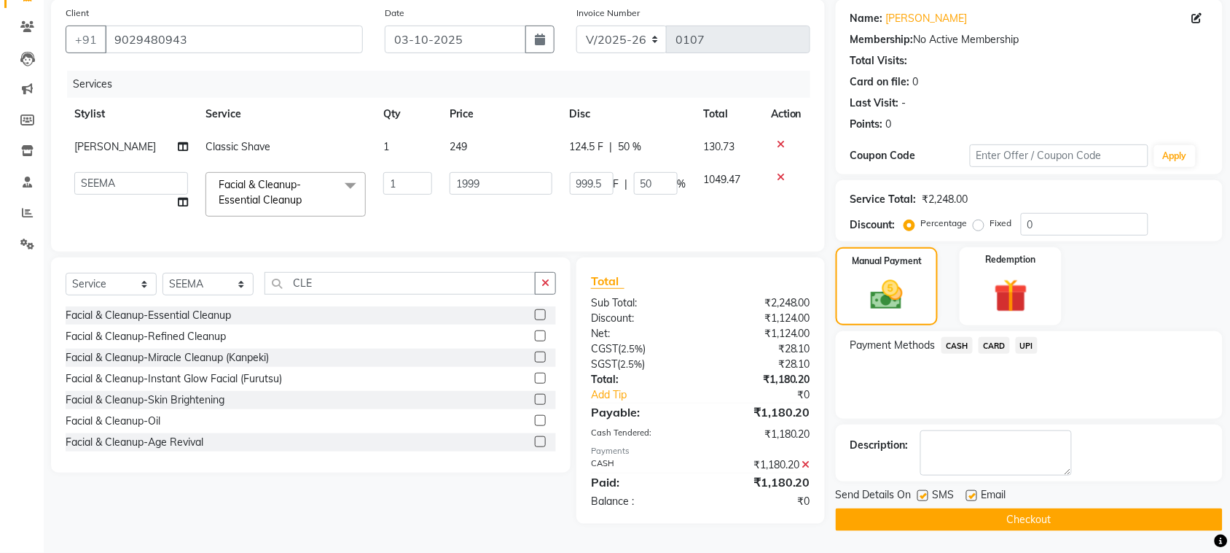
click at [1117, 511] on button "Checkout" at bounding box center [1029, 519] width 387 height 23
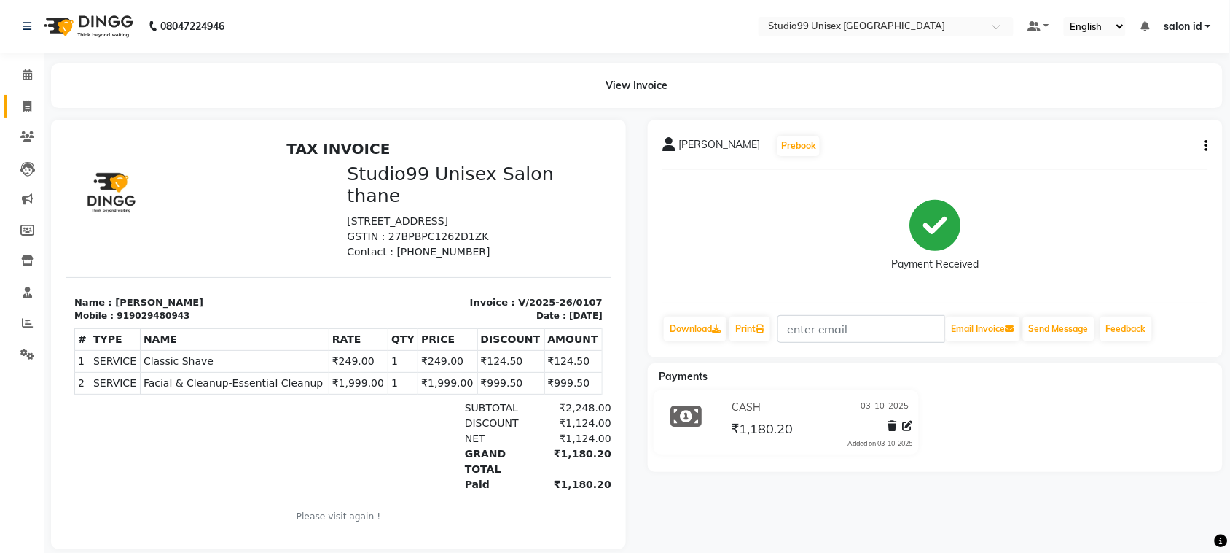
drag, startPoint x: 1204, startPoint y: 409, endPoint x: 20, endPoint y: 96, distance: 1224.4
click at [20, 96] on link "Invoice" at bounding box center [21, 107] width 35 height 24
select select "9023"
select select "service"
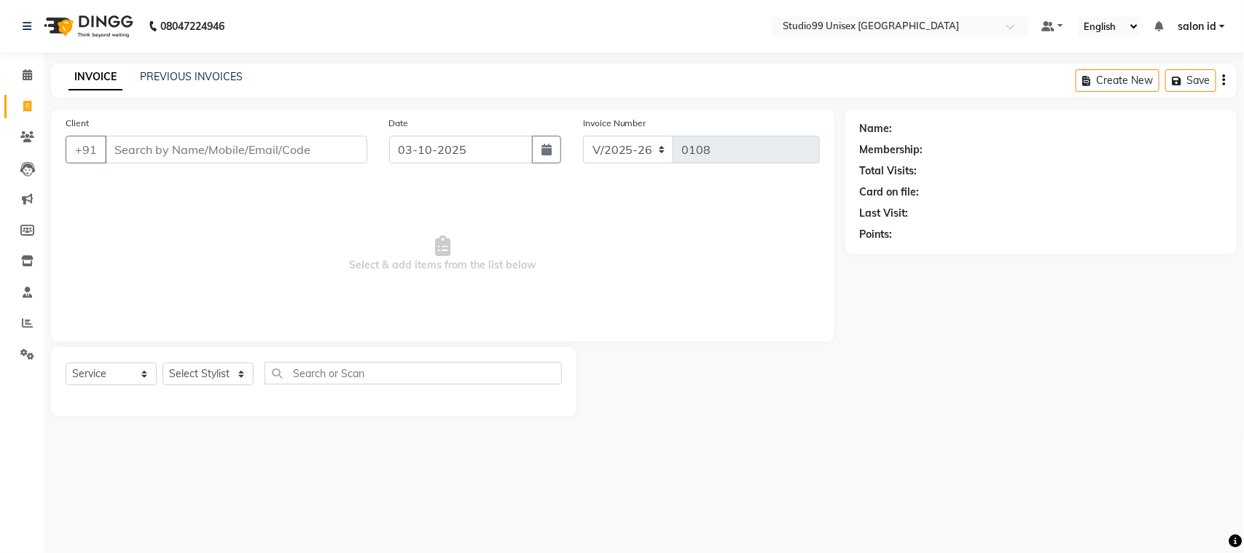
click at [227, 155] on input "Client" at bounding box center [236, 150] width 262 height 28
type input "8291629163"
click at [308, 155] on span "Add Client" at bounding box center [330, 149] width 58 height 15
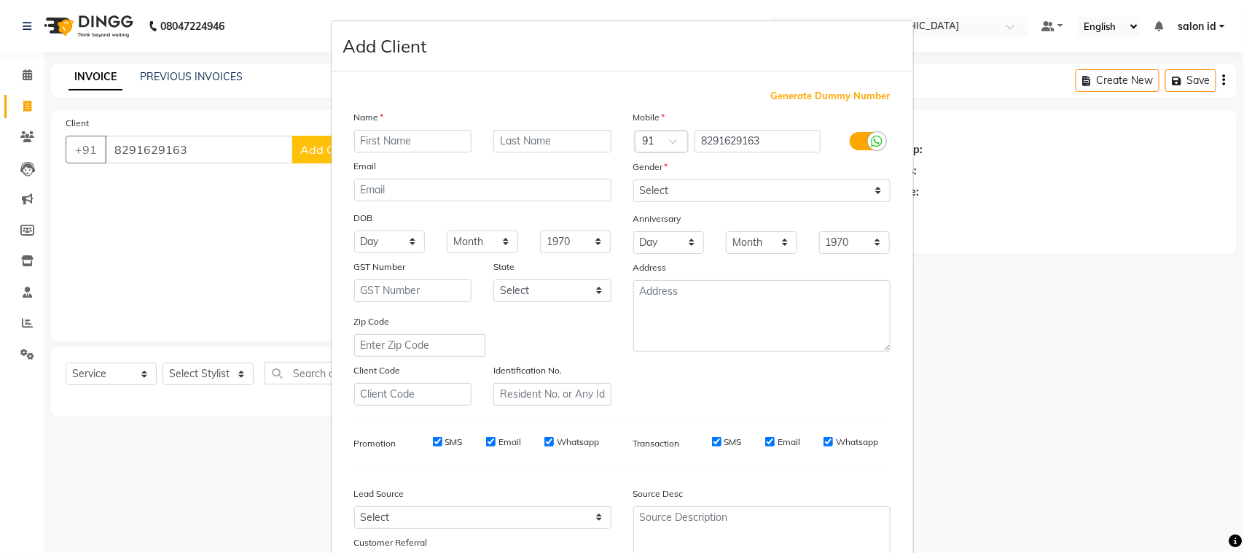
click at [437, 142] on input "text" at bounding box center [413, 141] width 118 height 23
click at [527, 142] on input "text" at bounding box center [553, 141] width 118 height 23
click at [362, 143] on input "SUBHAM" at bounding box center [413, 141] width 118 height 23
type input "SHUBHAM"
click at [527, 144] on input "text" at bounding box center [553, 141] width 118 height 23
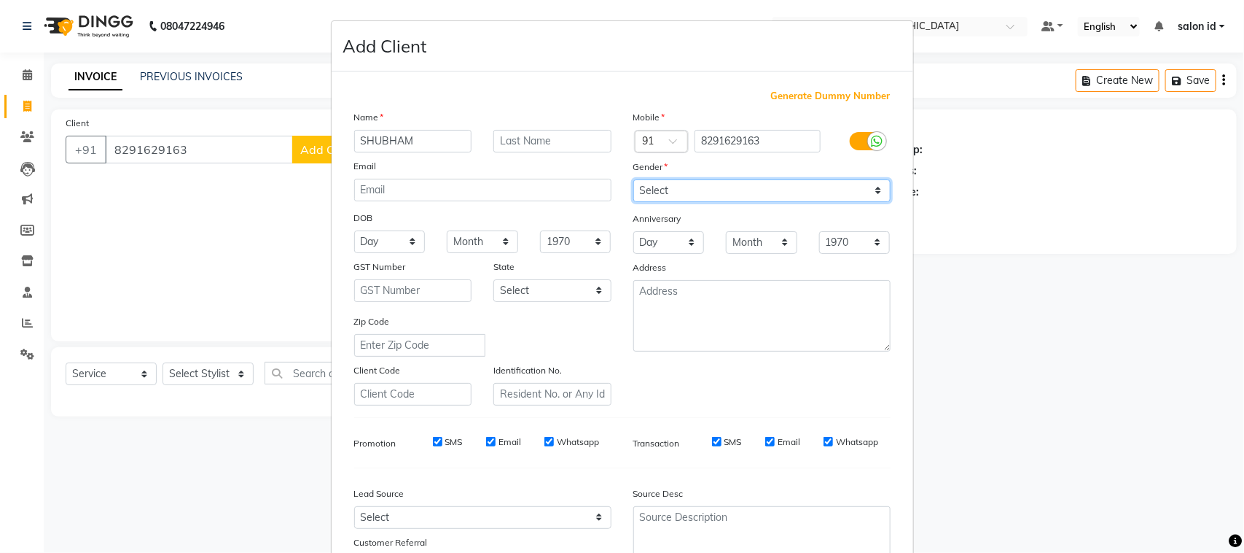
click at [719, 190] on select "Select [DEMOGRAPHIC_DATA] [DEMOGRAPHIC_DATA] Other Prefer Not To Say" at bounding box center [761, 190] width 257 height 23
select select "[DEMOGRAPHIC_DATA]"
click at [633, 179] on select "Select [DEMOGRAPHIC_DATA] [DEMOGRAPHIC_DATA] Other Prefer Not To Say" at bounding box center [761, 190] width 257 height 23
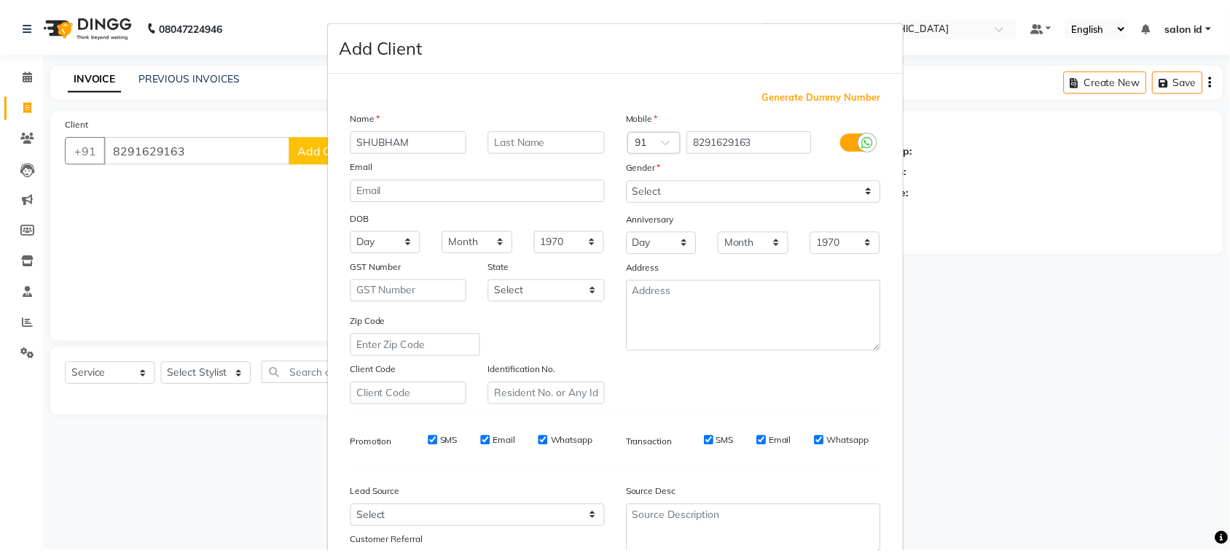
scroll to position [114, 0]
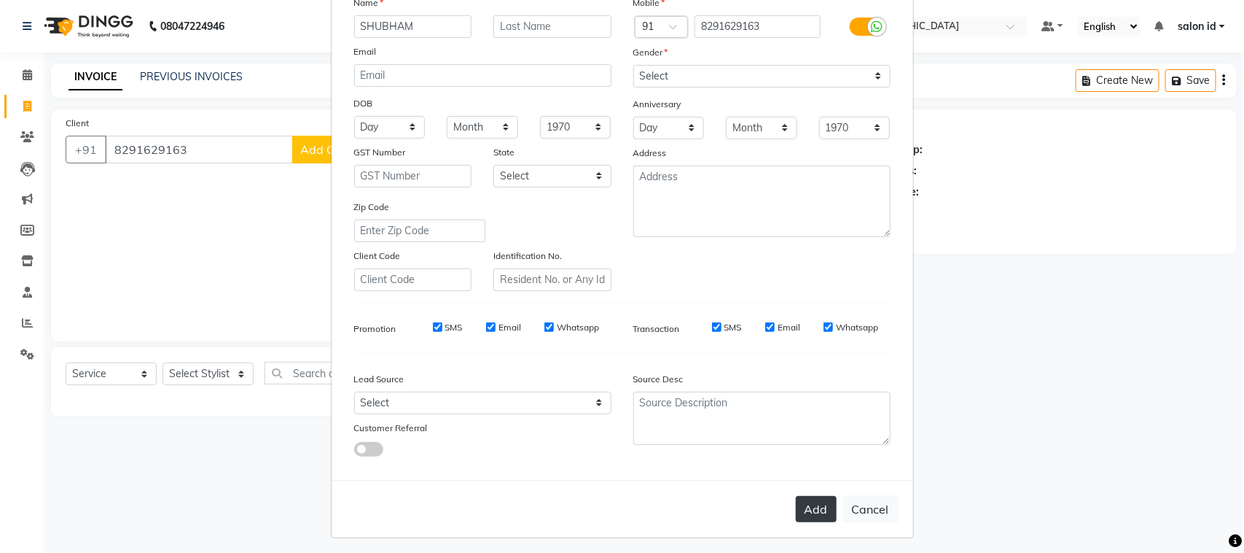
click at [796, 496] on button "Add" at bounding box center [816, 509] width 41 height 26
select select
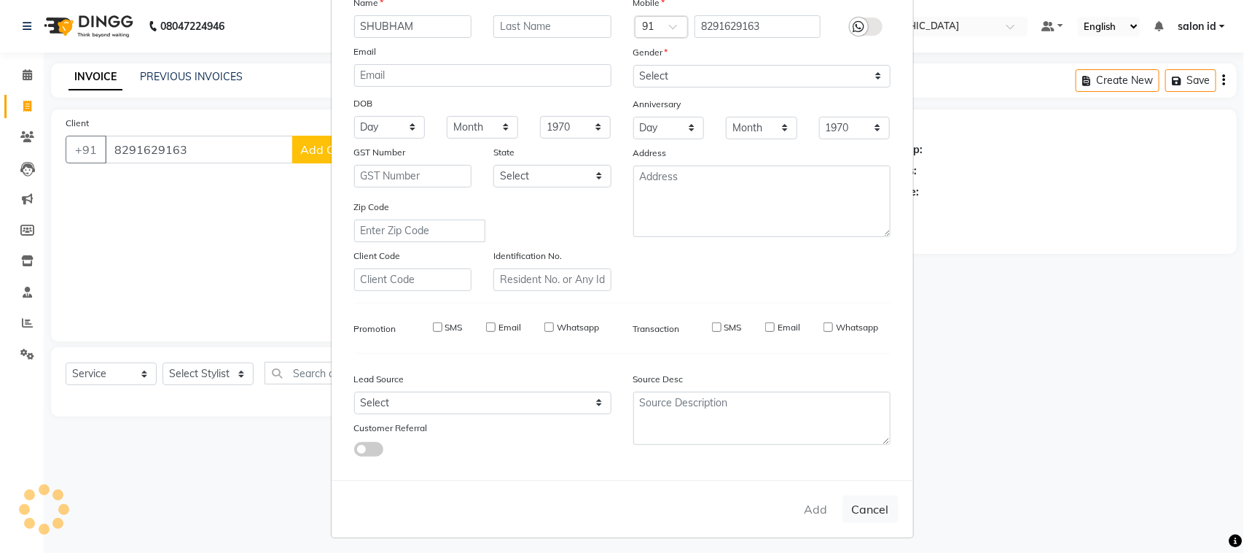
select select
checkbox input "false"
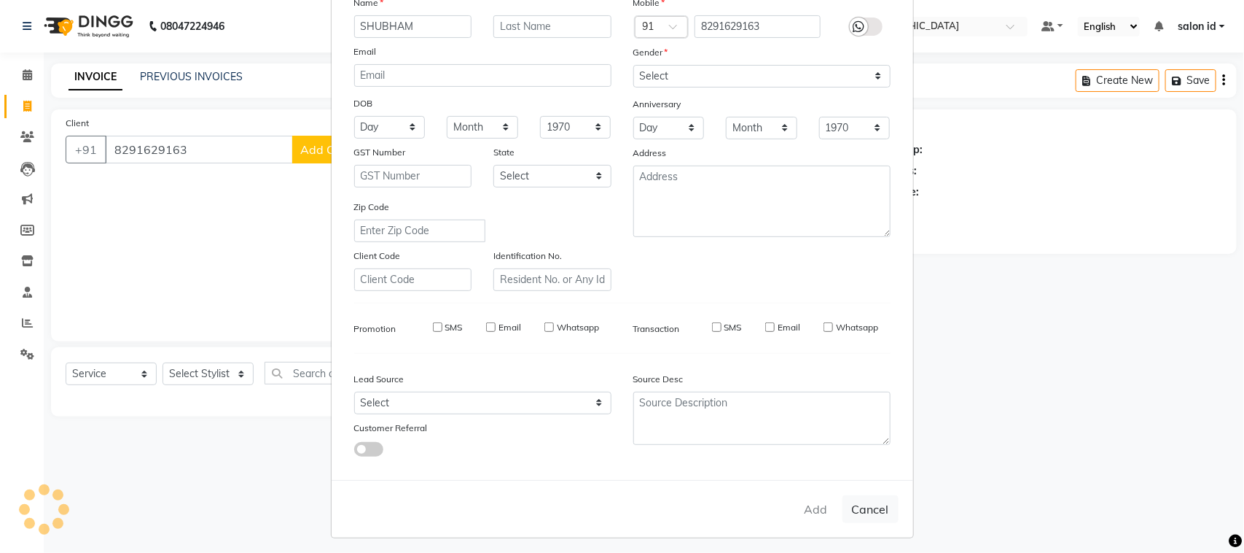
checkbox input "false"
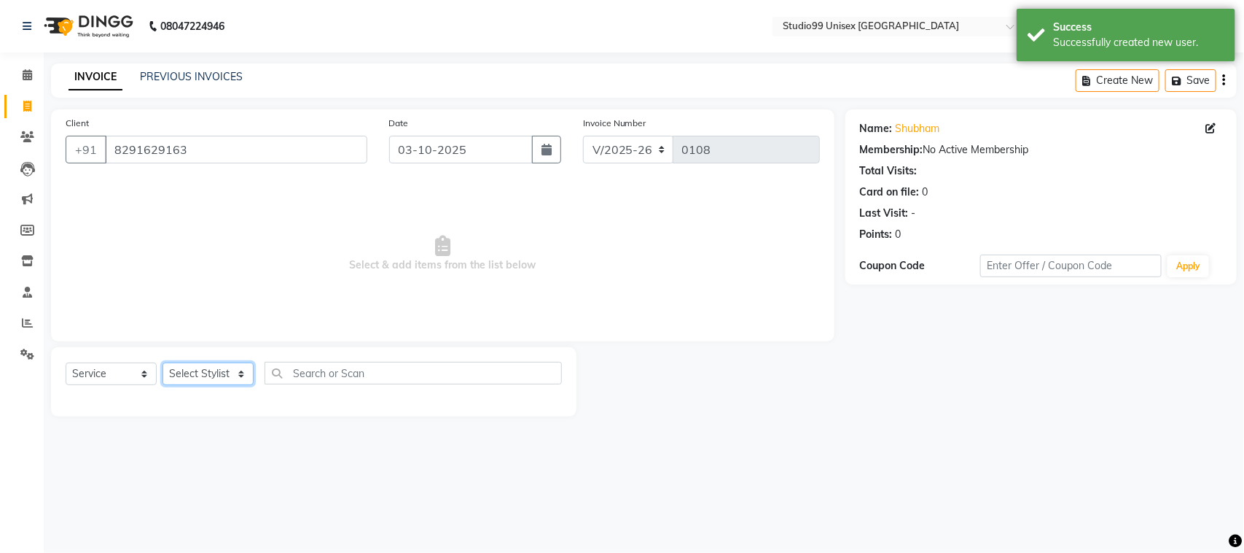
click at [231, 378] on select "Select Stylist [PERSON_NAME] [PERSON_NAME] salon id [PERSON_NAME] [PERSON_NAME]…" at bounding box center [208, 373] width 91 height 23
select select "92948"
click at [163, 362] on select "Select Stylist [PERSON_NAME] [PERSON_NAME] salon id [PERSON_NAME] [PERSON_NAME]…" at bounding box center [208, 373] width 91 height 23
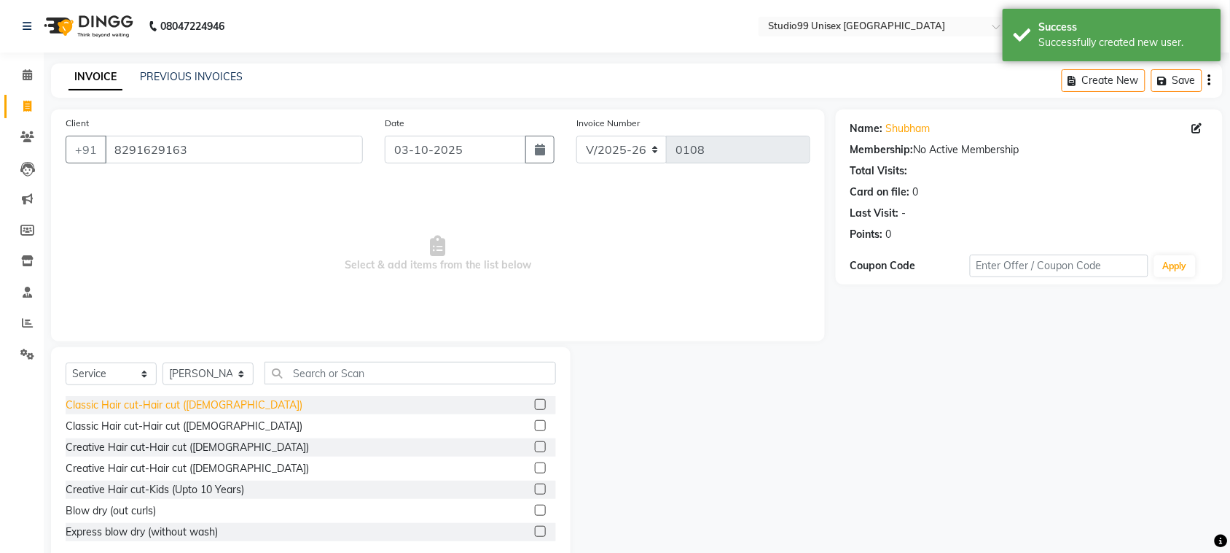
click at [190, 403] on div "Classic Hair cut-Hair cut ([DEMOGRAPHIC_DATA])" at bounding box center [184, 404] width 237 height 15
checkbox input "false"
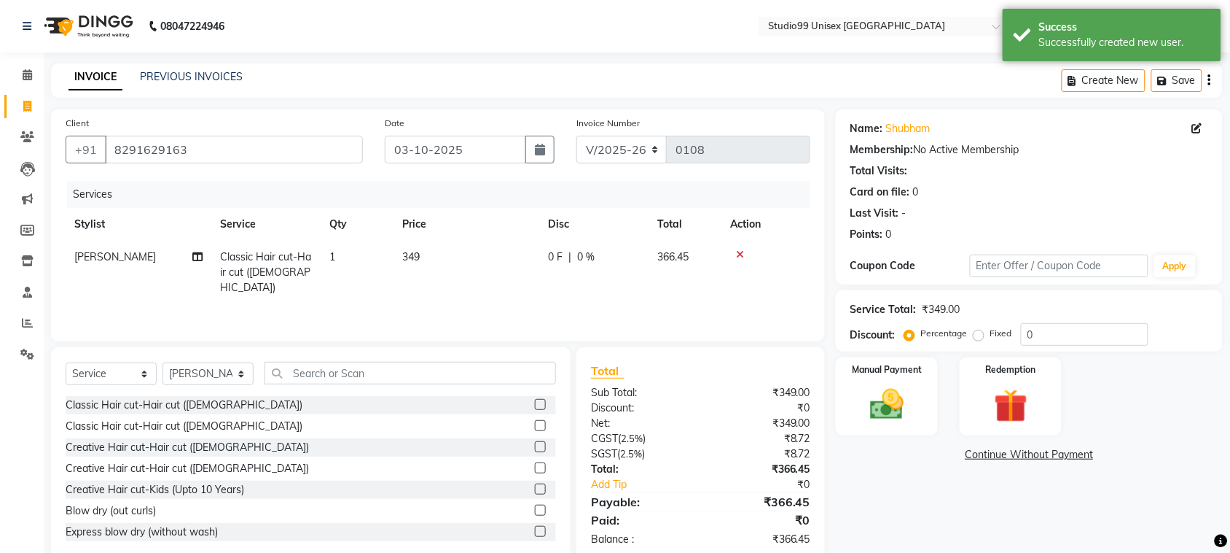
click at [576, 257] on div "0 F | 0 %" at bounding box center [594, 256] width 92 height 15
select select "92948"
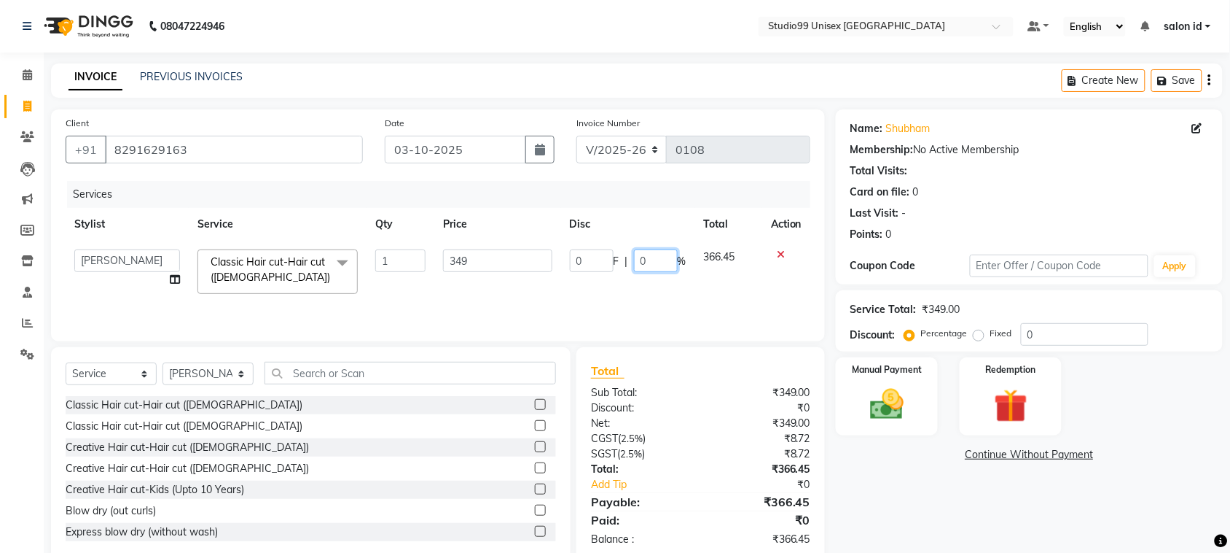
click at [636, 263] on input "0" at bounding box center [656, 260] width 44 height 23
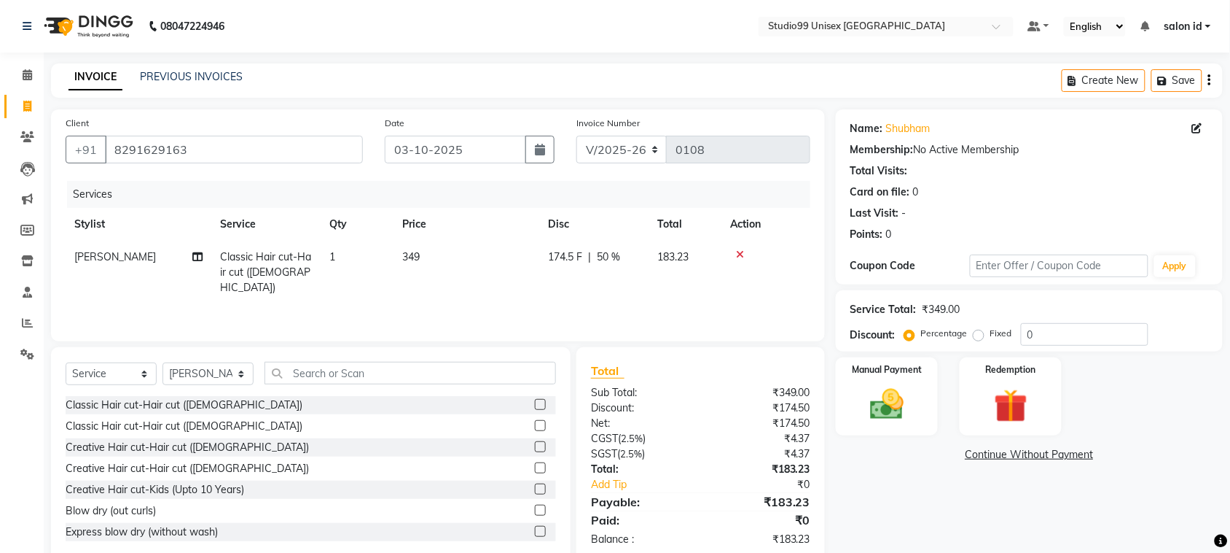
click at [661, 305] on div "Services Stylist Service Qty Price Disc Total Action AFZAL SHAIKH Classic Hair …" at bounding box center [438, 254] width 745 height 146
click at [332, 365] on input "text" at bounding box center [411, 373] width 292 height 23
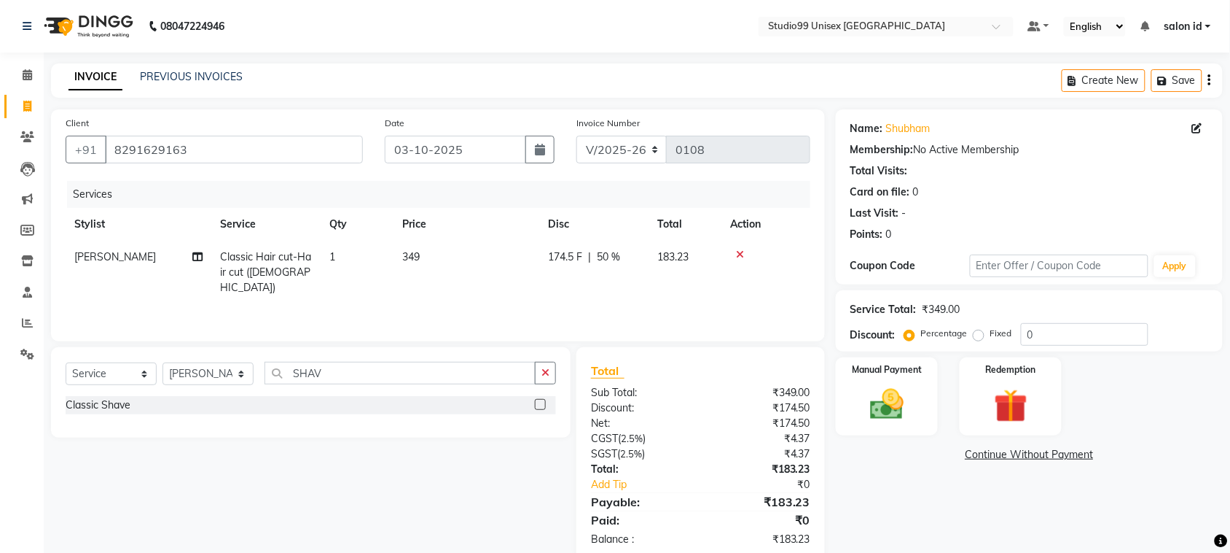
click at [195, 397] on div "Classic Shave" at bounding box center [311, 405] width 491 height 18
click at [128, 407] on div "Classic Shave" at bounding box center [98, 404] width 65 height 15
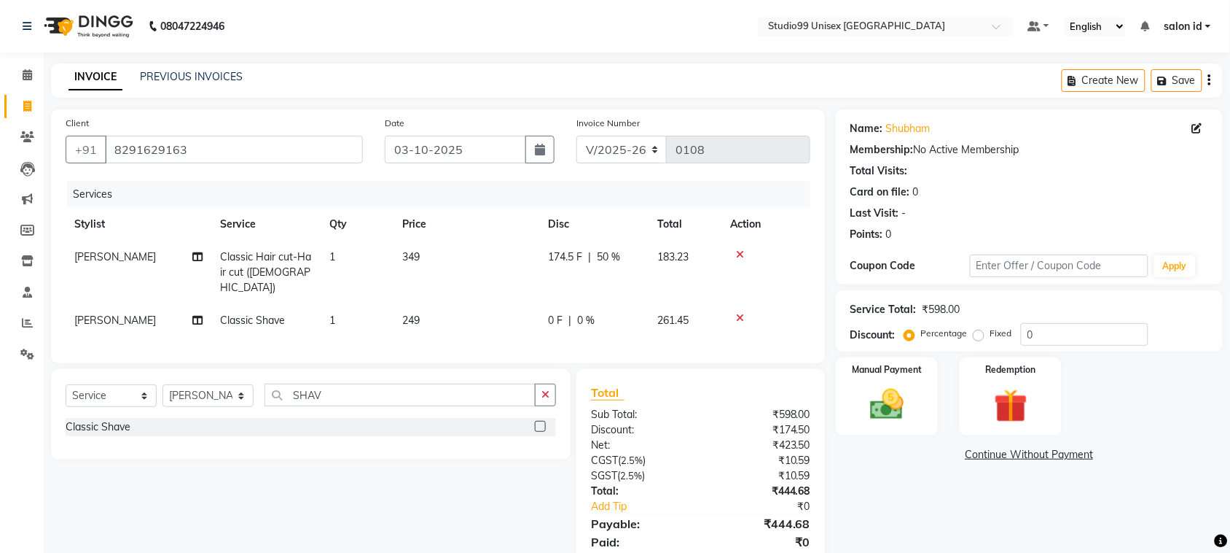
click at [582, 313] on span "0 %" at bounding box center [585, 320] width 17 height 15
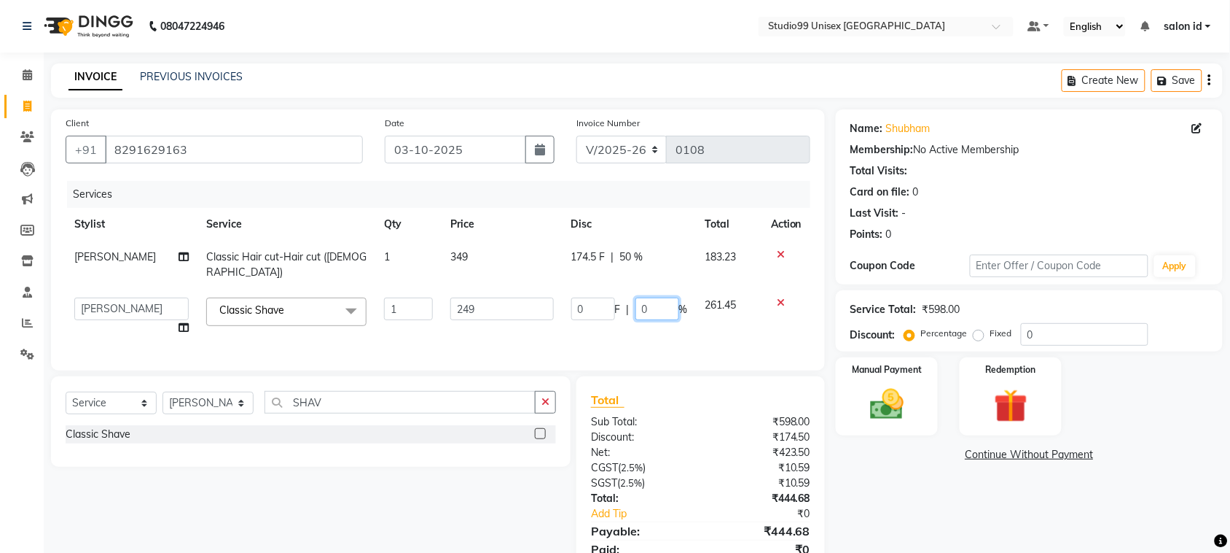
click at [641, 297] on input "0" at bounding box center [658, 308] width 44 height 23
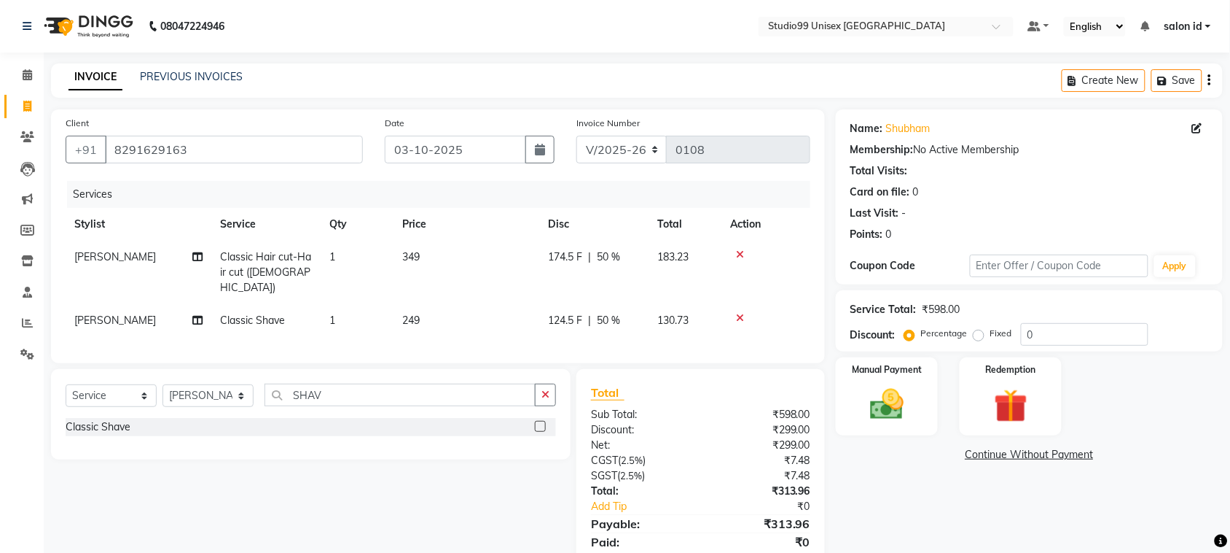
click at [631, 319] on td "124.5 F | 50 %" at bounding box center [593, 320] width 109 height 33
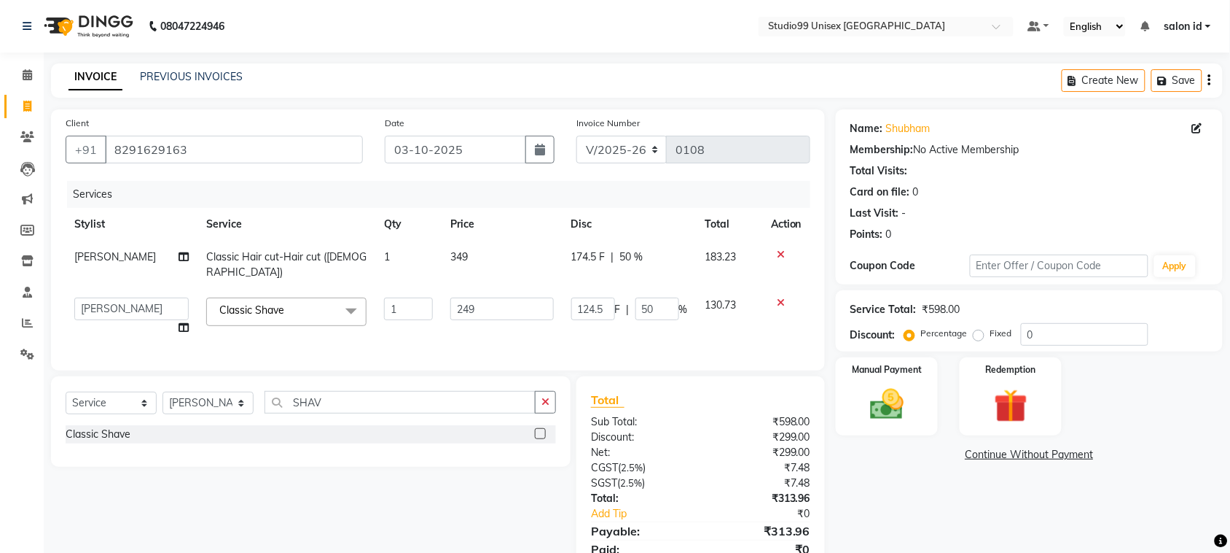
scroll to position [57, 0]
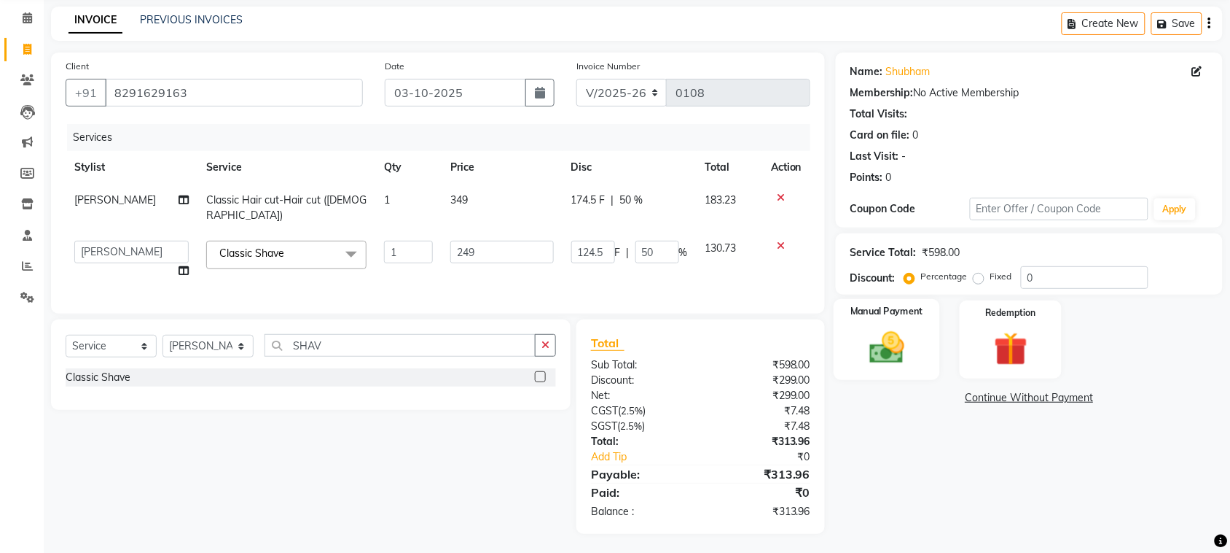
click at [886, 340] on img at bounding box center [887, 347] width 57 height 40
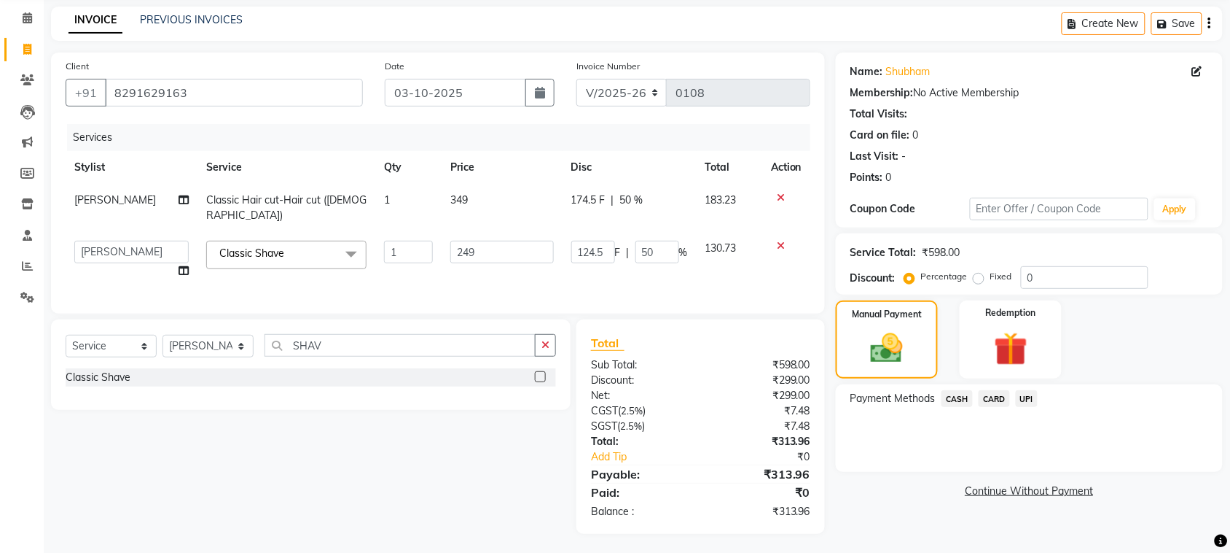
click at [963, 403] on span "CASH" at bounding box center [957, 398] width 31 height 17
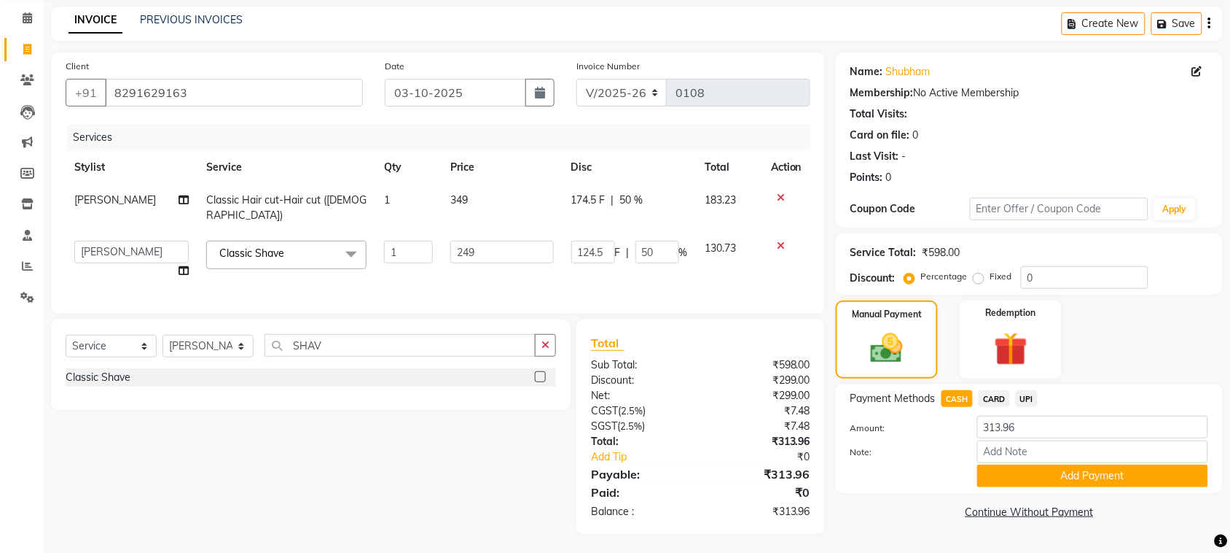
click at [1031, 405] on span "UPI" at bounding box center [1027, 398] width 23 height 17
click at [1130, 476] on button "Add Payment" at bounding box center [1093, 475] width 231 height 23
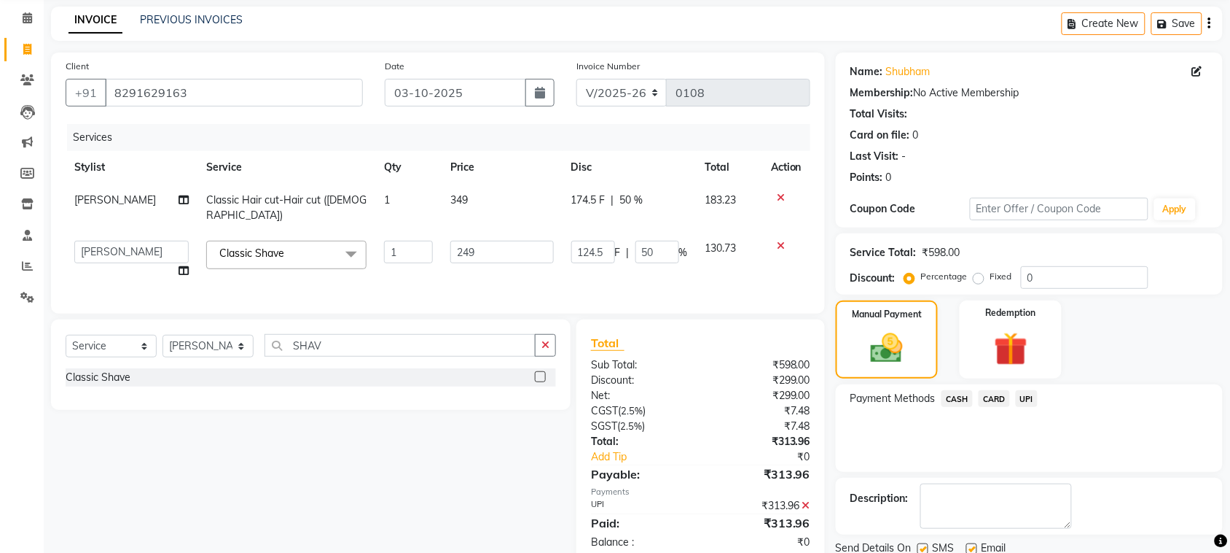
scroll to position [110, 0]
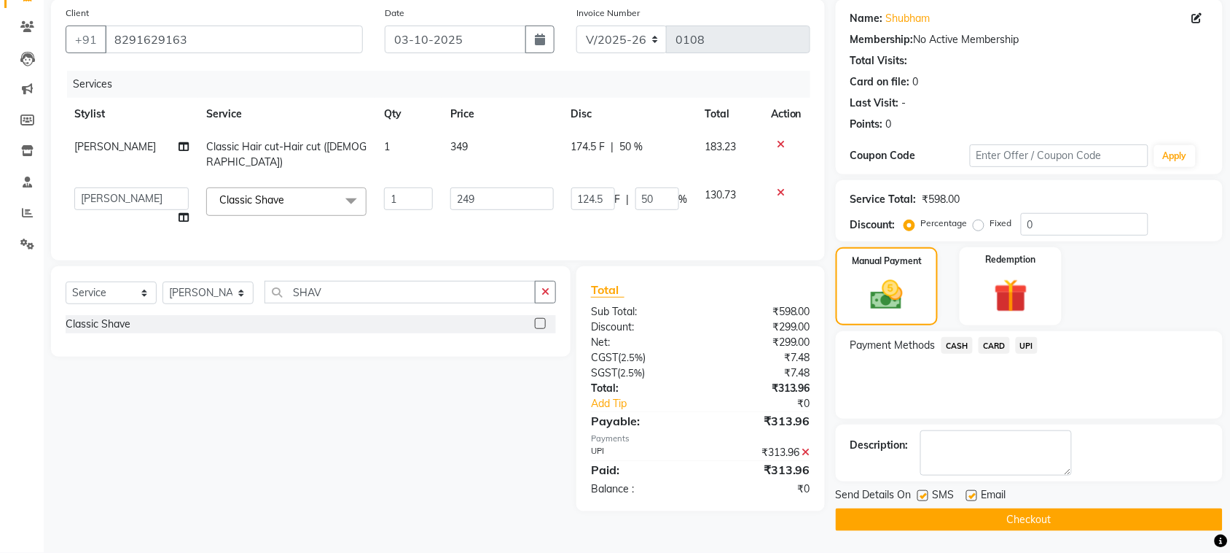
drag, startPoint x: 1102, startPoint y: 502, endPoint x: 1102, endPoint y: 512, distance: 10.9
click at [1102, 512] on div "Send Details On SMS Email Checkout" at bounding box center [1029, 509] width 387 height 44
click at [1102, 512] on button "Checkout" at bounding box center [1029, 519] width 387 height 23
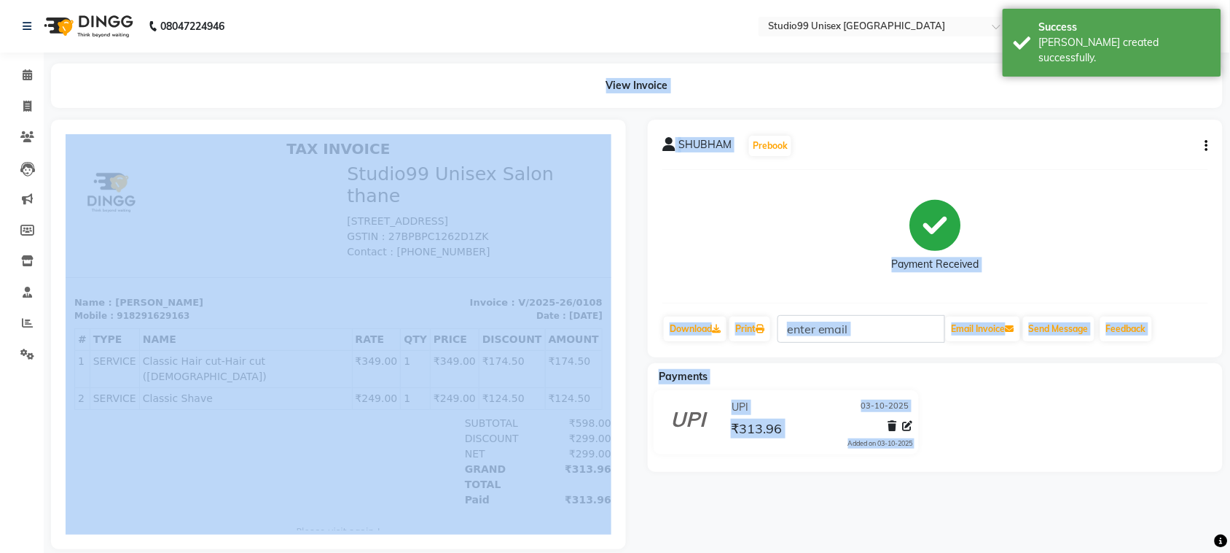
click at [79, 23] on img at bounding box center [87, 26] width 100 height 41
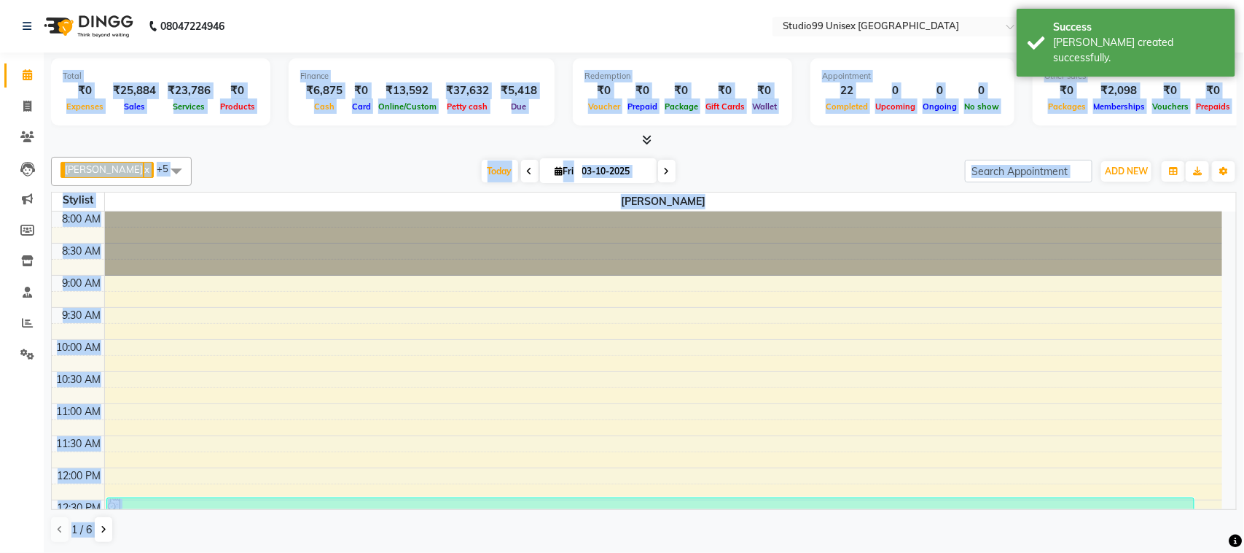
click at [101, 26] on img at bounding box center [87, 26] width 100 height 41
click at [85, 26] on img at bounding box center [87, 26] width 100 height 41
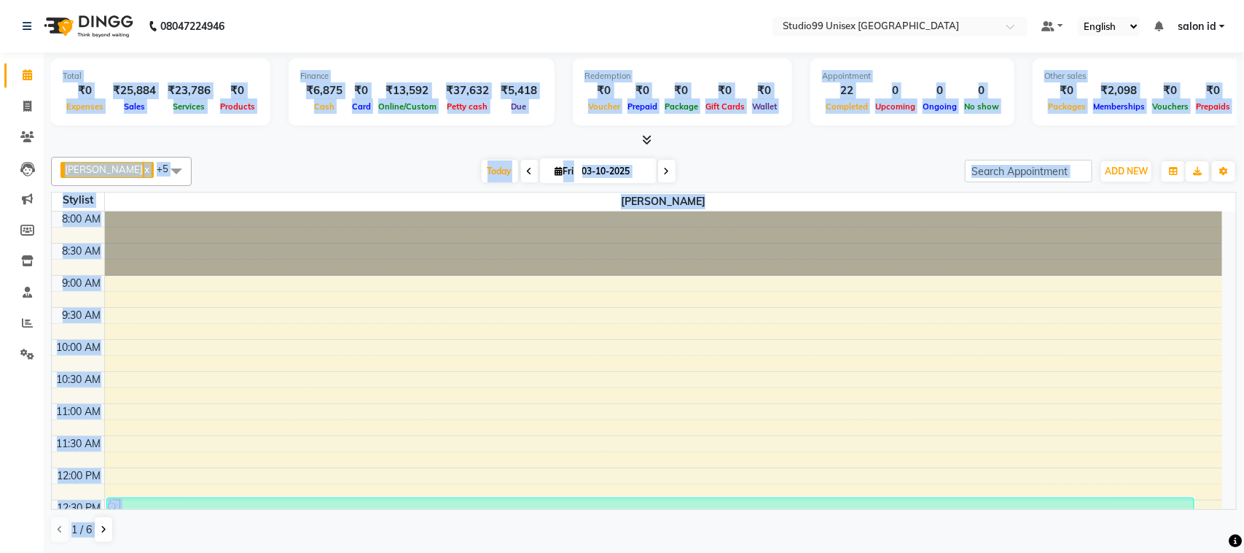
click at [85, 26] on img at bounding box center [87, 26] width 100 height 41
drag, startPoint x: 85, startPoint y: 26, endPoint x: 991, endPoint y: 23, distance: 906.8
click at [991, 23] on nav "08047224946 Select Location × Studio99 Unisex Salon Thane, Pokharan, Road Defau…" at bounding box center [622, 26] width 1244 height 52
click at [34, 109] on span at bounding box center [28, 106] width 26 height 17
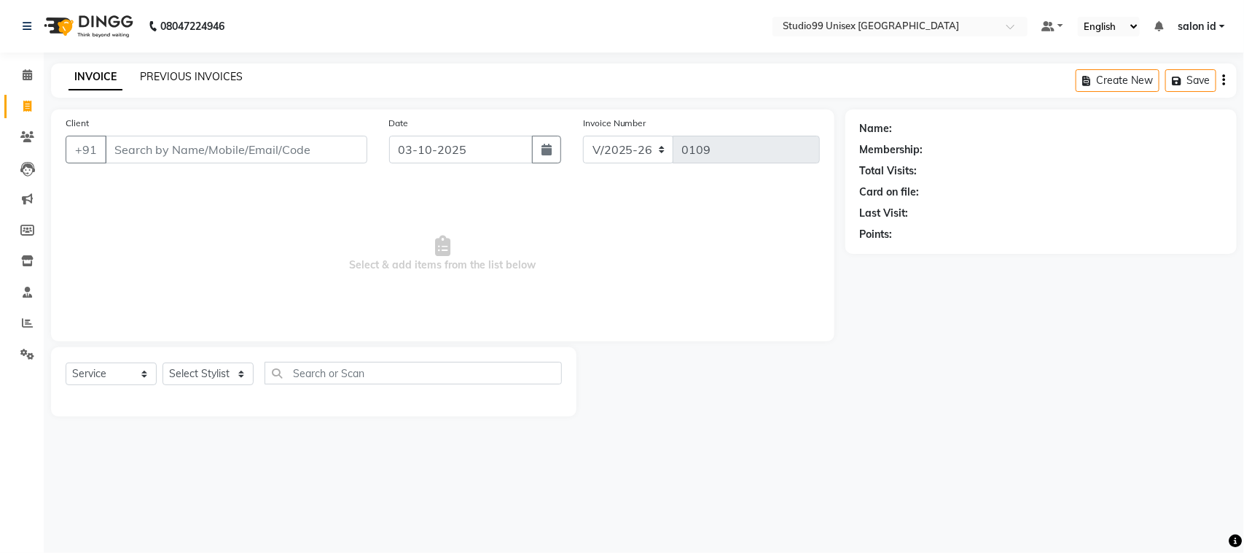
click at [220, 71] on link "PREVIOUS INVOICES" at bounding box center [191, 76] width 103 height 13
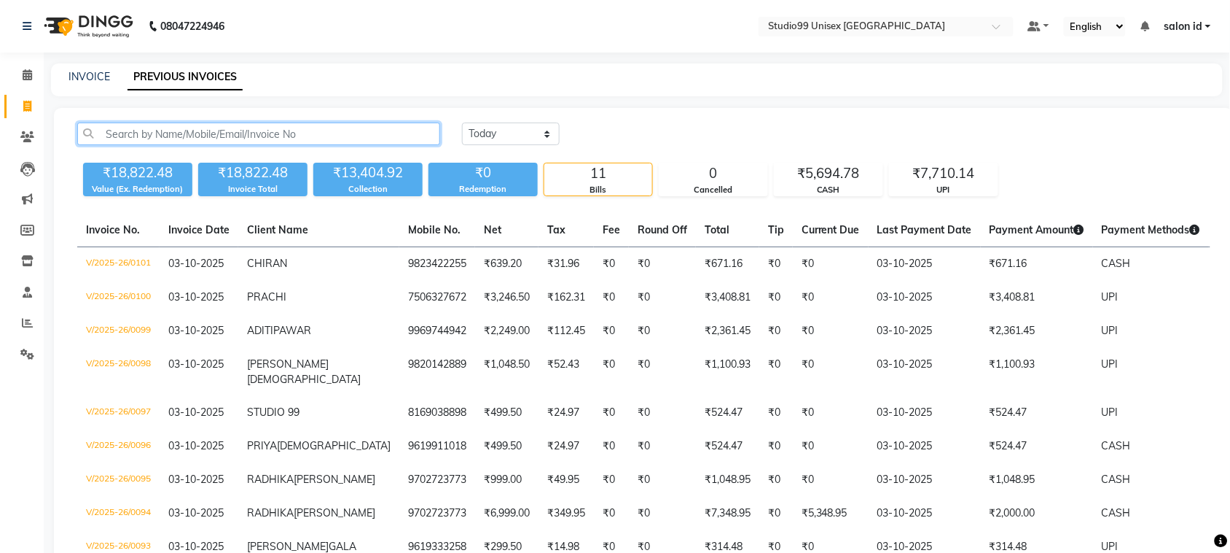
click at [173, 144] on input "text" at bounding box center [258, 133] width 363 height 23
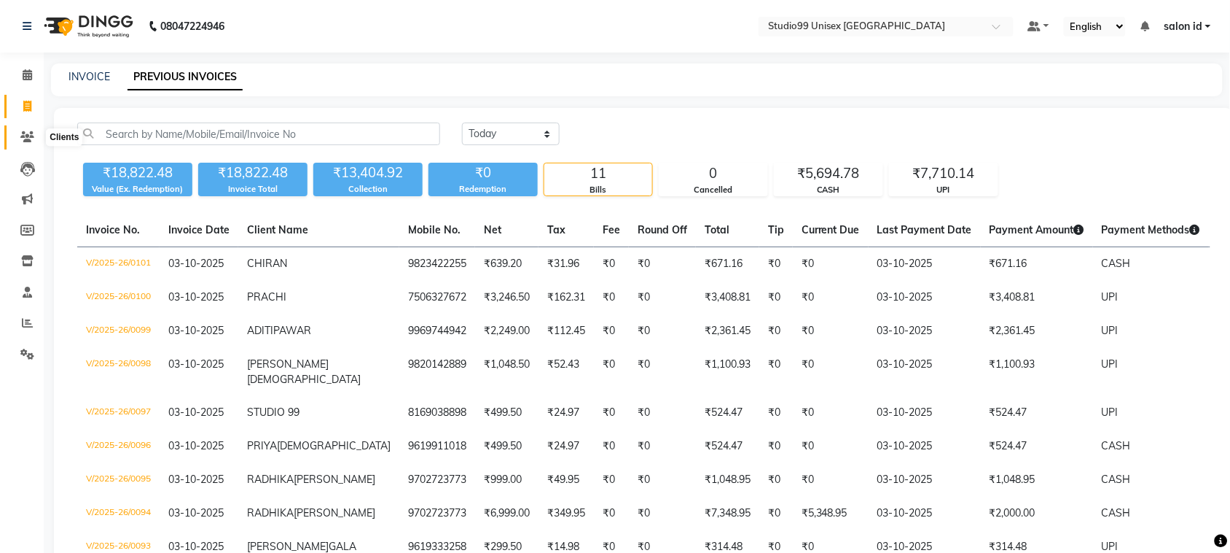
click at [23, 136] on icon at bounding box center [27, 136] width 14 height 11
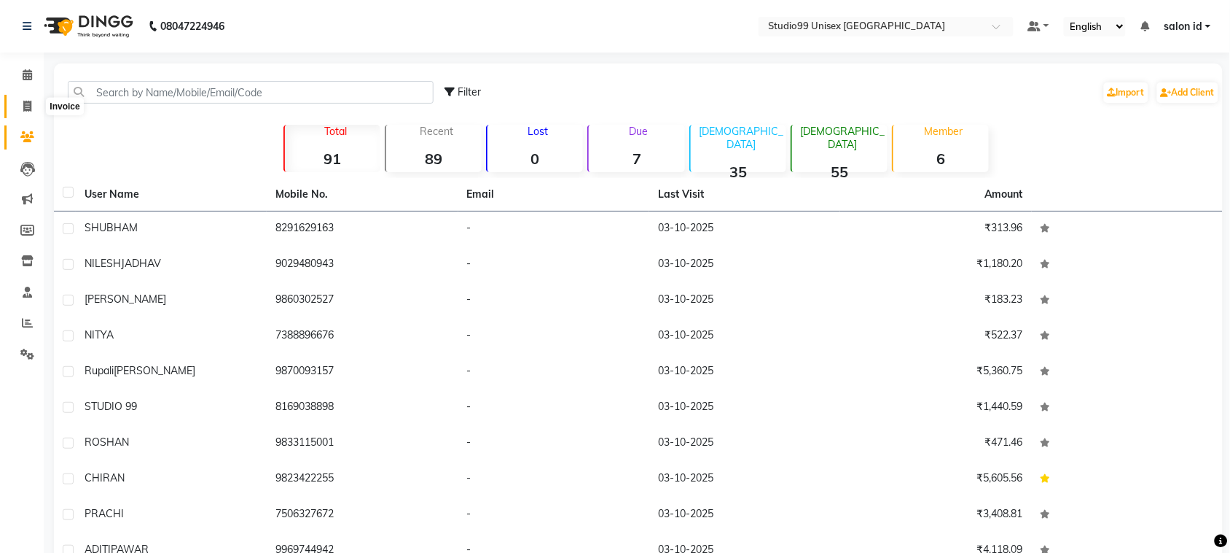
click at [30, 110] on icon at bounding box center [27, 106] width 8 height 11
select select "9023"
select select "service"
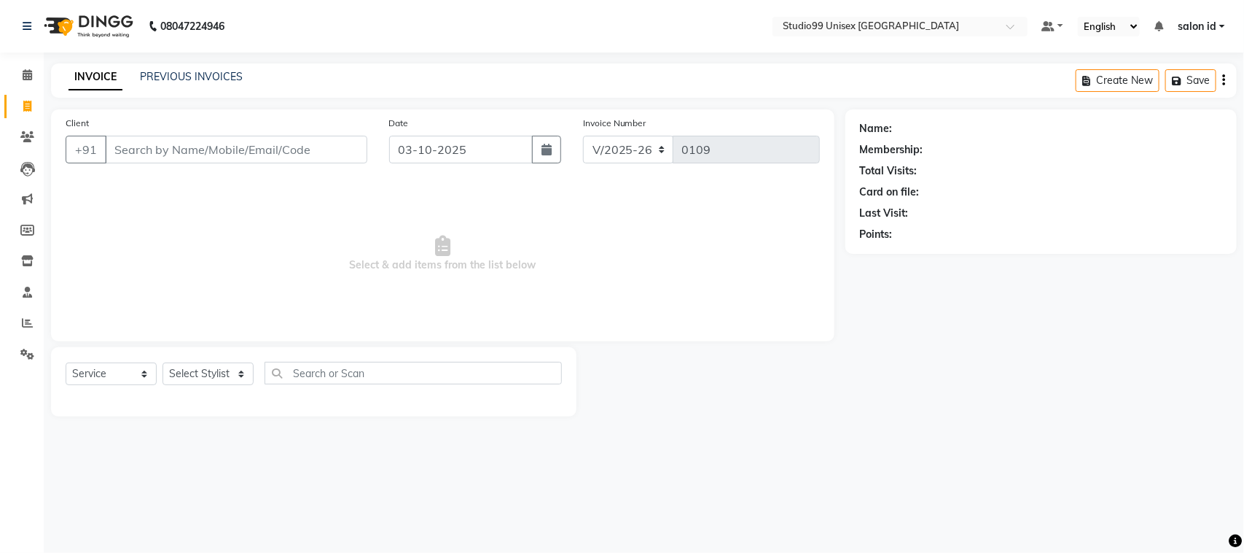
click at [136, 152] on input "Client" at bounding box center [236, 150] width 262 height 28
click at [155, 70] on link "PREVIOUS INVOICES" at bounding box center [191, 76] width 103 height 13
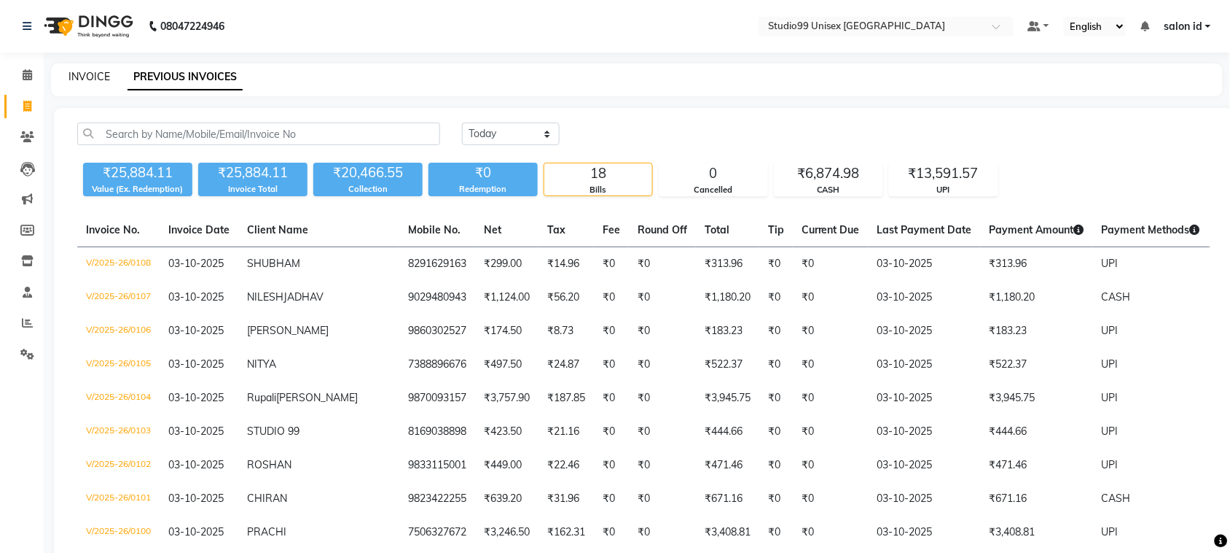
click at [101, 74] on link "INVOICE" at bounding box center [90, 76] width 42 height 13
select select "9023"
select select "service"
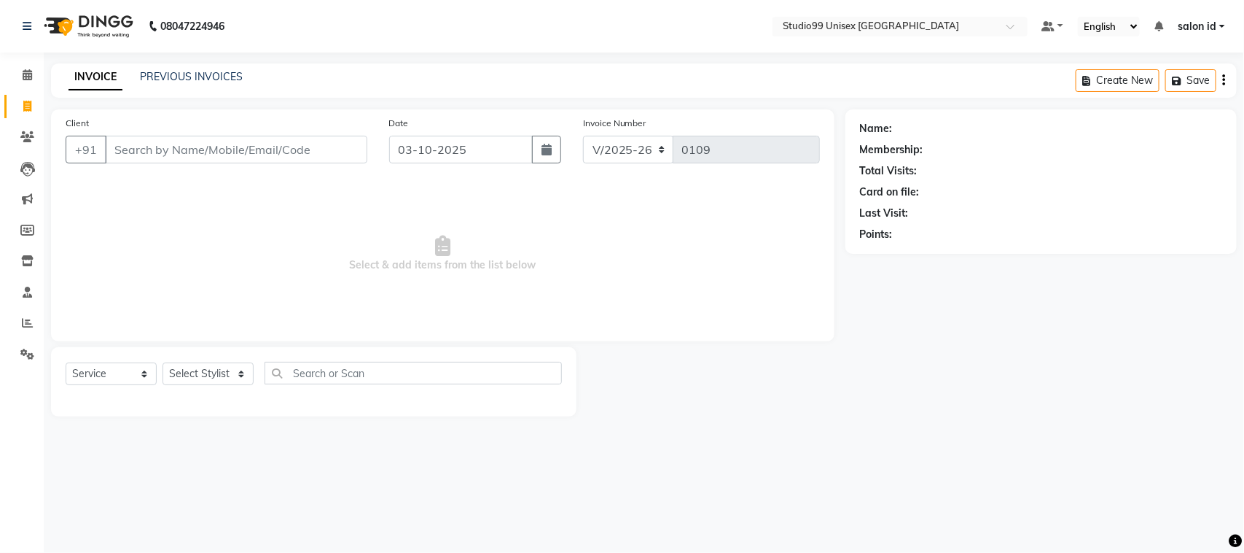
click at [122, 144] on input "Client" at bounding box center [236, 150] width 262 height 28
type input "9987348740"
click at [315, 147] on span "Add Client" at bounding box center [330, 149] width 58 height 15
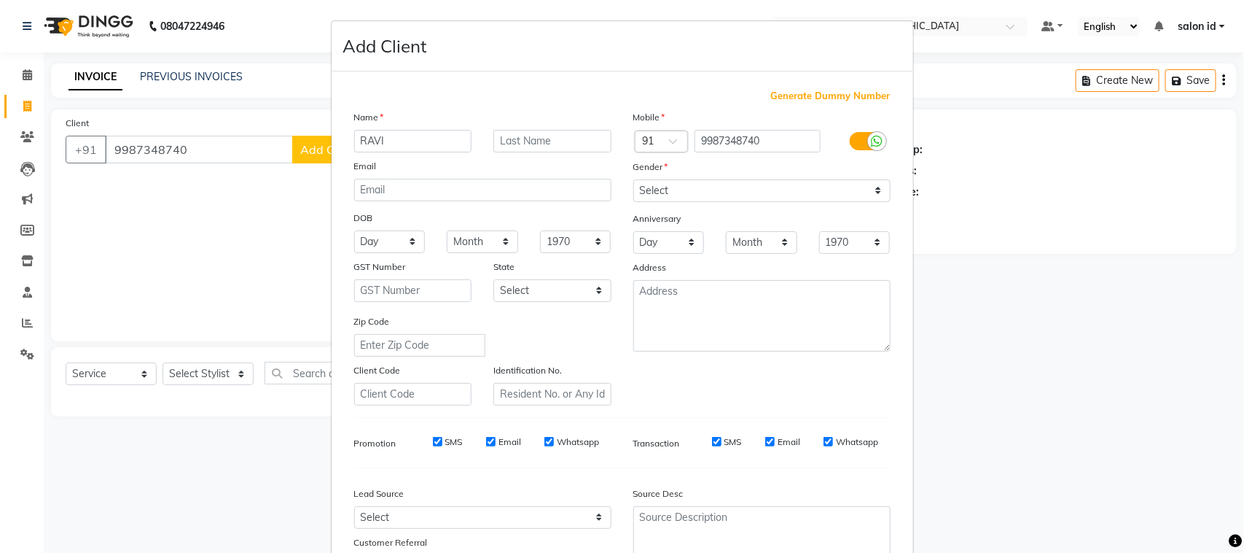
type input "RAVI"
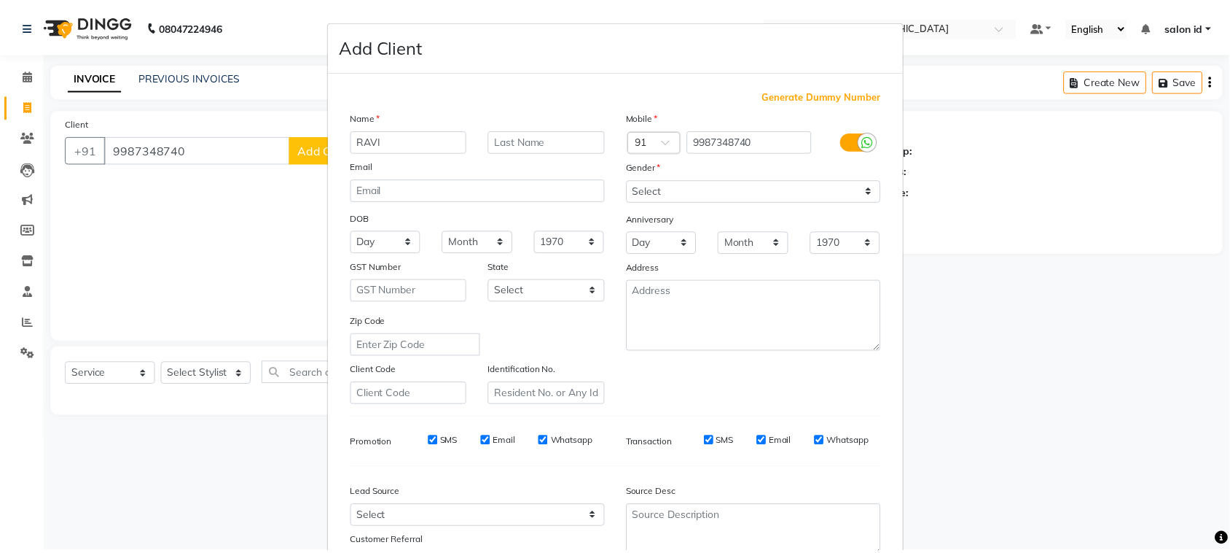
scroll to position [114, 0]
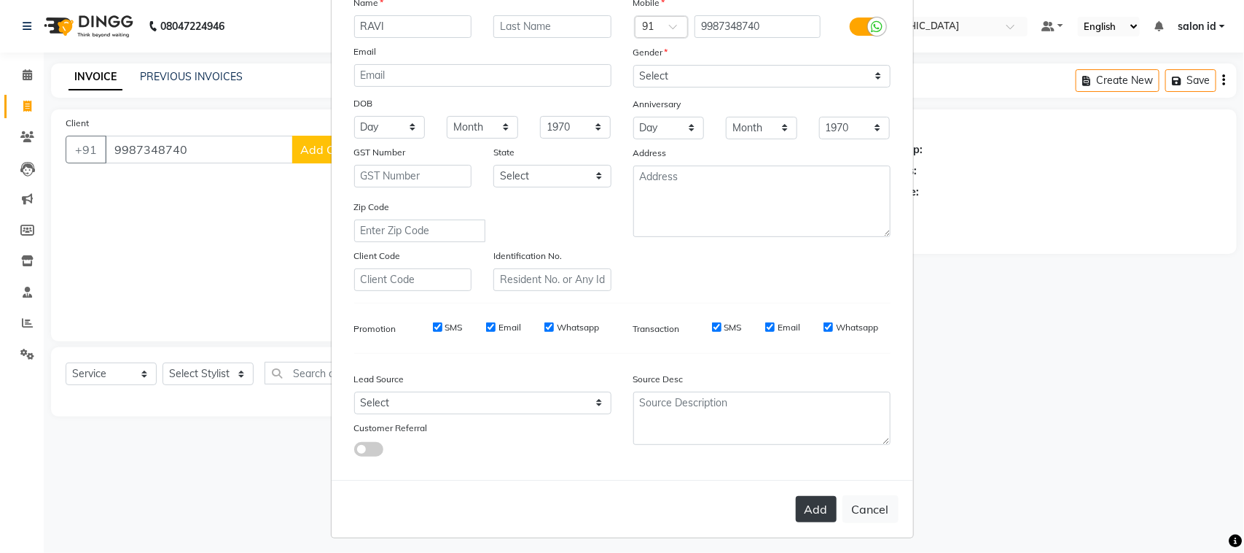
click at [811, 512] on button "Add" at bounding box center [816, 509] width 41 height 26
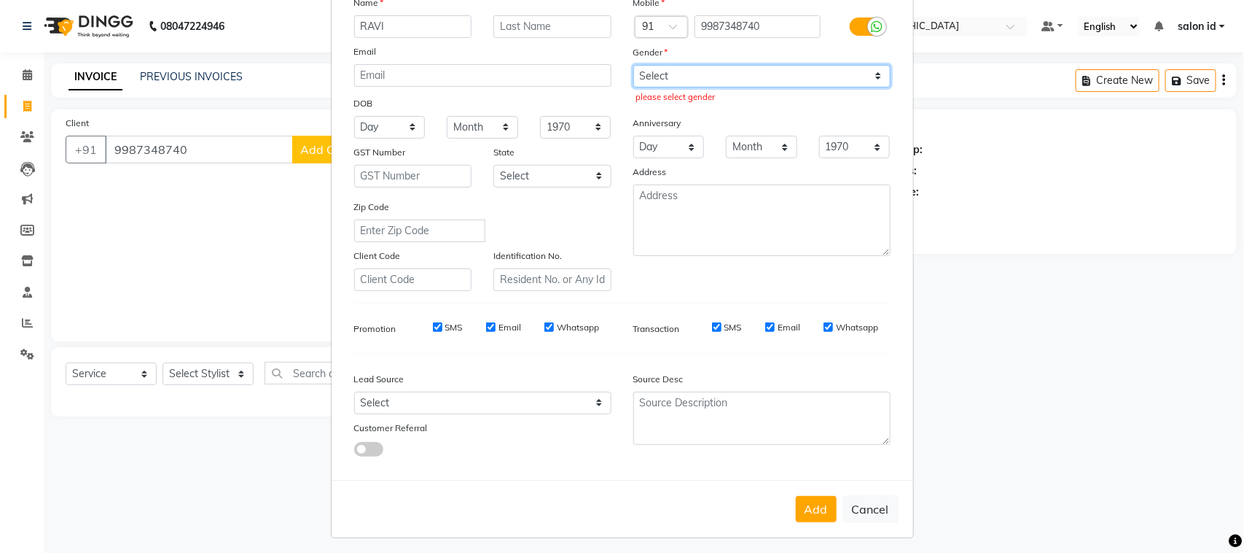
click at [784, 69] on select "Select [DEMOGRAPHIC_DATA] [DEMOGRAPHIC_DATA] Other Prefer Not To Say" at bounding box center [761, 76] width 257 height 23
select select "[DEMOGRAPHIC_DATA]"
click at [633, 65] on select "Select [DEMOGRAPHIC_DATA] [DEMOGRAPHIC_DATA] Other Prefer Not To Say" at bounding box center [761, 76] width 257 height 23
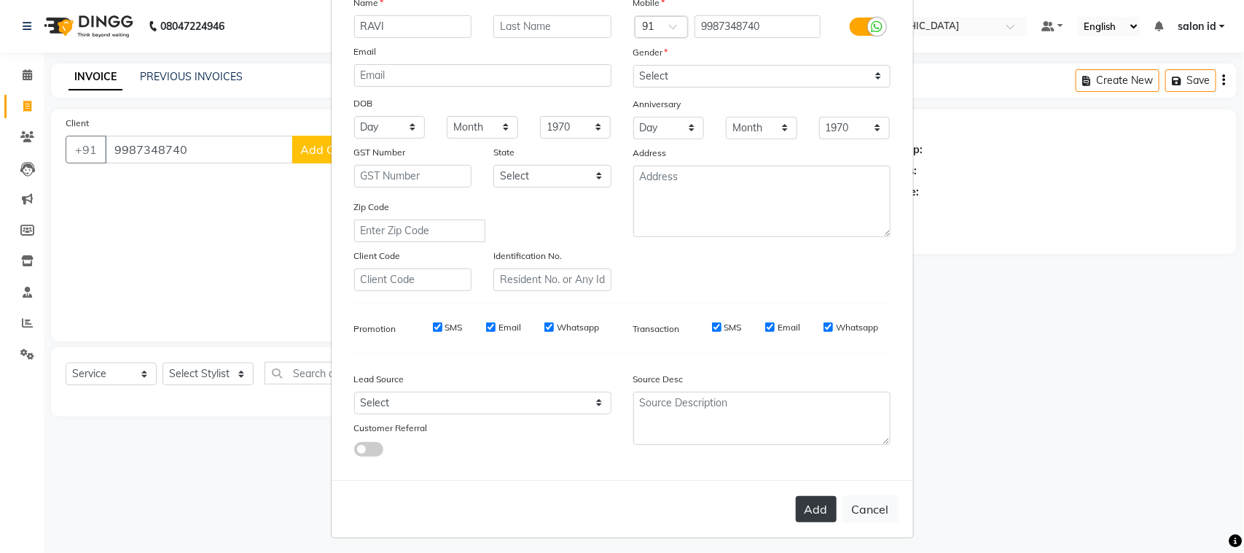
click at [804, 500] on button "Add" at bounding box center [816, 509] width 41 height 26
select select
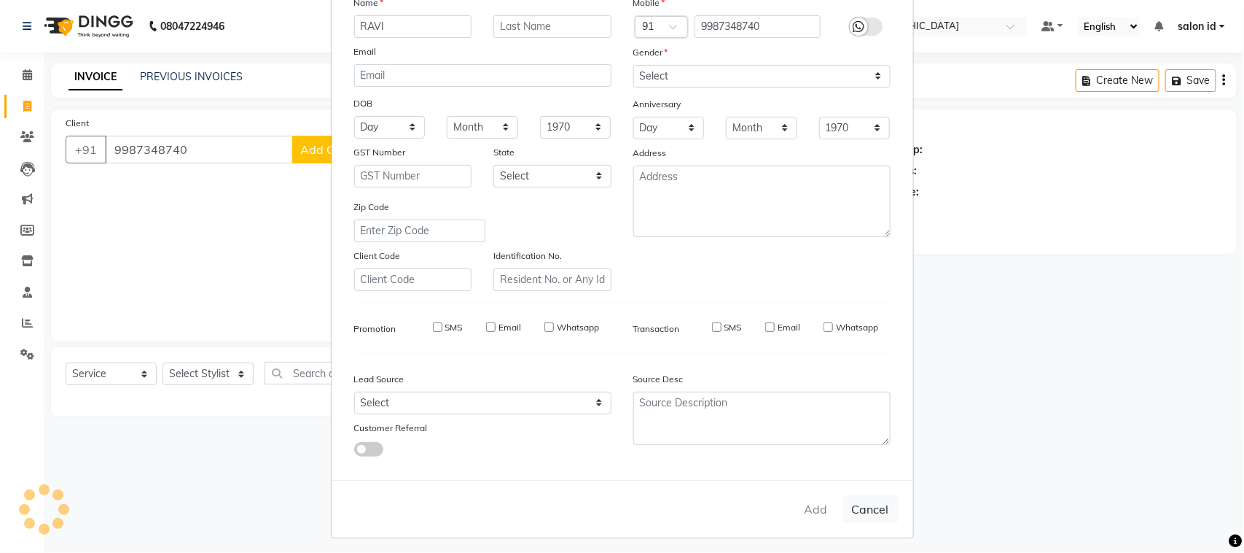
select select
checkbox input "false"
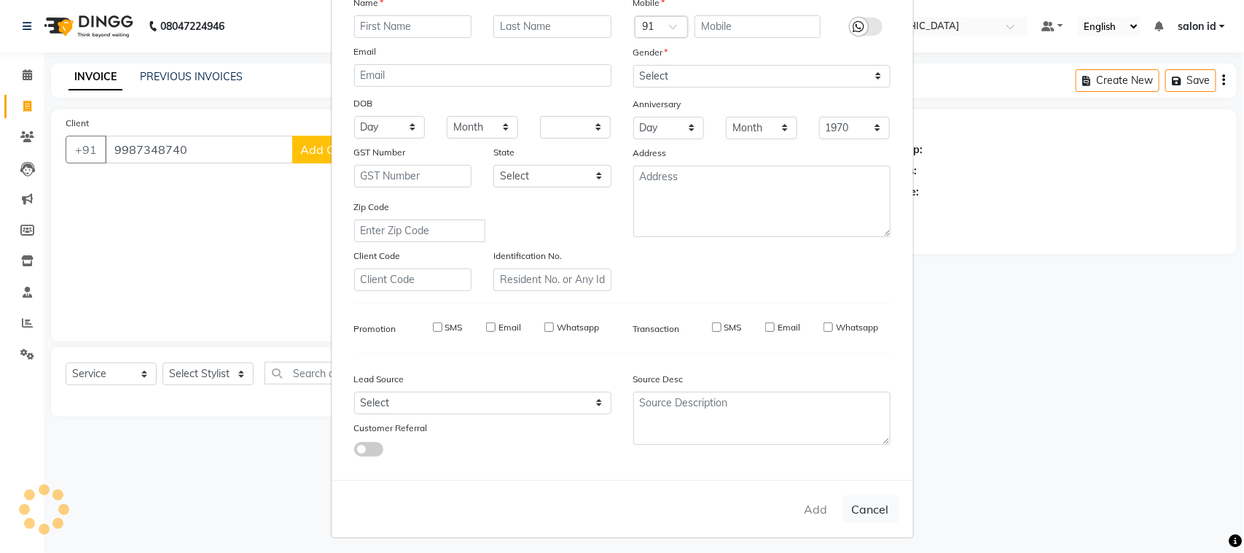
checkbox input "false"
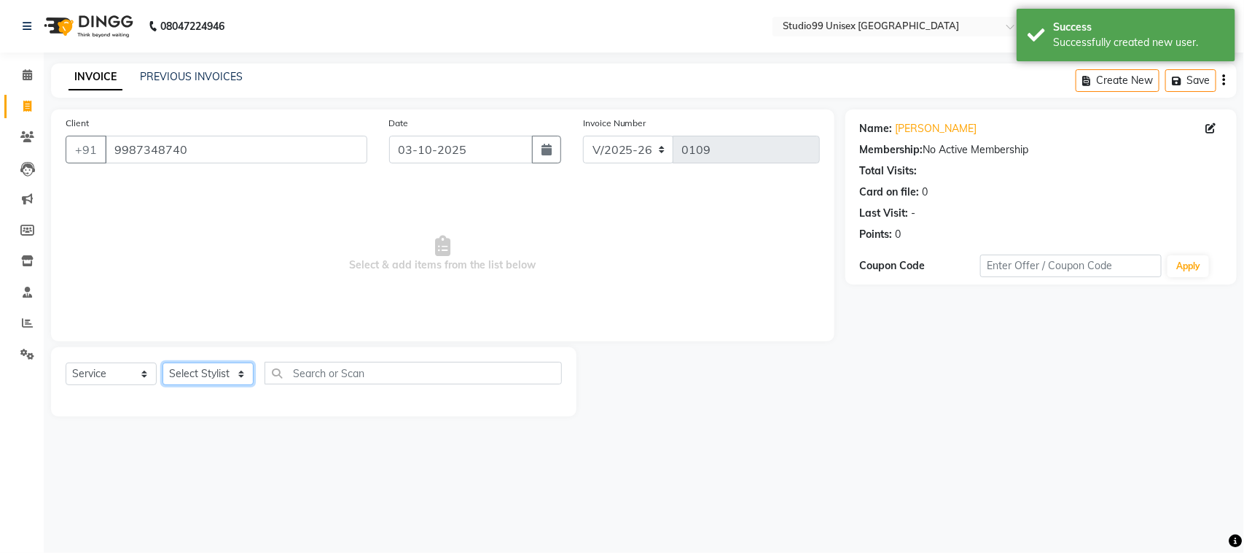
click at [230, 381] on select "Select Stylist [PERSON_NAME] [PERSON_NAME] salon id [PERSON_NAME] [PERSON_NAME]…" at bounding box center [208, 373] width 91 height 23
select select "92933"
click at [163, 362] on select "Select Stylist [PERSON_NAME] [PERSON_NAME] salon id [PERSON_NAME] [PERSON_NAME]…" at bounding box center [208, 373] width 91 height 23
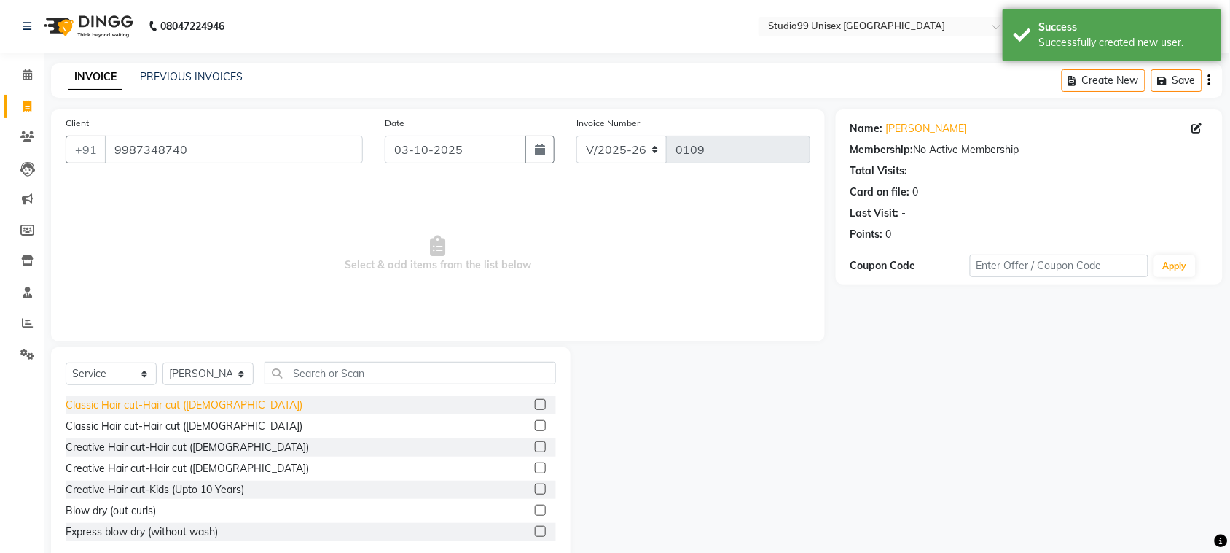
click at [198, 402] on div "Classic Hair cut-Hair cut ([DEMOGRAPHIC_DATA])" at bounding box center [184, 404] width 237 height 15
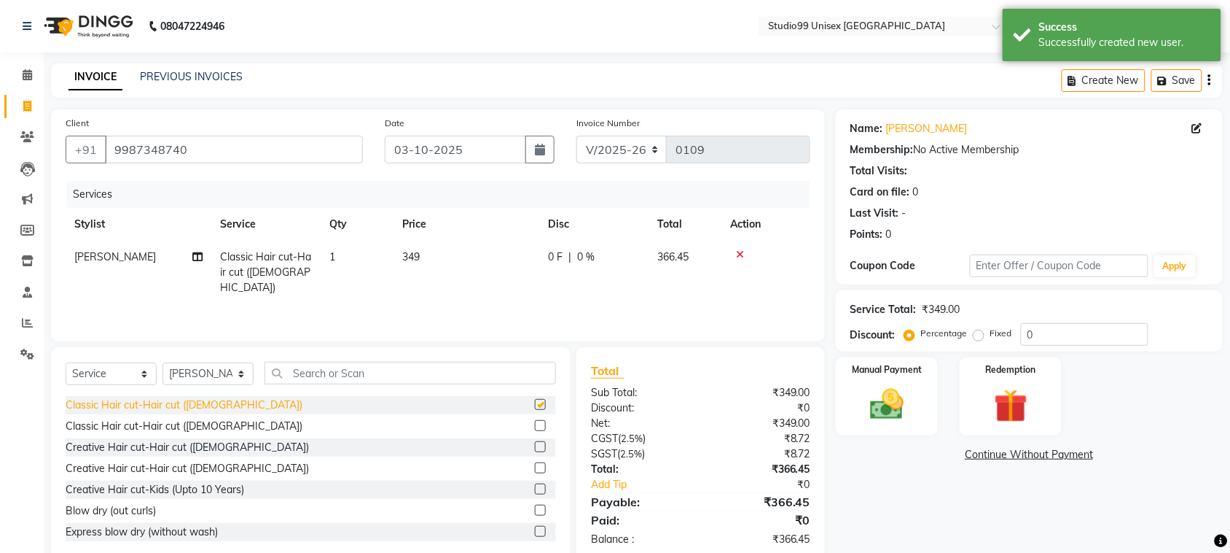
checkbox input "false"
click at [590, 257] on span "0 %" at bounding box center [585, 256] width 17 height 15
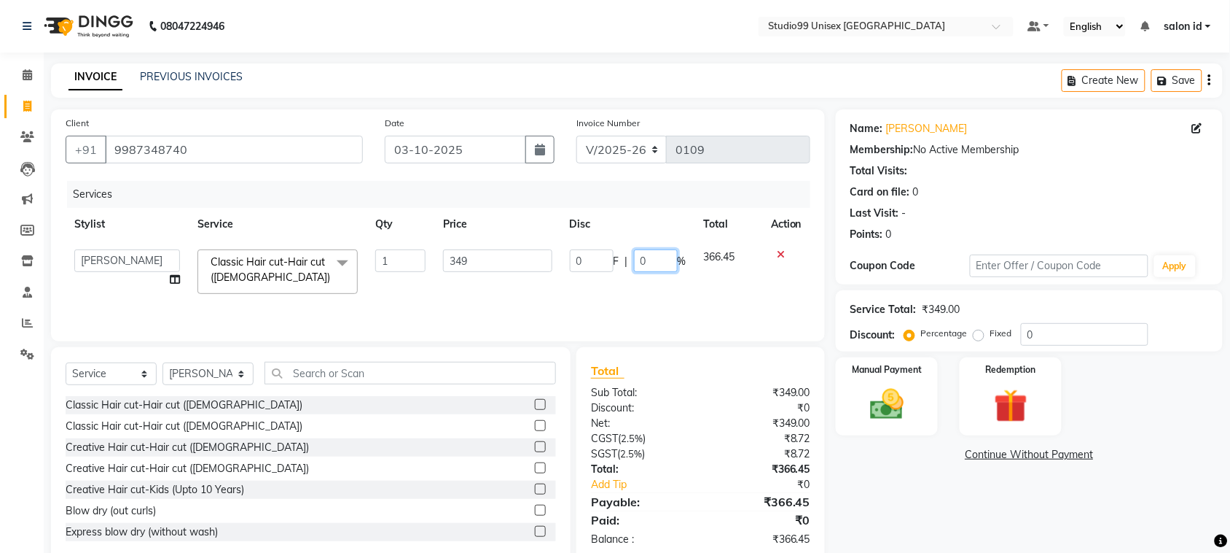
click at [638, 265] on input "0" at bounding box center [656, 260] width 44 height 23
type input "50"
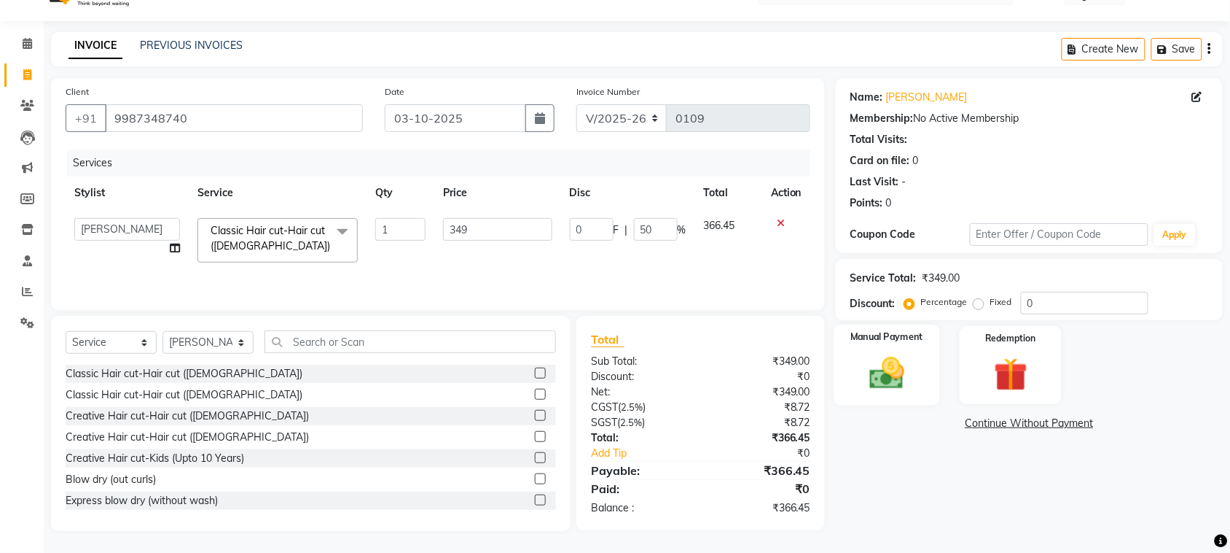
scroll to position [30, 0]
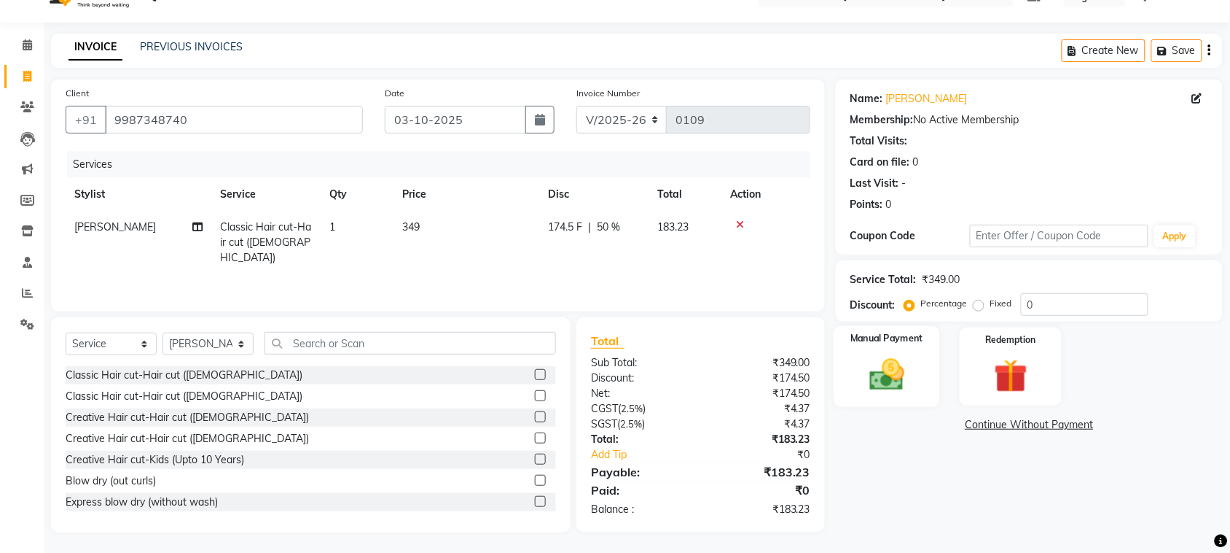
click at [904, 378] on img at bounding box center [887, 374] width 57 height 40
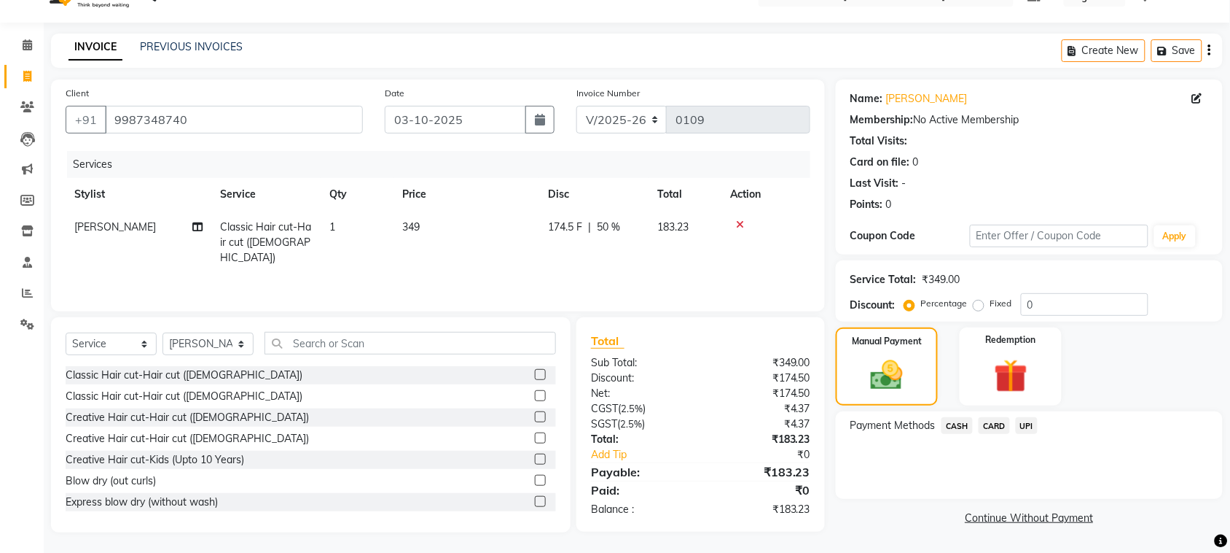
click at [1028, 419] on span "UPI" at bounding box center [1027, 425] width 23 height 17
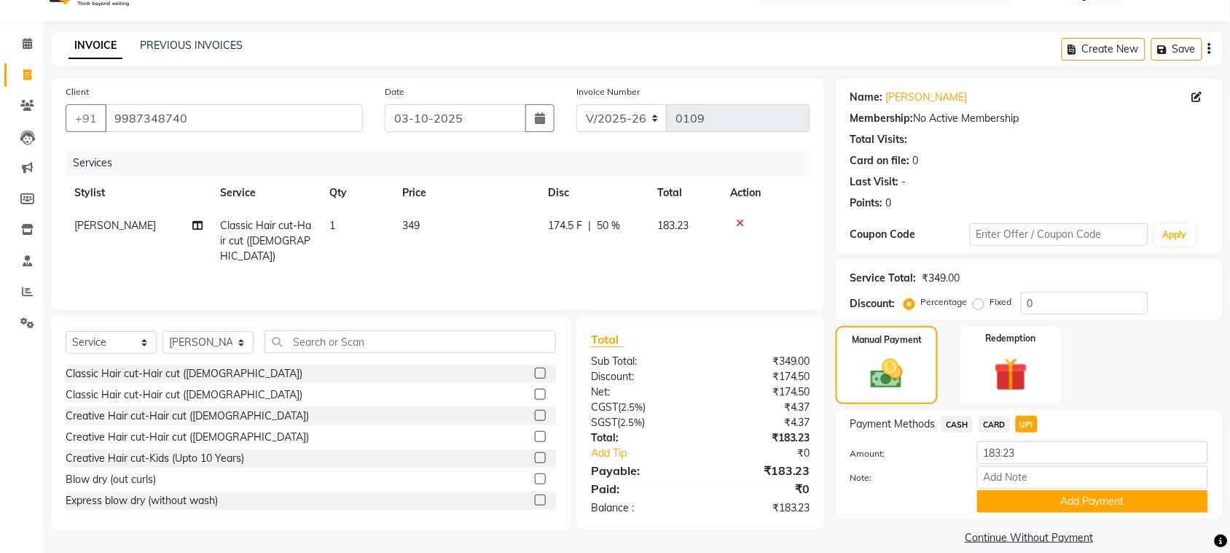
scroll to position [48, 0]
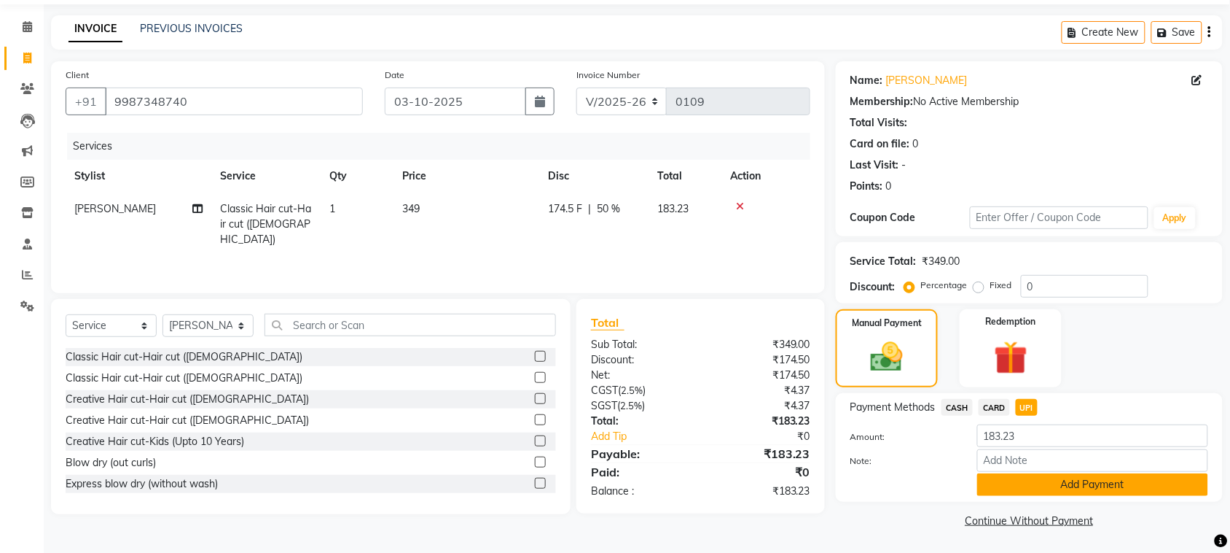
click at [1132, 485] on button "Add Payment" at bounding box center [1093, 484] width 231 height 23
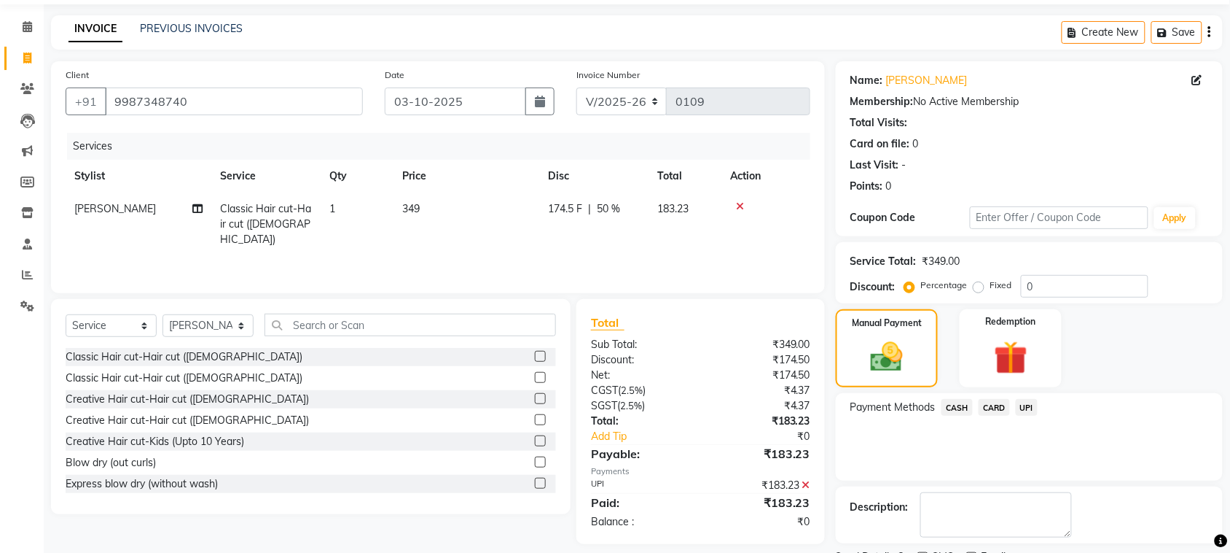
scroll to position [110, 0]
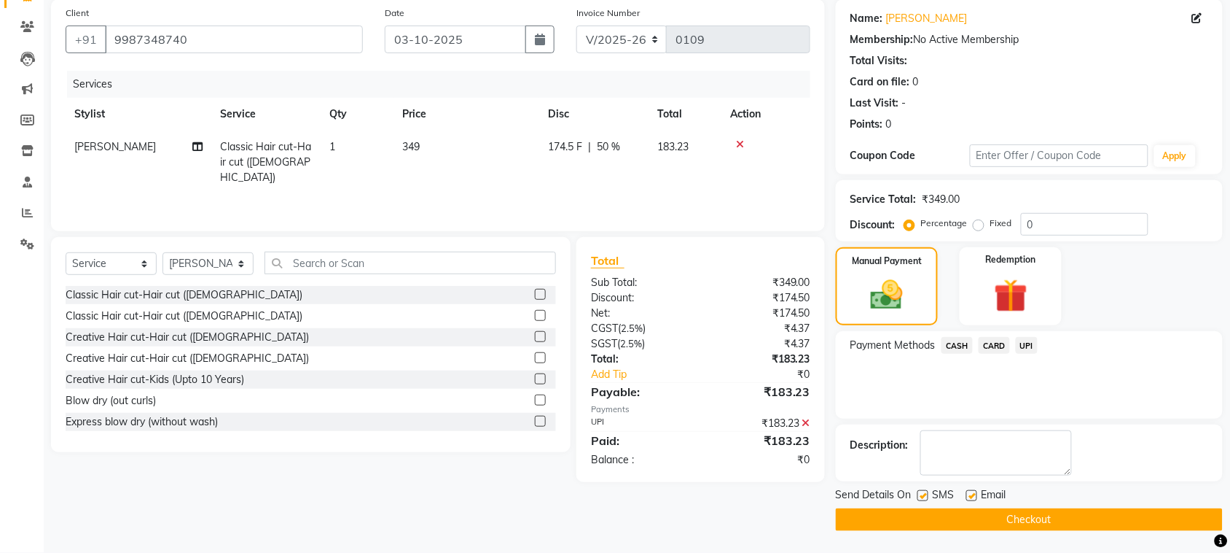
click at [1116, 523] on button "Checkout" at bounding box center [1029, 519] width 387 height 23
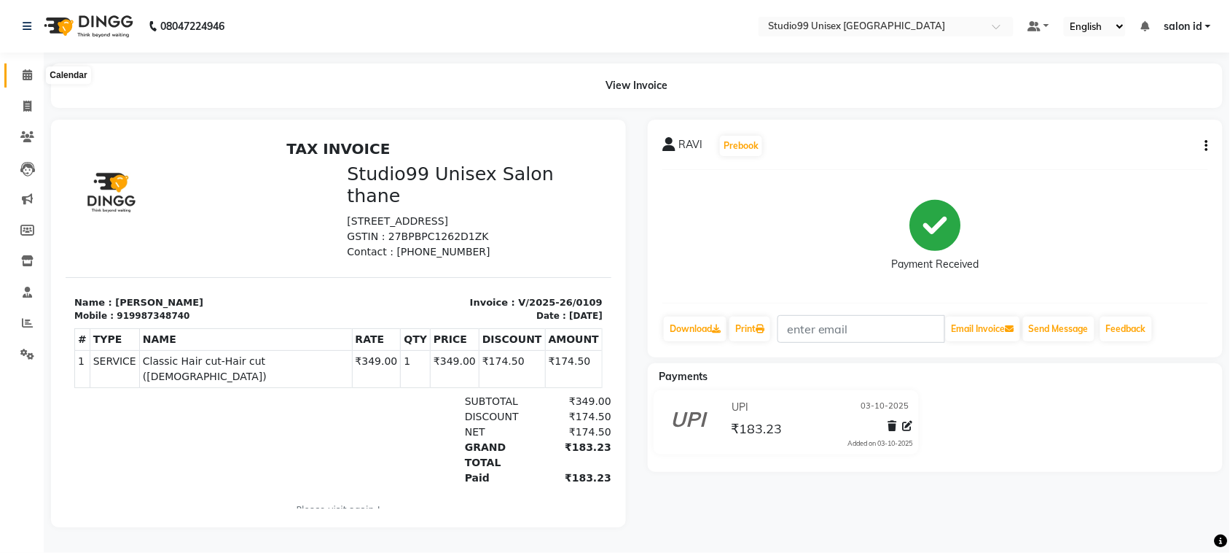
click at [23, 73] on icon at bounding box center [27, 74] width 9 height 11
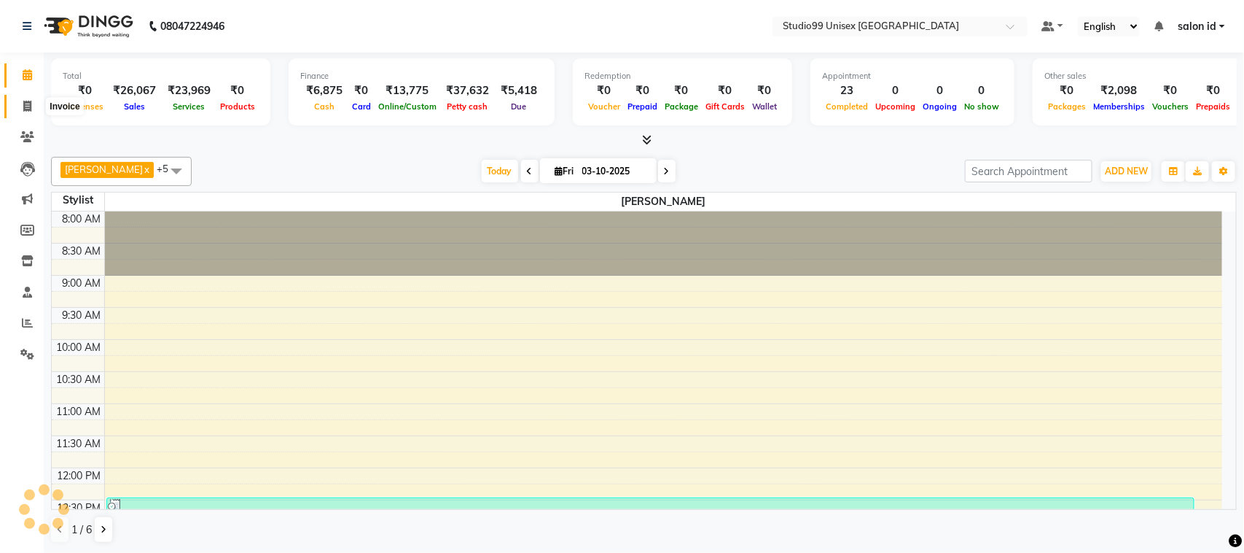
click at [23, 101] on icon at bounding box center [27, 106] width 8 height 11
select select "9023"
select select "service"
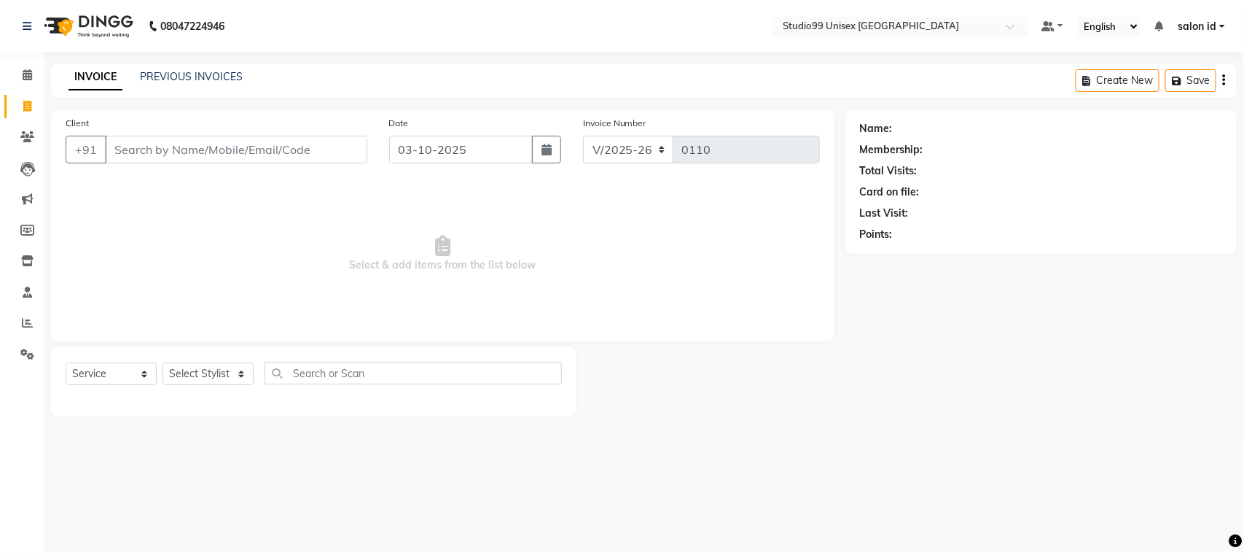
click at [153, 153] on input "Client" at bounding box center [236, 150] width 262 height 28
type input "9920852799"
click at [330, 150] on span "Add Client" at bounding box center [330, 149] width 58 height 15
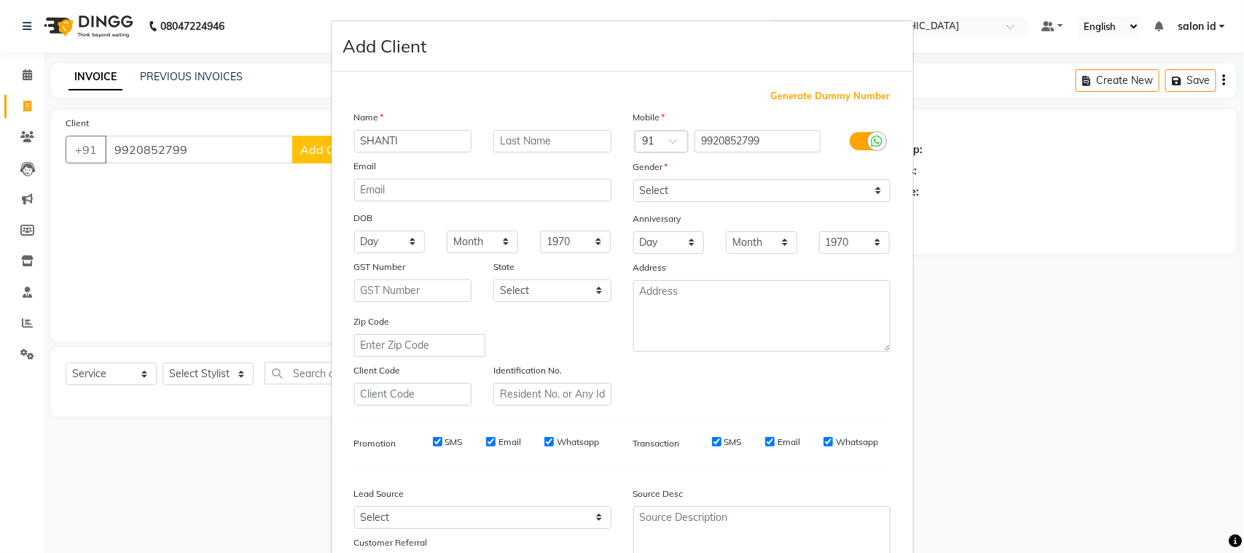
type input "SHANTI"
click at [723, 182] on select "Select [DEMOGRAPHIC_DATA] [DEMOGRAPHIC_DATA] Other Prefer Not To Say" at bounding box center [761, 190] width 257 height 23
select select "female"
click at [633, 179] on select "Select [DEMOGRAPHIC_DATA] [DEMOGRAPHIC_DATA] Other Prefer Not To Say" at bounding box center [761, 190] width 257 height 23
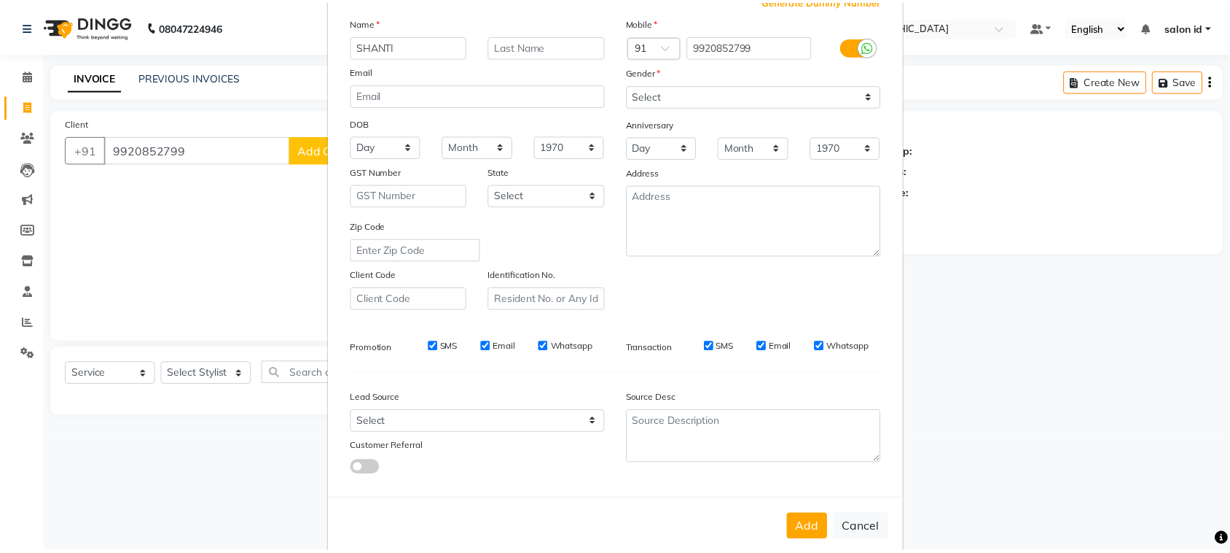
scroll to position [114, 0]
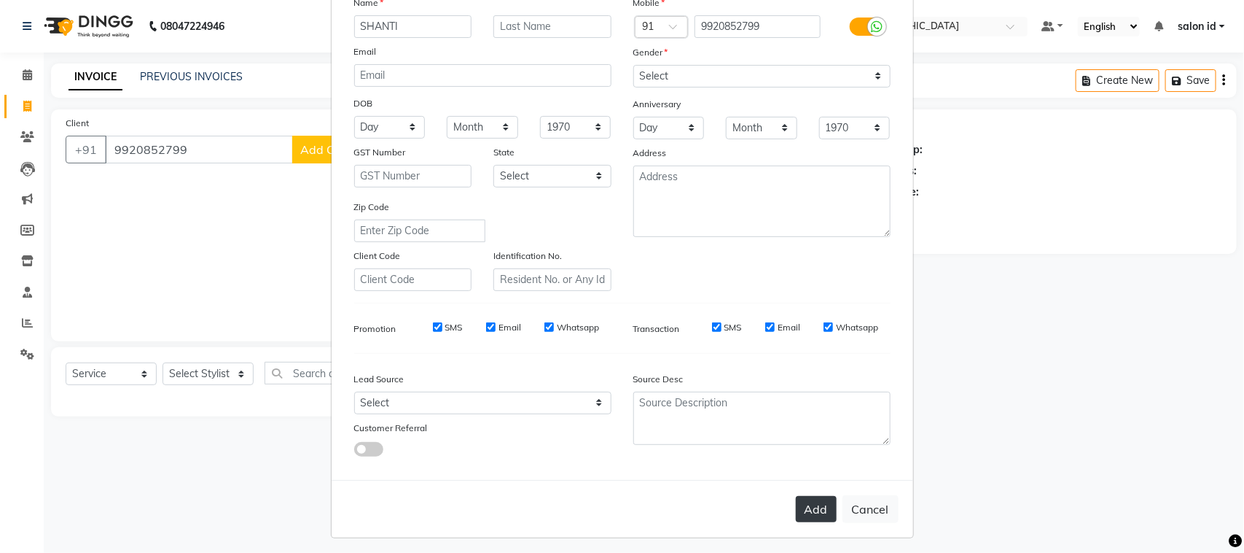
click at [818, 496] on button "Add" at bounding box center [816, 509] width 41 height 26
select select
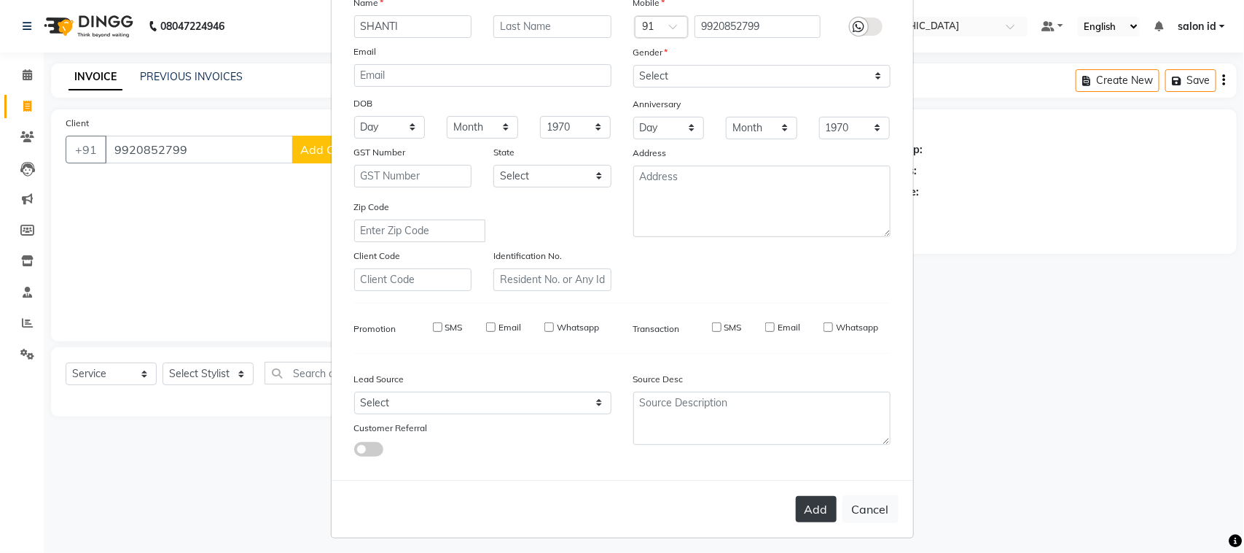
select select
checkbox input "false"
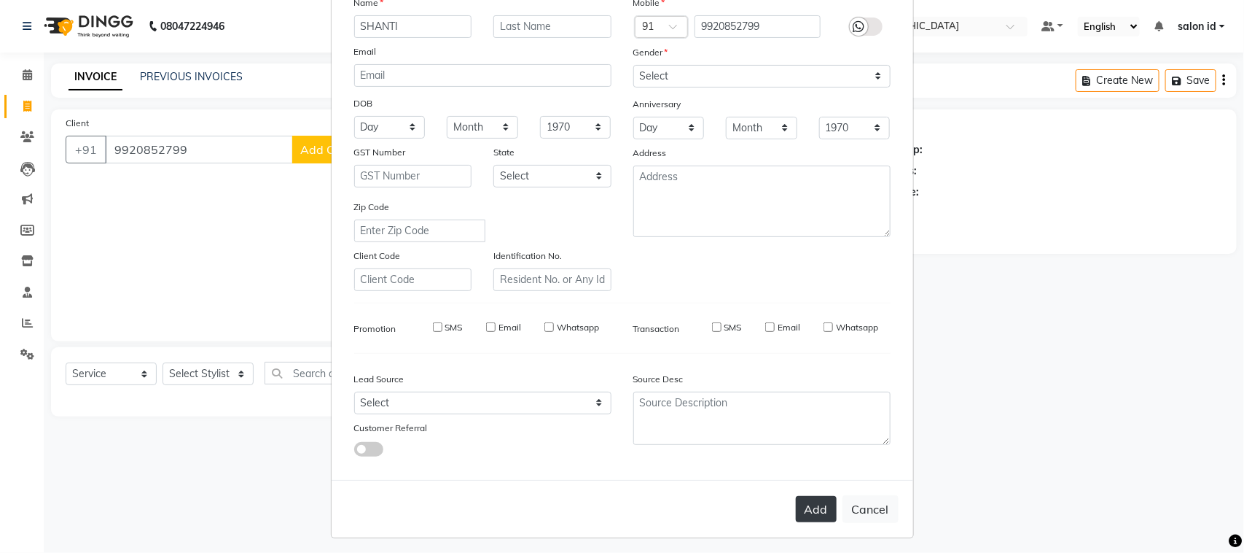
checkbox input "false"
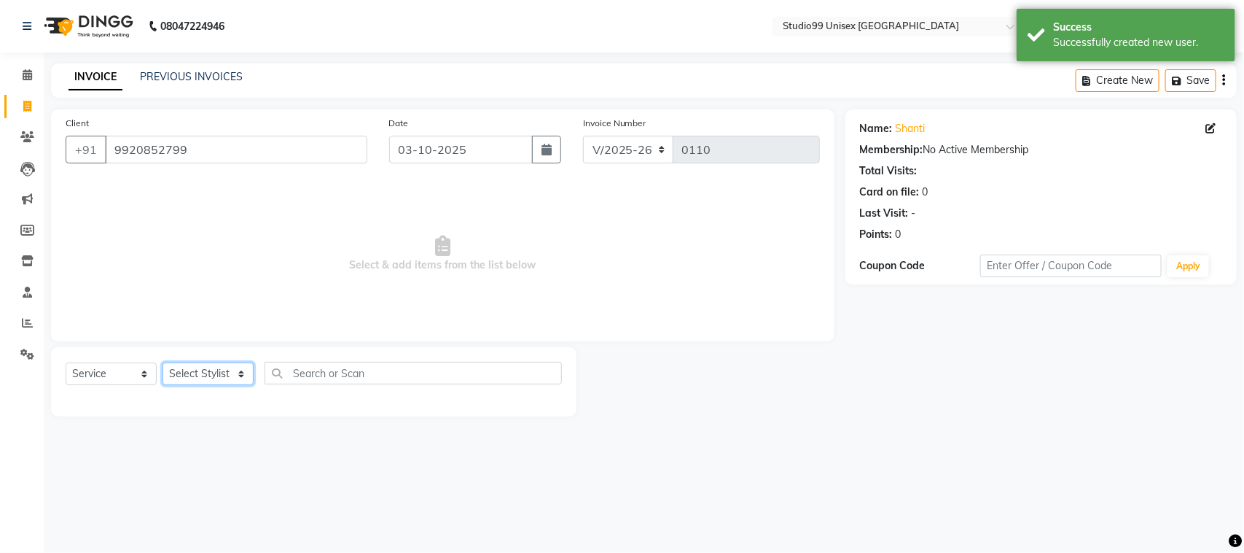
click at [198, 381] on select "Select Stylist [PERSON_NAME] [PERSON_NAME] salon id [PERSON_NAME] [PERSON_NAME]…" at bounding box center [208, 373] width 91 height 23
select select "92948"
click at [163, 362] on select "Select Stylist [PERSON_NAME] [PERSON_NAME] salon id [PERSON_NAME] [PERSON_NAME]…" at bounding box center [208, 373] width 91 height 23
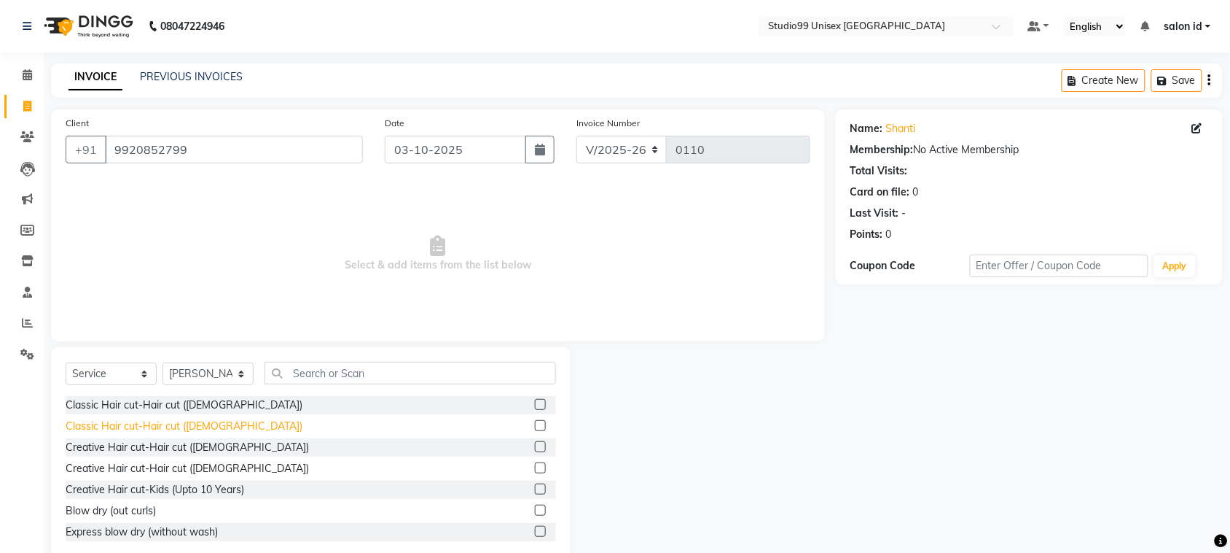
click at [205, 431] on div "Classic Hair cut-Hair cut ([DEMOGRAPHIC_DATA])" at bounding box center [184, 425] width 237 height 15
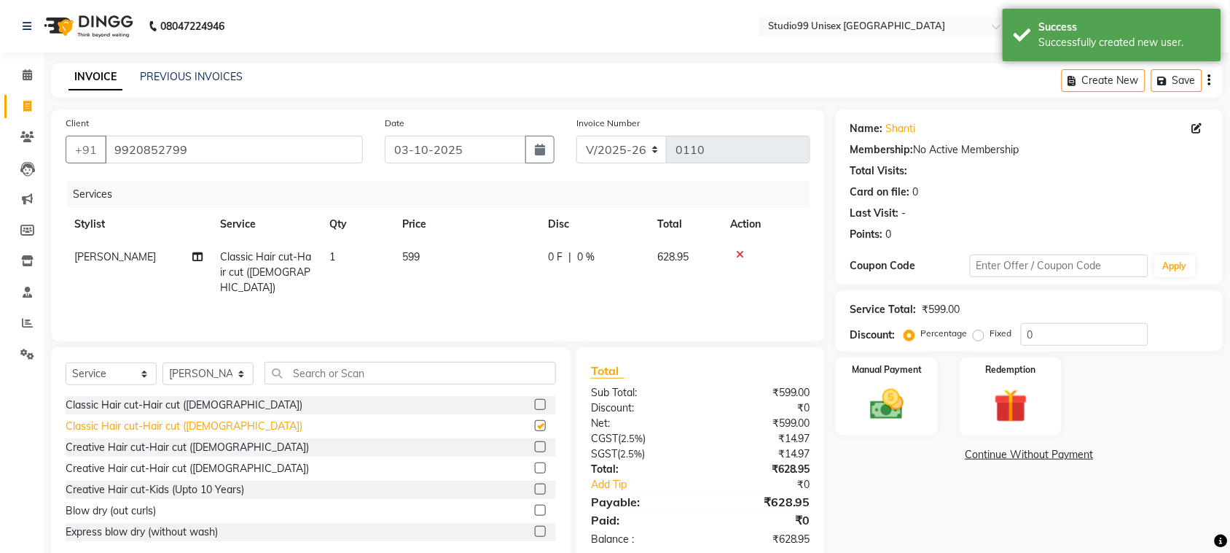
checkbox input "false"
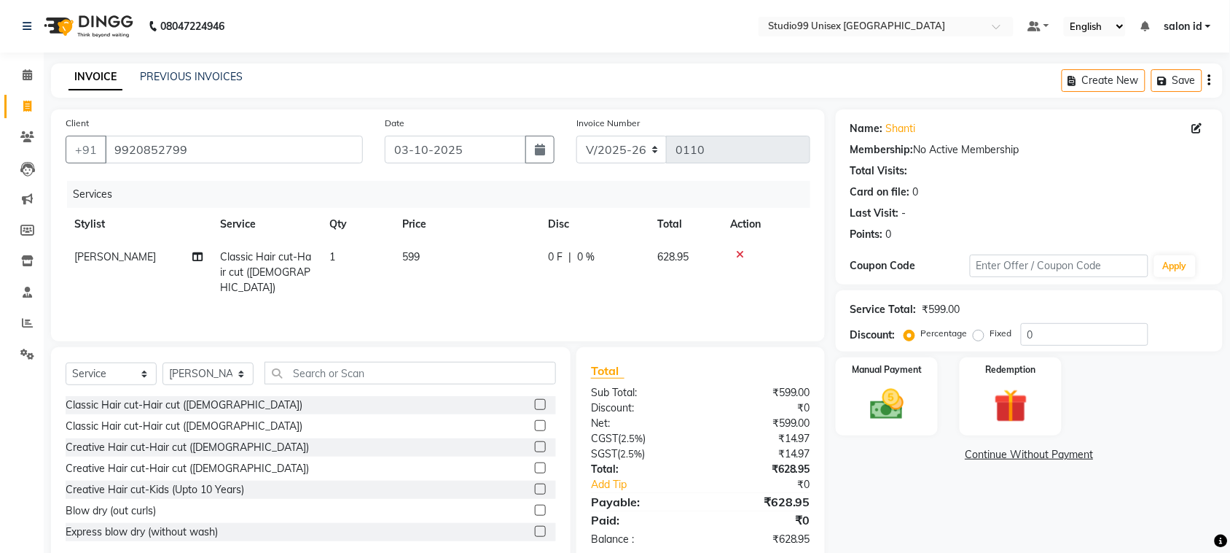
click at [584, 260] on span "0 %" at bounding box center [585, 256] width 17 height 15
select select "92948"
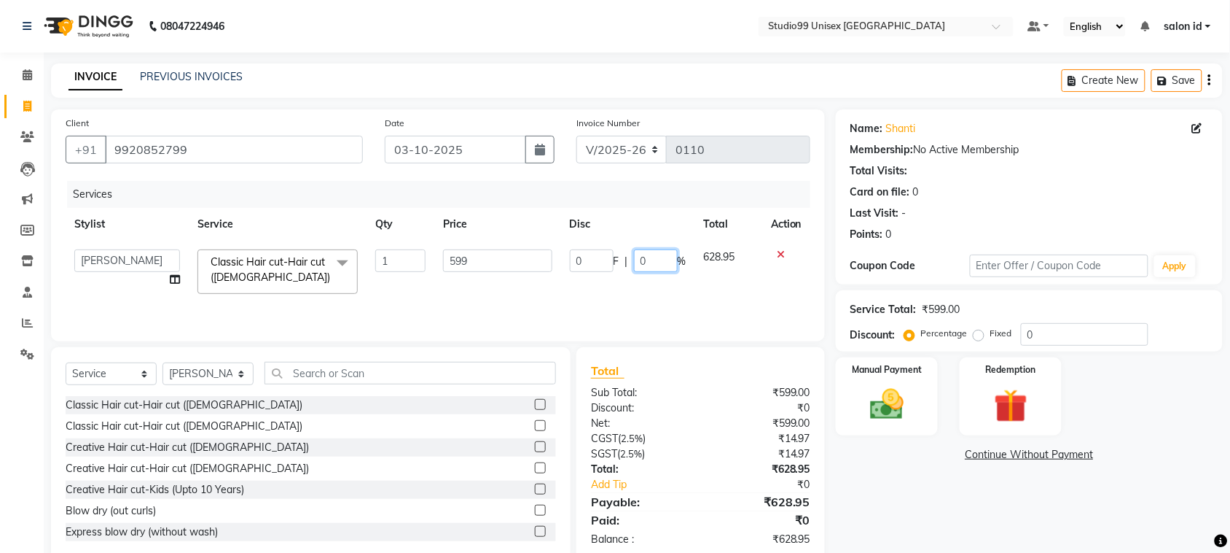
click at [638, 261] on input "0" at bounding box center [656, 260] width 44 height 23
type input "50"
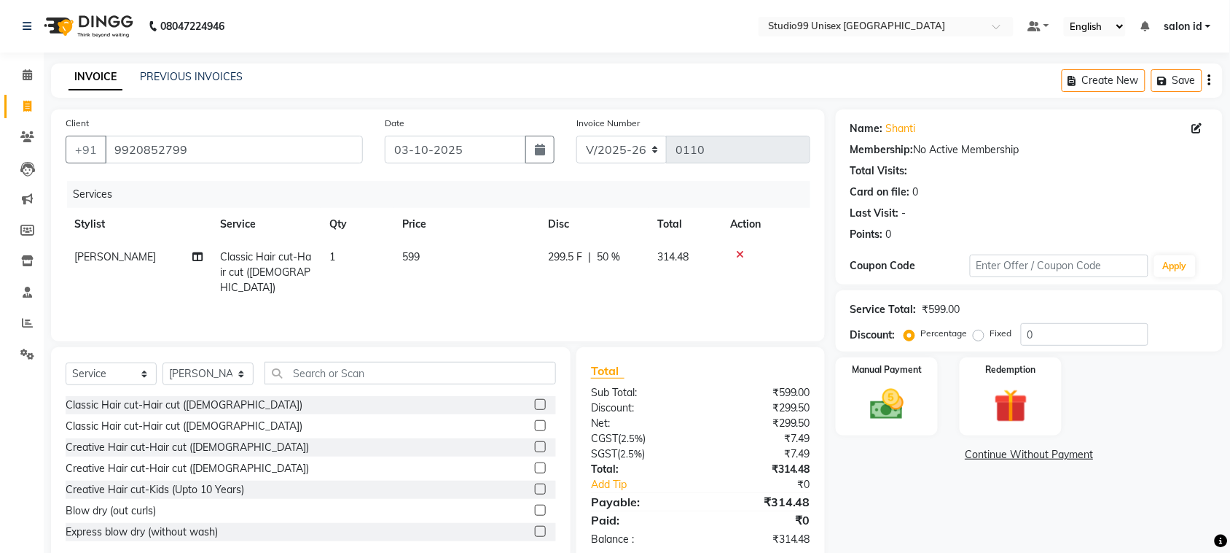
click at [654, 290] on div "Services Stylist Service Qty Price Disc Total Action AFZAL SHAIKH Classic Hair …" at bounding box center [438, 254] width 745 height 146
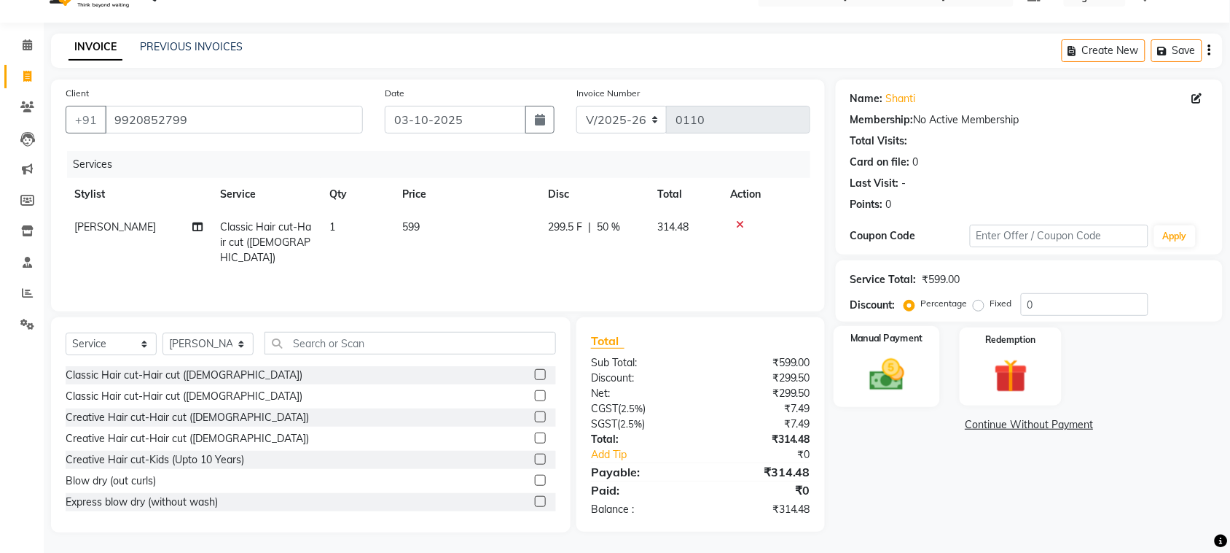
click at [897, 380] on img at bounding box center [887, 374] width 57 height 40
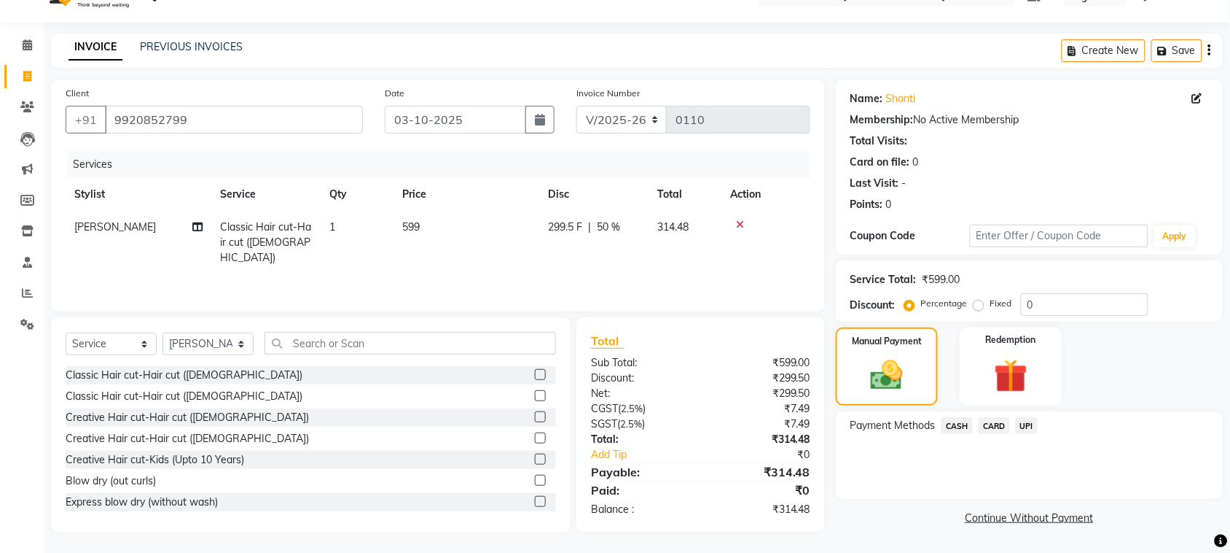
click at [1028, 424] on span "UPI" at bounding box center [1027, 425] width 23 height 17
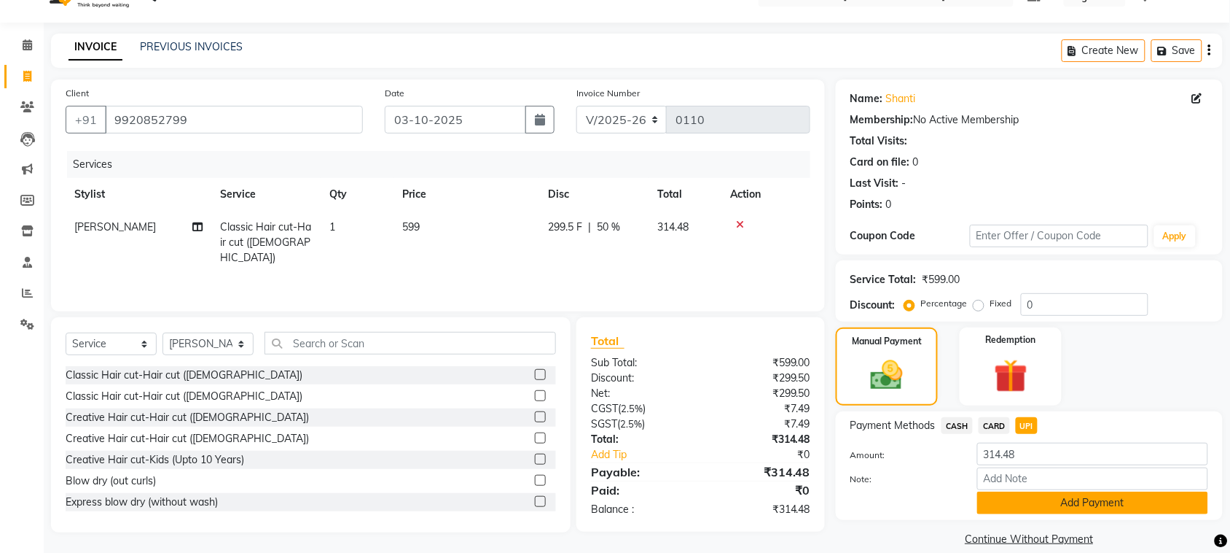
click at [1126, 491] on button "Add Payment" at bounding box center [1093, 502] width 231 height 23
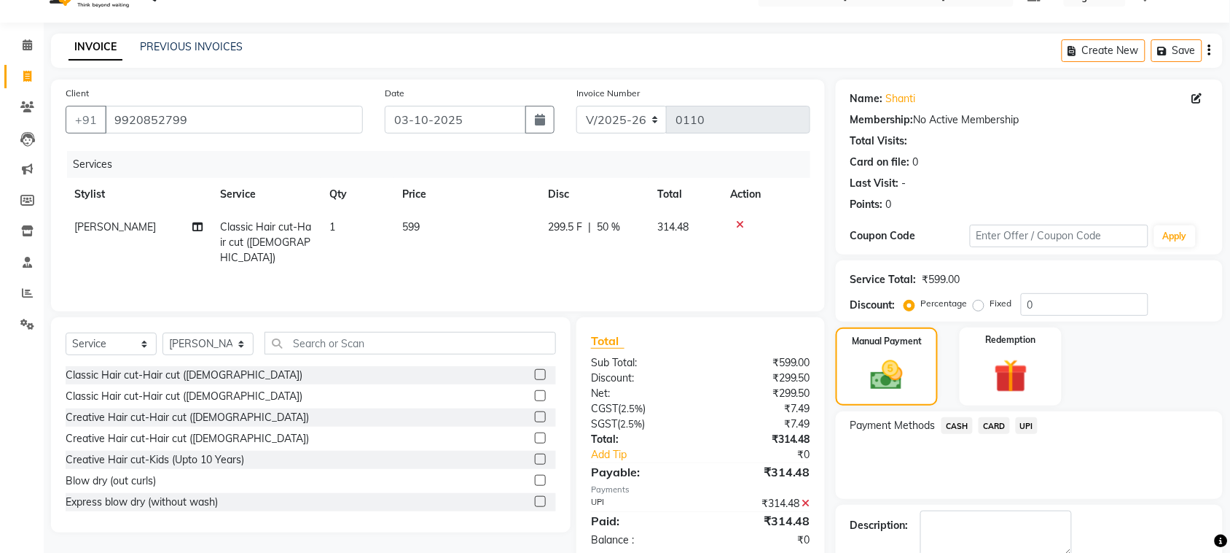
scroll to position [110, 0]
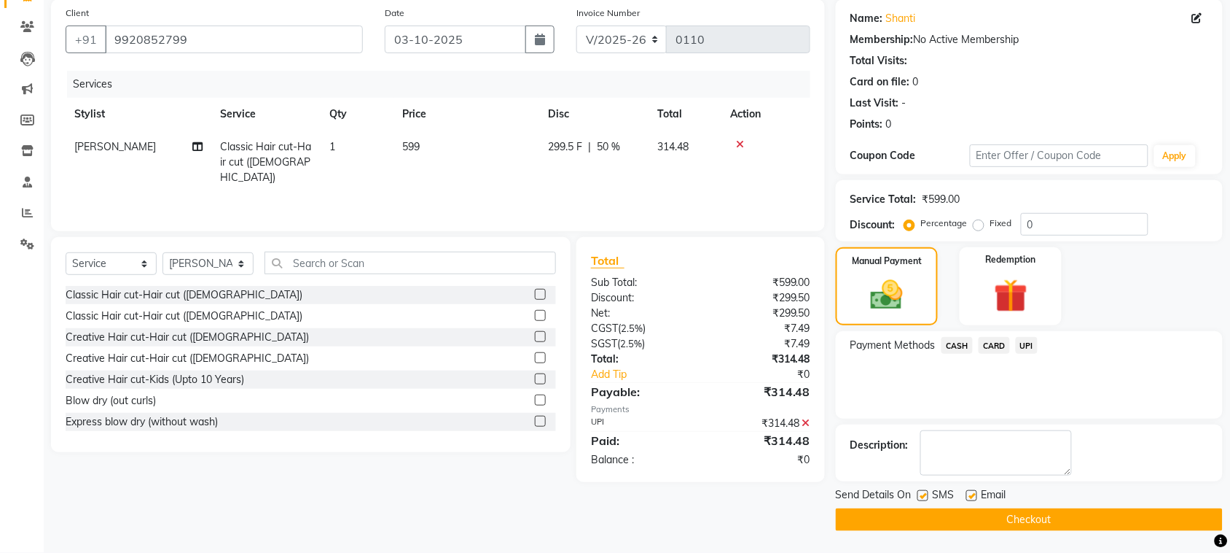
click at [1039, 519] on button "Checkout" at bounding box center [1029, 519] width 387 height 23
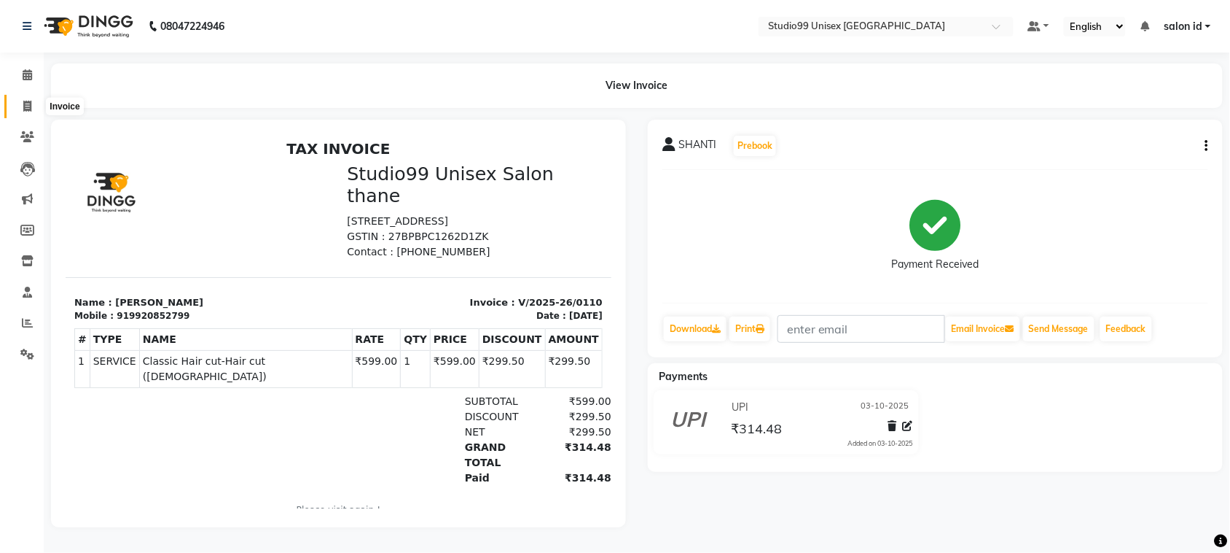
click at [34, 111] on span at bounding box center [28, 106] width 26 height 17
select select "9023"
select select "service"
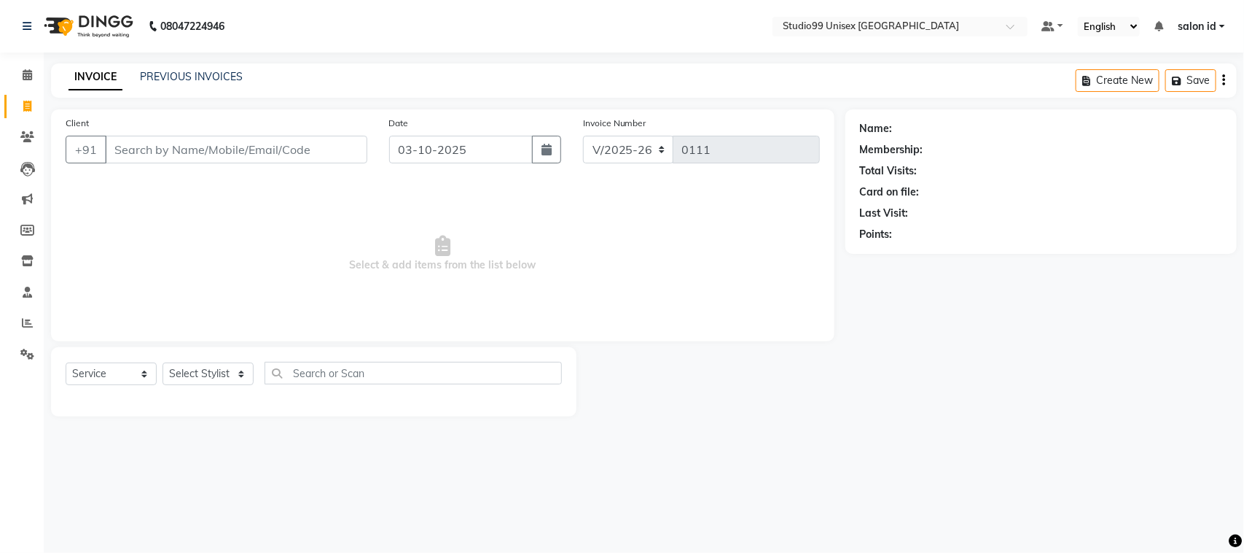
click at [179, 157] on input "Client" at bounding box center [236, 150] width 262 height 28
type input "9910521627"
click at [308, 151] on span "Add Client" at bounding box center [330, 149] width 58 height 15
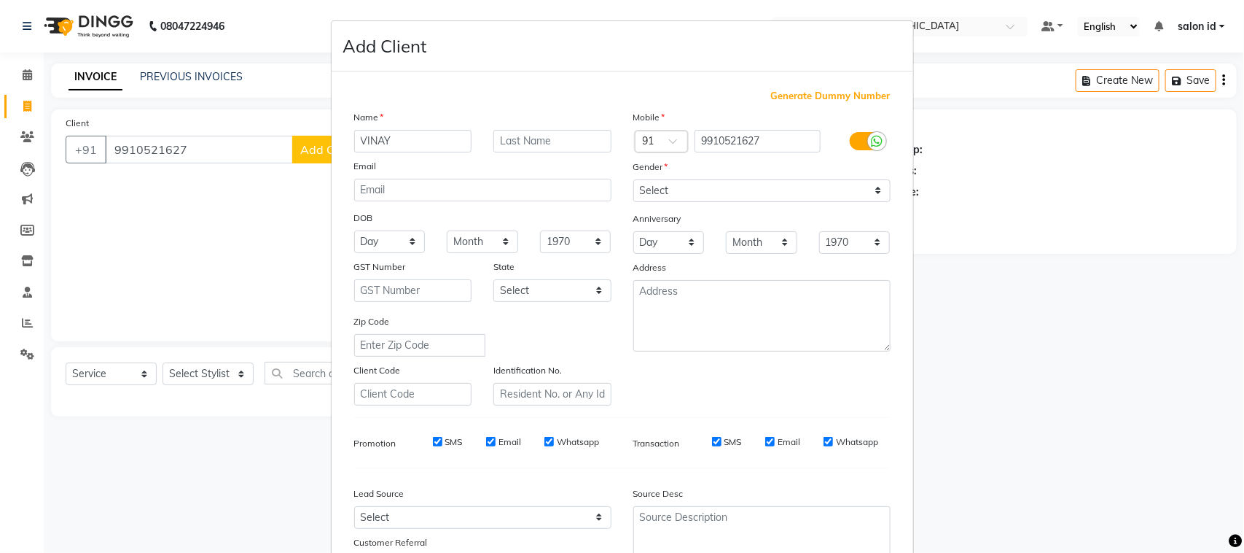
type input "VINAY"
drag, startPoint x: 647, startPoint y: 172, endPoint x: 649, endPoint y: 191, distance: 19.1
click at [649, 191] on div "Mobile Country Code × 91 9910521627 Gender Select Male Female Other Prefer Not …" at bounding box center [762, 257] width 279 height 296
click at [649, 191] on select "Select [DEMOGRAPHIC_DATA] [DEMOGRAPHIC_DATA] Other Prefer Not To Say" at bounding box center [761, 190] width 257 height 23
select select "[DEMOGRAPHIC_DATA]"
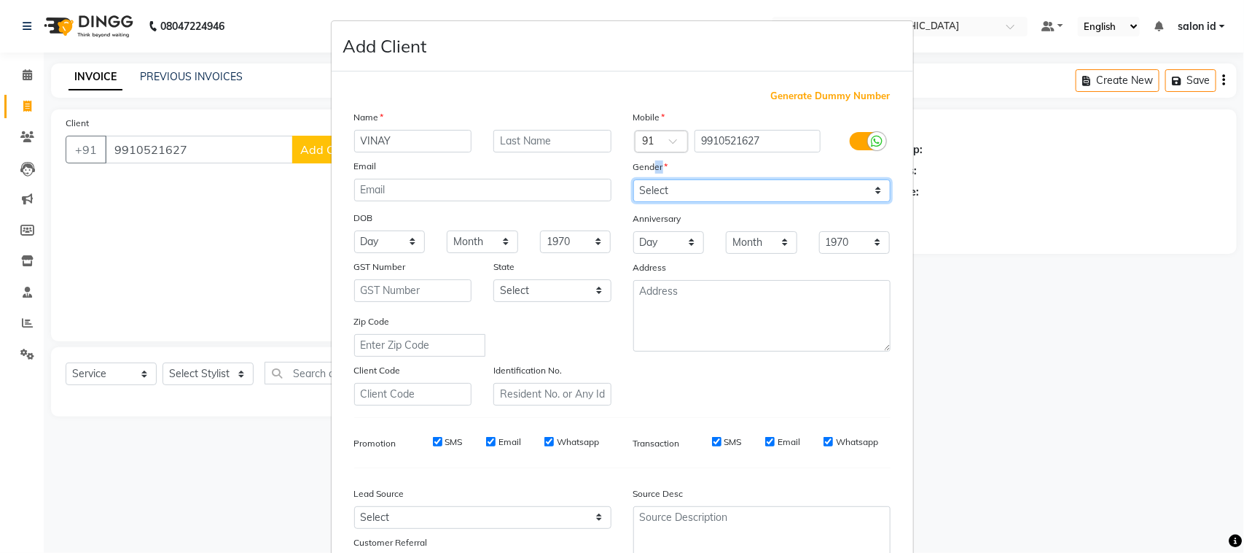
click at [633, 179] on select "Select [DEMOGRAPHIC_DATA] [DEMOGRAPHIC_DATA] Other Prefer Not To Say" at bounding box center [761, 190] width 257 height 23
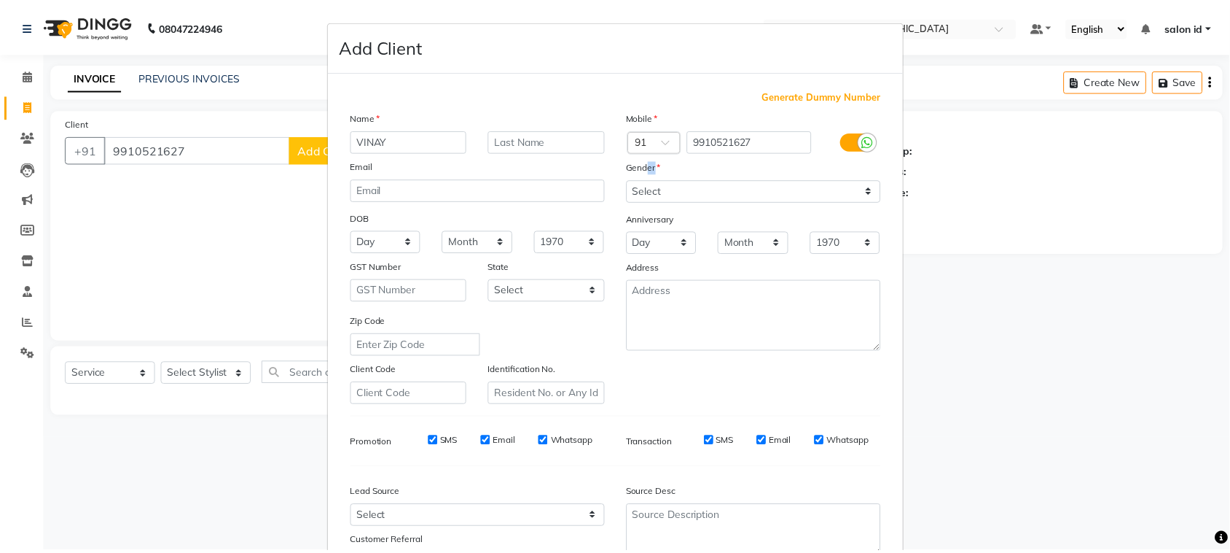
scroll to position [114, 0]
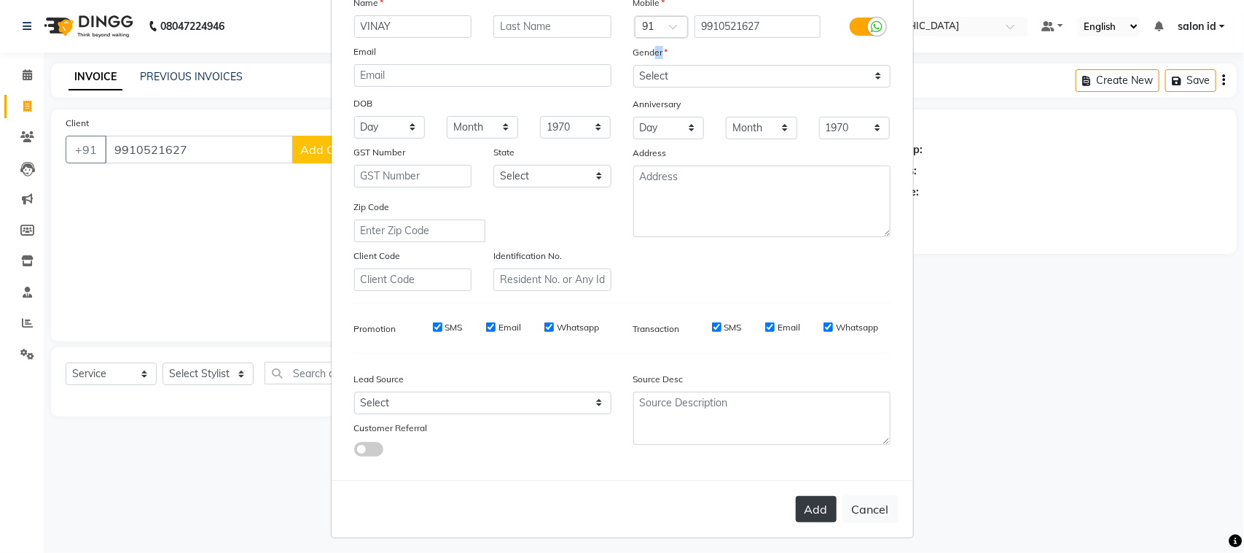
click at [804, 507] on button "Add" at bounding box center [816, 509] width 41 height 26
select select
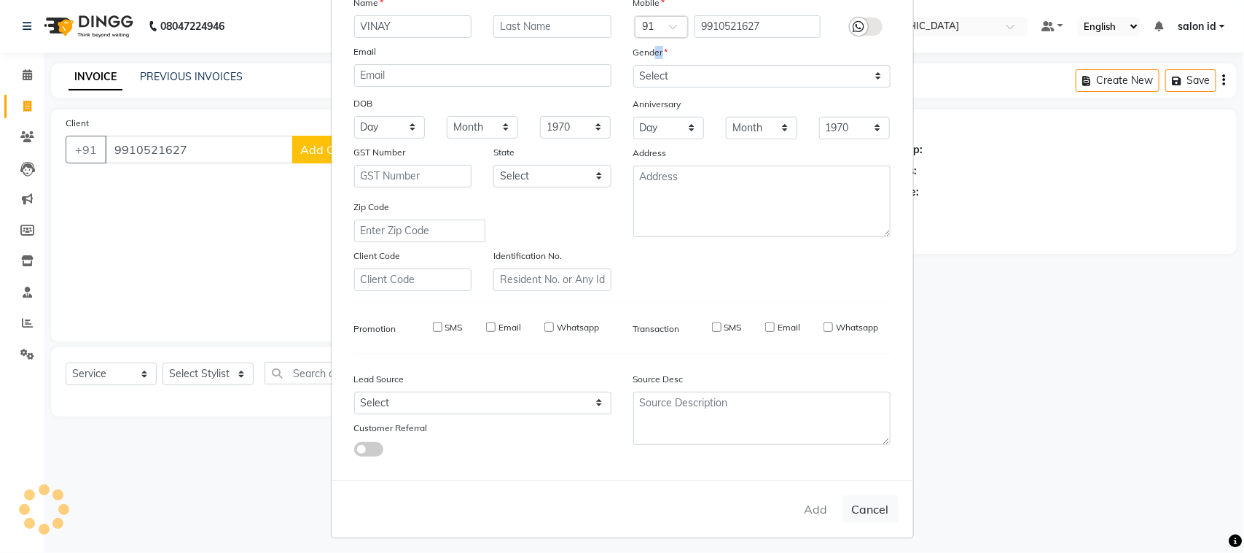
select select
checkbox input "false"
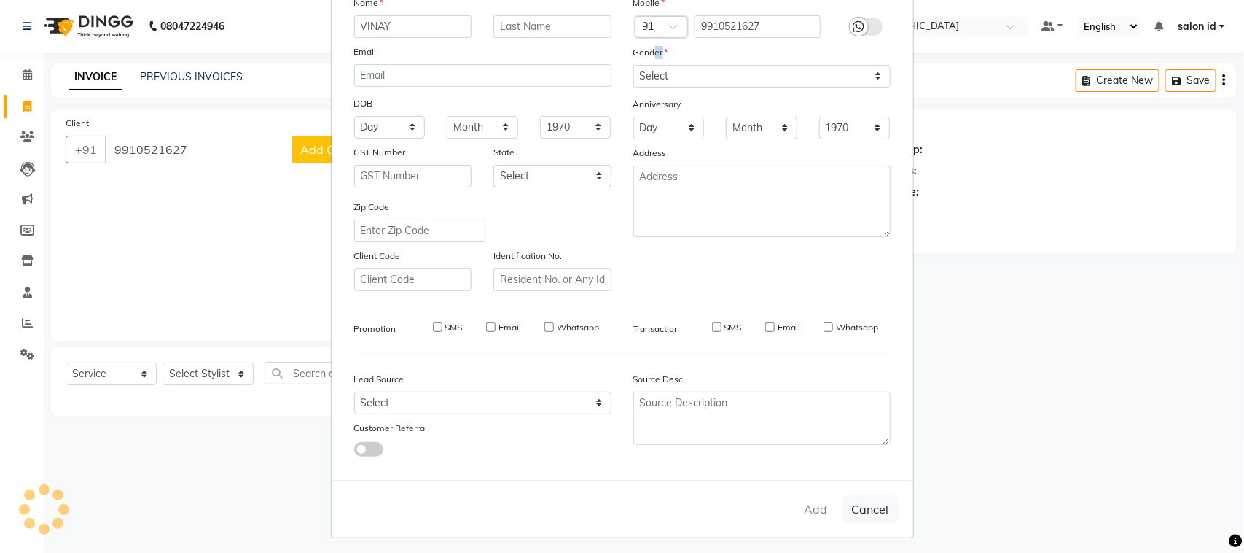
checkbox input "false"
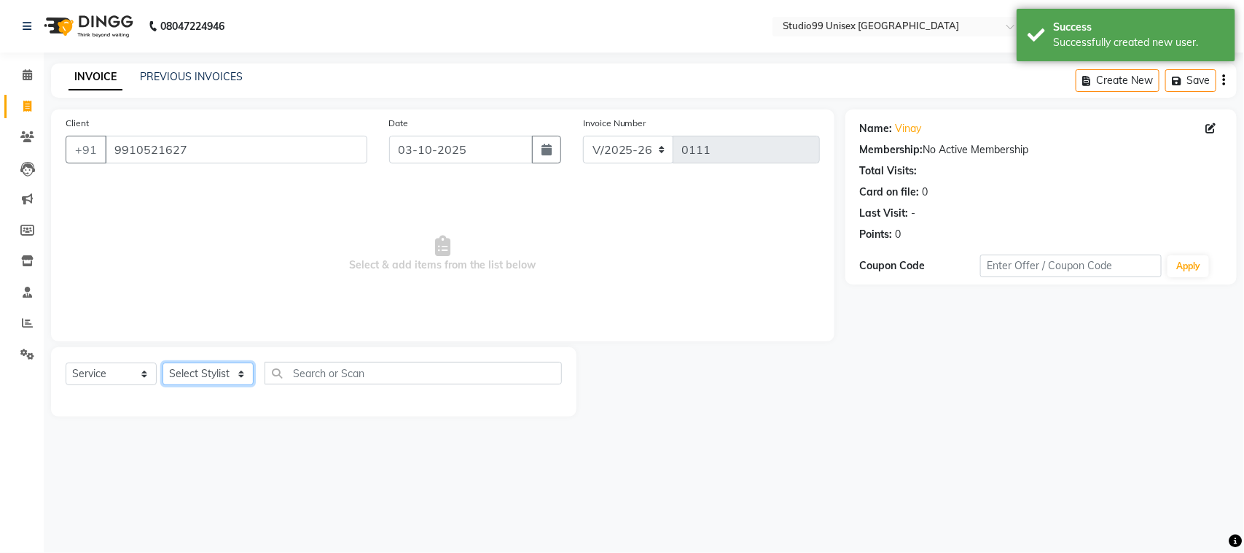
click at [200, 381] on select "Select Stylist [PERSON_NAME] [PERSON_NAME] salon id [PERSON_NAME] [PERSON_NAME]…" at bounding box center [208, 373] width 91 height 23
select select "92933"
click at [163, 362] on select "Select Stylist [PERSON_NAME] [PERSON_NAME] salon id [PERSON_NAME] [PERSON_NAME]…" at bounding box center [208, 373] width 91 height 23
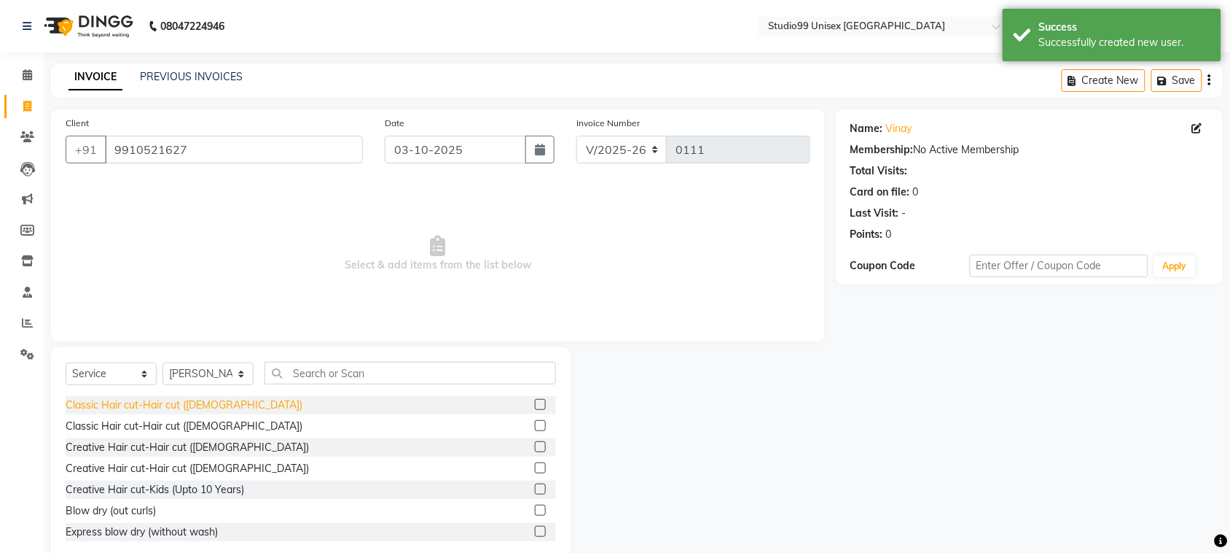
click at [195, 410] on div "Classic Hair cut-Hair cut ([DEMOGRAPHIC_DATA])" at bounding box center [184, 404] width 237 height 15
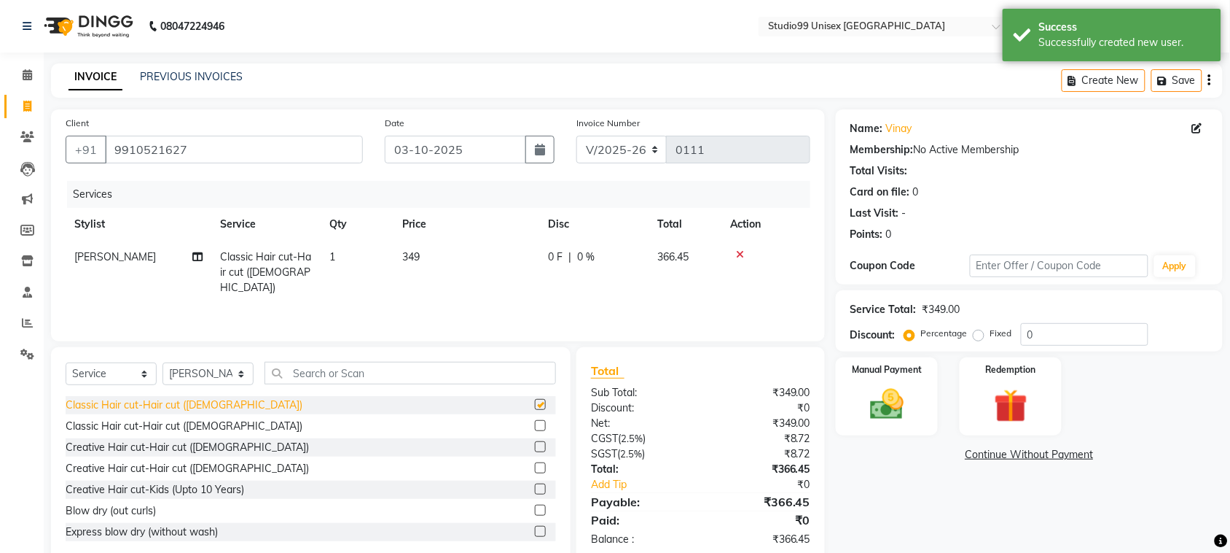
checkbox input "false"
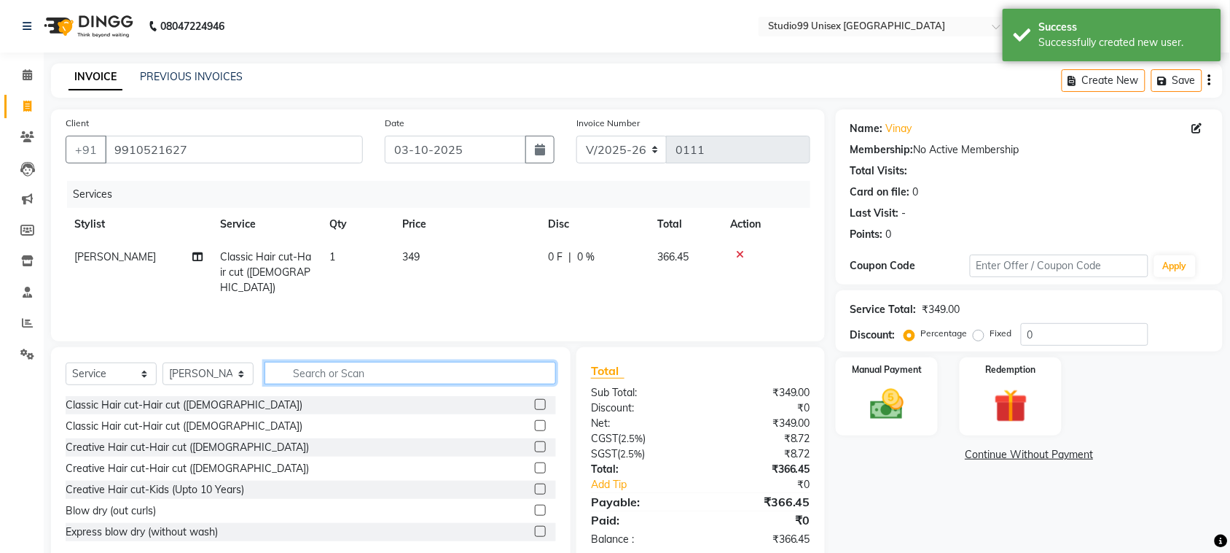
click at [344, 364] on input "text" at bounding box center [411, 373] width 292 height 23
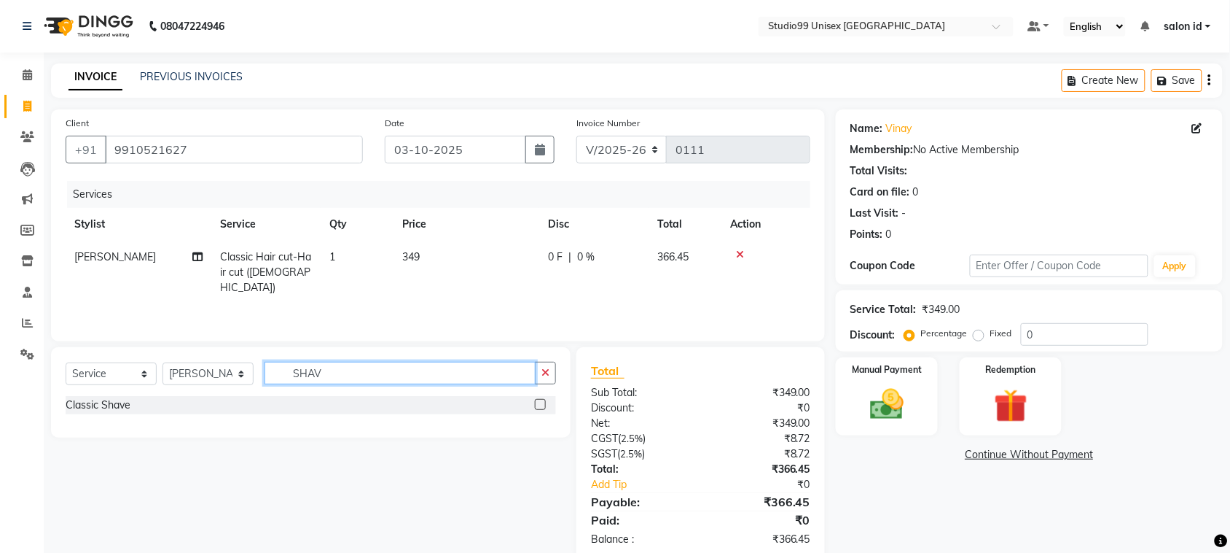
type input "SHAV"
click at [114, 396] on div "Classic Shave" at bounding box center [311, 405] width 491 height 18
click at [113, 402] on div "Classic Shave" at bounding box center [98, 404] width 65 height 15
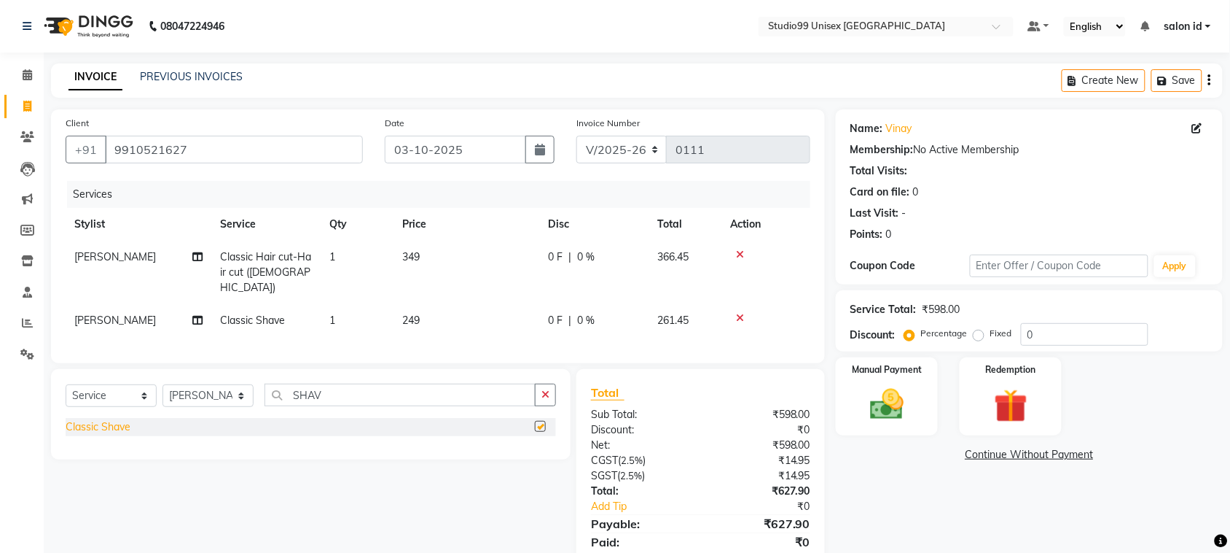
checkbox input "false"
click at [577, 254] on span "0 %" at bounding box center [585, 256] width 17 height 15
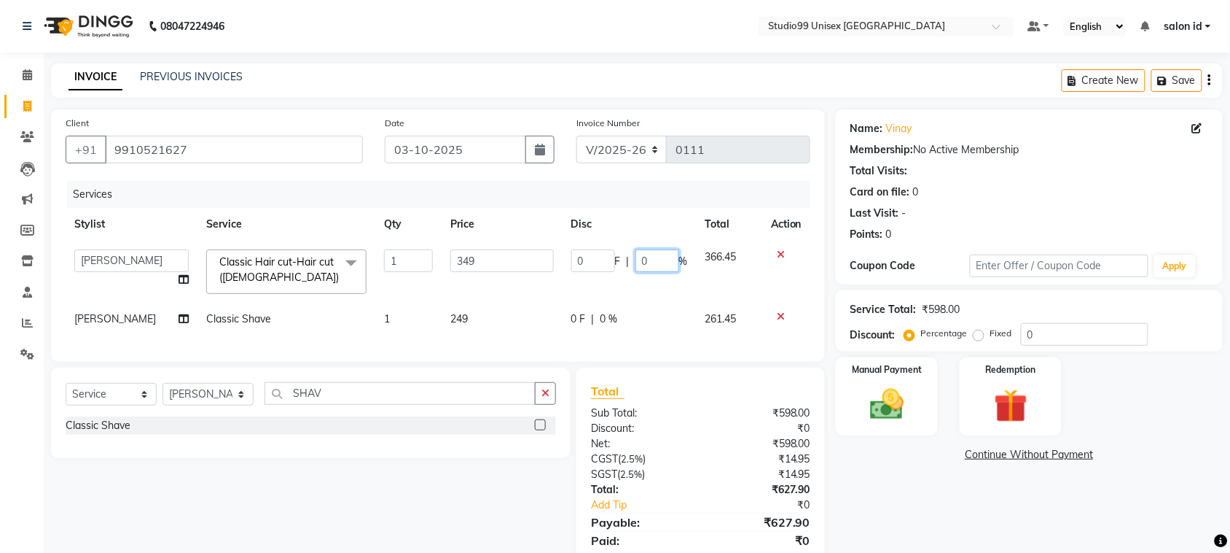
click at [636, 265] on input "0" at bounding box center [658, 260] width 44 height 23
type input "50"
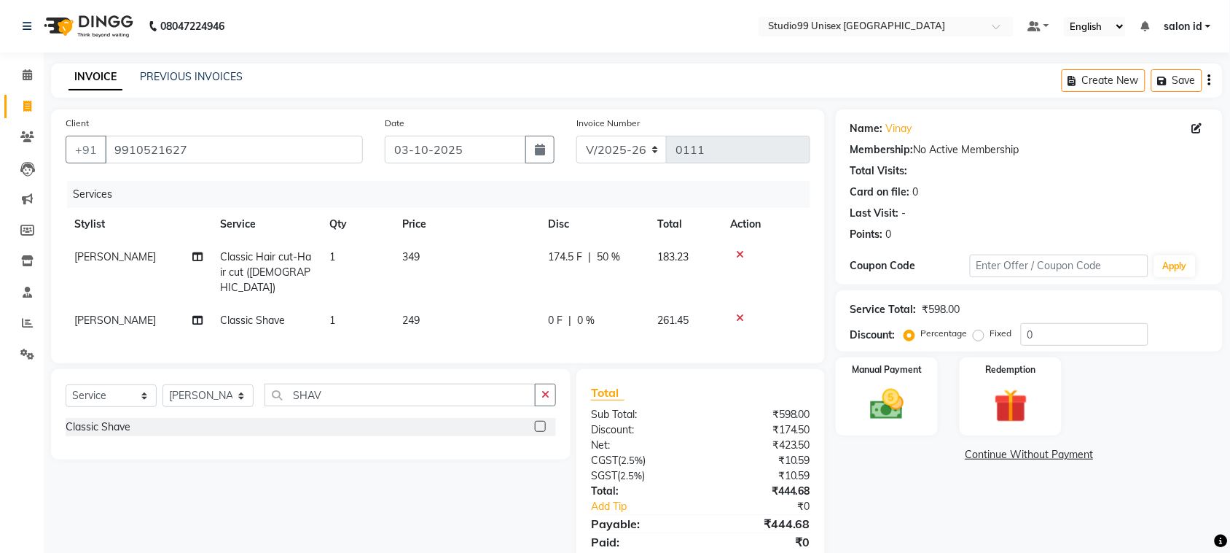
click at [595, 318] on td "0 F | 0 %" at bounding box center [593, 320] width 109 height 33
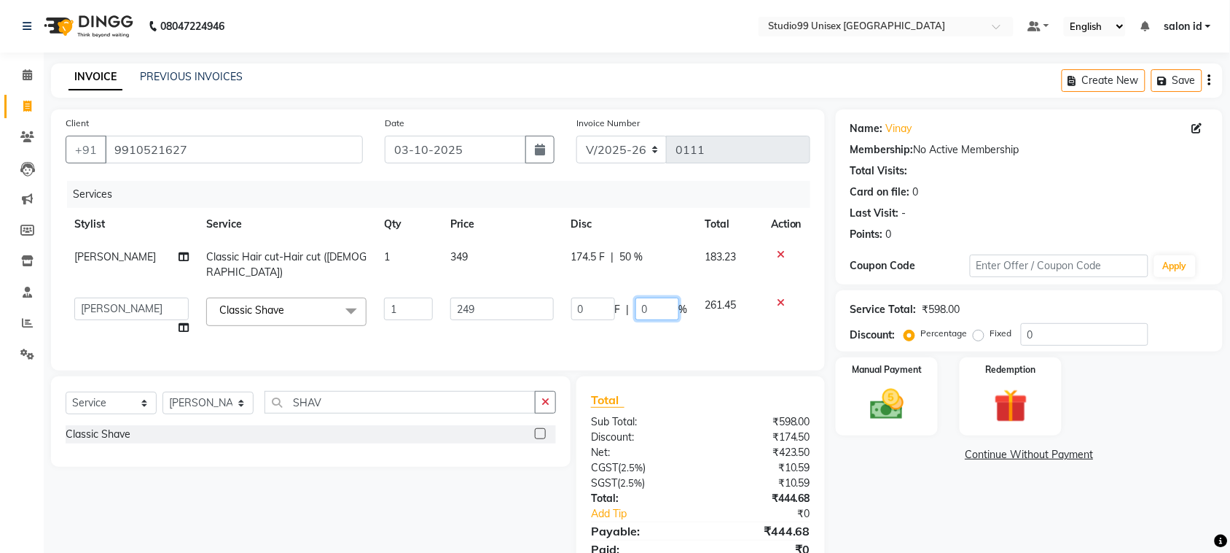
click at [641, 299] on input "0" at bounding box center [658, 308] width 44 height 23
type input "50"
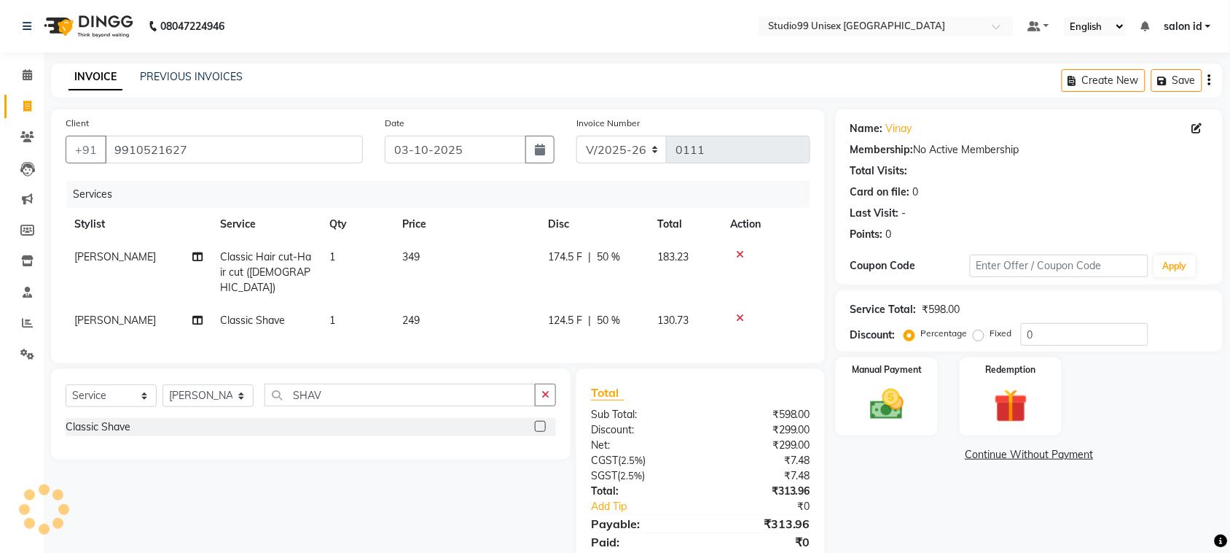
click at [675, 332] on div "Services Stylist Service Qty Price Disc Total Action AFTAB Classic Hair cut-Hai…" at bounding box center [438, 265] width 745 height 168
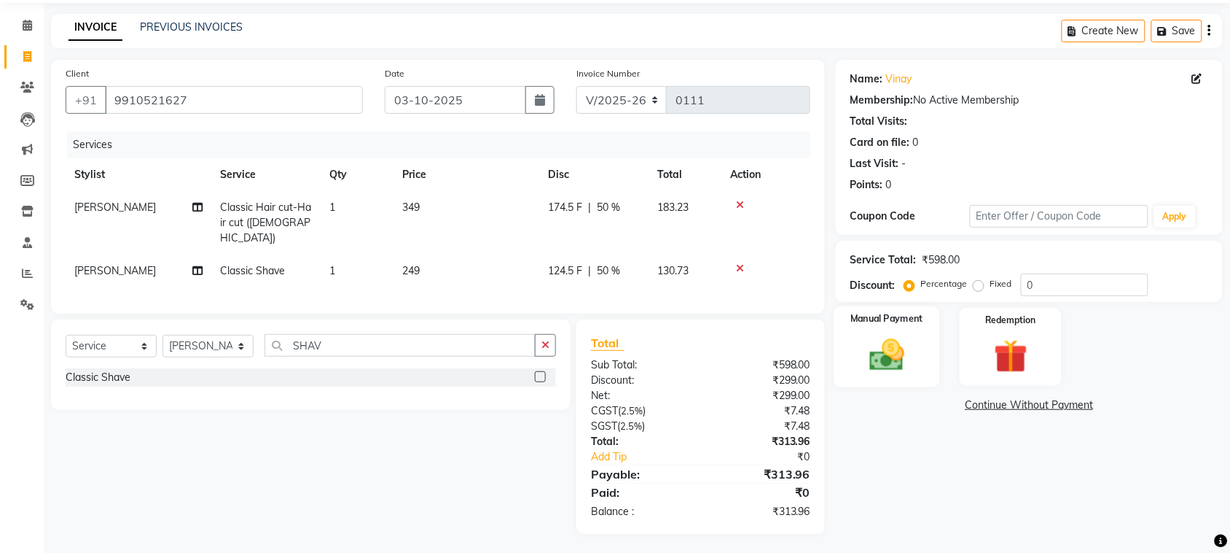
click at [901, 361] on img at bounding box center [887, 355] width 57 height 40
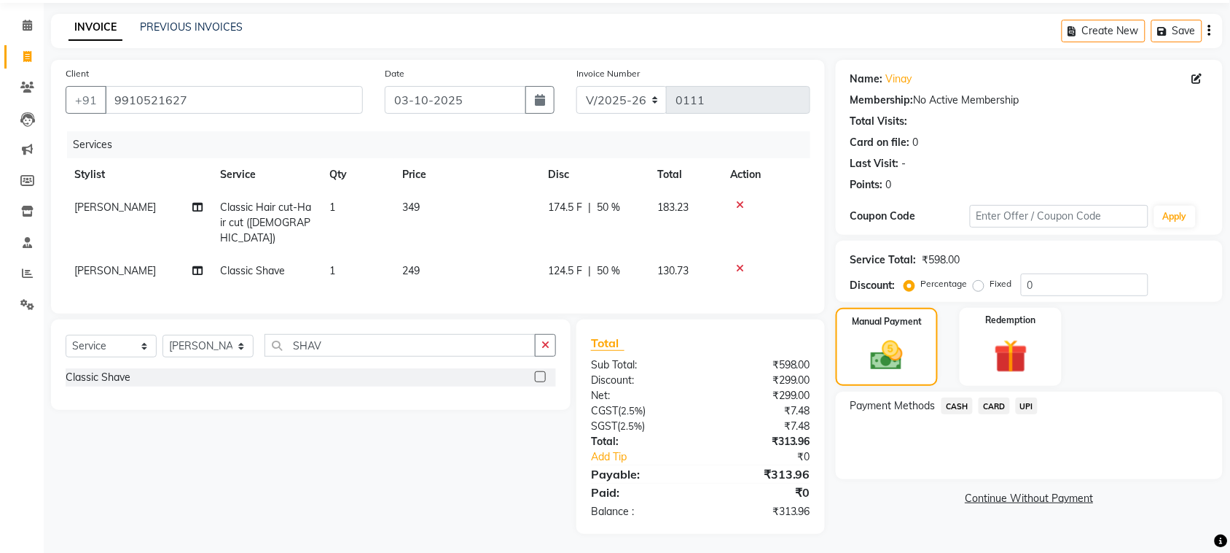
click at [1022, 406] on span "UPI" at bounding box center [1027, 405] width 23 height 17
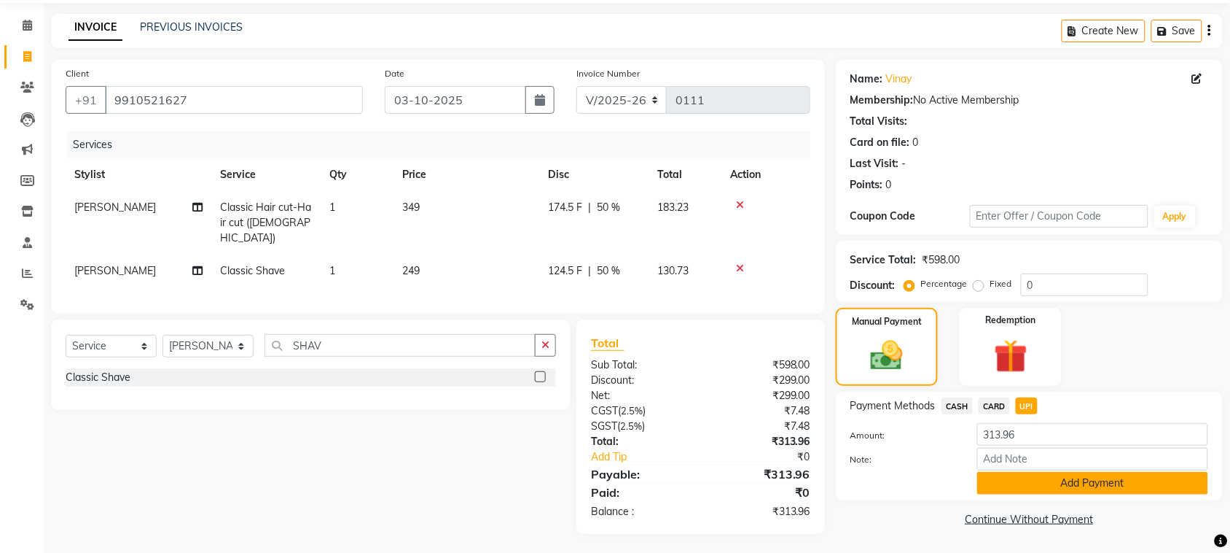
click at [1068, 479] on button "Add Payment" at bounding box center [1093, 483] width 231 height 23
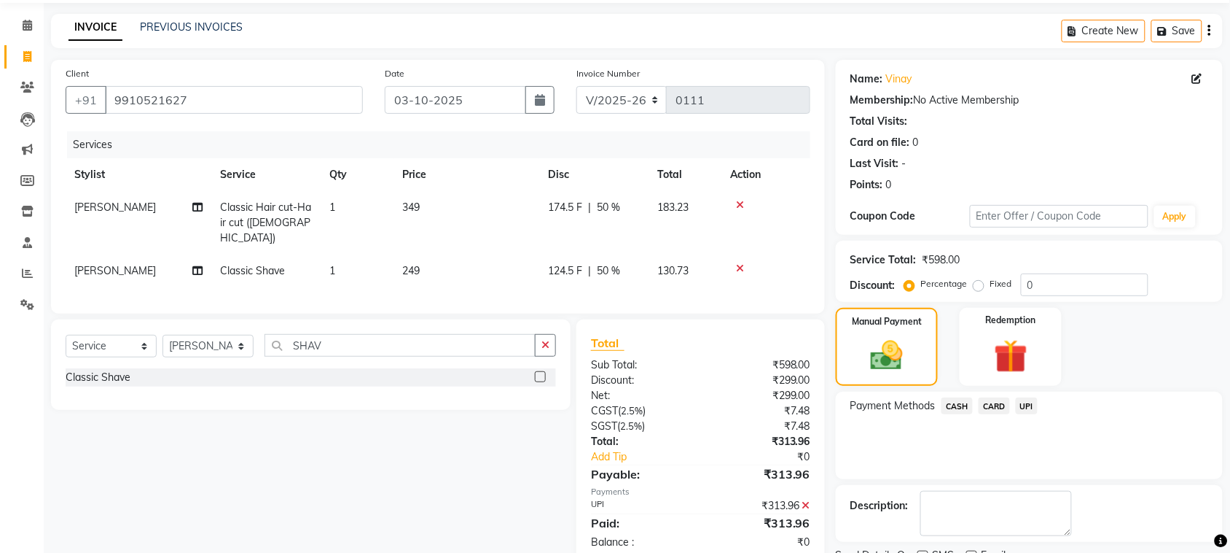
scroll to position [110, 0]
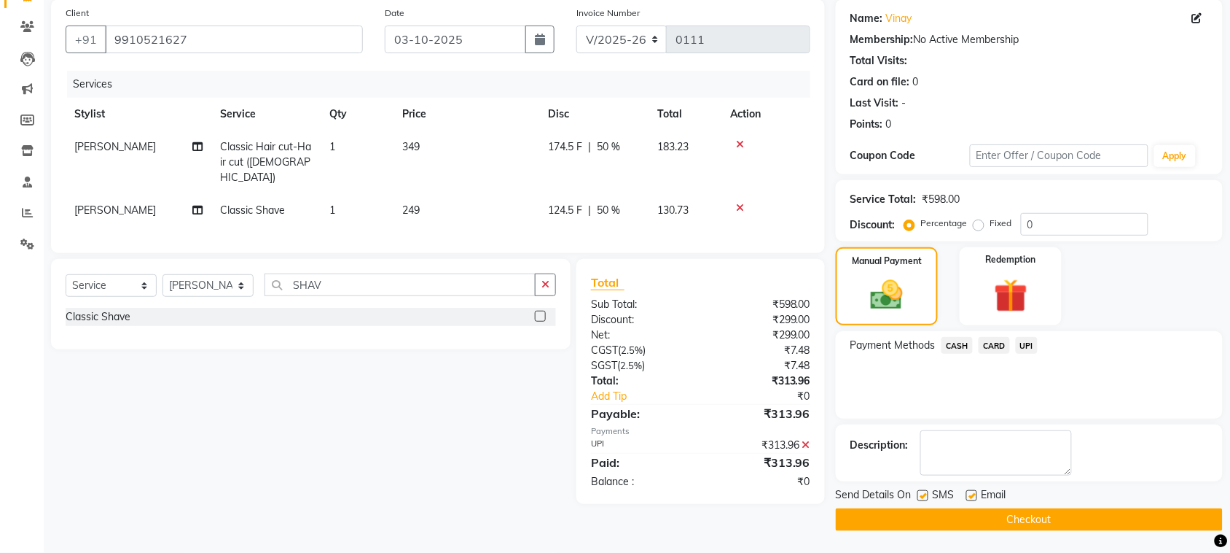
click at [1047, 526] on button "Checkout" at bounding box center [1029, 519] width 387 height 23
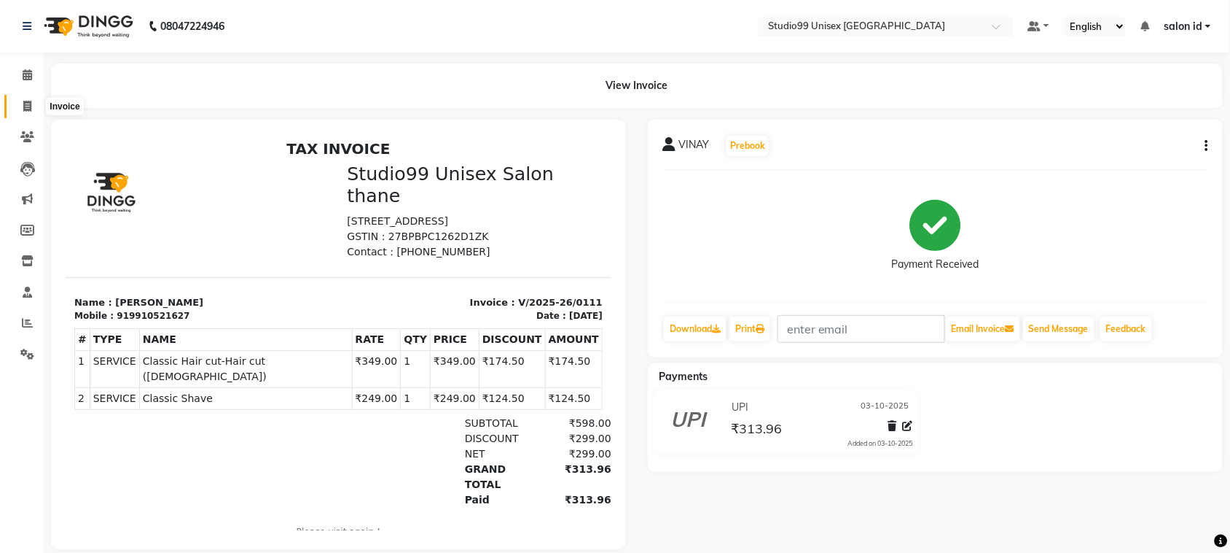
click at [31, 99] on span at bounding box center [28, 106] width 26 height 17
select select "9023"
select select "service"
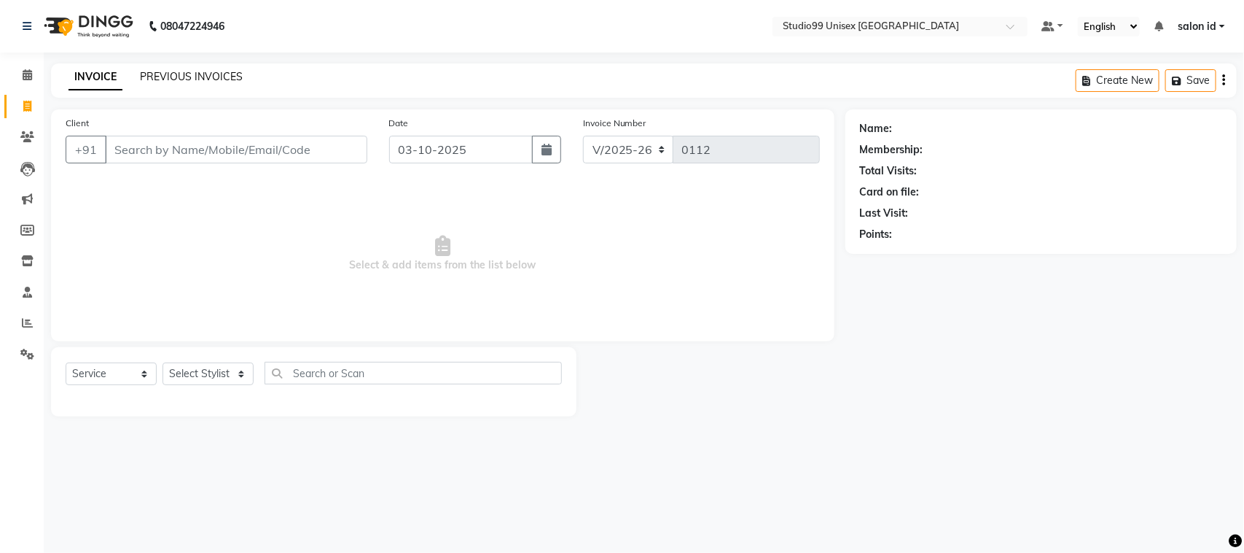
click at [184, 71] on link "PREVIOUS INVOICES" at bounding box center [191, 76] width 103 height 13
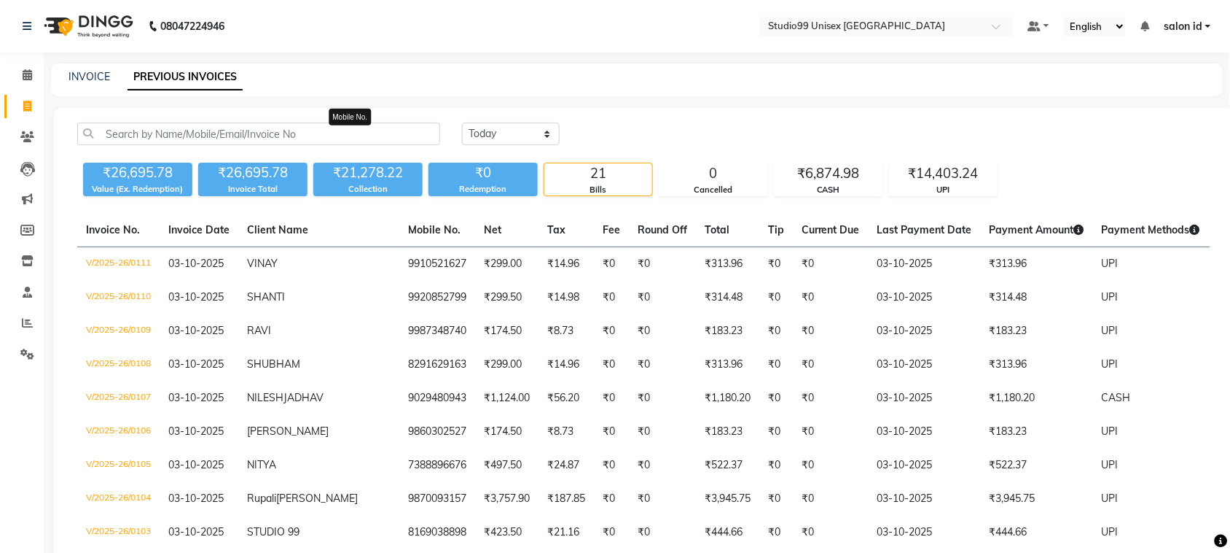
click at [408, 228] on span "Mobile No." at bounding box center [434, 229] width 52 height 13
click at [399, 219] on th "Mobile No." at bounding box center [437, 231] width 76 height 34
